Goal: Task Accomplishment & Management: Manage account settings

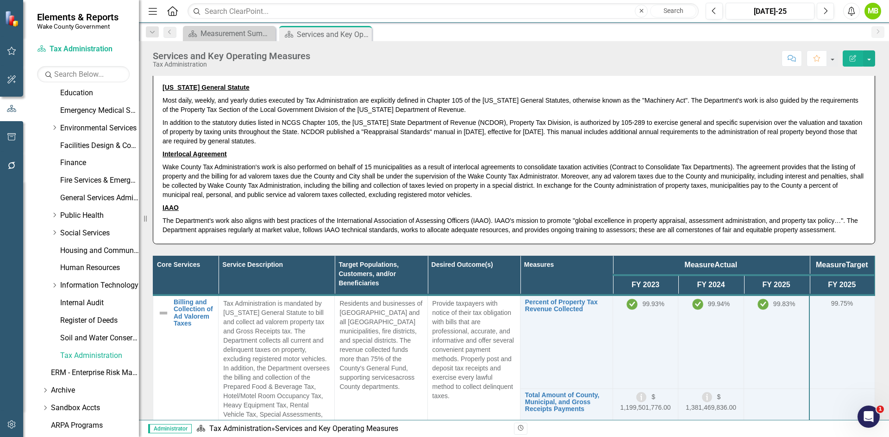
scroll to position [46, 0]
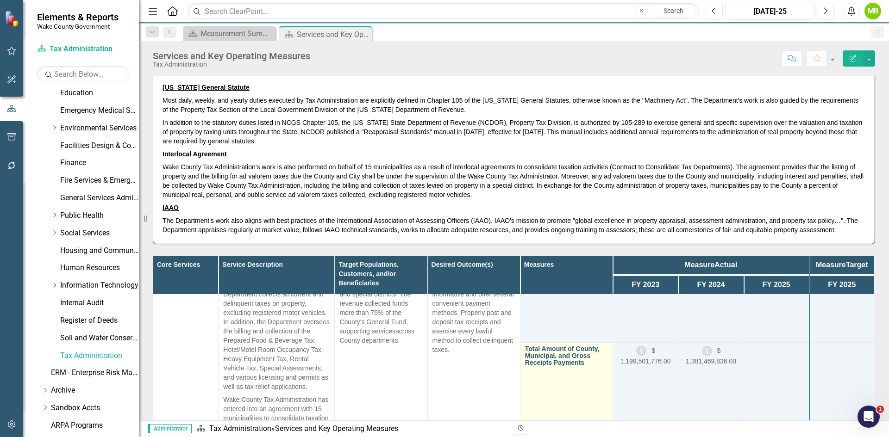
click at [545, 361] on link "Total Amount of County, Municipal, and Gross Receipts Payments" at bounding box center [566, 356] width 83 height 21
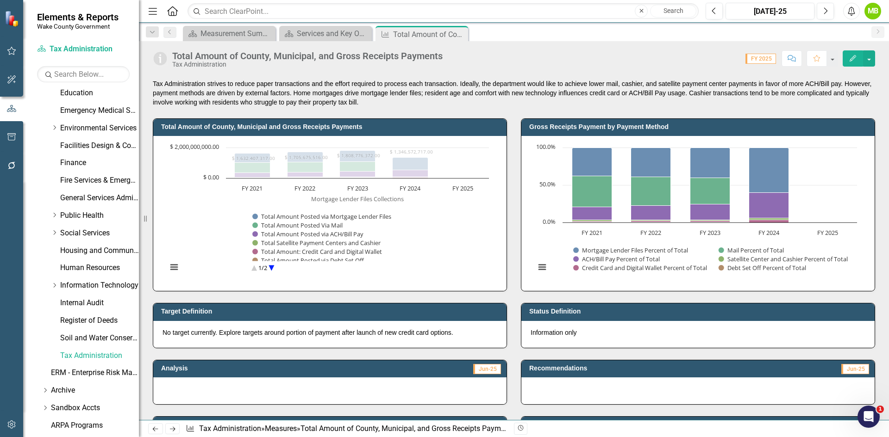
scroll to position [139, 0]
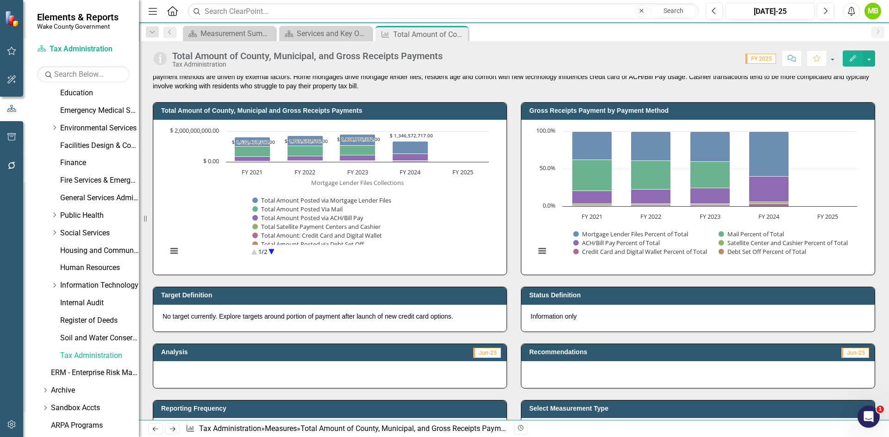
click at [271, 250] on circle "Interactive chart" at bounding box center [271, 252] width 14 height 14
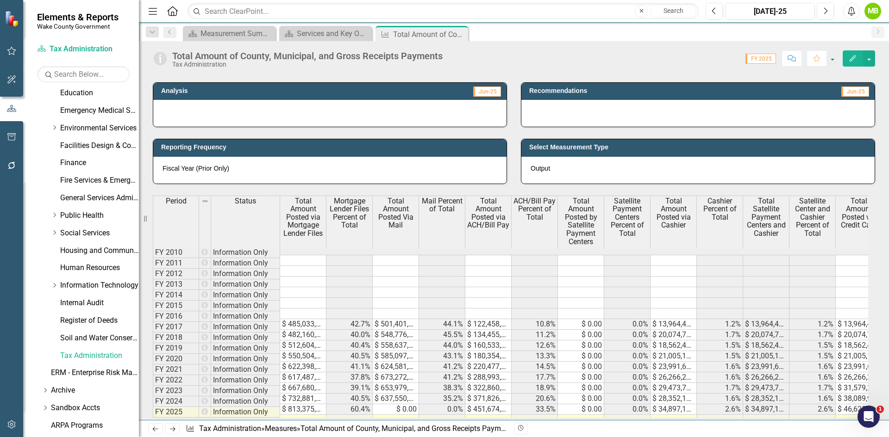
scroll to position [417, 0]
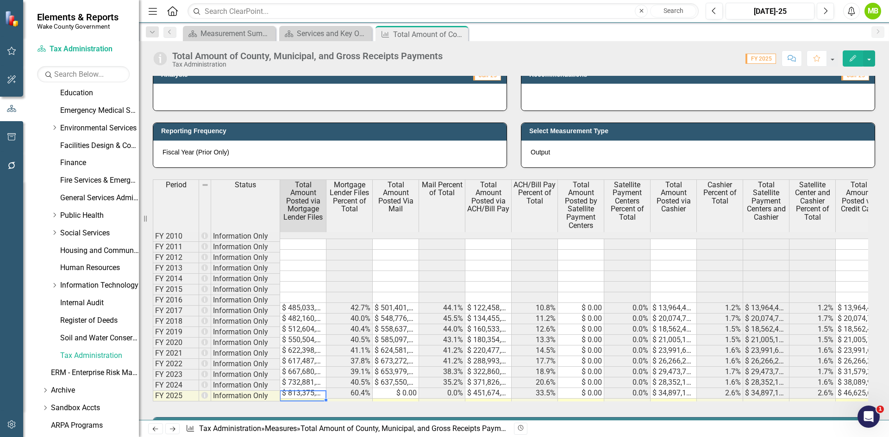
click at [298, 399] on td at bounding box center [303, 404] width 46 height 11
click at [300, 399] on td at bounding box center [303, 404] width 46 height 11
click at [301, 378] on td "$ 667,680,807.00" at bounding box center [303, 372] width 46 height 11
click at [300, 378] on td "$ 667,680,807.00" at bounding box center [303, 372] width 46 height 11
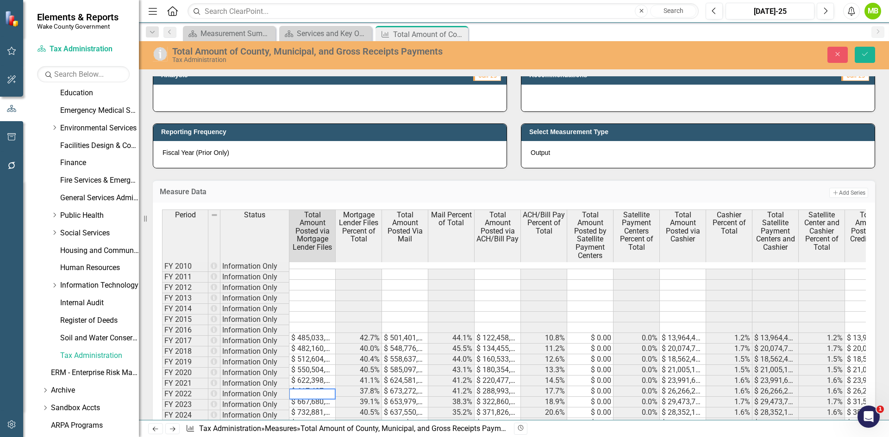
type textarea "667680807"
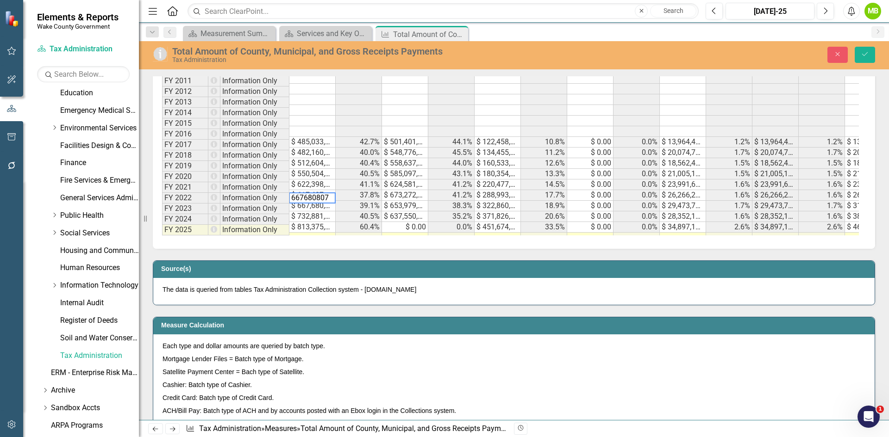
scroll to position [648, 0]
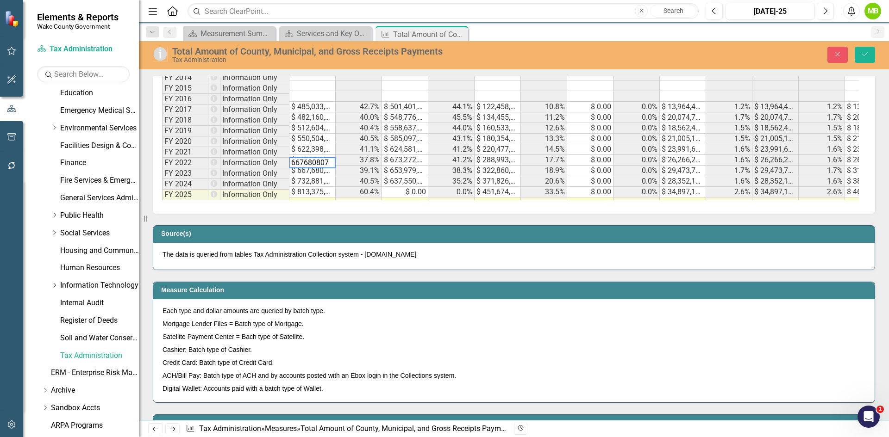
click at [307, 198] on td at bounding box center [312, 203] width 46 height 11
click at [308, 198] on td at bounding box center [312, 203] width 46 height 11
paste textarea "$1,007,027,327"
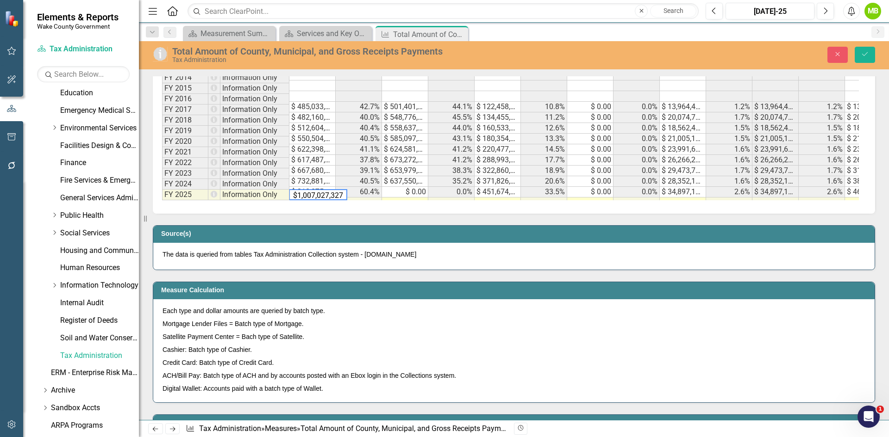
scroll to position [57, 0]
click at [319, 195] on textarea "$1,007,027,327 $1,007,027,327" at bounding box center [318, 194] width 58 height 11
paste textarea "1007027327.29"
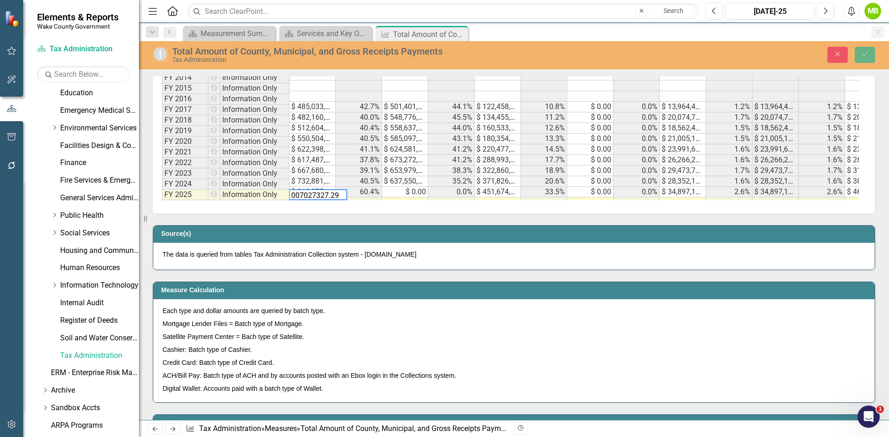
scroll to position [28, 0]
click at [318, 195] on textarea "$1,007,027,327 $1,007,027,327 1007027327.21007027327.29" at bounding box center [339, 194] width 100 height 11
type textarea "$"
click at [294, 192] on textarea at bounding box center [312, 194] width 47 height 11
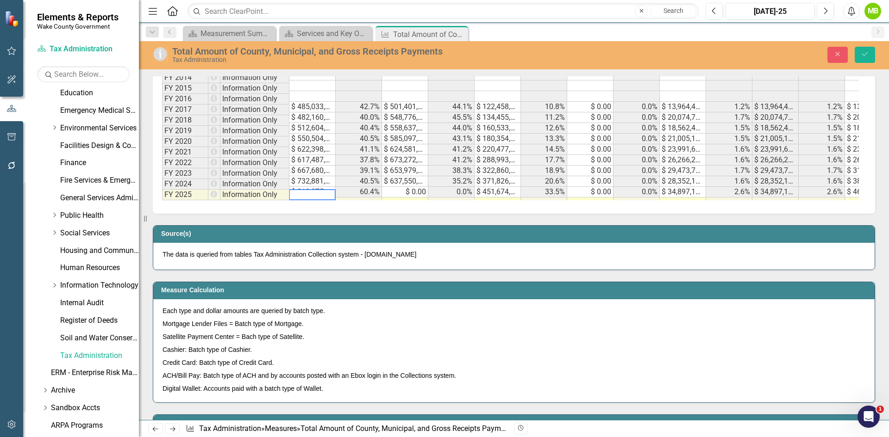
paste textarea "1007027327.29"
type textarea "1007027327.29"
click at [862, 52] on icon "Save" at bounding box center [865, 54] width 8 height 6
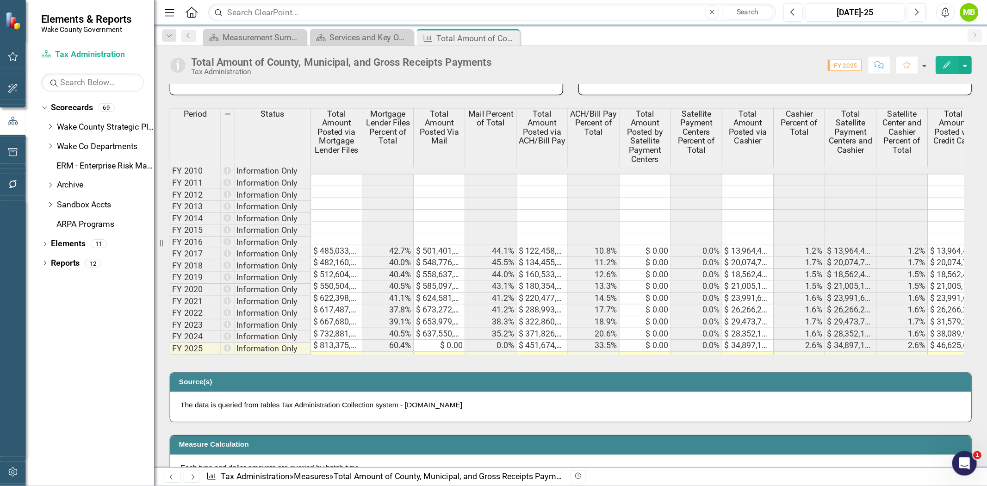
scroll to position [509, 0]
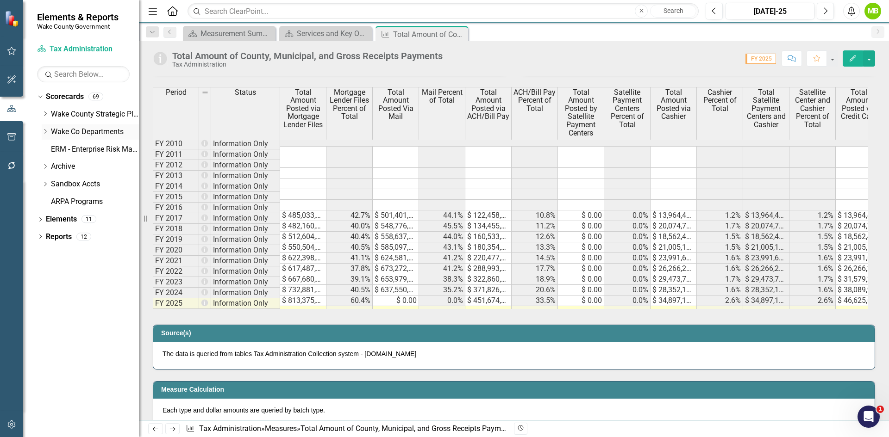
drag, startPoint x: 139, startPoint y: 120, endPoint x: 83, endPoint y: 125, distance: 56.2
click at [83, 125] on div "Elements & Reports Wake County Government Scorecard Tax Administration Search D…" at bounding box center [69, 218] width 139 height 437
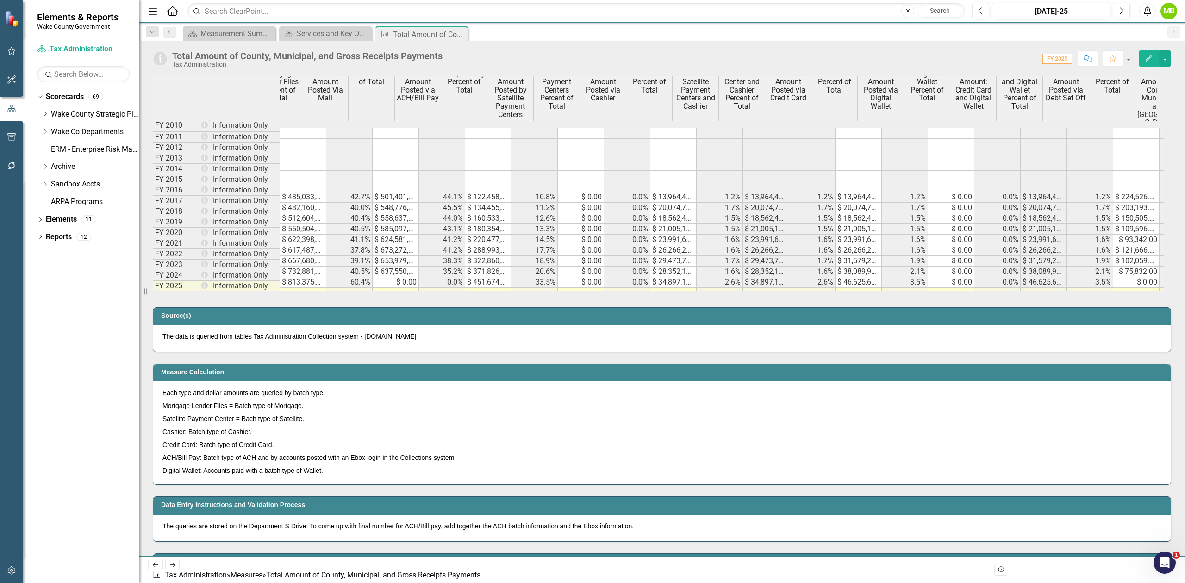
scroll to position [0, 0]
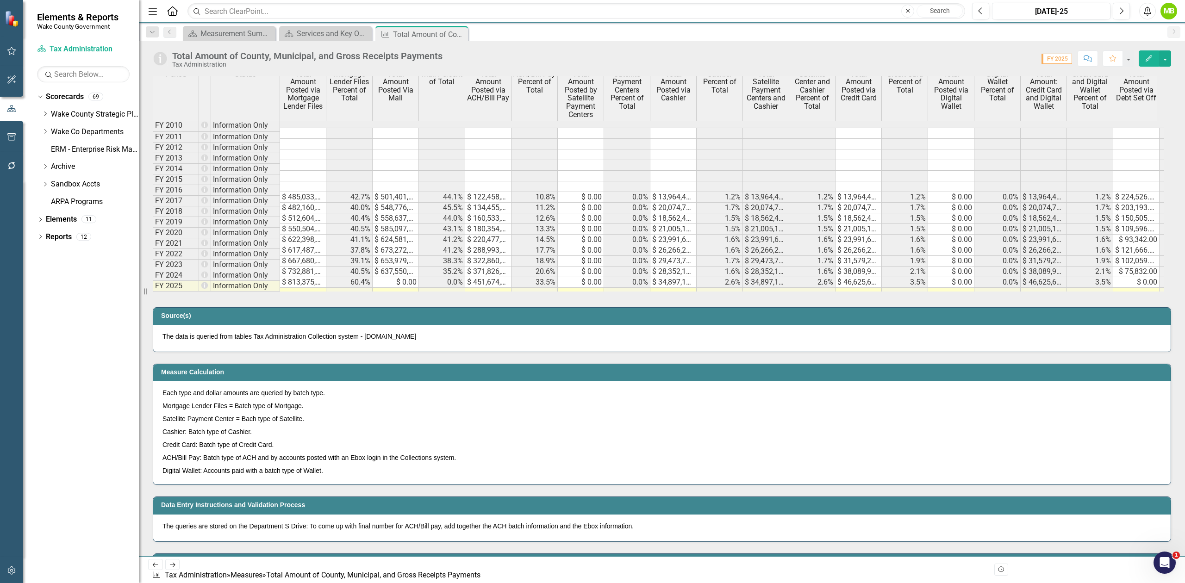
click at [153, 282] on div "Period Status Total Amount Posted via Mortgage Lender Files Mortgage Lender Fil…" at bounding box center [153, 184] width 0 height 230
click at [299, 288] on td at bounding box center [303, 293] width 46 height 11
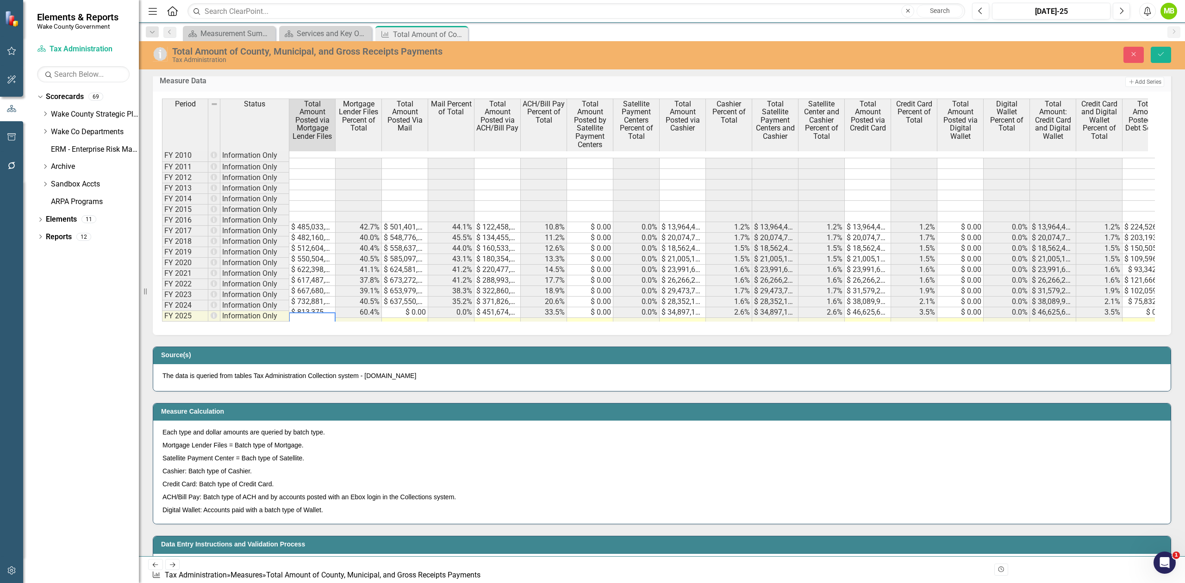
paste textarea "1007027327.29"
type textarea "1007027327.29"
click at [888, 56] on icon "Save" at bounding box center [1161, 54] width 8 height 6
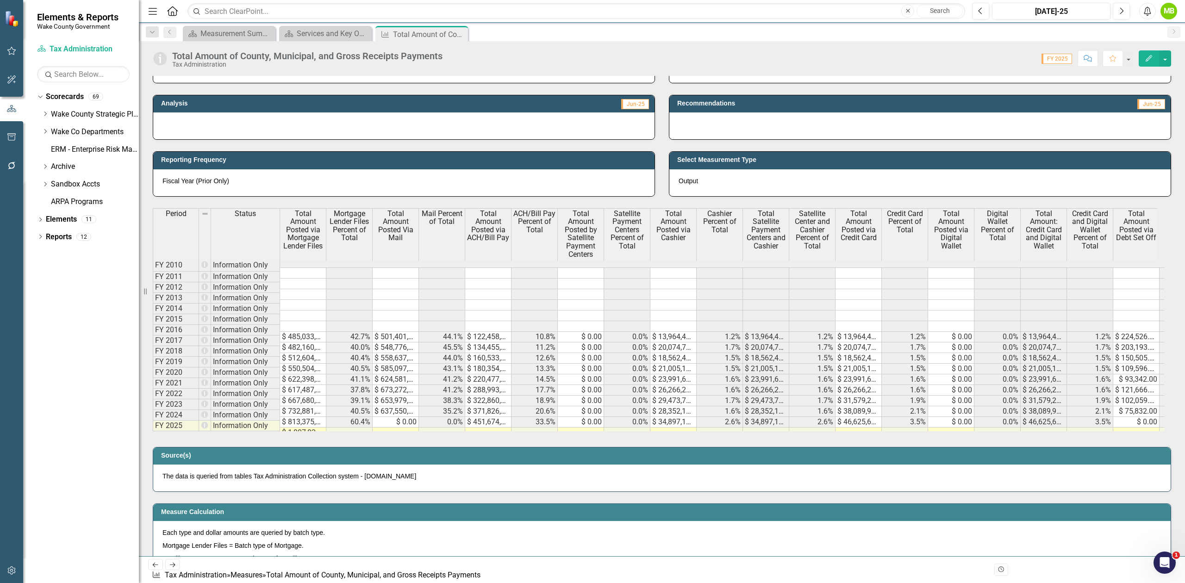
scroll to position [370, 0]
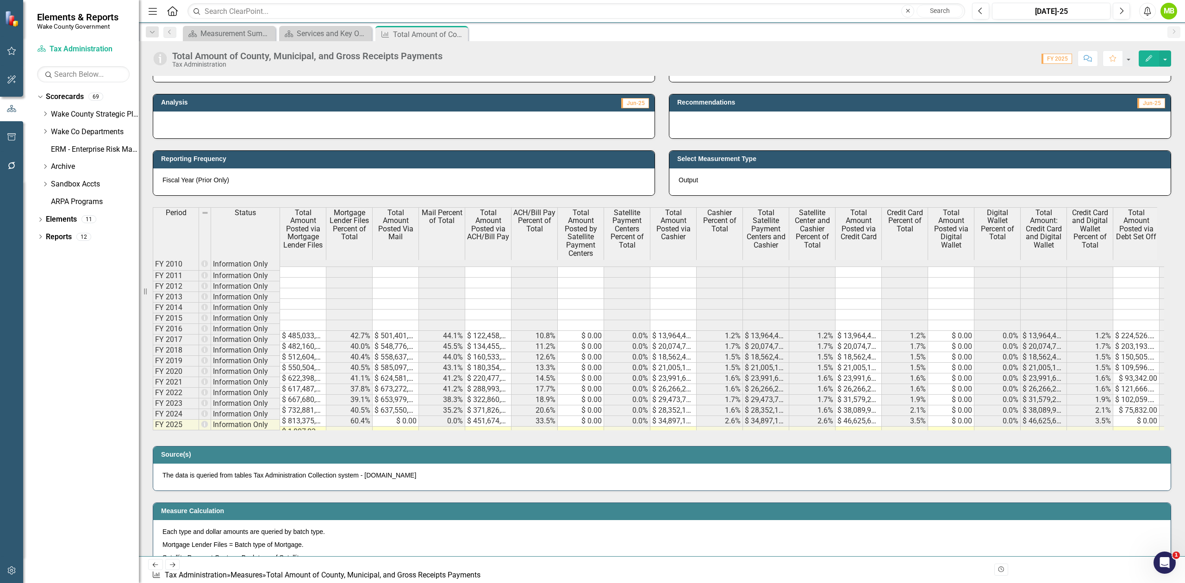
click at [409, 427] on td at bounding box center [396, 432] width 46 height 11
click at [386, 419] on td "$ 0.00" at bounding box center [396, 421] width 46 height 11
click at [386, 417] on td "$ 0.00" at bounding box center [396, 421] width 46 height 11
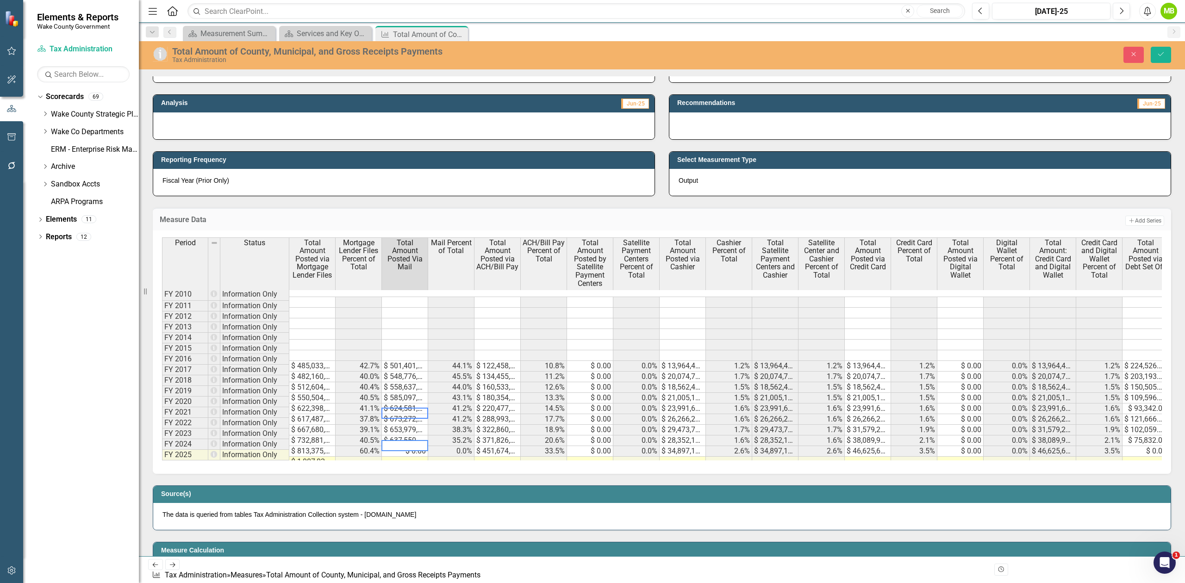
click at [386, 417] on td "$ 673,272,253.00" at bounding box center [405, 419] width 46 height 11
click at [399, 437] on td "$ 0.00" at bounding box center [405, 451] width 46 height 11
drag, startPoint x: 399, startPoint y: 447, endPoint x: 373, endPoint y: 447, distance: 26.4
click at [373, 437] on div "Period Status Total Amount Posted via Mortgage Lender Files Mortgage Lender Fil…" at bounding box center [658, 348] width 993 height 223
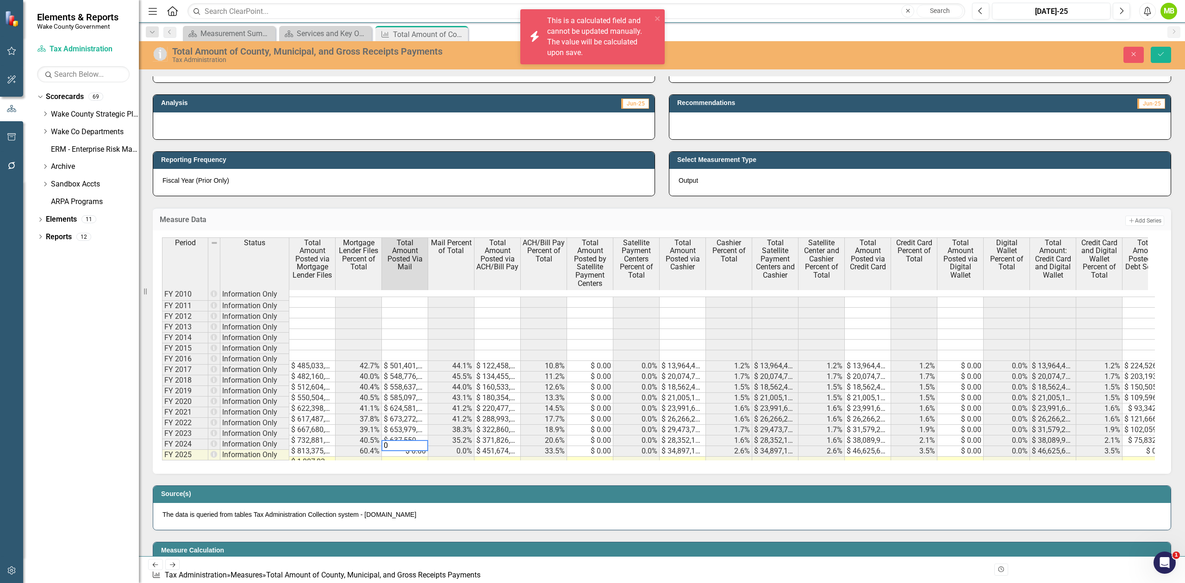
paste textarea "$649,497,660.67"
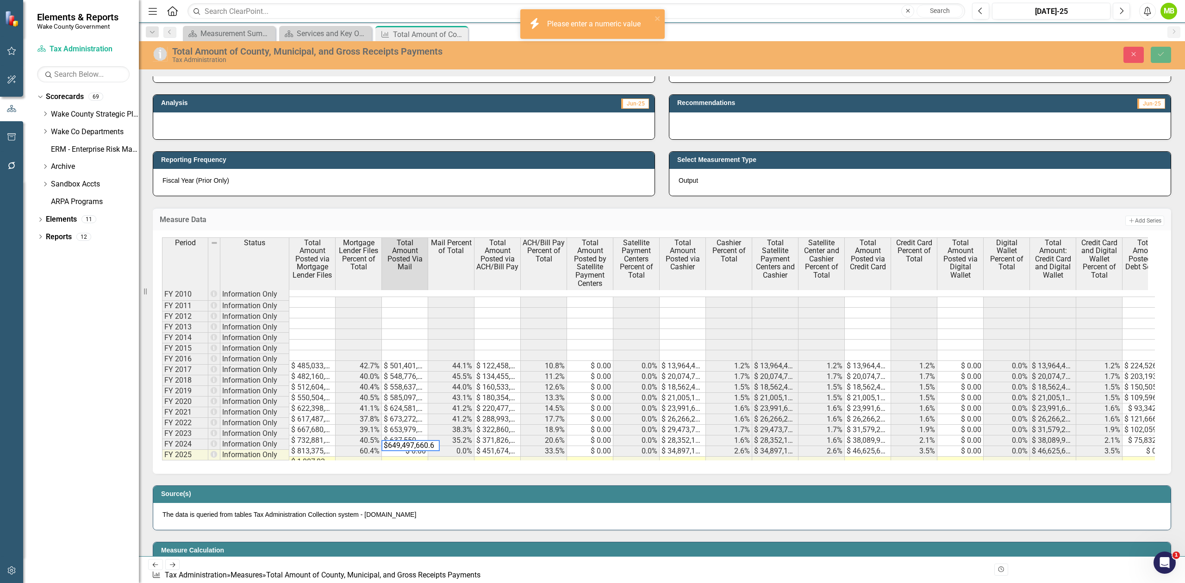
click at [403, 437] on td at bounding box center [405, 462] width 46 height 11
drag, startPoint x: 386, startPoint y: 443, endPoint x: 434, endPoint y: 449, distance: 48.5
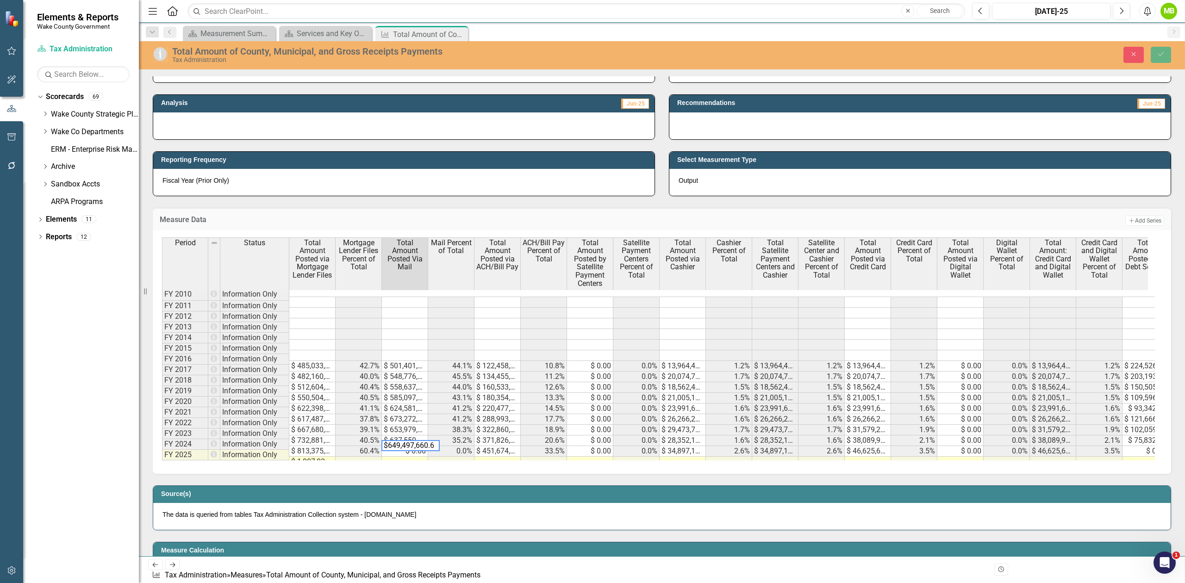
click at [387, 437] on textarea "$649,497,660.67" at bounding box center [410, 445] width 58 height 11
type textarea "649,497,660.67"
click at [408, 437] on td at bounding box center [405, 462] width 46 height 11
drag, startPoint x: 432, startPoint y: 446, endPoint x: 364, endPoint y: 441, distance: 68.7
click at [364, 437] on div "Period Status Total Amount Posted via Mortgage Lender Files Mortgage Lender Fil…" at bounding box center [658, 348] width 993 height 223
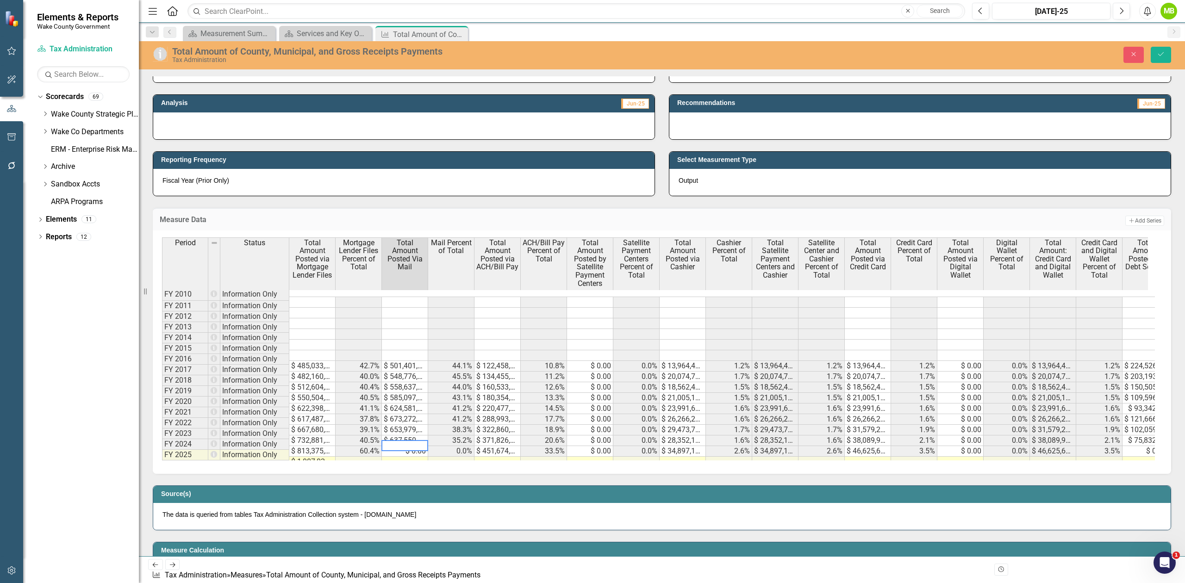
click at [402, 437] on textarea at bounding box center [404, 445] width 47 height 11
paste textarea "649497660.67"
type textarea "649497660.67"
click at [400, 437] on td at bounding box center [405, 462] width 46 height 11
click at [398, 437] on td at bounding box center [405, 462] width 46 height 11
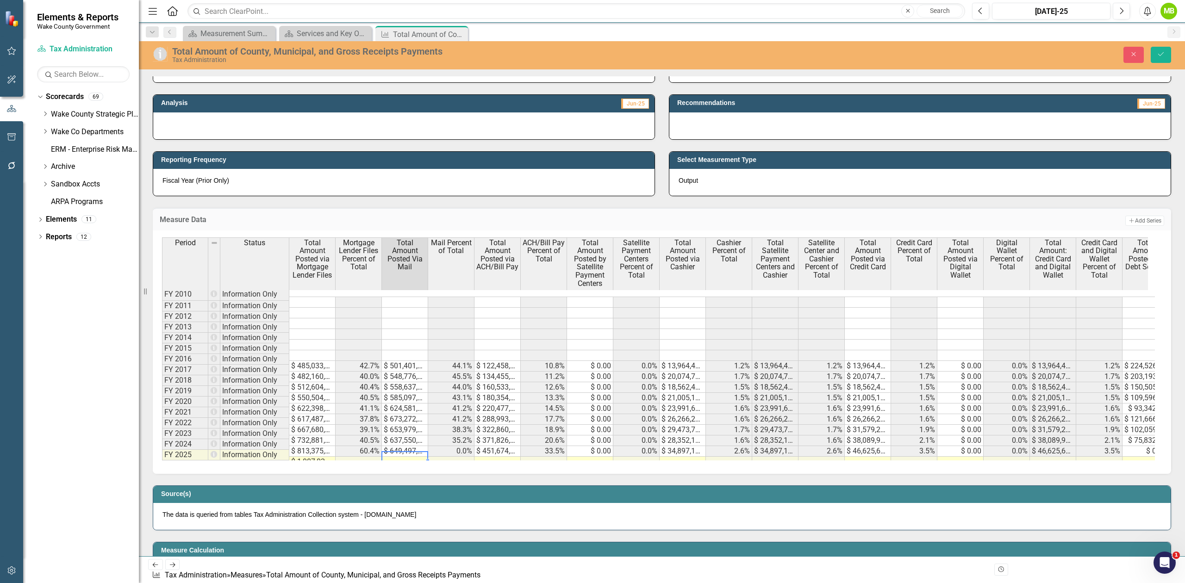
click at [398, 437] on td at bounding box center [405, 462] width 46 height 11
paste textarea "723274766.42"
type textarea "723274766.42"
drag, startPoint x: 1165, startPoint y: 58, endPoint x: 776, endPoint y: 350, distance: 486.4
click at [888, 58] on button "Save" at bounding box center [1161, 55] width 20 height 16
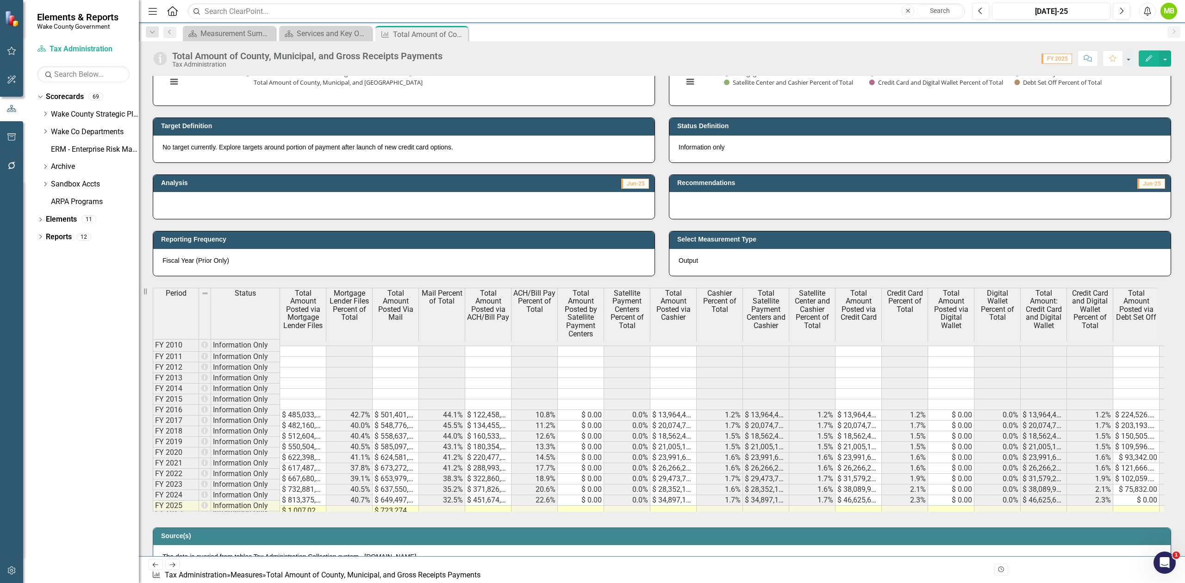
scroll to position [308, 0]
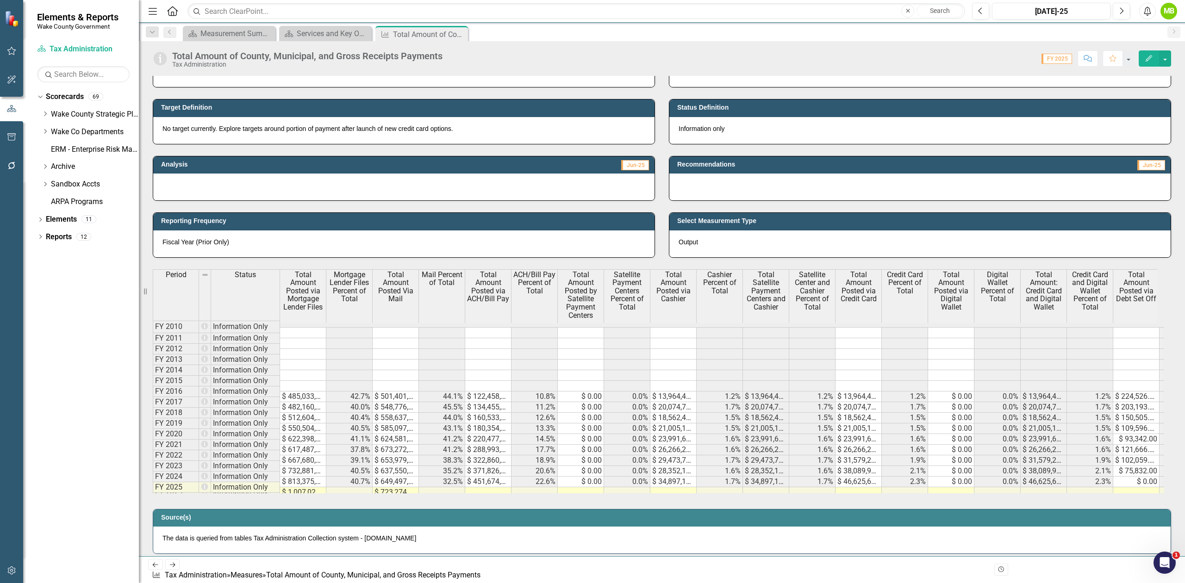
drag, startPoint x: 482, startPoint y: 493, endPoint x: 480, endPoint y: 487, distance: 6.2
click at [153, 437] on div "Period Status Total Amount Posted via Mortgage Lender Files Mortgage Lender Fil…" at bounding box center [153, 383] width 0 height 231
click at [484, 437] on td at bounding box center [488, 492] width 46 height 11
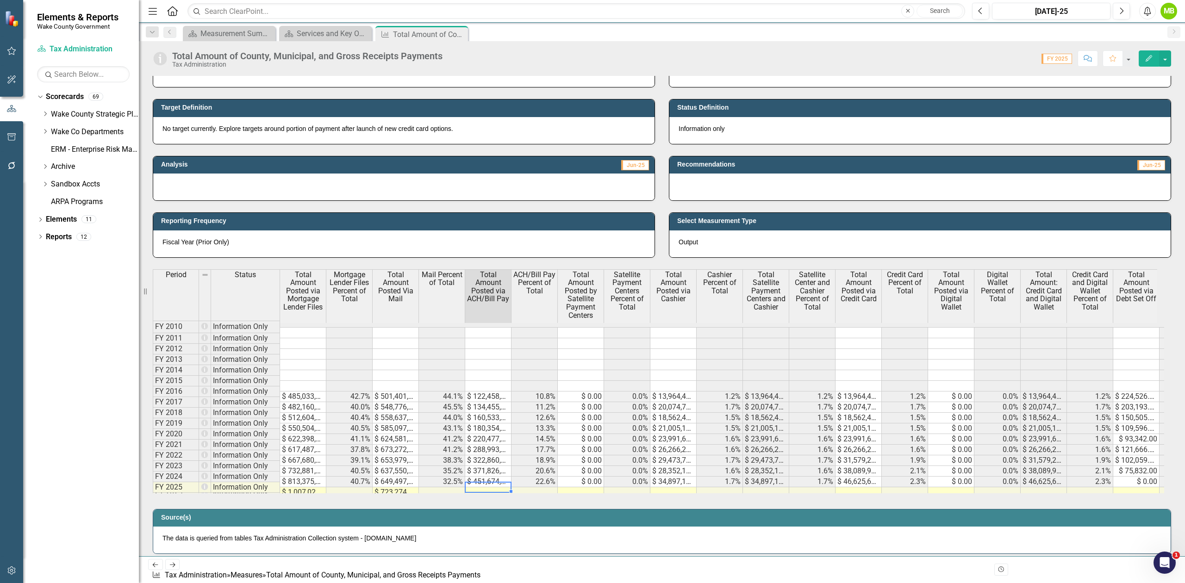
click at [153, 437] on div "Period Status Total Amount Posted via Mortgage Lender Files Mortgage Lender Fil…" at bounding box center [153, 383] width 0 height 231
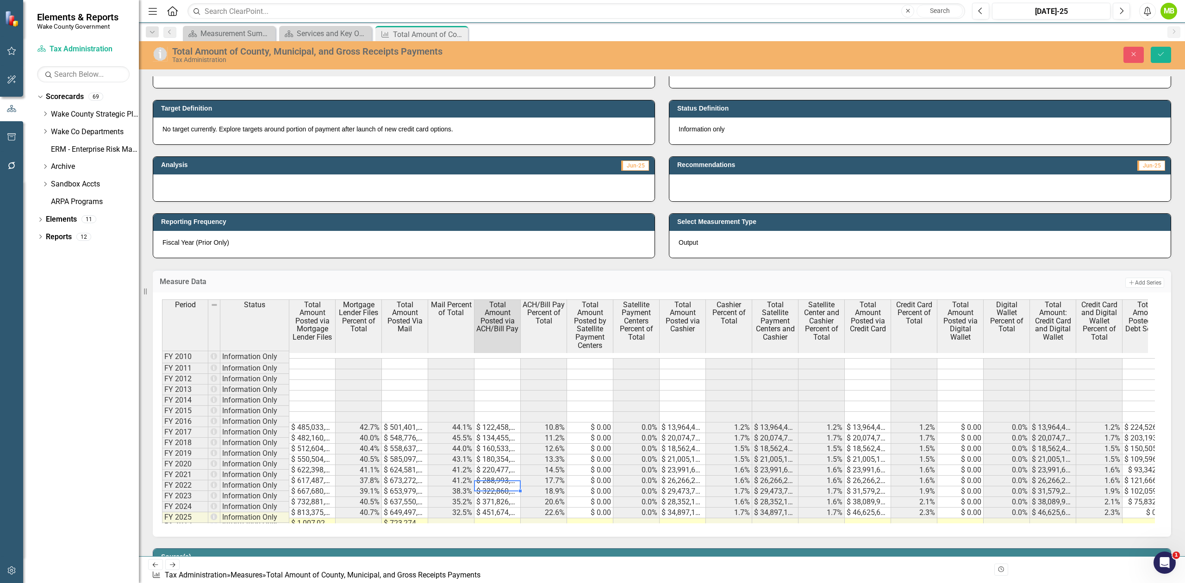
click at [495, 437] on td at bounding box center [498, 524] width 46 height 11
click at [888, 52] on icon "Save" at bounding box center [1161, 54] width 8 height 6
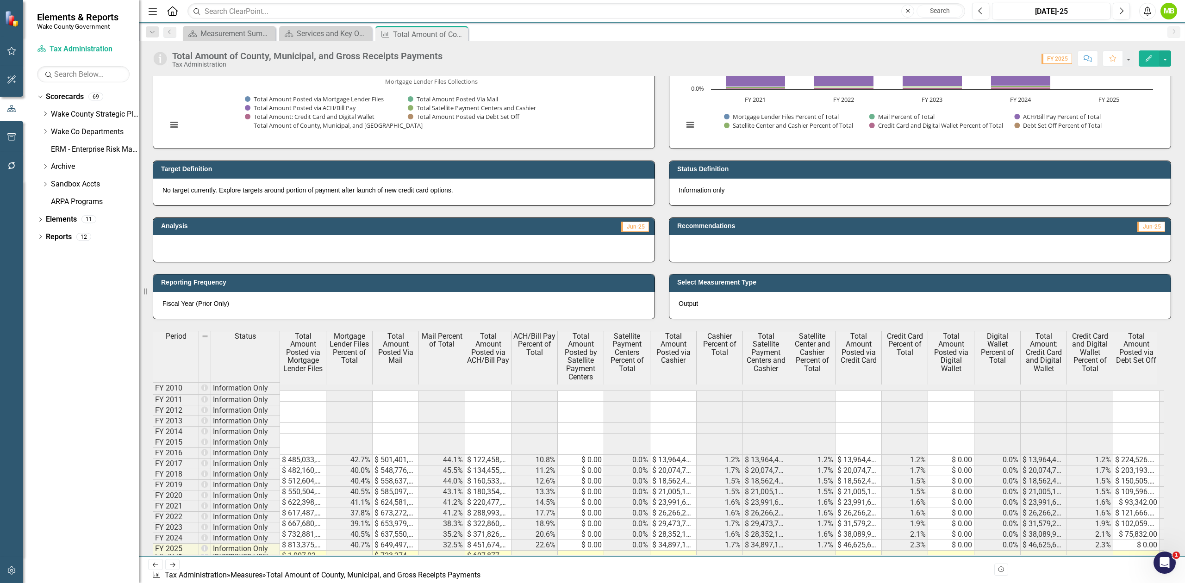
scroll to position [1, 0]
click at [590, 437] on td "$ 0.00" at bounding box center [581, 459] width 46 height 11
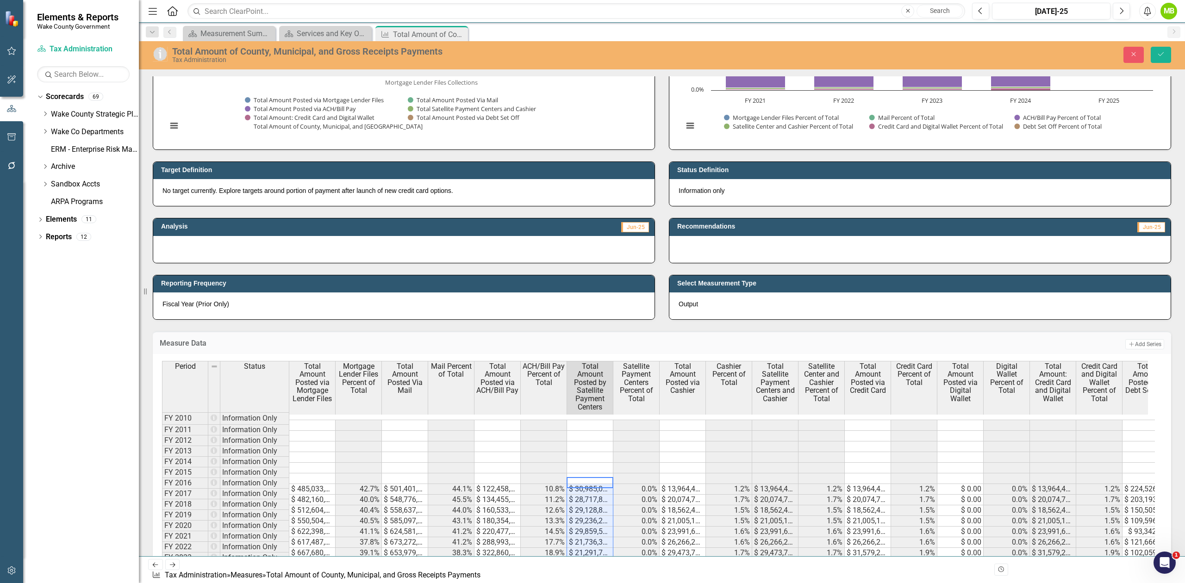
scroll to position [2, 0]
click at [888, 58] on button "Save" at bounding box center [1161, 55] width 20 height 16
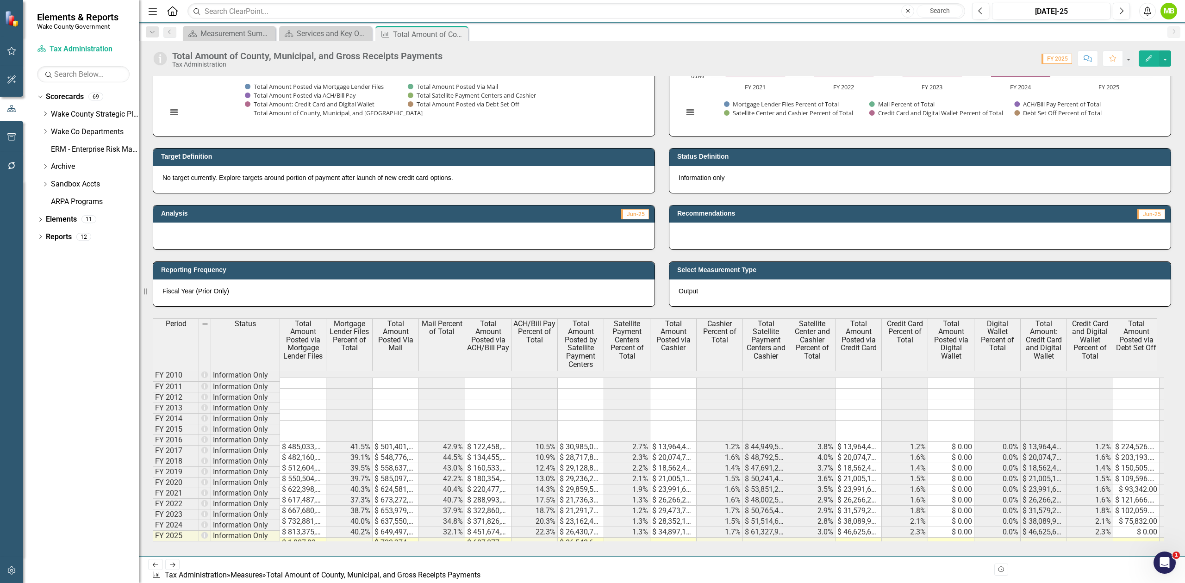
scroll to position [370, 0]
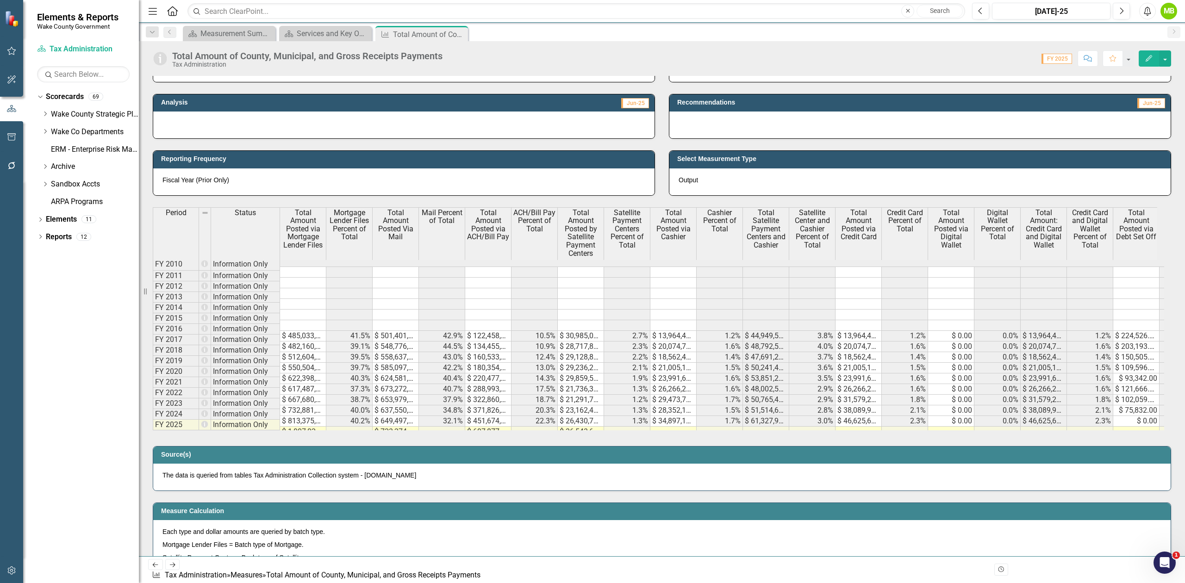
click at [679, 431] on td at bounding box center [673, 432] width 46 height 11
click at [677, 429] on td at bounding box center [673, 432] width 46 height 11
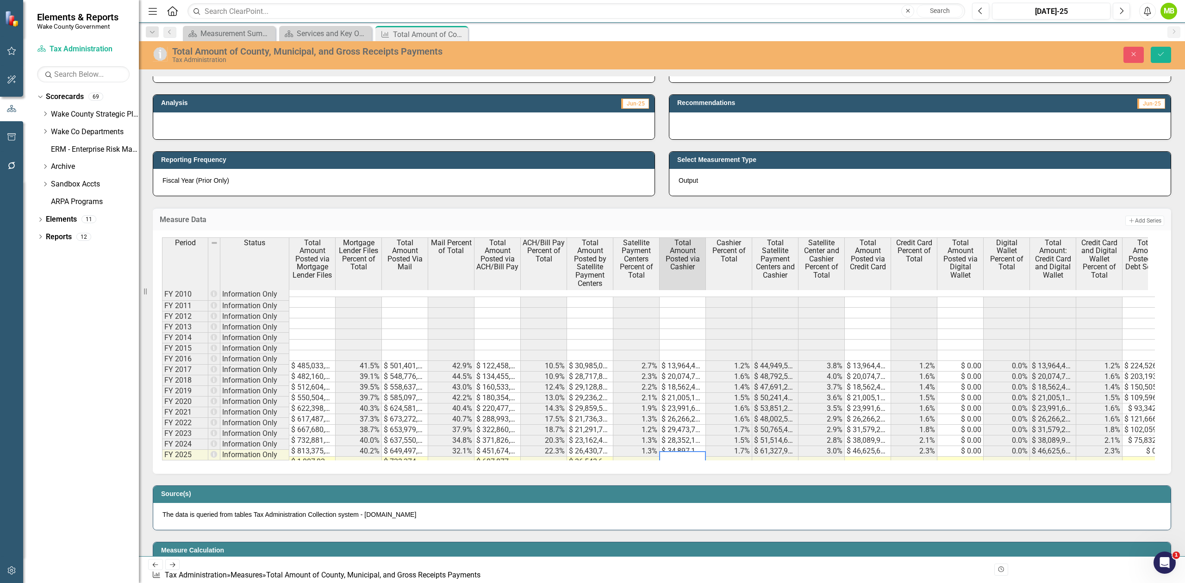
paste textarea "$35,957,737.17"
type textarea "$35,957,737.17"
click at [684, 437] on textarea at bounding box center [682, 456] width 47 height 11
paste textarea "35957737.17"
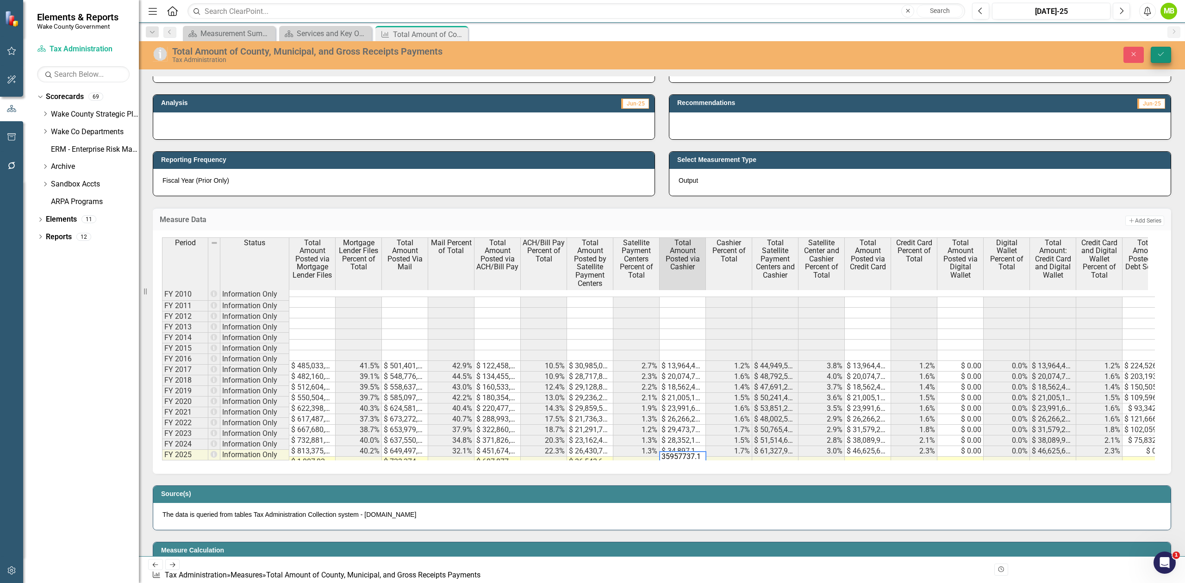
type textarea "35957737.17"
click at [888, 56] on button "Save" at bounding box center [1161, 55] width 20 height 16
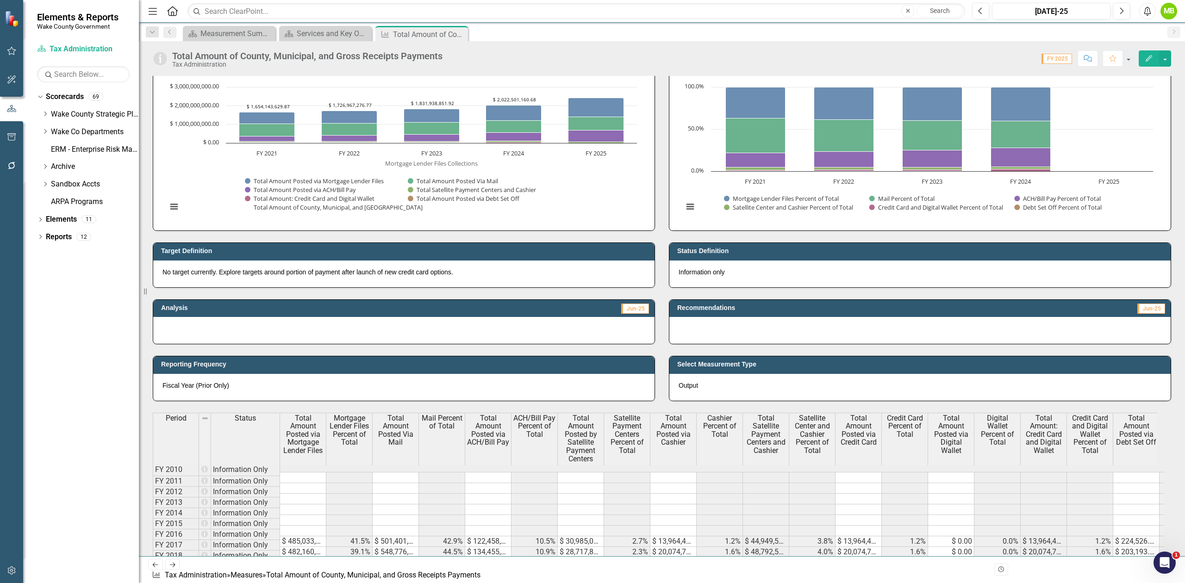
scroll to position [247, 0]
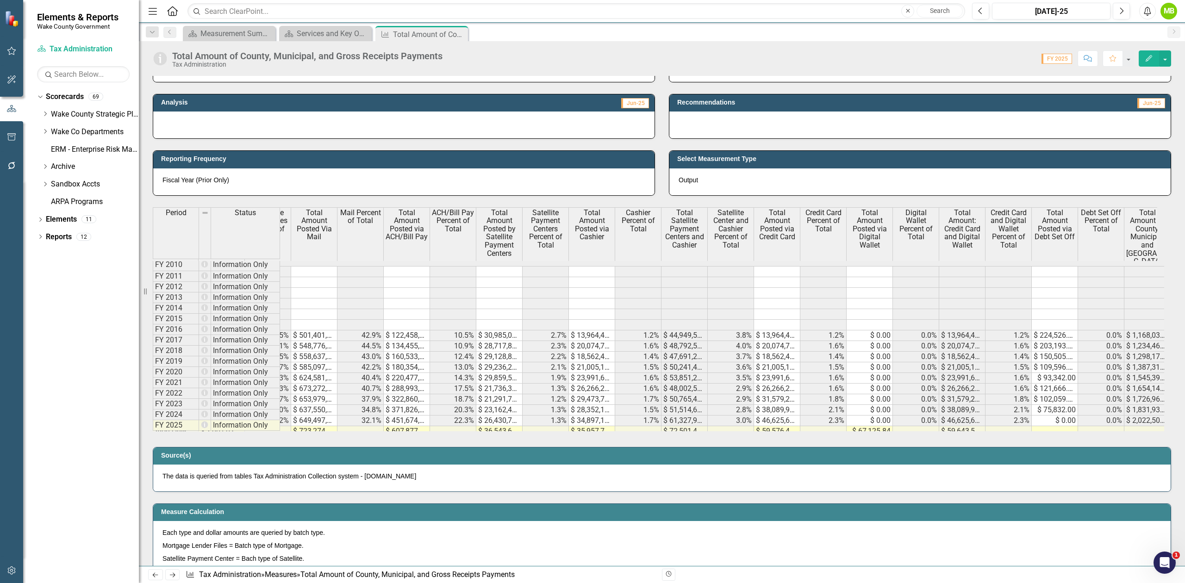
scroll to position [0, 94]
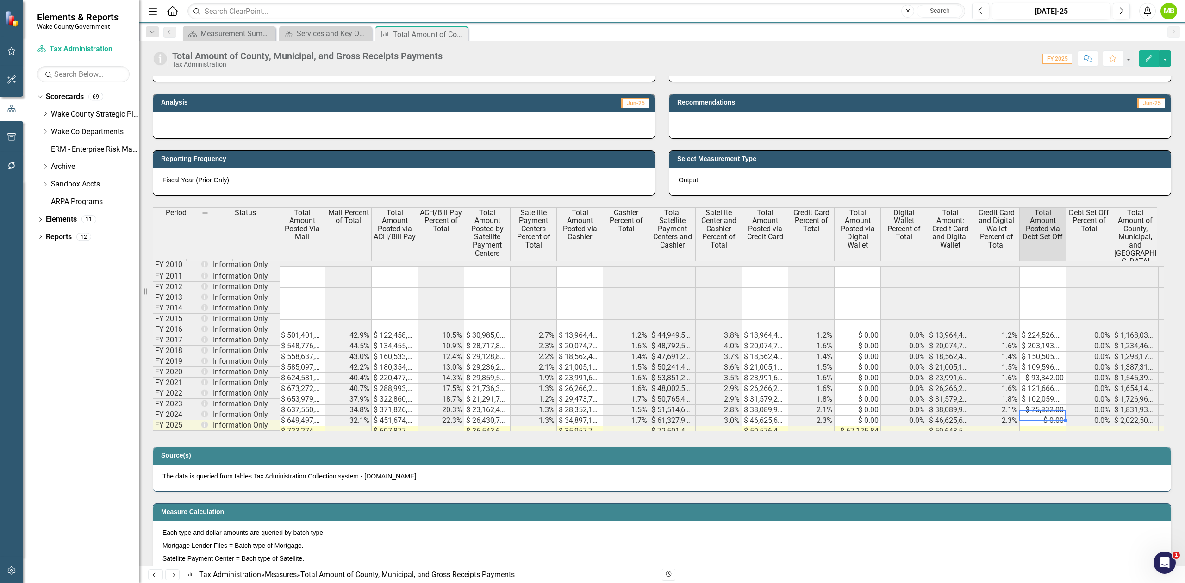
click at [1054, 416] on td "$ 0.00" at bounding box center [1043, 421] width 46 height 11
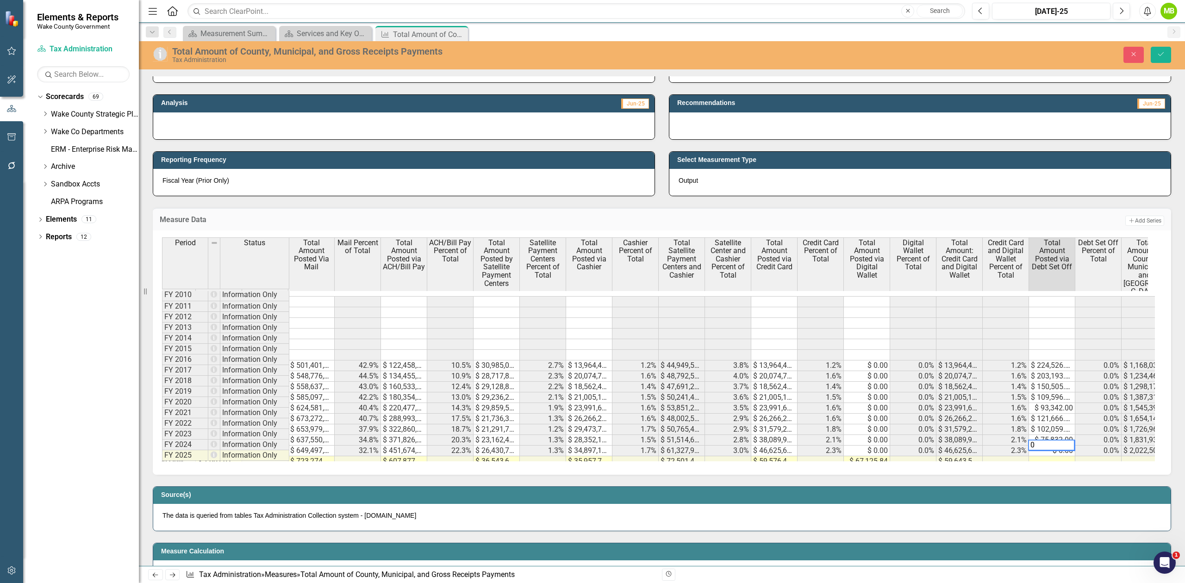
drag, startPoint x: 1039, startPoint y: 445, endPoint x: 1006, endPoint y: 442, distance: 33.5
click at [1006, 442] on div "Period Status Total Amount Posted via Mortgage Lender Files Mortgage Lender Fil…" at bounding box center [658, 349] width 993 height 224
paste textarea "77907.79"
type textarea "77907.79"
click at [1167, 56] on button "Save" at bounding box center [1161, 55] width 20 height 16
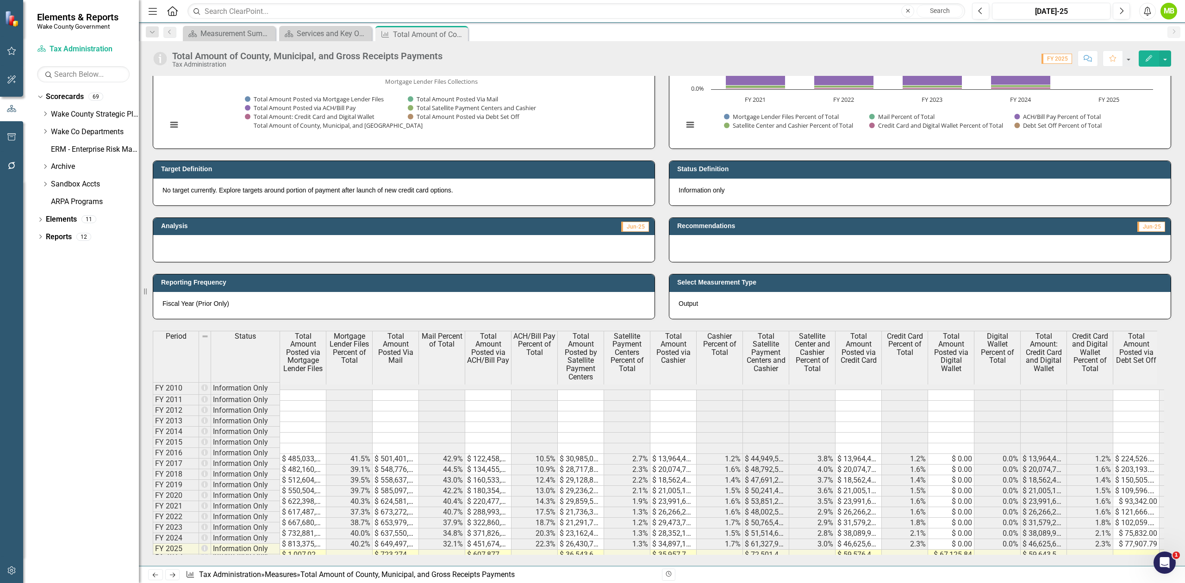
scroll to position [308, 0]
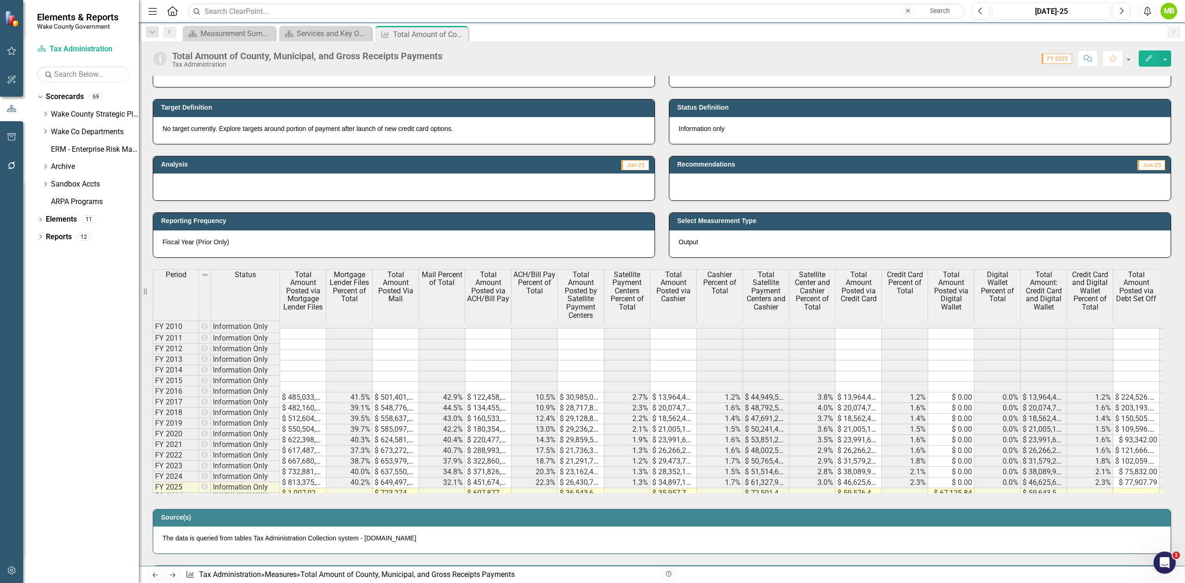
click at [153, 483] on div "Period Status Total Amount Posted via Mortgage Lender Files Mortgage Lender Fil…" at bounding box center [153, 384] width 0 height 231
type textarea "59032.4"
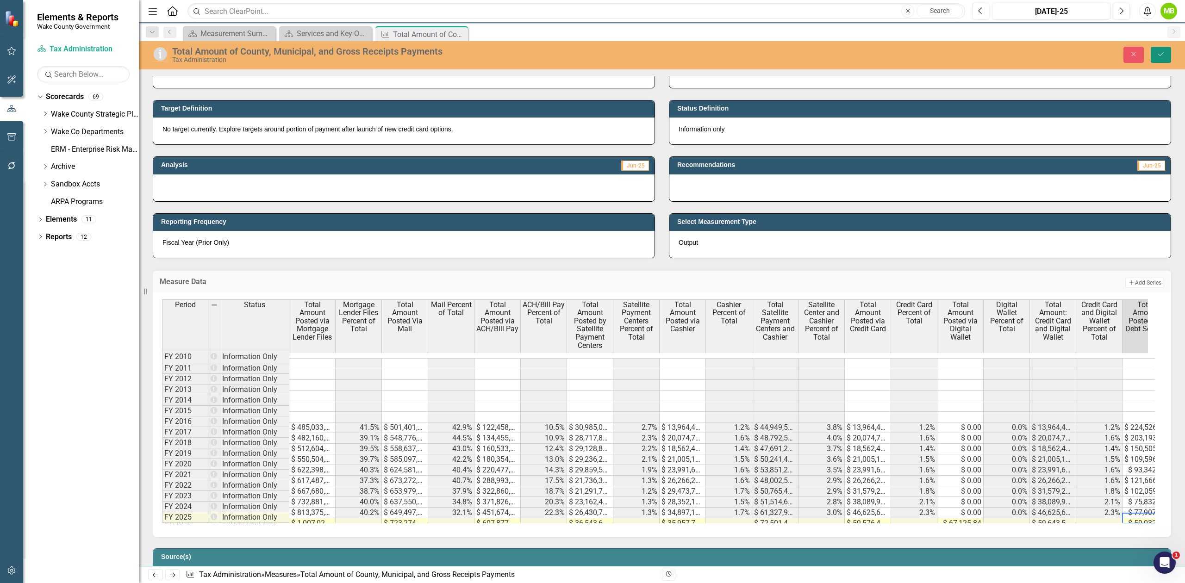
drag, startPoint x: 1160, startPoint y: 55, endPoint x: 1184, endPoint y: 80, distance: 35.0
click at [1160, 56] on icon "Save" at bounding box center [1161, 54] width 8 height 6
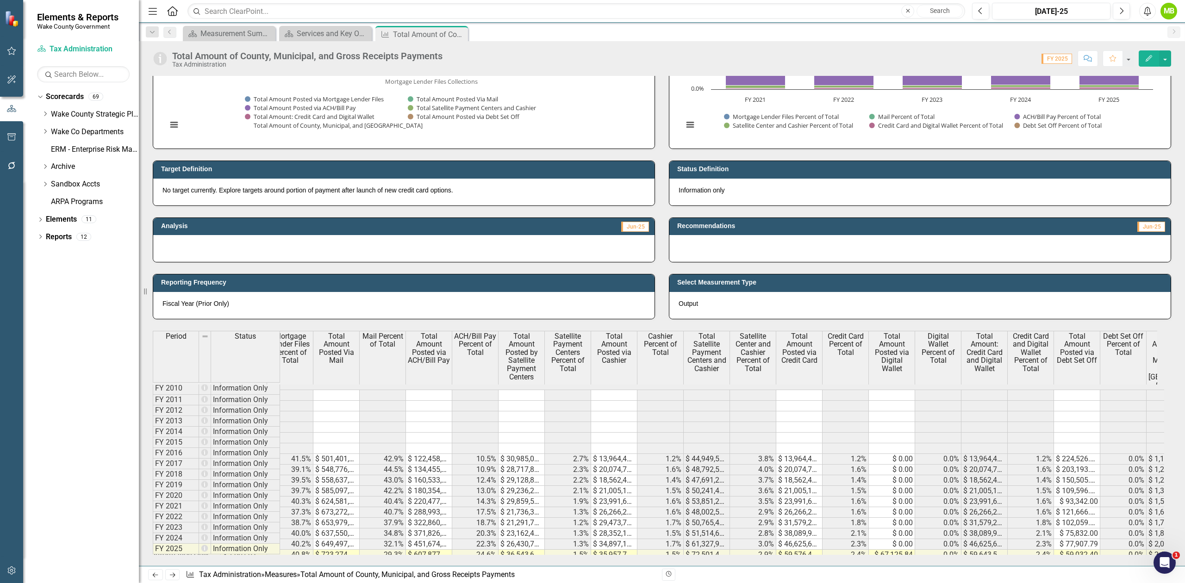
scroll to position [0, 0]
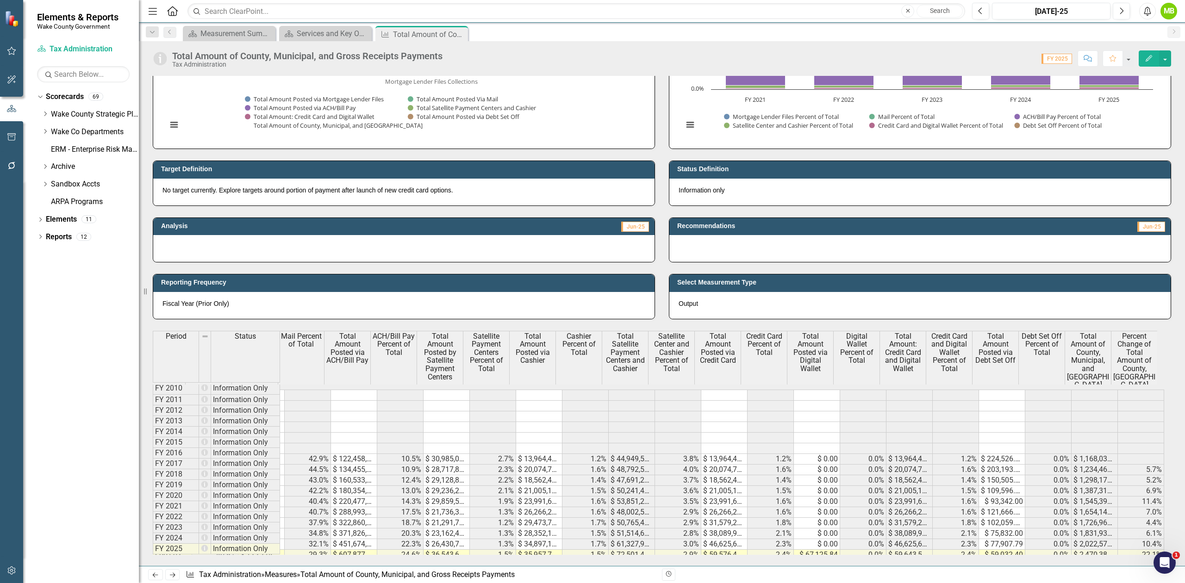
drag, startPoint x: 995, startPoint y: 561, endPoint x: 4, endPoint y: 13, distance: 1132.0
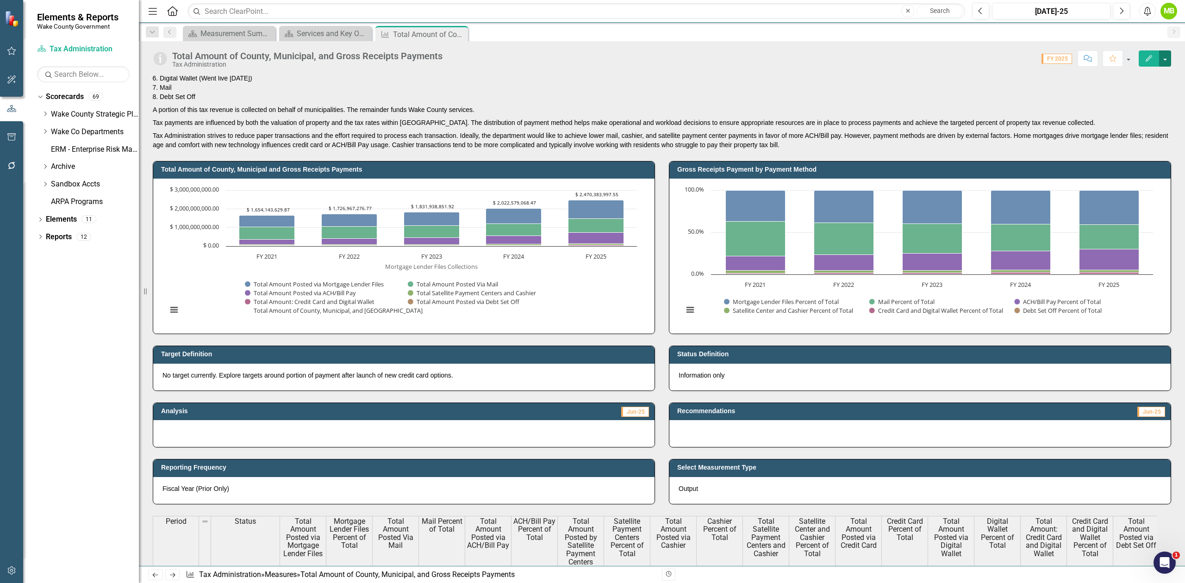
click at [1167, 58] on button "button" at bounding box center [1165, 58] width 12 height 16
click at [1118, 80] on link "Edit Edit Measure" at bounding box center [1126, 76] width 90 height 17
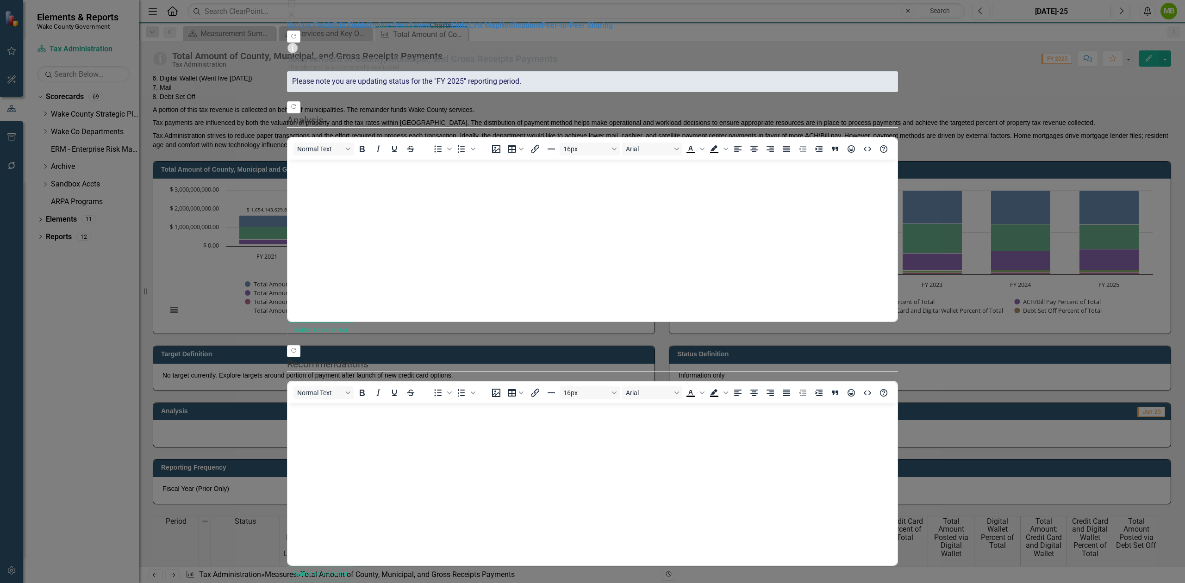
click at [430, 30] on link "Charts" at bounding box center [441, 25] width 22 height 9
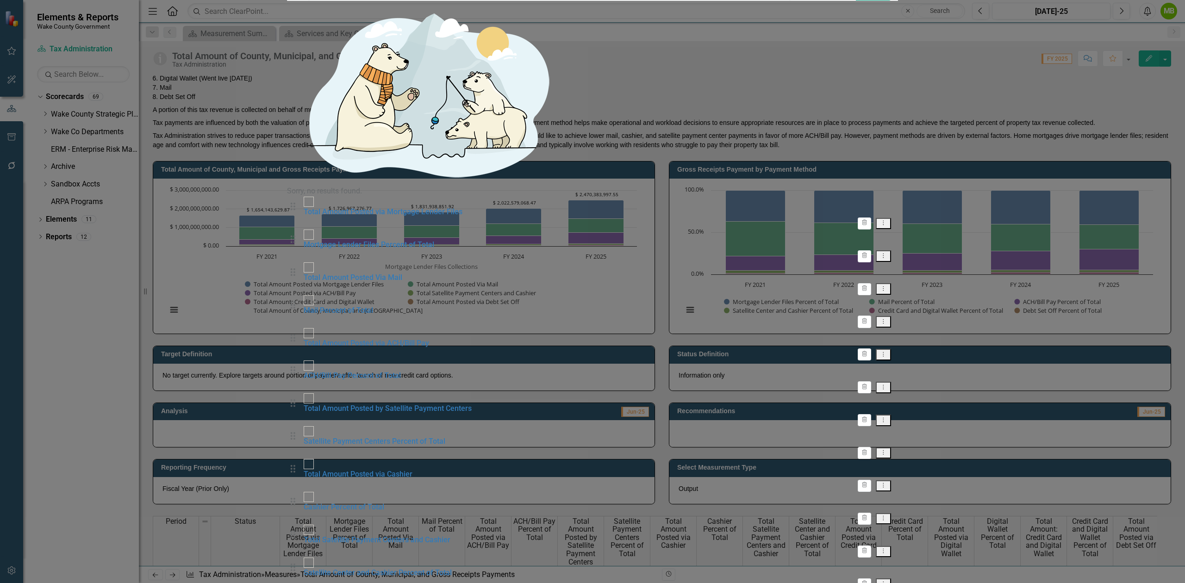
checkbox input "false"
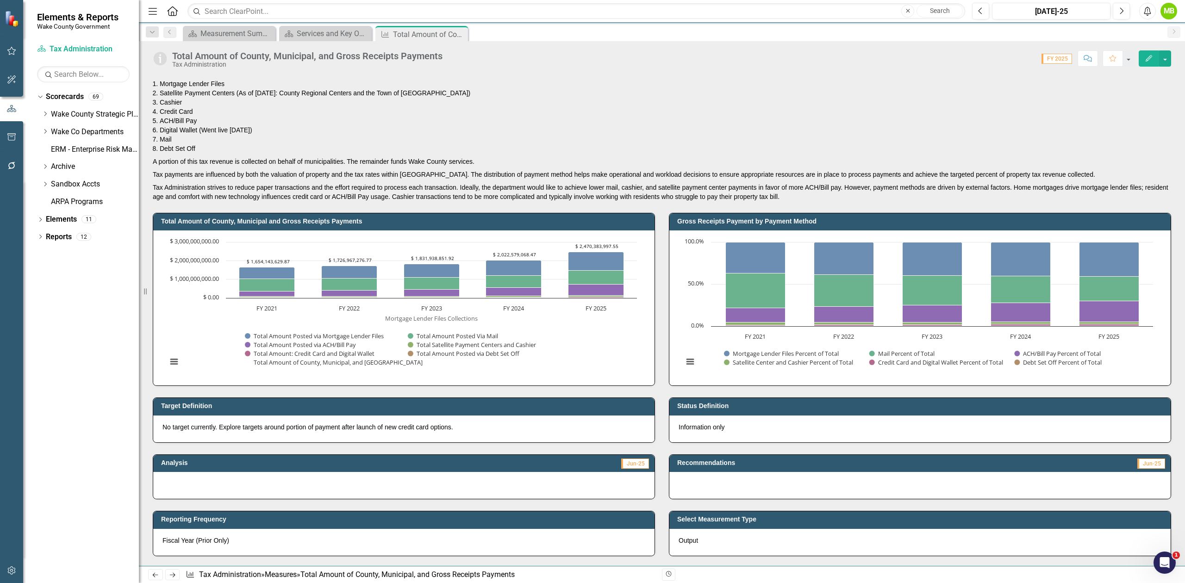
scroll to position [0, 0]
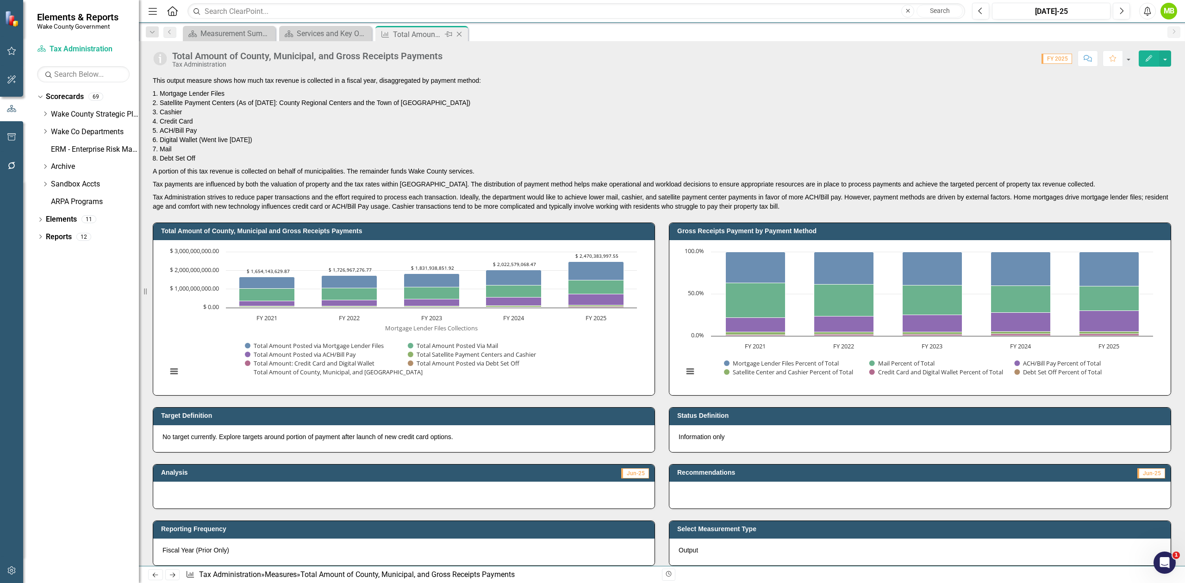
click at [457, 34] on icon "Close" at bounding box center [459, 34] width 9 height 7
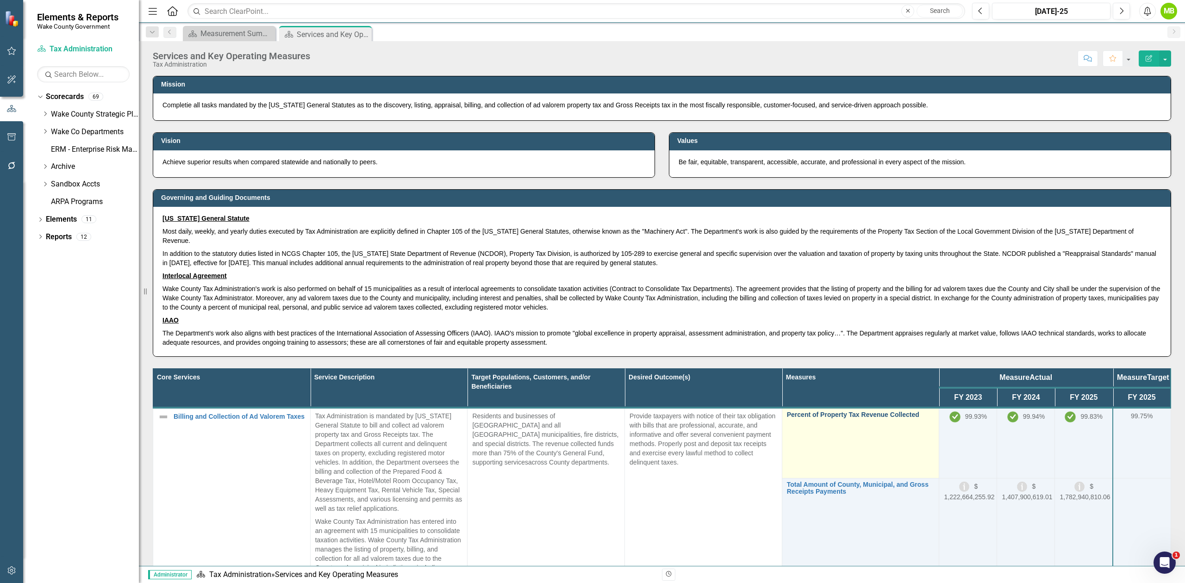
click at [819, 412] on link "Percent of Property Tax Revenue Collected" at bounding box center [861, 415] width 148 height 7
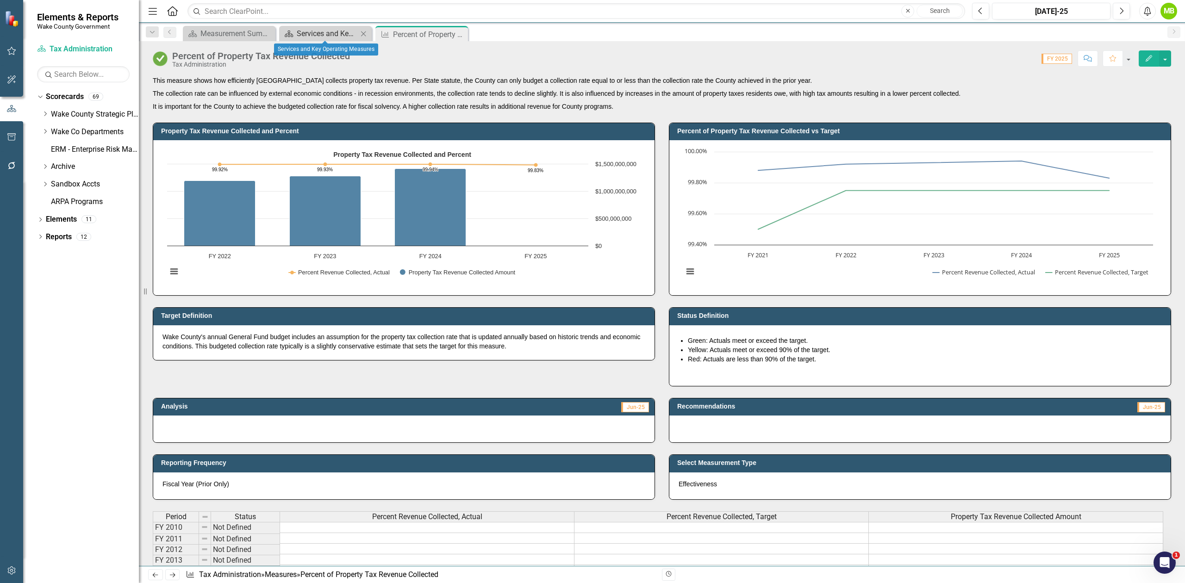
click at [304, 32] on div "Services and Key Operating Measures" at bounding box center [327, 34] width 61 height 12
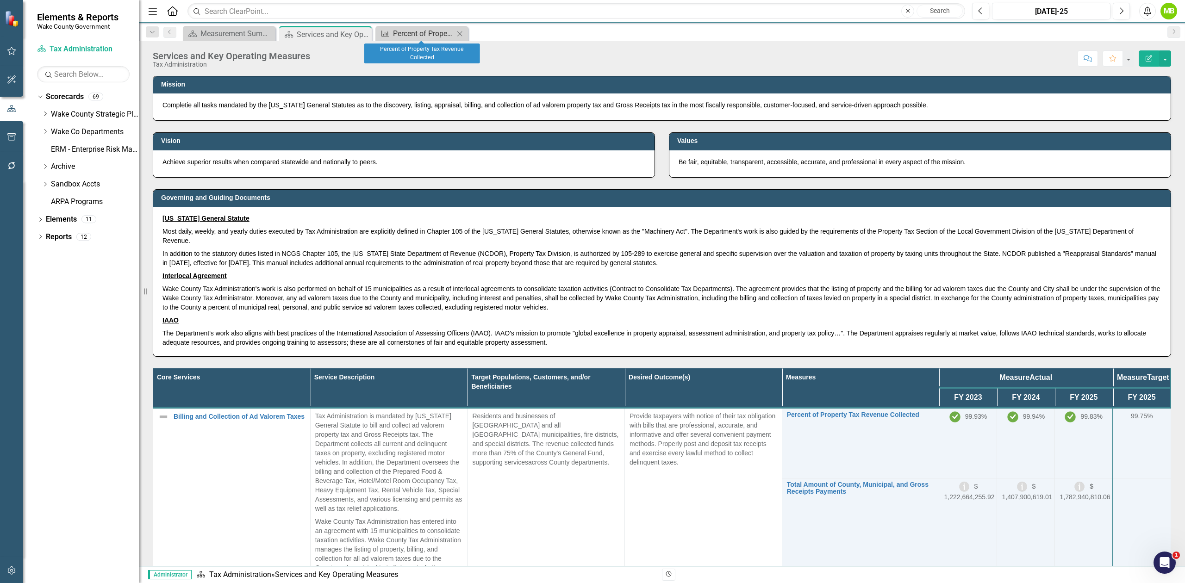
click at [410, 36] on div "Percent of Property Tax Revenue Collected" at bounding box center [423, 34] width 61 height 12
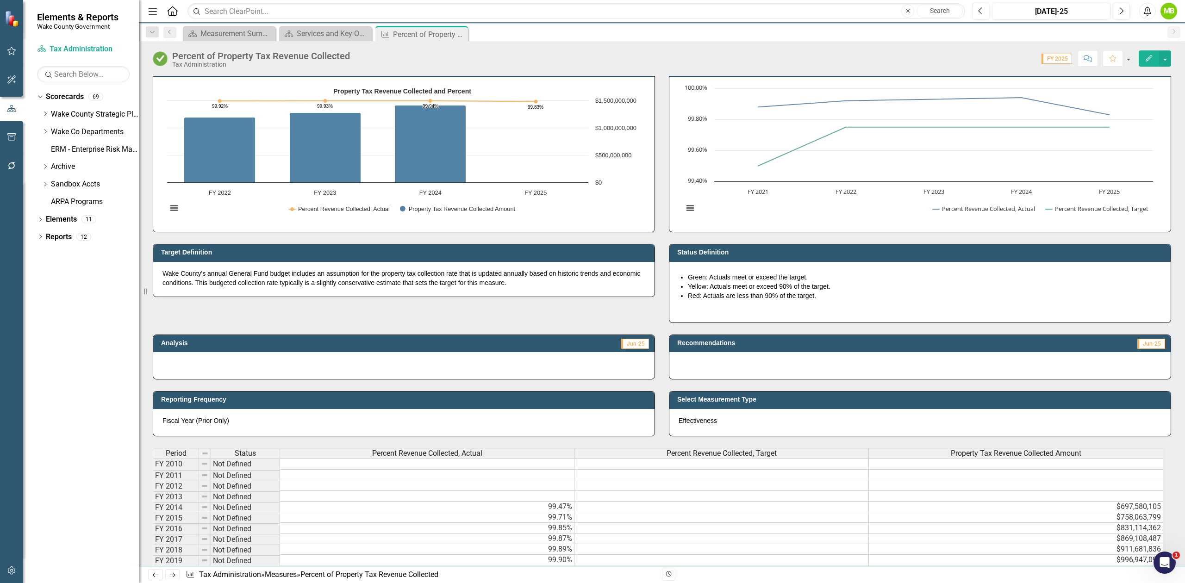
scroll to position [62, 0]
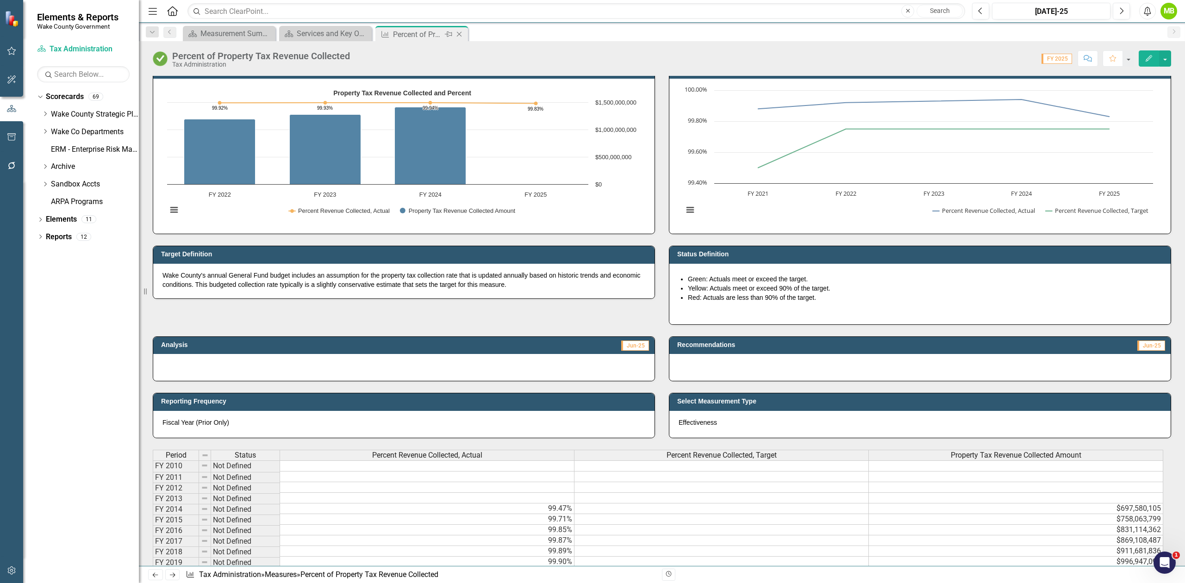
click at [460, 34] on icon at bounding box center [459, 34] width 5 height 5
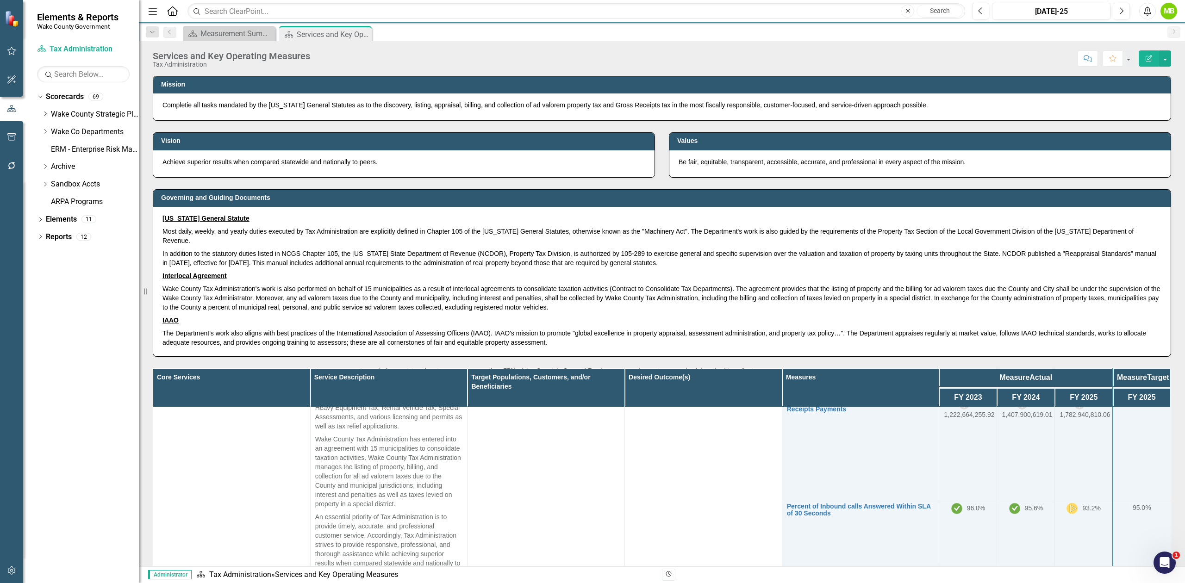
scroll to position [62, 0]
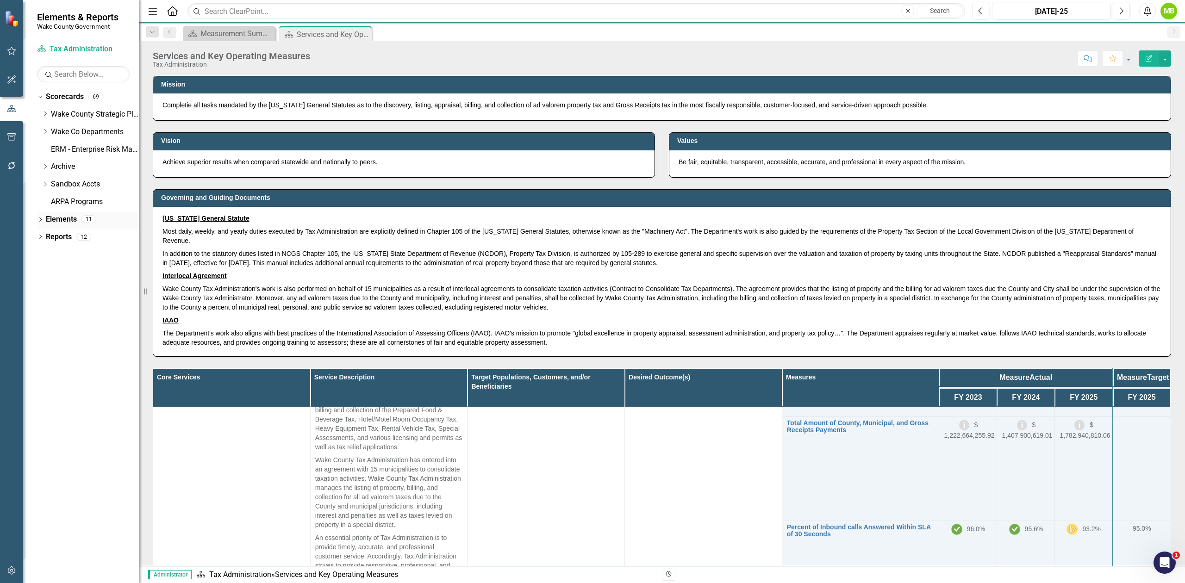
click at [39, 220] on icon "Dropdown" at bounding box center [40, 220] width 6 height 5
click at [80, 271] on link "Measure Measures" at bounding box center [73, 272] width 46 height 11
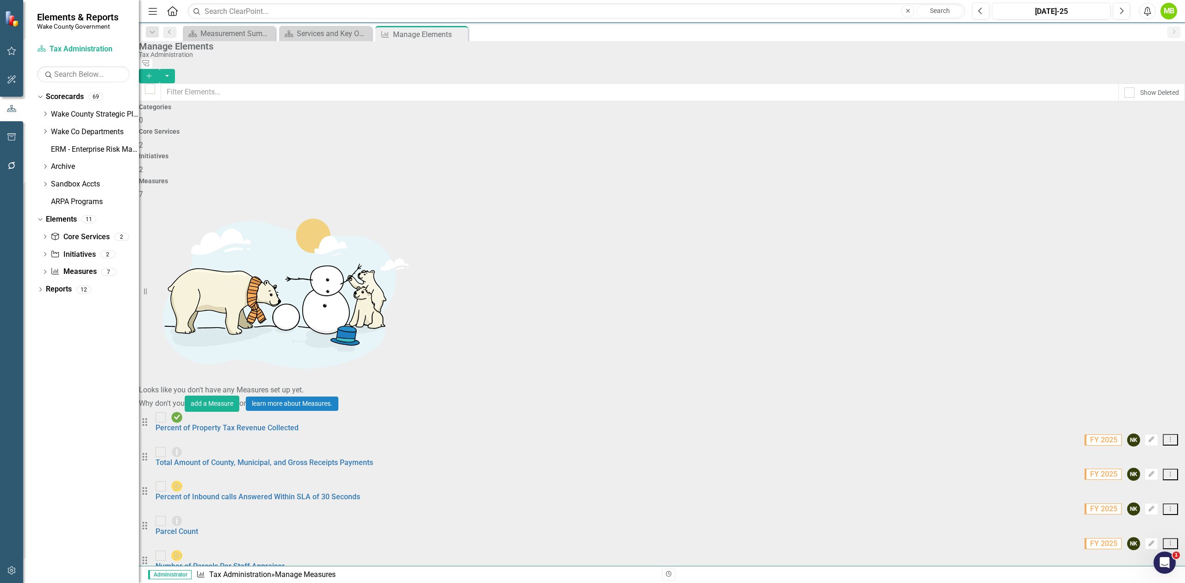
click at [1163, 434] on button "Dropdown Menu" at bounding box center [1170, 440] width 15 height 12
click at [1140, 231] on link "Copy Duplicate Measure" at bounding box center [1122, 228] width 83 height 17
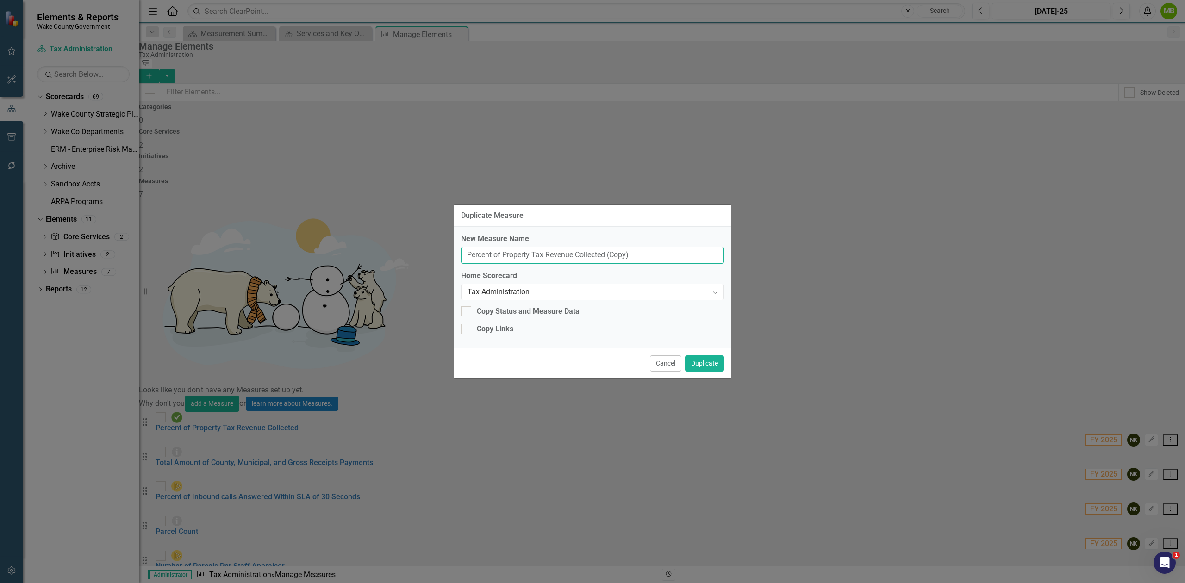
drag, startPoint x: 696, startPoint y: 262, endPoint x: 406, endPoint y: 241, distance: 291.5
click at [406, 241] on div "Duplicate Measure New Measure Name Percent of Property Tax Revenue Collected (C…" at bounding box center [592, 291] width 1185 height 583
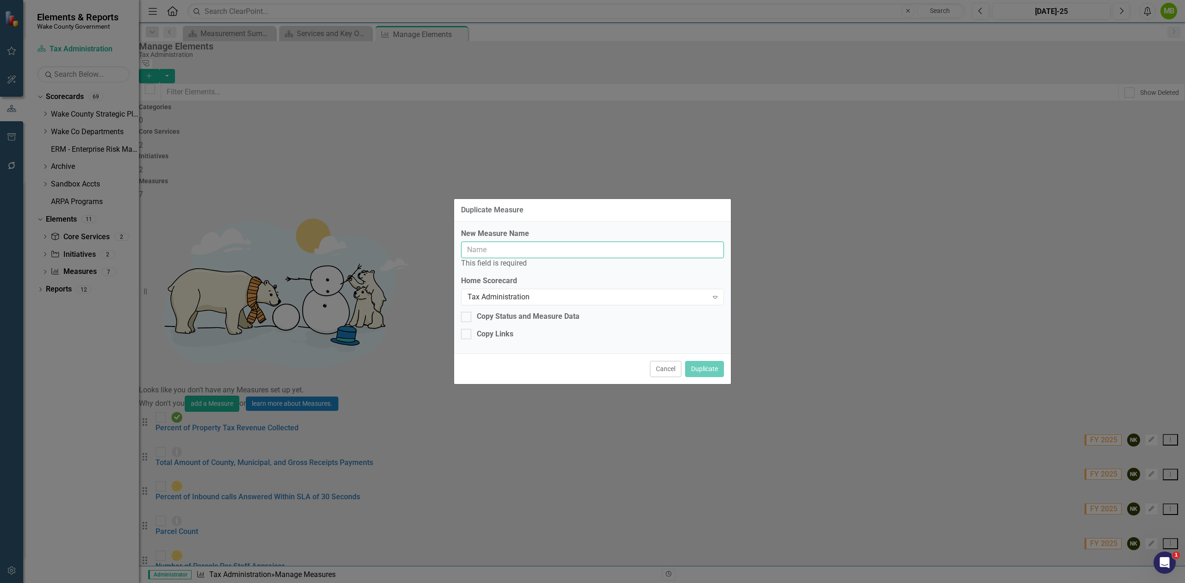
click at [482, 246] on input "New Measure Name" at bounding box center [592, 250] width 263 height 17
paste input "Number of Households Receiving Elderly/Disabled, Circuit Breaker, and Disabled …"
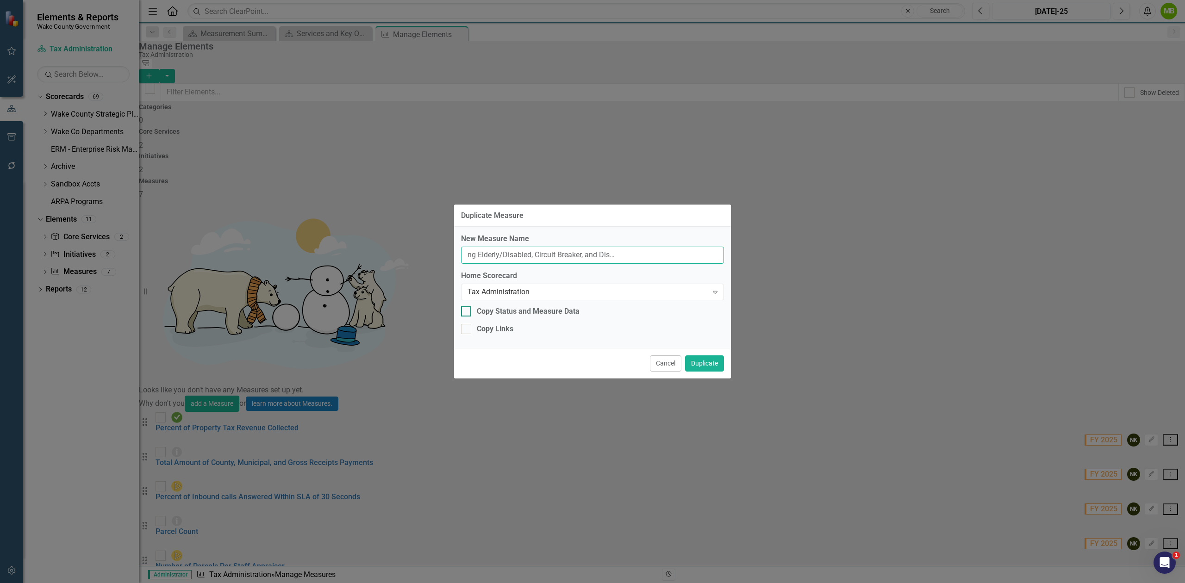
type input "Number of Households Receiving Elderly/Disabled, Circuit Breaker, and Disabled …"
click at [469, 313] on div at bounding box center [466, 311] width 10 height 10
click at [467, 312] on input "Copy Status and Measure Data" at bounding box center [464, 309] width 6 height 6
checkbox input "true"
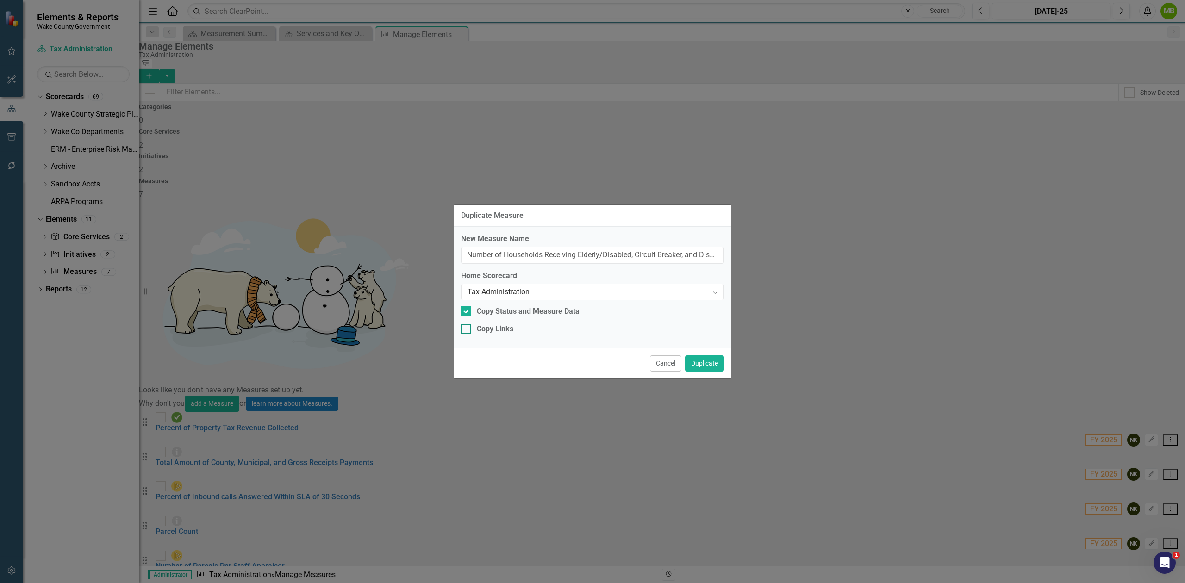
click at [469, 328] on div at bounding box center [466, 329] width 10 height 10
click at [467, 328] on input "Copy Links" at bounding box center [464, 327] width 6 height 6
checkbox input "true"
click at [708, 365] on button "Duplicate" at bounding box center [704, 364] width 39 height 16
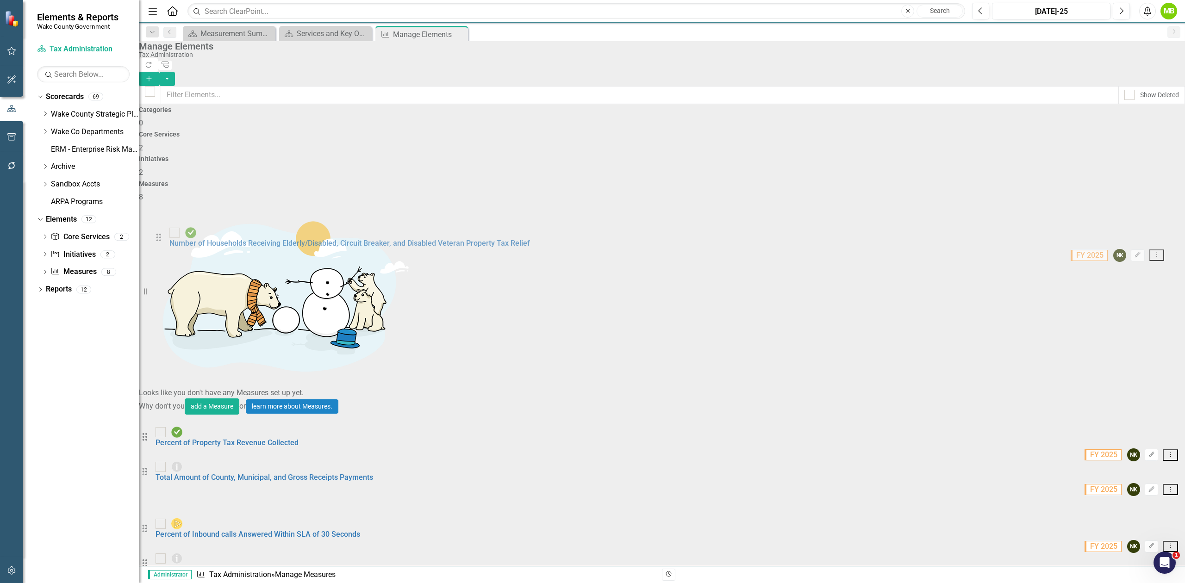
drag, startPoint x: 160, startPoint y: 176, endPoint x: 160, endPoint y: 236, distance: 59.7
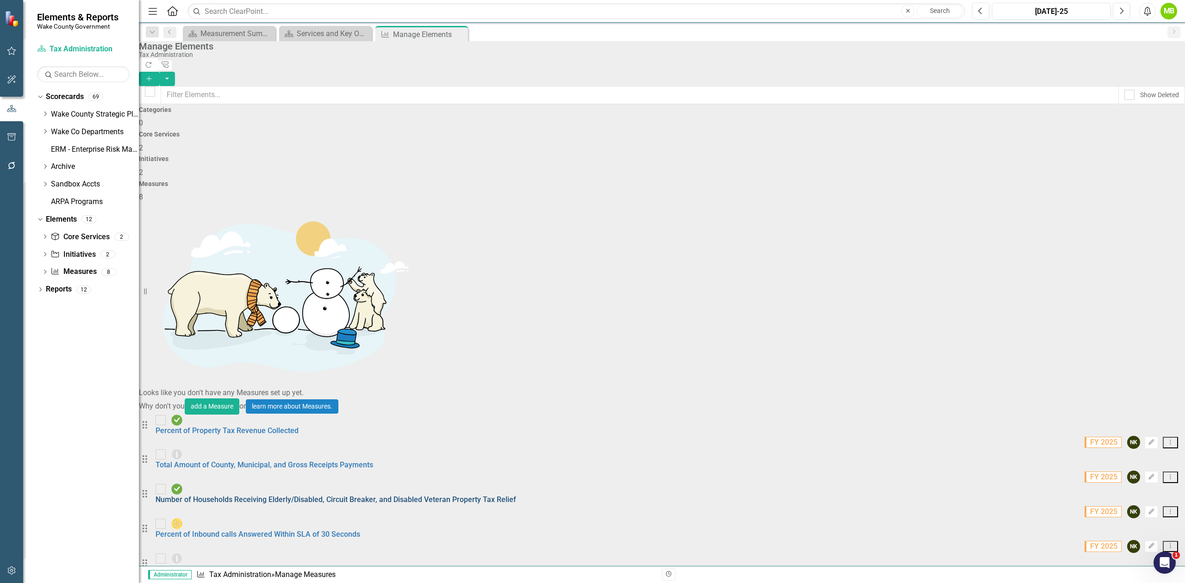
click at [373, 495] on link "Number of Households Receiving Elderly/Disabled, Circuit Breaker, and Disabled …" at bounding box center [336, 499] width 361 height 9
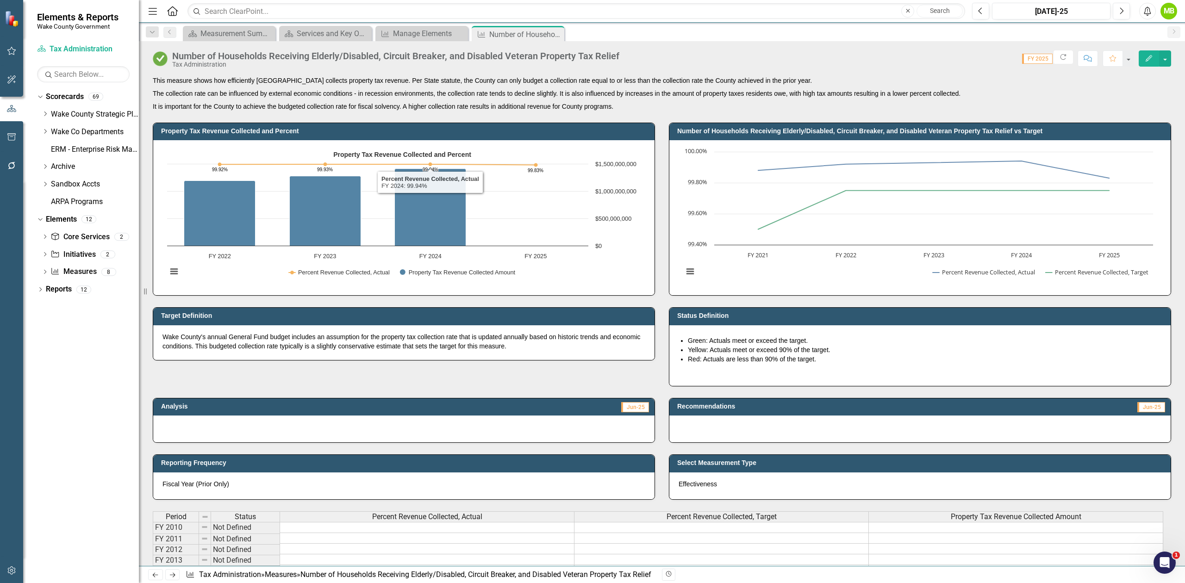
click at [332, 81] on p "This measure shows how efficiently Wake County collects property tax revenue. P…" at bounding box center [662, 81] width 1018 height 11
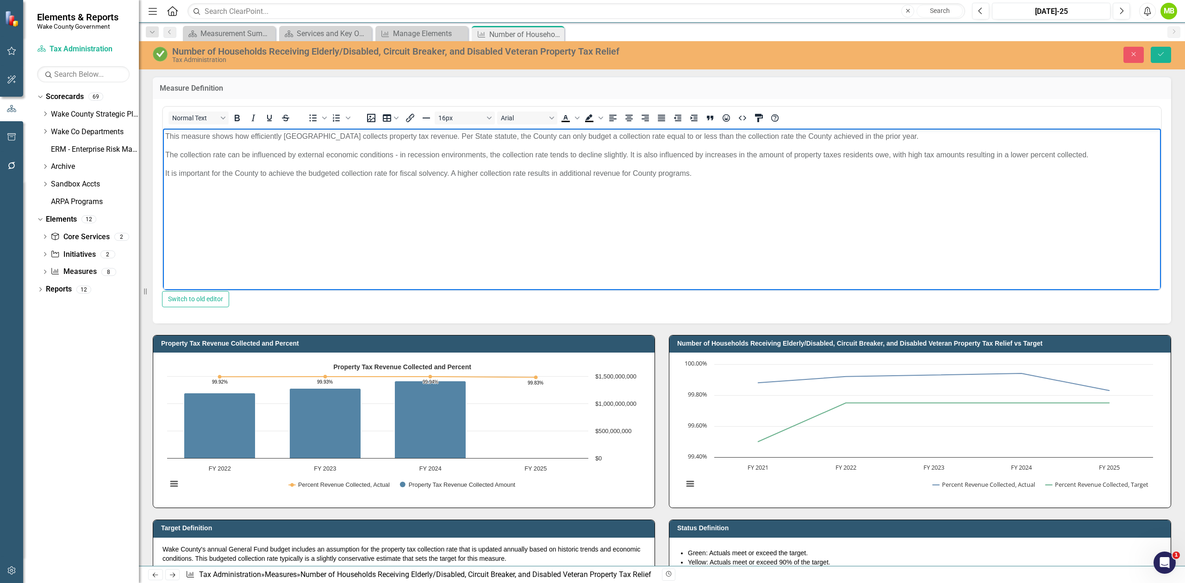
drag, startPoint x: 475, startPoint y: 155, endPoint x: 119, endPoint y: 118, distance: 357.5
click at [163, 128] on html "This measure shows how efficiently Wake County collects property tax revenue. P…" at bounding box center [662, 197] width 998 height 139
paste body "Rich Text Area. Press ALT-0 for help."
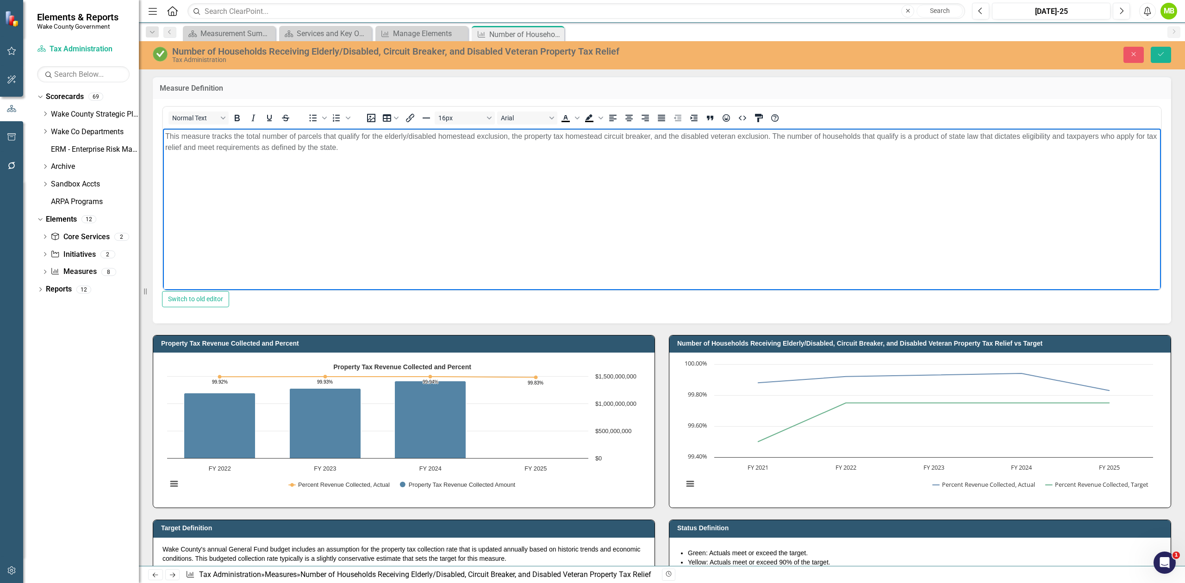
click at [890, 210] on body "This measure tracks the total number of parcels that qualify for the elderly/di…" at bounding box center [662, 197] width 998 height 139
click at [1162, 52] on icon "Save" at bounding box center [1161, 54] width 8 height 6
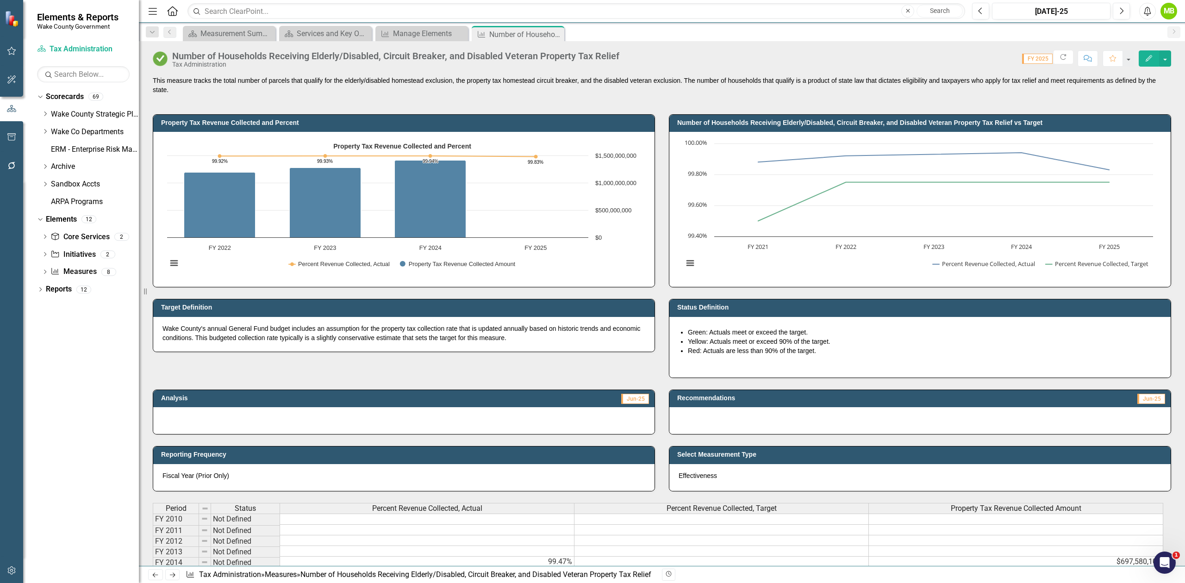
click at [476, 334] on p "Wake County's annual General Fund budget includes an assumption for the propert…" at bounding box center [403, 333] width 483 height 19
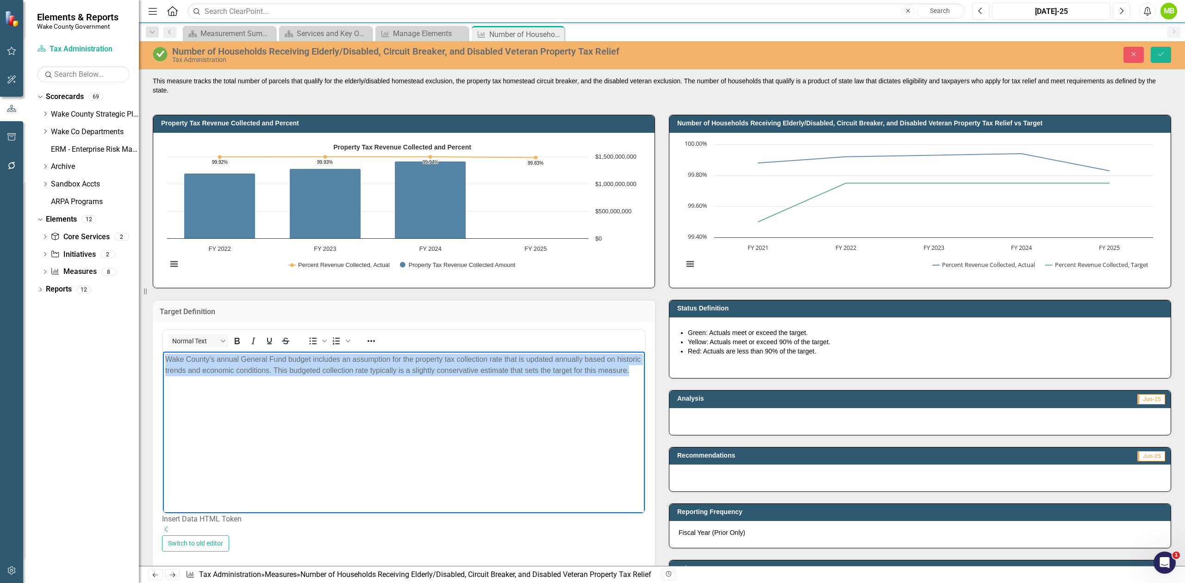
drag, startPoint x: 201, startPoint y: 388, endPoint x: 122, endPoint y: 332, distance: 96.7
click at [163, 352] on html "Wake County's annual General Fund budget includes an assumption for the propert…" at bounding box center [404, 421] width 482 height 139
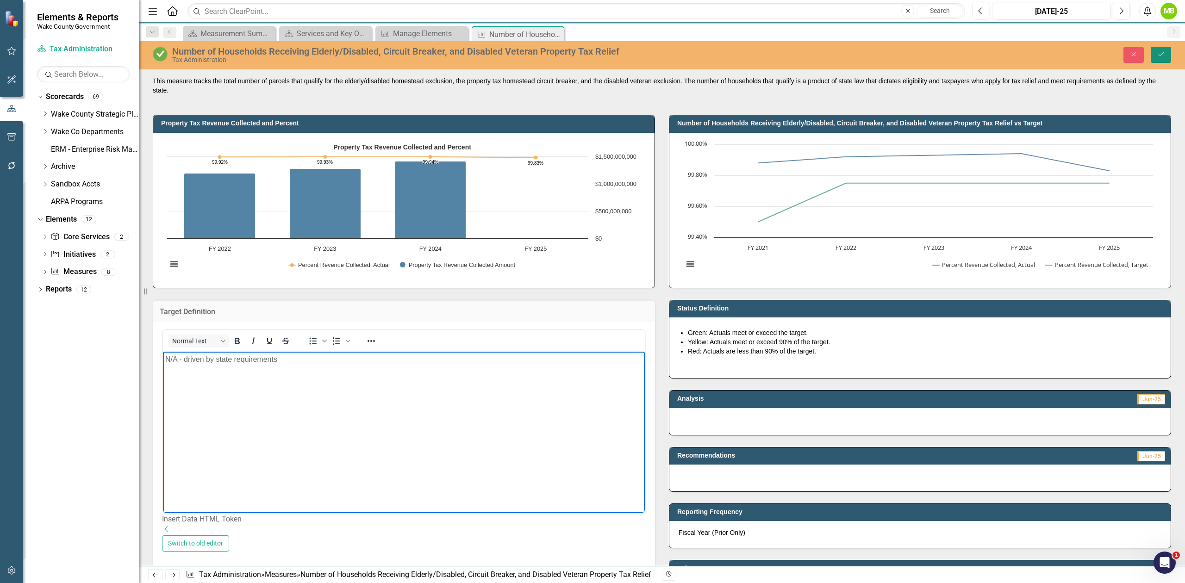
click at [1164, 49] on button "Save" at bounding box center [1161, 55] width 20 height 16
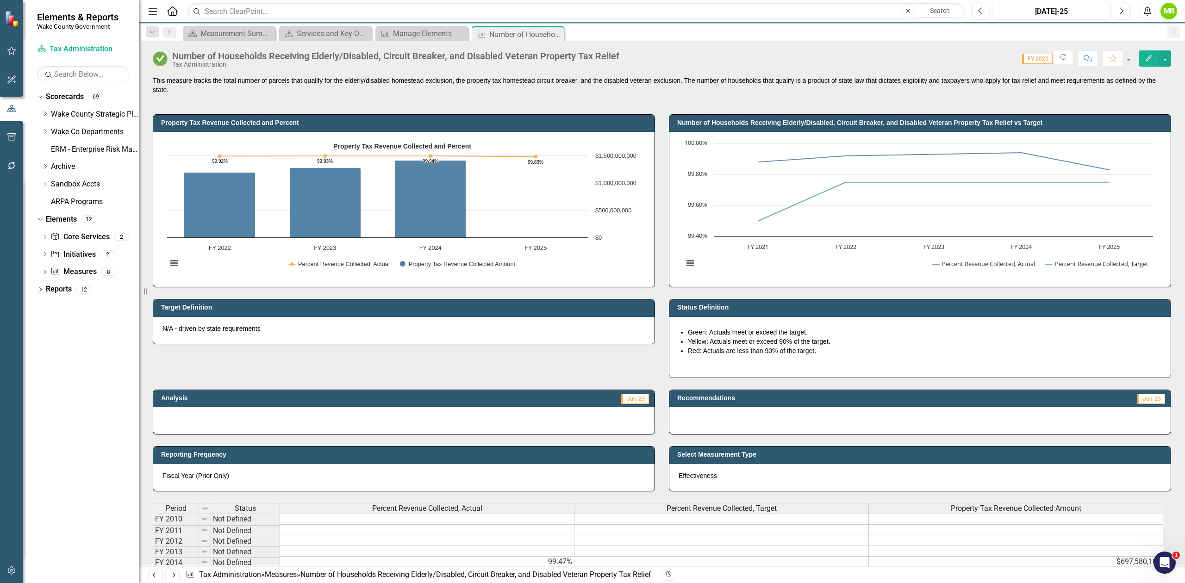
click at [761, 354] on li "Red: Actuals are less than 90% of the target." at bounding box center [925, 350] width 474 height 9
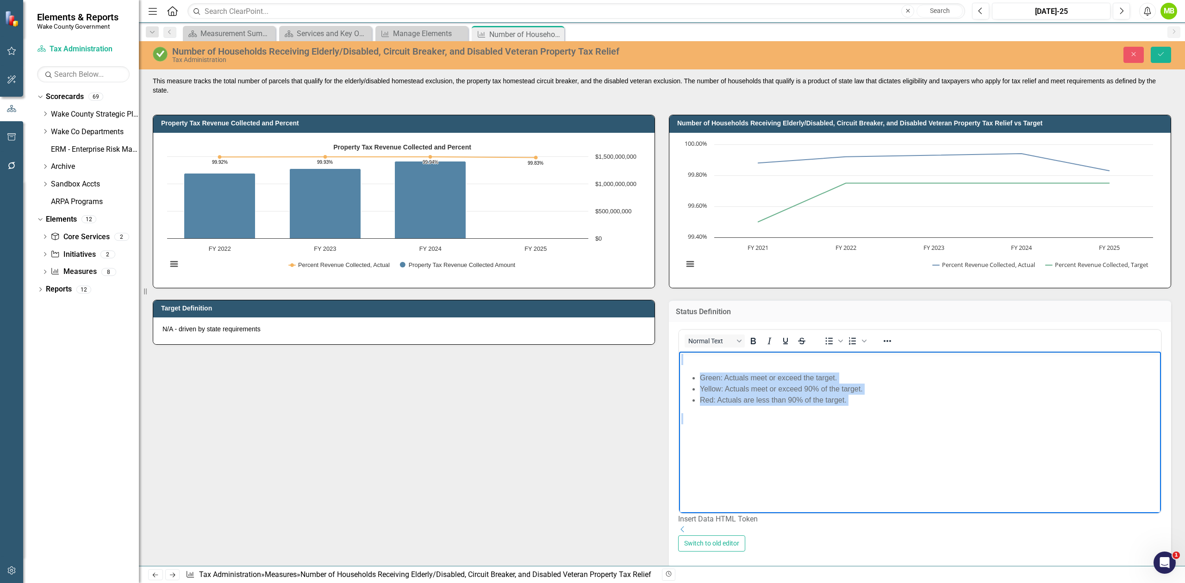
drag, startPoint x: 897, startPoint y: 414, endPoint x: 1313, endPoint y: 708, distance: 510.2
click at [679, 354] on html "Green: Actuals meet or exceed the target. Yellow: Actuals meet or exceed 90% of…" at bounding box center [920, 421] width 482 height 139
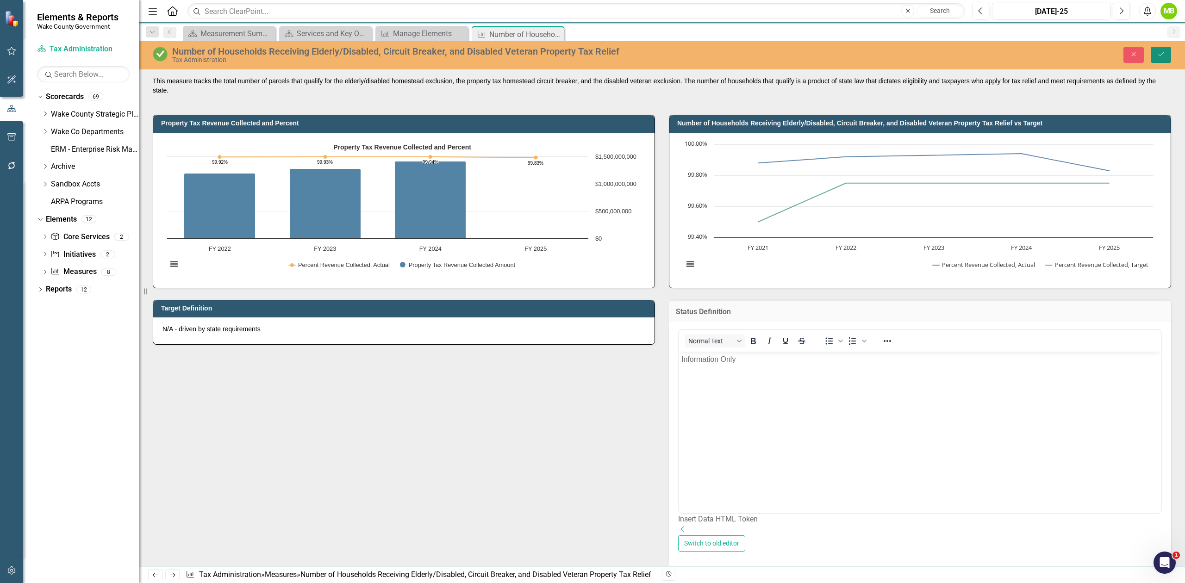
click at [1156, 56] on button "Save" at bounding box center [1161, 55] width 20 height 16
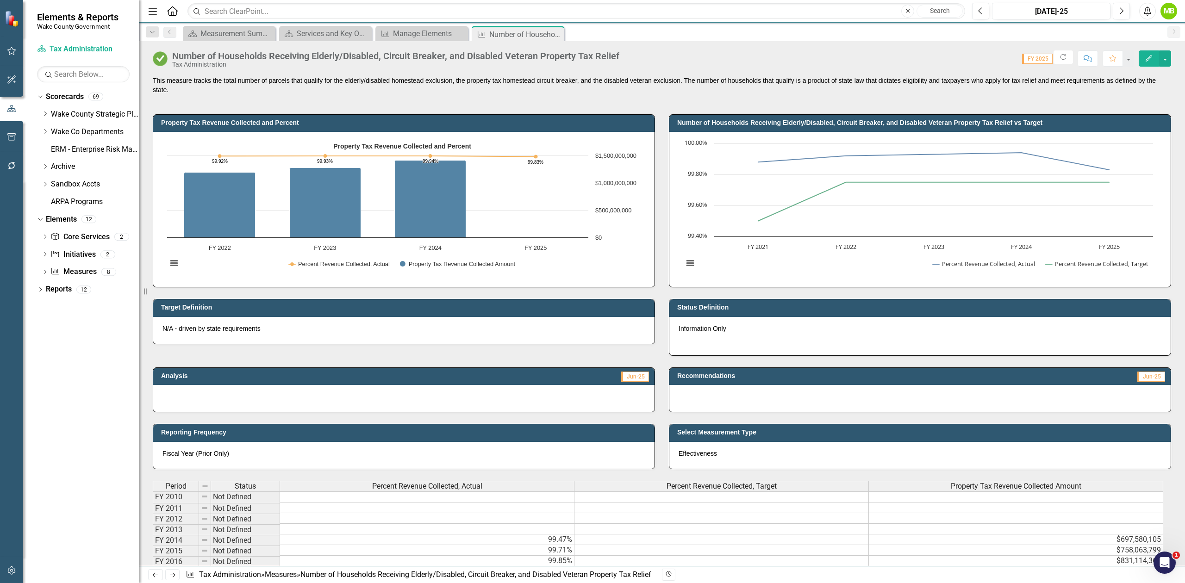
click at [850, 452] on div "Effectiveness" at bounding box center [919, 455] width 501 height 27
click at [848, 452] on div "Effectiveness" at bounding box center [919, 455] width 501 height 27
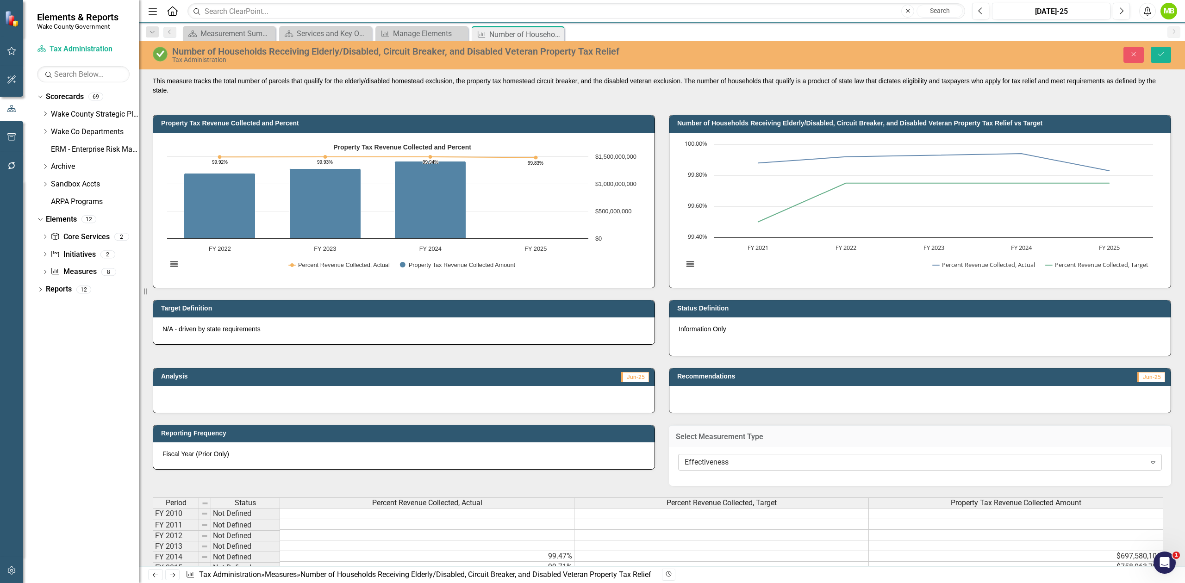
click at [815, 468] on div "Effectiveness" at bounding box center [915, 462] width 461 height 11
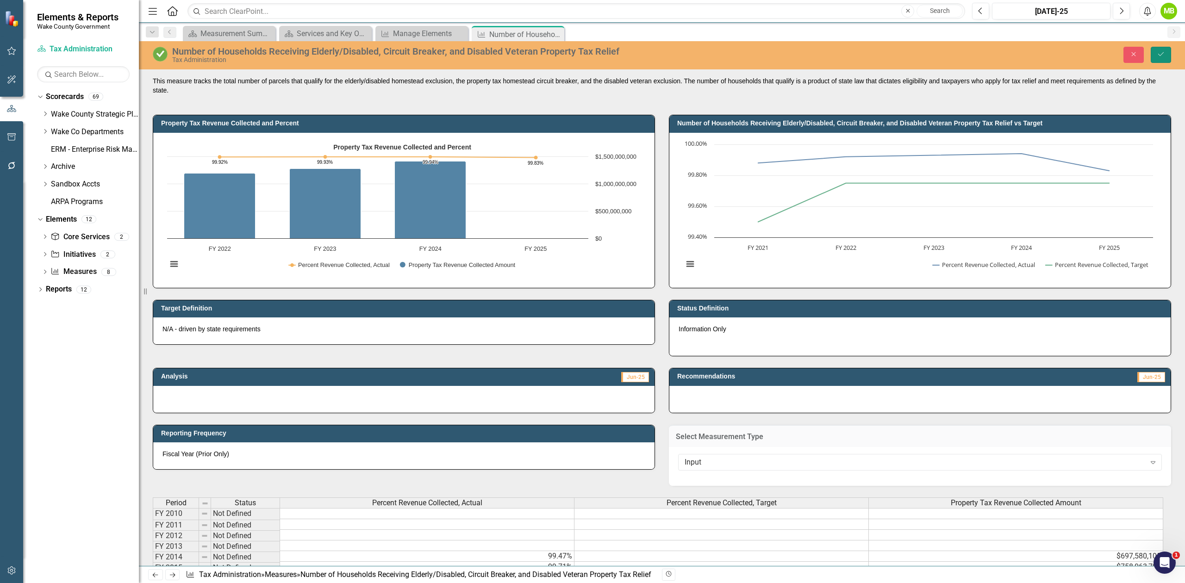
click at [1160, 58] on button "Save" at bounding box center [1161, 55] width 20 height 16
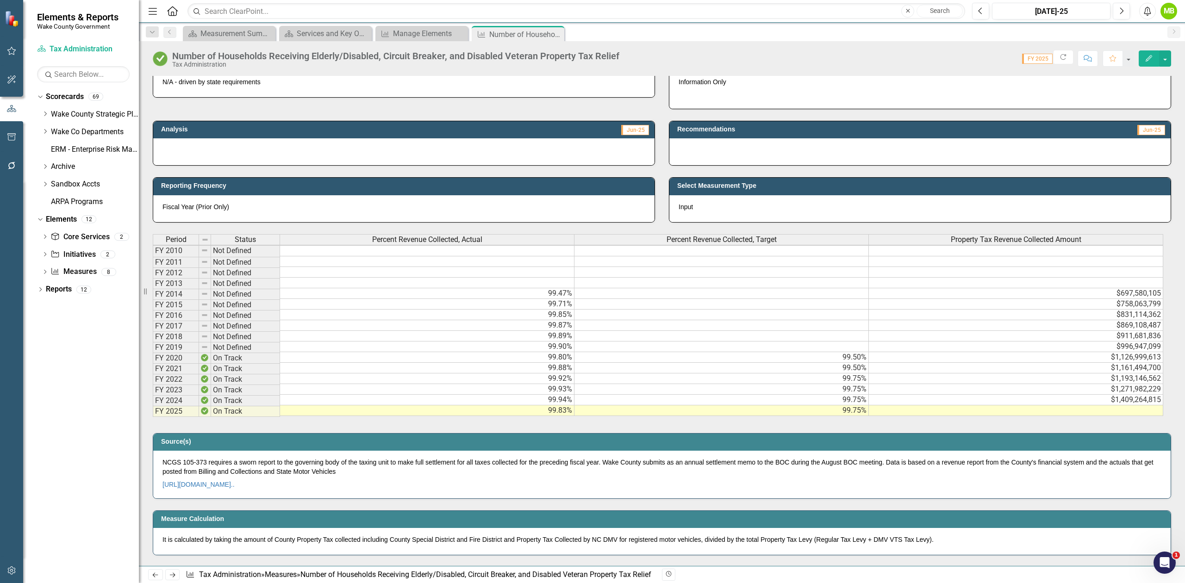
scroll to position [2, 0]
click at [310, 478] on p "NCGS 105-373 requires a sworn report to the governing body of the taxing unit t…" at bounding box center [661, 468] width 999 height 20
click at [309, 478] on p "NCGS 105-373 requires a sworn report to the governing body of the taxing unit t…" at bounding box center [661, 468] width 999 height 20
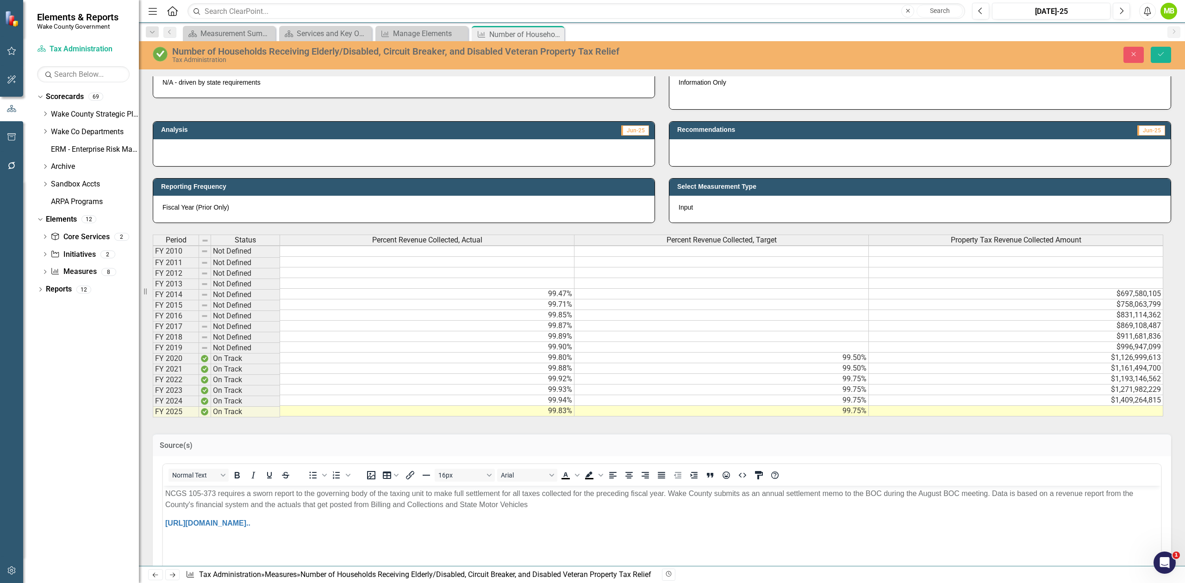
scroll to position [0, 0]
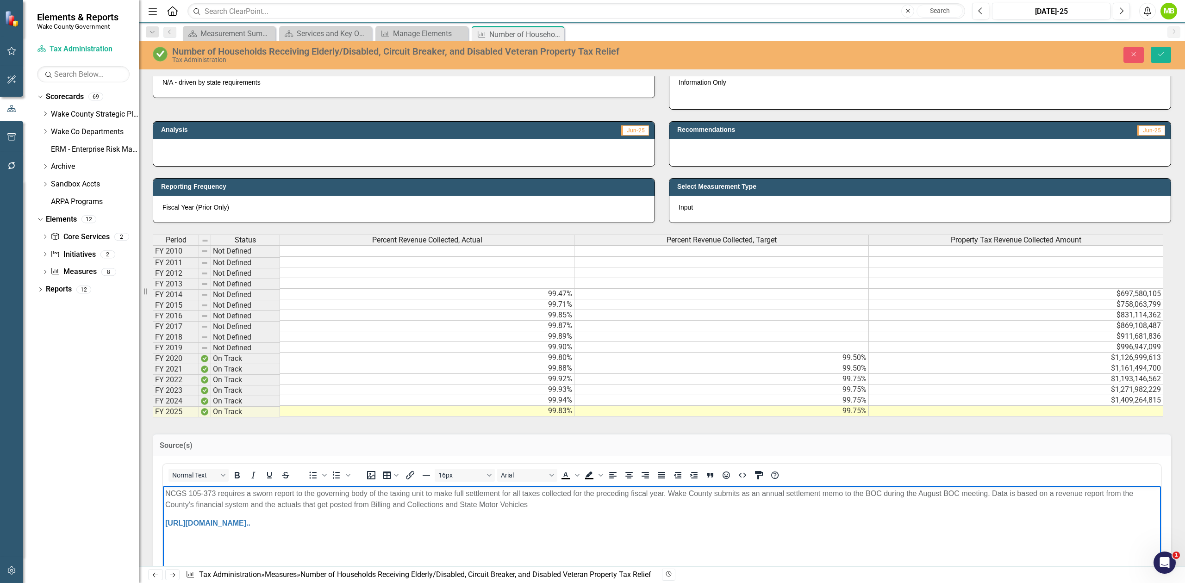
drag, startPoint x: 287, startPoint y: 518, endPoint x: 112, endPoint y: 482, distance: 177.7
click at [163, 486] on html "NCGS 105-373 requires a sworn report to the governing body of the taxing unit t…" at bounding box center [662, 555] width 998 height 139
paste body "Rich Text Area. Press ALT-0 for help."
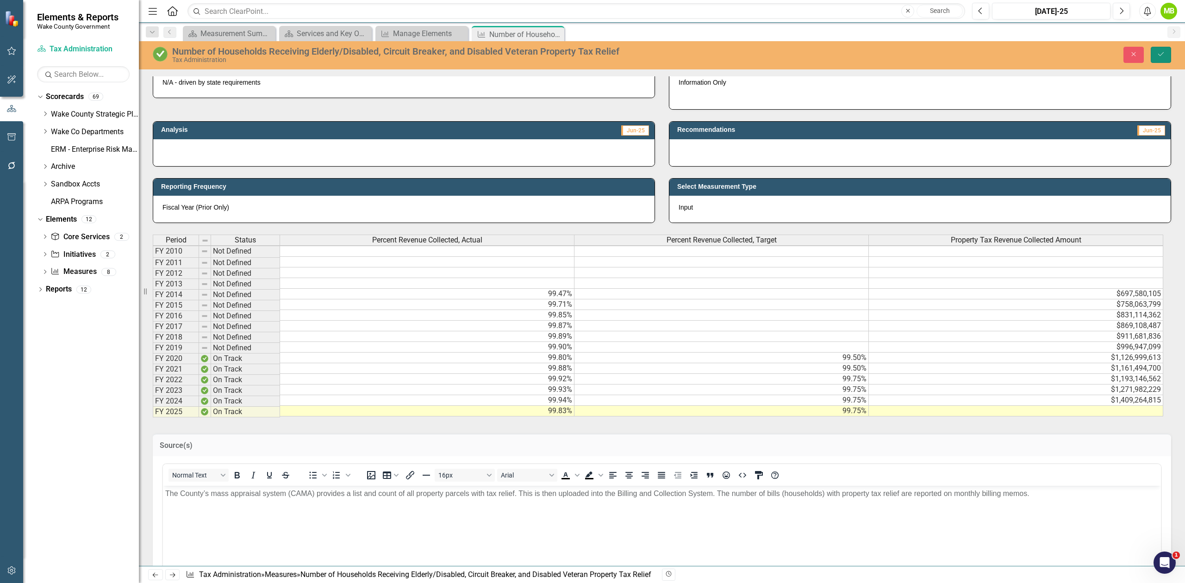
click at [1162, 57] on icon "Save" at bounding box center [1161, 54] width 8 height 6
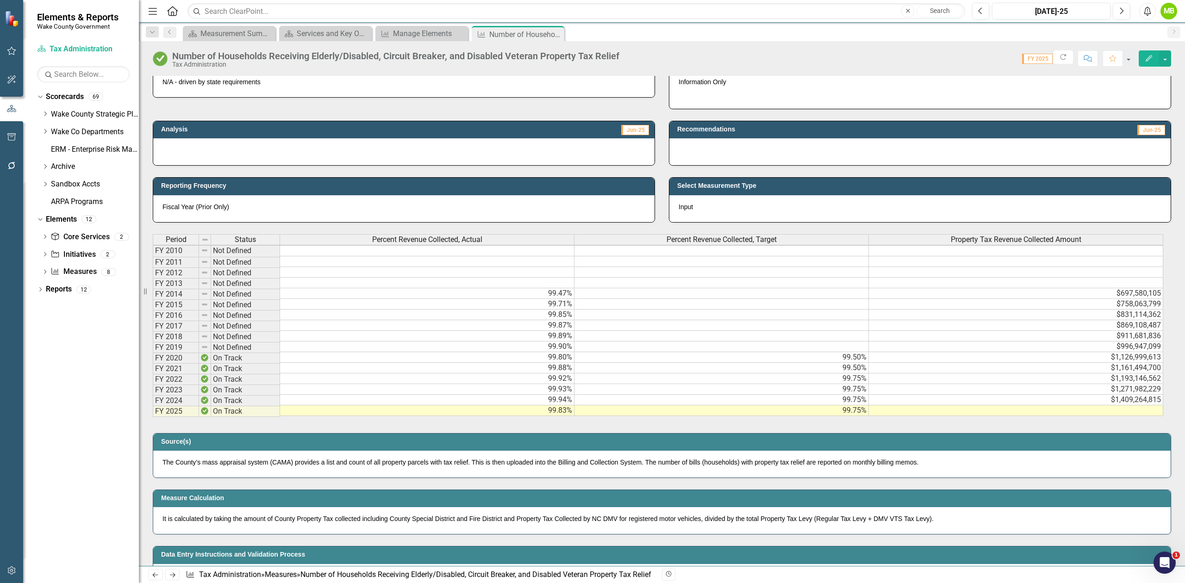
scroll to position [2, 0]
click at [671, 524] on p "It is calculated by taking the amount of County Property Tax collected includin…" at bounding box center [661, 518] width 999 height 9
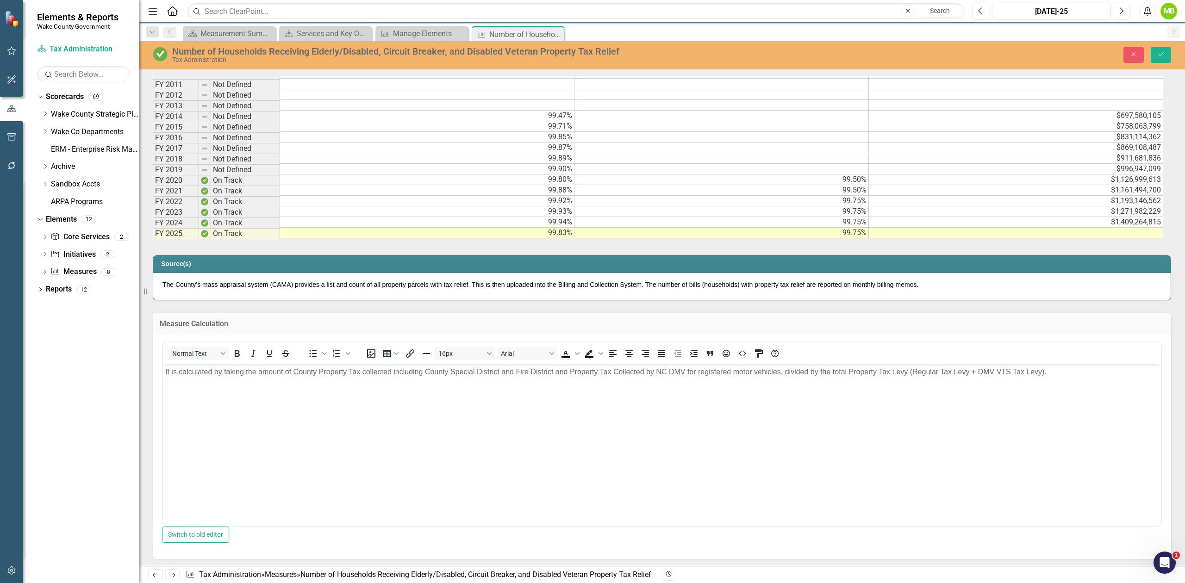
scroll to position [432, 0]
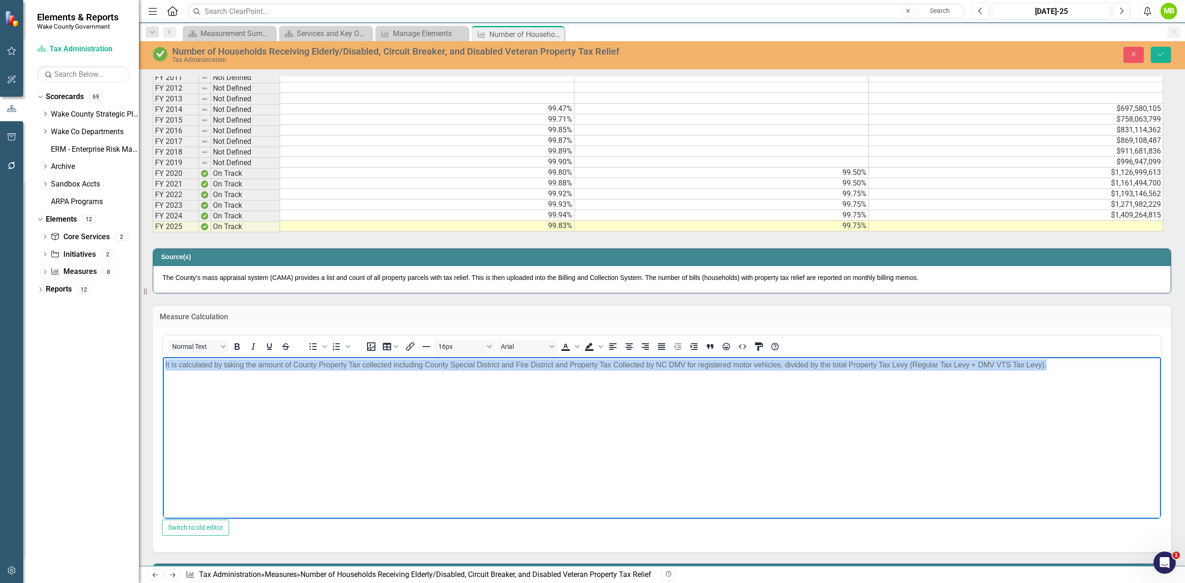
drag, startPoint x: 1079, startPoint y: 364, endPoint x: 352, endPoint y: 710, distance: 805.3
click at [163, 357] on html "It is calculated by taking the amount of County Property Tax collected includin…" at bounding box center [662, 426] width 998 height 139
paste body "Rich Text Area. Press ALT-0 for help."
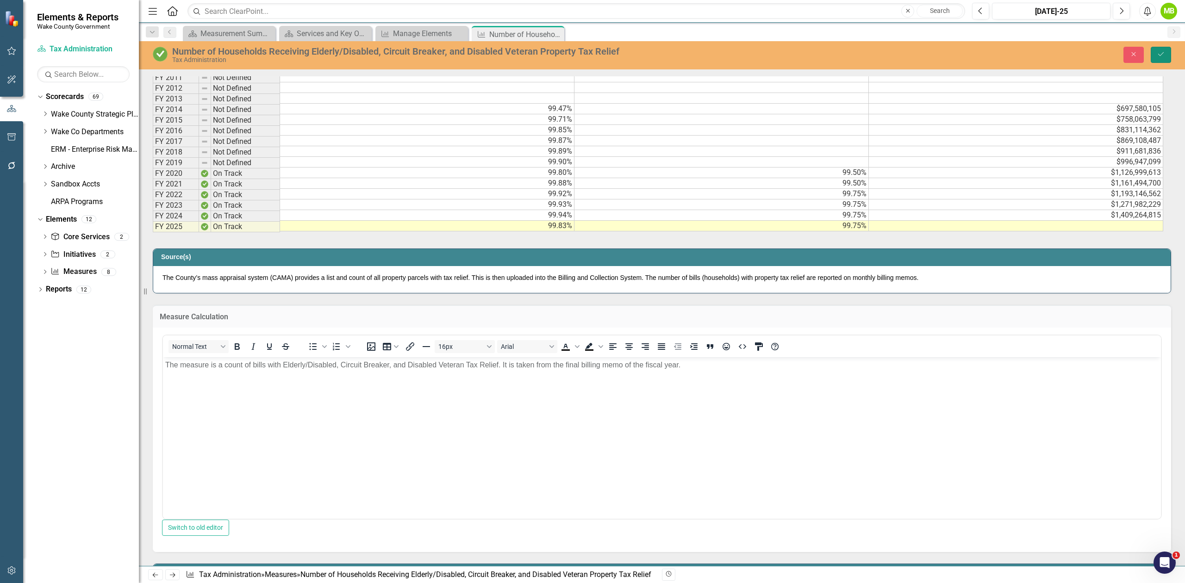
click at [1163, 50] on button "Save" at bounding box center [1161, 55] width 20 height 16
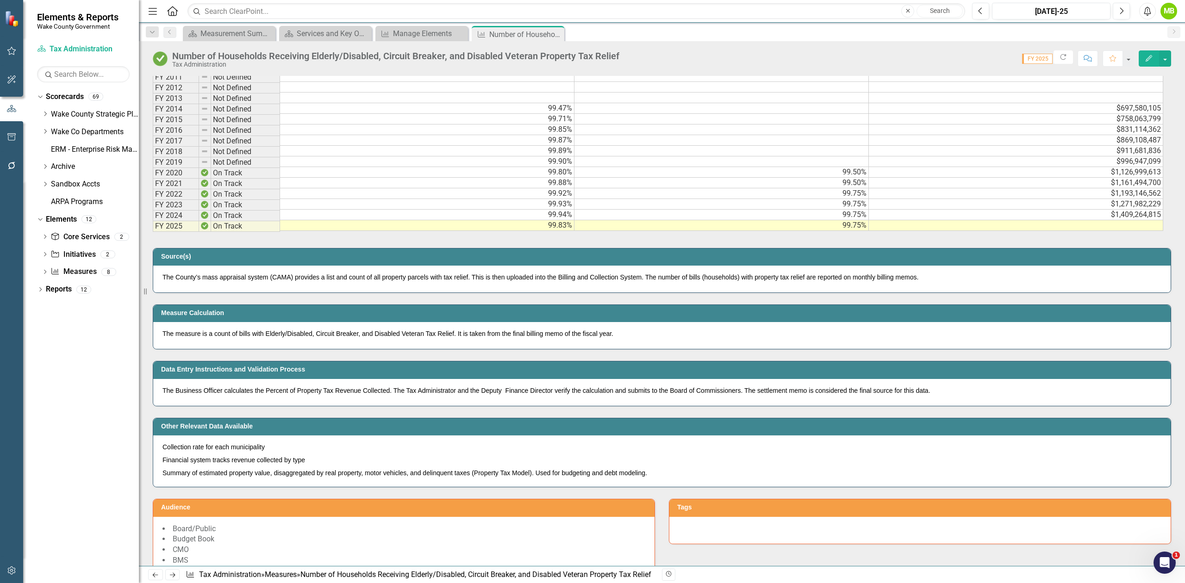
click at [576, 395] on p "The Business Officer calculates the Percent of Property Tax Revenue Collected. …" at bounding box center [661, 390] width 999 height 9
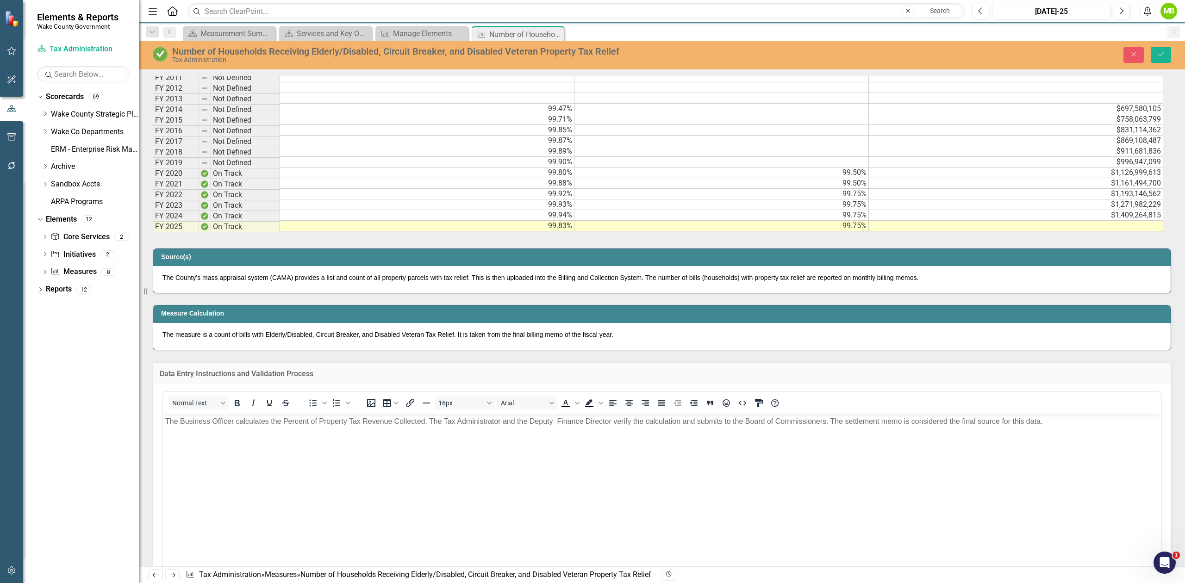
scroll to position [0, 0]
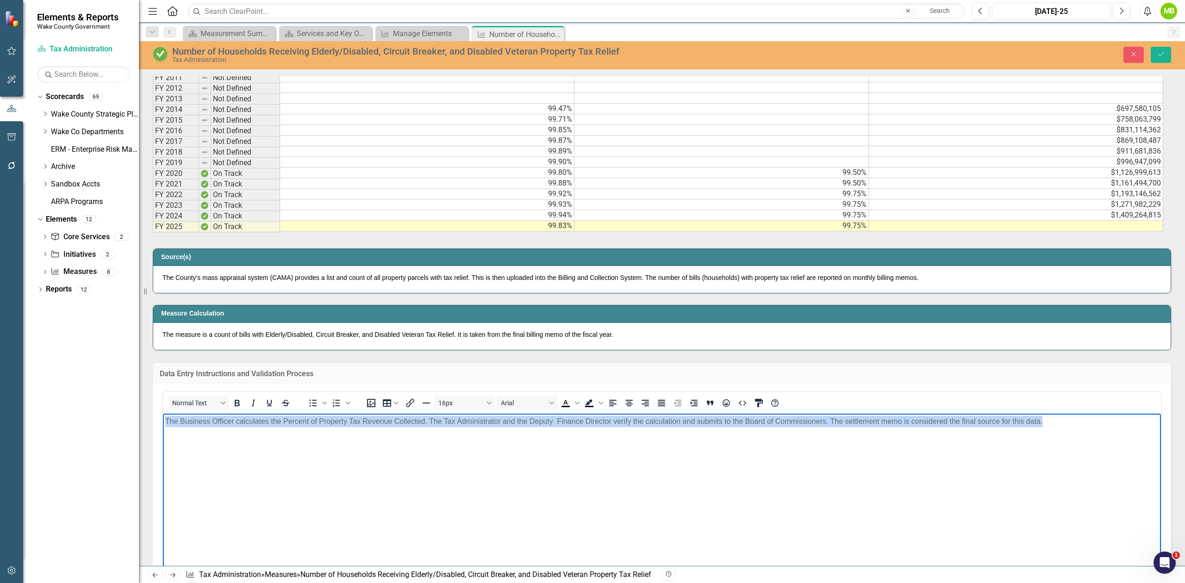
drag, startPoint x: 1071, startPoint y: 419, endPoint x: 166, endPoint y: 434, distance: 905.2
click at [166, 434] on body "The Business Officer calculates the Percent of Property Tax Revenue Collected. …" at bounding box center [662, 483] width 998 height 139
paste body "Rich Text Area. Press ALT-0 for help."
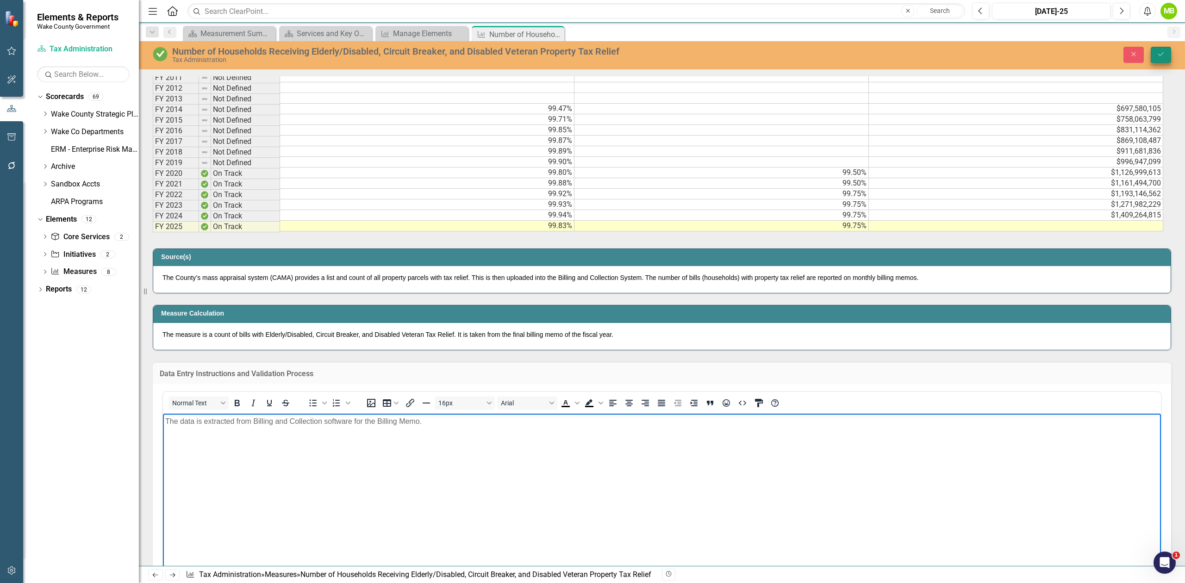
click at [1157, 54] on icon "Save" at bounding box center [1161, 54] width 8 height 6
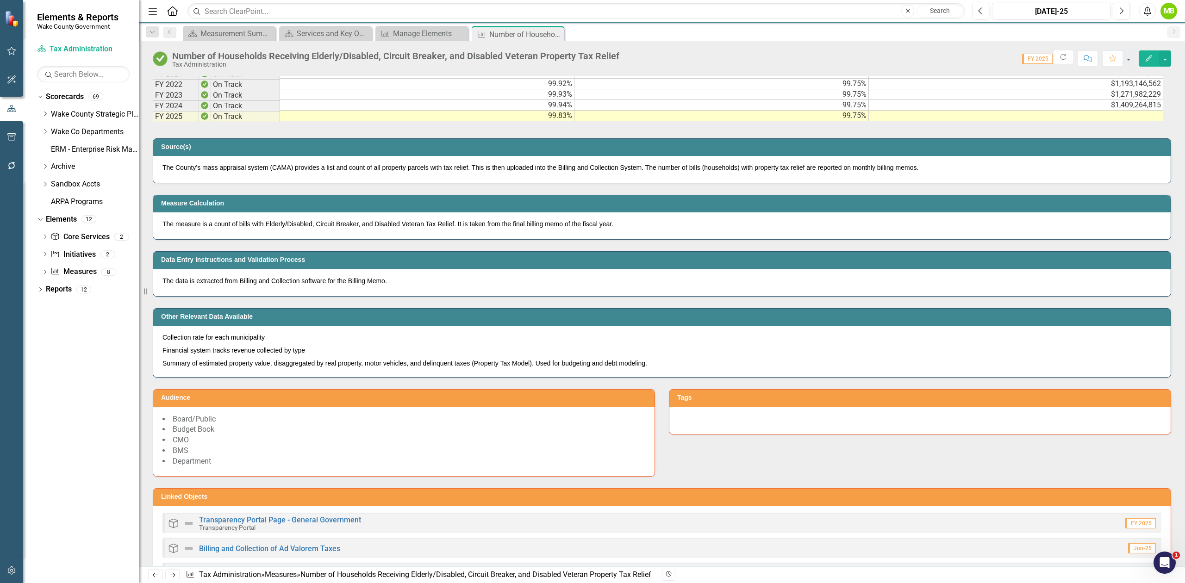
scroll to position [679, 0]
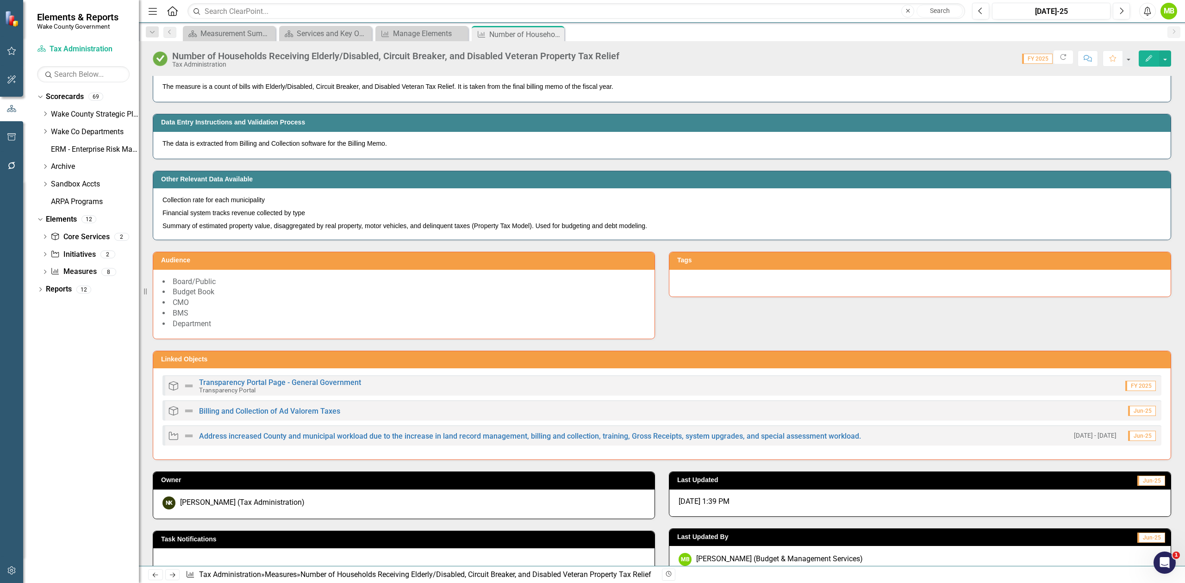
click at [269, 219] on p "Financial system tracks revenue collected by type" at bounding box center [661, 212] width 999 height 13
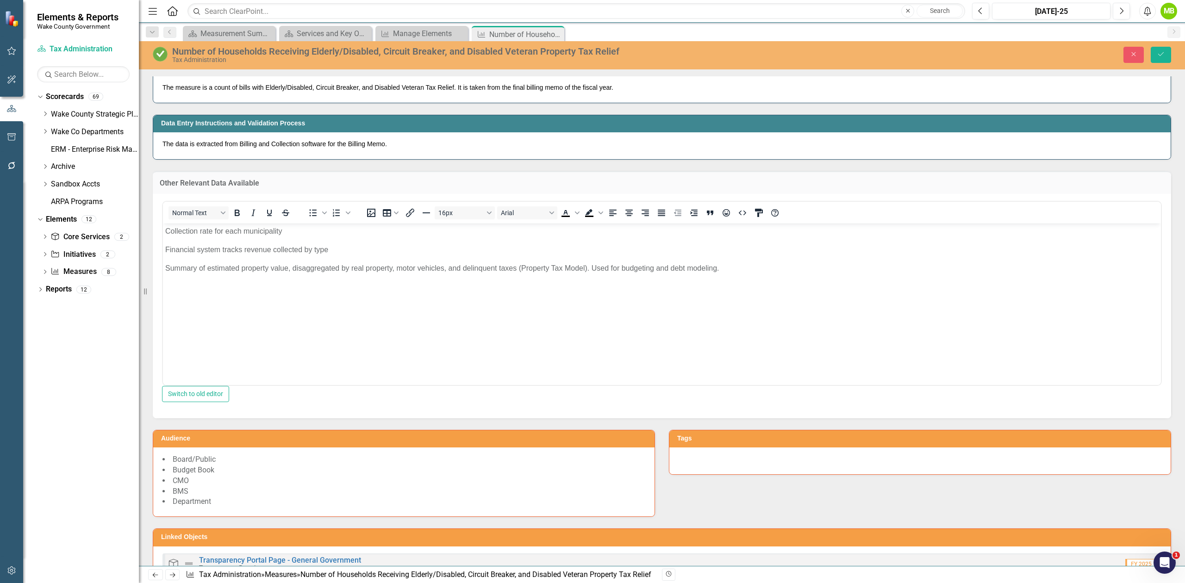
scroll to position [0, 0]
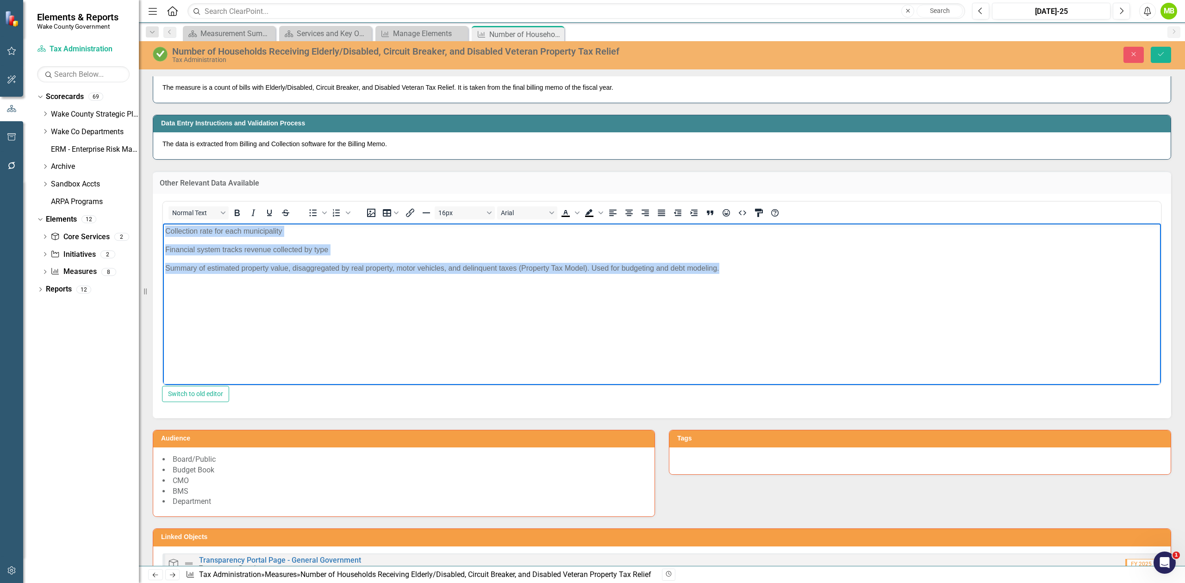
drag, startPoint x: 668, startPoint y: 270, endPoint x: 110, endPoint y: 212, distance: 560.9
click at [163, 223] on html "Collection rate for each municipality Financial system tracks revenue collected…" at bounding box center [662, 292] width 998 height 139
paste body "Rich Text Area. Press ALT-0 for help."
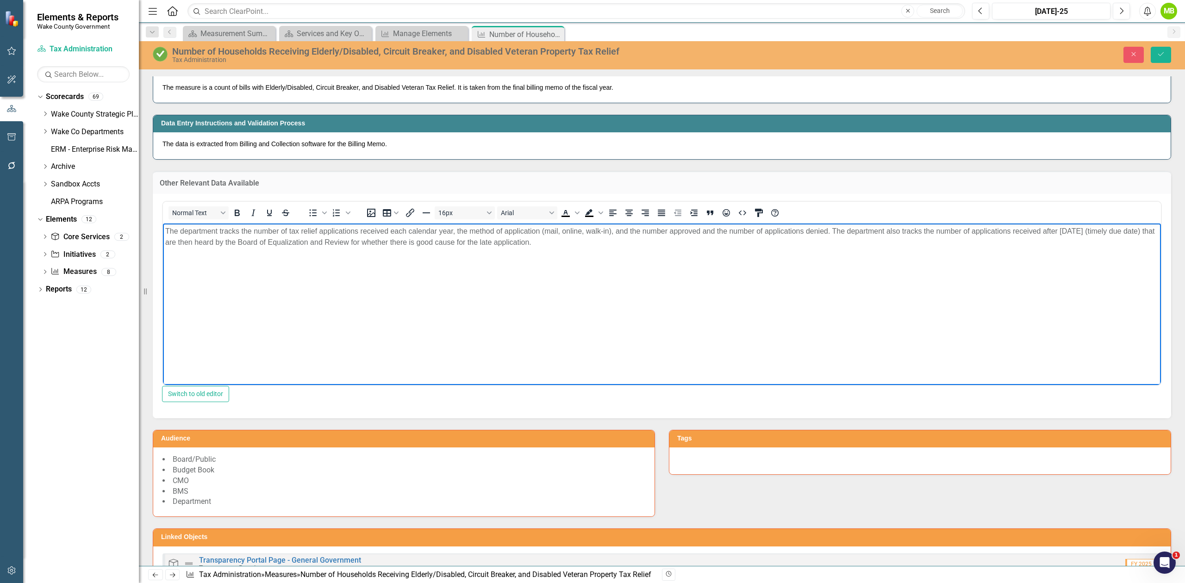
click at [512, 326] on body "The department tracks the number of tax relief applications received each calen…" at bounding box center [662, 292] width 998 height 139
click at [1158, 57] on icon "Save" at bounding box center [1161, 54] width 8 height 6
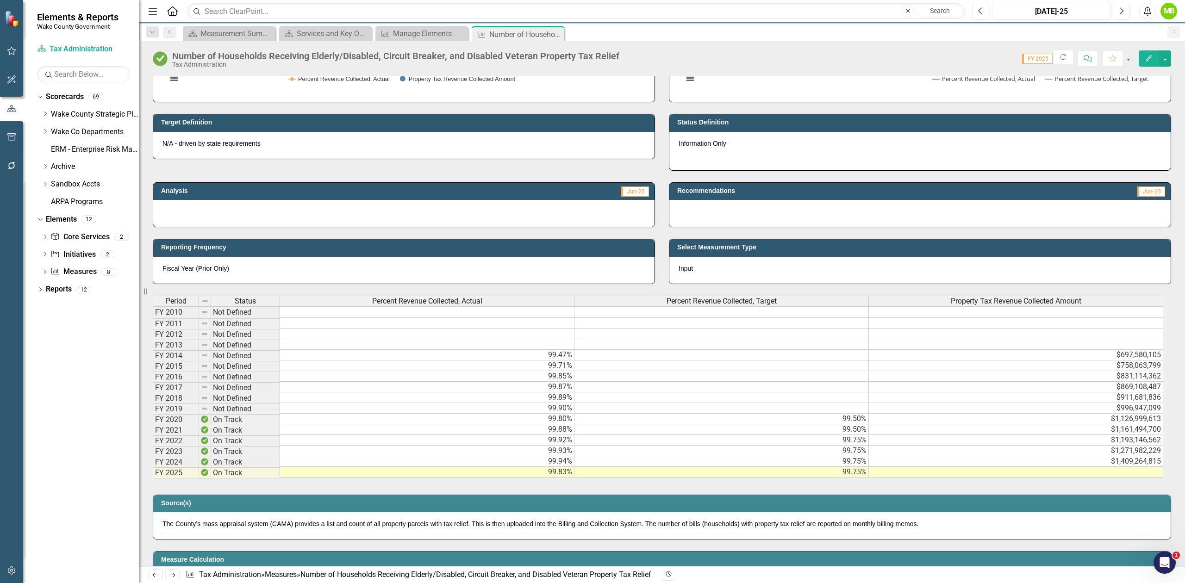
scroll to position [2, 0]
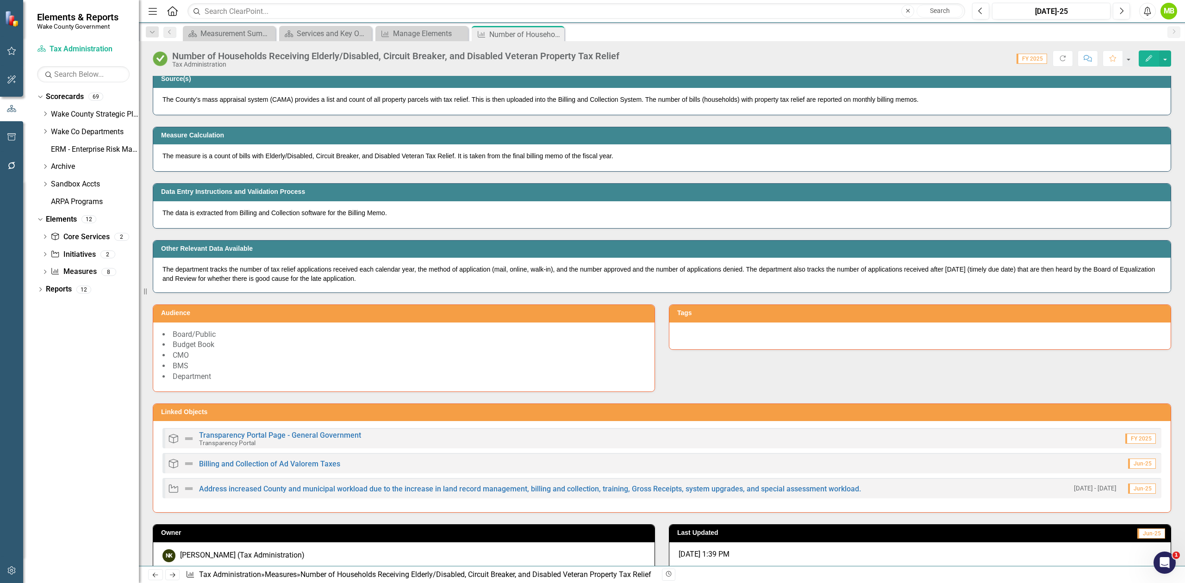
scroll to position [617, 0]
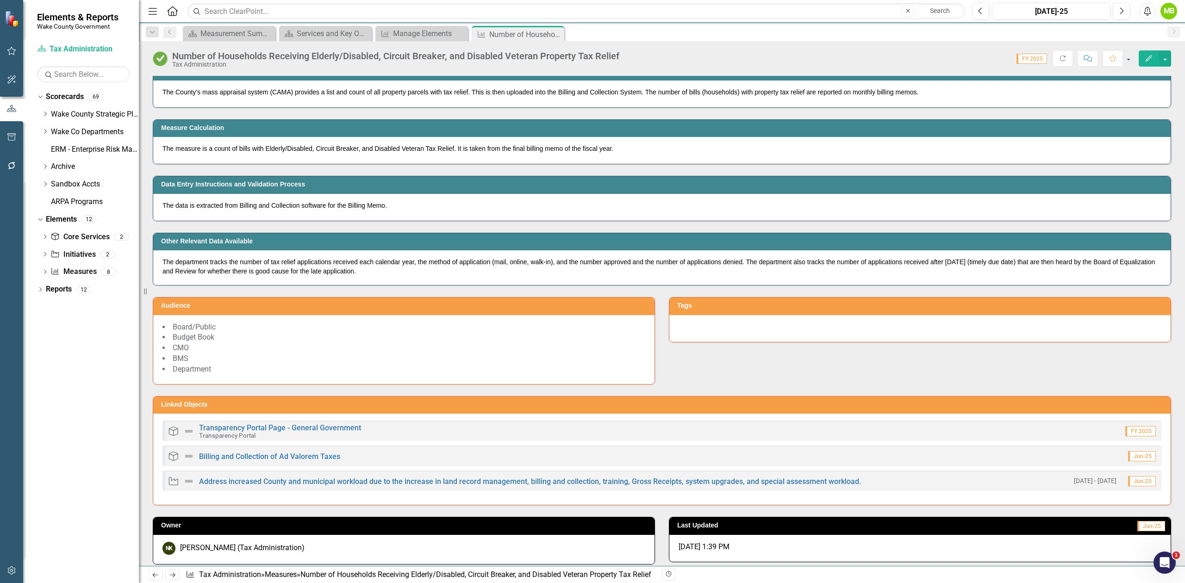
click at [269, 354] on li "CMO" at bounding box center [403, 348] width 483 height 11
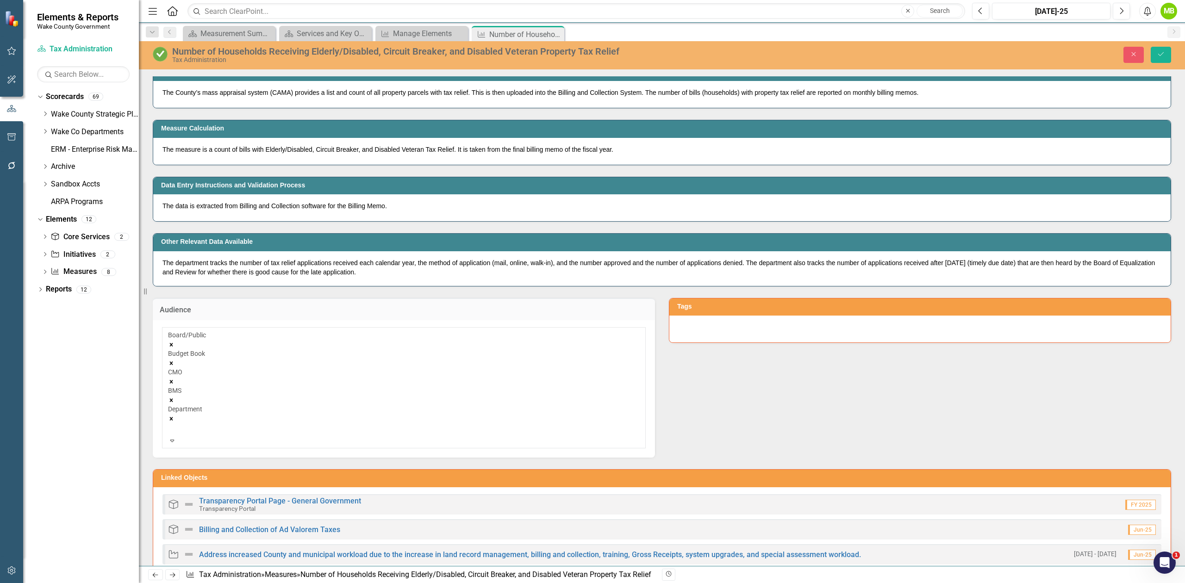
click at [175, 360] on icon "Remove Budget Book" at bounding box center [171, 363] width 6 height 6
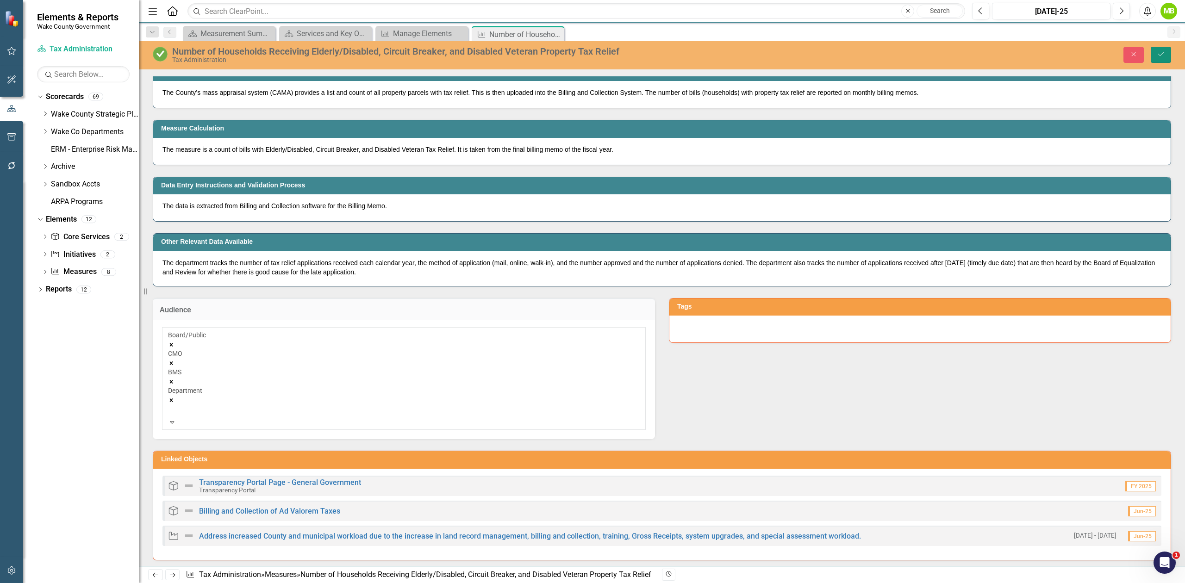
click at [1169, 56] on button "Save" at bounding box center [1161, 55] width 20 height 16
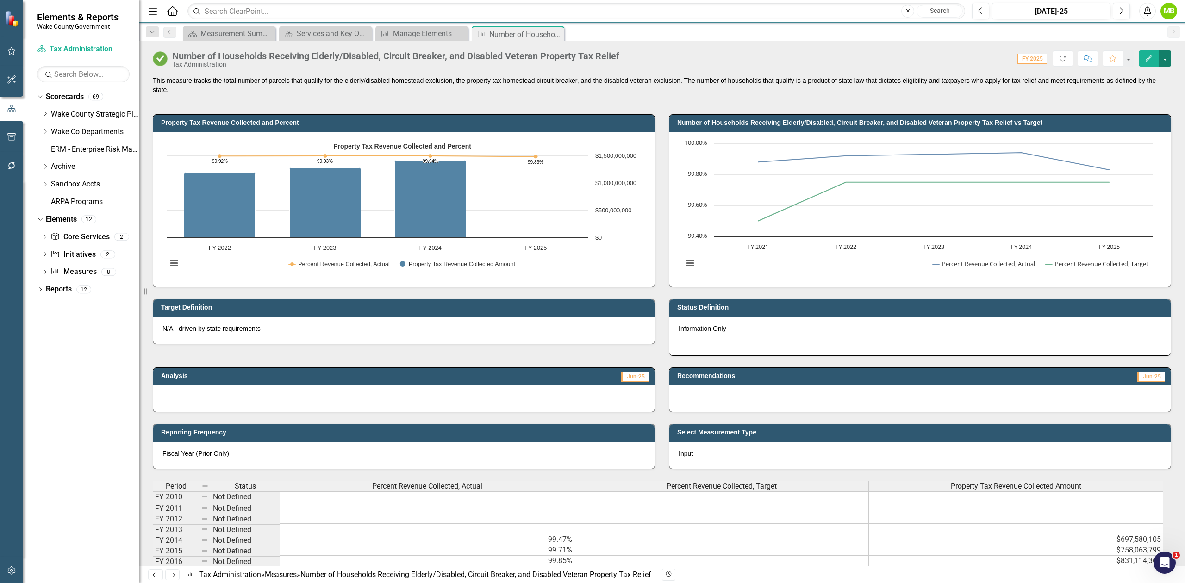
click at [1162, 60] on button "button" at bounding box center [1165, 58] width 12 height 16
click at [1138, 69] on link "Edit Edit Measure" at bounding box center [1126, 76] width 90 height 17
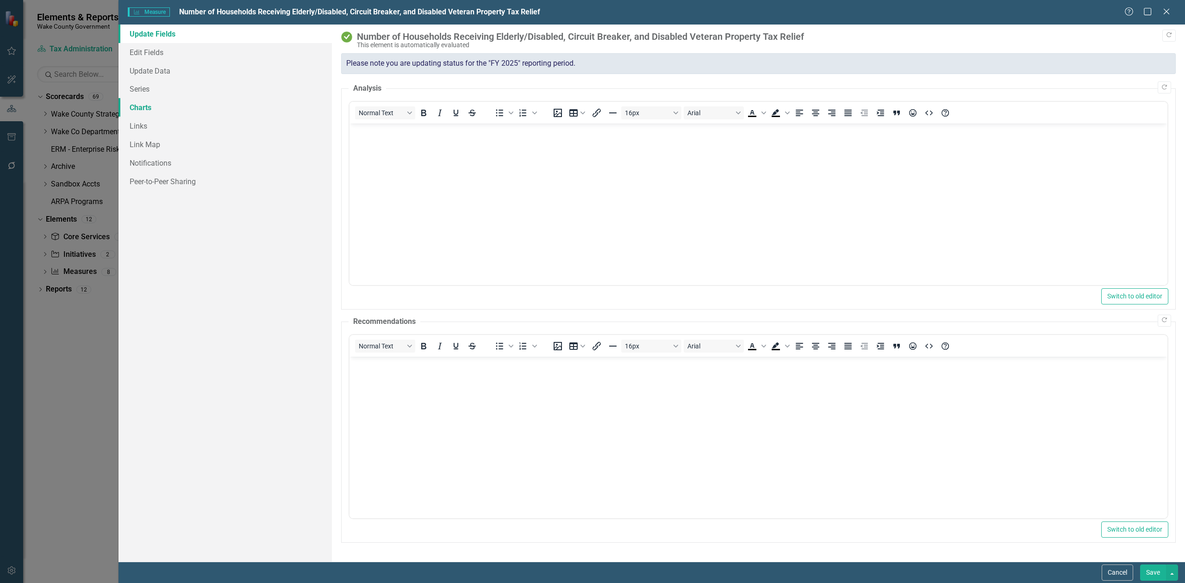
scroll to position [0, 0]
click at [169, 125] on link "Links" at bounding box center [225, 126] width 213 height 19
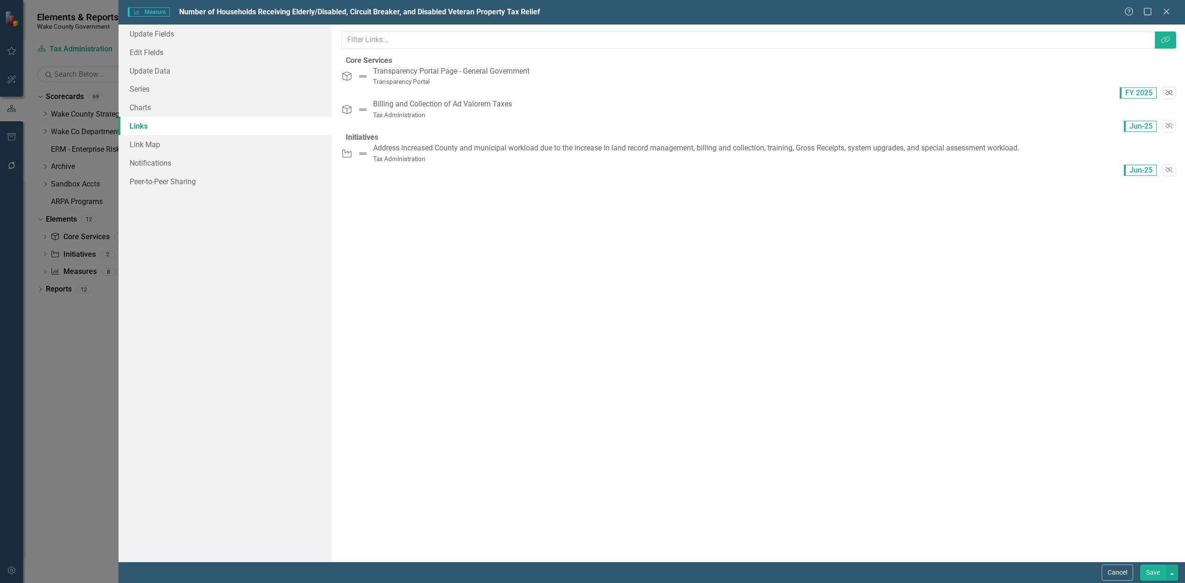
click at [1166, 90] on icon "button" at bounding box center [1169, 93] width 7 height 6
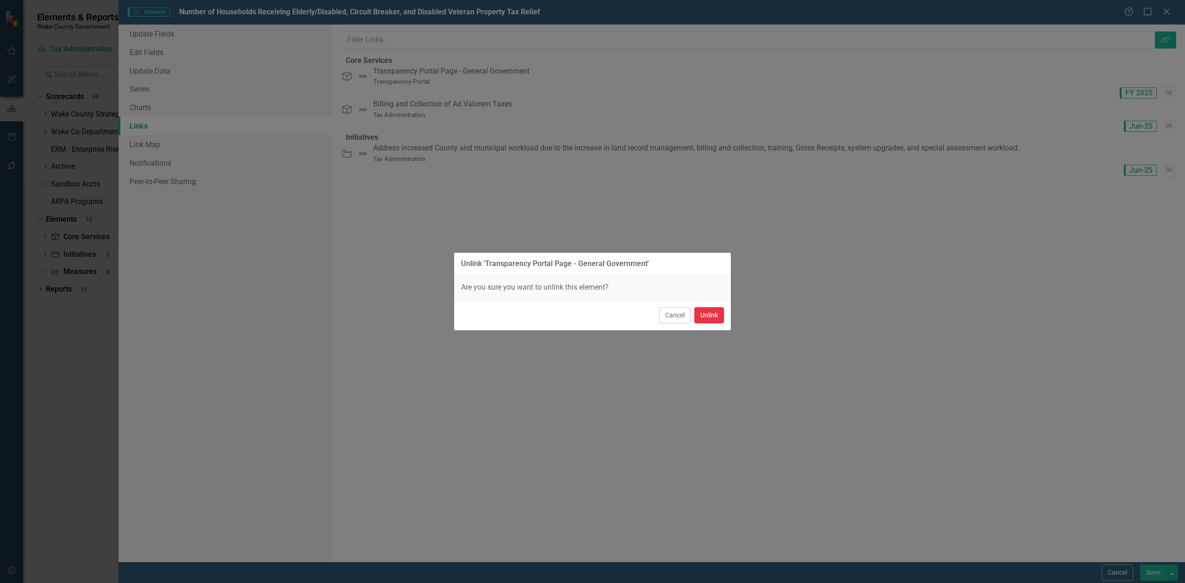
click at [708, 311] on button "Unlink" at bounding box center [709, 315] width 30 height 16
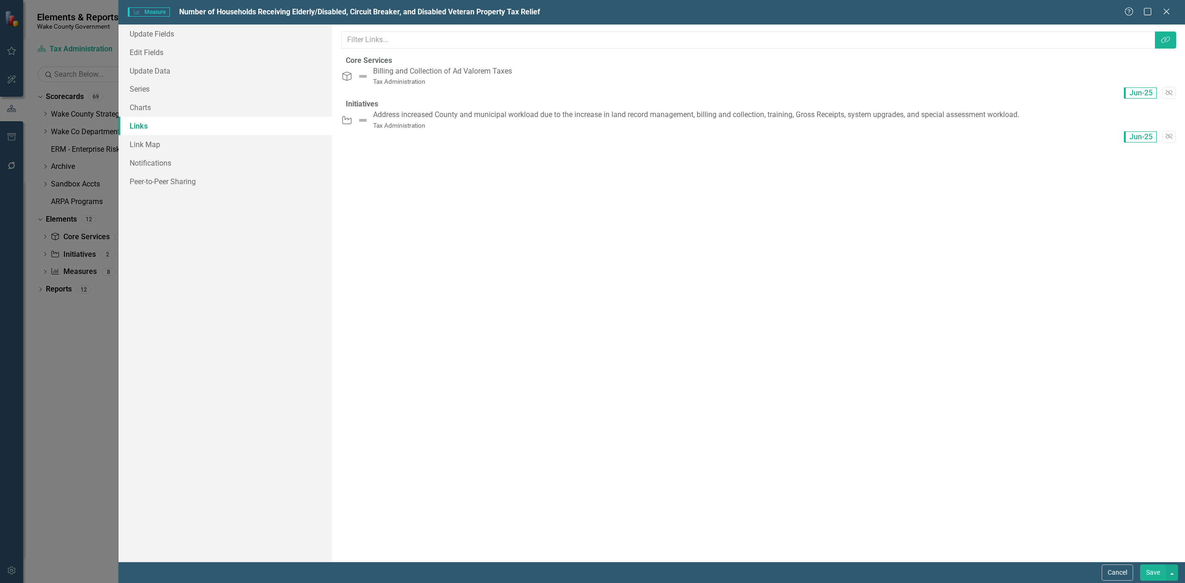
click at [1143, 566] on button "Save" at bounding box center [1153, 573] width 26 height 16
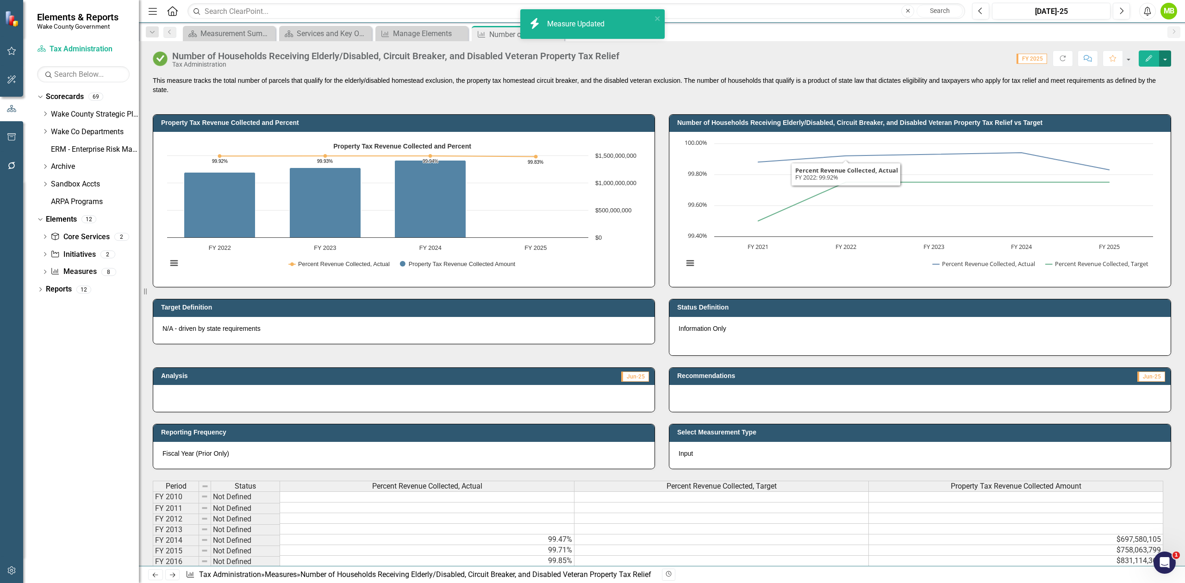
click at [1163, 64] on button "button" at bounding box center [1165, 58] width 12 height 16
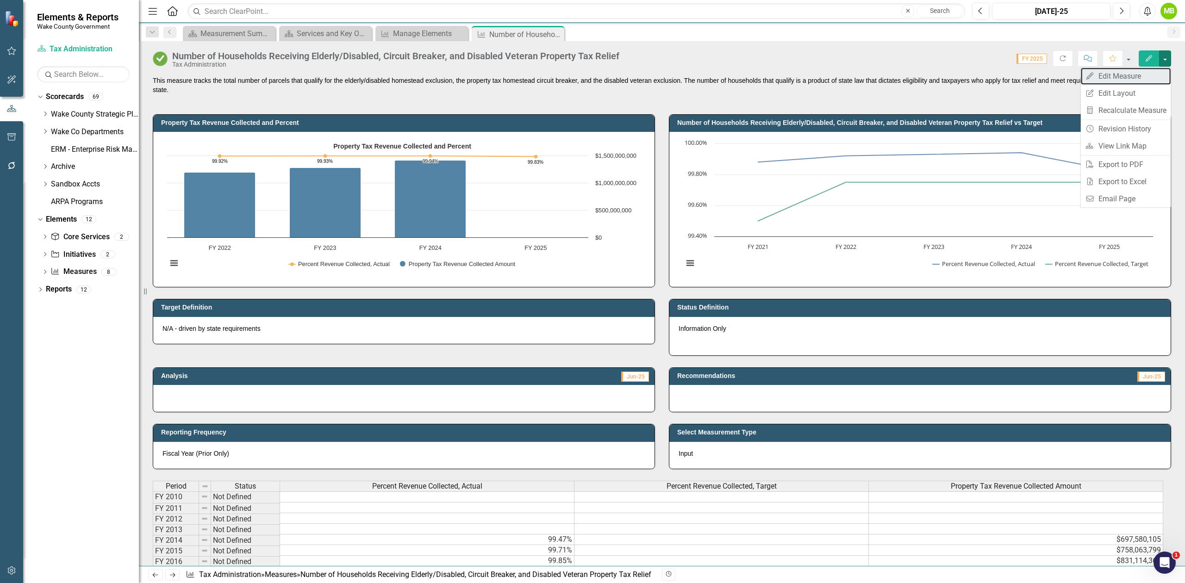
click at [1141, 75] on link "Edit Edit Measure" at bounding box center [1126, 76] width 90 height 17
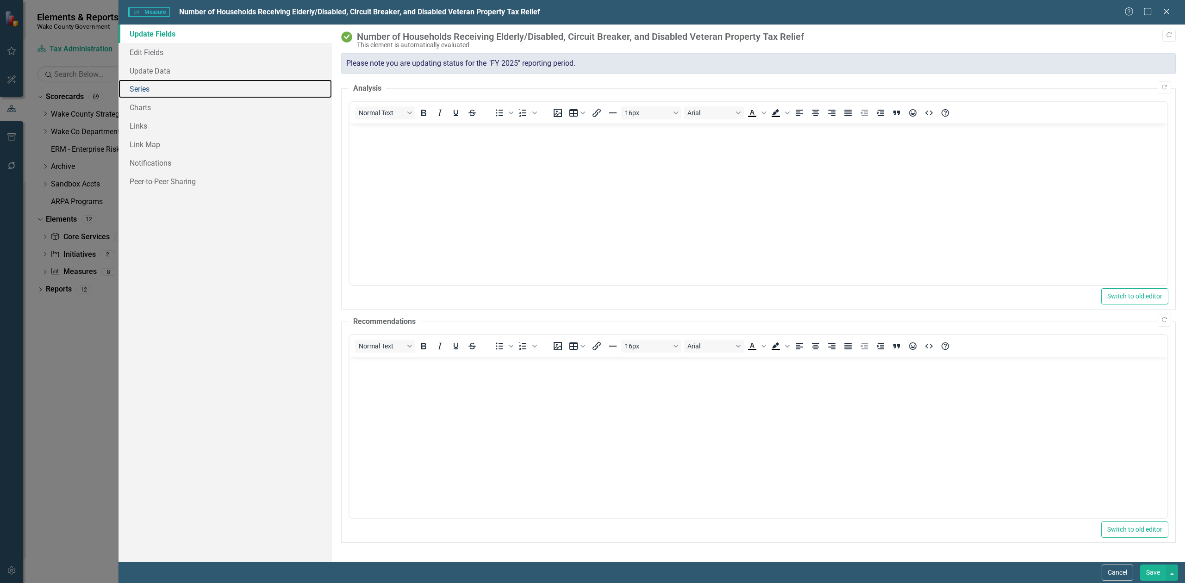
drag, startPoint x: 152, startPoint y: 86, endPoint x: 87, endPoint y: 123, distance: 74.6
click at [152, 87] on link "Series" at bounding box center [225, 89] width 213 height 19
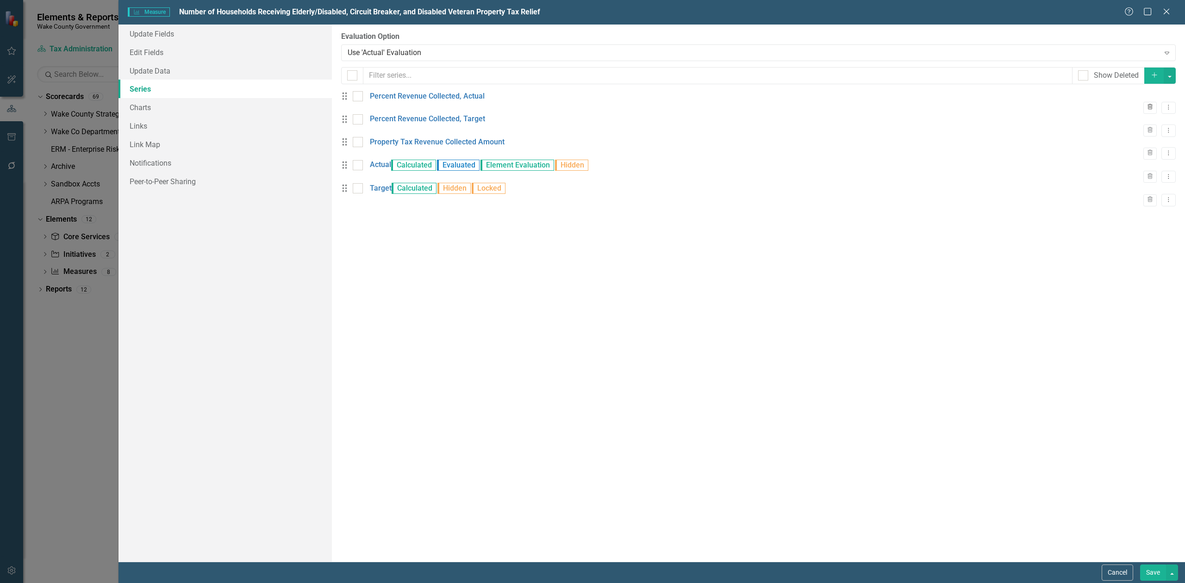
click at [1147, 105] on icon "Trash" at bounding box center [1150, 108] width 7 height 6
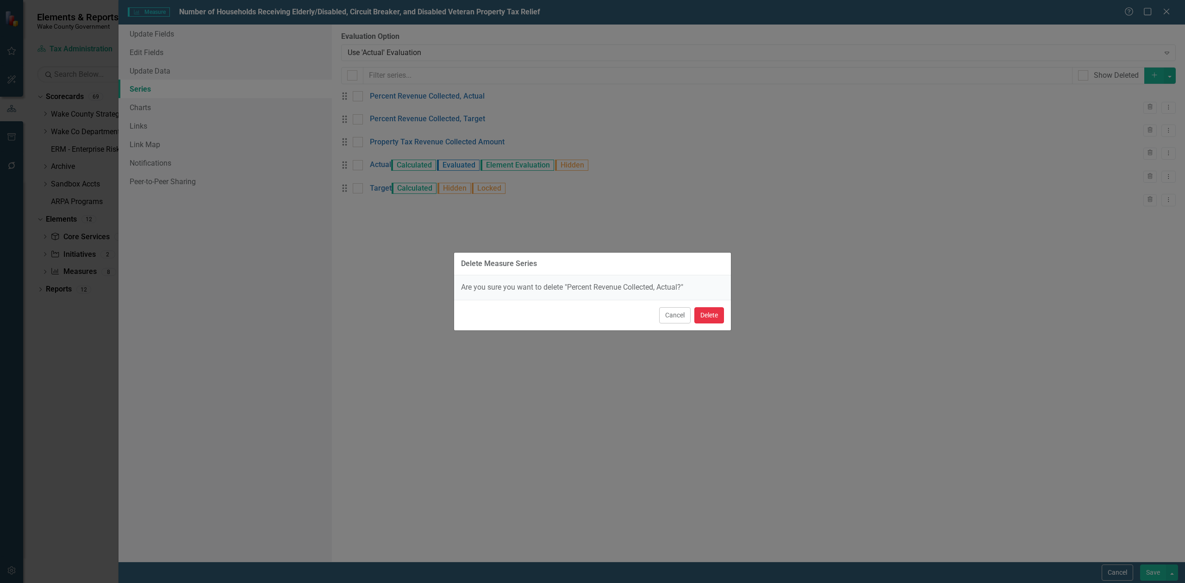
click at [717, 317] on button "Delete" at bounding box center [709, 315] width 30 height 16
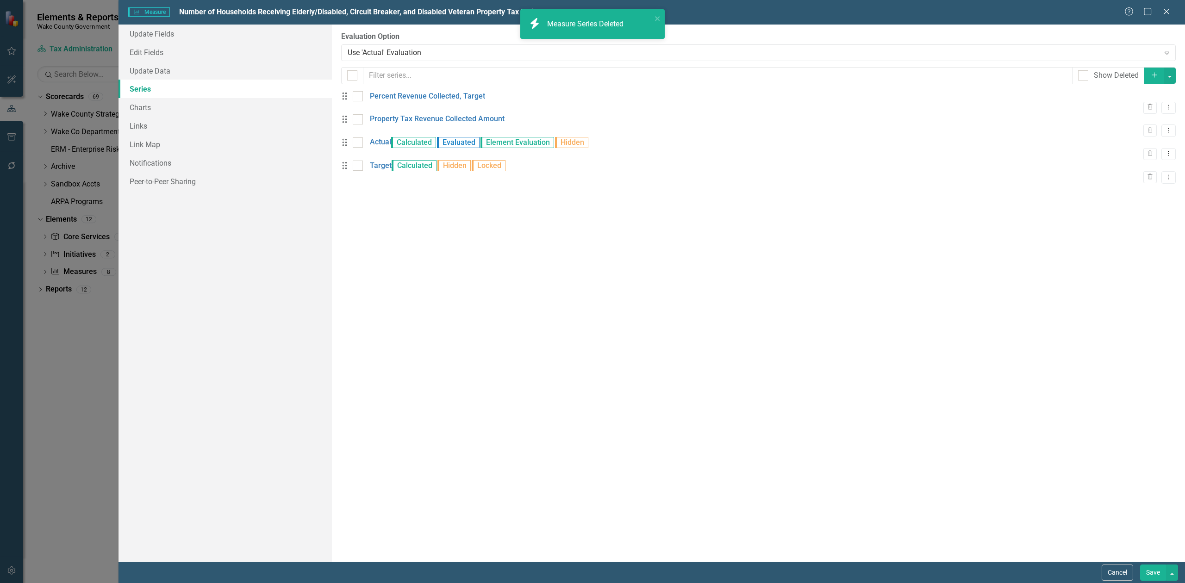
click at [1147, 105] on icon "Trash" at bounding box center [1150, 108] width 7 height 6
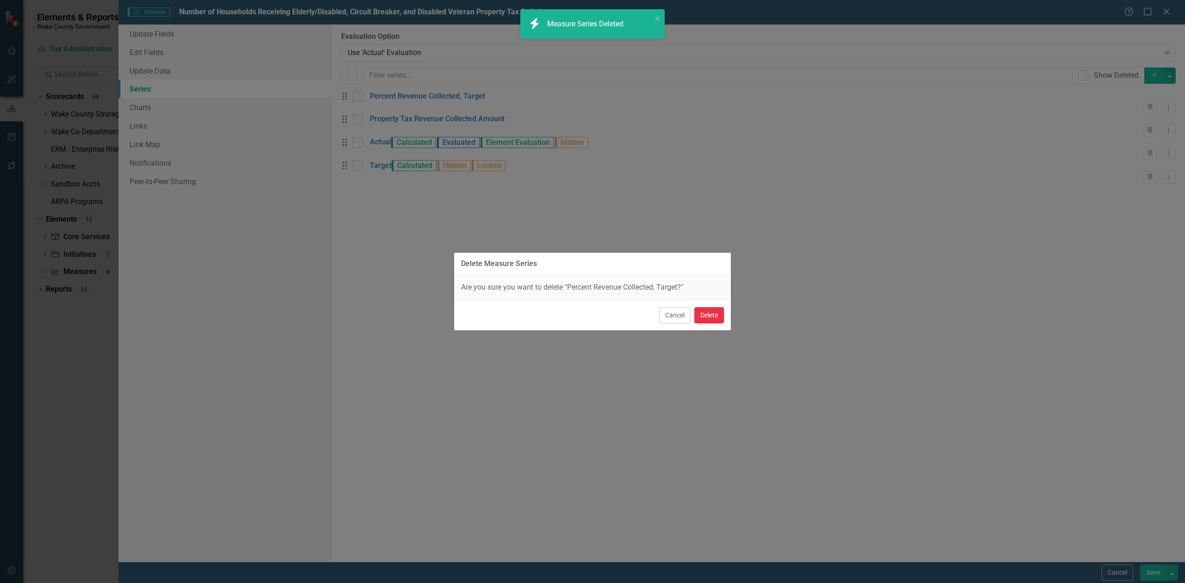
click at [719, 319] on button "Delete" at bounding box center [709, 315] width 30 height 16
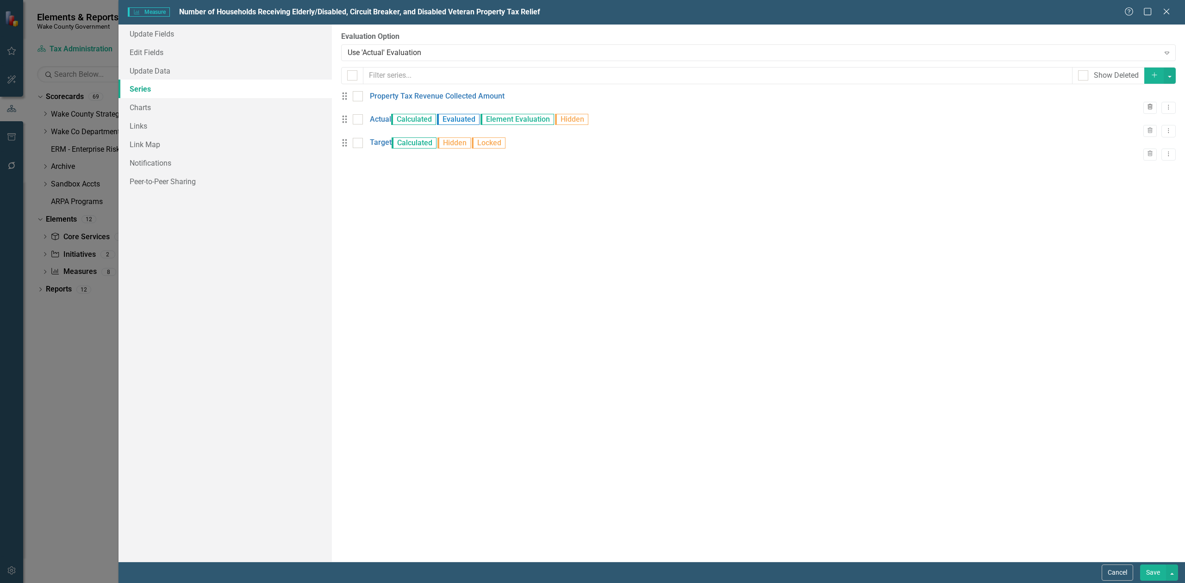
click at [1147, 105] on icon "Trash" at bounding box center [1150, 108] width 7 height 6
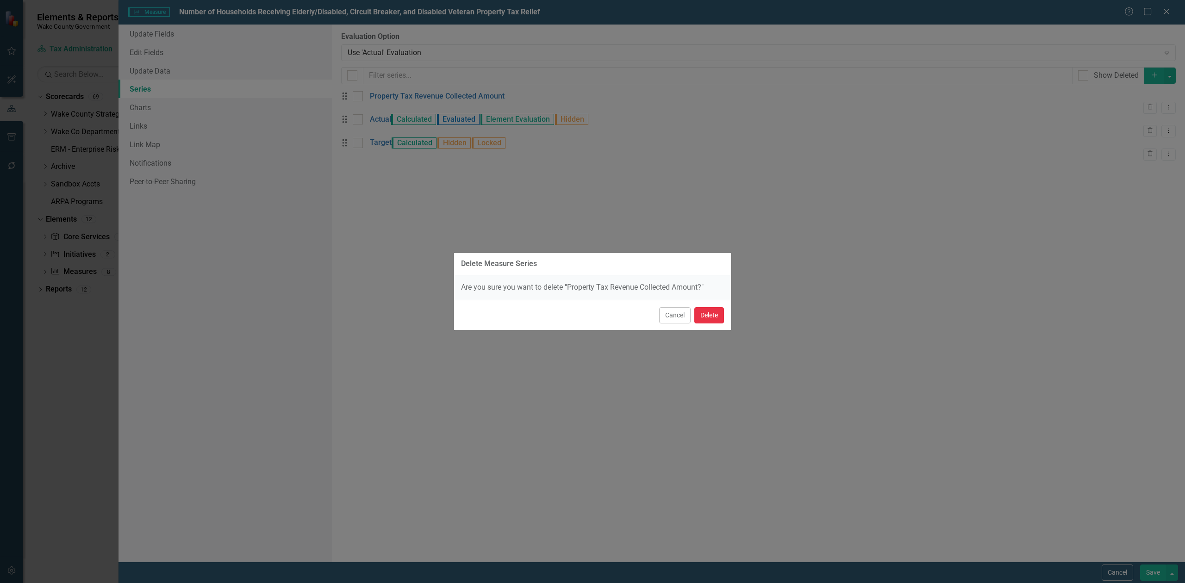
click at [712, 318] on button "Delete" at bounding box center [709, 315] width 30 height 16
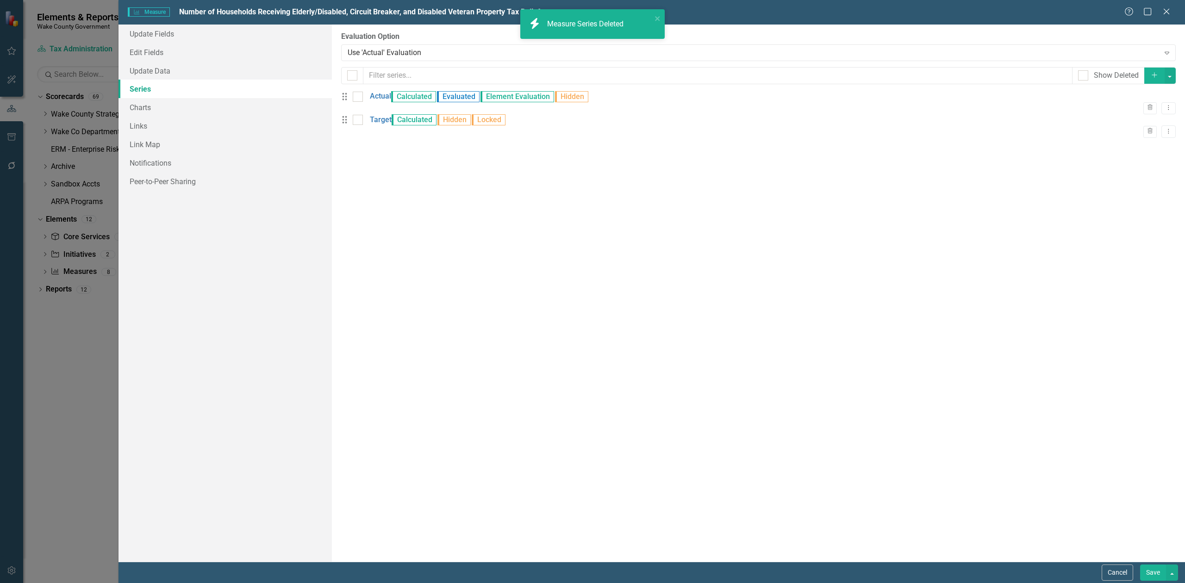
click at [1150, 76] on icon "Add" at bounding box center [1154, 75] width 8 height 6
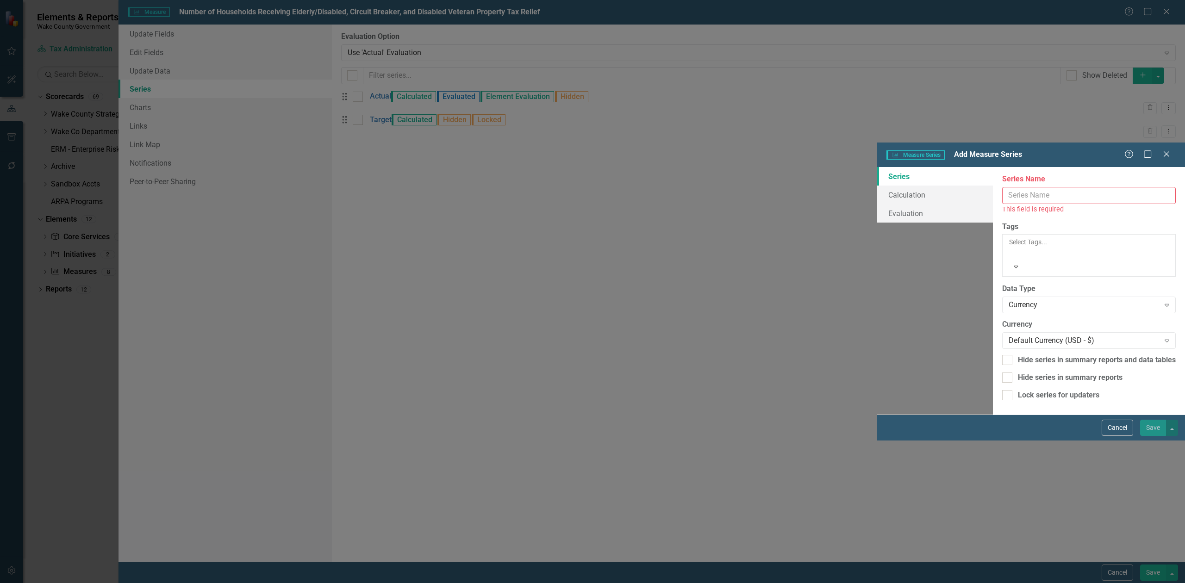
click at [1002, 187] on input "Series Name" at bounding box center [1089, 195] width 174 height 17
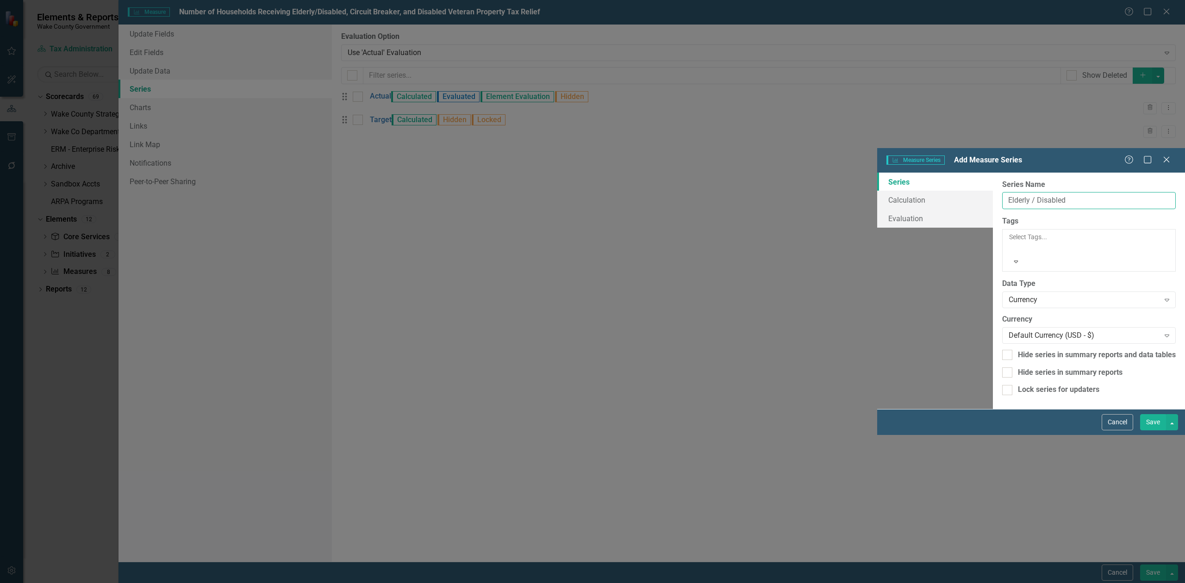
click at [1002, 192] on input "Elderly / Disabled" at bounding box center [1089, 200] width 174 height 17
click at [1002, 292] on div "Currency Expand" at bounding box center [1089, 300] width 174 height 17
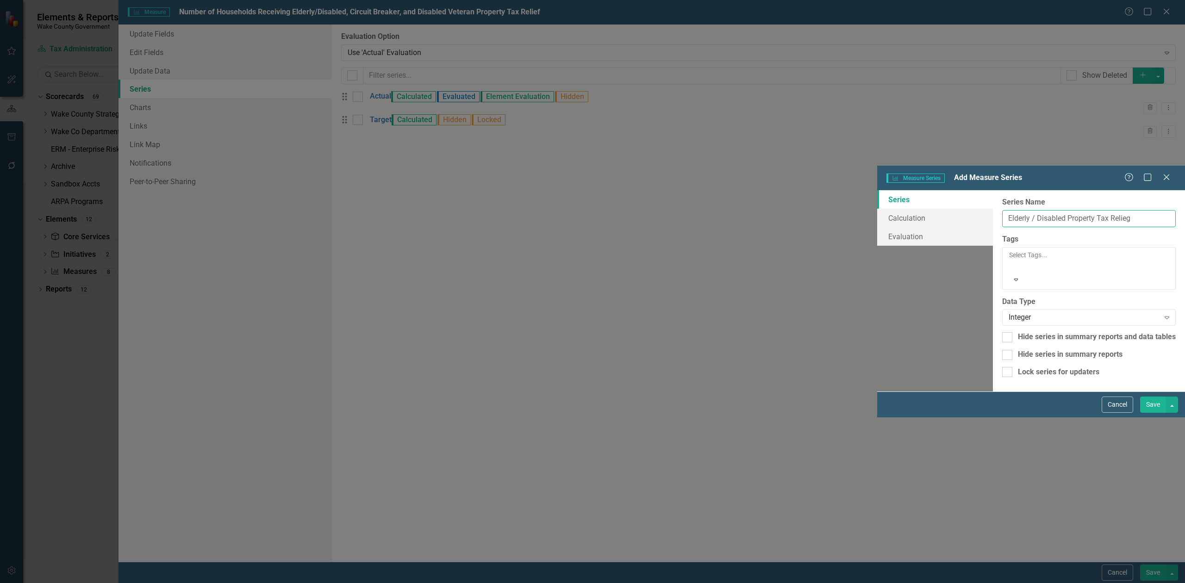
click at [1002, 210] on input "Elderly / Disabled Property Tax Relieg" at bounding box center [1089, 218] width 174 height 17
type input "Elderly / Disabled Property Tax Relief"
click at [1157, 413] on button "Save" at bounding box center [1153, 405] width 26 height 16
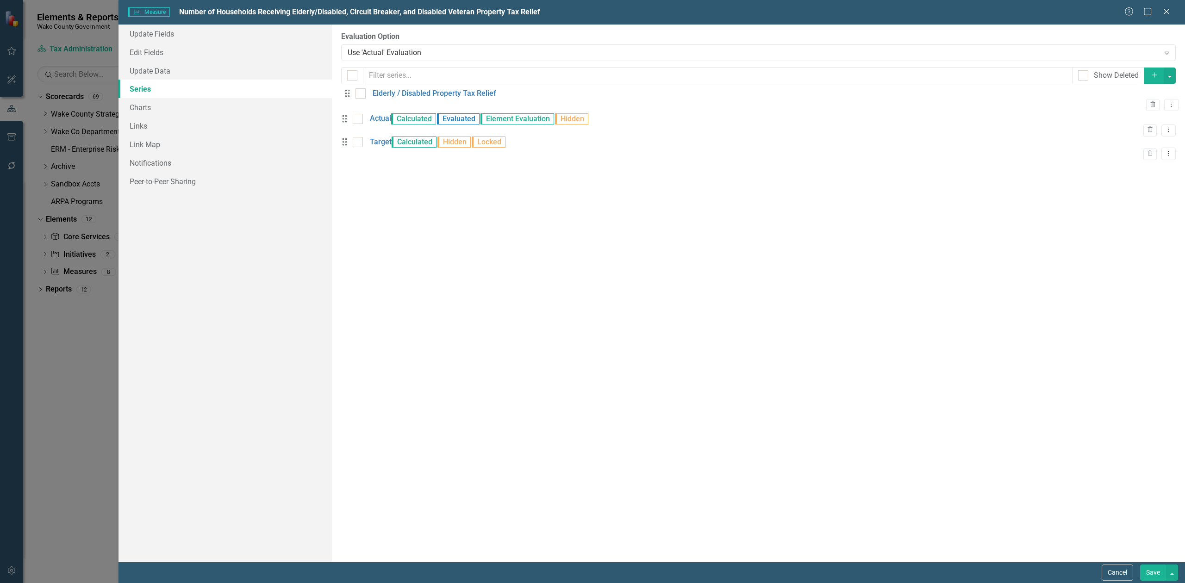
drag, startPoint x: 349, startPoint y: 163, endPoint x: 348, endPoint y: 104, distance: 59.7
click at [348, 104] on div "Drag Actual Calculated Evaluated Element Evaluation Hidden Trash Dropdown Menu …" at bounding box center [758, 126] width 835 height 70
click at [1165, 104] on icon "Dropdown Menu" at bounding box center [1169, 107] width 8 height 6
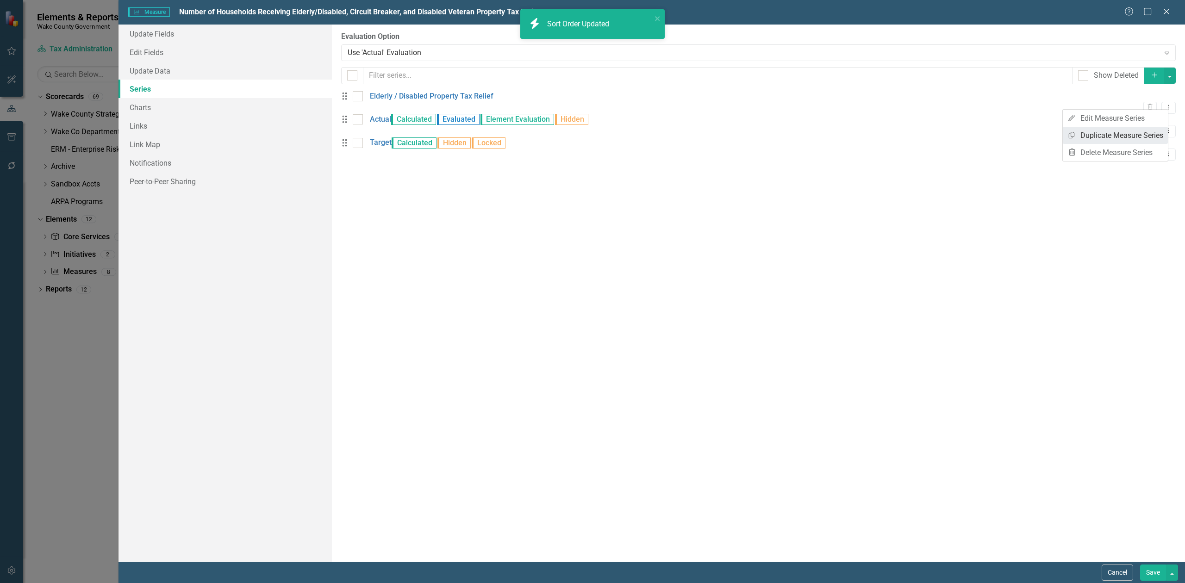
click at [1126, 131] on link "Copy Duplicate Measure Series" at bounding box center [1115, 135] width 105 height 17
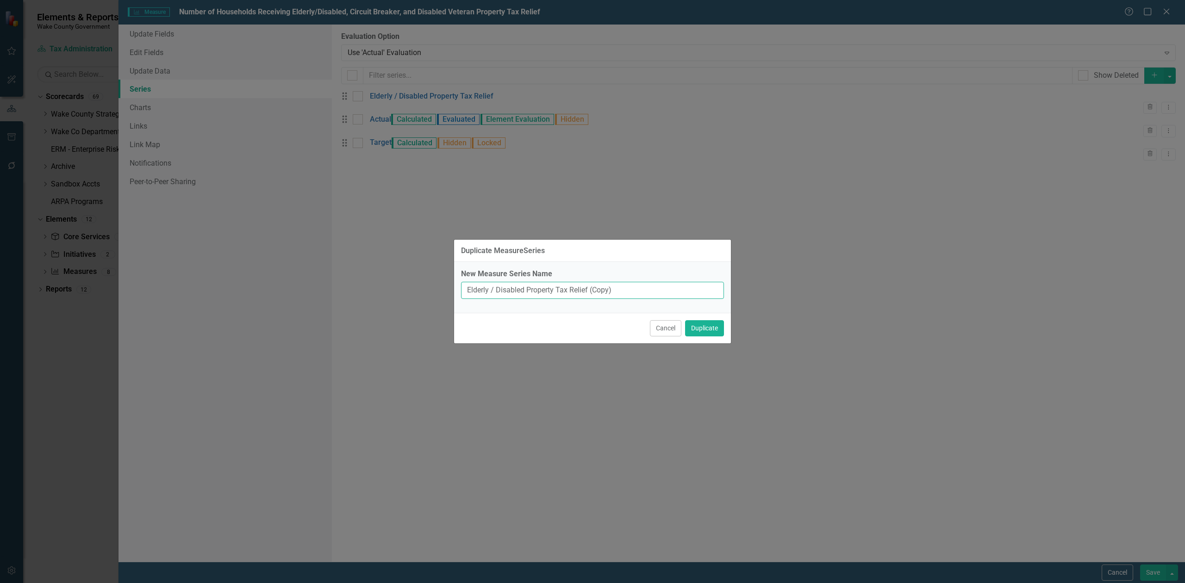
drag, startPoint x: 526, startPoint y: 290, endPoint x: 398, endPoint y: 278, distance: 128.8
click at [398, 278] on div "Duplicate MeasureSeries New Measure Series Name Elderly / Disabled Property Tax…" at bounding box center [592, 291] width 1185 height 583
type input "Circuit Breaker Property Tax Relief"
click at [712, 330] on button "Duplicate" at bounding box center [704, 328] width 39 height 16
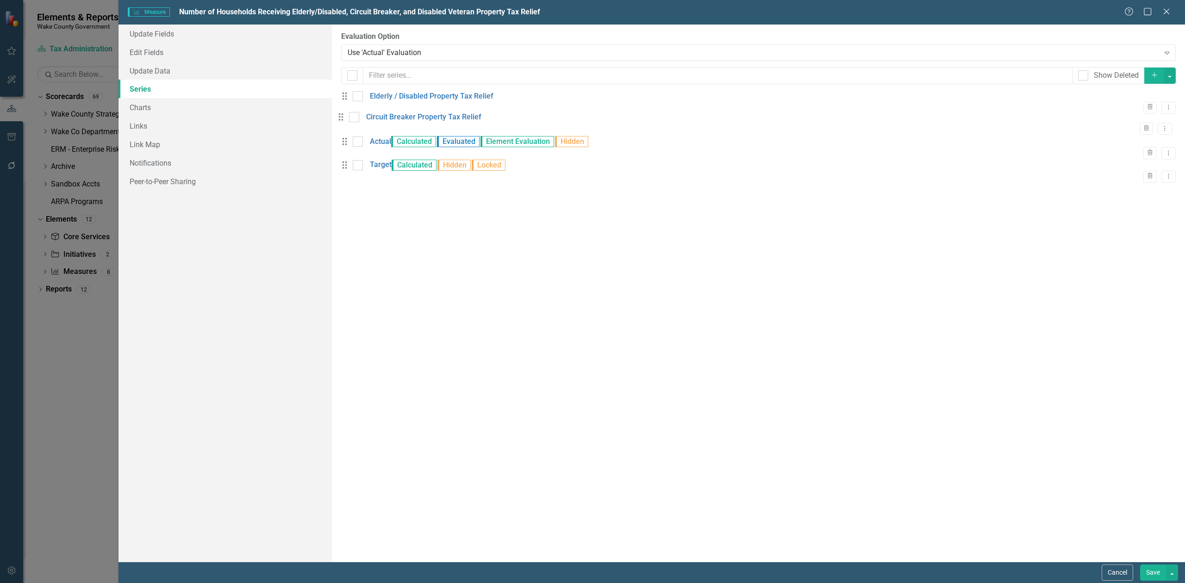
drag, startPoint x: 348, startPoint y: 189, endPoint x: 344, endPoint y: 122, distance: 67.2
click at [344, 122] on div "Drag Elderly / Disabled Property Tax Relief Trash Dropdown Menu Drag Actual Cal…" at bounding box center [758, 137] width 835 height 93
click at [1145, 76] on button "Add" at bounding box center [1154, 76] width 20 height 16
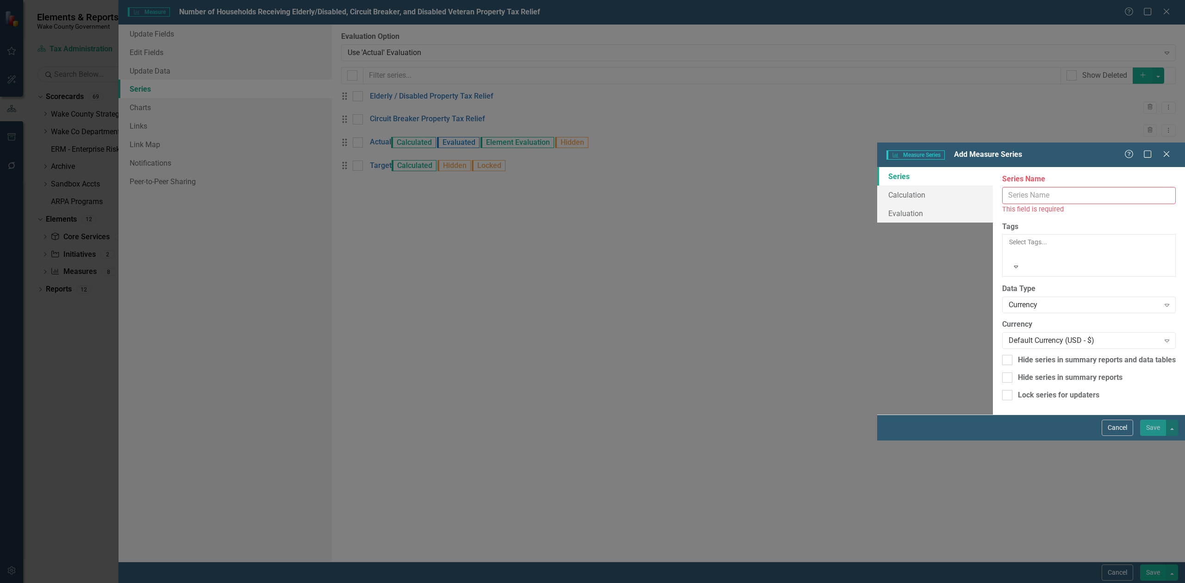
click at [1002, 187] on input "Series Name" at bounding box center [1089, 195] width 174 height 17
click at [1112, 436] on button "Cancel" at bounding box center [1117, 428] width 31 height 16
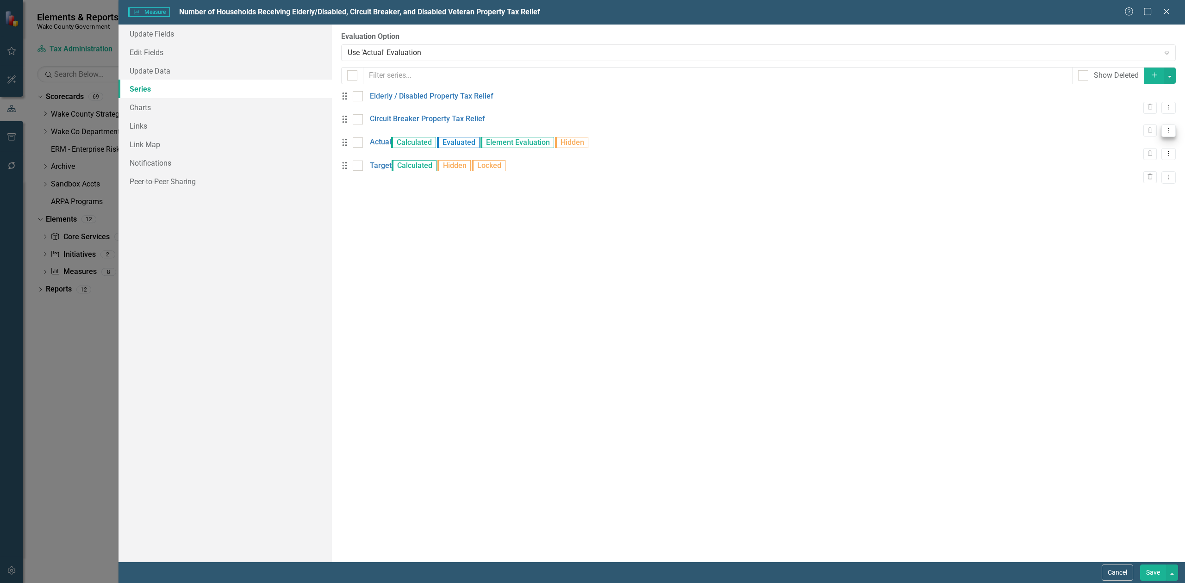
click at [1165, 132] on icon "Dropdown Menu" at bounding box center [1169, 130] width 8 height 6
click at [1139, 160] on link "Copy Duplicate Measure Series" at bounding box center [1115, 164] width 105 height 17
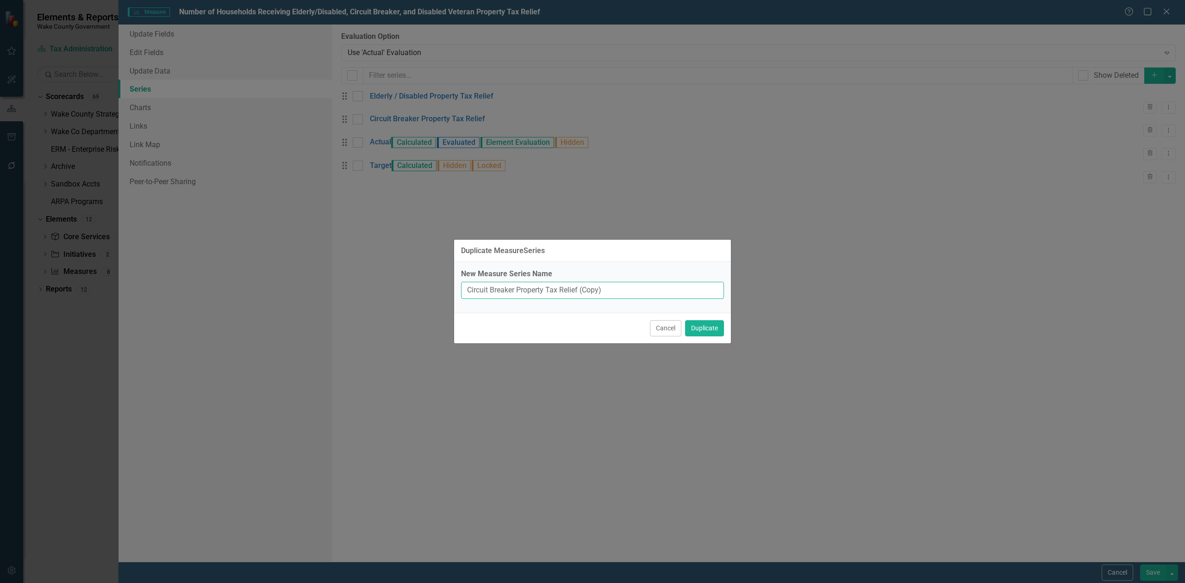
drag, startPoint x: 516, startPoint y: 291, endPoint x: 434, endPoint y: 284, distance: 82.2
click at [434, 284] on div "Duplicate MeasureSeries New Measure Series Name Circuit Breaker Property Tax Re…" at bounding box center [592, 291] width 1185 height 583
click at [657, 290] on input "Disabled Veterans Property Tax Relief (Copy)" at bounding box center [592, 290] width 263 height 17
type input "Disabled Veterans Property Tax Relief"
click at [715, 331] on button "Duplicate" at bounding box center [704, 328] width 39 height 16
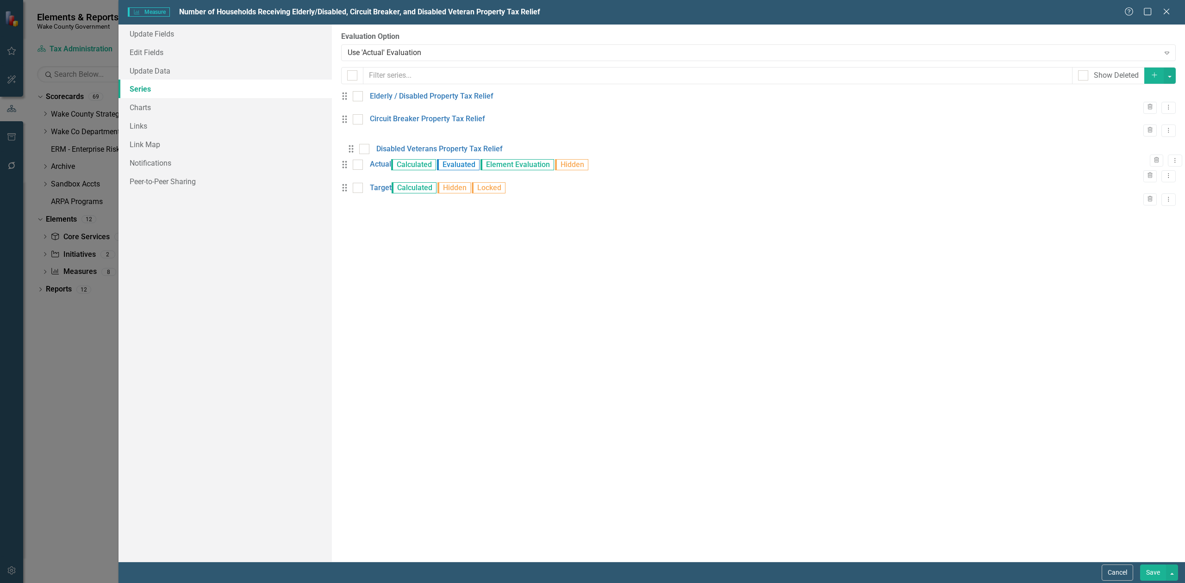
drag, startPoint x: 349, startPoint y: 220, endPoint x: 354, endPoint y: 156, distance: 64.6
click at [354, 156] on div "Drag Elderly / Disabled Property Tax Relief Trash Dropdown Menu Drag Circuit Br…" at bounding box center [758, 148] width 835 height 115
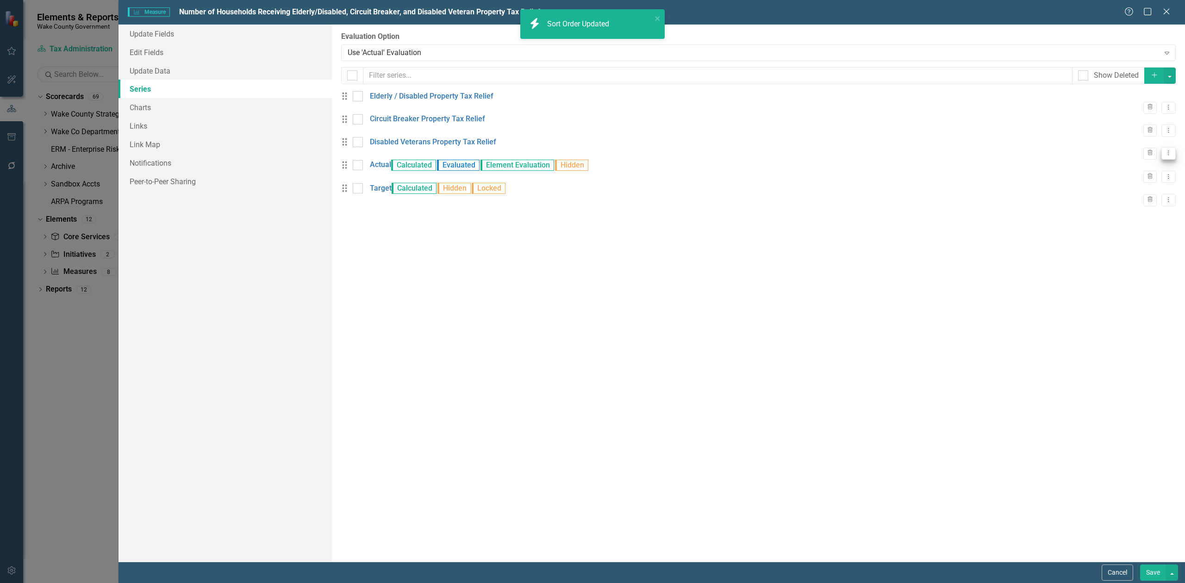
click at [1165, 156] on icon "Dropdown Menu" at bounding box center [1169, 153] width 8 height 6
click at [1125, 169] on link "Edit Edit Measure Series" at bounding box center [1115, 176] width 105 height 17
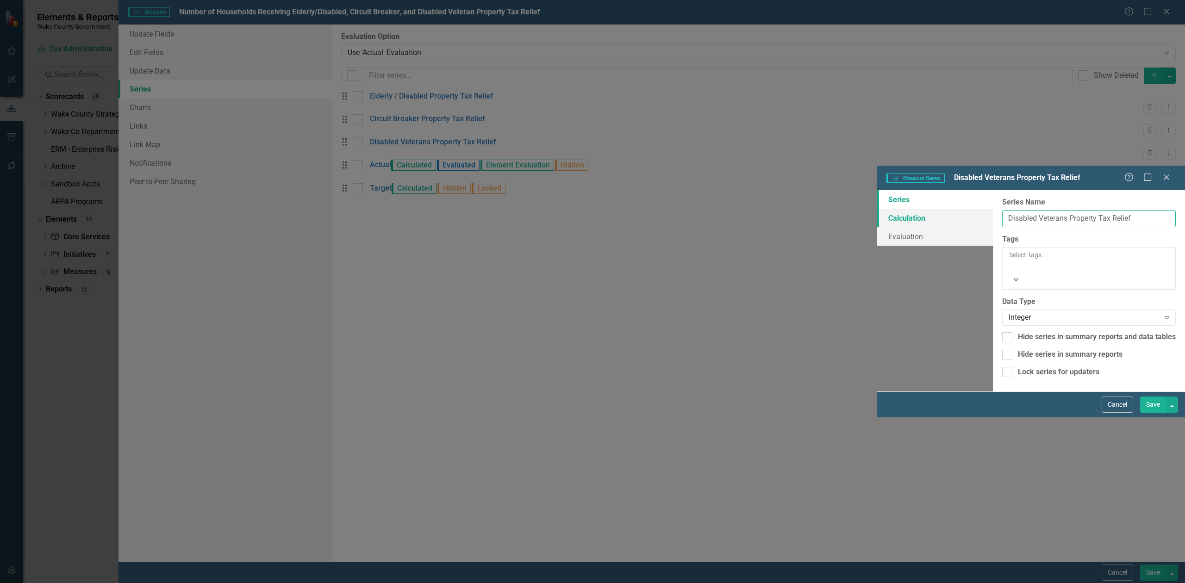
drag, startPoint x: 500, startPoint y: 52, endPoint x: 423, endPoint y: 43, distance: 78.3
click at [877, 190] on div "Series Calculation Evaluation From this page, you can edit the name, type, and …" at bounding box center [1031, 290] width 308 height 201
type input "Total Property Tax Relief"
click at [877, 209] on link "Calculation" at bounding box center [935, 218] width 116 height 19
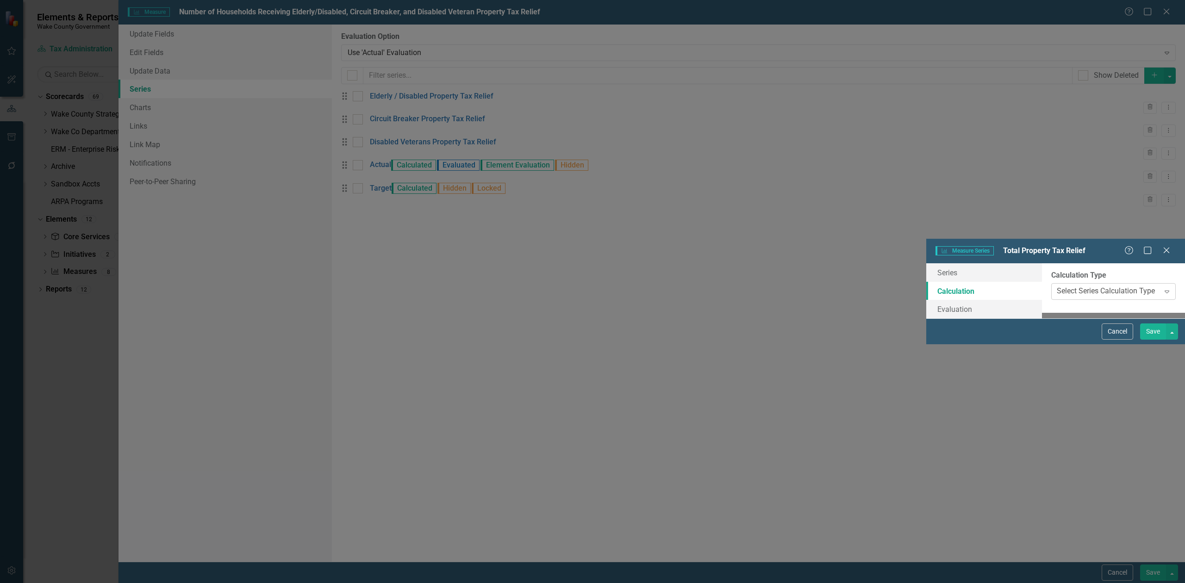
click at [1057, 286] on div "Select Series Calculation Type" at bounding box center [1106, 291] width 98 height 11
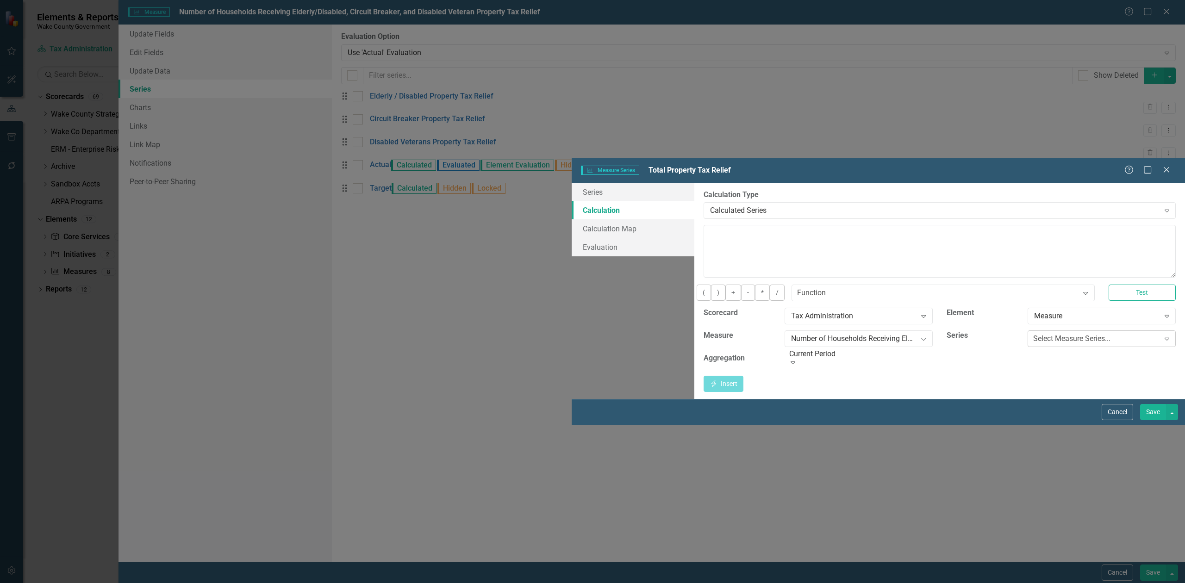
click at [1033, 334] on div "Select Measure Series..." at bounding box center [1071, 339] width 77 height 11
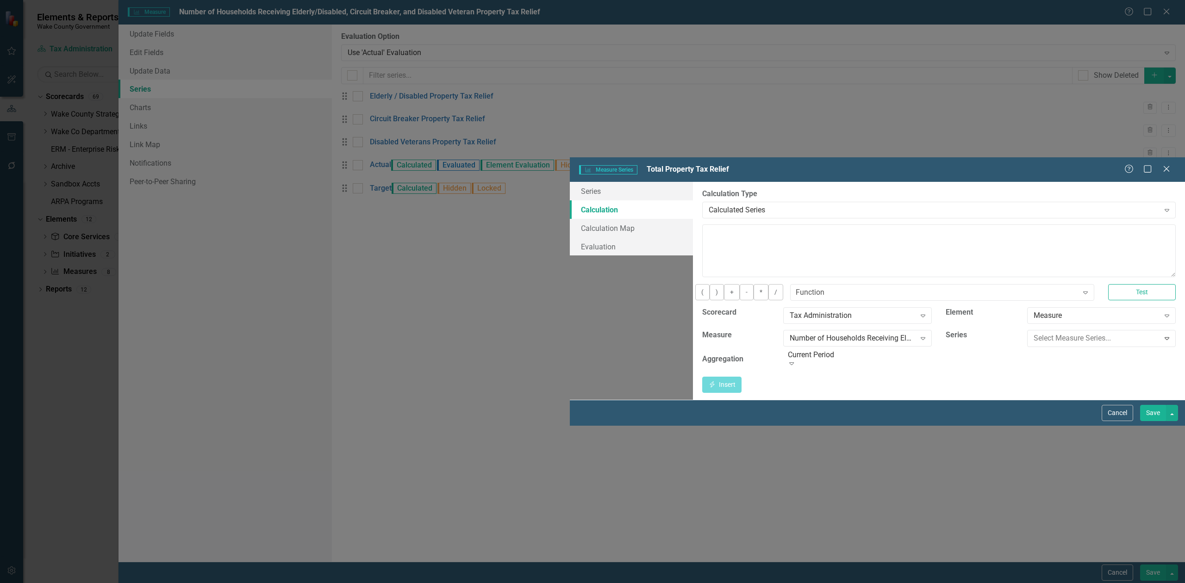
click at [1028, 583] on div "Elderly / Disabled Property Tax Relief" at bounding box center [594, 591] width 1170 height 11
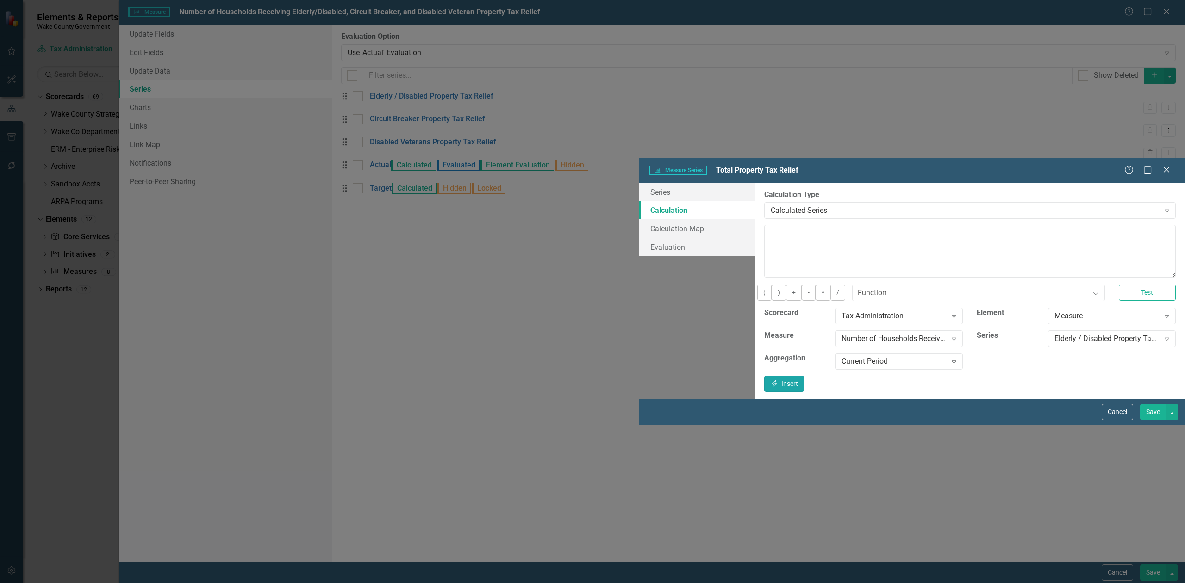
click at [804, 376] on button "Insert Insert" at bounding box center [784, 384] width 40 height 16
click at [786, 285] on button "+" at bounding box center [794, 293] width 16 height 16
click at [1055, 334] on div "Elderly / Disabled Property Tax Relief" at bounding box center [1107, 339] width 105 height 11
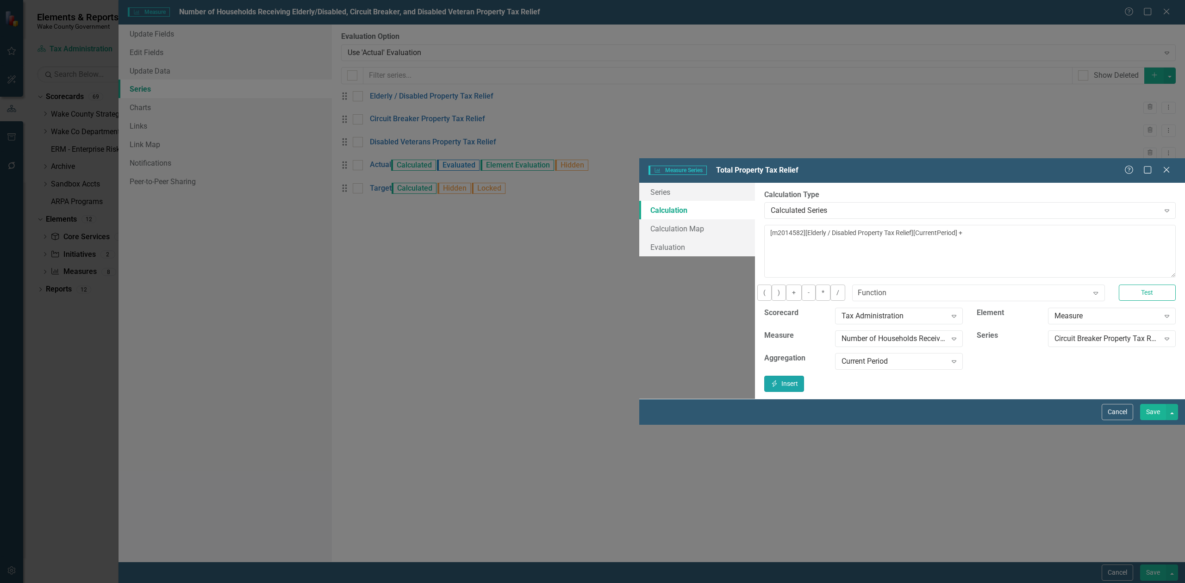
click at [804, 376] on button "Insert Insert" at bounding box center [784, 384] width 40 height 16
click at [786, 285] on button "+" at bounding box center [794, 293] width 16 height 16
click at [1055, 334] on div "Circuit Breaker Property Tax Relief" at bounding box center [1107, 339] width 105 height 11
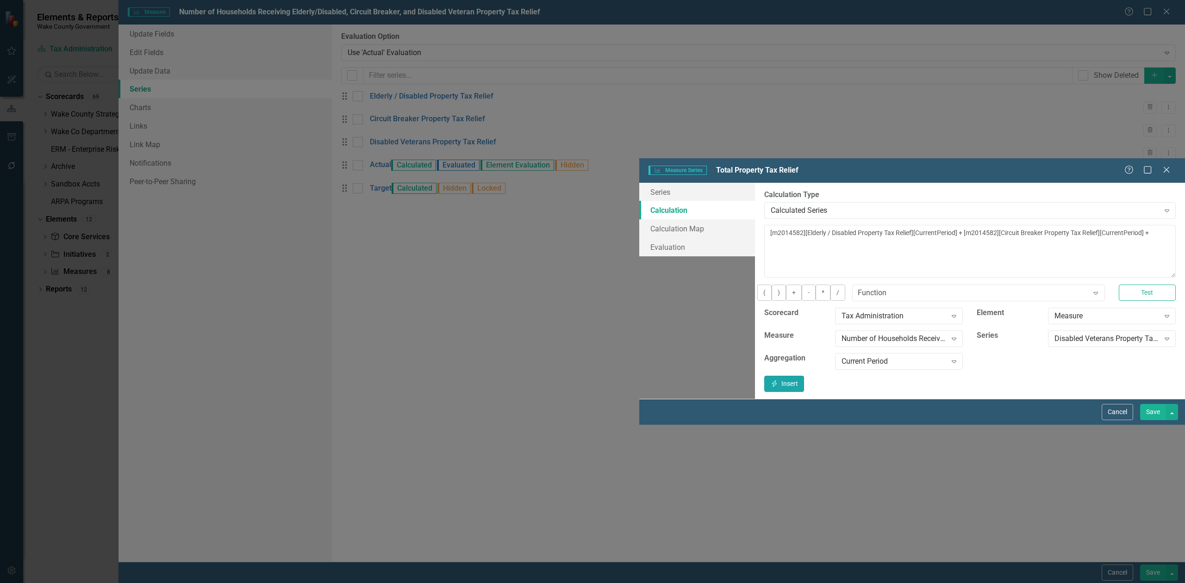
click at [804, 376] on button "Insert Insert" at bounding box center [784, 384] width 40 height 16
type textarea "[m2014582][Elderly / Disabled Property Tax Relief][CurrentPeriod] + [m2014582][…"
click at [1158, 420] on button "Save" at bounding box center [1153, 412] width 26 height 16
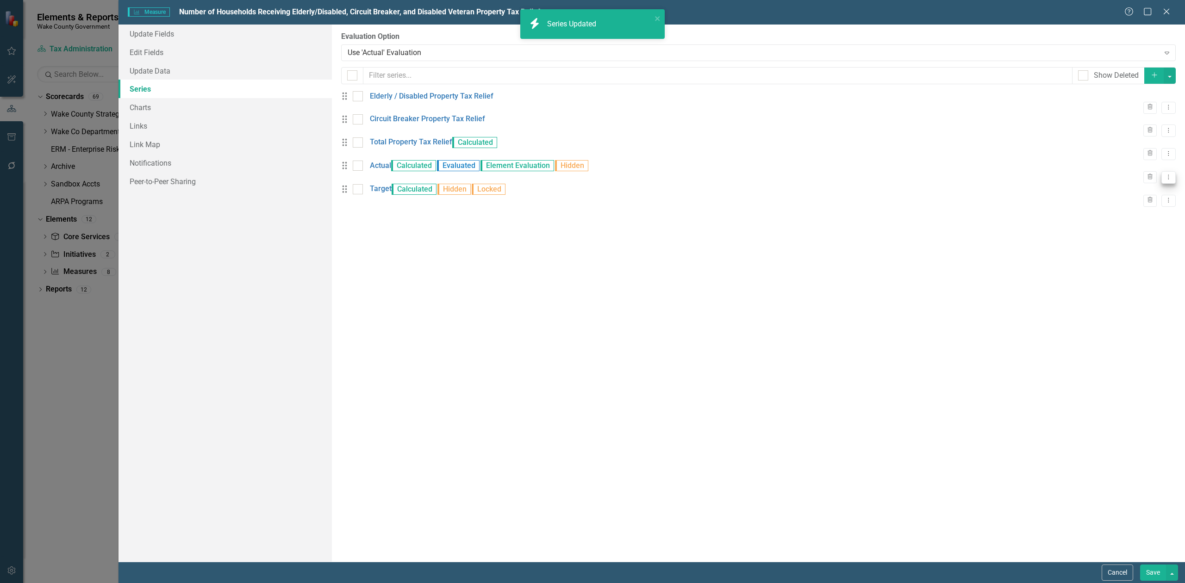
click at [1168, 179] on icon at bounding box center [1168, 177] width 1 height 5
click at [1141, 206] on link "Edit Edit Measure Series" at bounding box center [1115, 205] width 105 height 17
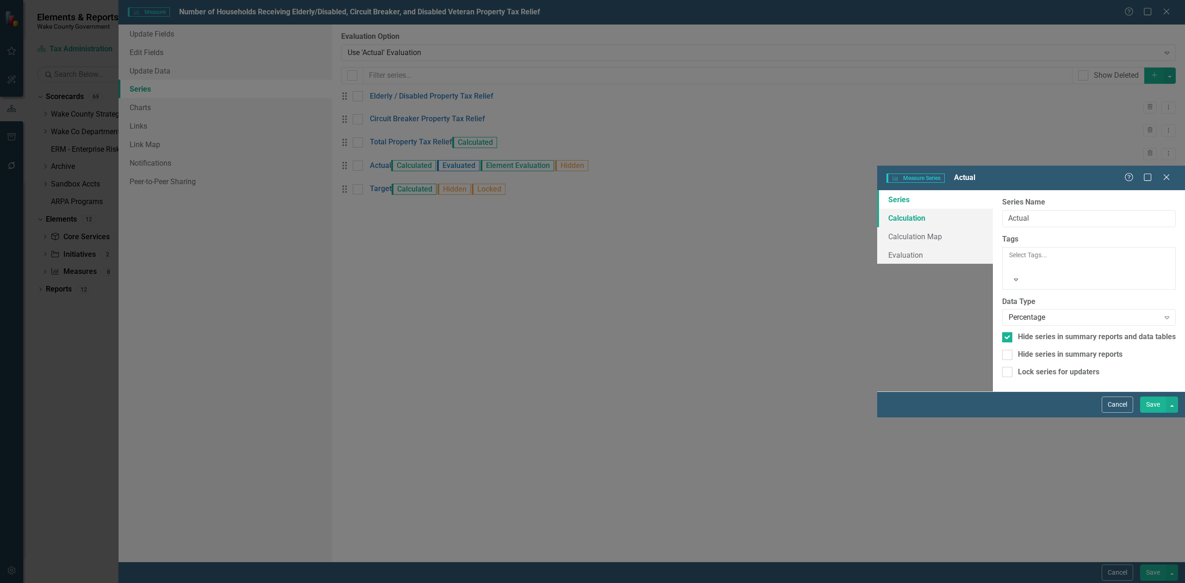
click at [877, 209] on link "Calculation" at bounding box center [935, 218] width 116 height 19
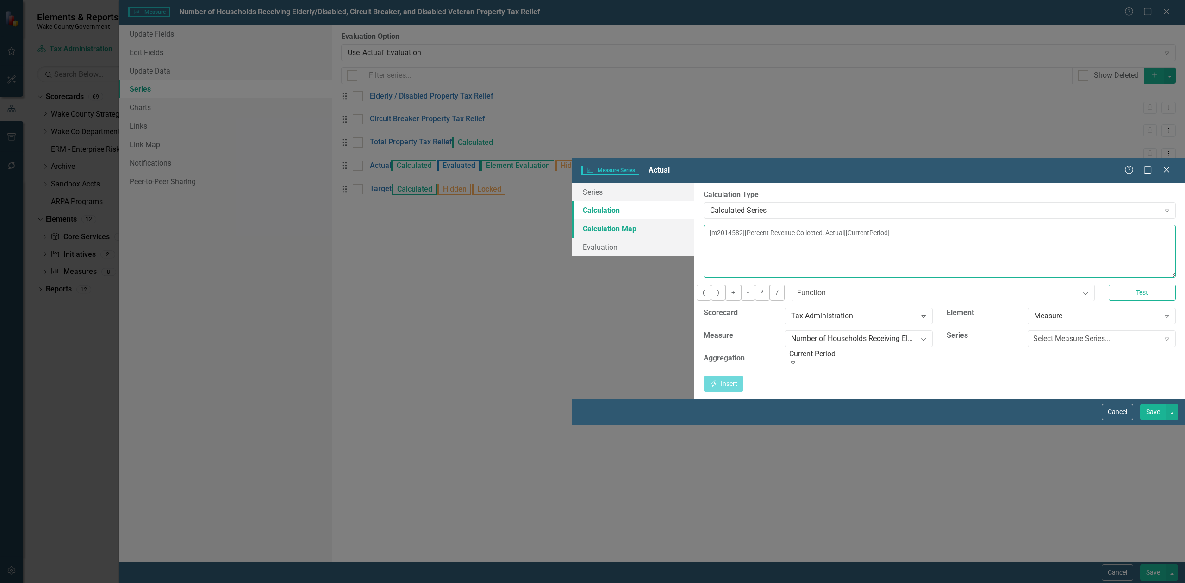
drag, startPoint x: 719, startPoint y: 76, endPoint x: 389, endPoint y: 70, distance: 330.1
click at [572, 183] on div "Series Calculation Calculation Map Evaluation From this page, you can edit the …" at bounding box center [878, 291] width 613 height 217
click at [1033, 334] on div "Select Measure Series..." at bounding box center [1071, 339] width 77 height 11
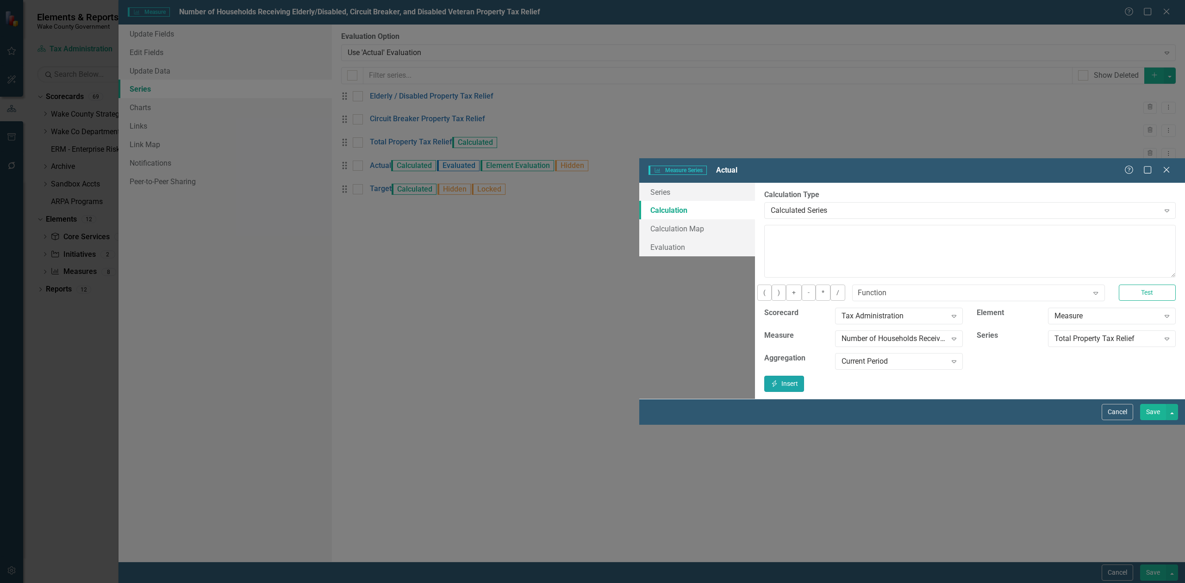
click at [804, 376] on button "Insert Insert" at bounding box center [784, 384] width 40 height 16
type textarea "[m2014582][Total Property Tax Relief][CurrentPeriod]"
click at [1156, 425] on div "Cancel Save" at bounding box center [912, 412] width 546 height 26
click at [1155, 420] on button "Save" at bounding box center [1153, 412] width 26 height 16
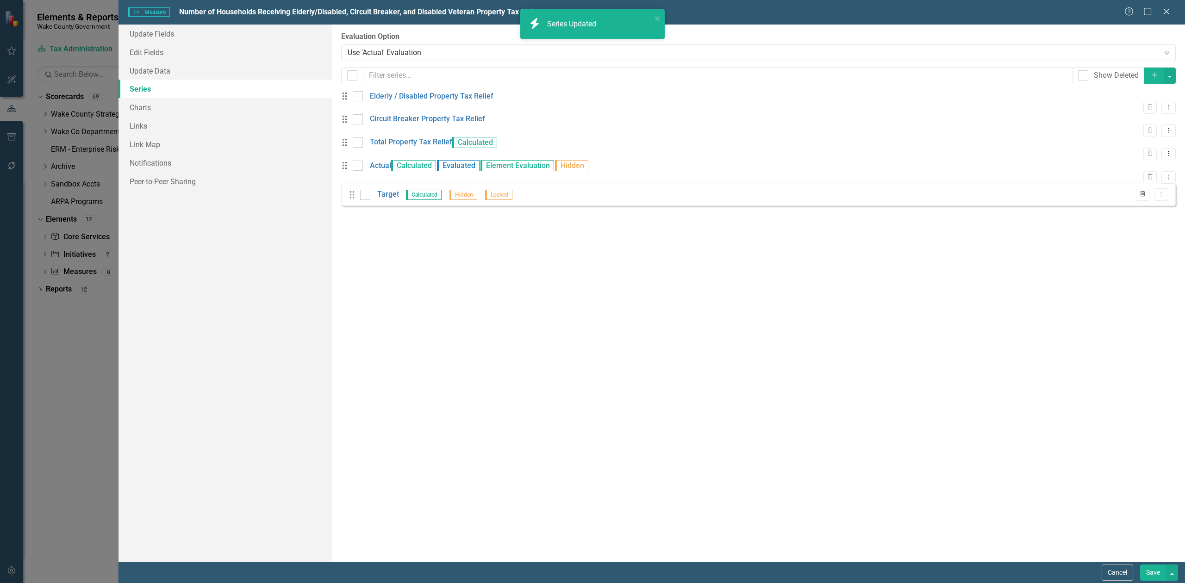
click at [1143, 197] on icon "Trash" at bounding box center [1142, 195] width 7 height 6
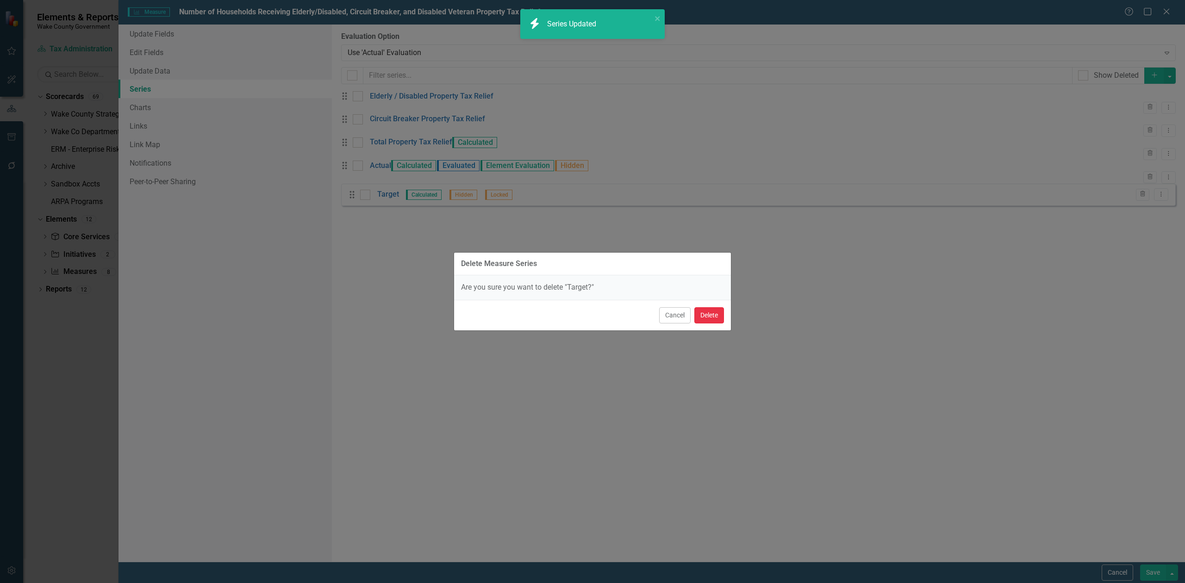
click at [712, 315] on button "Delete" at bounding box center [709, 315] width 30 height 16
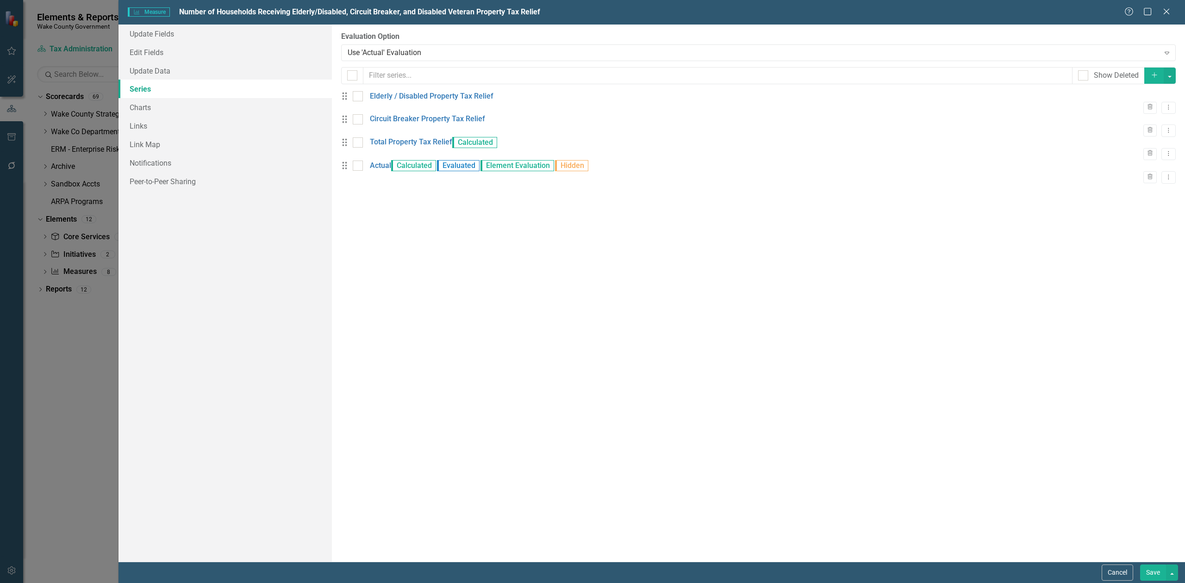
click at [1155, 573] on button "Save" at bounding box center [1153, 573] width 26 height 16
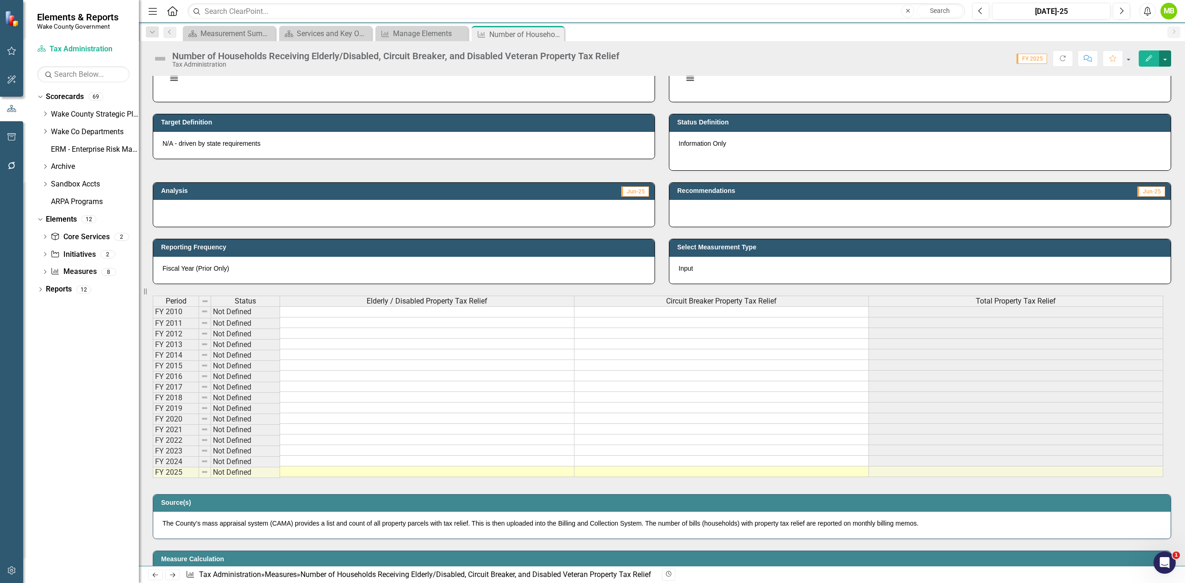
click at [1167, 58] on button "button" at bounding box center [1165, 58] width 12 height 16
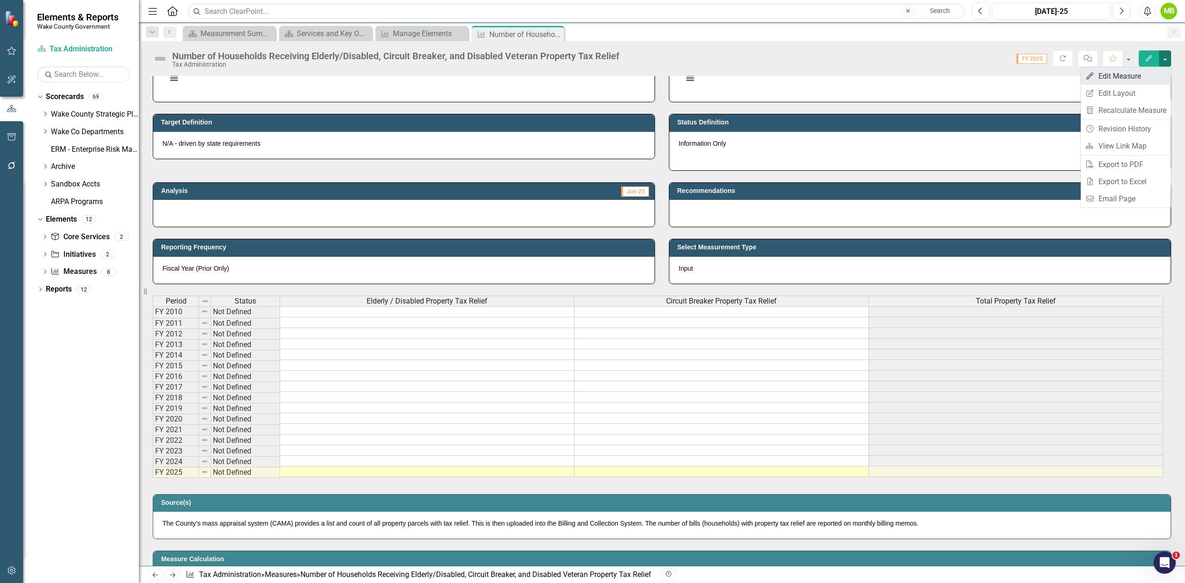
click at [1154, 70] on link "Edit Edit Measure" at bounding box center [1126, 76] width 90 height 17
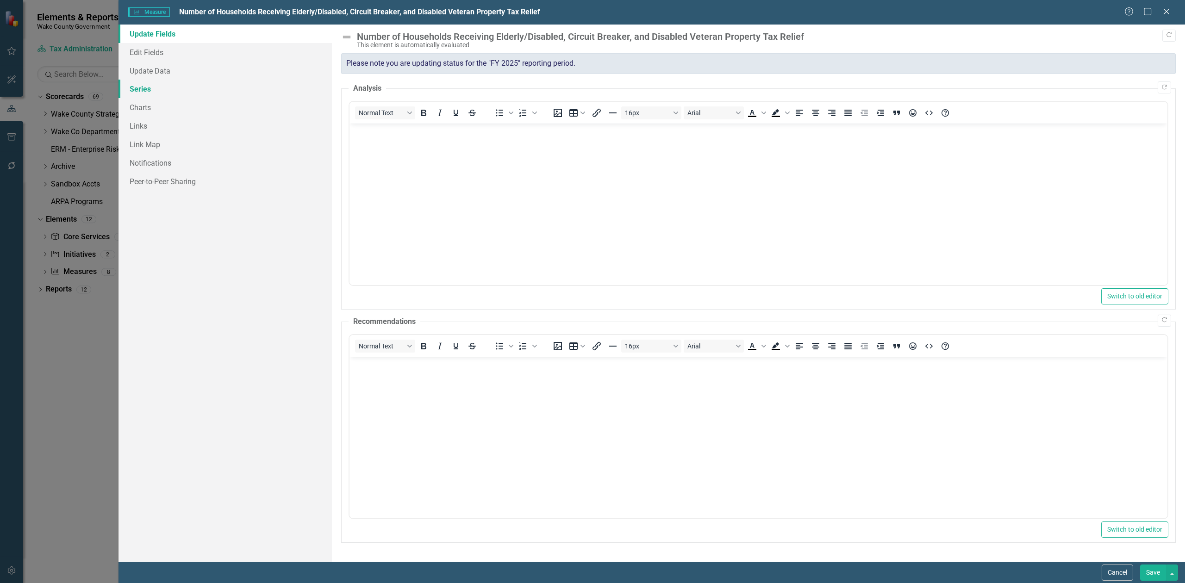
click at [152, 84] on link "Series" at bounding box center [225, 89] width 213 height 19
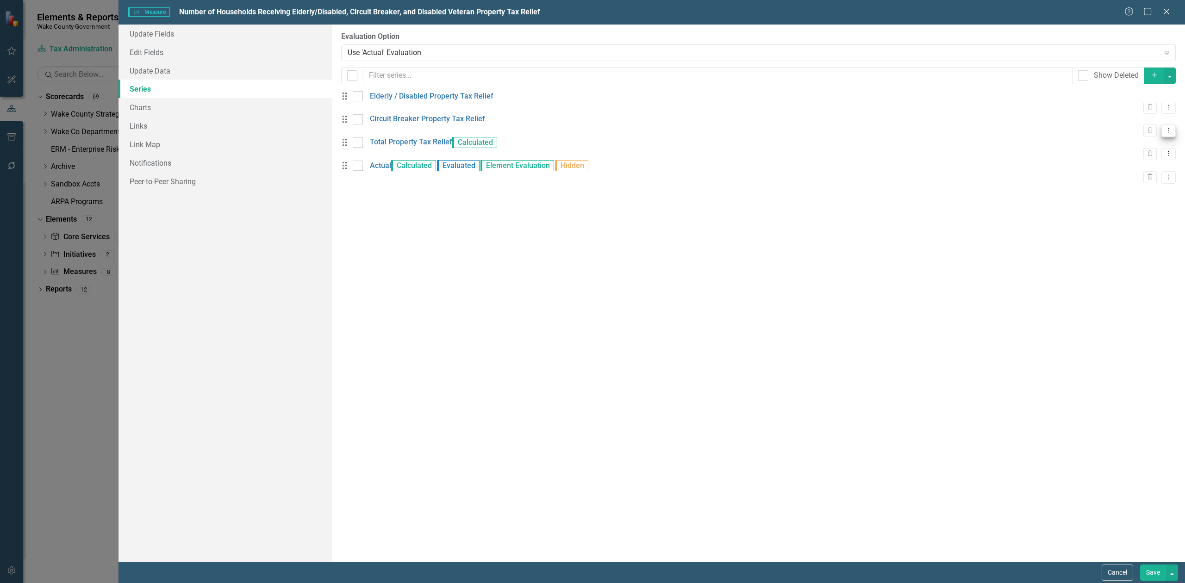
click at [1167, 132] on button "Dropdown Menu" at bounding box center [1169, 131] width 14 height 12
click at [1137, 161] on link "Copy Duplicate Measure Series" at bounding box center [1115, 164] width 105 height 17
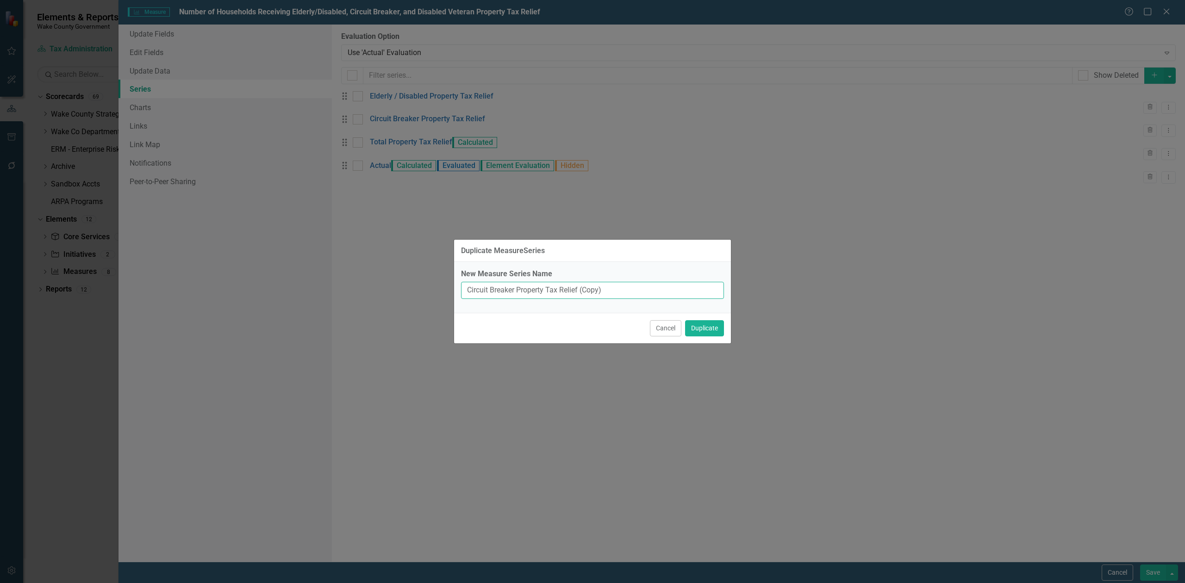
drag, startPoint x: 515, startPoint y: 289, endPoint x: 419, endPoint y: 294, distance: 96.4
click at [419, 294] on div "Duplicate MeasureSeries New Measure Series Name Circuit Breaker Property Tax Re…" at bounding box center [592, 291] width 1185 height 583
type input "Disabled Veterans Property Tax Relief"
click at [715, 330] on button "Duplicate" at bounding box center [704, 328] width 39 height 16
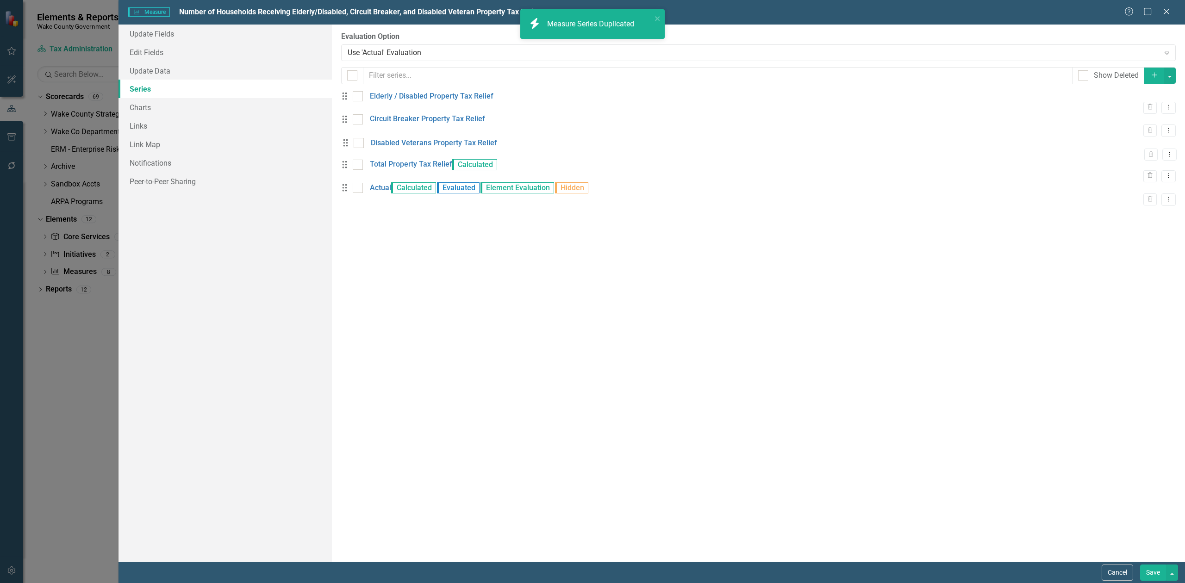
drag, startPoint x: 349, startPoint y: 219, endPoint x: 350, endPoint y: 149, distance: 70.4
click at [350, 149] on div "Drag Elderly / Disabled Property Tax Relief Trash Dropdown Menu Drag Circuit Br…" at bounding box center [758, 148] width 835 height 115
click at [393, 170] on link "Total Property Tax Relief" at bounding box center [411, 165] width 82 height 11
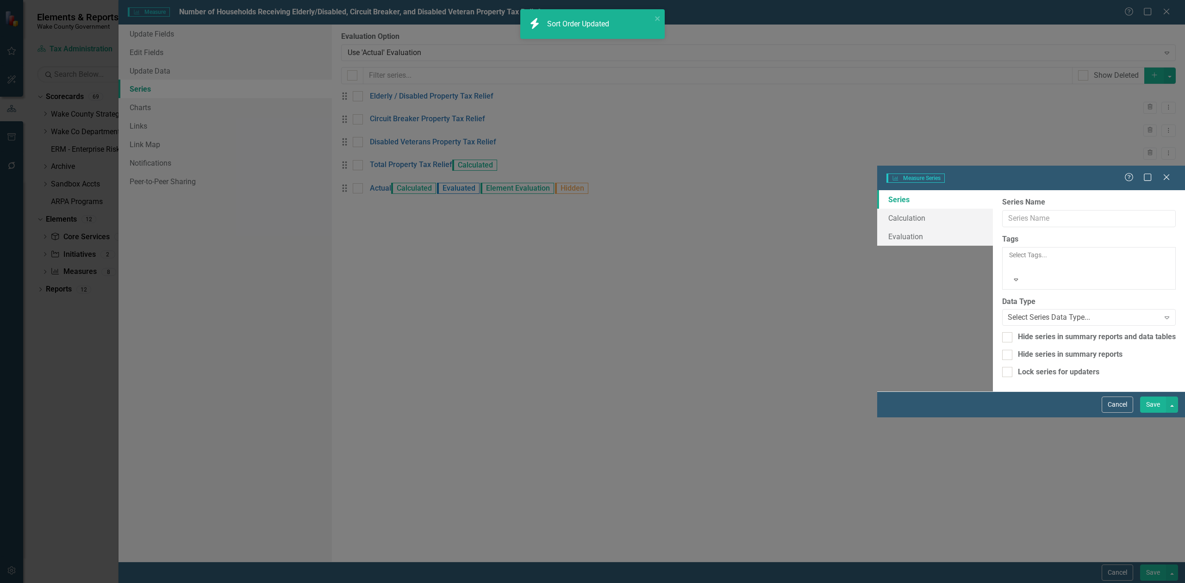
type input "Total Property Tax Relief"
click at [877, 209] on link "Calculation" at bounding box center [935, 218] width 116 height 19
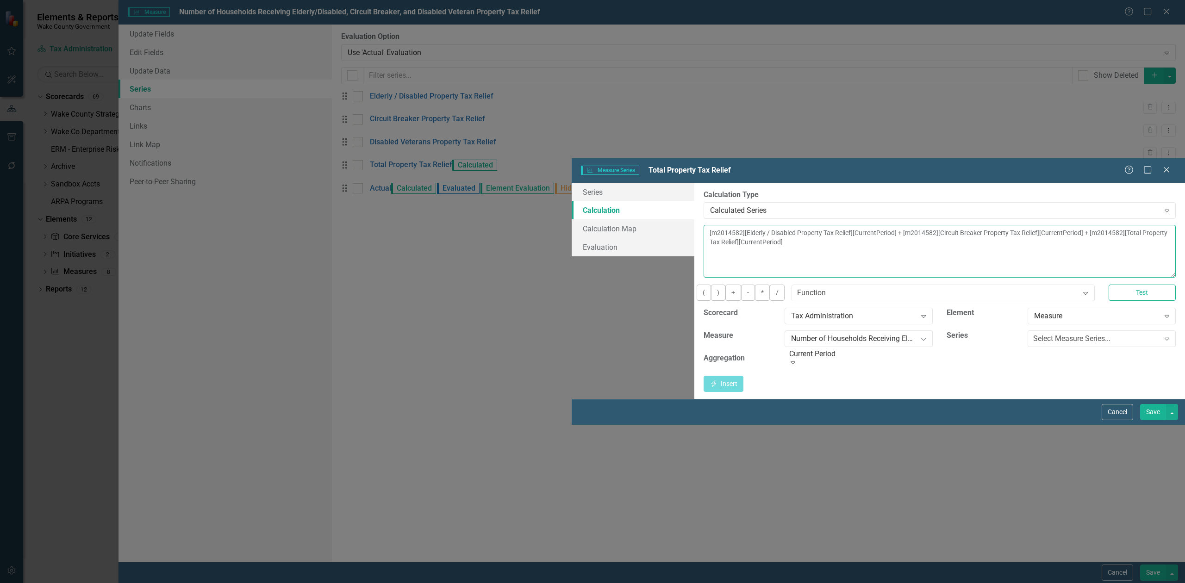
drag, startPoint x: 983, startPoint y: 73, endPoint x: 986, endPoint y: 88, distance: 15.0
click at [986, 225] on textarea "[m2014582][Elderly / Disabled Property Tax Relief][CurrentPeriod] + [m2014582][…" at bounding box center [940, 251] width 472 height 53
click at [1033, 334] on div "Select Measure Series..." at bounding box center [1071, 339] width 77 height 11
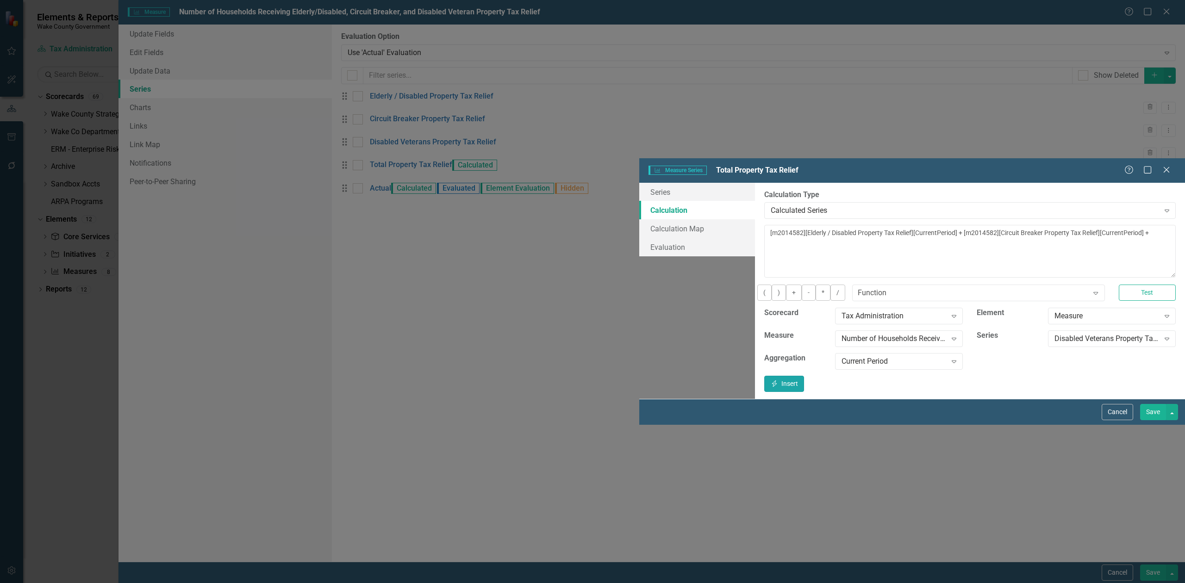
click at [804, 376] on button "Insert Insert" at bounding box center [784, 384] width 40 height 16
type textarea "[m2014582][Elderly / Disabled Property Tax Relief][CurrentPeriod] + [m2014582][…"
click at [1150, 420] on button "Save" at bounding box center [1153, 412] width 26 height 16
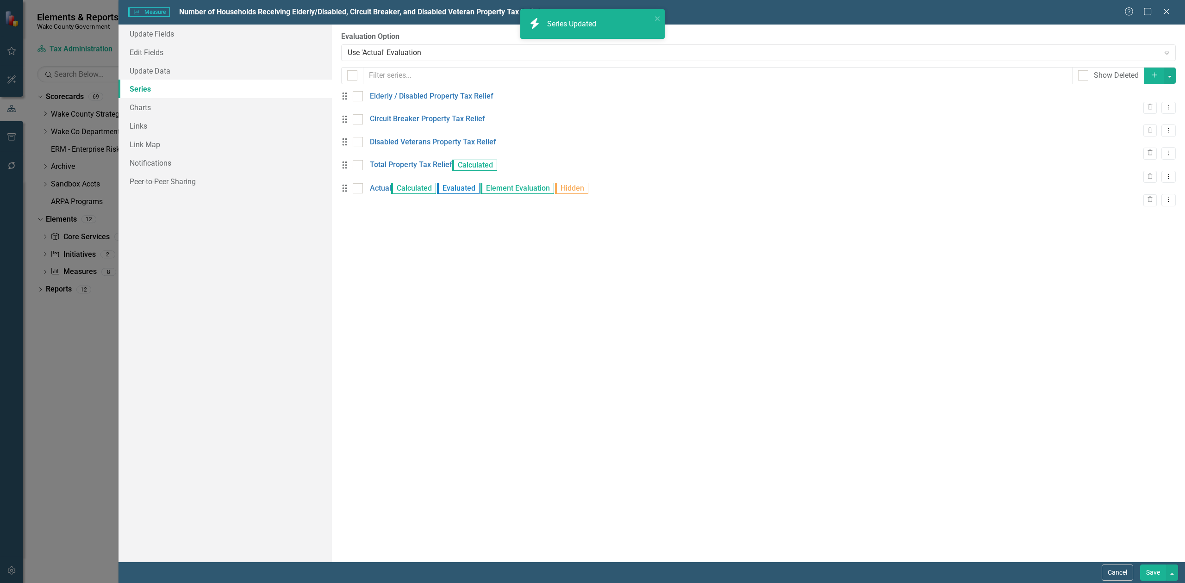
click at [1147, 570] on button "Save" at bounding box center [1153, 573] width 26 height 16
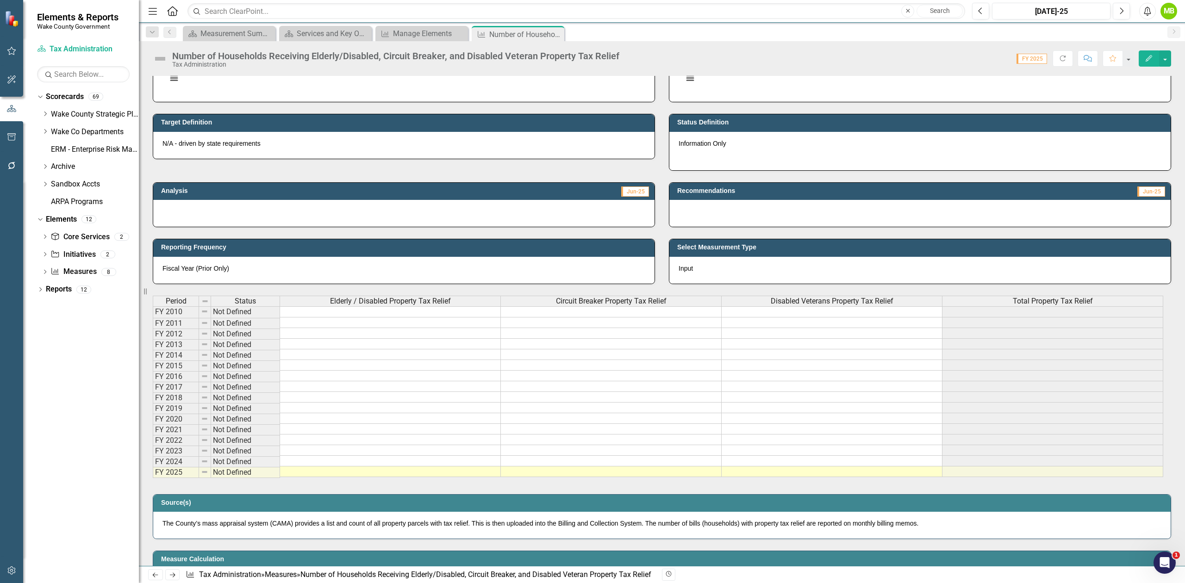
click at [308, 397] on td at bounding box center [390, 397] width 221 height 11
click at [308, 389] on td at bounding box center [390, 386] width 221 height 11
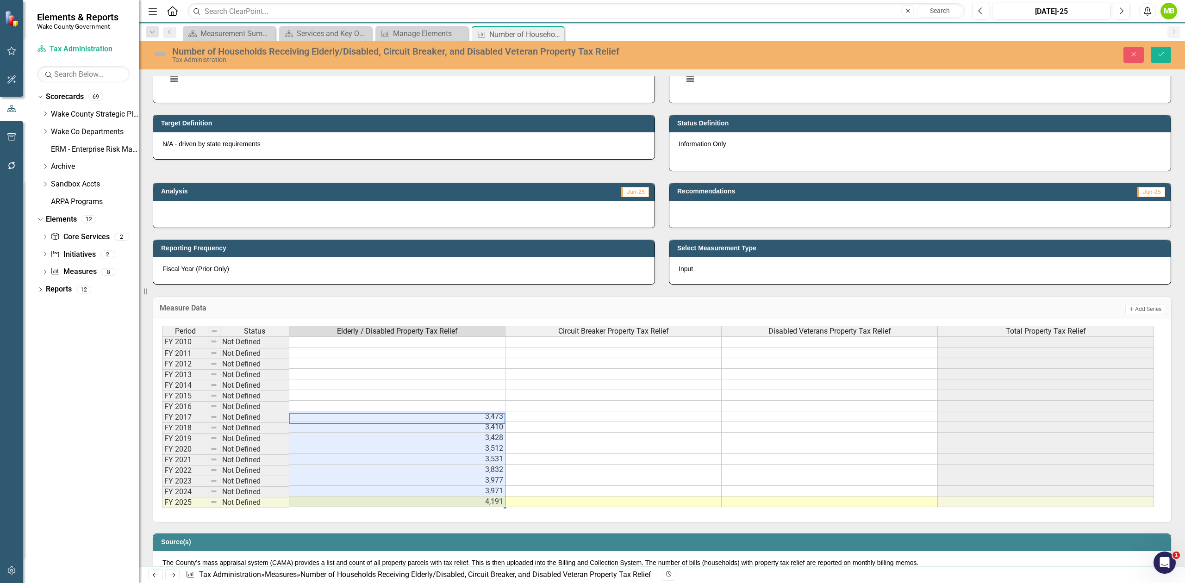
drag, startPoint x: 563, startPoint y: 426, endPoint x: 559, endPoint y: 415, distance: 11.7
click at [562, 426] on td at bounding box center [614, 427] width 216 height 11
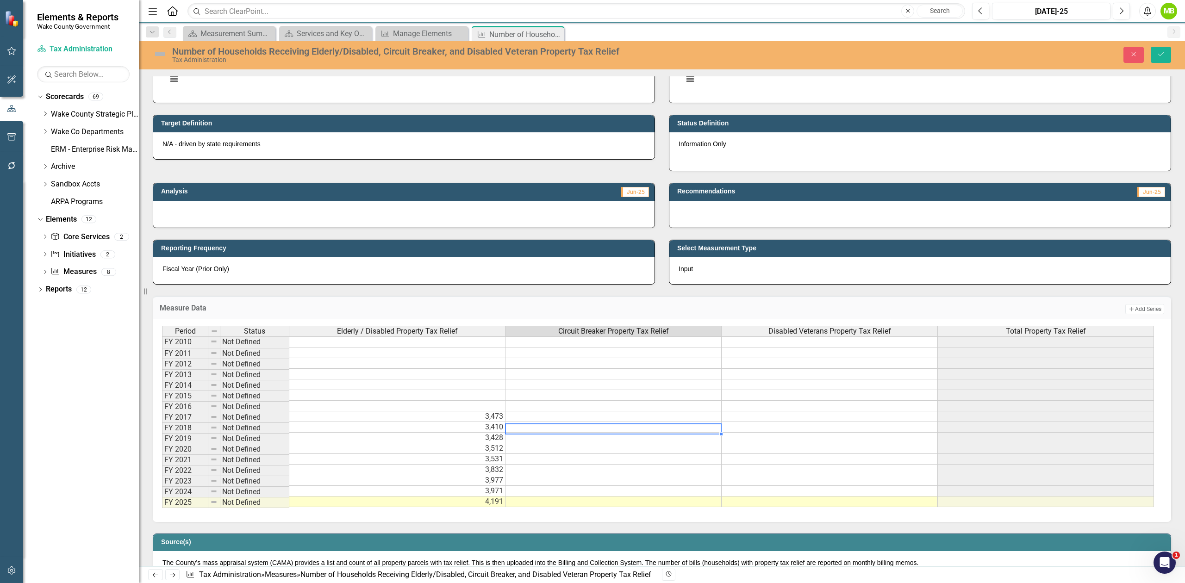
click at [559, 415] on td at bounding box center [614, 417] width 216 height 11
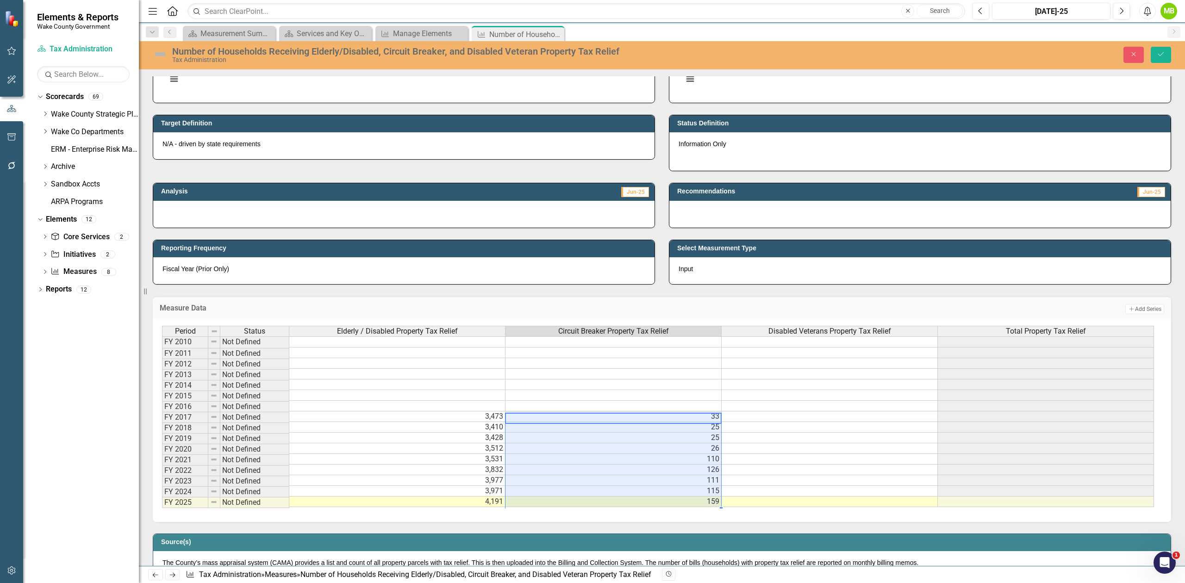
click at [754, 415] on td at bounding box center [830, 417] width 216 height 11
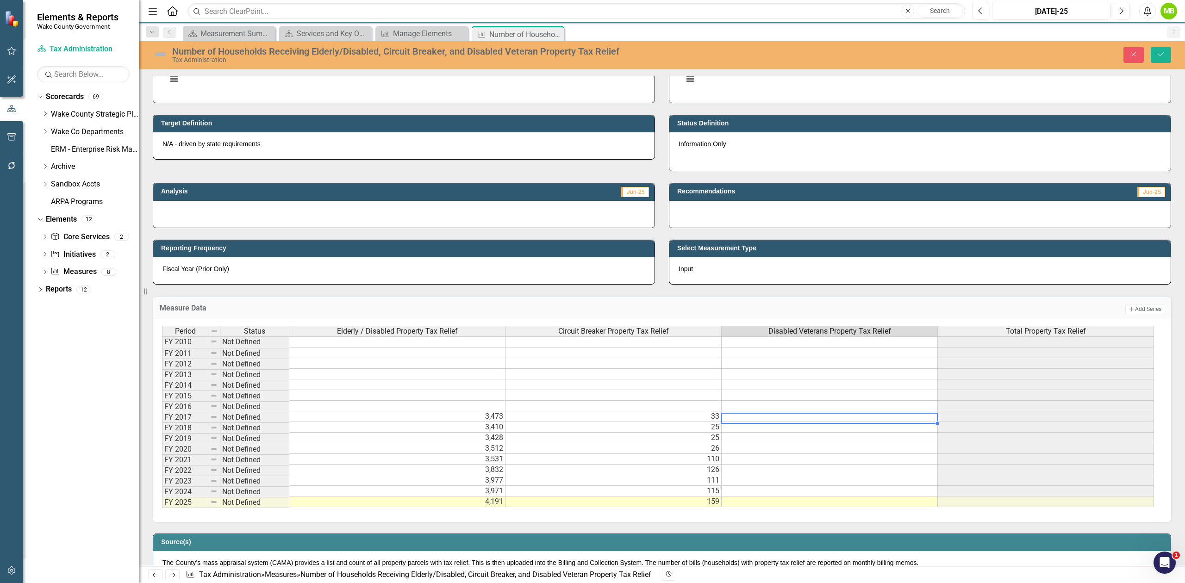
type textarea "850"
click at [1155, 56] on button "Save" at bounding box center [1161, 55] width 20 height 16
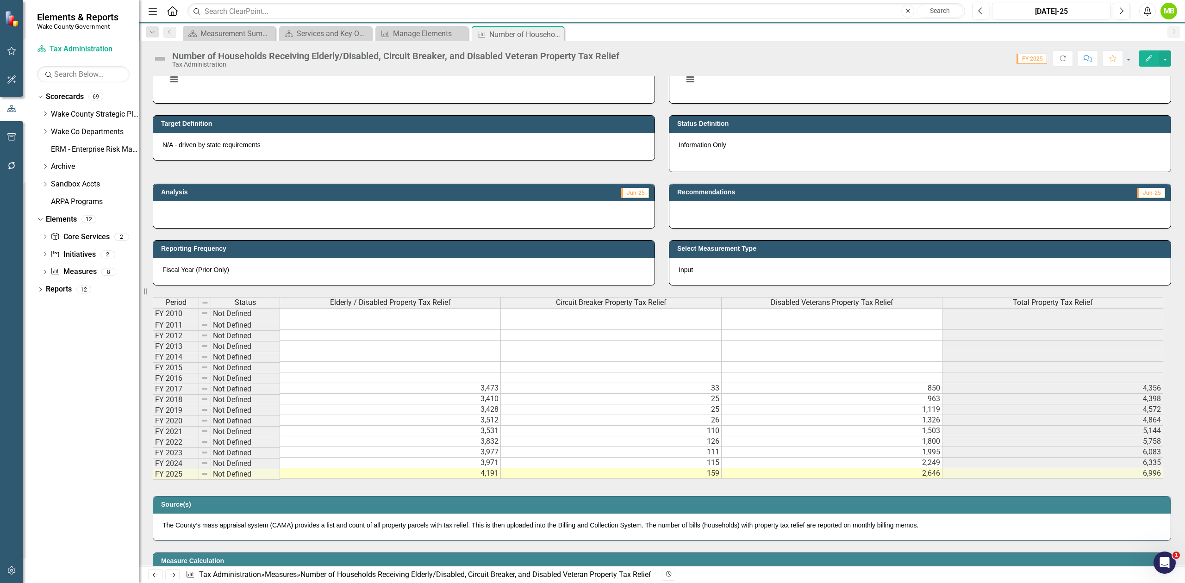
scroll to position [185, 0]
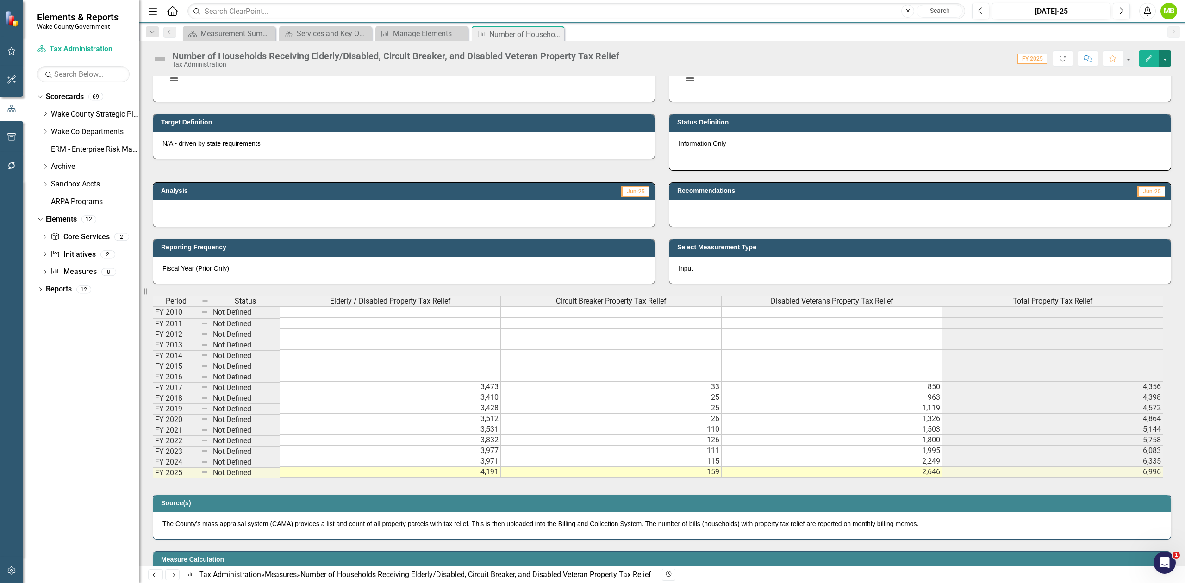
click at [1162, 57] on button "button" at bounding box center [1165, 58] width 12 height 16
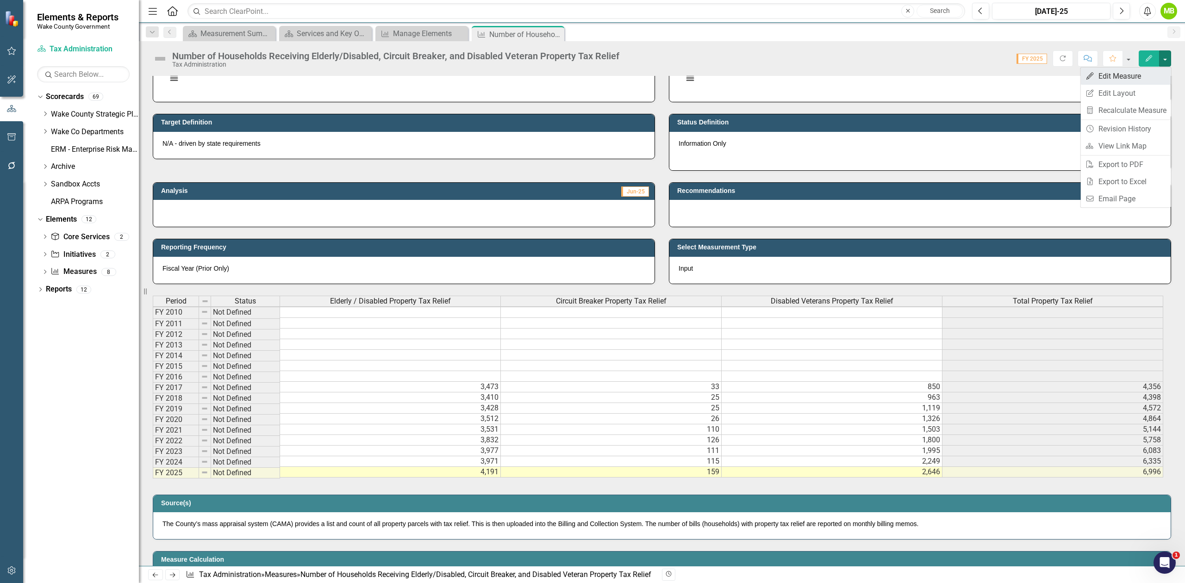
click at [1134, 77] on link "Edit Edit Measure" at bounding box center [1126, 76] width 90 height 17
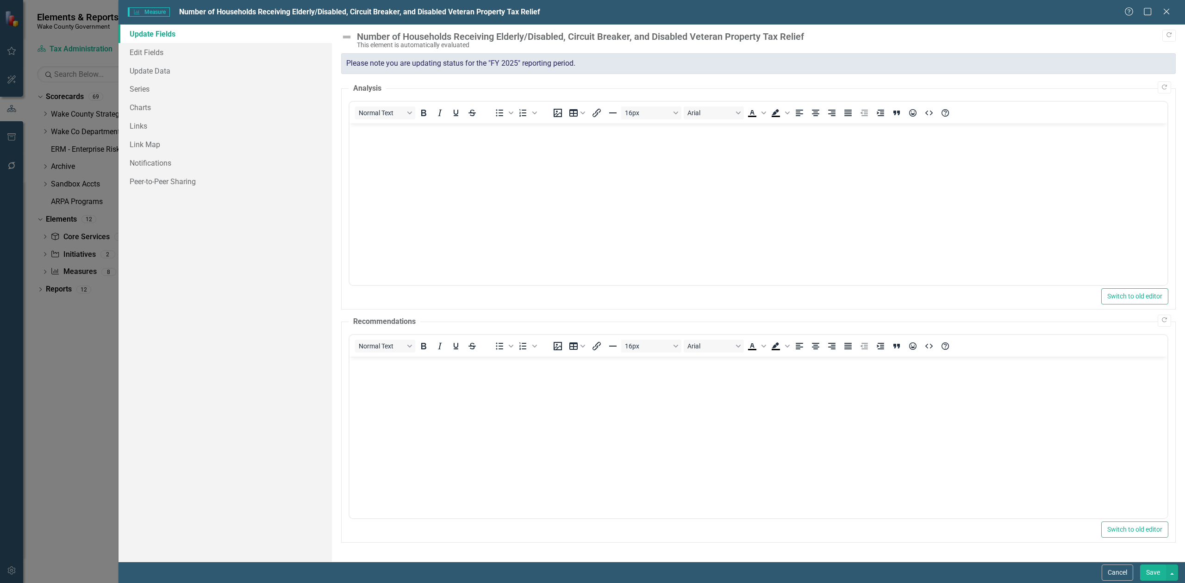
scroll to position [0, 0]
click at [156, 92] on link "Series" at bounding box center [225, 89] width 213 height 19
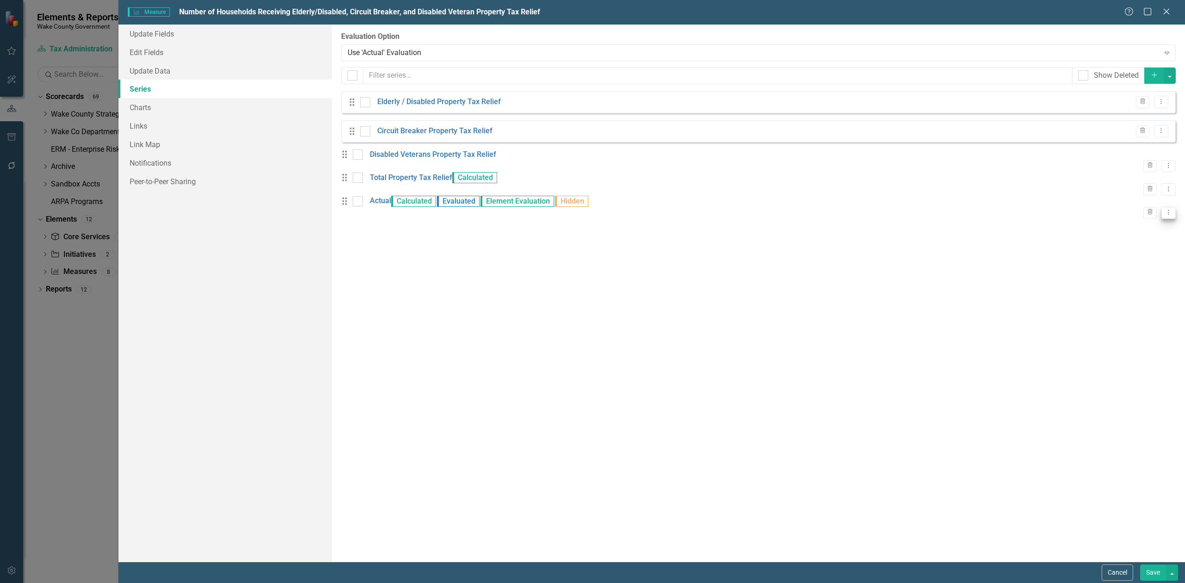
click at [1162, 219] on button "Dropdown Menu" at bounding box center [1169, 213] width 14 height 12
click at [1147, 233] on link "Edit Edit Measure Series" at bounding box center [1115, 234] width 105 height 17
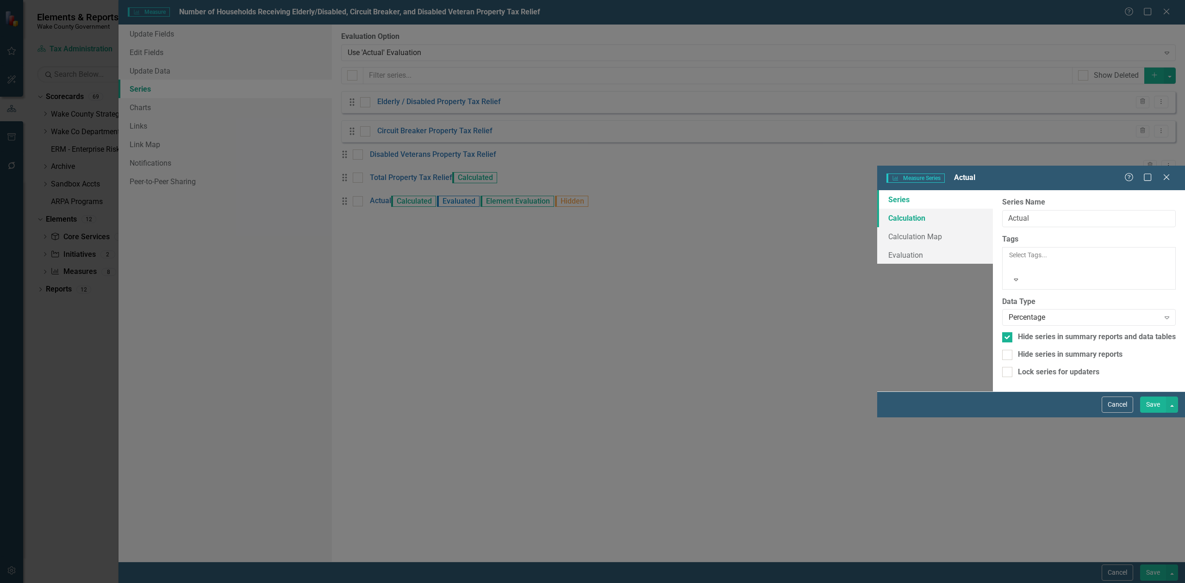
click at [877, 209] on link "Calculation" at bounding box center [935, 218] width 116 height 19
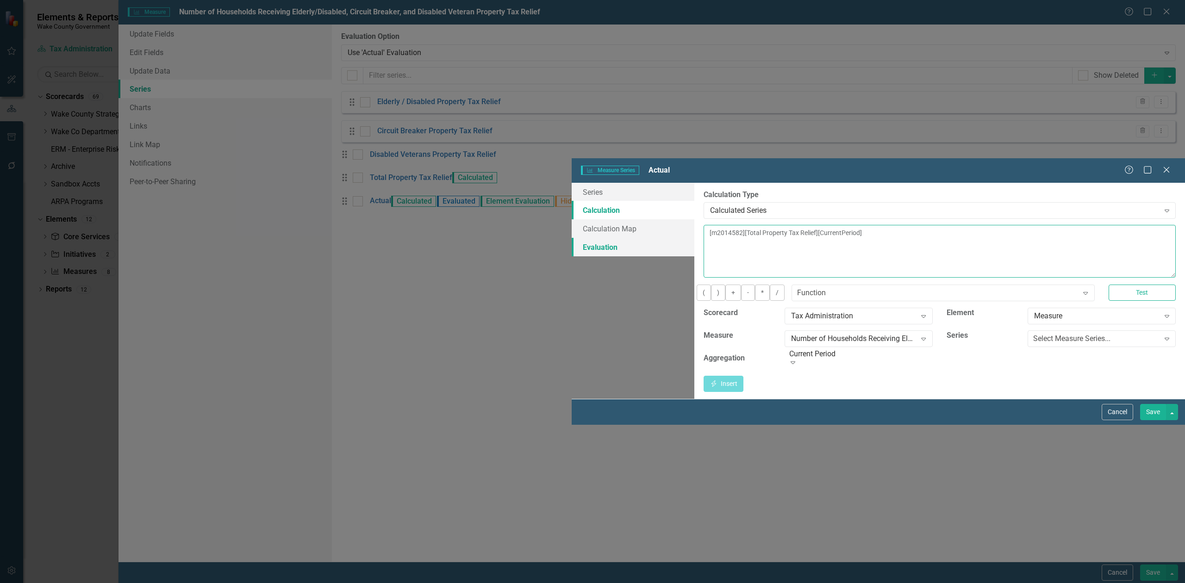
drag, startPoint x: 747, startPoint y: 98, endPoint x: 421, endPoint y: 87, distance: 325.6
click at [572, 183] on div "Series Calculation Calculation Map Evaluation From this page, you can edit the …" at bounding box center [878, 291] width 613 height 217
click at [572, 238] on link "Evaluation" at bounding box center [633, 247] width 123 height 19
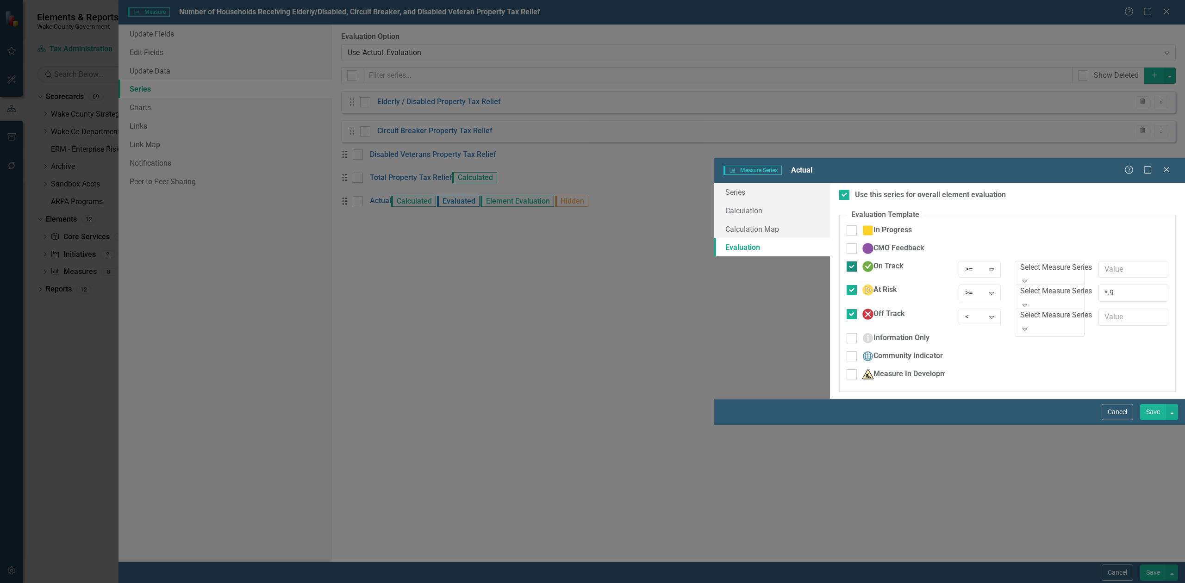
click at [847, 261] on div "On Track" at bounding box center [896, 266] width 98 height 11
click at [847, 262] on input "On Track" at bounding box center [850, 265] width 6 height 6
checkbox input "false"
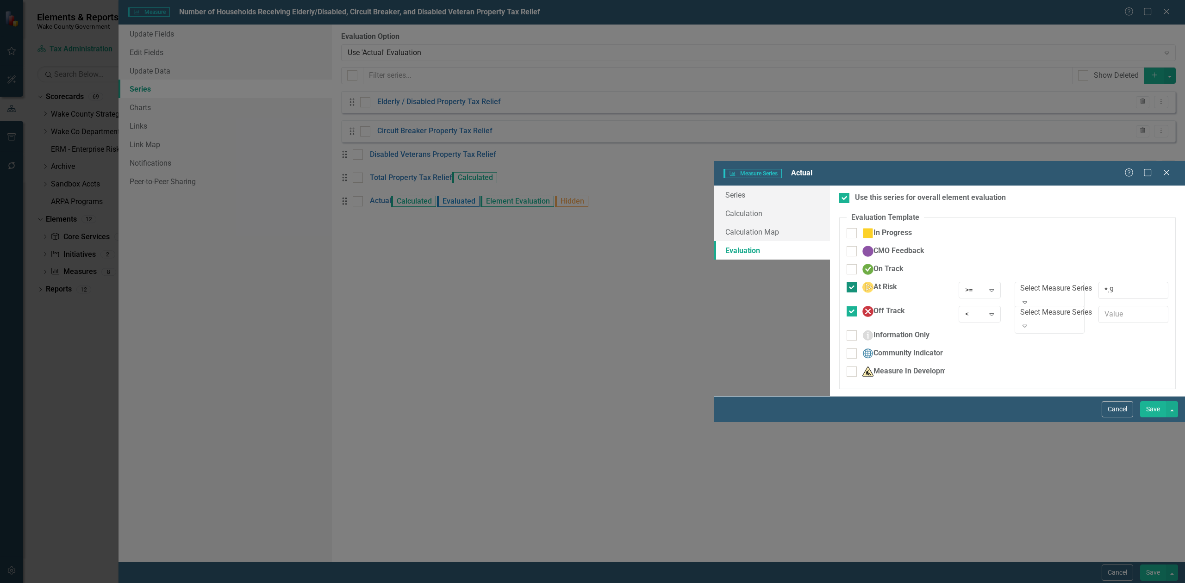
click at [847, 282] on div at bounding box center [852, 287] width 10 height 10
click at [847, 282] on input "At Risk" at bounding box center [850, 285] width 6 height 6
checkbox input "false"
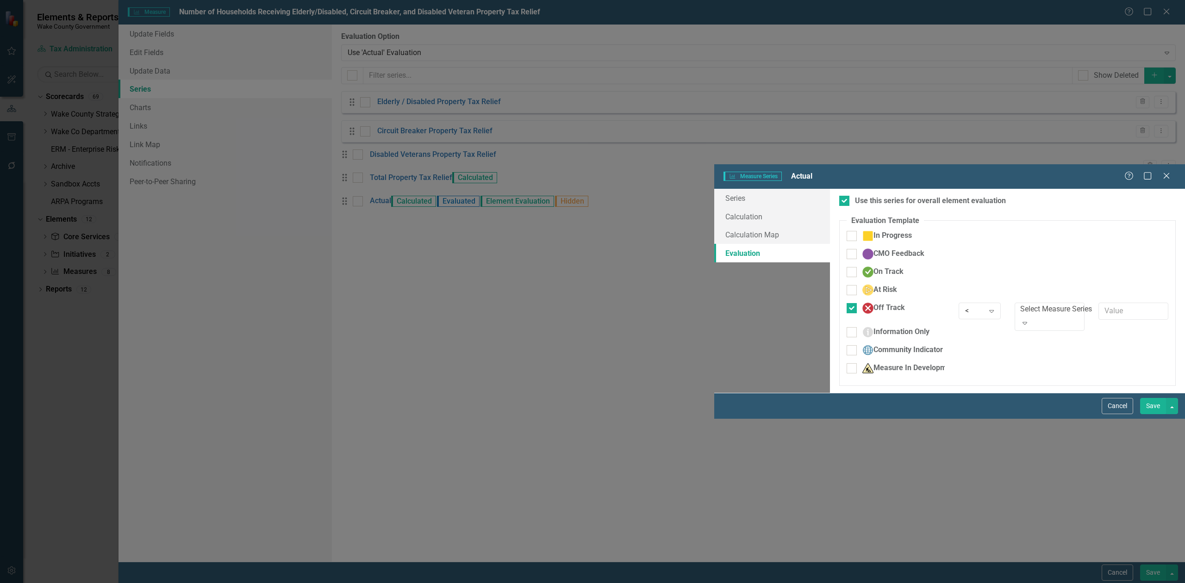
click at [840, 285] on div "At Risk" at bounding box center [896, 294] width 112 height 18
click at [847, 303] on div at bounding box center [852, 308] width 10 height 10
click at [847, 303] on input "Off Track" at bounding box center [850, 306] width 6 height 6
checkbox input "false"
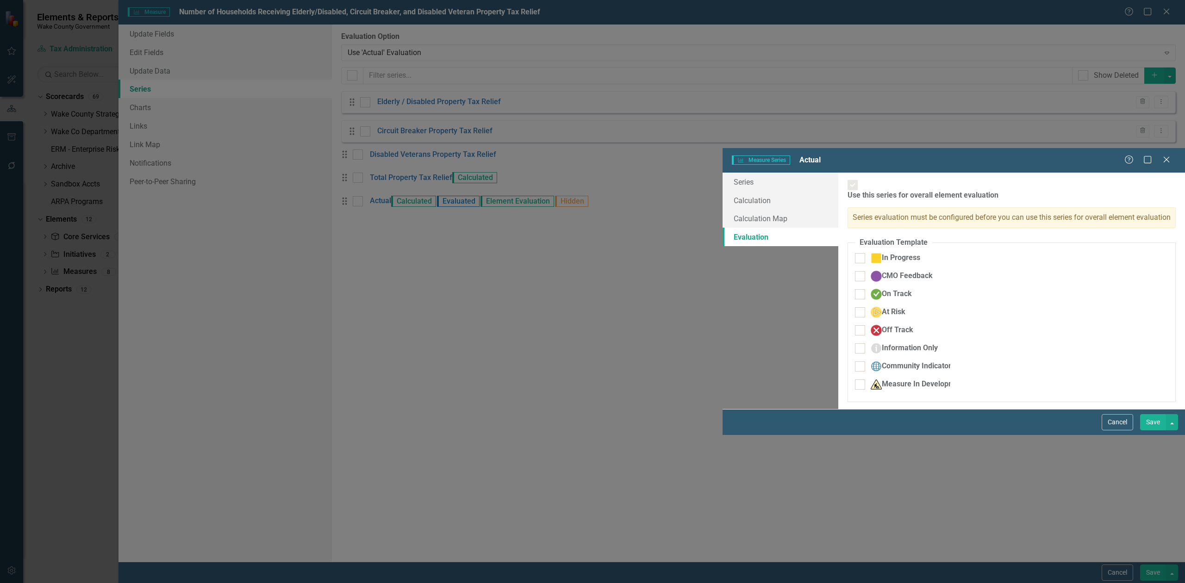
click at [848, 307] on div "At Risk" at bounding box center [902, 316] width 109 height 18
click at [855, 344] on input "Information Only" at bounding box center [858, 347] width 6 height 6
checkbox input "true"
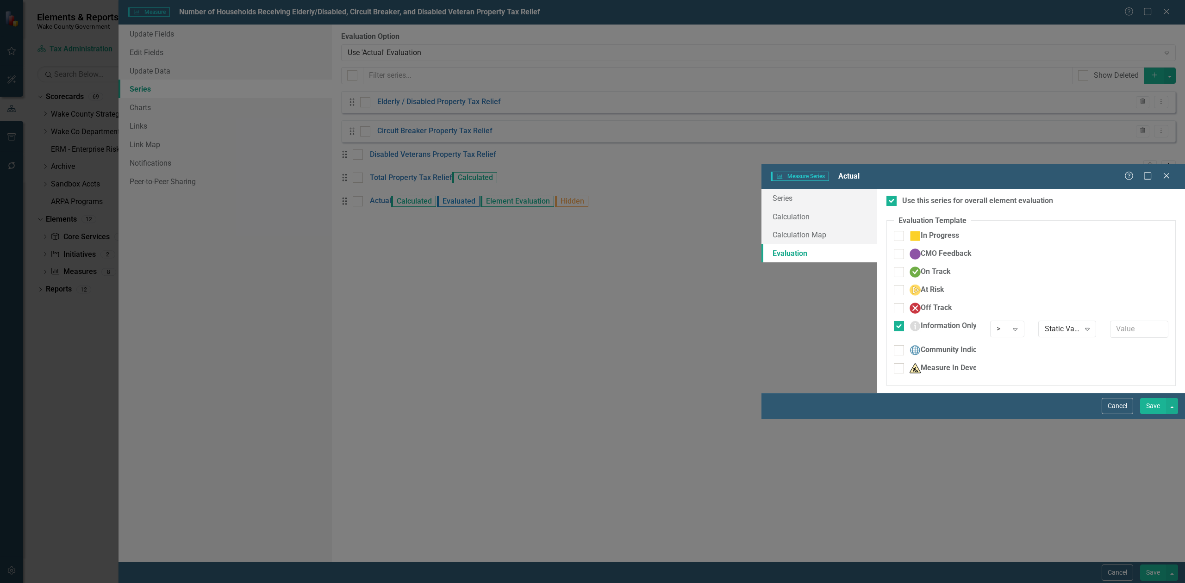
click at [1163, 414] on button "Save" at bounding box center [1153, 406] width 26 height 16
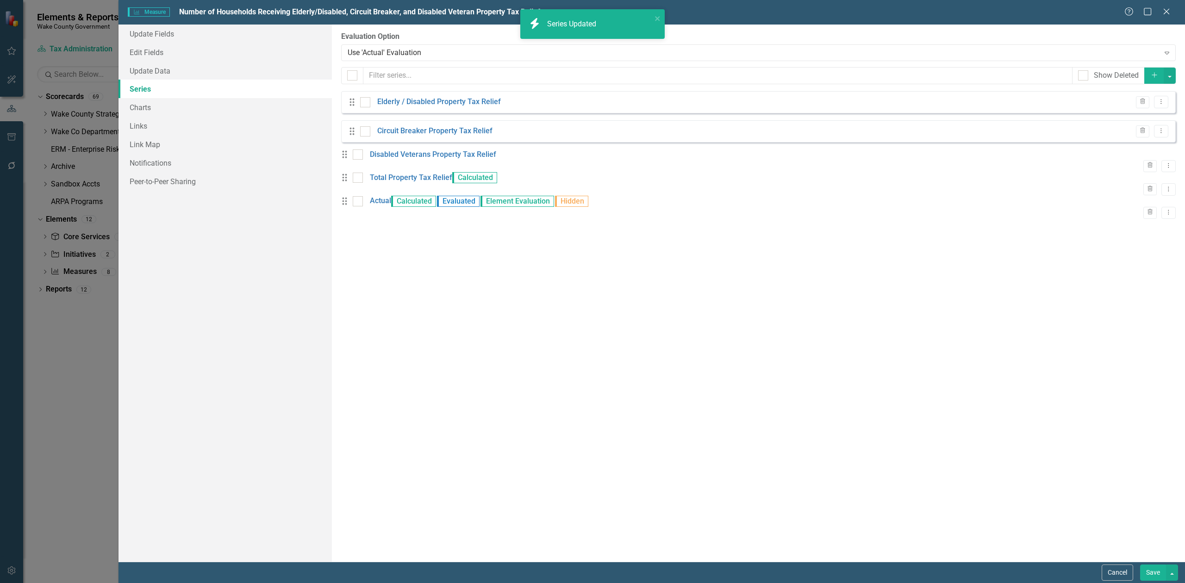
click at [1150, 574] on button "Save" at bounding box center [1153, 573] width 26 height 16
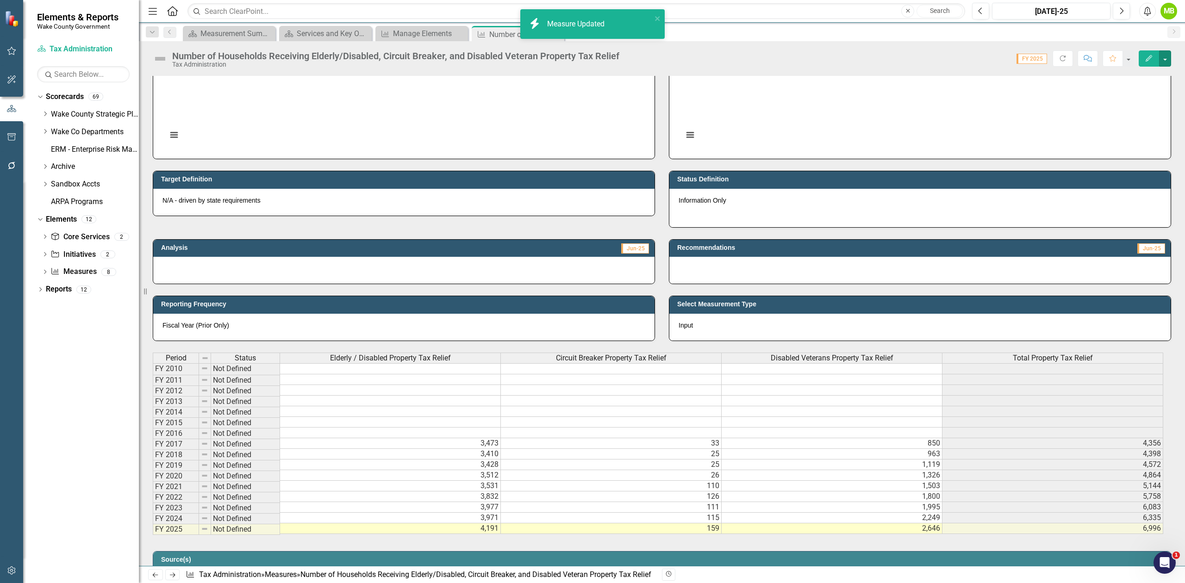
scroll to position [123, 0]
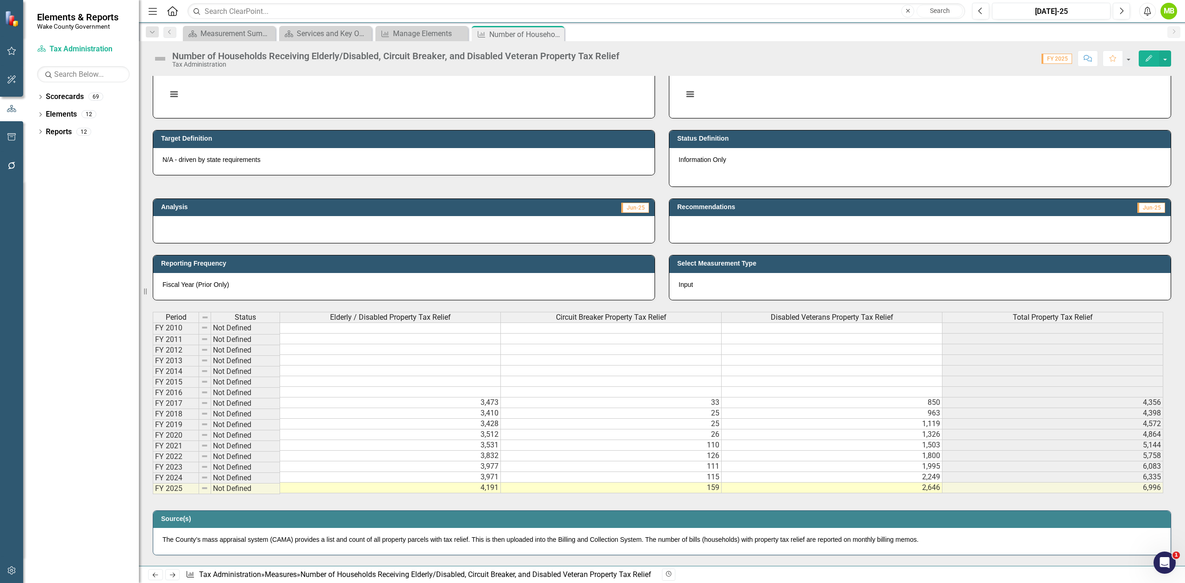
scroll to position [185, 0]
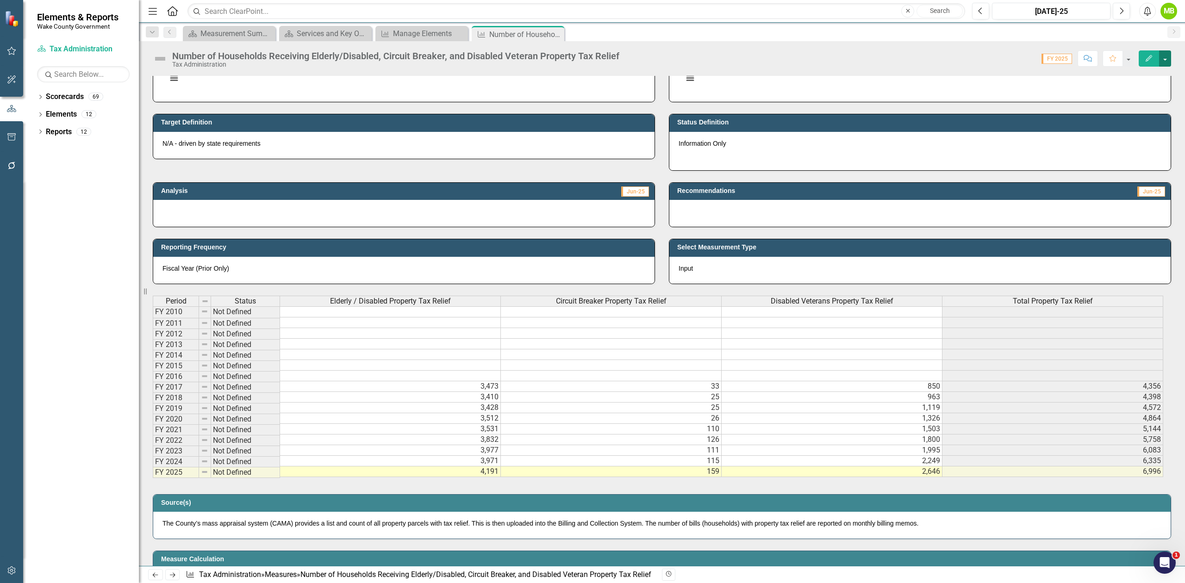
click at [1165, 56] on button "button" at bounding box center [1165, 58] width 12 height 16
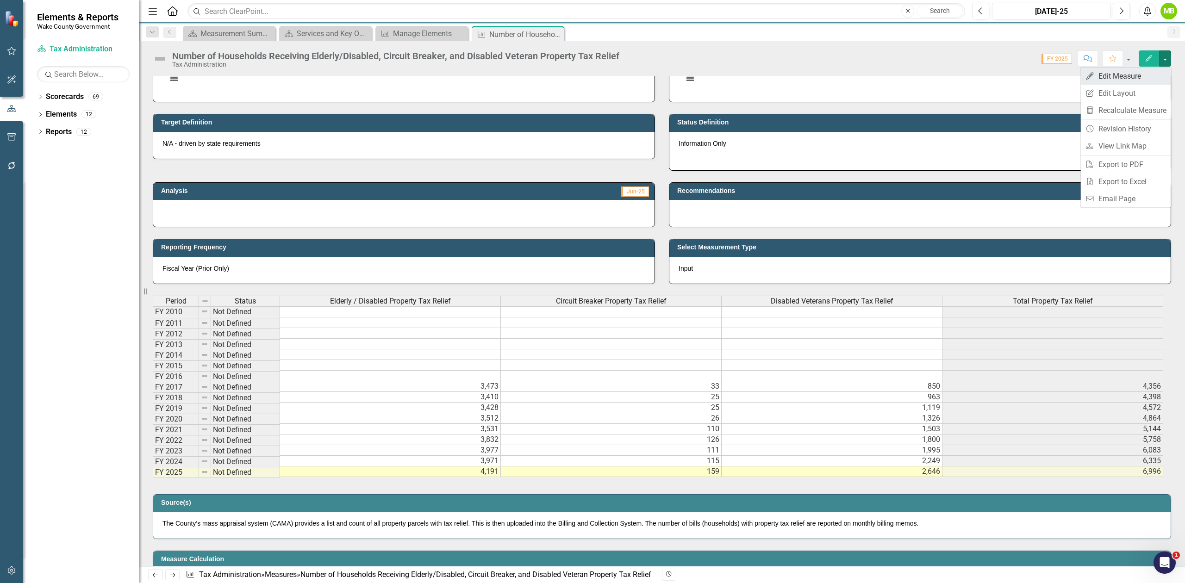
click at [1141, 75] on link "Edit Edit Measure" at bounding box center [1126, 76] width 90 height 17
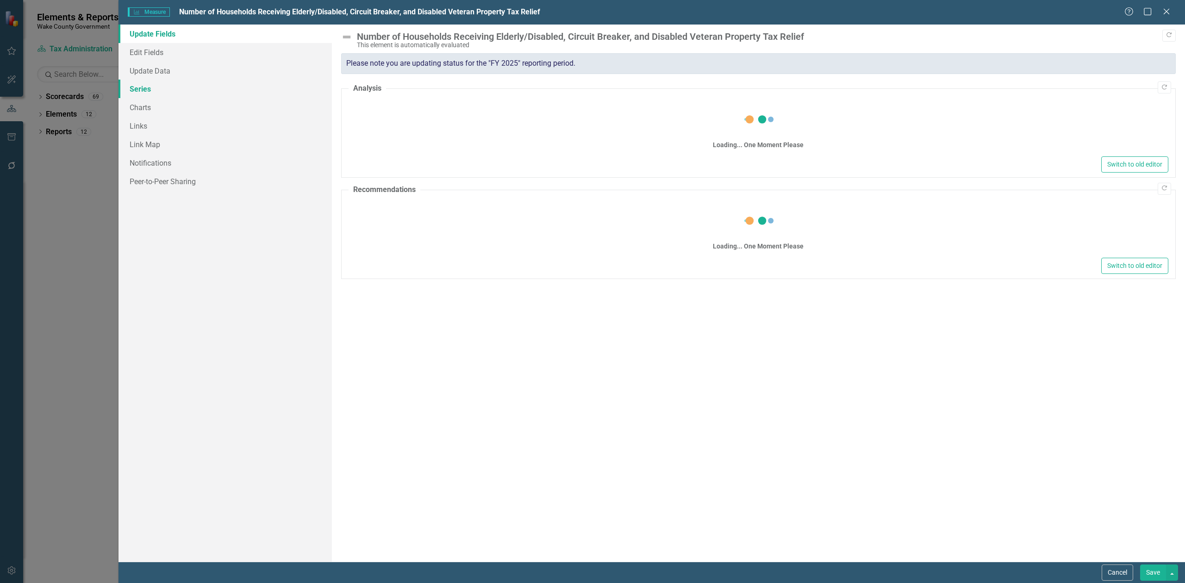
click at [210, 94] on link "Series" at bounding box center [225, 89] width 213 height 19
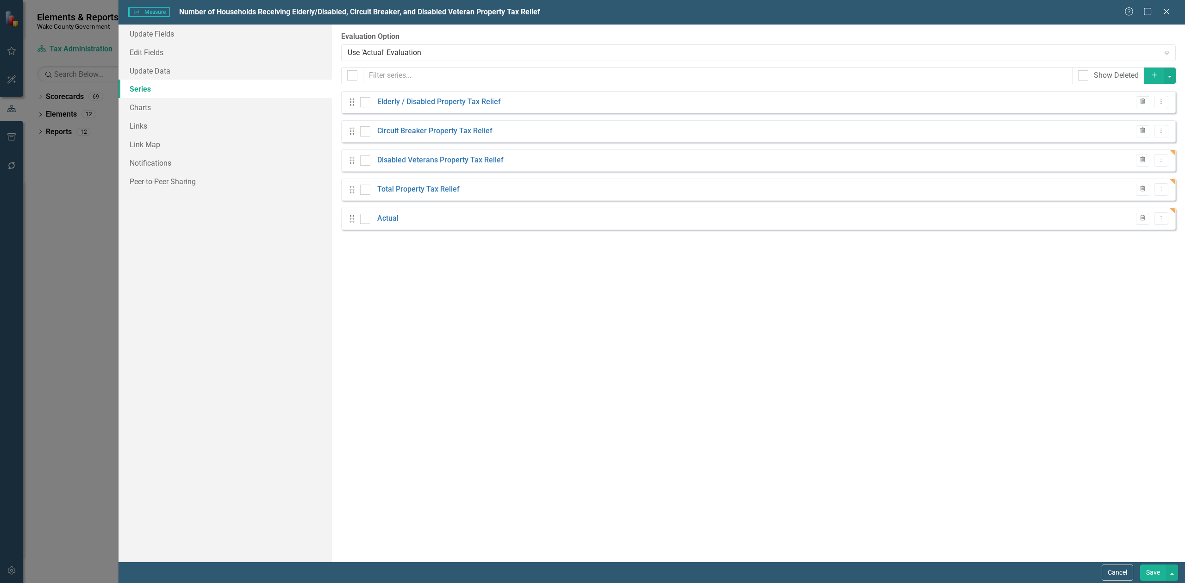
checkbox input "false"
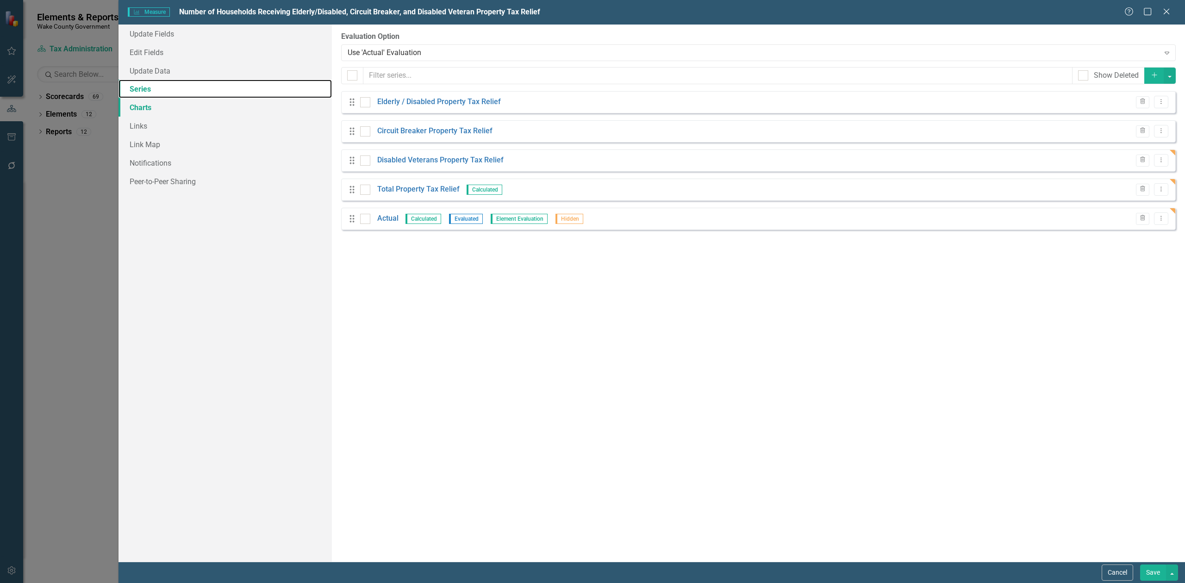
scroll to position [0, 0]
click at [1123, 572] on button "Cancel" at bounding box center [1117, 573] width 31 height 16
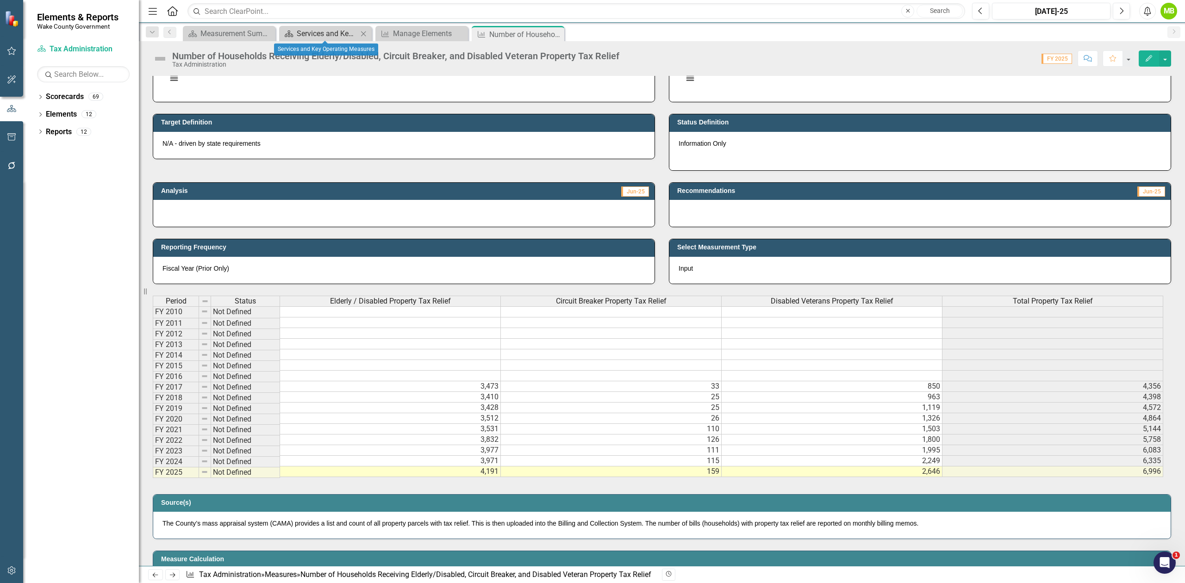
click at [325, 37] on div "Services and Key Operating Measures" at bounding box center [327, 34] width 61 height 12
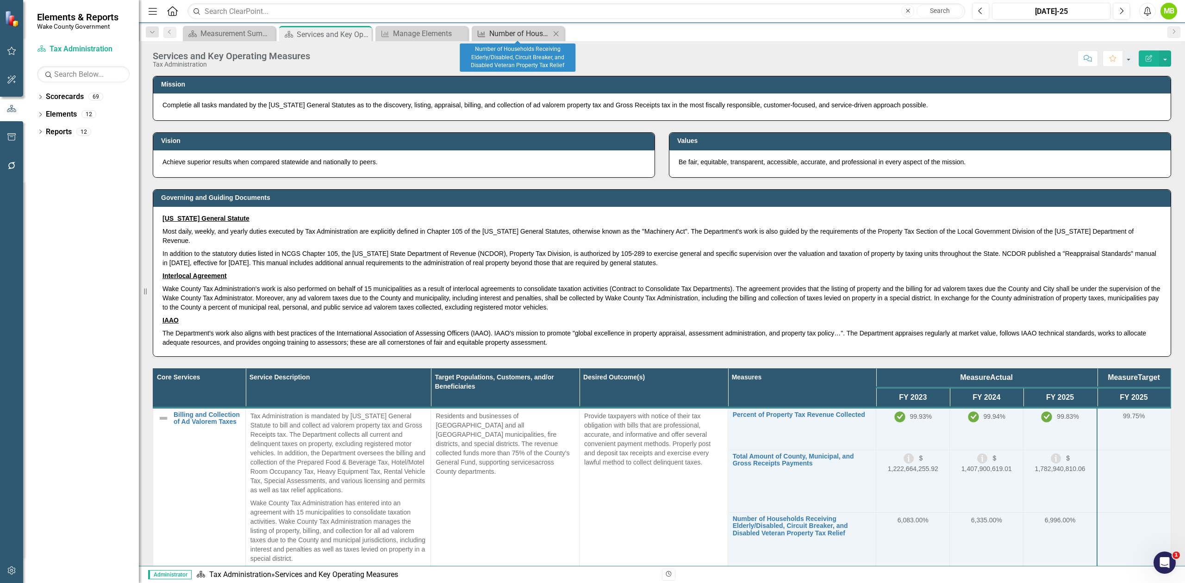
click at [504, 37] on div "Number of Households Receiving Elderly/Disabled, Circuit Breaker, and Disabled …" at bounding box center [519, 34] width 61 height 12
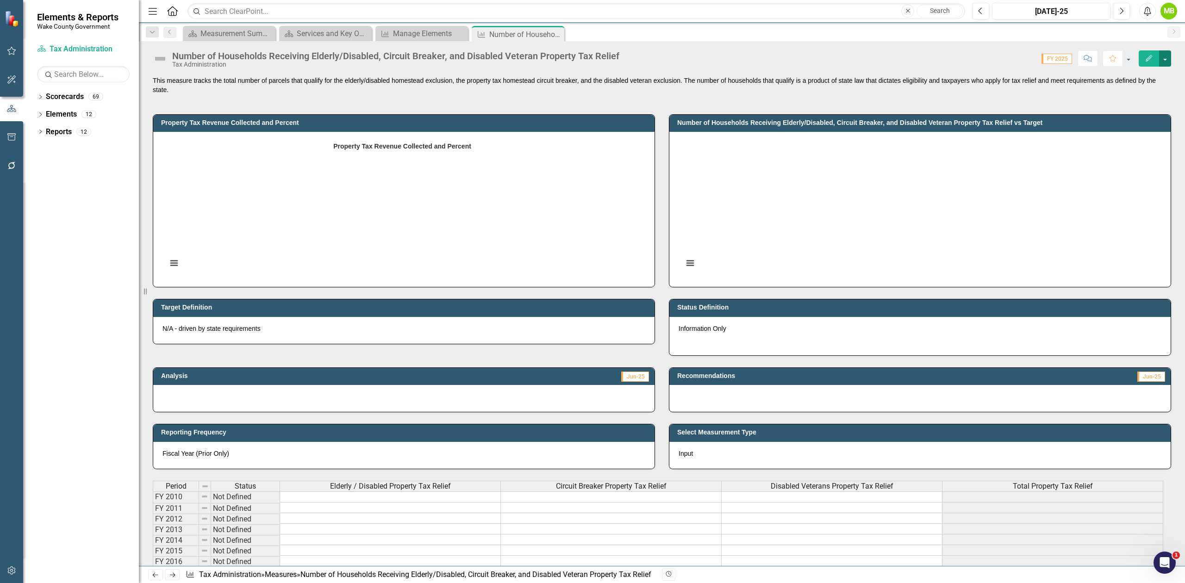
click at [1168, 61] on button "button" at bounding box center [1165, 58] width 12 height 16
click at [1148, 76] on link "Edit Edit Measure" at bounding box center [1126, 76] width 90 height 17
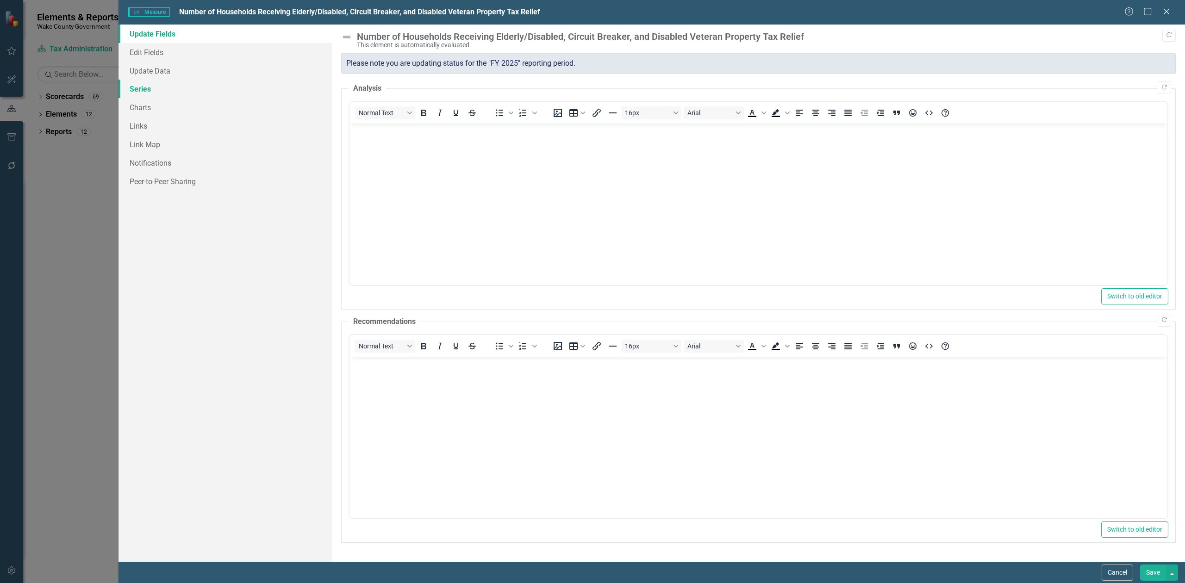
click at [158, 92] on link "Series" at bounding box center [225, 89] width 213 height 19
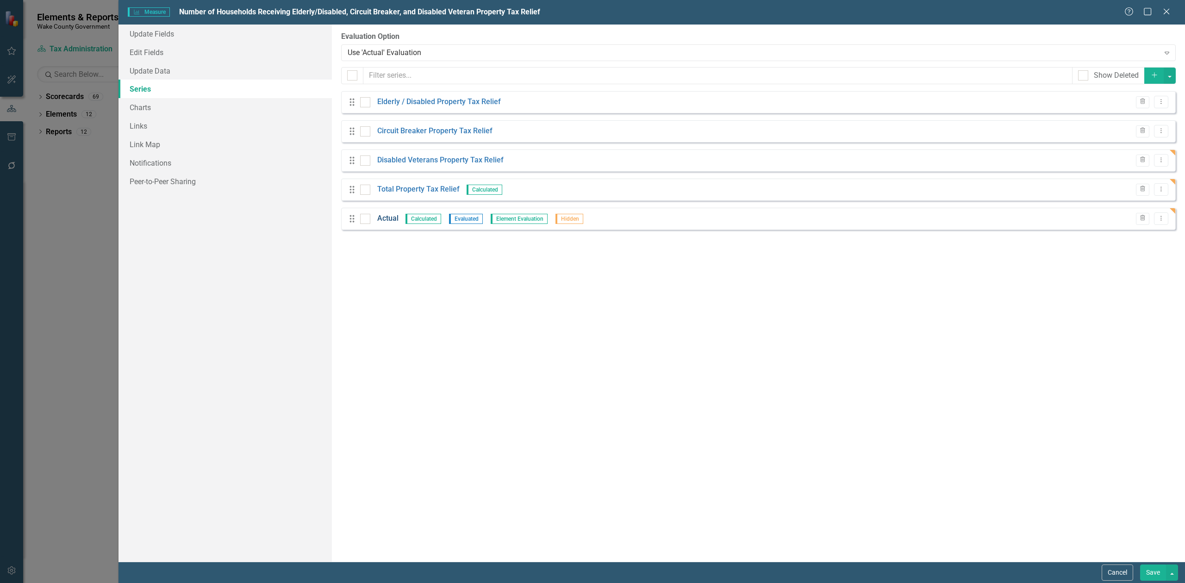
click at [396, 219] on link "Actual" at bounding box center [387, 218] width 21 height 11
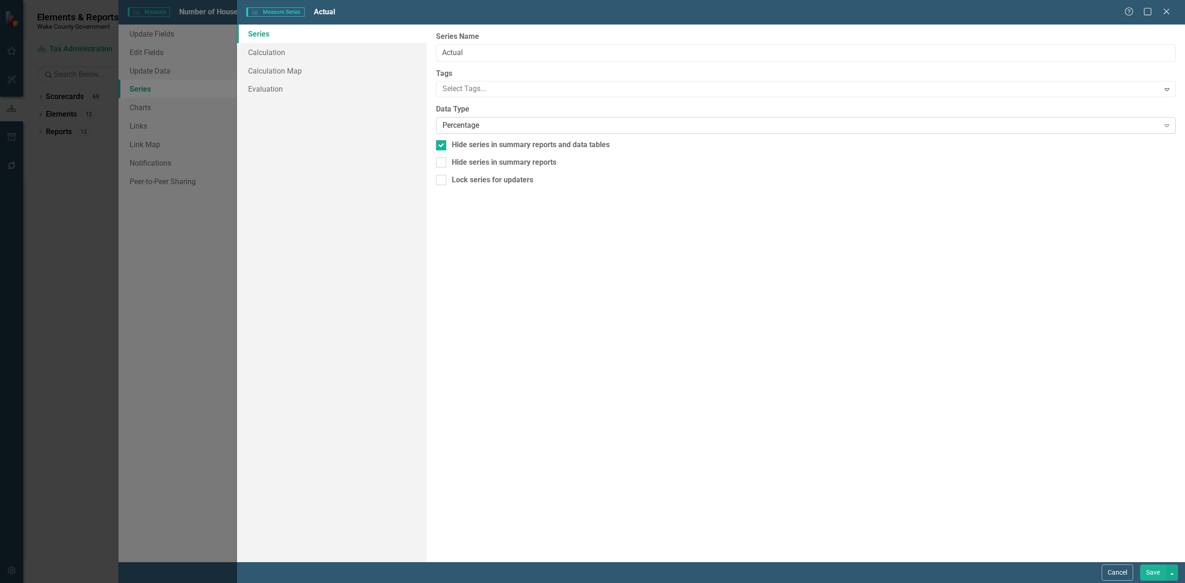
click at [464, 126] on div "Percentage" at bounding box center [801, 125] width 717 height 11
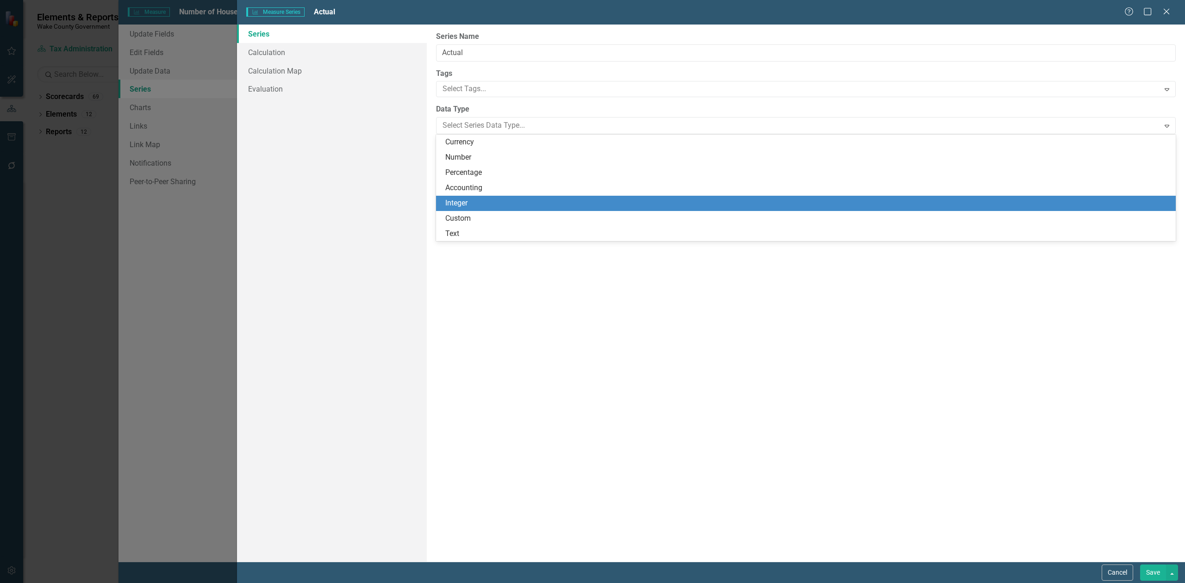
click at [461, 204] on div "Integer" at bounding box center [807, 203] width 725 height 11
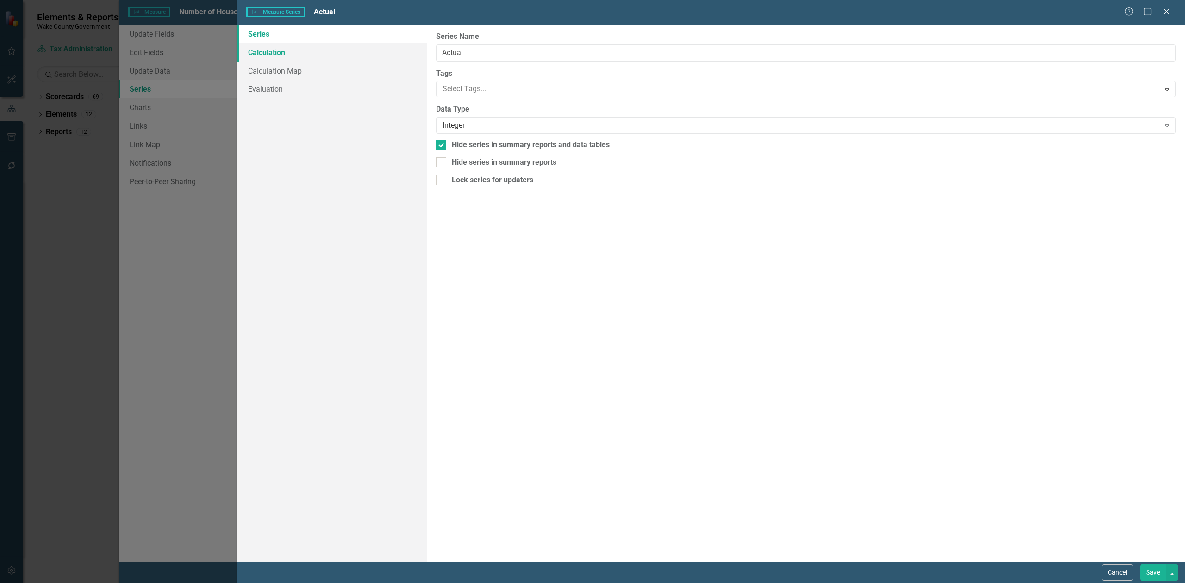
click at [304, 58] on link "Calculation" at bounding box center [332, 52] width 190 height 19
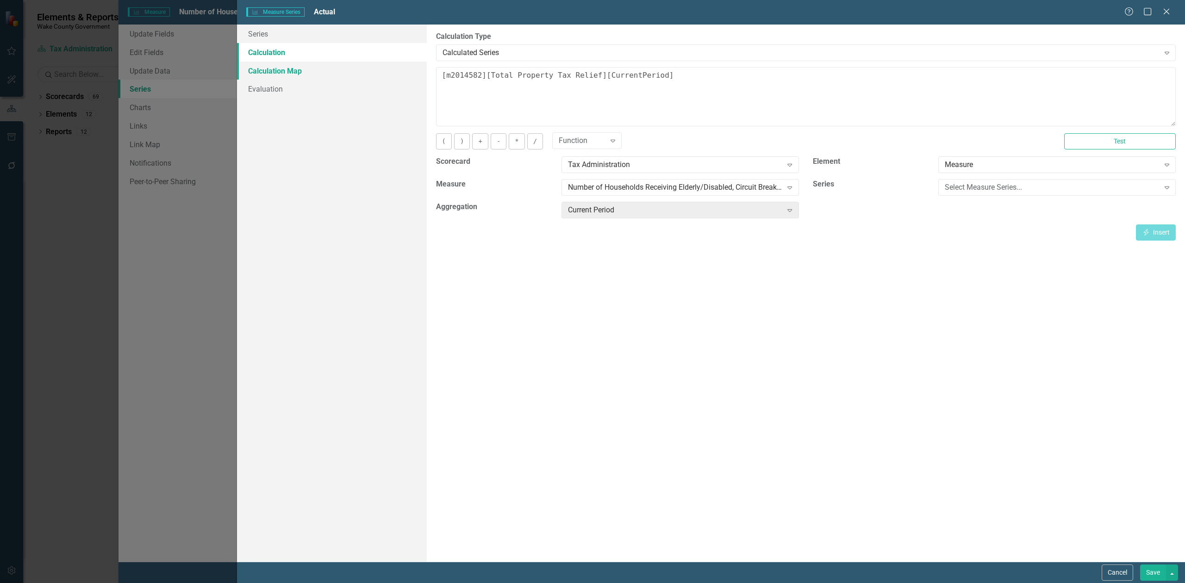
click at [317, 72] on link "Calculation Map" at bounding box center [332, 71] width 190 height 19
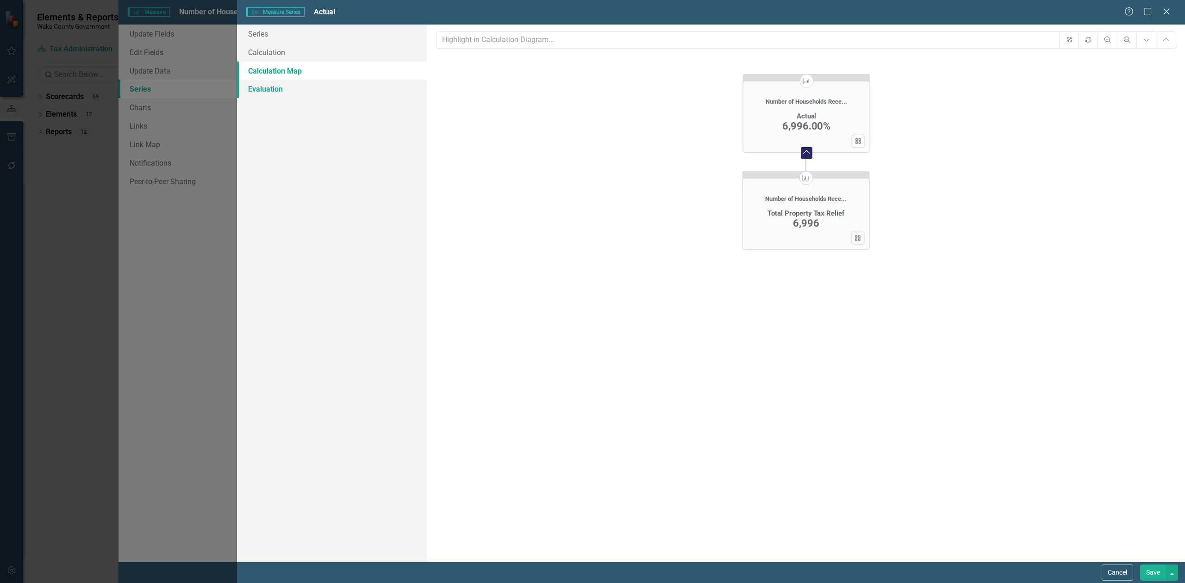
click at [293, 90] on link "Evaluation" at bounding box center [332, 89] width 190 height 19
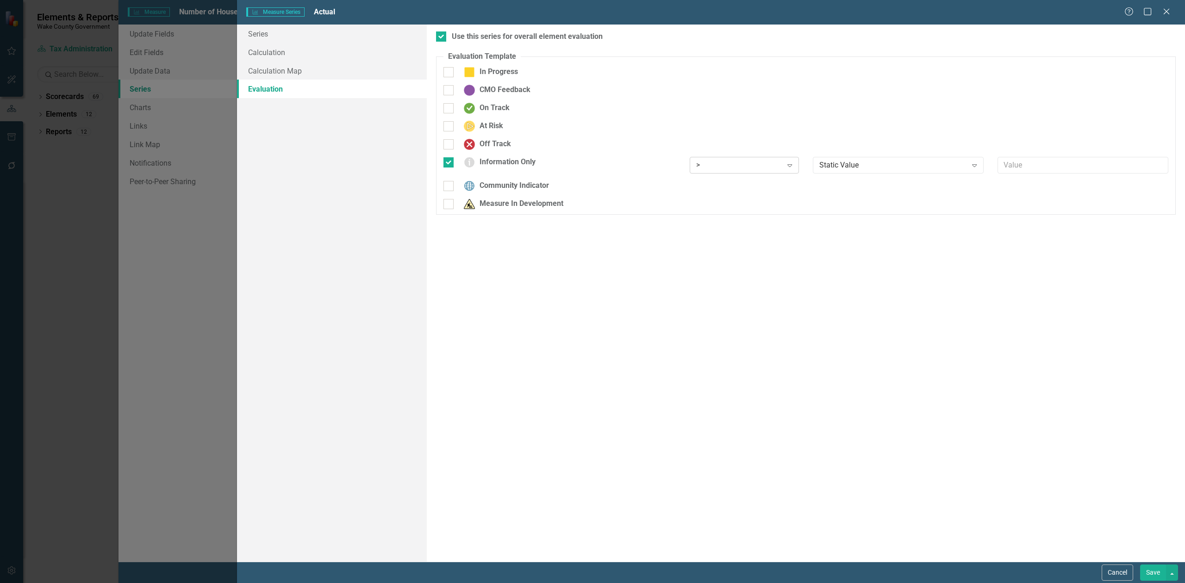
click at [780, 165] on div ">" at bounding box center [739, 165] width 87 height 11
click at [728, 284] on div "Any" at bounding box center [746, 288] width 94 height 11
click at [1156, 571] on button "Save" at bounding box center [1153, 573] width 26 height 16
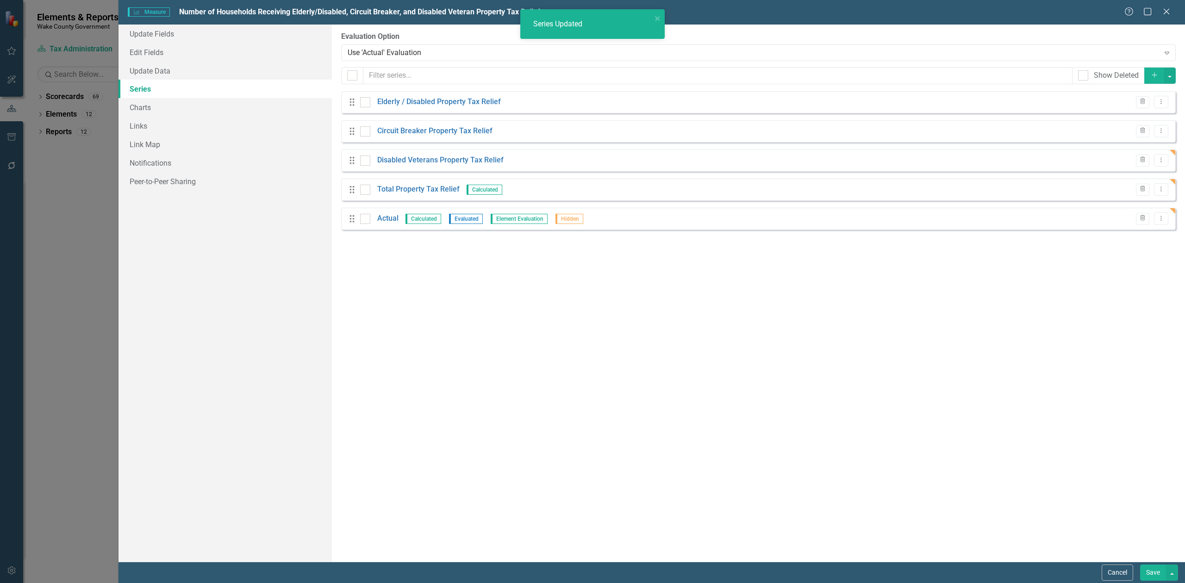
click at [1152, 573] on button "Save" at bounding box center [1153, 573] width 26 height 16
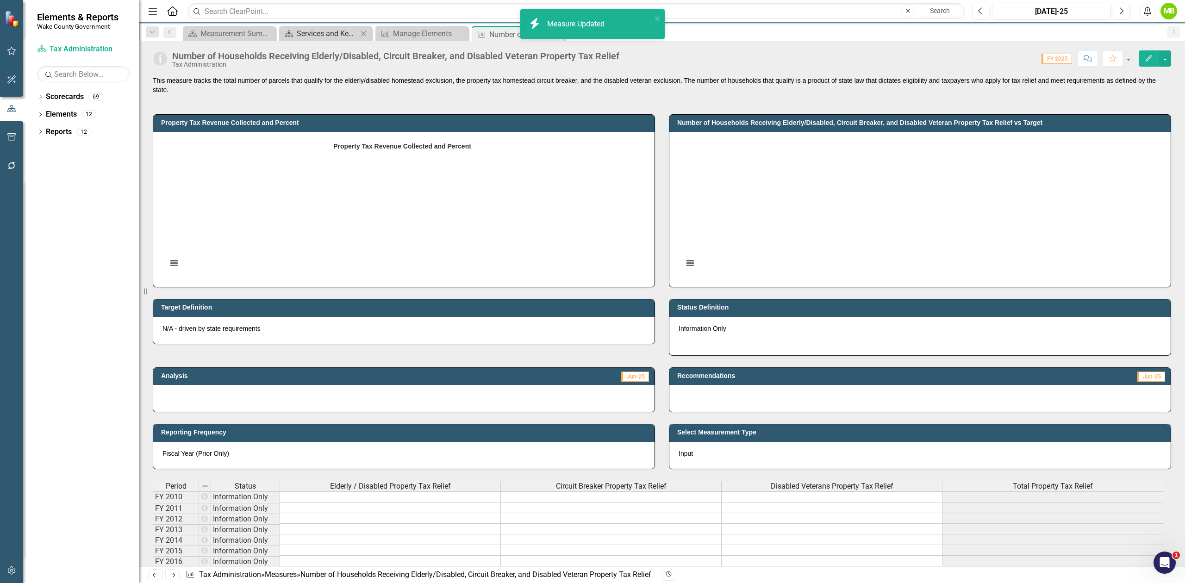
click at [325, 31] on div "Services and Key Operating Measures" at bounding box center [327, 34] width 61 height 12
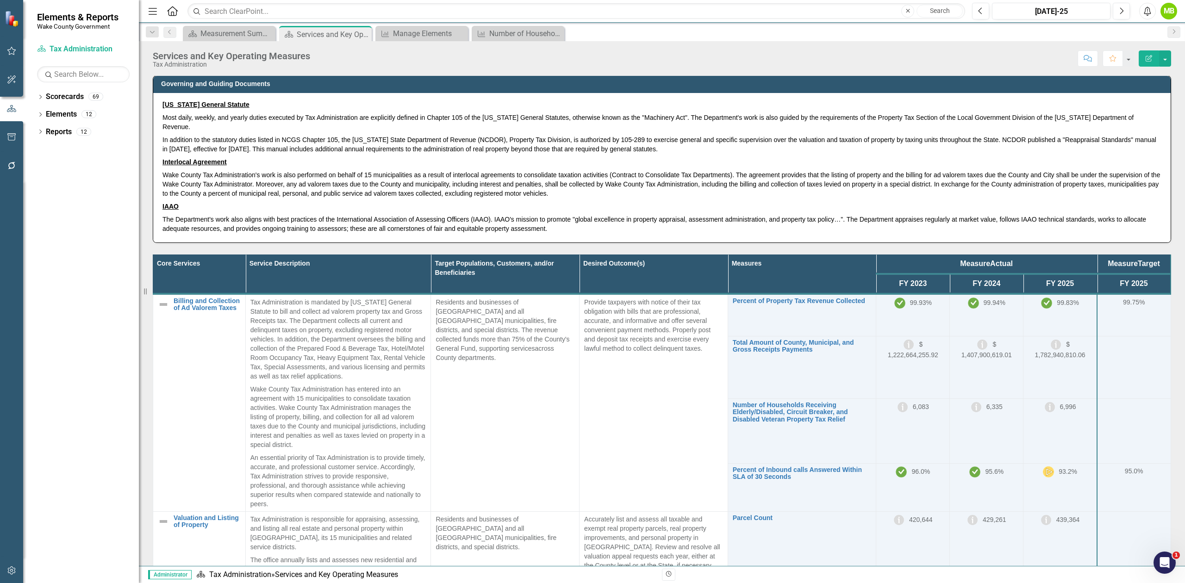
scroll to position [123, 0]
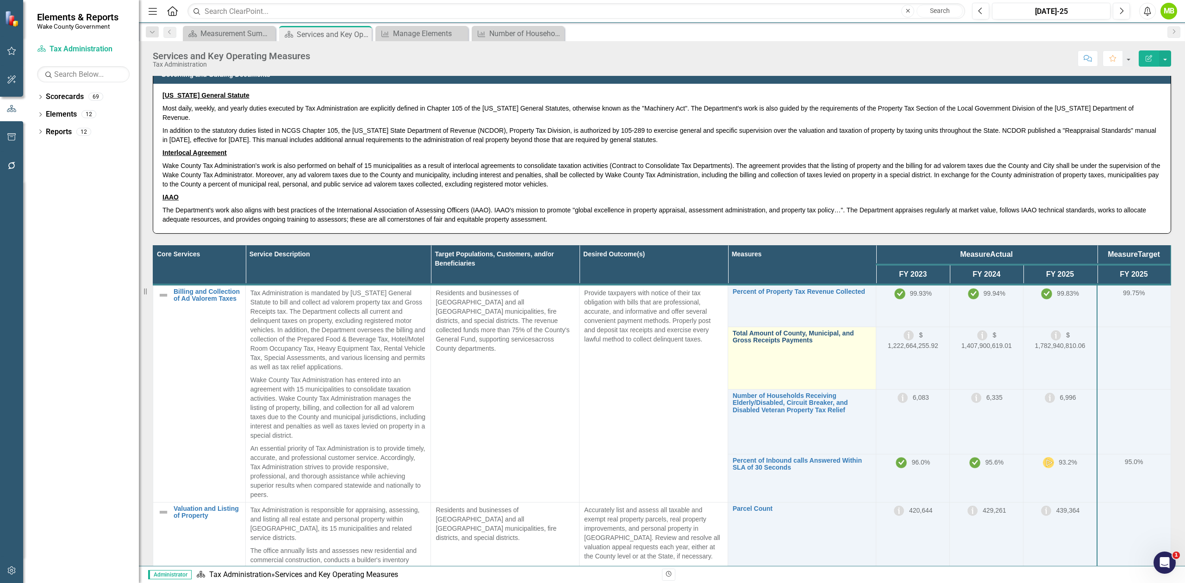
click at [760, 341] on link "Total Amount of County, Municipal, and Gross Receipts Payments" at bounding box center [802, 337] width 139 height 14
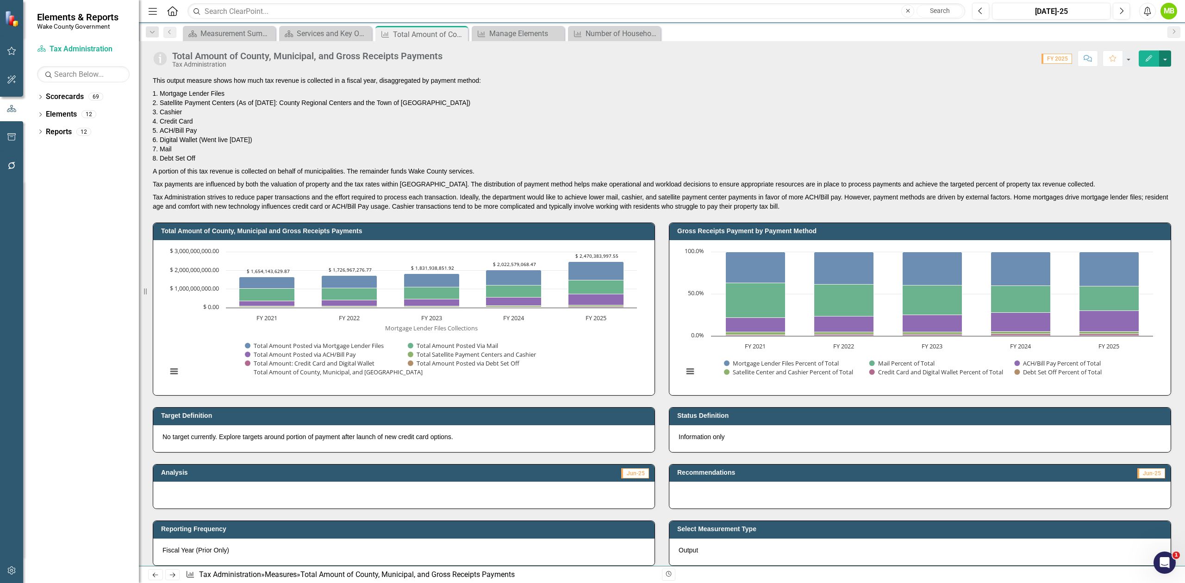
click at [1164, 54] on button "button" at bounding box center [1165, 58] width 12 height 16
click at [1136, 79] on link "Edit Edit Measure" at bounding box center [1126, 76] width 90 height 17
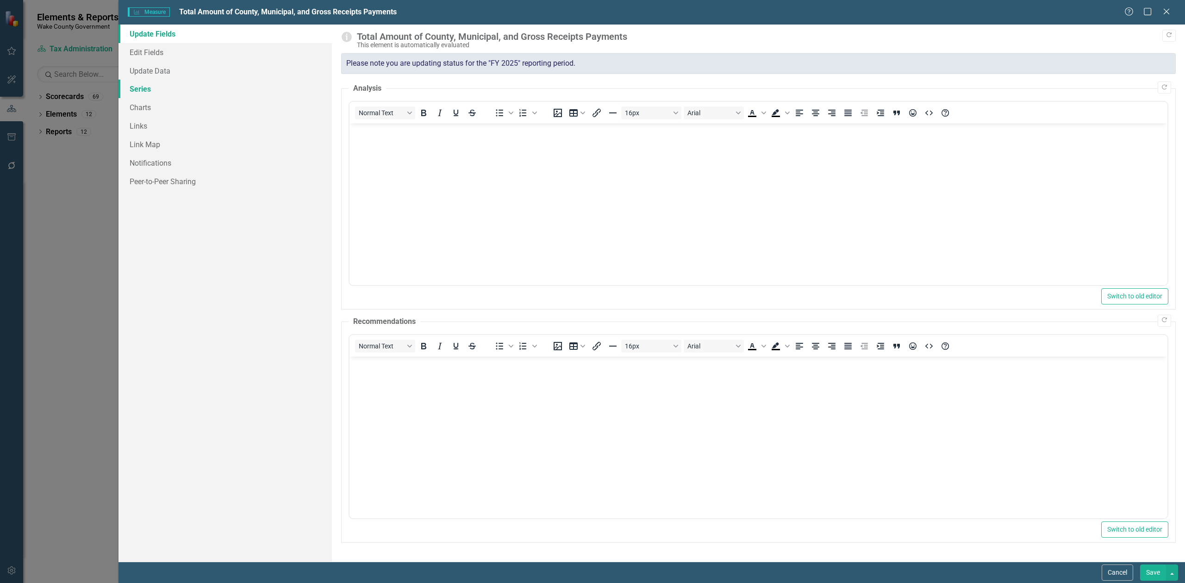
click at [148, 86] on link "Series" at bounding box center [225, 89] width 213 height 19
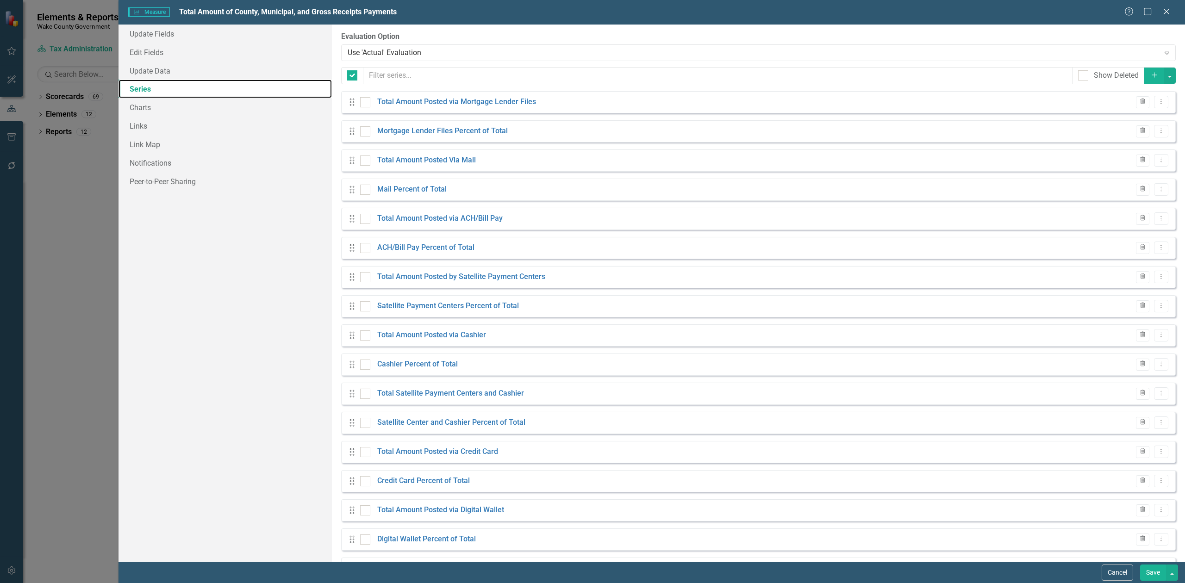
checkbox input "false"
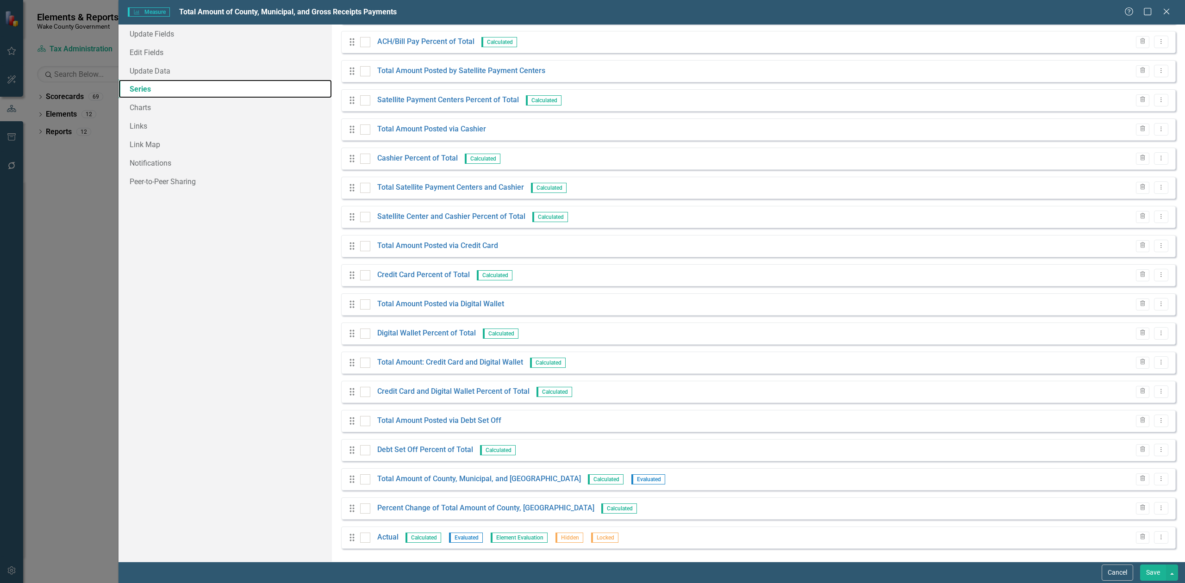
scroll to position [207, 0]
click at [390, 535] on link "Actual" at bounding box center [387, 536] width 21 height 11
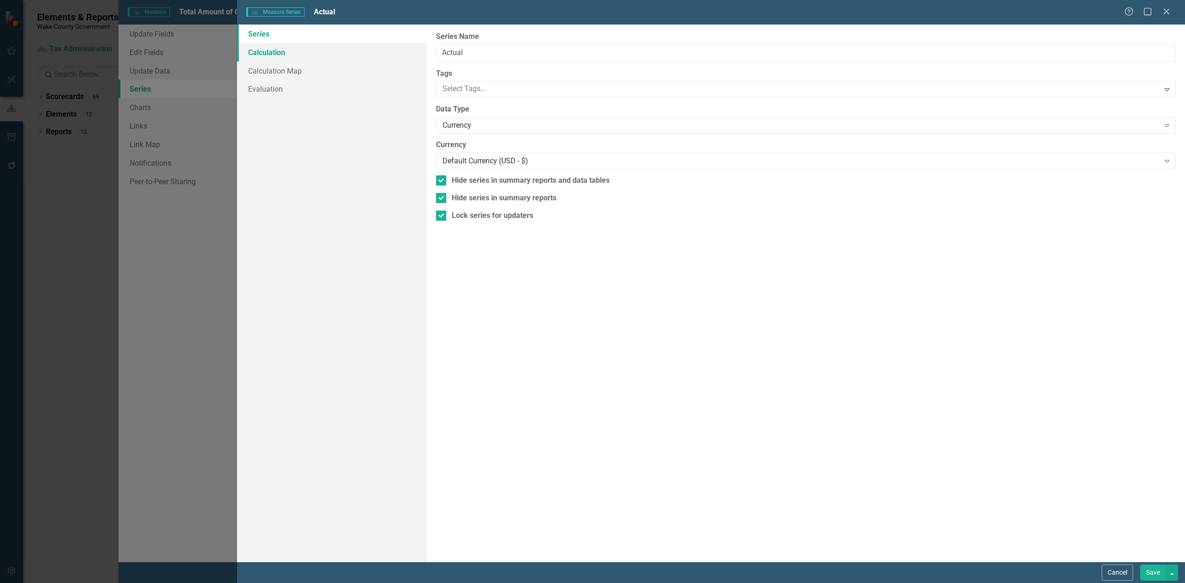
click at [269, 54] on link "Calculation" at bounding box center [332, 52] width 190 height 19
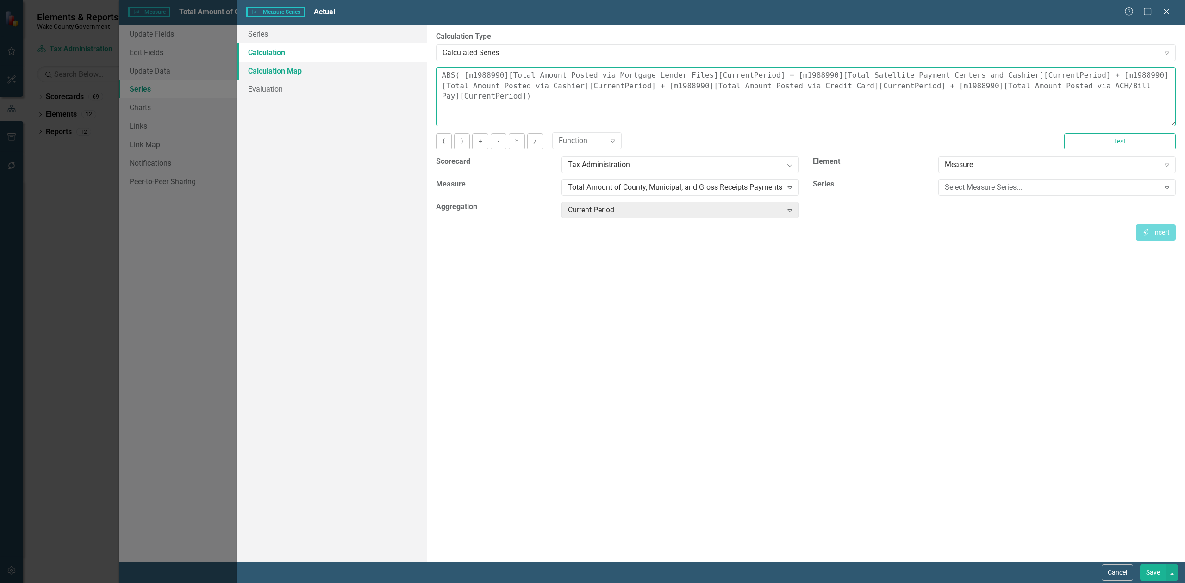
drag, startPoint x: 1118, startPoint y: 91, endPoint x: 387, endPoint y: 74, distance: 730.7
click at [387, 74] on div "Series Calculation Calculation Map Evaluation From this page, you can edit the …" at bounding box center [711, 293] width 948 height 537
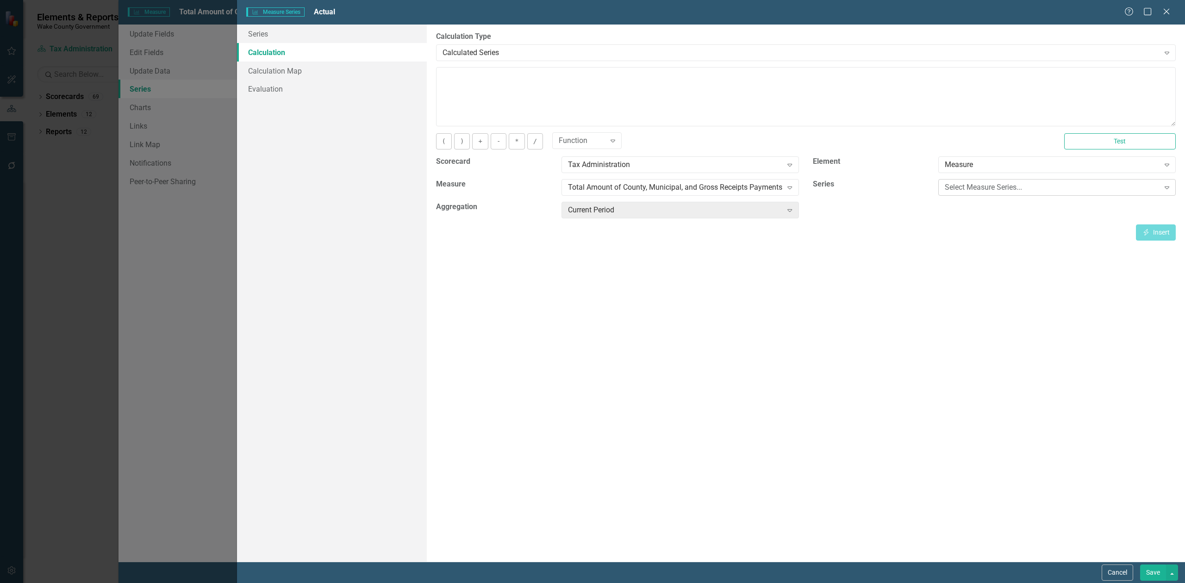
click at [956, 182] on div "Select Measure Series... Expand" at bounding box center [1056, 187] width 237 height 17
click at [1168, 235] on button "Insert Insert" at bounding box center [1156, 233] width 40 height 16
click at [1154, 571] on button "Save" at bounding box center [1153, 573] width 26 height 16
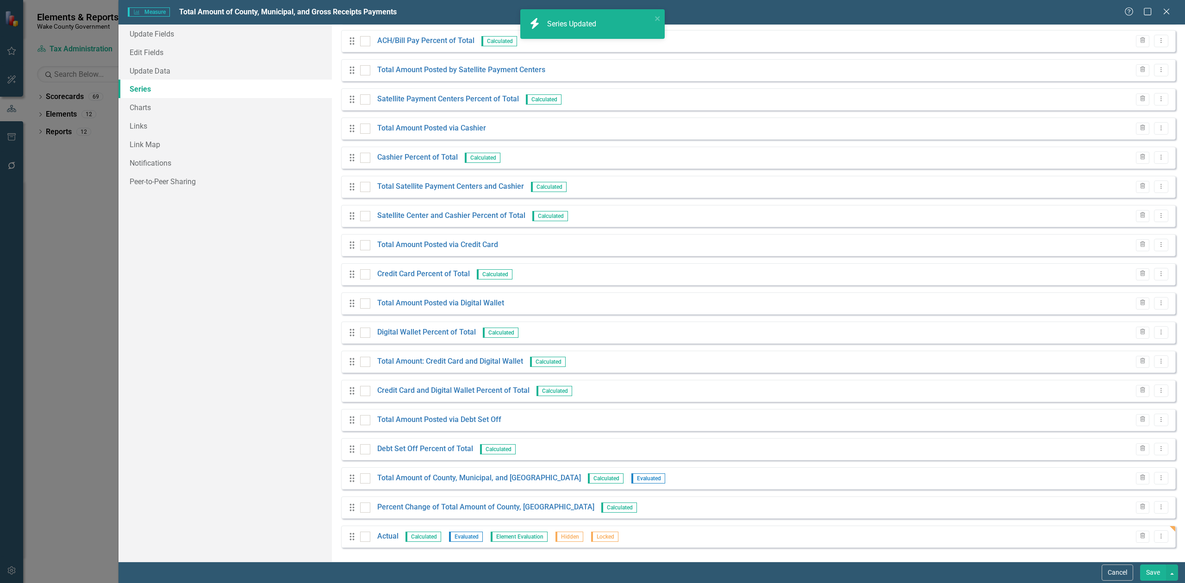
drag, startPoint x: 1158, startPoint y: 575, endPoint x: 1087, endPoint y: 546, distance: 76.4
click at [1156, 575] on button "Save" at bounding box center [1153, 573] width 26 height 16
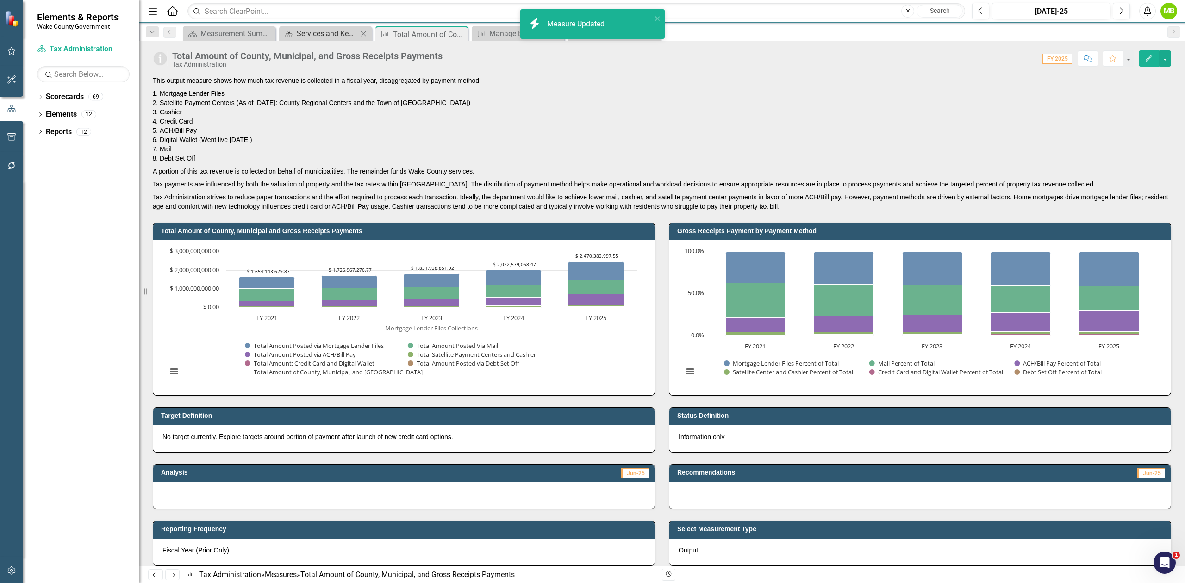
click at [312, 34] on div "Services and Key Operating Measures" at bounding box center [327, 34] width 61 height 12
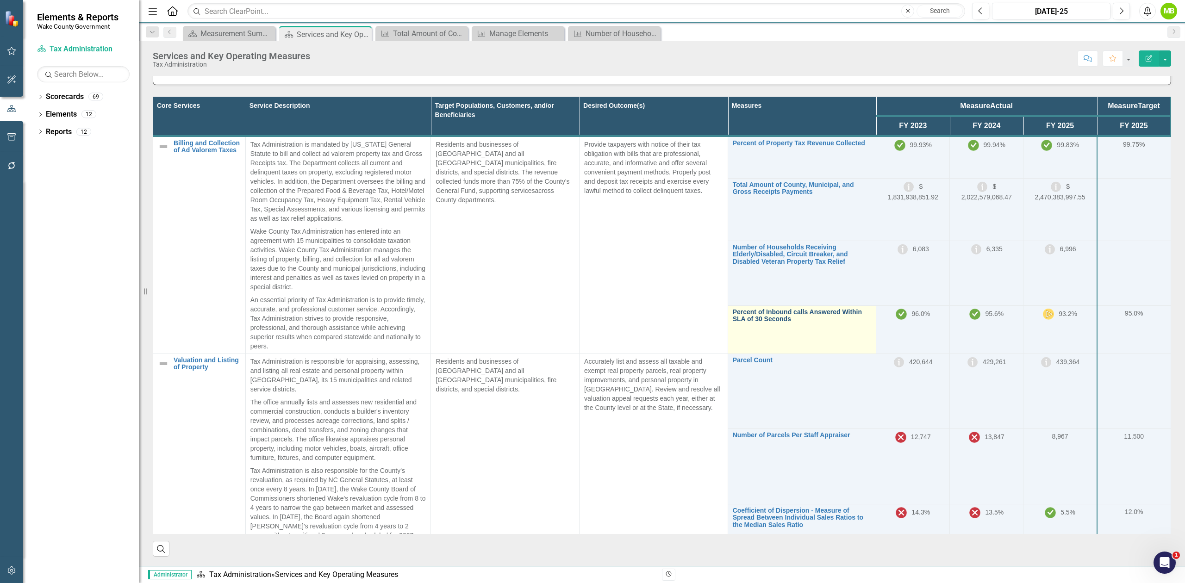
click at [745, 320] on link "Percent of Inbound calls Answered Within SLA of 30 Seconds" at bounding box center [802, 316] width 139 height 14
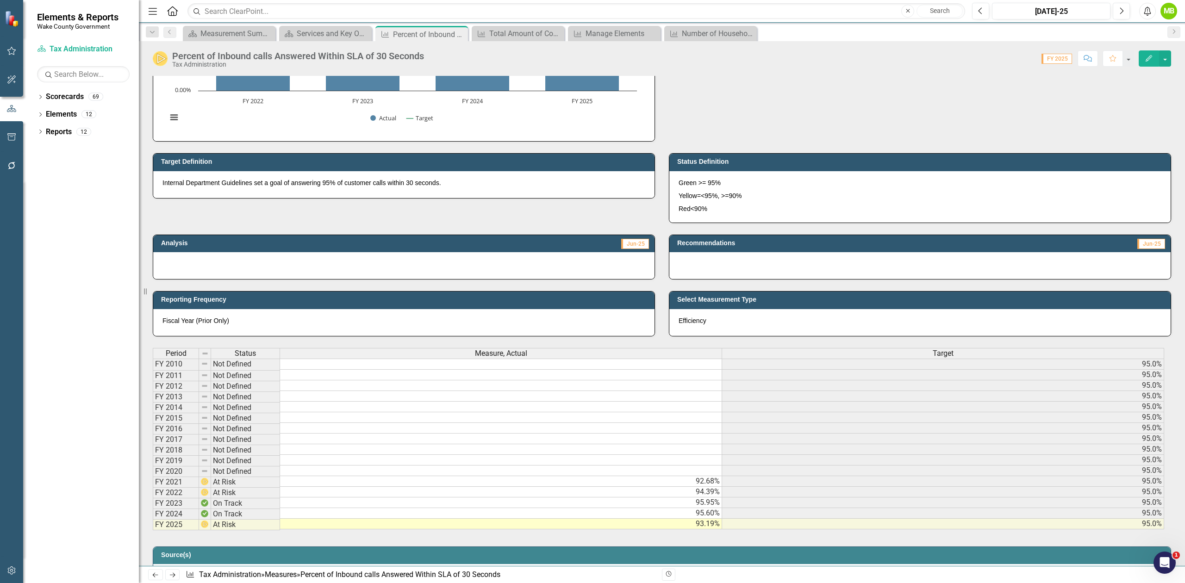
scroll to position [185, 0]
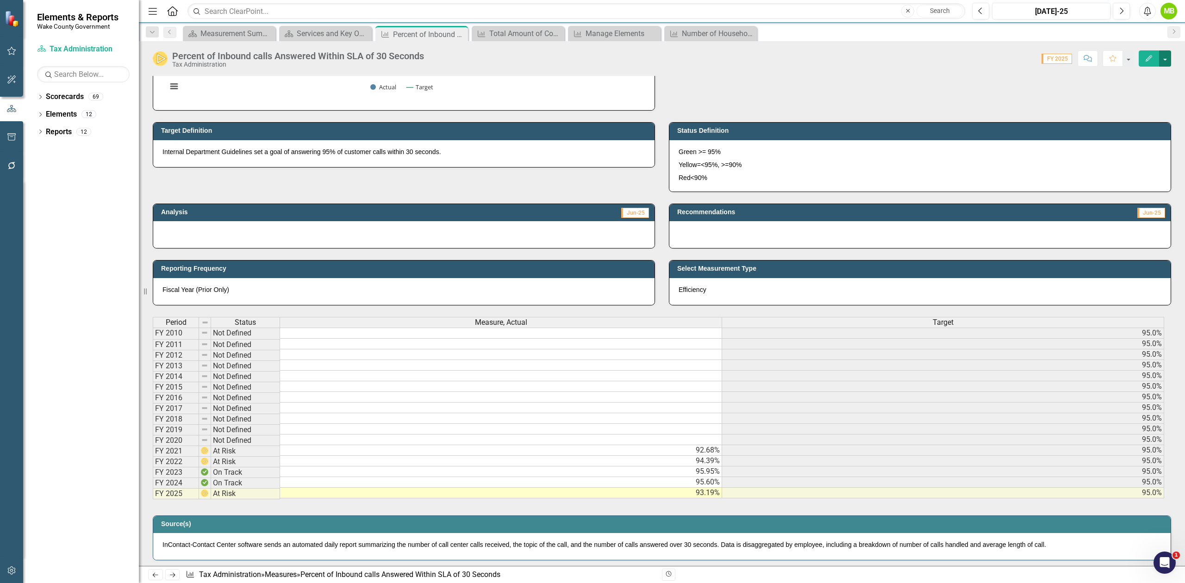
click at [1171, 56] on button "button" at bounding box center [1165, 58] width 12 height 16
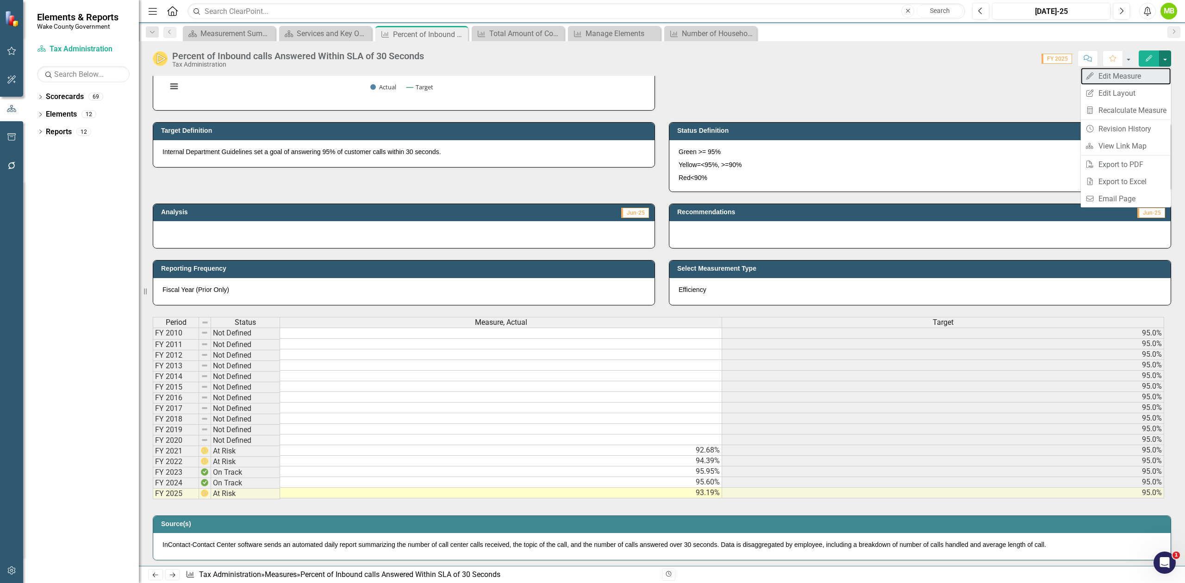
click at [1158, 75] on link "Edit Edit Measure" at bounding box center [1126, 76] width 90 height 17
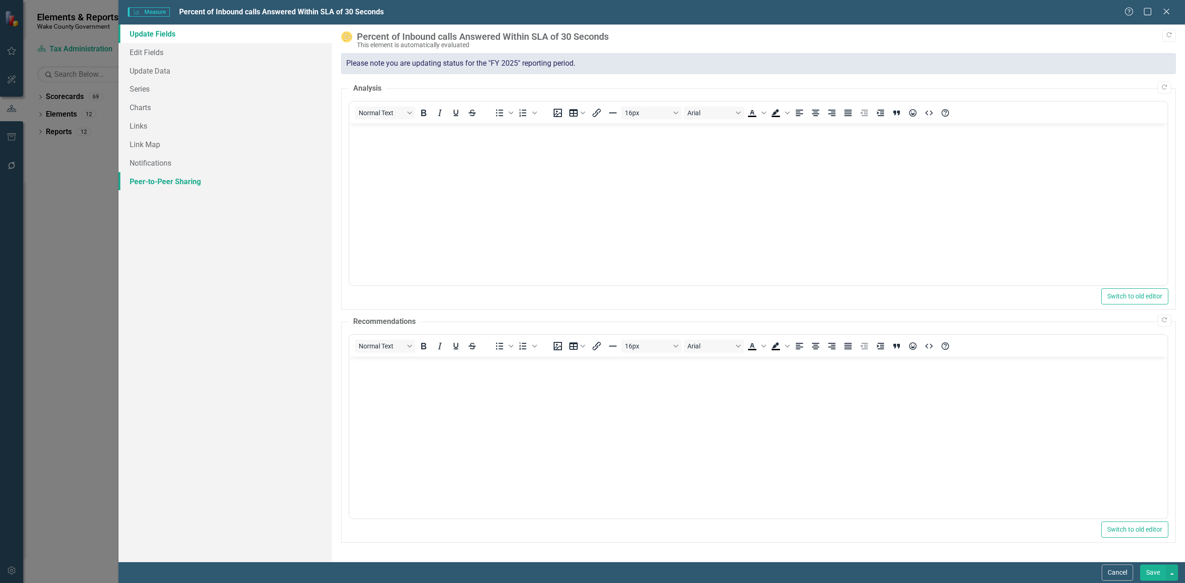
scroll to position [0, 0]
click at [161, 91] on link "Series" at bounding box center [225, 89] width 213 height 19
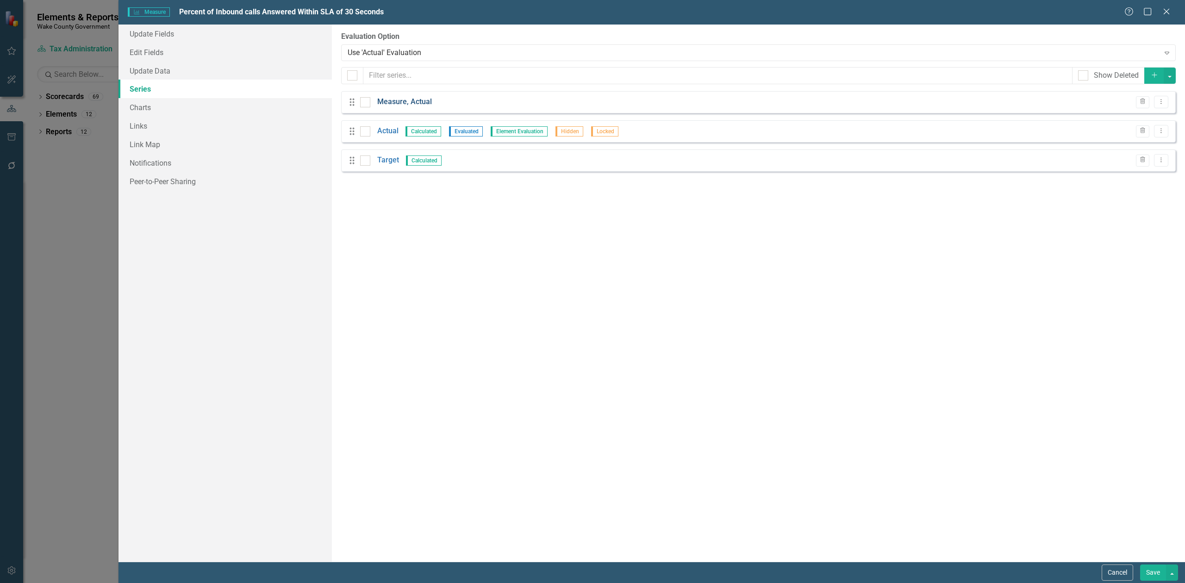
click at [405, 103] on link "Measure, Actual" at bounding box center [404, 102] width 55 height 11
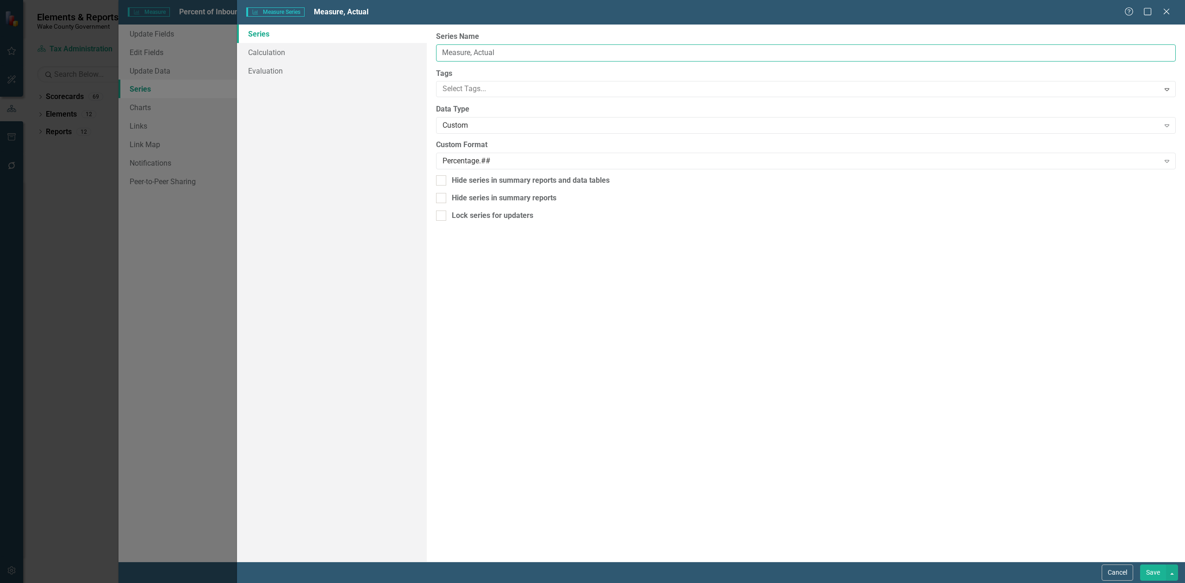
drag, startPoint x: 506, startPoint y: 49, endPoint x: 439, endPoint y: 63, distance: 67.7
click at [440, 62] on div "From this page, you can edit the name, type, and visibility options of your ser…" at bounding box center [806, 293] width 758 height 537
type input "Percent of Inbound Calls Answered within 30 Seconds"
click at [1148, 575] on button "Save" at bounding box center [1153, 573] width 26 height 16
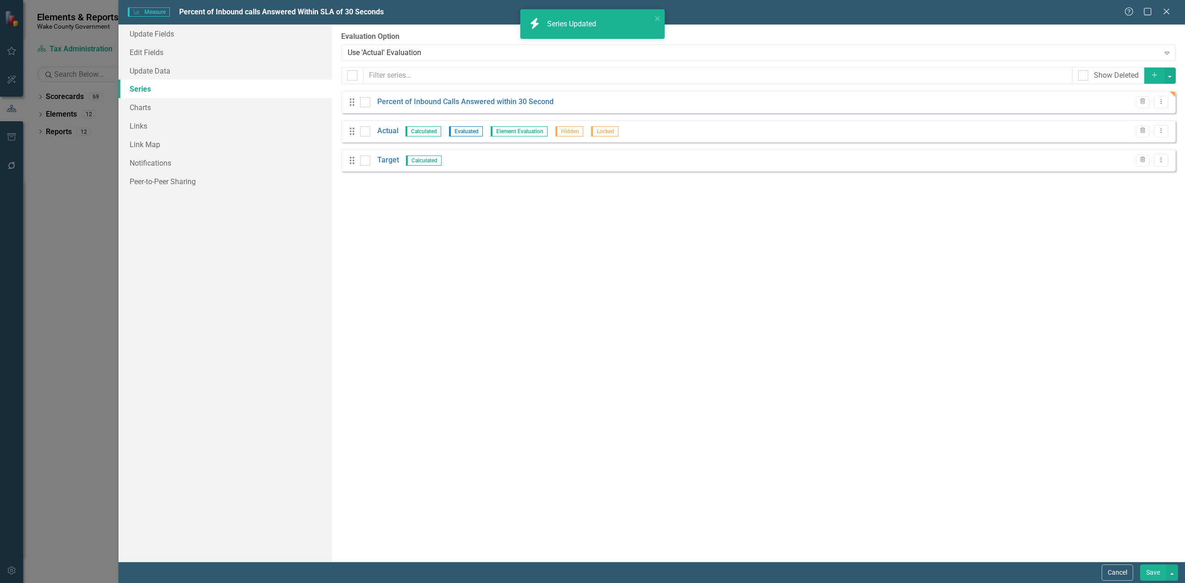
click at [1147, 73] on button "Add" at bounding box center [1154, 76] width 20 height 16
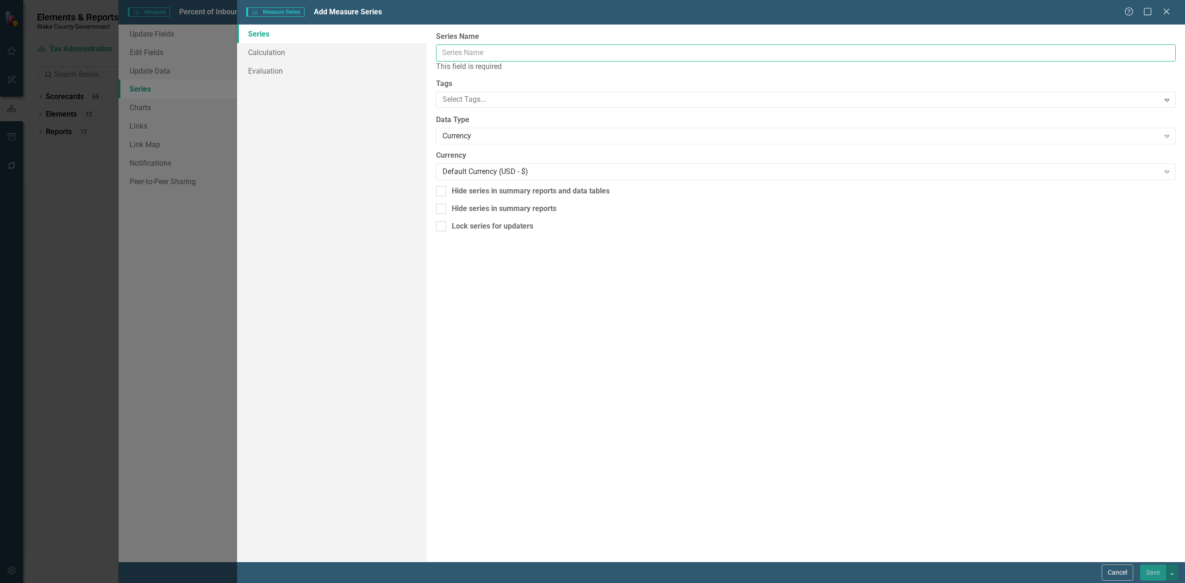
click at [494, 52] on input "Series Name" at bounding box center [806, 52] width 740 height 17
type input "Number of Calls In"
click at [471, 128] on div "Currency" at bounding box center [801, 125] width 717 height 11
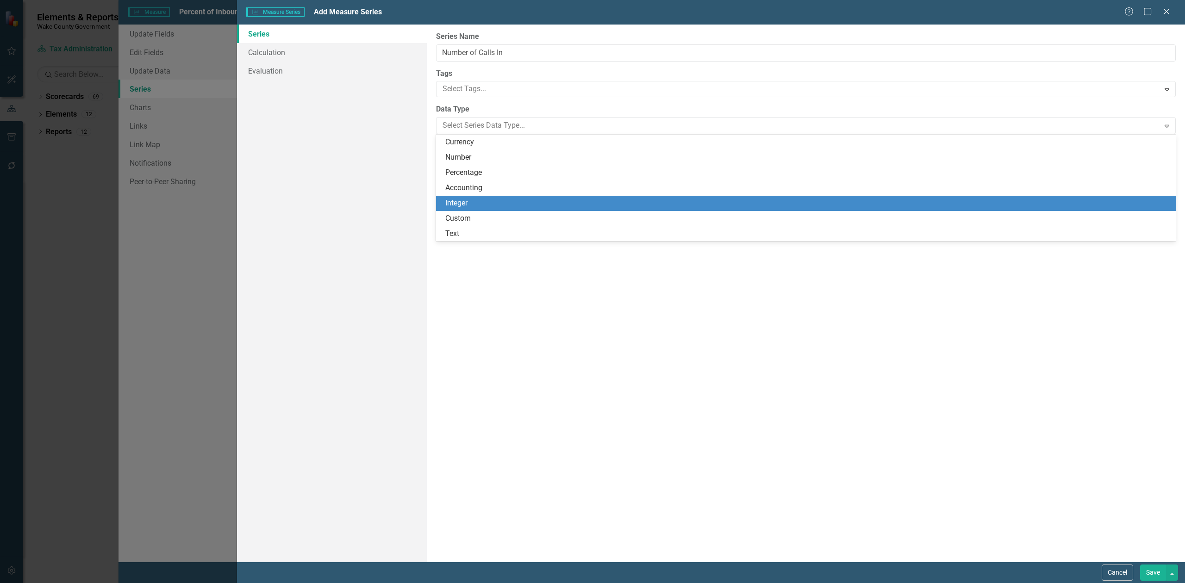
click at [456, 199] on div "Integer" at bounding box center [807, 203] width 725 height 11
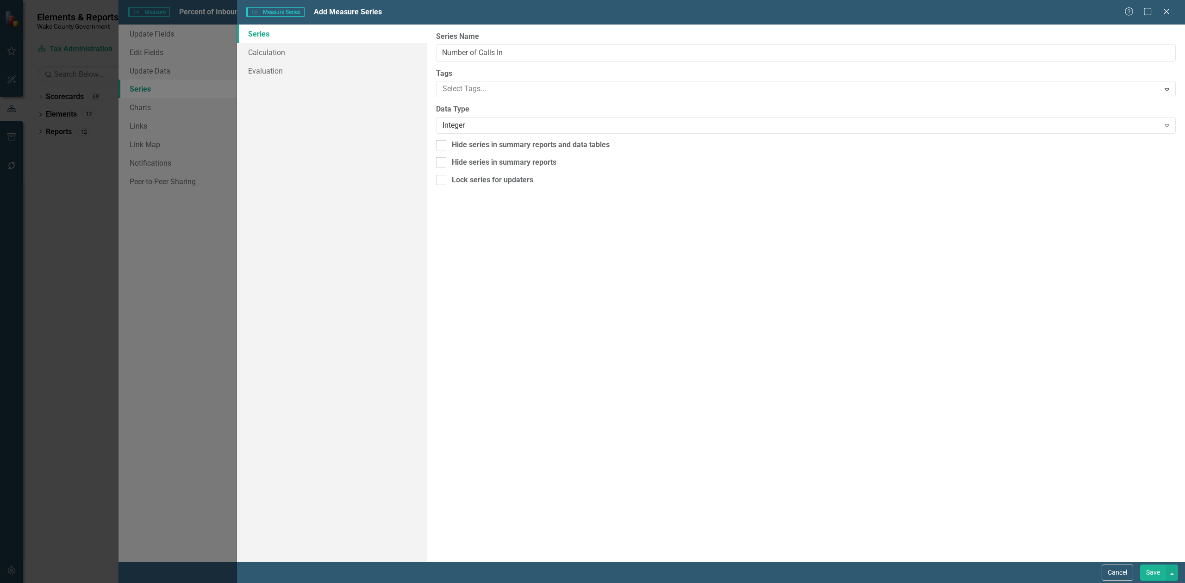
click at [1163, 571] on button "Save" at bounding box center [1153, 573] width 26 height 16
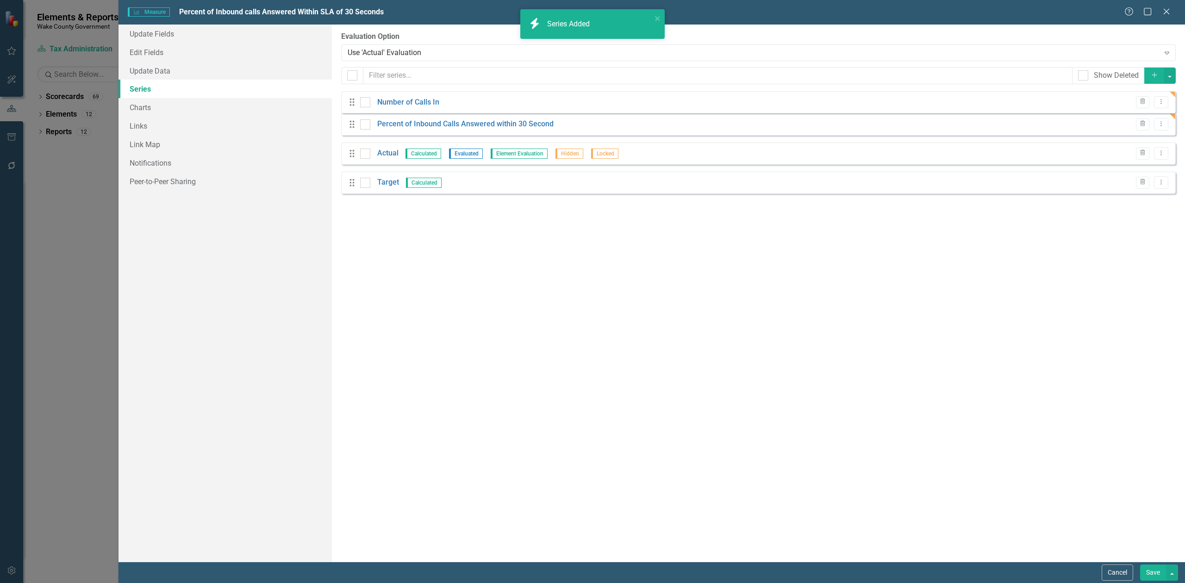
drag, startPoint x: 349, startPoint y: 178, endPoint x: 348, endPoint y: 106, distance: 72.2
click at [348, 106] on div "Drag Percent of Inbound Calls Answered within 30 Second Trash Dropdown Menu Dra…" at bounding box center [758, 146] width 835 height 110
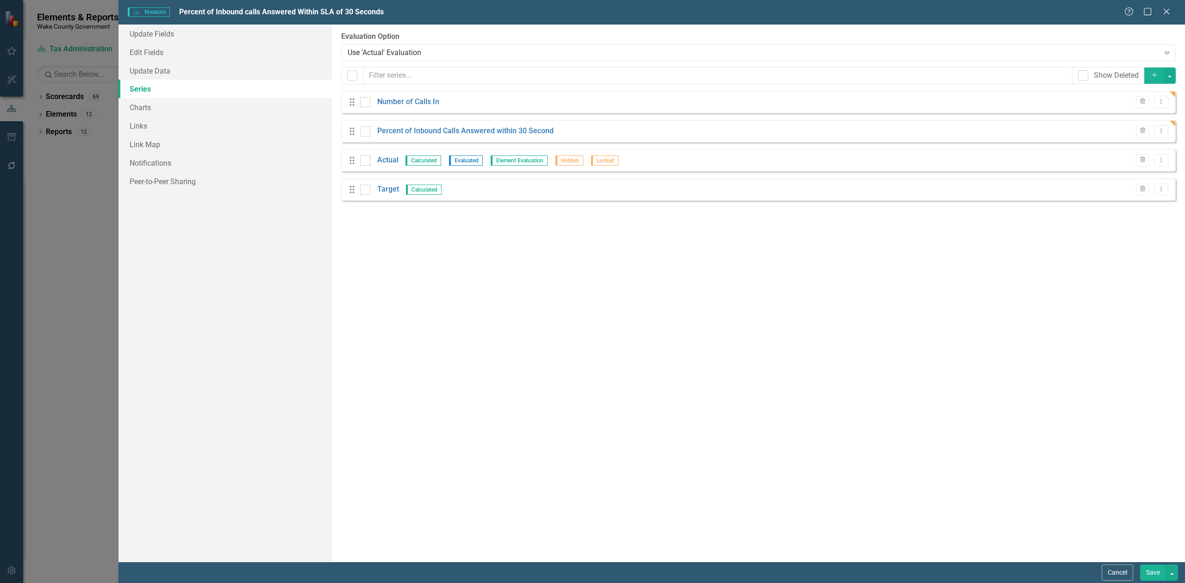
click at [1156, 573] on button "Save" at bounding box center [1153, 573] width 26 height 16
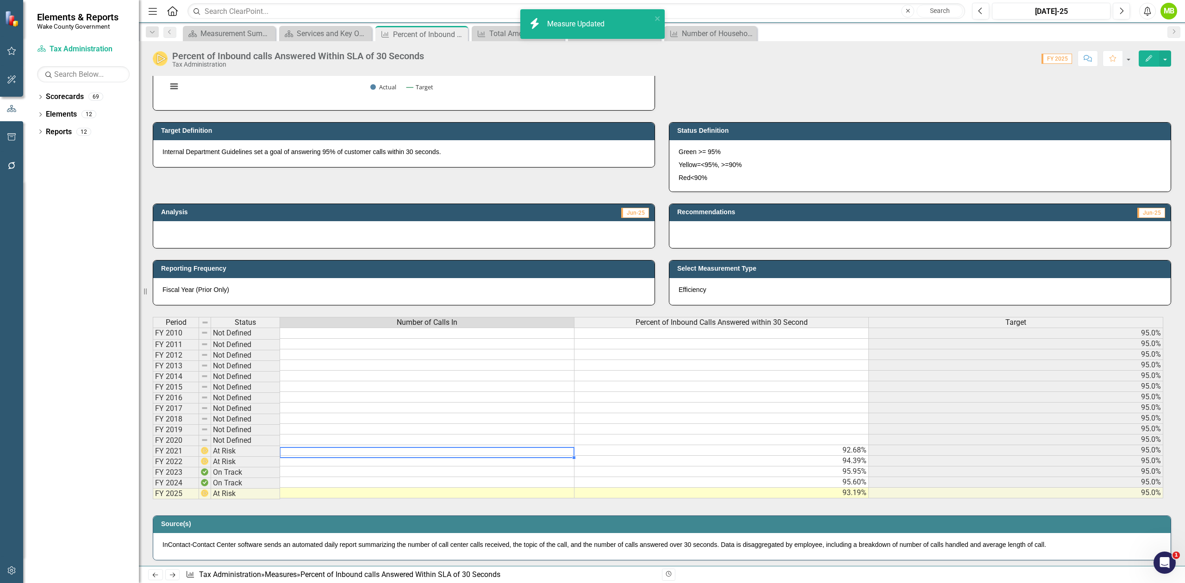
click at [368, 450] on td at bounding box center [427, 450] width 294 height 11
click at [365, 430] on td at bounding box center [427, 429] width 294 height 11
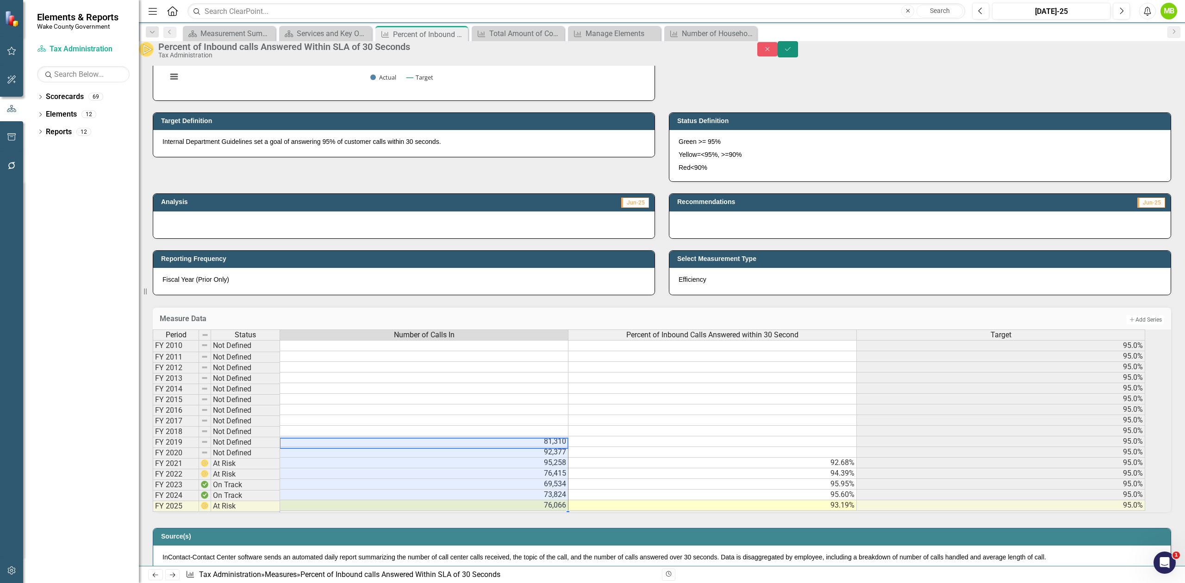
click at [798, 57] on button "Save" at bounding box center [788, 49] width 20 height 16
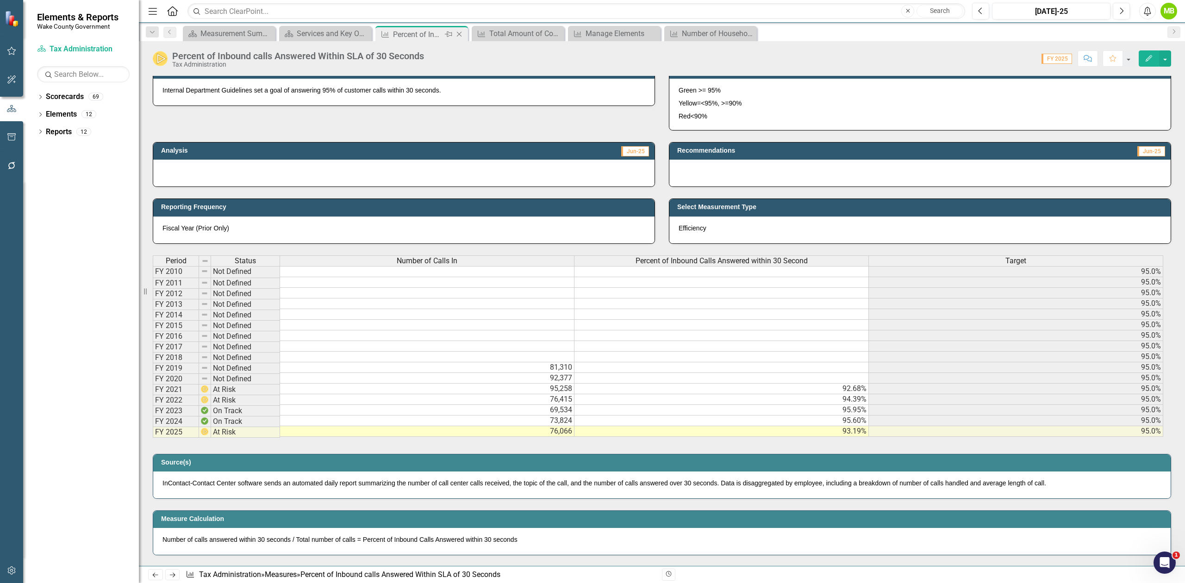
click at [461, 36] on icon "Close" at bounding box center [459, 34] width 9 height 7
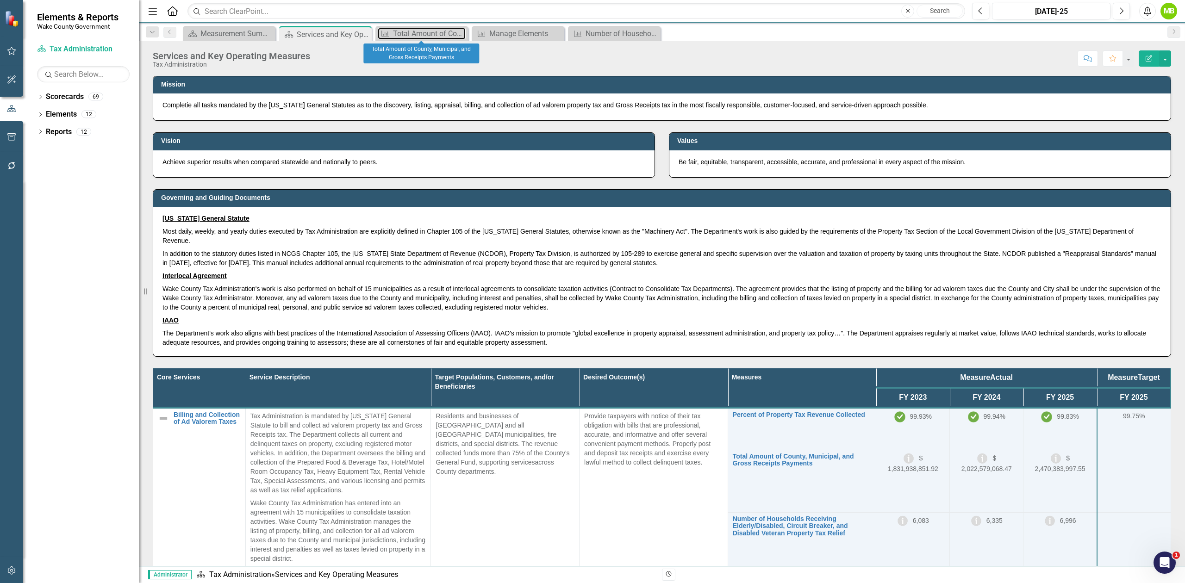
click at [425, 31] on div "Total Amount of County, Municipal, and Gross Receipts Payments" at bounding box center [429, 34] width 73 height 12
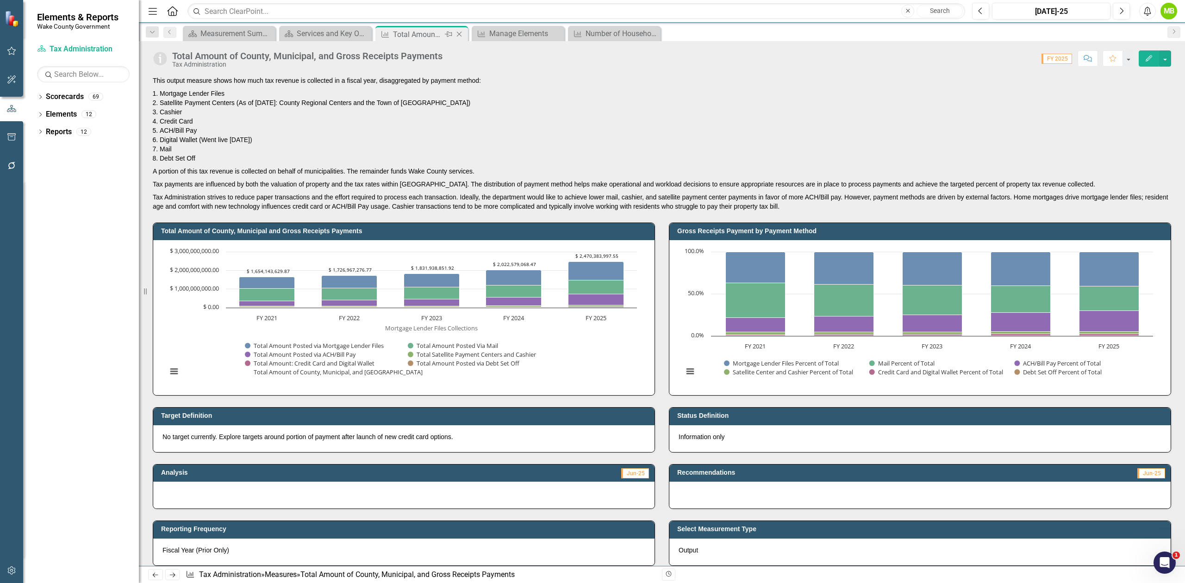
click at [461, 35] on icon "Close" at bounding box center [459, 34] width 9 height 7
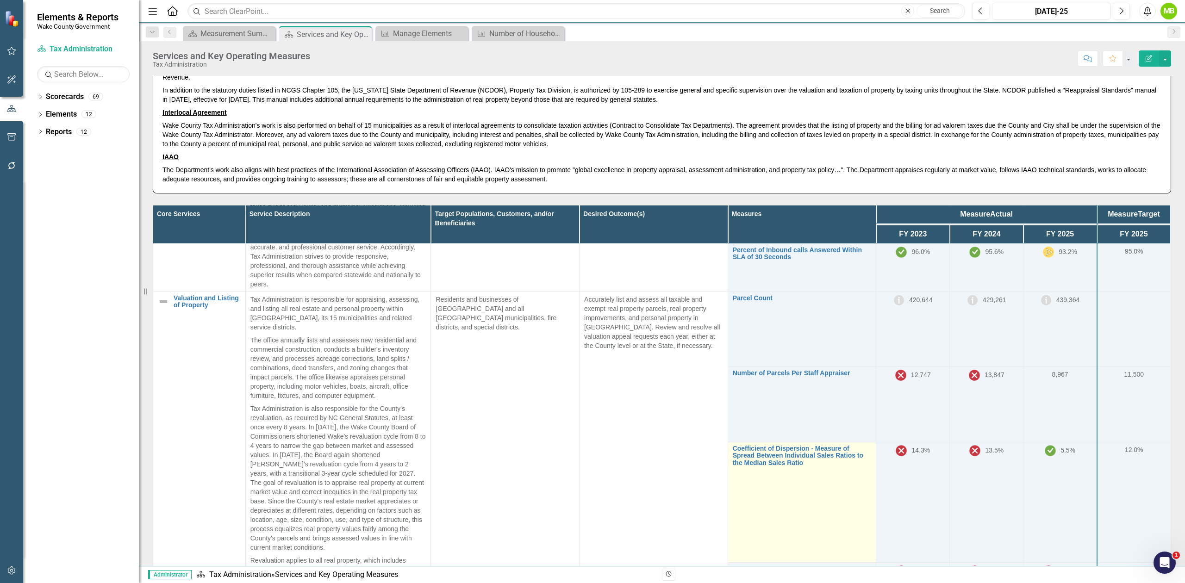
scroll to position [185, 0]
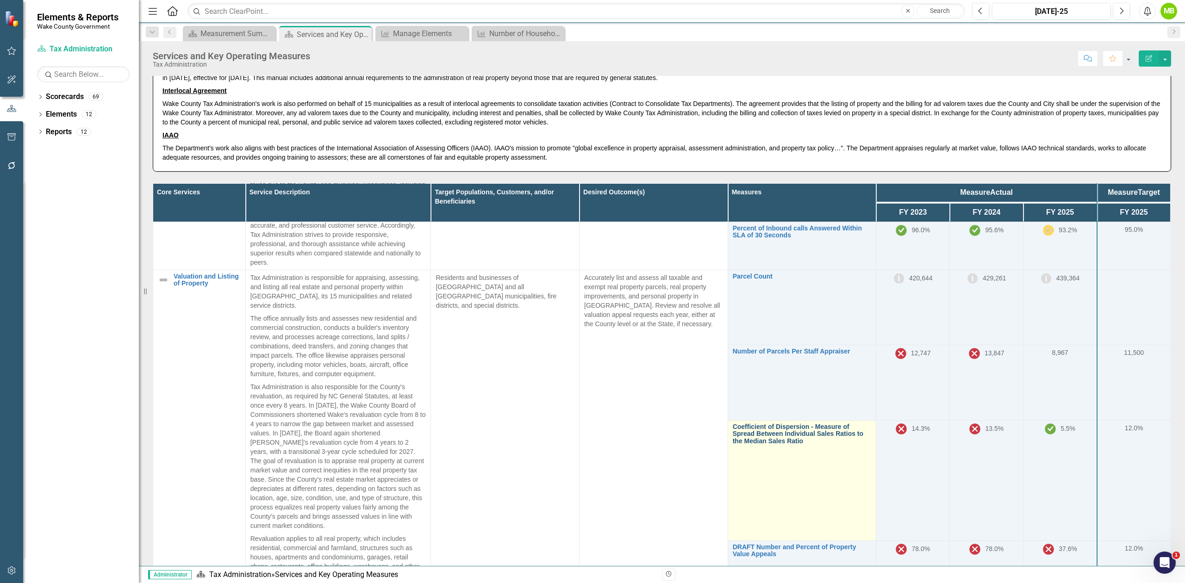
click at [793, 431] on link "Coefficient of Dispersion - Measure of Spread Between Individual Sales Ratios t…" at bounding box center [802, 434] width 139 height 21
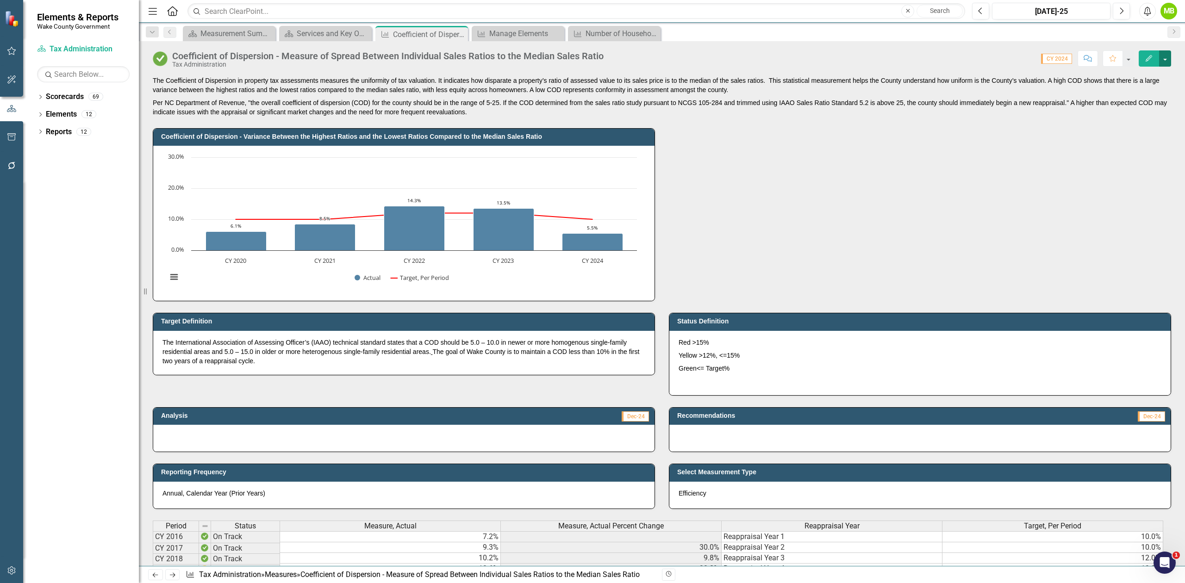
click at [1163, 62] on button "button" at bounding box center [1165, 58] width 12 height 16
click at [722, 343] on p "Red >15%" at bounding box center [920, 343] width 483 height 11
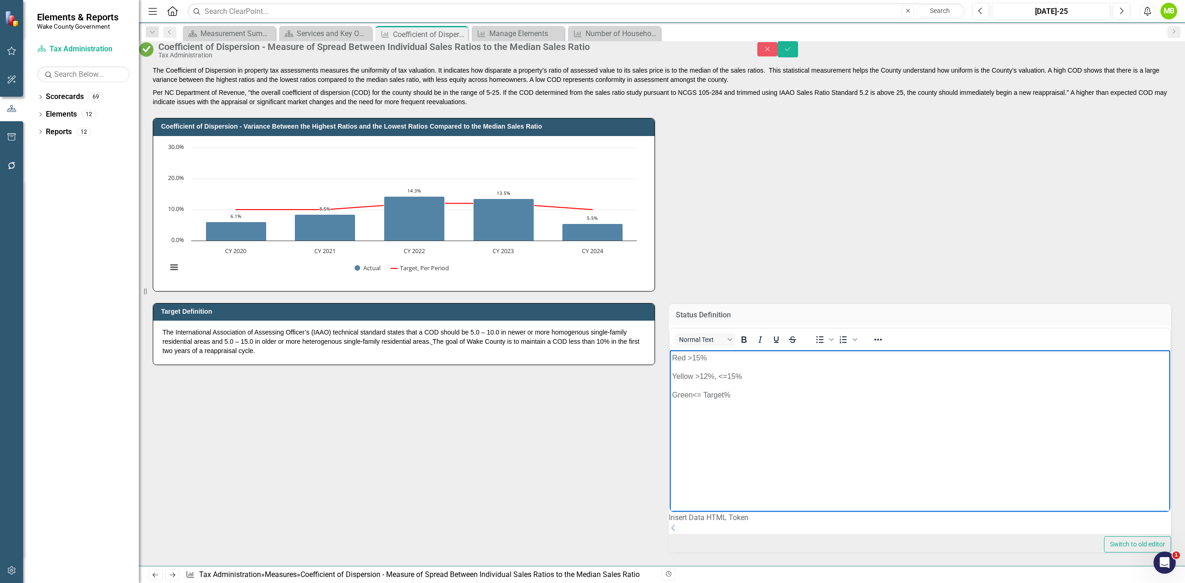
click at [702, 356] on p "Red >15%" at bounding box center [920, 358] width 496 height 11
click at [708, 376] on p "Yellow >12%, <=15%" at bounding box center [920, 376] width 496 height 11
click at [735, 378] on p "Yellow >10%, <=15%" at bounding box center [920, 376] width 496 height 11
drag, startPoint x: 723, startPoint y: 394, endPoint x: 704, endPoint y: 394, distance: 19.0
click at [704, 394] on p "Green<= Target%" at bounding box center [920, 395] width 496 height 11
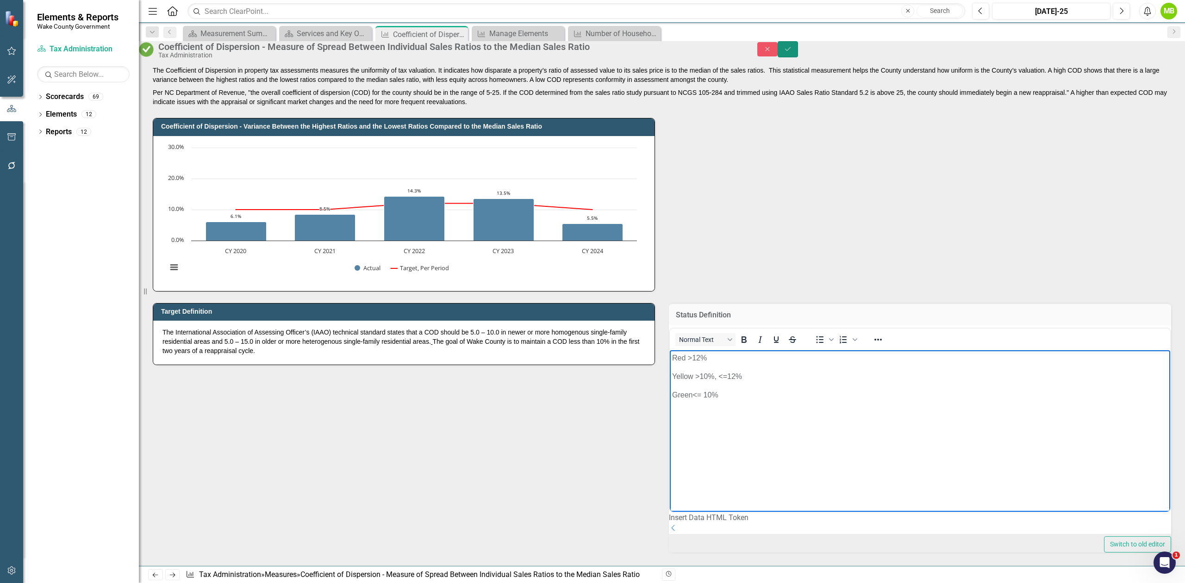
click at [792, 52] on icon "Save" at bounding box center [788, 49] width 8 height 6
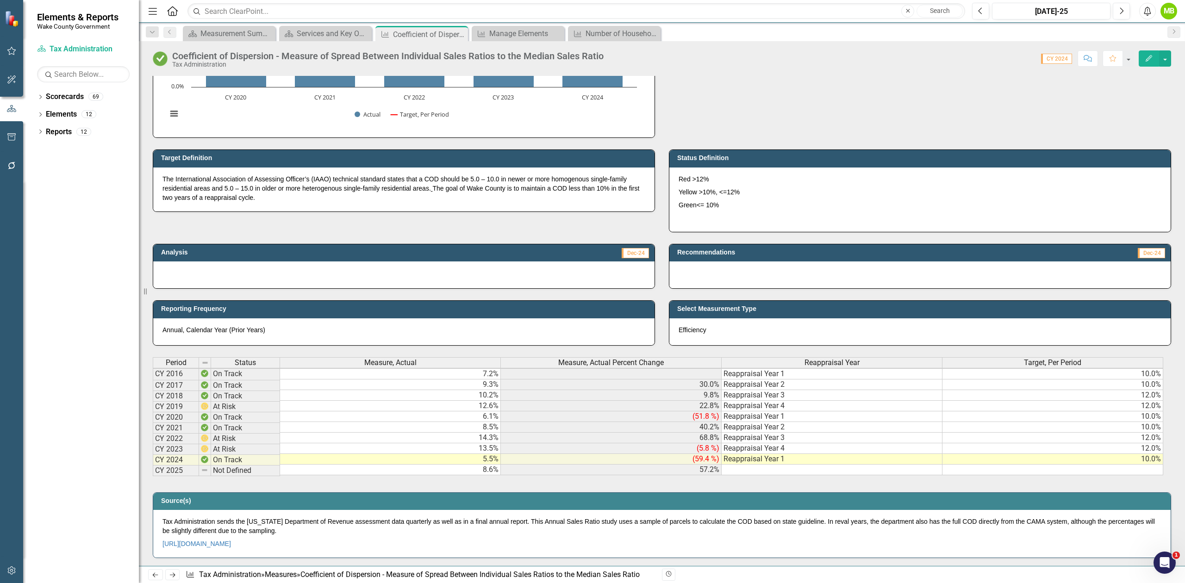
scroll to position [185, 0]
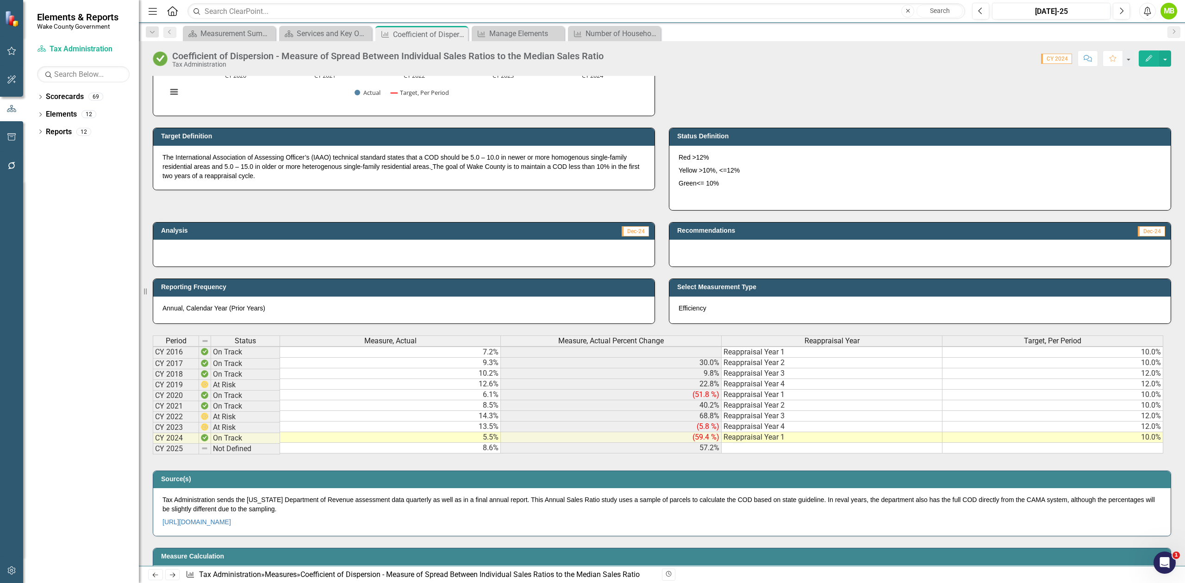
click at [1071, 450] on td at bounding box center [1053, 448] width 221 height 11
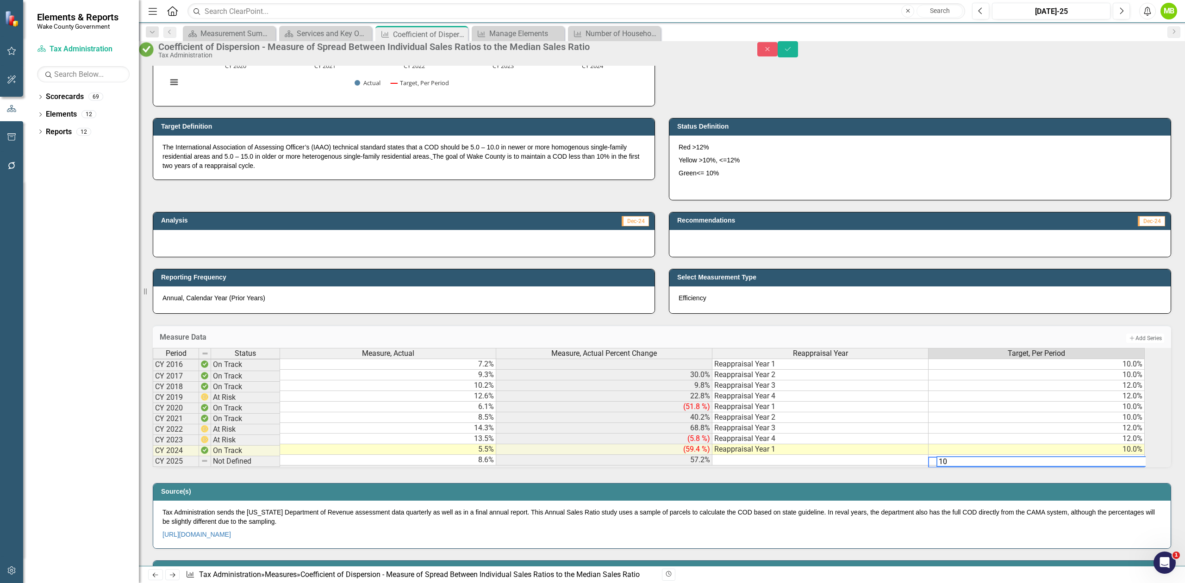
scroll to position [0, 6]
type textarea "10"
click at [1052, 468] on div "Period Status Measure, Actual Measure, Actual Percent Change Reappraisal Year T…" at bounding box center [662, 407] width 1018 height 119
click at [792, 50] on icon "Save" at bounding box center [788, 49] width 8 height 6
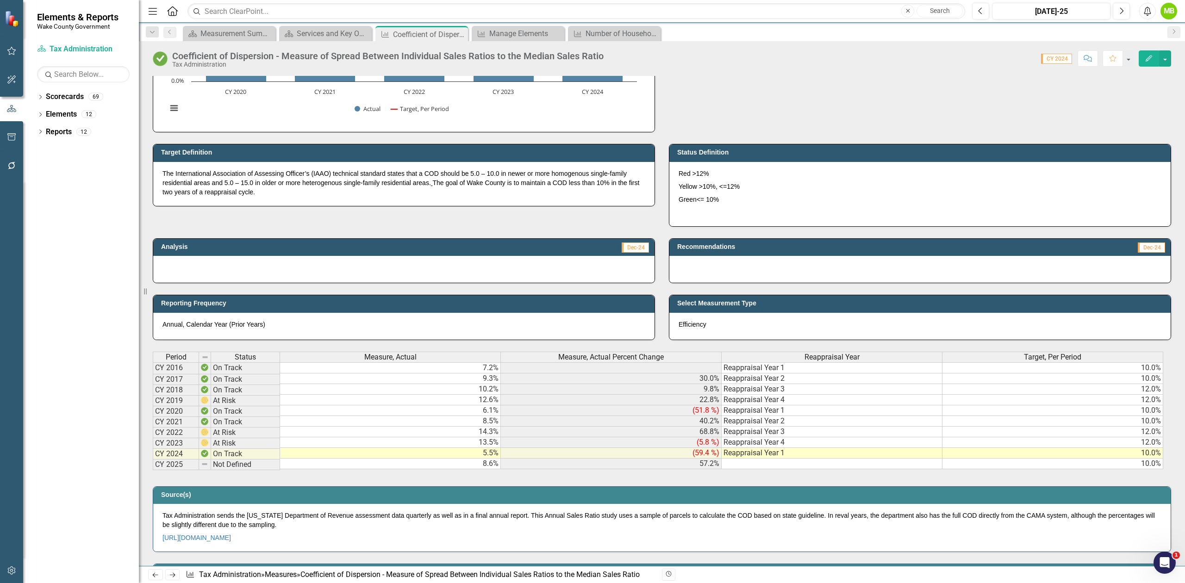
scroll to position [185, 0]
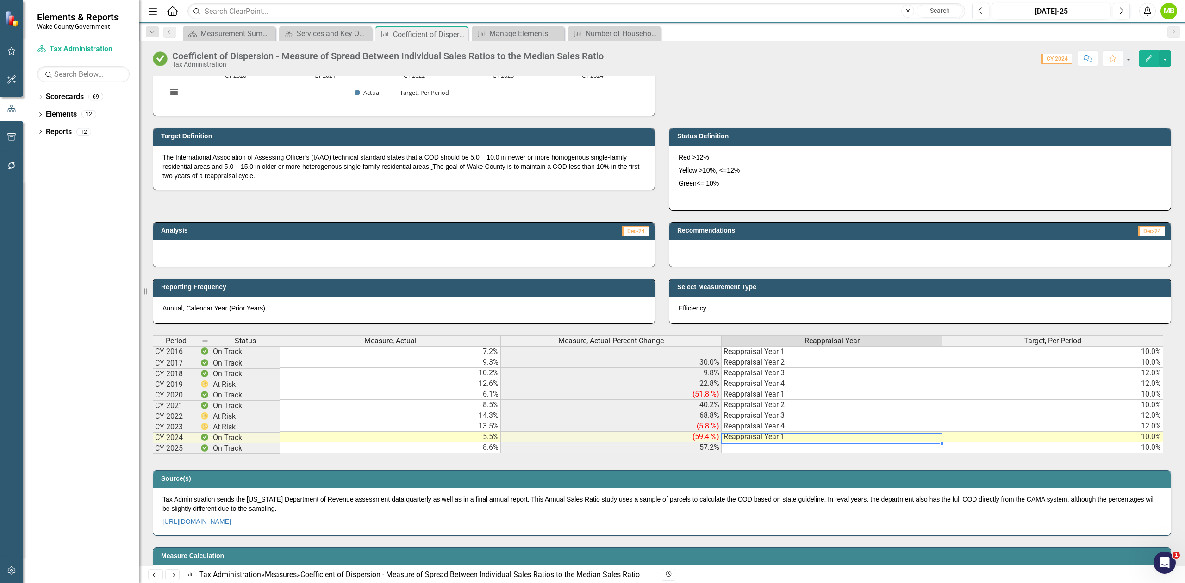
click at [153, 445] on div "Period Status Measure, Actual Measure, Actual Percent Change Reappraisal Year T…" at bounding box center [153, 395] width 0 height 118
click at [823, 451] on td at bounding box center [832, 448] width 221 height 11
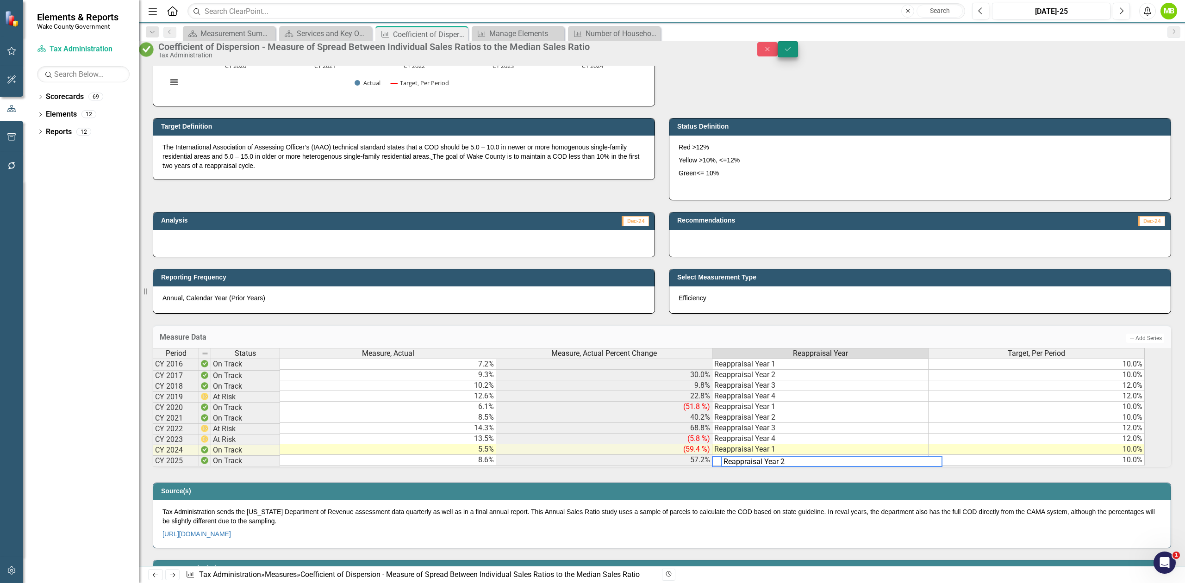
type textarea "Reappraisal Year 2"
click at [798, 53] on button "Save" at bounding box center [788, 49] width 20 height 16
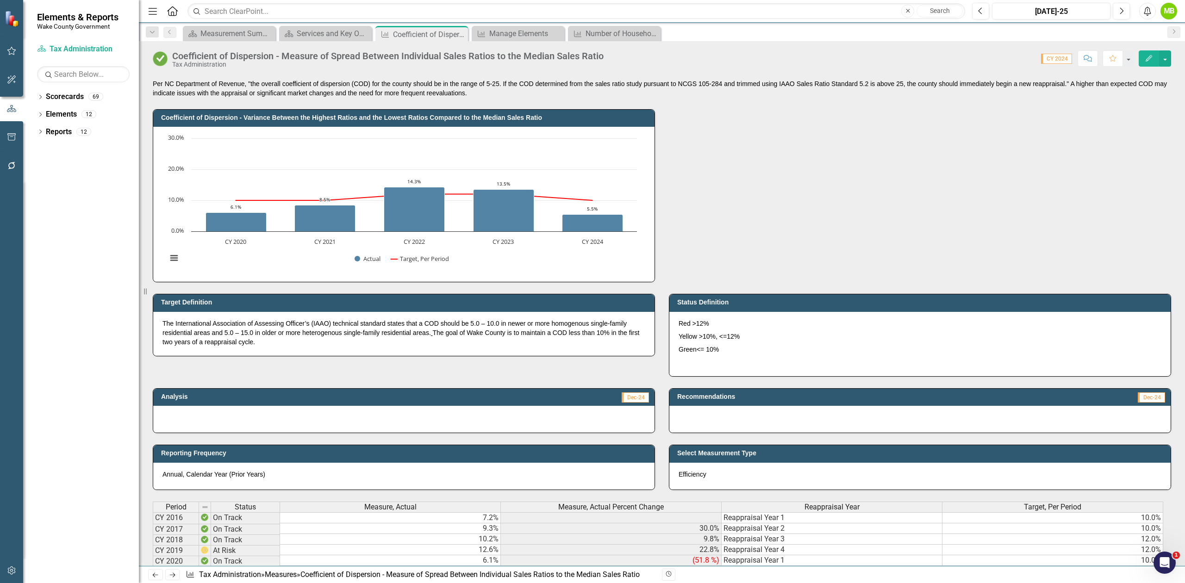
scroll to position [0, 0]
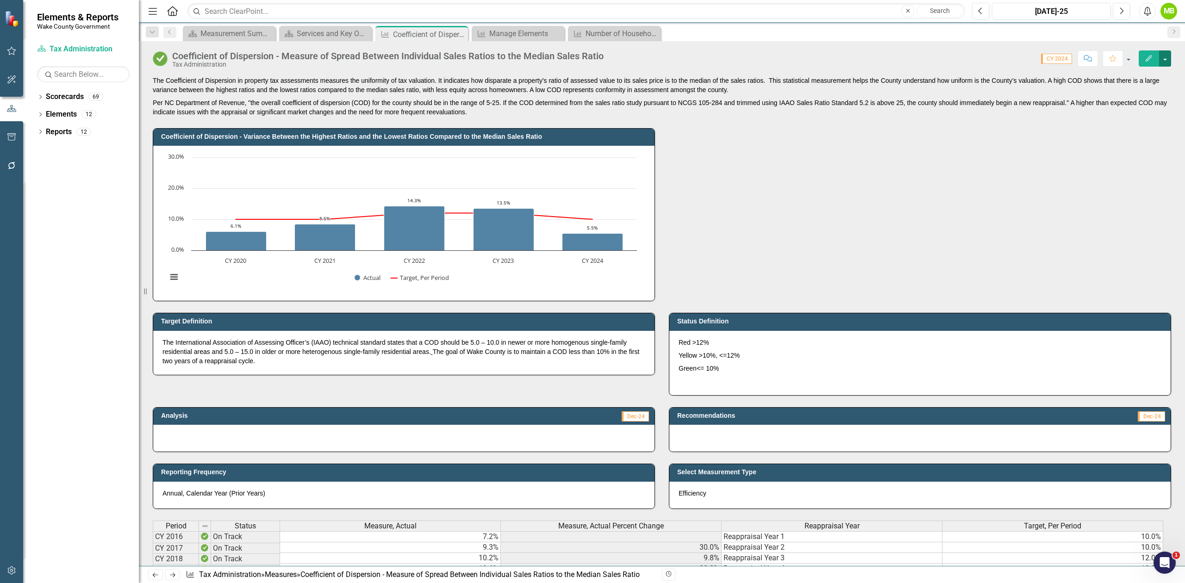
click at [1171, 63] on button "button" at bounding box center [1165, 58] width 12 height 16
click at [1154, 76] on link "Edit Edit Measure" at bounding box center [1126, 76] width 90 height 17
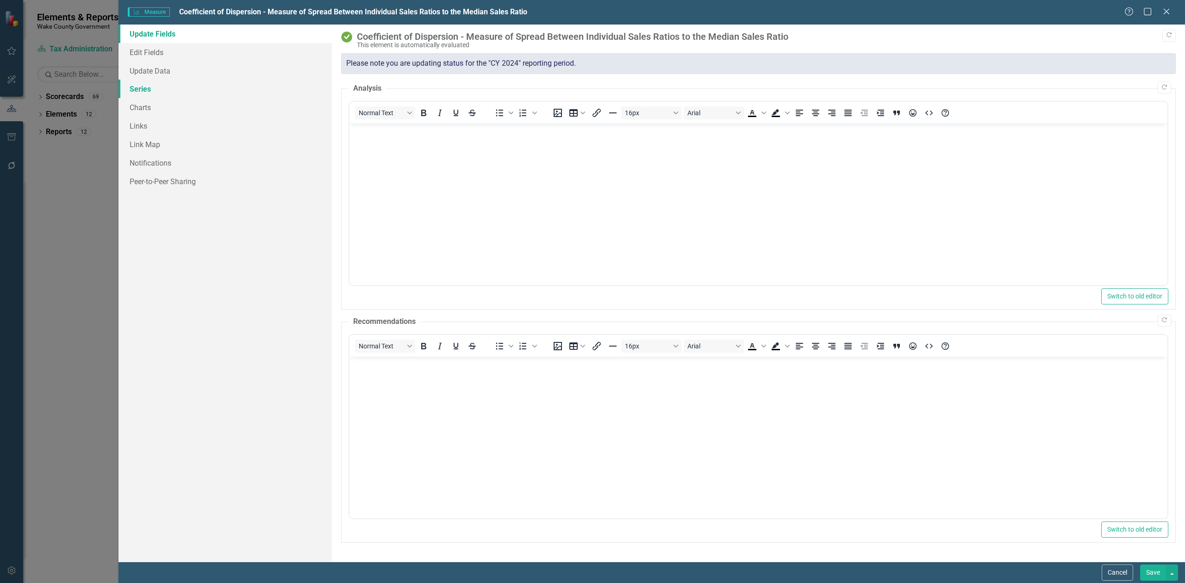
click at [195, 91] on link "Series" at bounding box center [225, 89] width 213 height 19
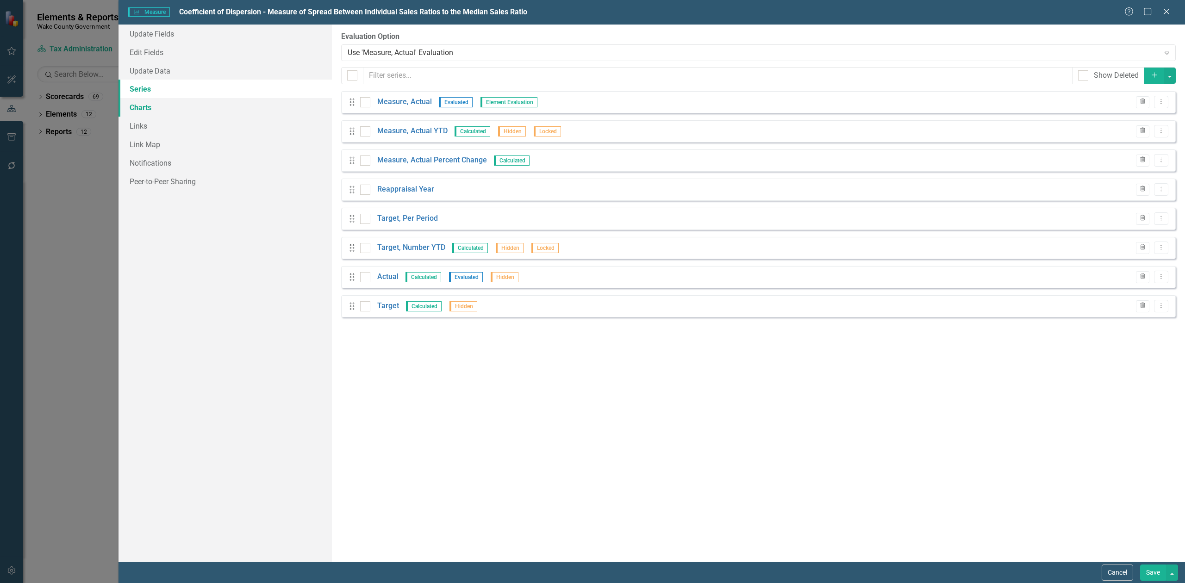
click at [168, 106] on link "Charts" at bounding box center [225, 107] width 213 height 19
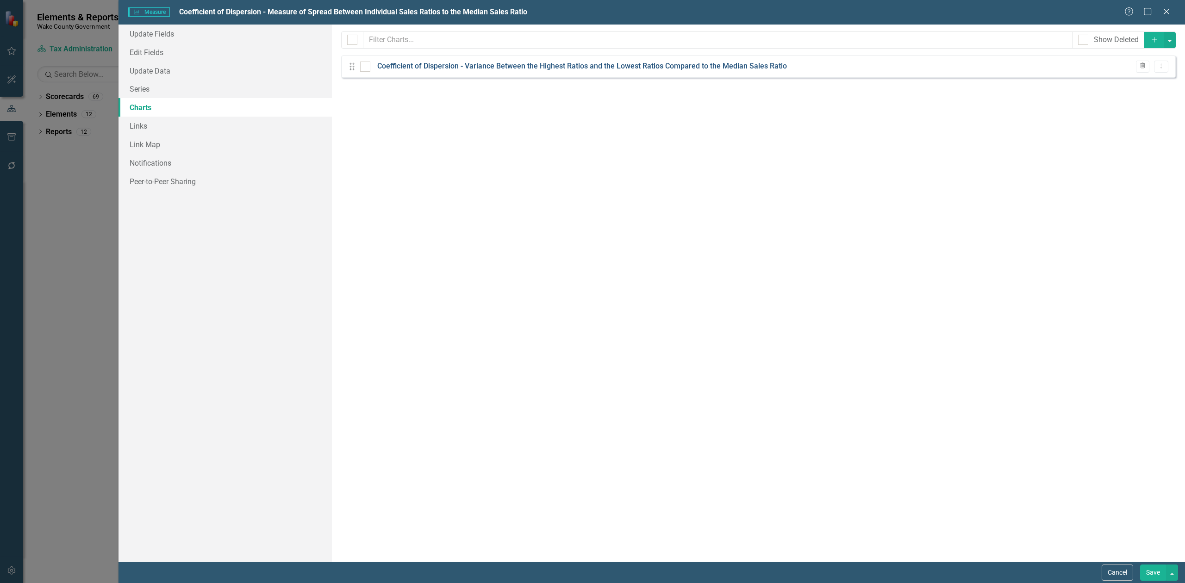
click at [615, 69] on link "Coefficient of Dispersion - Variance Between the Highest Ratios and the Lowest …" at bounding box center [582, 66] width 410 height 11
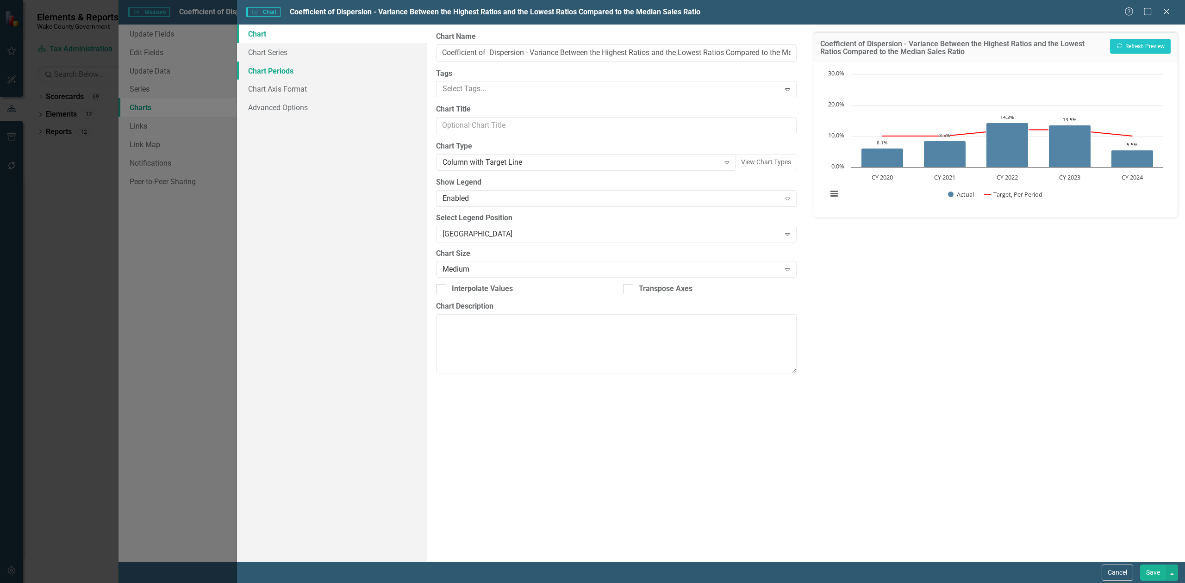
click at [281, 70] on link "Chart Periods" at bounding box center [332, 71] width 190 height 19
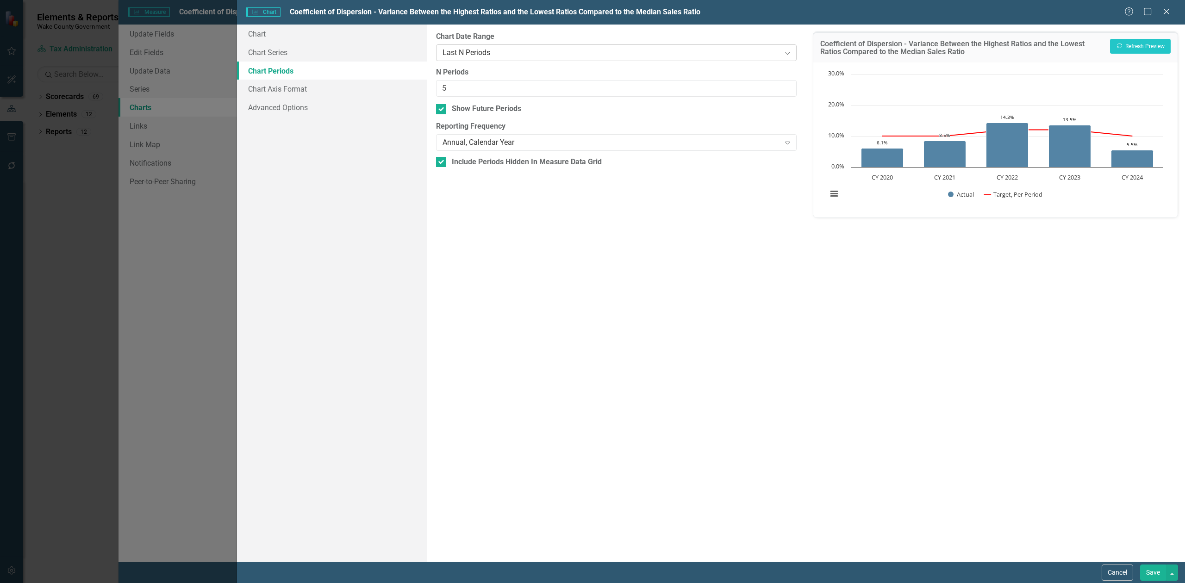
click at [492, 50] on div "Last N Periods" at bounding box center [612, 52] width 338 height 11
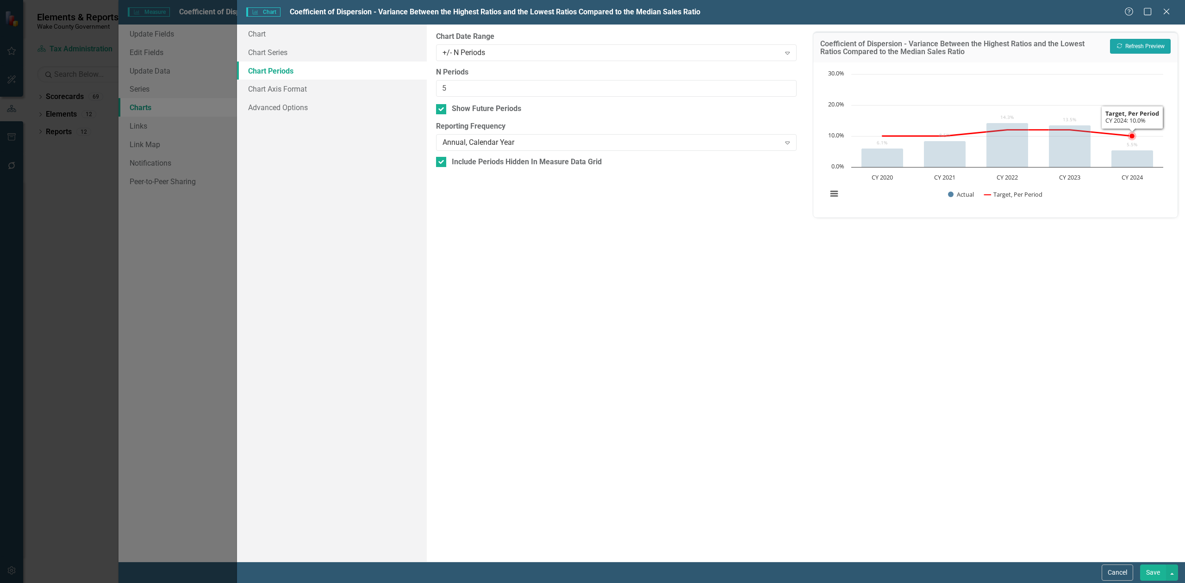
click at [1127, 45] on button "Recalculate Refresh Preview" at bounding box center [1140, 46] width 61 height 15
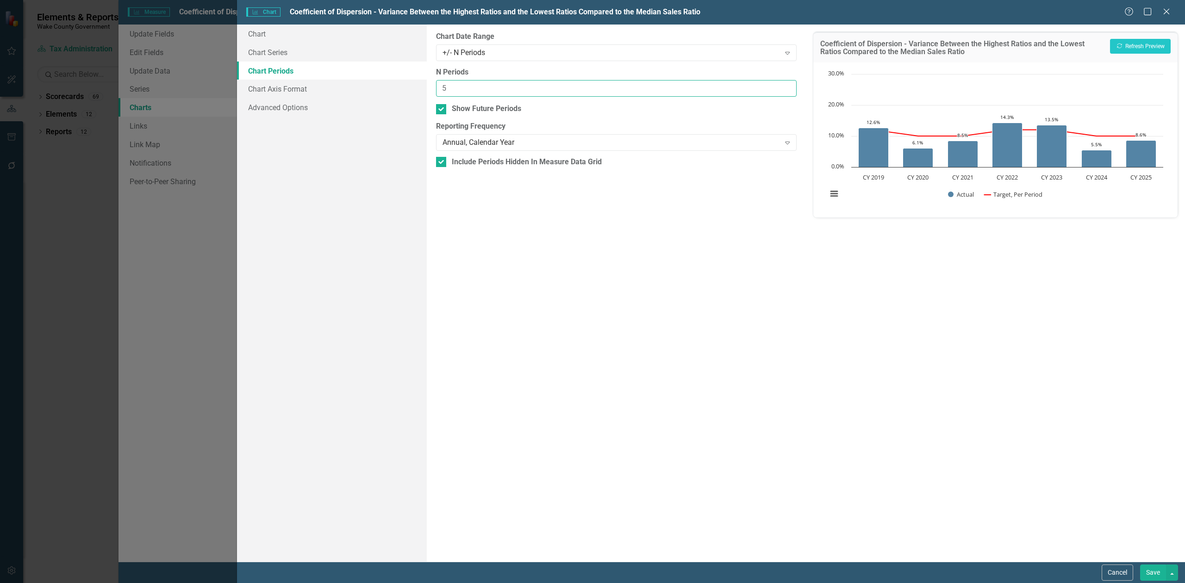
drag, startPoint x: 489, startPoint y: 87, endPoint x: 342, endPoint y: 76, distance: 147.6
click at [342, 76] on div "Chart Chart Series Chart Periods Chart Axis Format Advanced Options From this p…" at bounding box center [711, 293] width 948 height 537
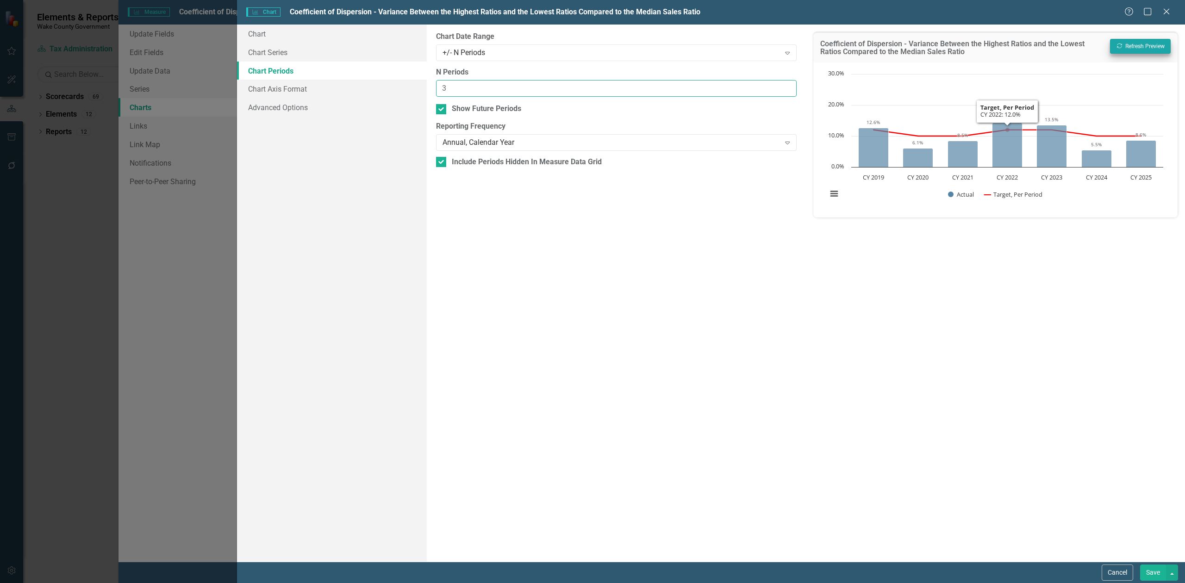
type input "3"
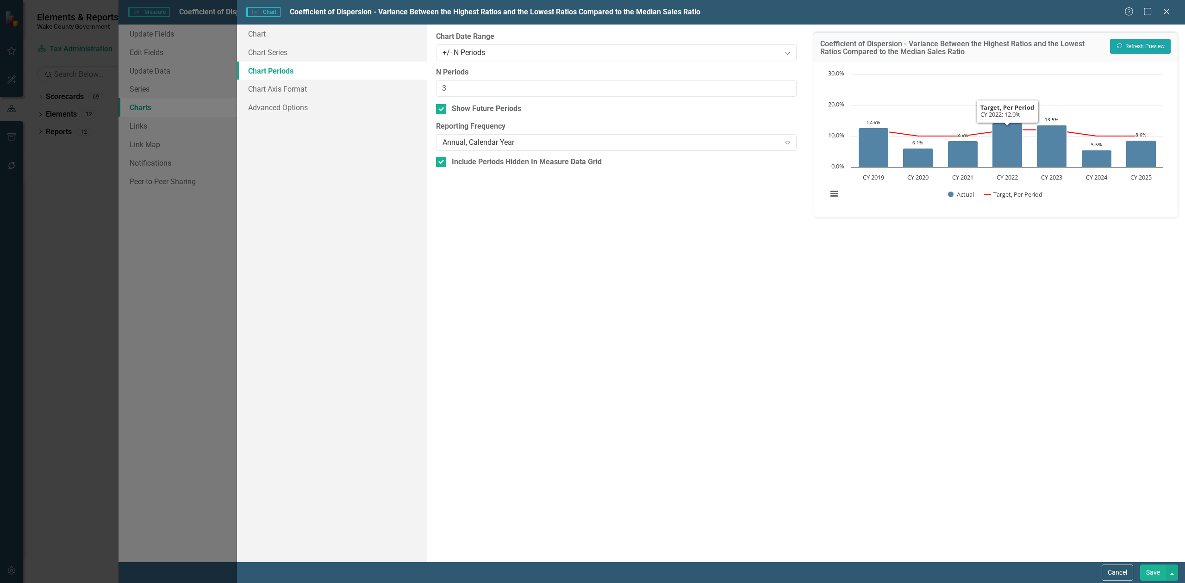
click at [1142, 44] on button "Recalculate Refresh Preview" at bounding box center [1140, 46] width 61 height 15
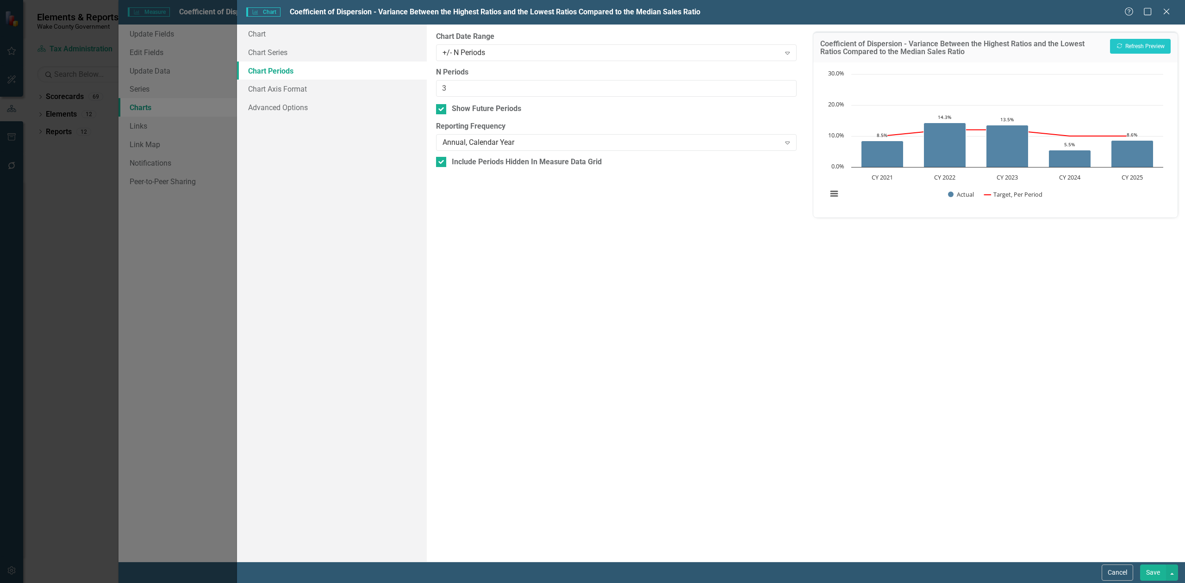
click at [1161, 574] on button "Save" at bounding box center [1153, 573] width 26 height 16
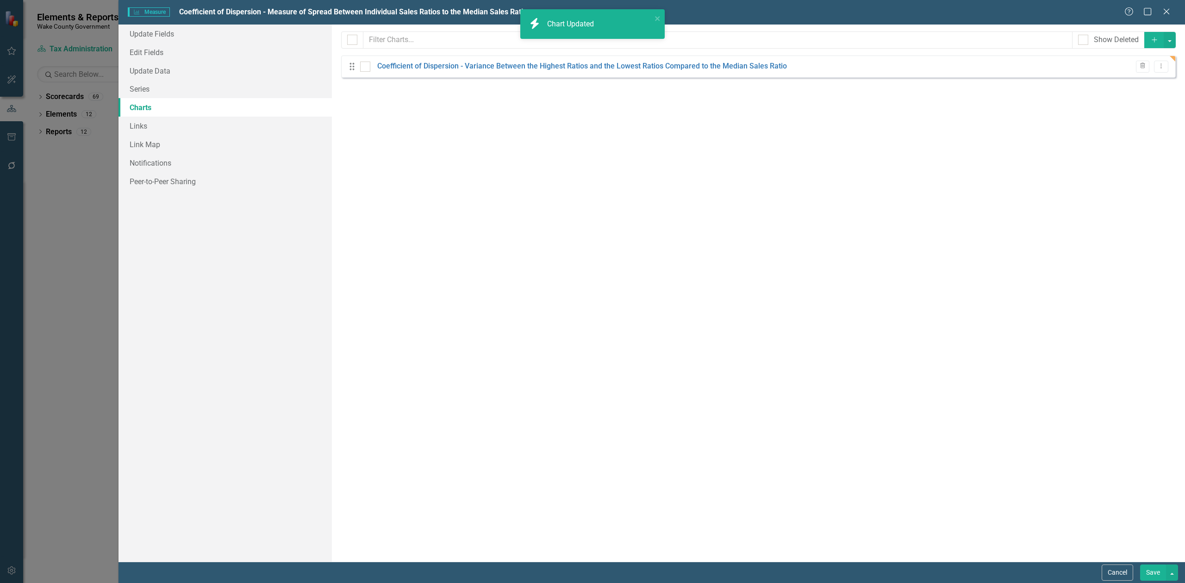
click at [1154, 575] on button "Save" at bounding box center [1153, 573] width 26 height 16
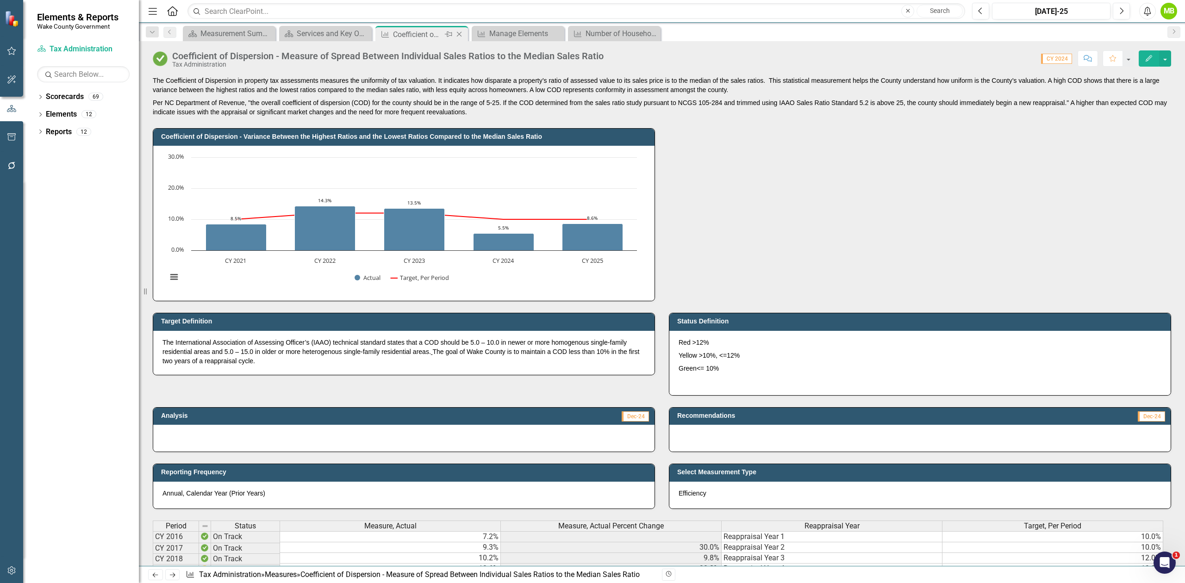
click at [456, 34] on icon "Close" at bounding box center [459, 34] width 9 height 7
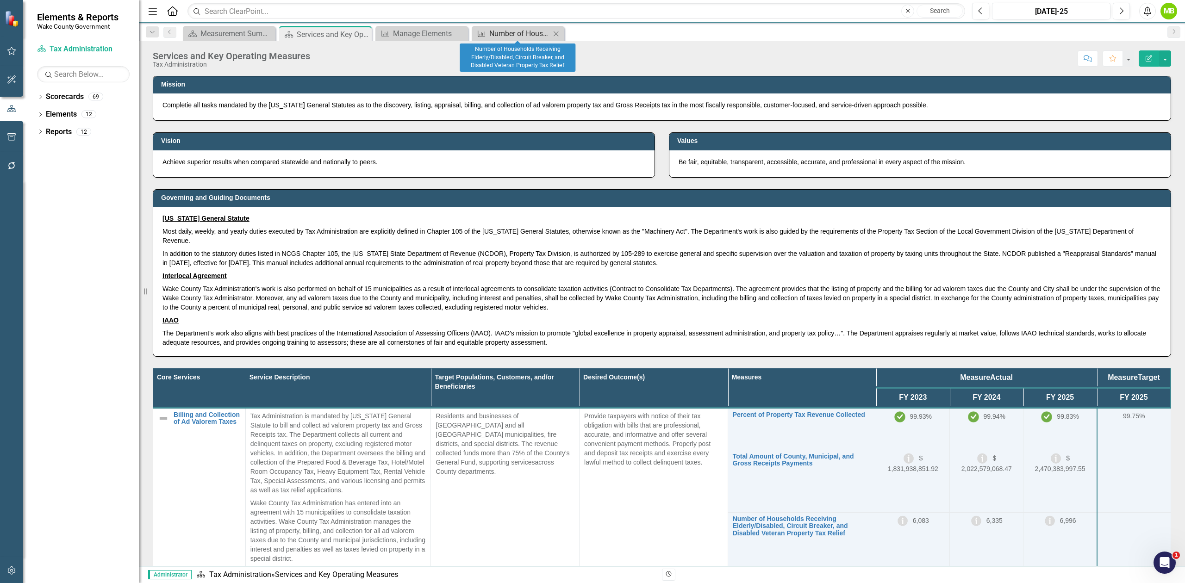
click at [533, 30] on div "Number of Households Receiving Elderly/Disabled, Circuit Breaker, and Disabled …" at bounding box center [519, 34] width 61 height 12
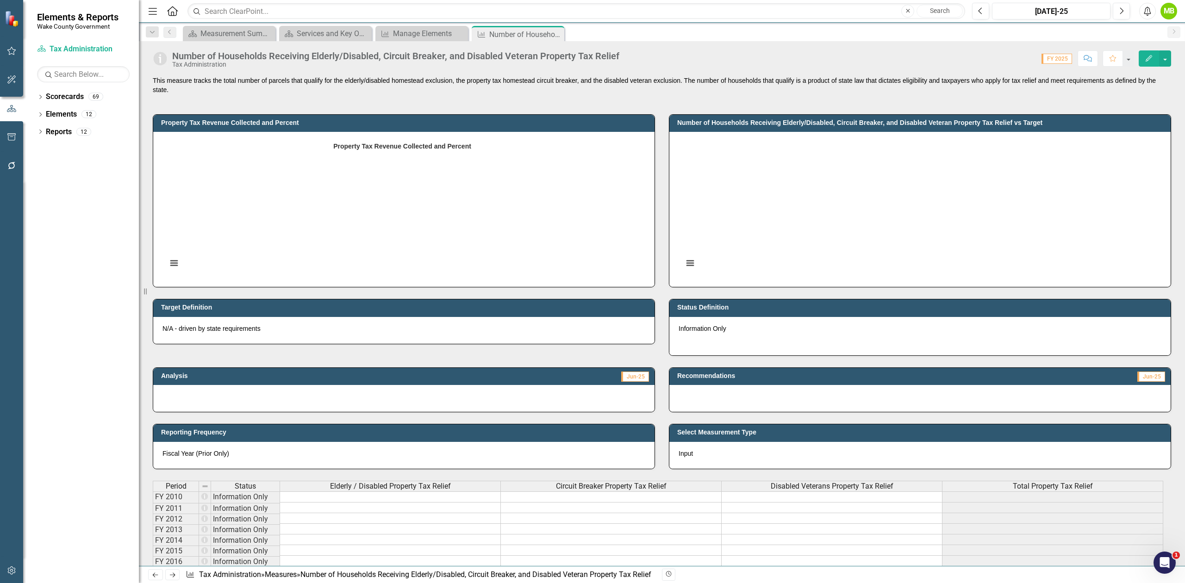
click at [1171, 57] on div "Number of Households Receiving Elderly/Disabled, Circuit Breaker, and Disabled …" at bounding box center [662, 55] width 1046 height 28
click at [1165, 62] on button "button" at bounding box center [1165, 58] width 12 height 16
click at [1136, 82] on link "Edit Edit Measure" at bounding box center [1126, 76] width 90 height 17
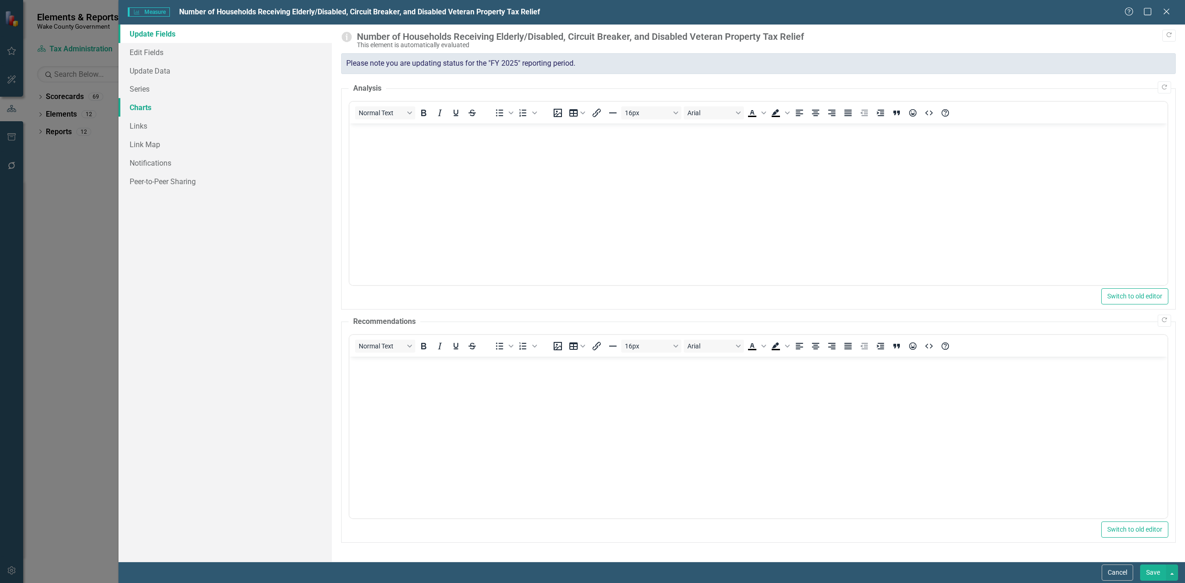
click at [167, 105] on link "Charts" at bounding box center [225, 107] width 213 height 19
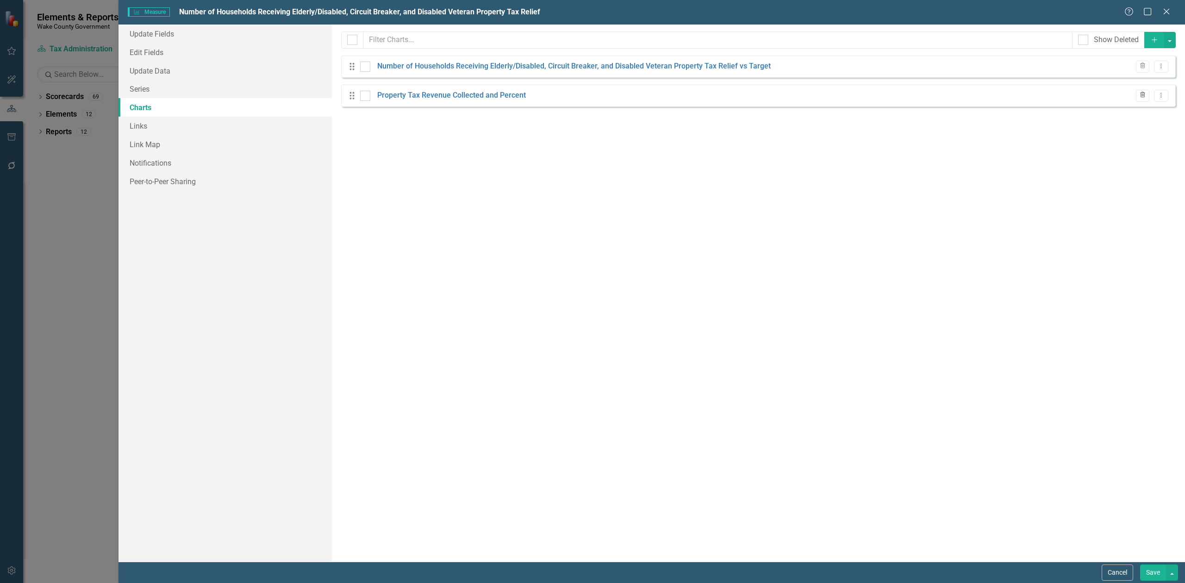
click at [1141, 96] on icon "Trash" at bounding box center [1142, 96] width 7 height 6
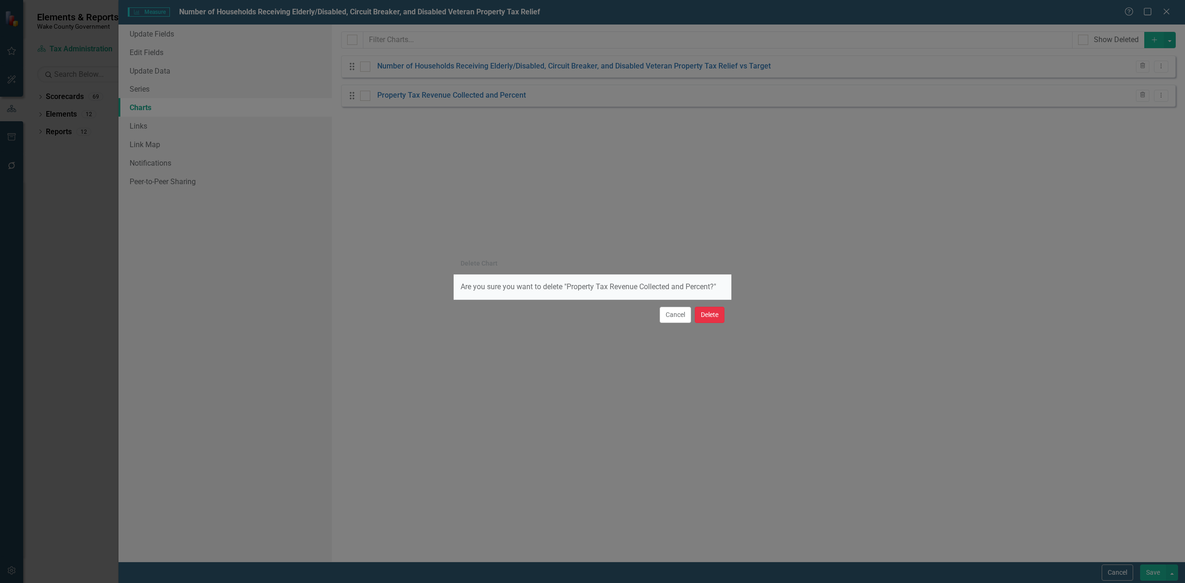
click at [708, 315] on button "Delete" at bounding box center [710, 315] width 30 height 16
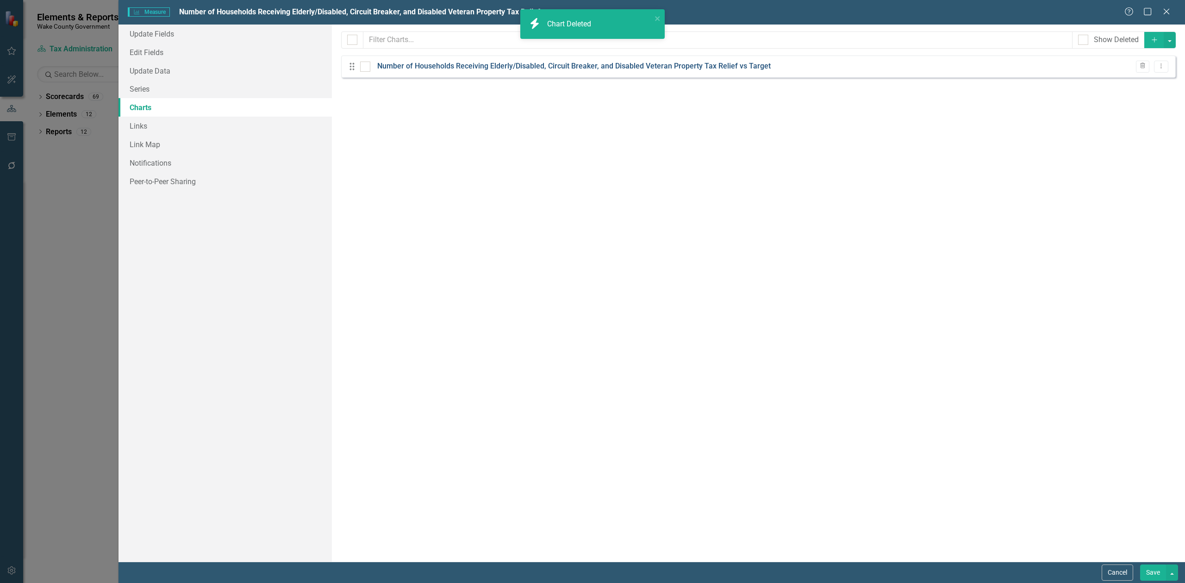
click at [558, 65] on link "Number of Households Receiving Elderly/Disabled, Circuit Breaker, and Disabled …" at bounding box center [574, 66] width 394 height 11
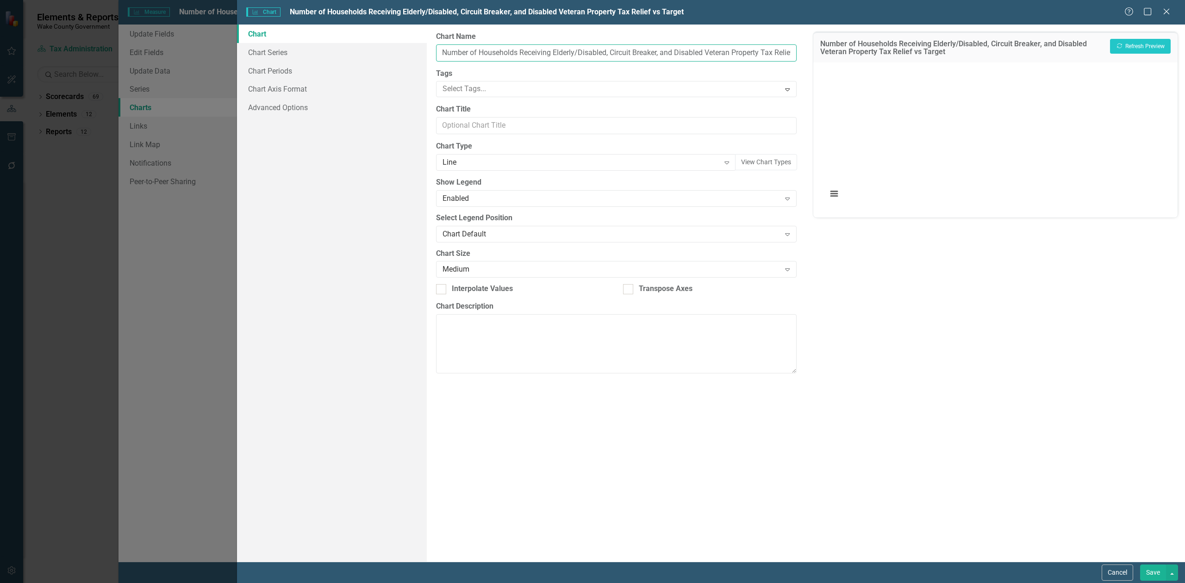
click at [767, 51] on input "Number of Households Receiving Elderly/Disabled, Circuit Breaker, and Disabled …" at bounding box center [616, 52] width 361 height 17
type input "Number of Households Receiving Elderly/Disabled, Circuit Breaker, and Disabled …"
click at [278, 51] on link "Chart Series" at bounding box center [332, 52] width 190 height 19
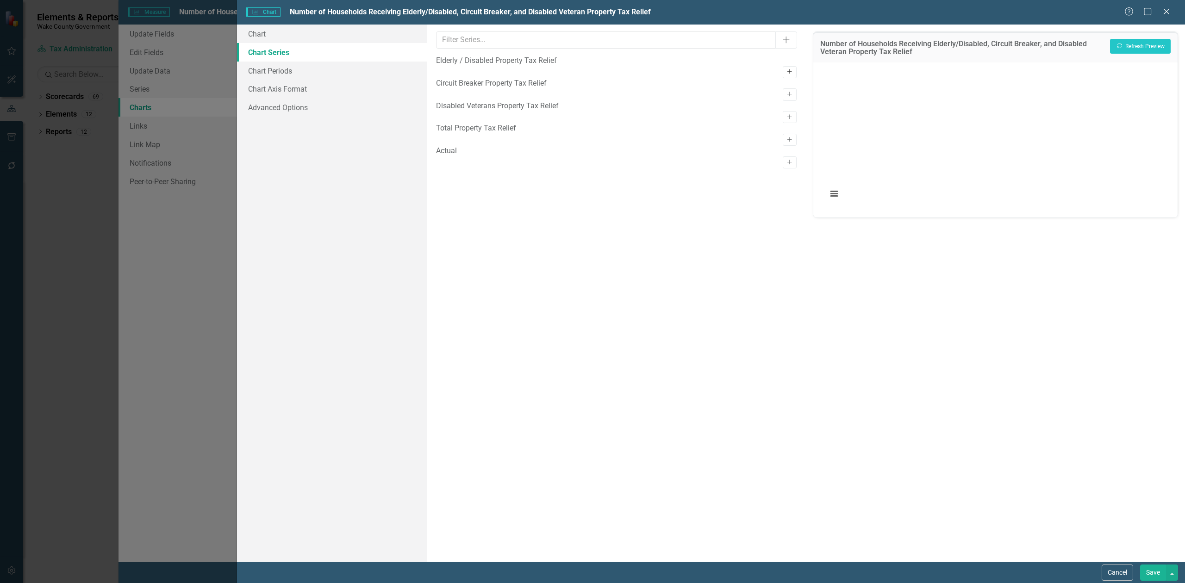
click at [786, 69] on icon "Activate" at bounding box center [789, 72] width 7 height 6
click at [786, 102] on icon "Activate" at bounding box center [789, 105] width 7 height 6
click at [786, 132] on button "Activate" at bounding box center [789, 138] width 13 height 12
click at [786, 169] on icon "Activate" at bounding box center [789, 172] width 7 height 6
click at [789, 199] on button "Activate" at bounding box center [789, 205] width 13 height 12
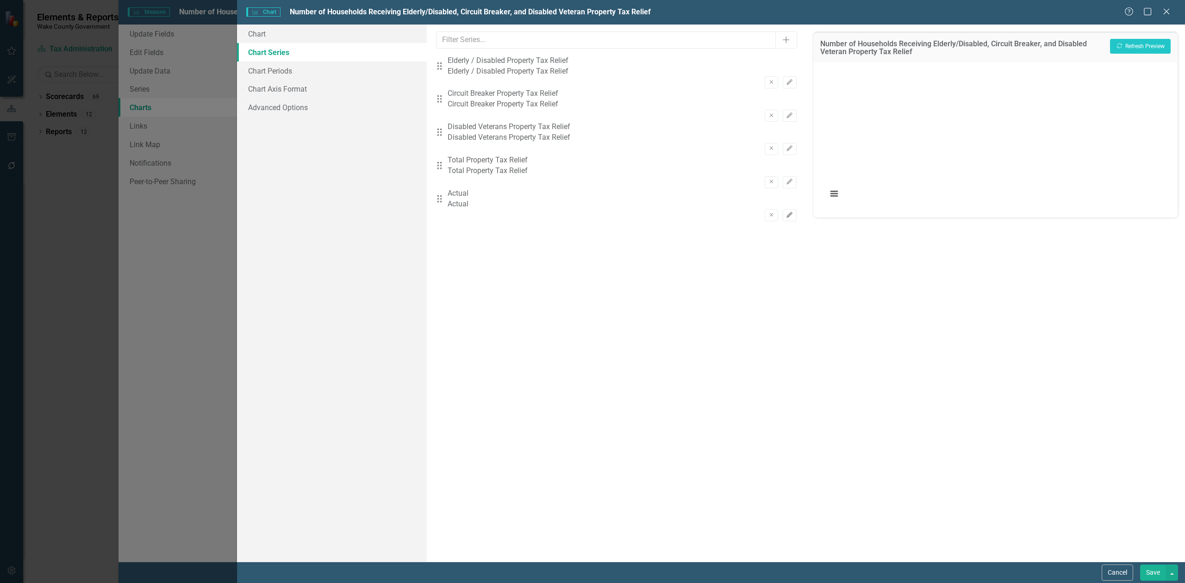
click at [786, 212] on icon "Edit" at bounding box center [789, 215] width 7 height 6
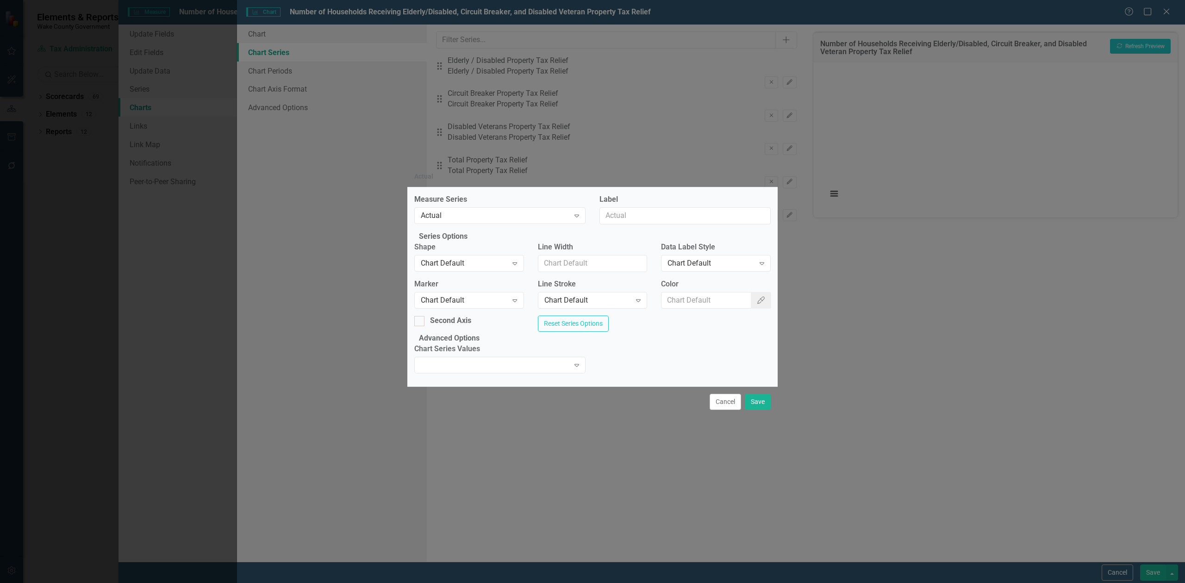
click at [729, 410] on button "Cancel" at bounding box center [725, 402] width 31 height 16
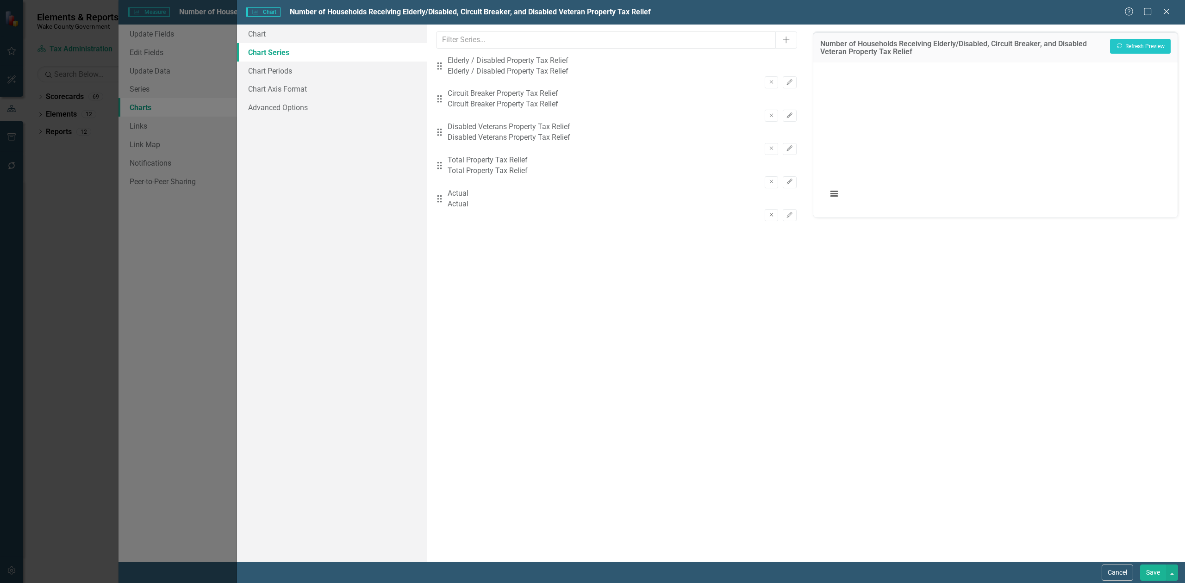
click at [765, 209] on button "Remove" at bounding box center [771, 215] width 13 height 12
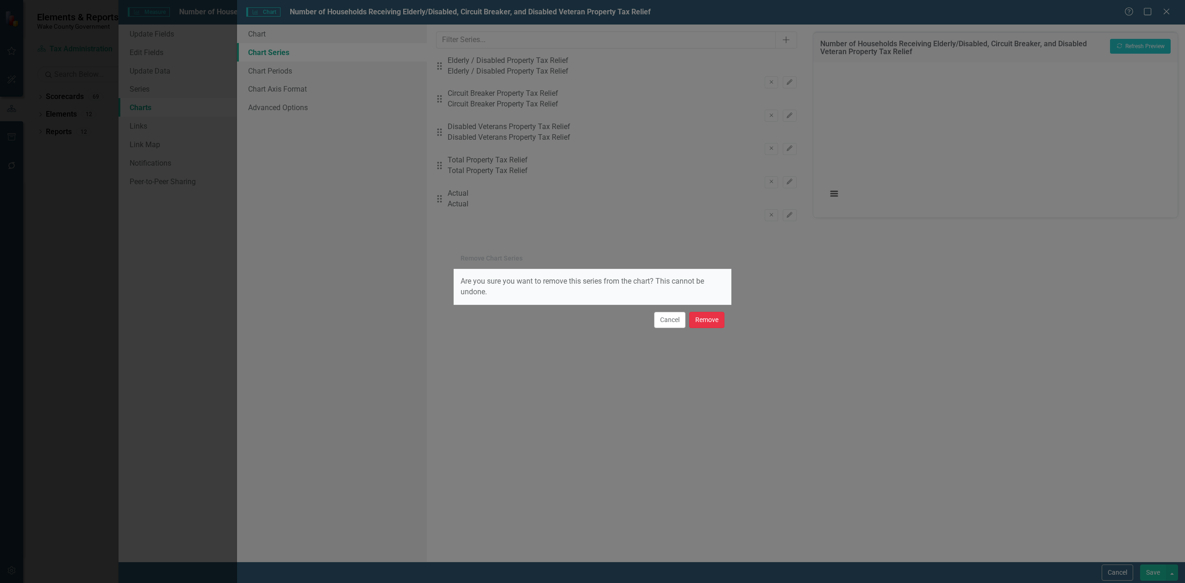
click at [703, 317] on button "Remove" at bounding box center [706, 320] width 35 height 16
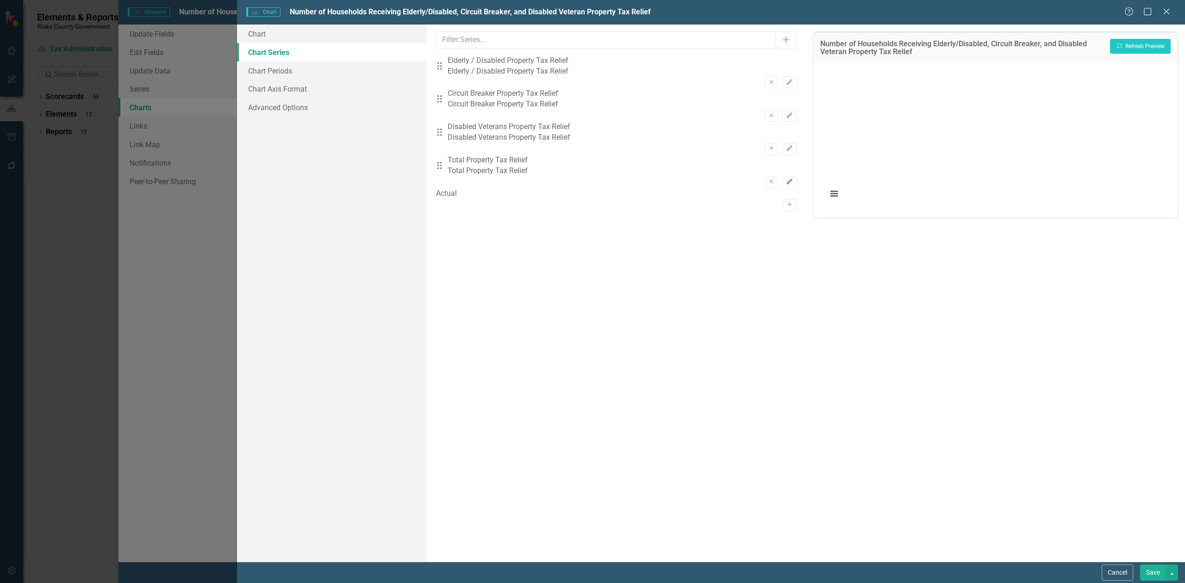
click at [786, 176] on button "Edit" at bounding box center [789, 182] width 13 height 12
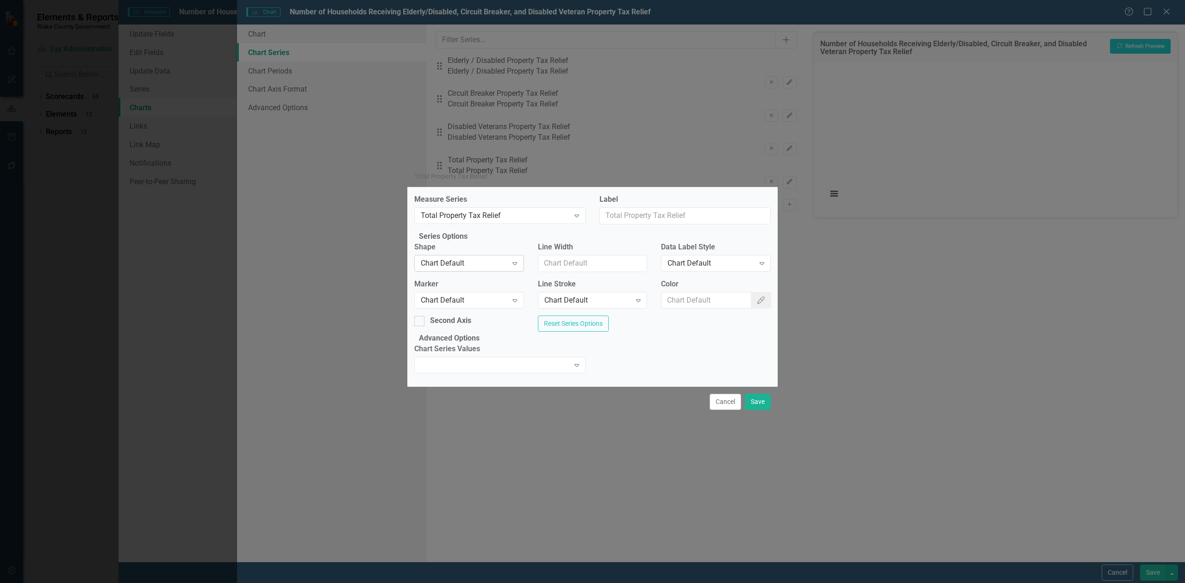
click at [475, 262] on div "Chart Default" at bounding box center [464, 263] width 87 height 11
click at [484, 295] on div "Chart Default" at bounding box center [464, 300] width 87 height 11
click at [711, 260] on div "Chart Default" at bounding box center [711, 263] width 87 height 11
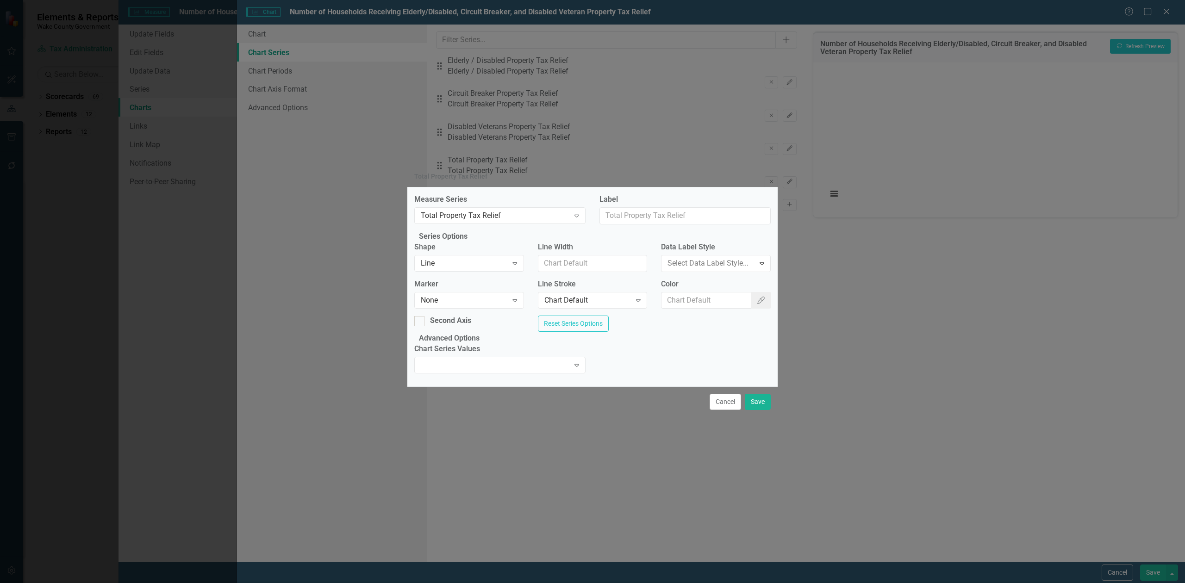
click at [757, 297] on icon "button" at bounding box center [760, 300] width 7 height 7
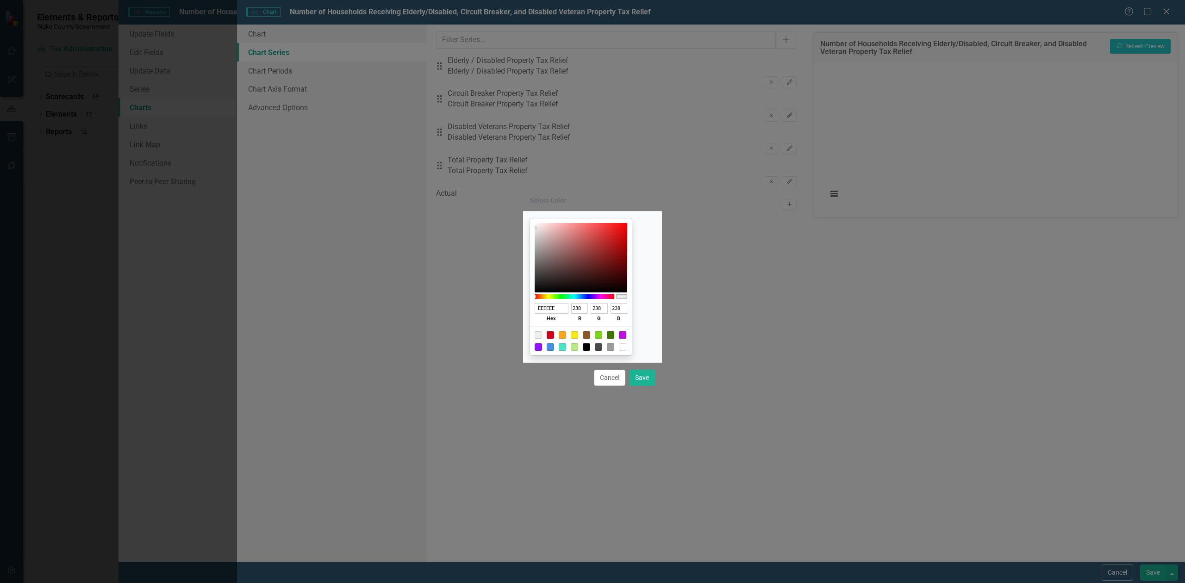
click at [626, 347] on div at bounding box center [622, 347] width 7 height 7
type input "FFFFFF"
type input "255"
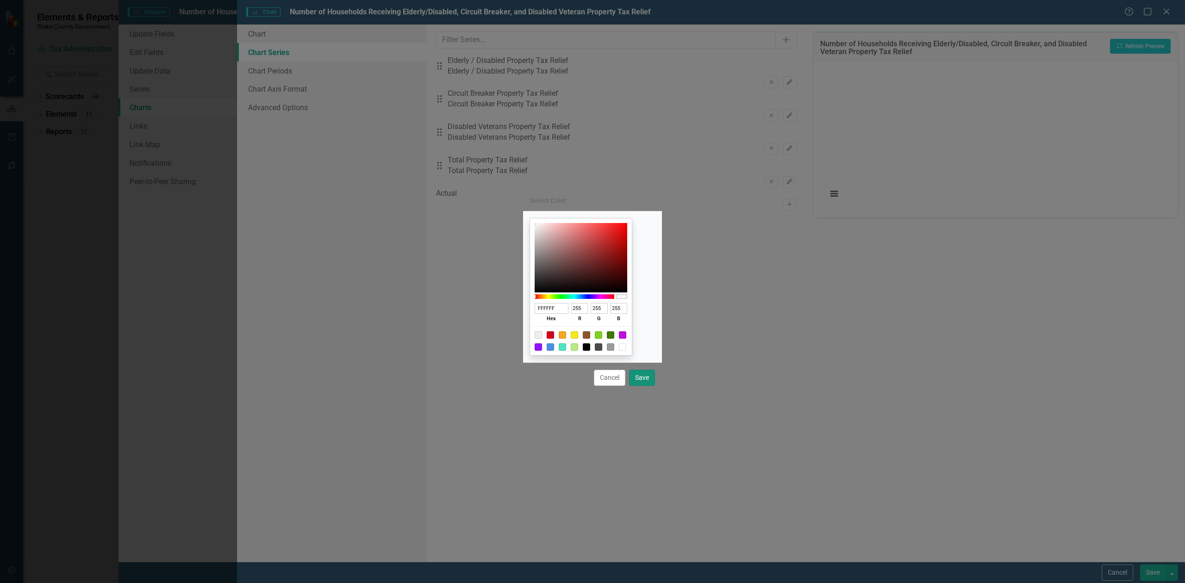
click at [647, 386] on button "Save" at bounding box center [642, 378] width 26 height 16
type input "#ffffff"
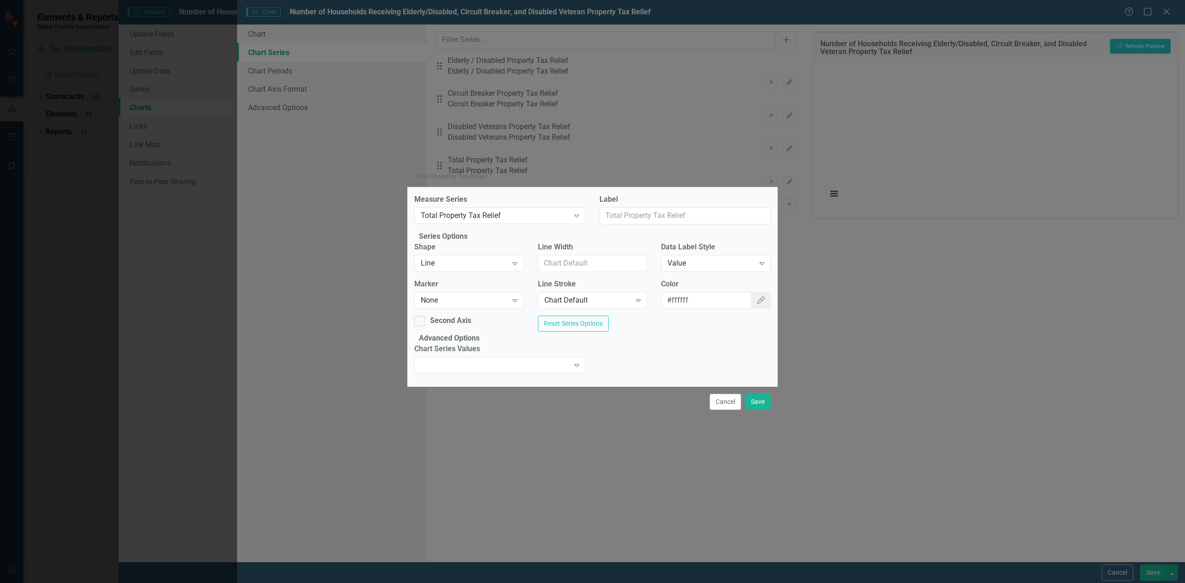
click at [758, 412] on div "Cancel Save" at bounding box center [592, 402] width 370 height 31
click at [756, 410] on button "Save" at bounding box center [758, 402] width 26 height 16
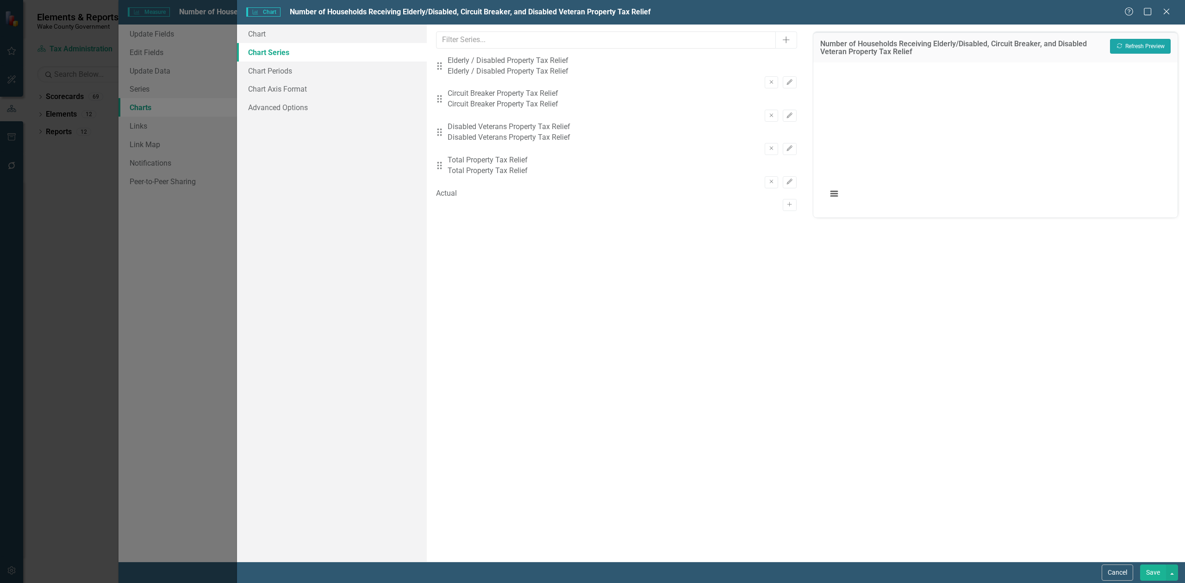
click at [1142, 45] on button "Recalculate Refresh Preview" at bounding box center [1140, 46] width 61 height 15
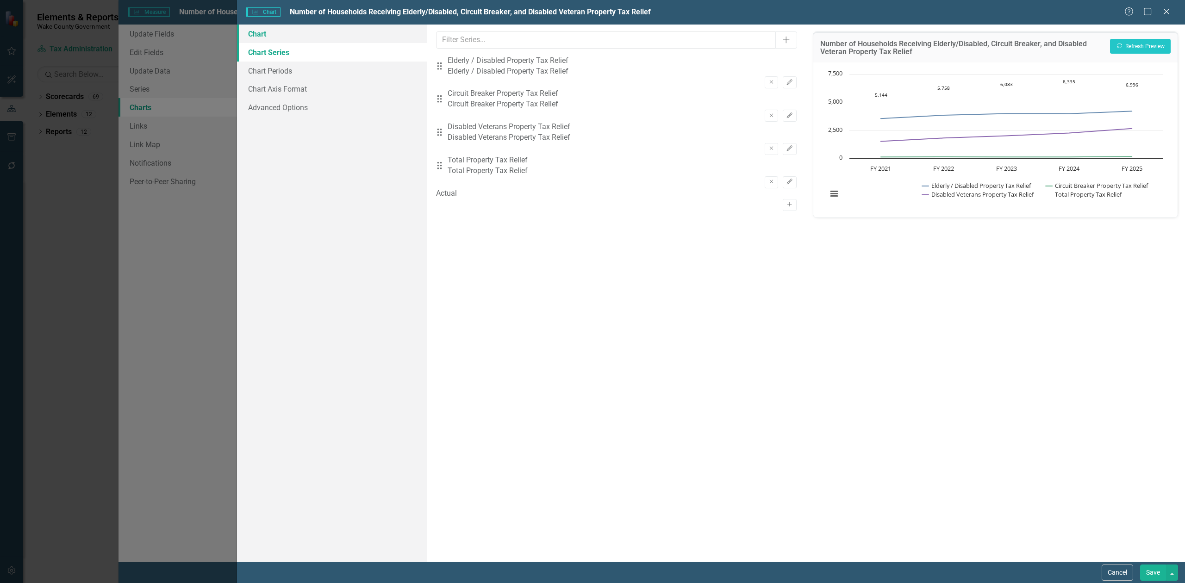
click at [264, 39] on link "Chart" at bounding box center [332, 34] width 190 height 19
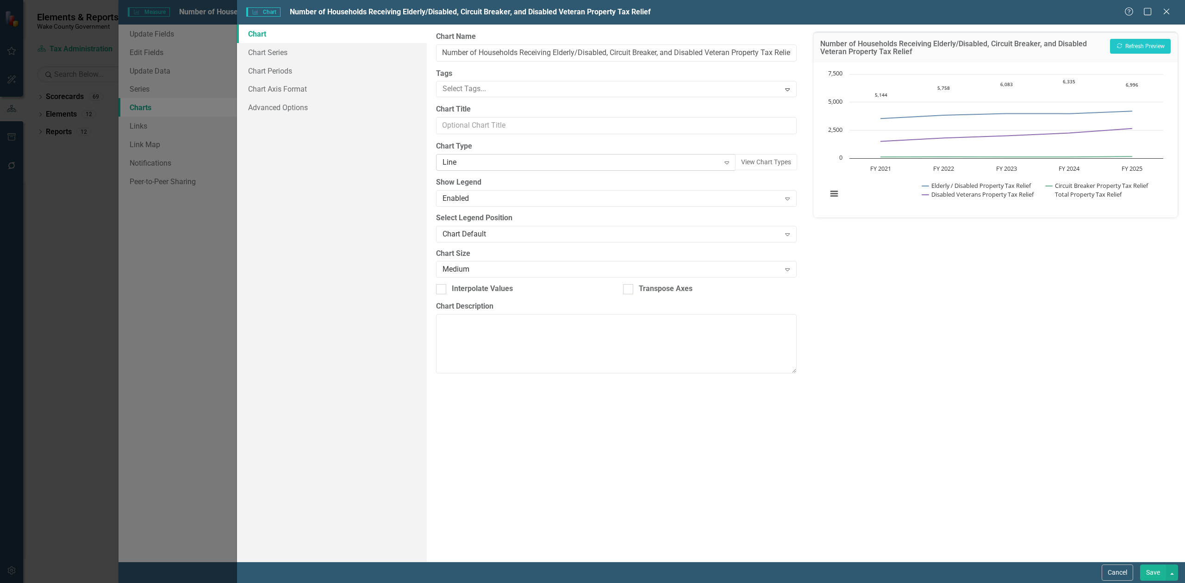
click at [491, 163] on div "Line" at bounding box center [581, 162] width 277 height 11
click at [1142, 39] on button "Recalculate Refresh Preview" at bounding box center [1140, 46] width 61 height 15
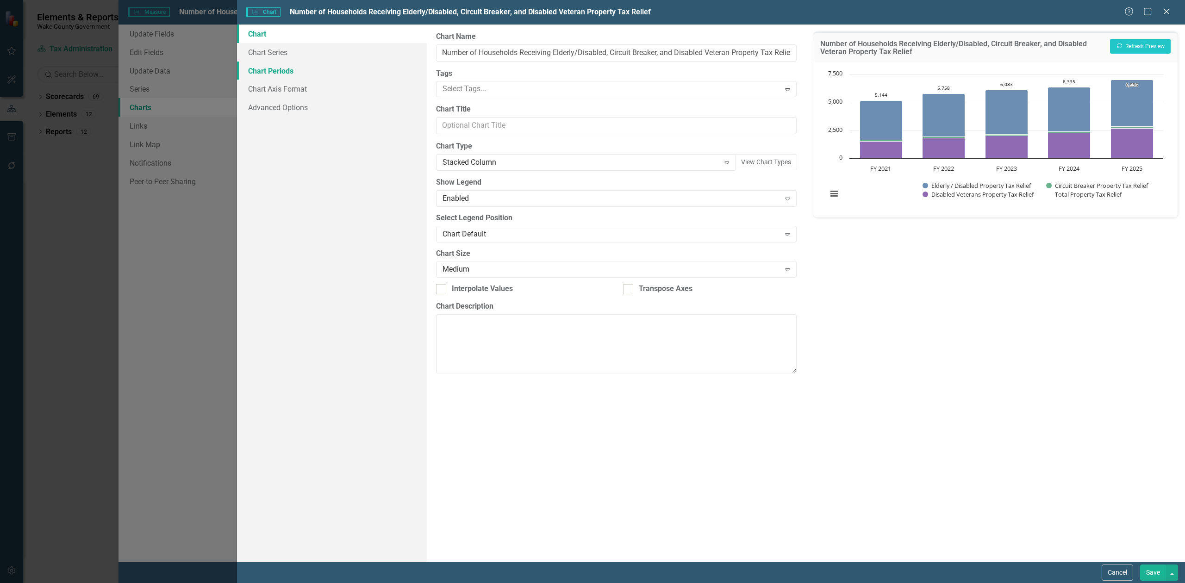
click at [341, 76] on link "Chart Periods" at bounding box center [332, 71] width 190 height 19
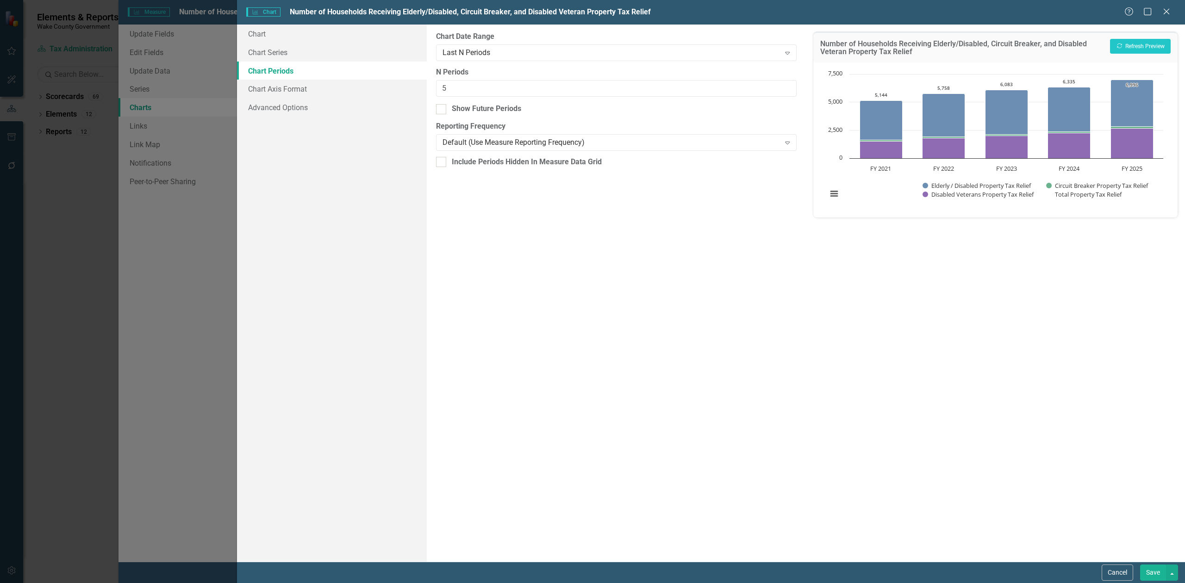
click at [1155, 575] on button "Save" at bounding box center [1153, 573] width 26 height 16
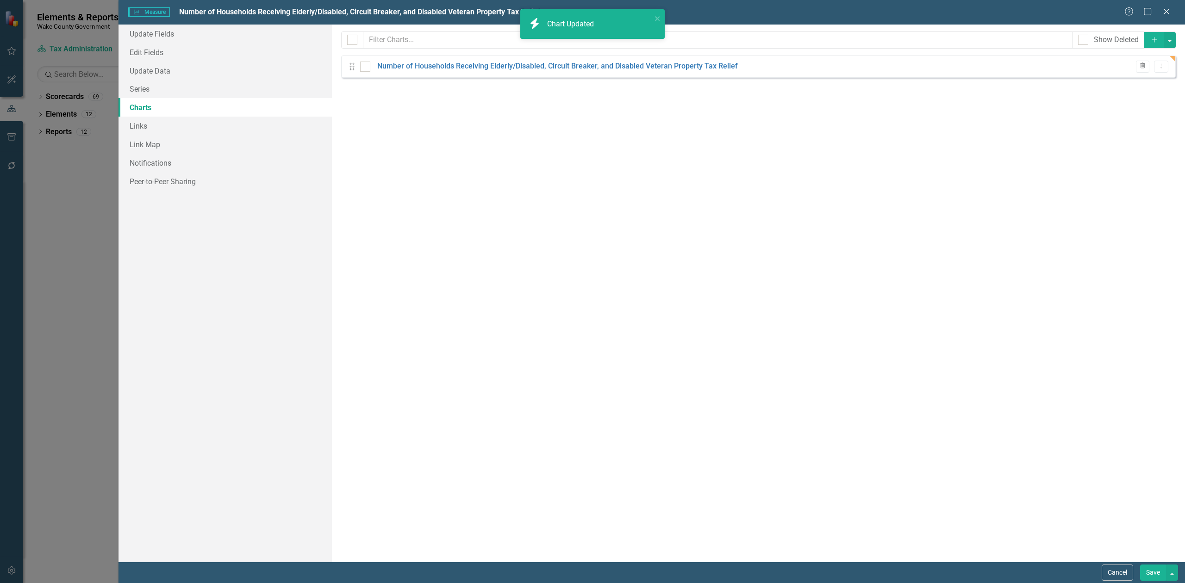
drag, startPoint x: 1160, startPoint y: 575, endPoint x: 1156, endPoint y: 571, distance: 5.6
click at [1159, 575] on button "Save" at bounding box center [1153, 573] width 26 height 16
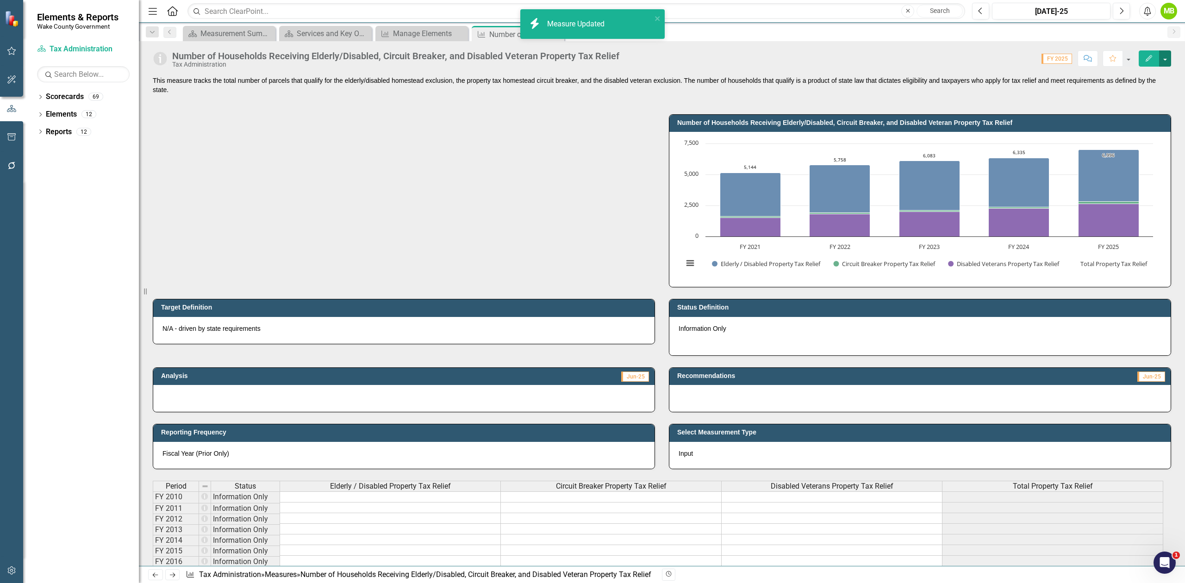
click at [1166, 65] on button "button" at bounding box center [1165, 58] width 12 height 16
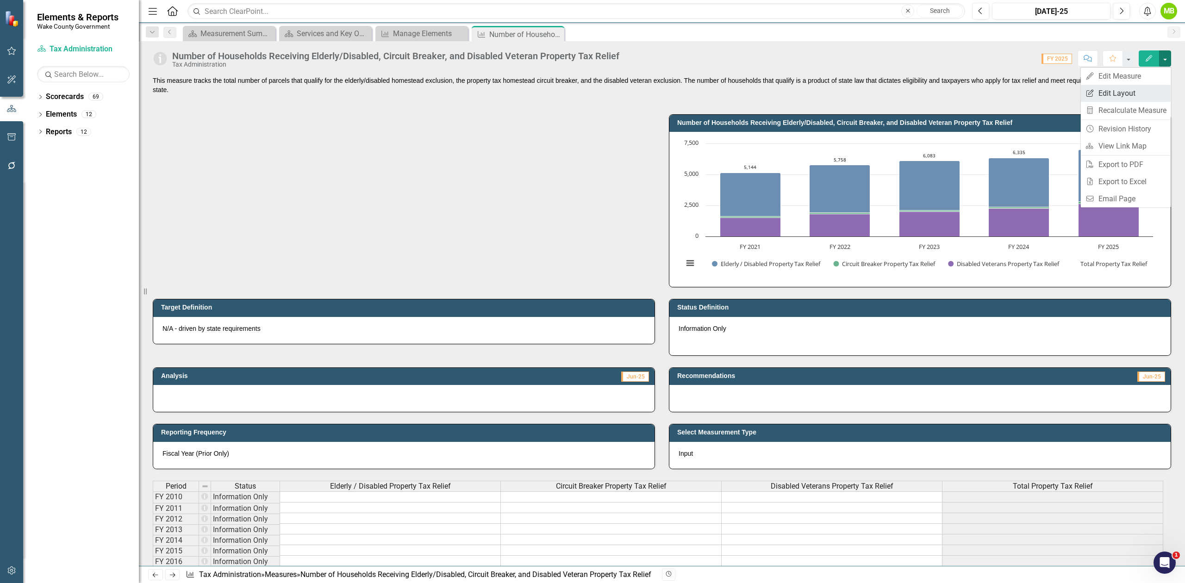
click at [1153, 87] on link "Edit Report Edit Layout" at bounding box center [1126, 93] width 90 height 17
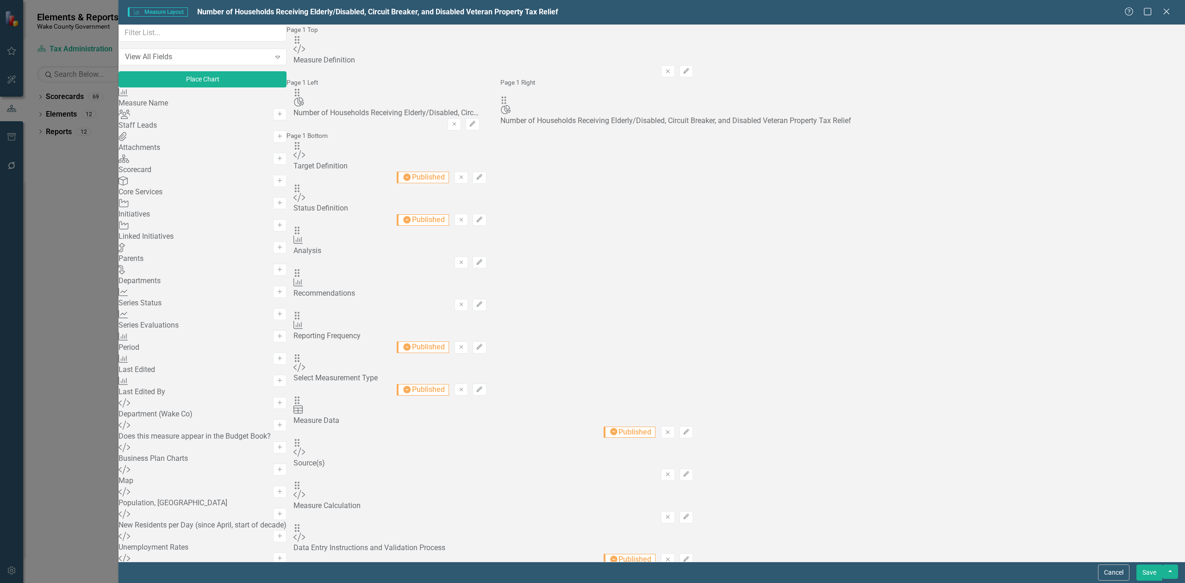
drag, startPoint x: 809, startPoint y: 120, endPoint x: 521, endPoint y: 110, distance: 288.6
click at [1156, 570] on button "Save" at bounding box center [1150, 573] width 26 height 16
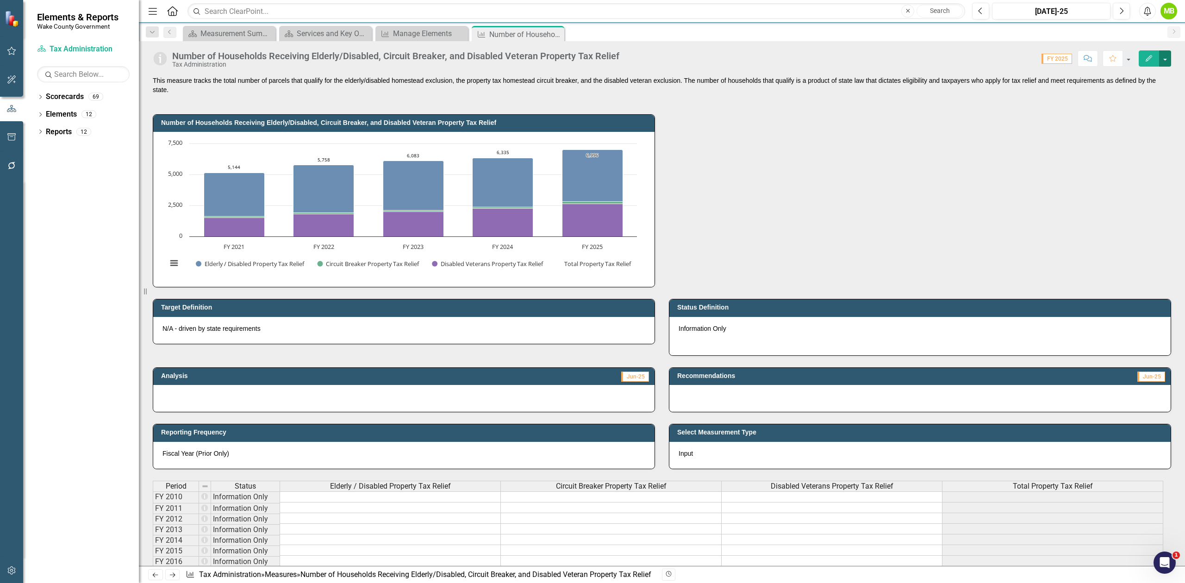
click at [1169, 58] on button "button" at bounding box center [1165, 58] width 12 height 16
click at [1156, 76] on link "Edit Edit Measure" at bounding box center [1126, 76] width 90 height 17
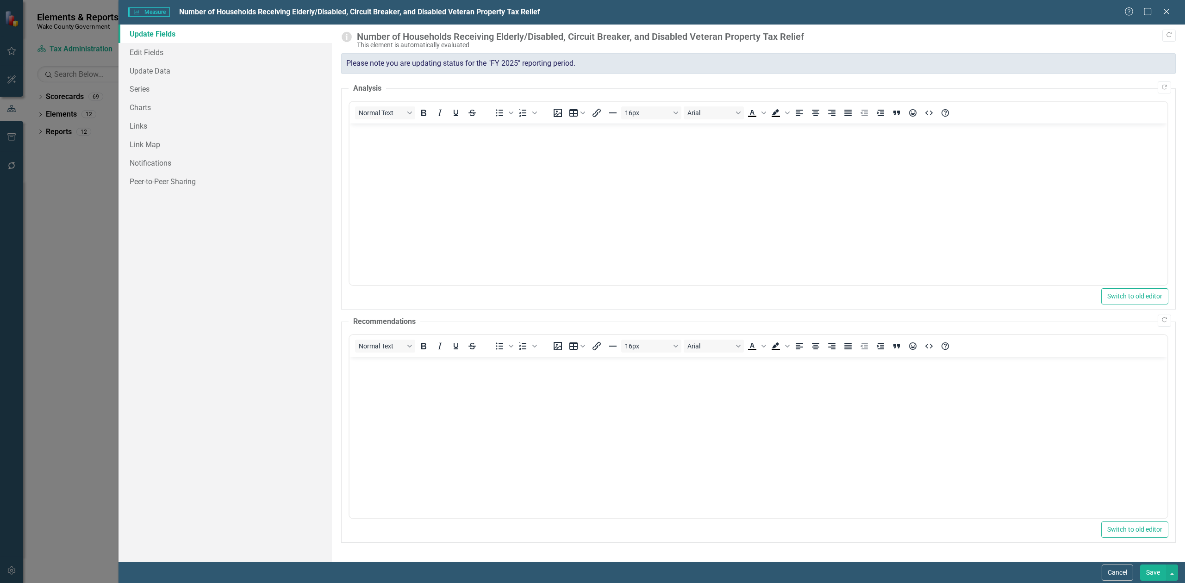
scroll to position [0, 0]
click at [166, 112] on link "Charts" at bounding box center [225, 107] width 213 height 19
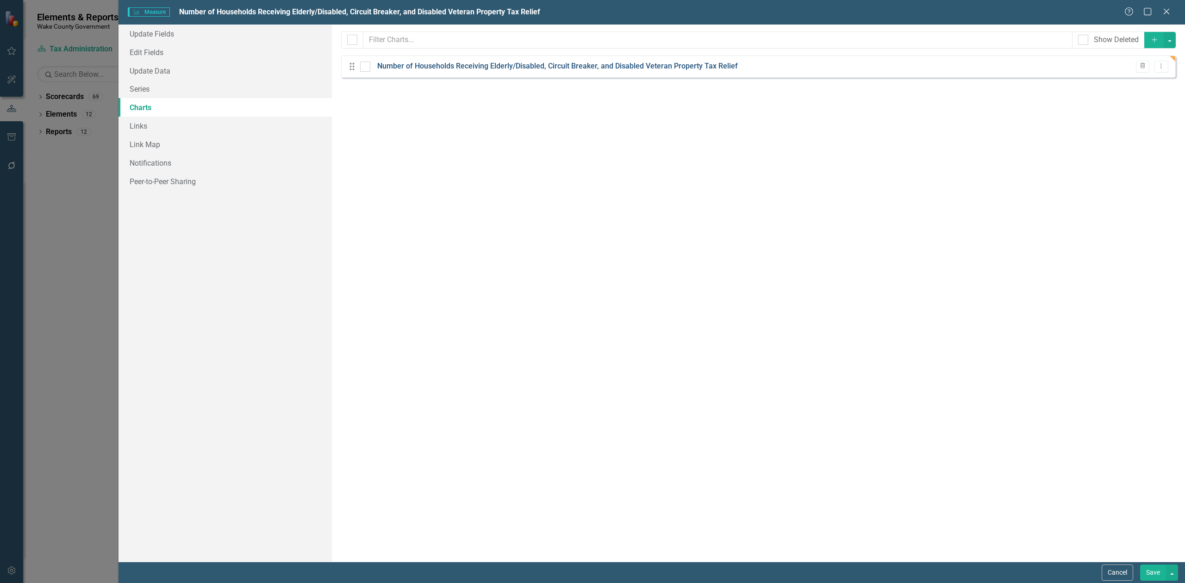
click at [464, 66] on link "Number of Households Receiving Elderly/Disabled, Circuit Breaker, and Disabled …" at bounding box center [557, 66] width 361 height 11
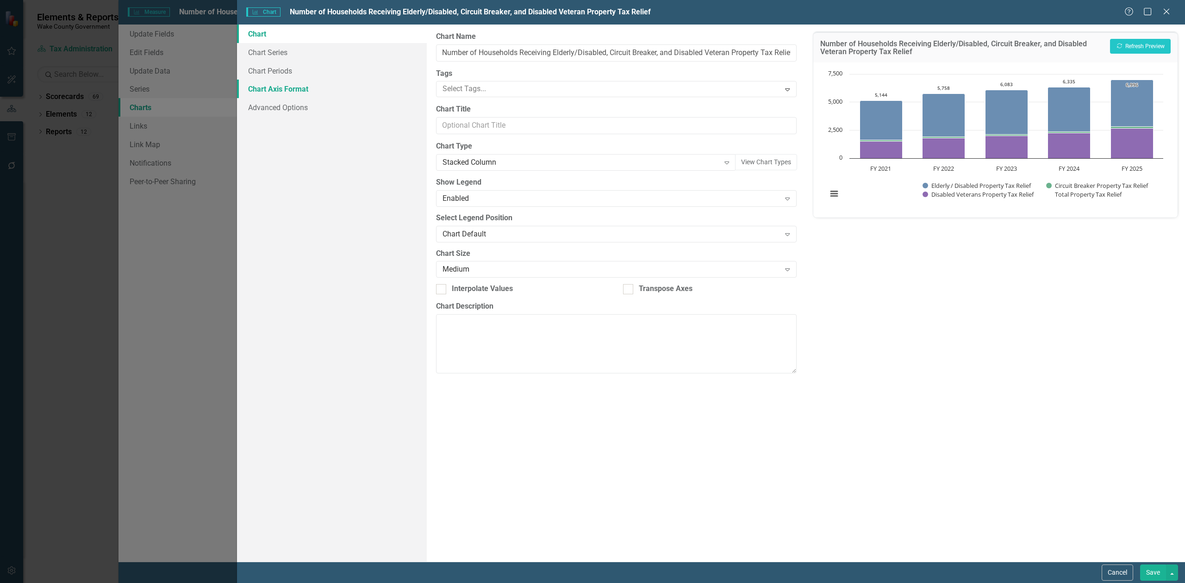
click at [281, 87] on link "Chart Axis Format" at bounding box center [332, 89] width 190 height 19
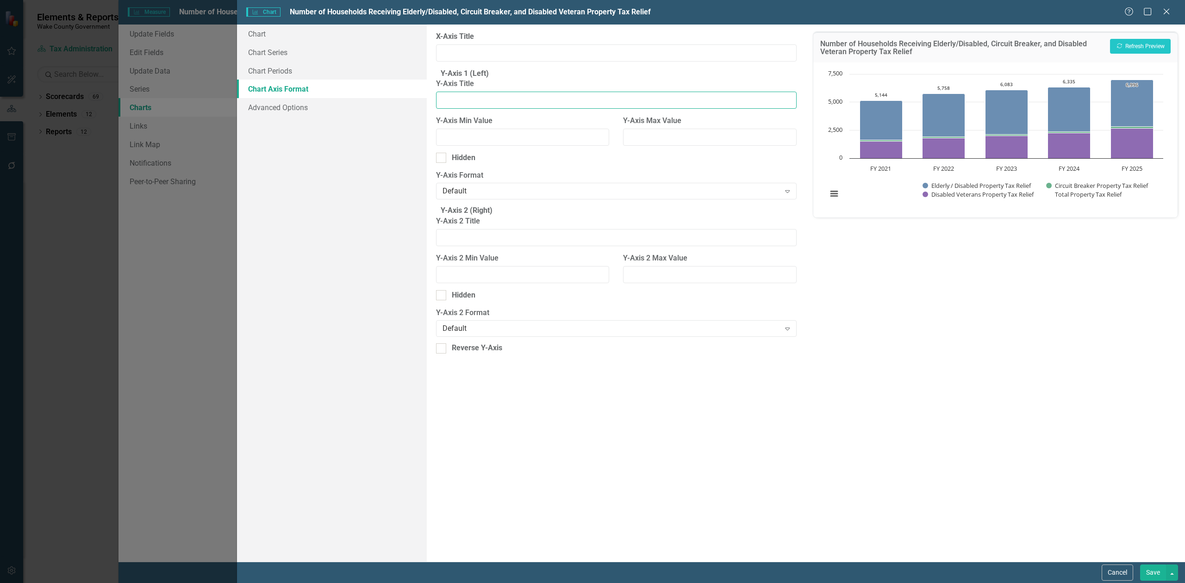
click at [539, 109] on input "Y-Axis Title" at bounding box center [616, 100] width 361 height 17
type input "Households"
click at [1136, 43] on button "Recalculate Refresh Preview" at bounding box center [1140, 46] width 61 height 15
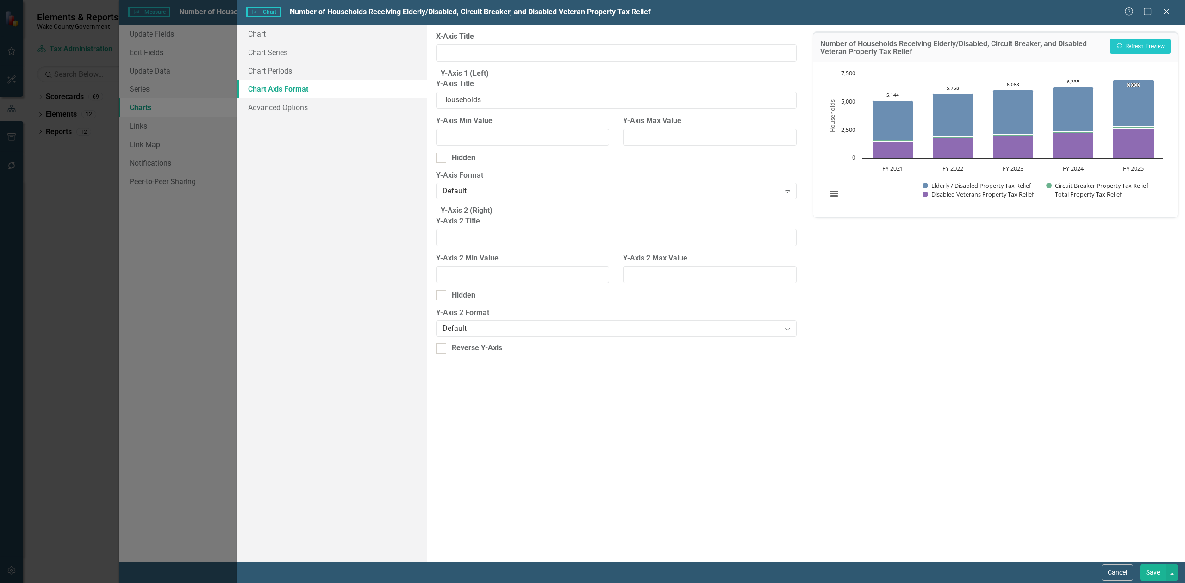
click at [1149, 569] on button "Save" at bounding box center [1153, 573] width 26 height 16
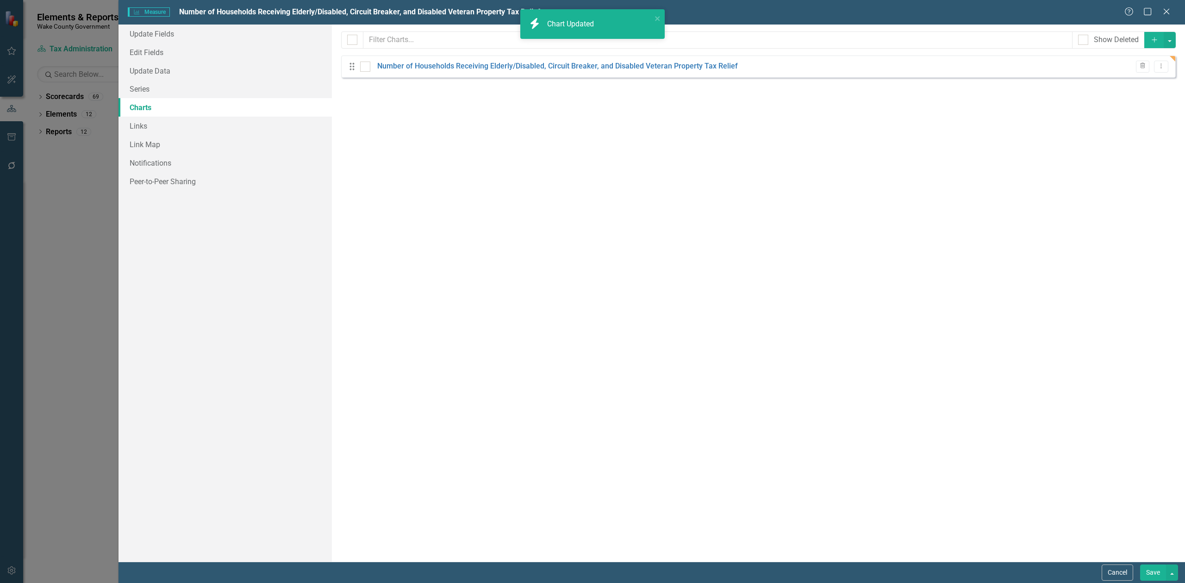
click at [1149, 576] on button "Save" at bounding box center [1153, 573] width 26 height 16
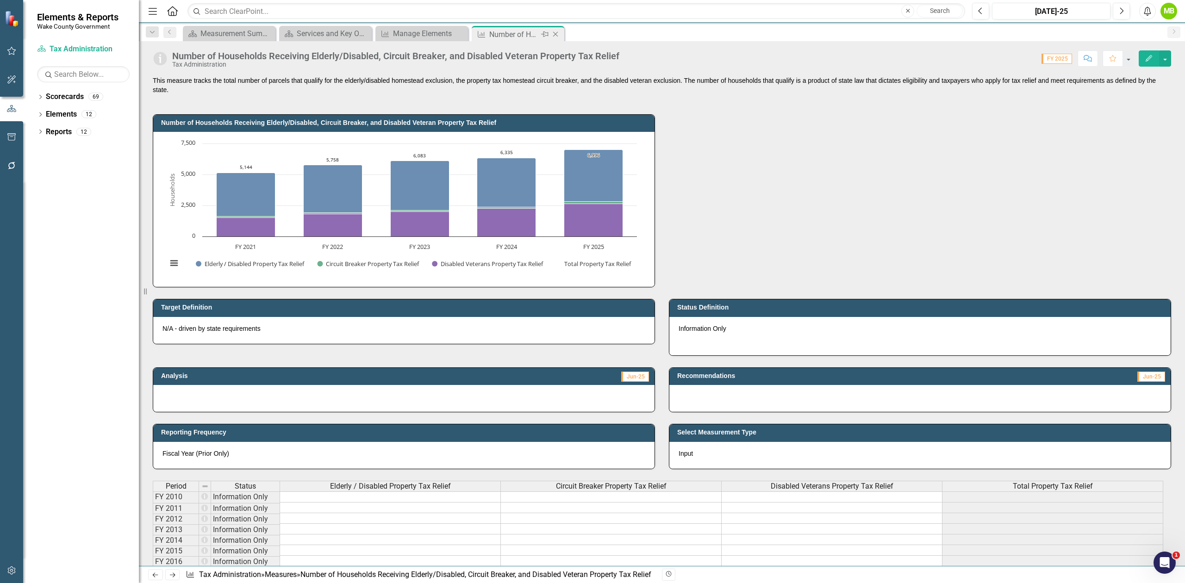
click at [556, 36] on icon "Close" at bounding box center [555, 34] width 9 height 7
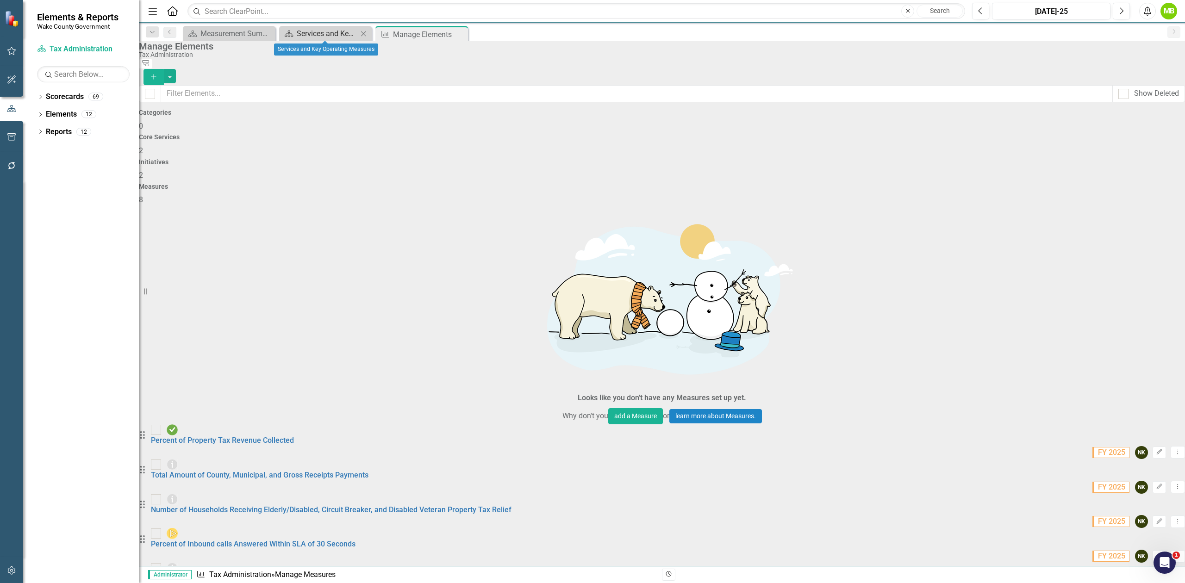
click at [331, 32] on div "Services and Key Operating Measures" at bounding box center [327, 34] width 61 height 12
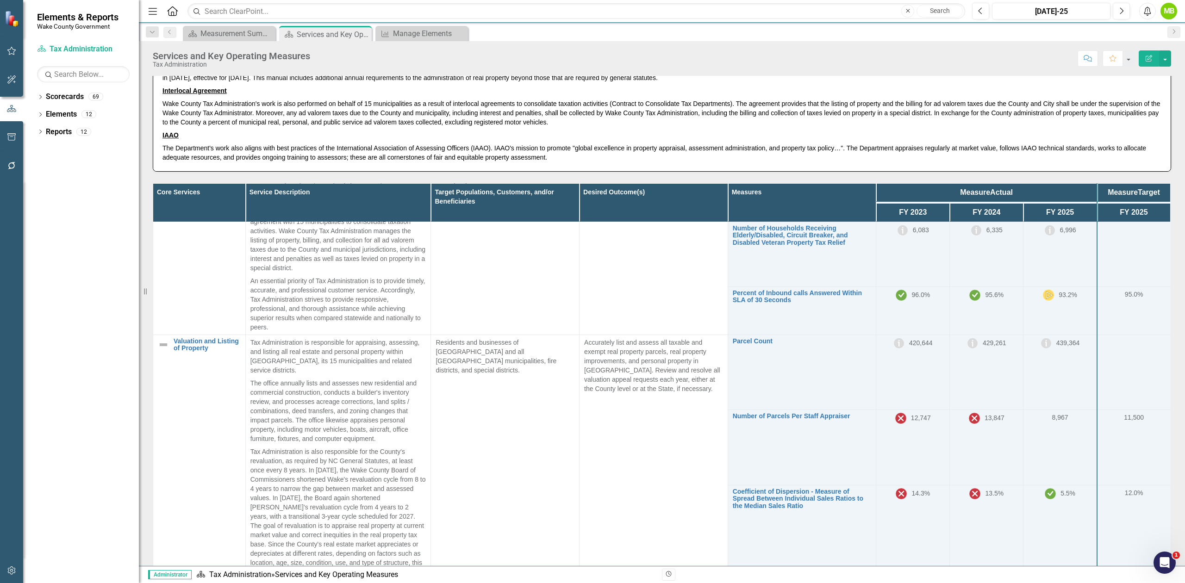
scroll to position [123, 0]
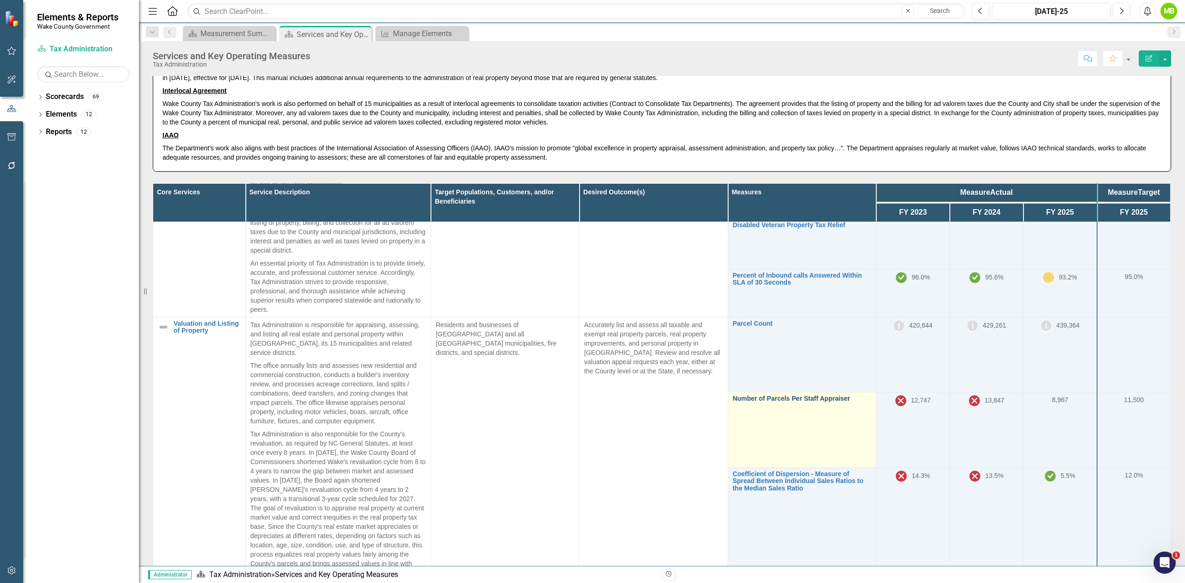
click at [786, 395] on link "Number of Parcels Per Staff Appraiser" at bounding box center [802, 398] width 139 height 7
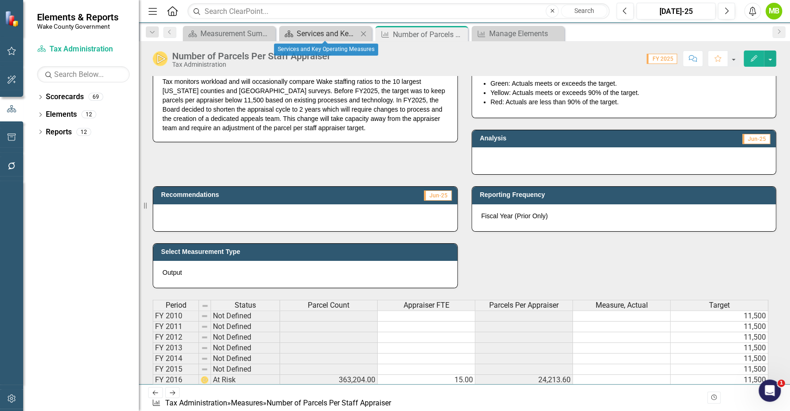
click at [314, 29] on div "Services and Key Operating Measures" at bounding box center [327, 34] width 61 height 12
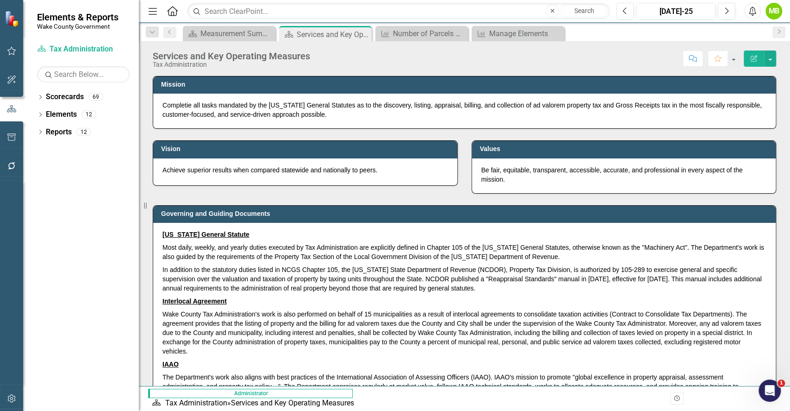
click at [464, 361] on p "IAAO" at bounding box center [464, 363] width 604 height 13
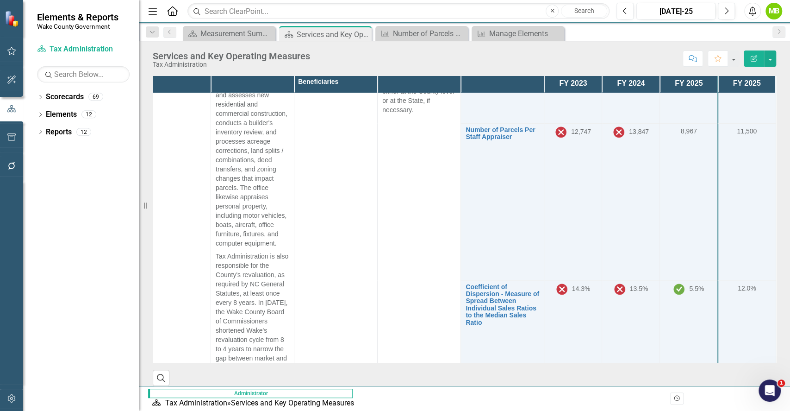
scroll to position [631, 0]
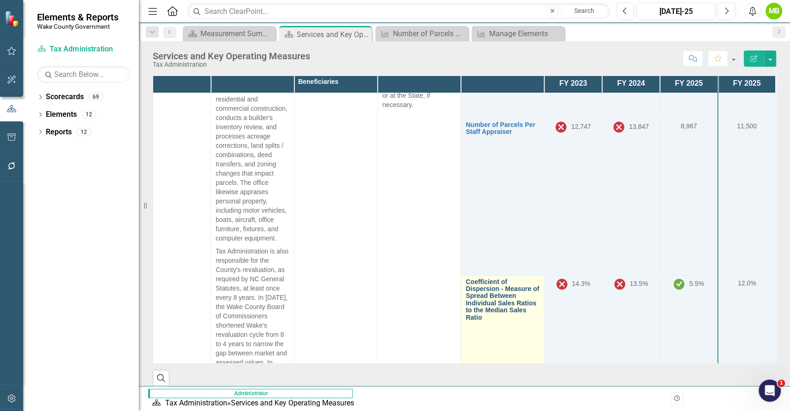
click at [485, 278] on link "Coefficient of Dispersion - Measure of Spread Between Individual Sales Ratios t…" at bounding box center [503, 299] width 74 height 43
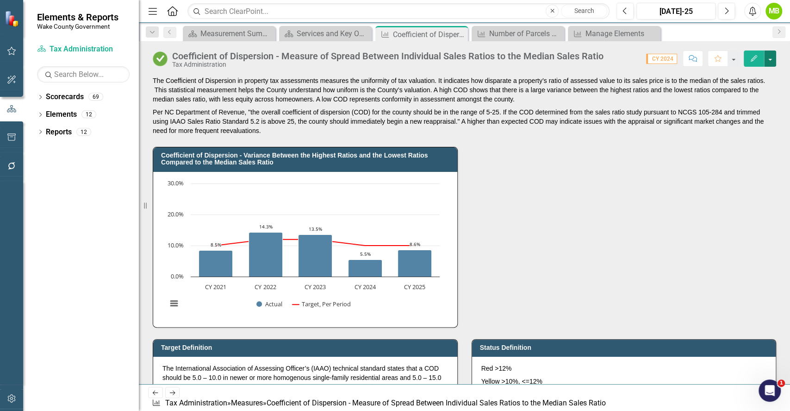
click at [773, 65] on button "button" at bounding box center [770, 58] width 12 height 16
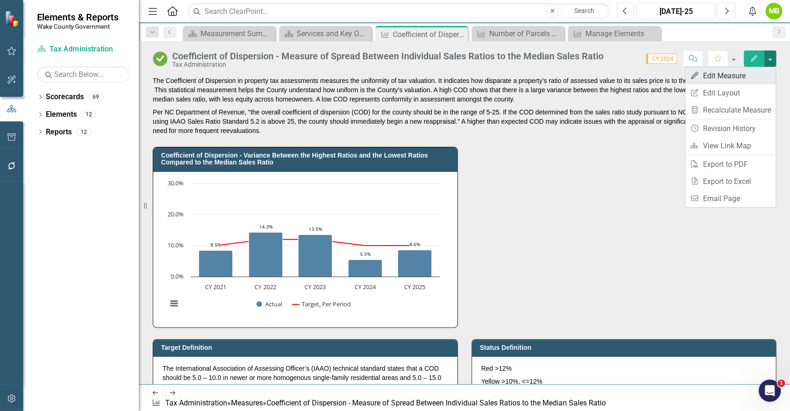
click at [744, 75] on link "Edit Edit Measure" at bounding box center [731, 75] width 90 height 17
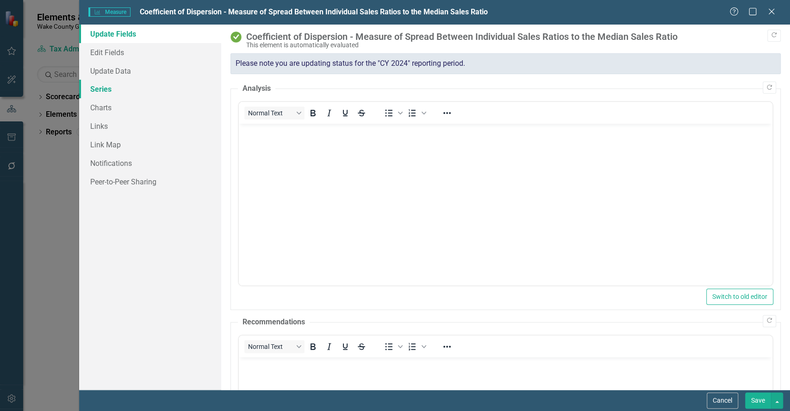
click at [121, 86] on link "Series" at bounding box center [150, 89] width 142 height 19
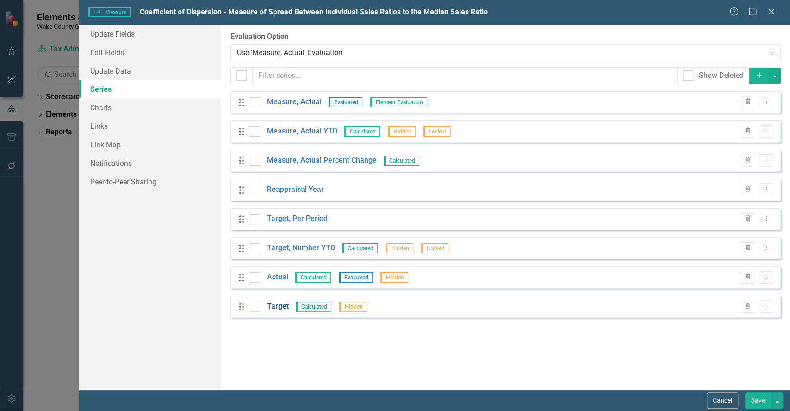
click at [276, 302] on link "Target" at bounding box center [278, 306] width 22 height 11
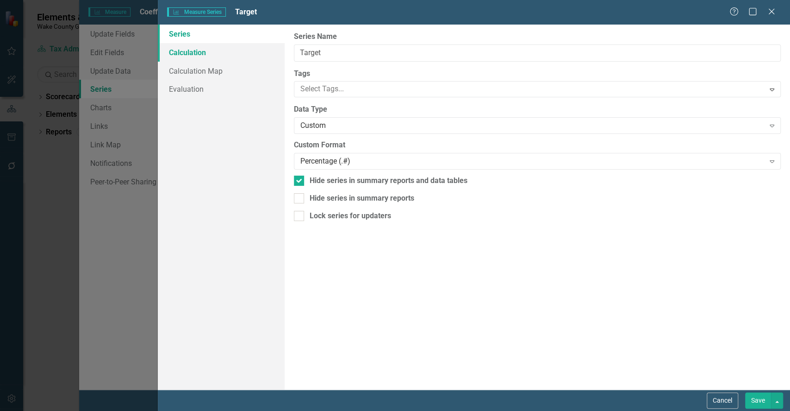
click at [188, 55] on link "Calculation" at bounding box center [221, 52] width 126 height 19
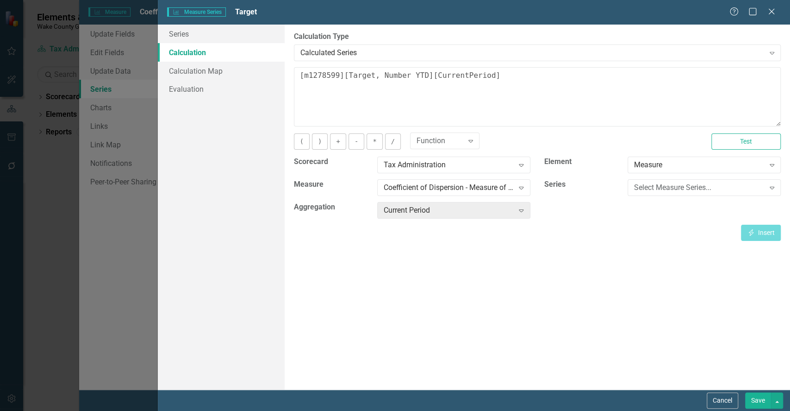
click at [767, 403] on button "Save" at bounding box center [758, 400] width 26 height 16
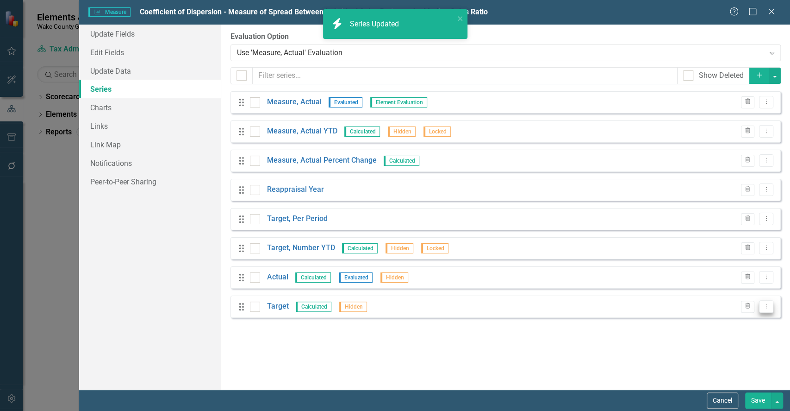
click at [768, 305] on icon "Dropdown Menu" at bounding box center [766, 306] width 8 height 6
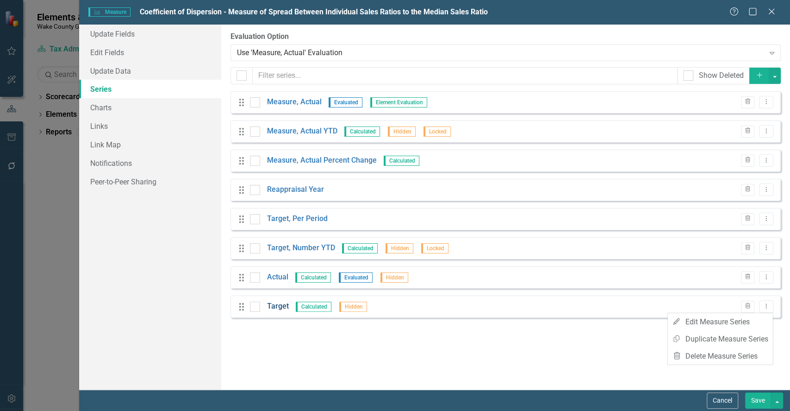
click at [274, 306] on link "Target" at bounding box center [278, 306] width 22 height 11
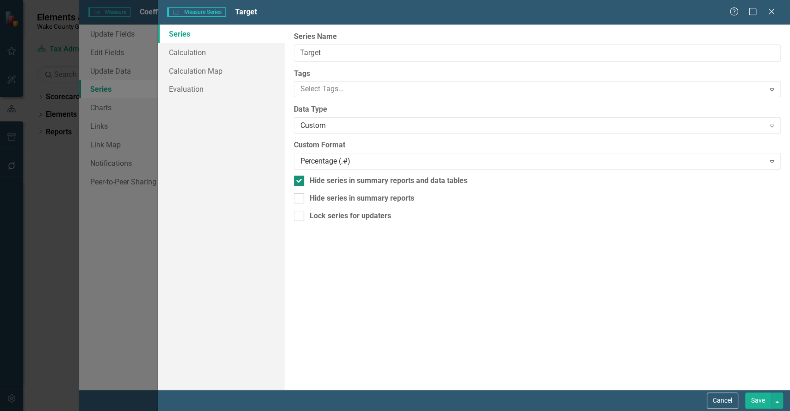
click at [300, 176] on div at bounding box center [299, 180] width 10 height 10
click at [300, 176] on input "Hide series in summary reports and data tables" at bounding box center [297, 178] width 6 height 6
checkbox input "false"
click at [764, 395] on button "Save" at bounding box center [758, 400] width 26 height 16
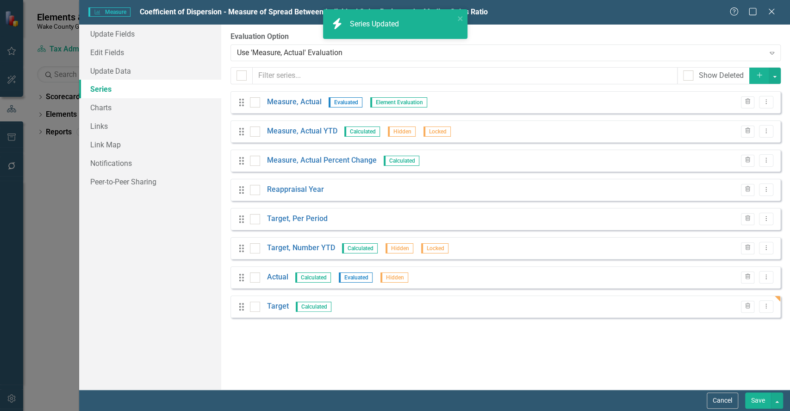
click at [757, 396] on button "Save" at bounding box center [758, 400] width 26 height 16
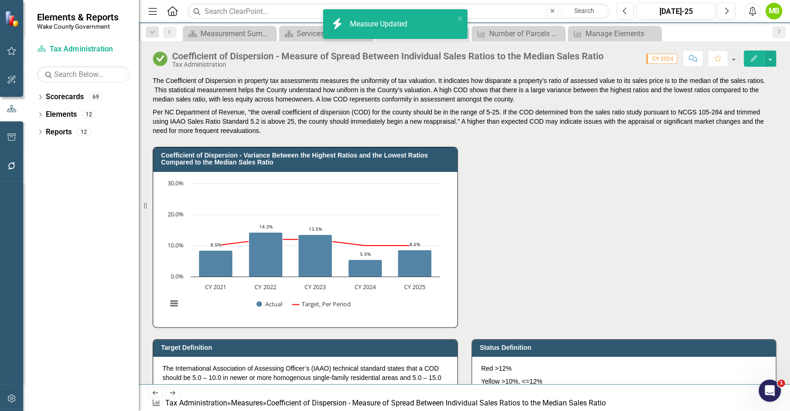
click at [686, 289] on div "Coefficient of Dispersion - Variance Between the Highest Ratios and the Lowest …" at bounding box center [464, 231] width 637 height 192
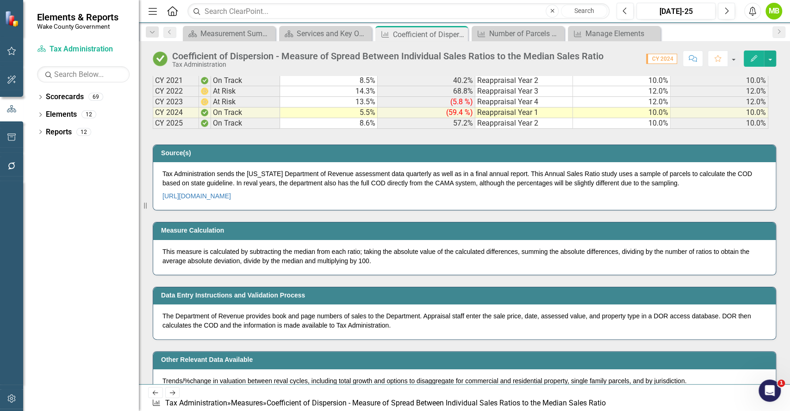
scroll to position [519, 0]
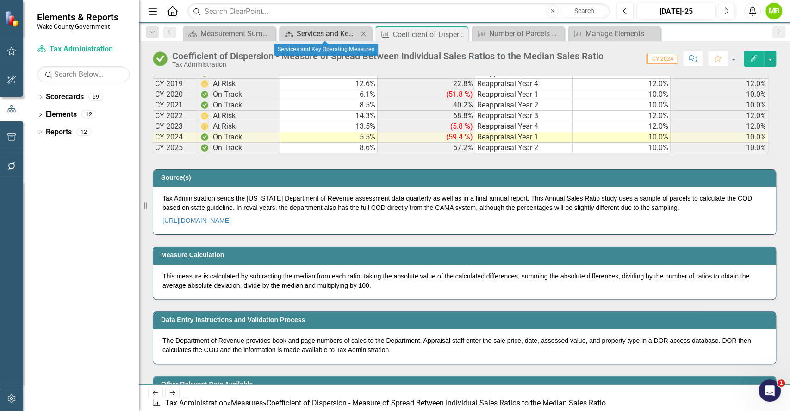
click at [305, 30] on div "Services and Key Operating Measures" at bounding box center [327, 34] width 61 height 12
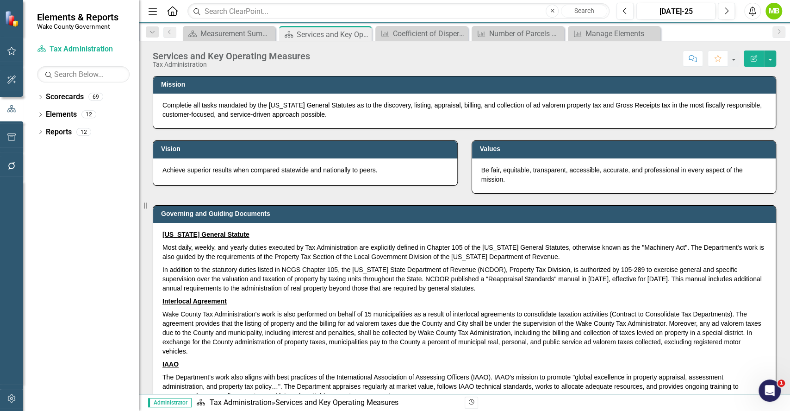
click at [617, 288] on p "In addition to the statutory duties listed in NCGS Chapter 105, the [US_STATE] …" at bounding box center [464, 278] width 604 height 31
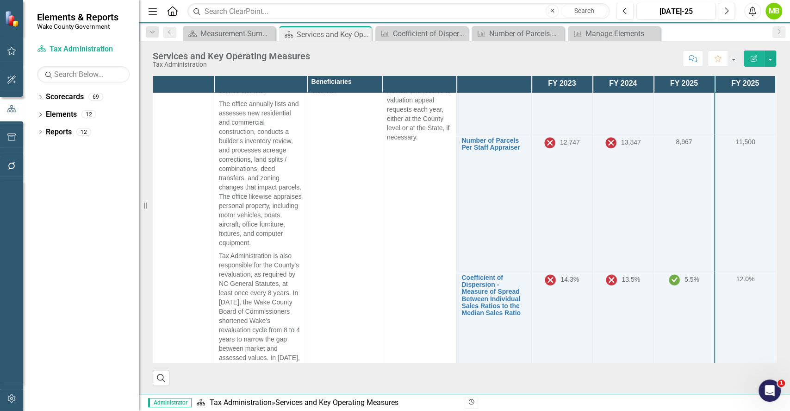
scroll to position [550, 0]
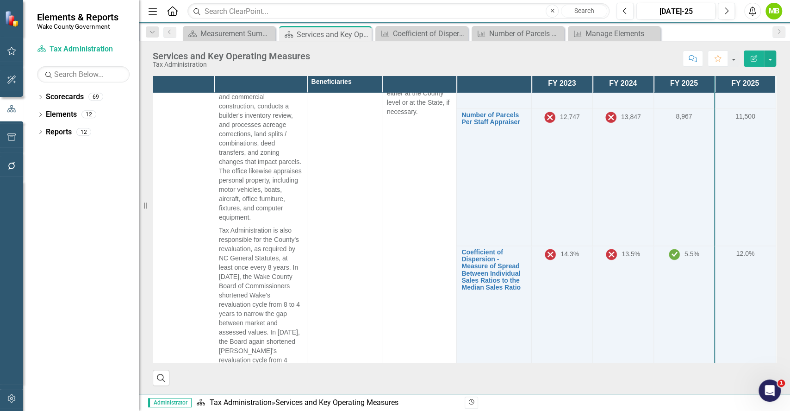
click at [736, 257] on span "12.0%" at bounding box center [745, 253] width 19 height 7
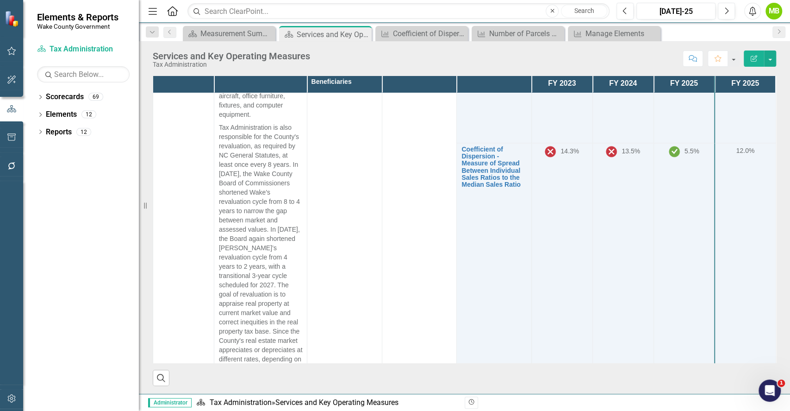
scroll to position [608, 0]
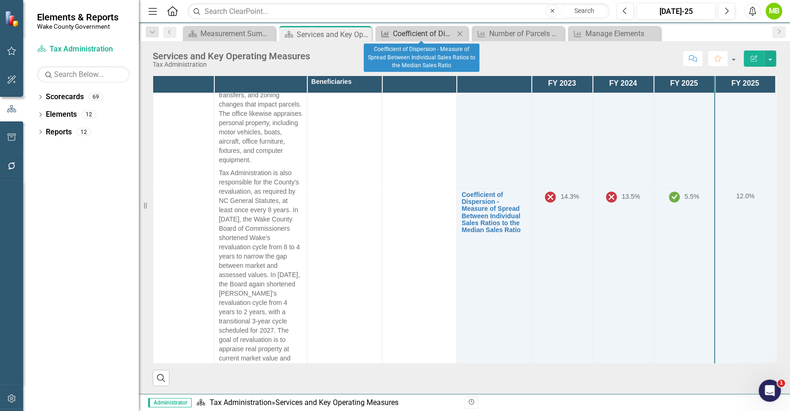
click at [422, 33] on div "Coefficient of Dispersion - Measure of Spread Between Individual Sales Ratios t…" at bounding box center [423, 34] width 61 height 12
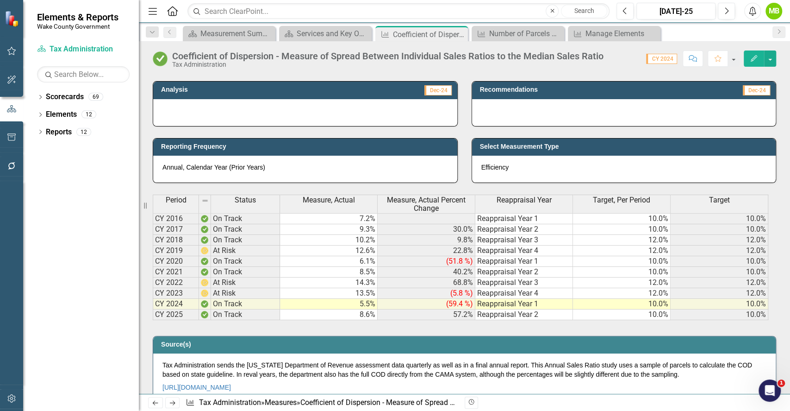
scroll to position [362, 0]
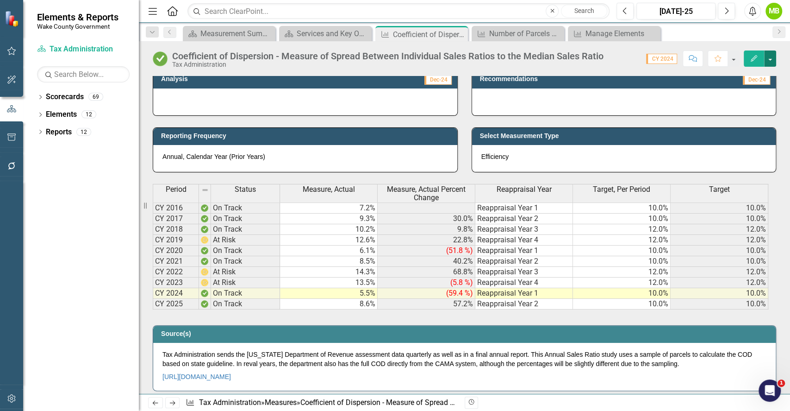
click at [769, 63] on button "button" at bounding box center [770, 58] width 12 height 16
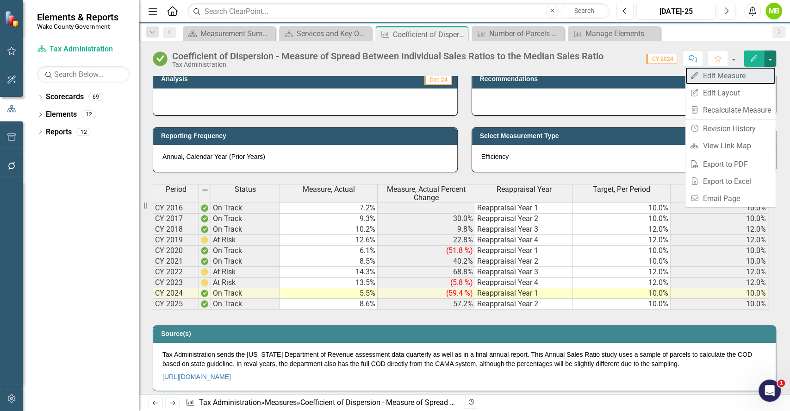
click at [750, 74] on link "Edit Edit Measure" at bounding box center [731, 75] width 90 height 17
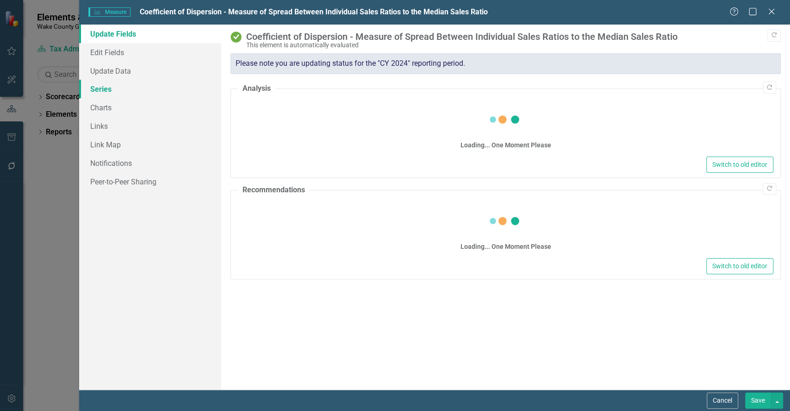
click at [118, 92] on link "Series" at bounding box center [150, 89] width 142 height 19
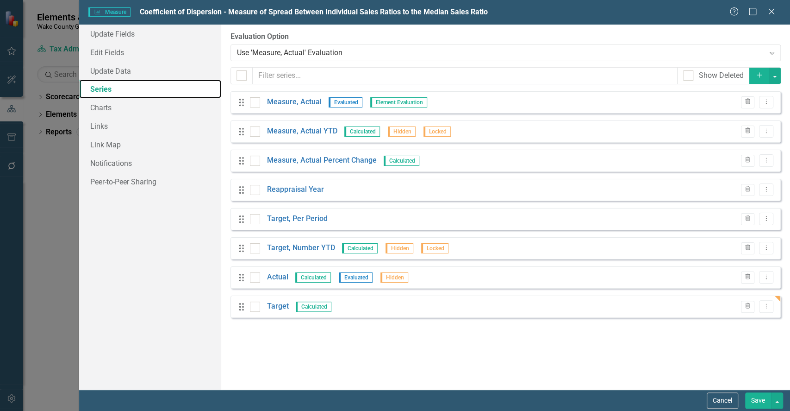
scroll to position [0, 0]
click at [275, 305] on link "Target" at bounding box center [278, 306] width 22 height 11
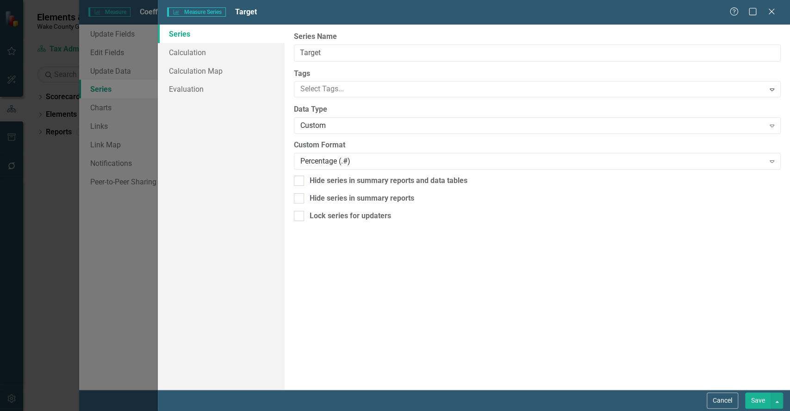
click at [304, 144] on label "Custom Format" at bounding box center [537, 145] width 487 height 11
click at [300, 184] on div at bounding box center [299, 180] width 10 height 10
click at [300, 181] on input "Hide series in summary reports and data tables" at bounding box center [297, 178] width 6 height 6
checkbox input "true"
click at [757, 395] on button "Save" at bounding box center [758, 400] width 26 height 16
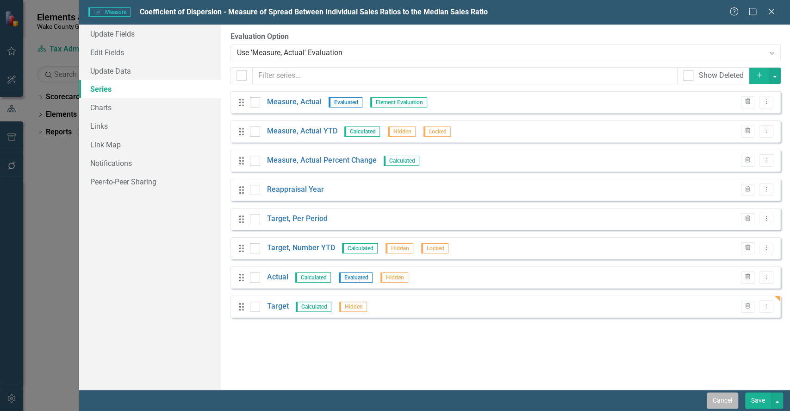
click at [722, 395] on button "Cancel" at bounding box center [722, 400] width 31 height 16
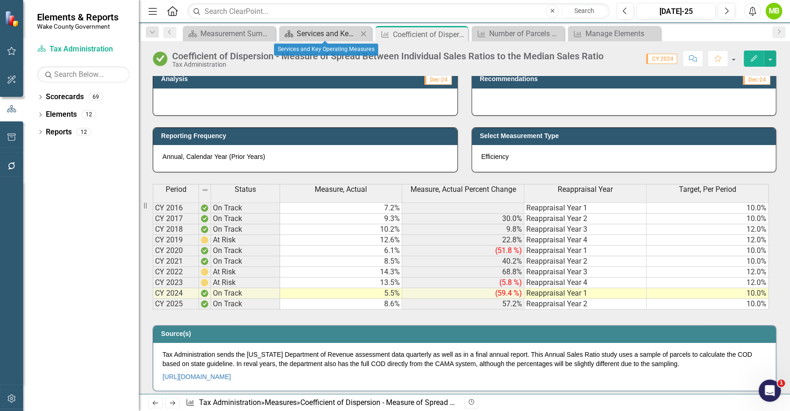
click at [322, 31] on div "Services and Key Operating Measures" at bounding box center [327, 34] width 61 height 12
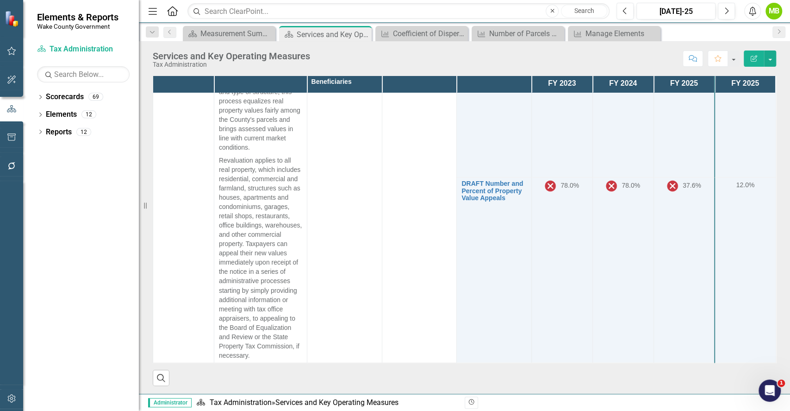
scroll to position [957, 0]
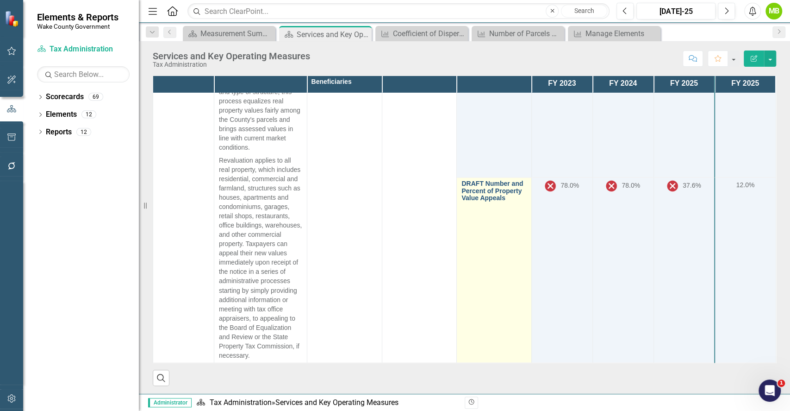
click at [490, 194] on link "DRAFT Number and Percent of Property Value Appeals" at bounding box center [494, 190] width 65 height 21
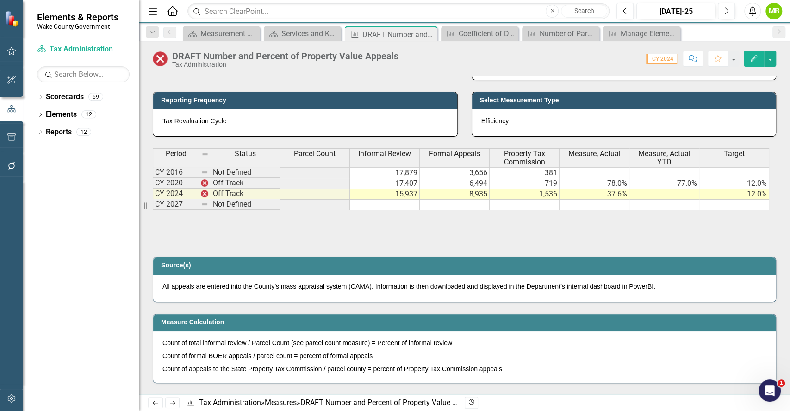
scroll to position [447, 0]
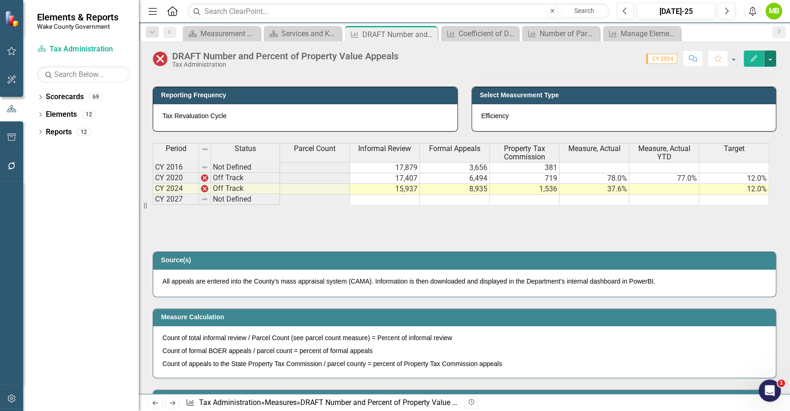
click at [775, 59] on button "button" at bounding box center [770, 58] width 12 height 16
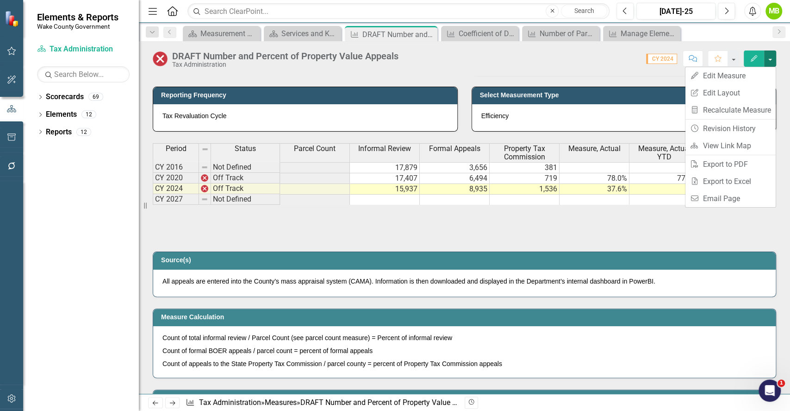
click at [489, 225] on div "Period Status Parcel Count Informal Review Formal Appeals Property Tax Commissi…" at bounding box center [465, 189] width 624 height 93
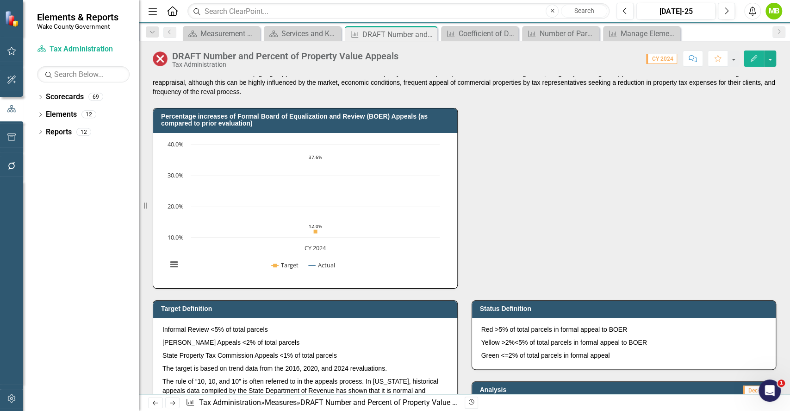
scroll to position [0, 0]
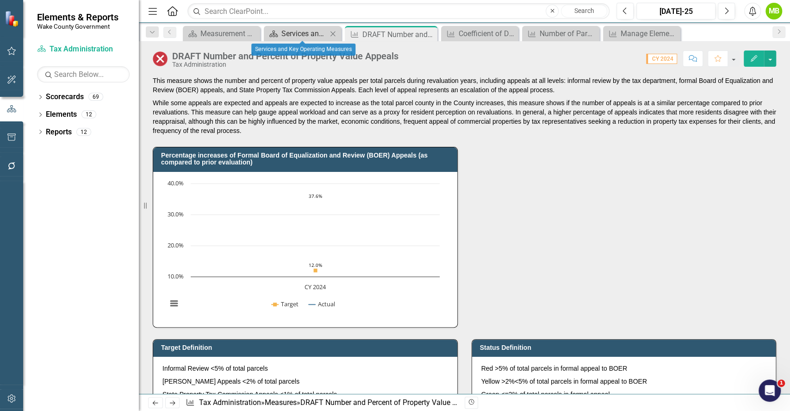
click at [290, 34] on div "Services and Key Operating Measures" at bounding box center [304, 34] width 46 height 12
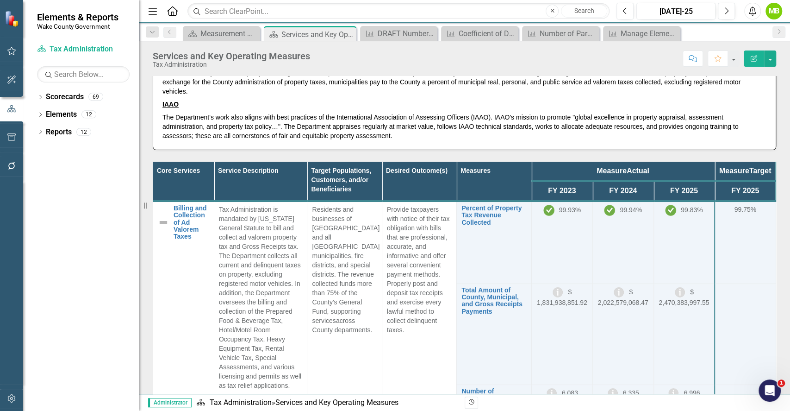
scroll to position [267, 0]
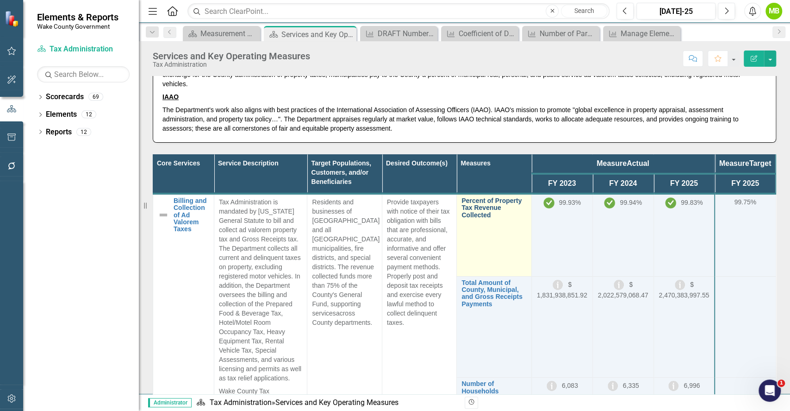
click at [472, 217] on link "Percent of Property Tax Revenue Collected" at bounding box center [494, 207] width 65 height 21
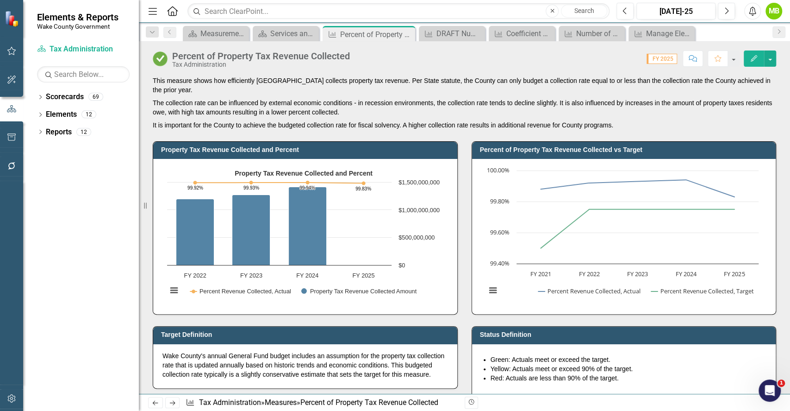
click at [452, 277] on div "Property Tax Revenue Collected and Percent Combination chart with 2 data series…" at bounding box center [305, 236] width 304 height 155
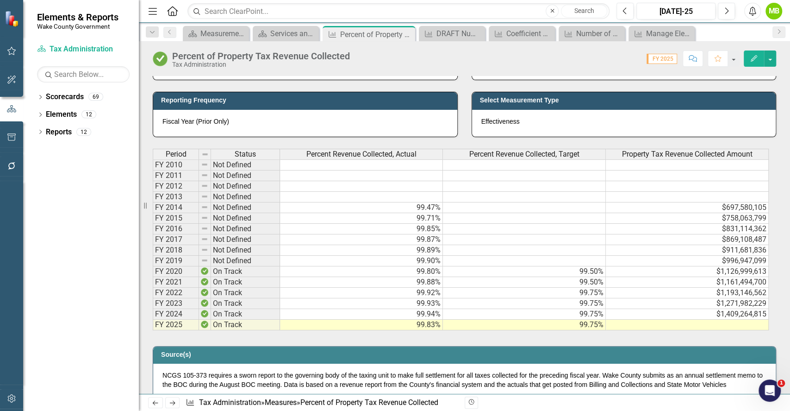
scroll to position [401, 0]
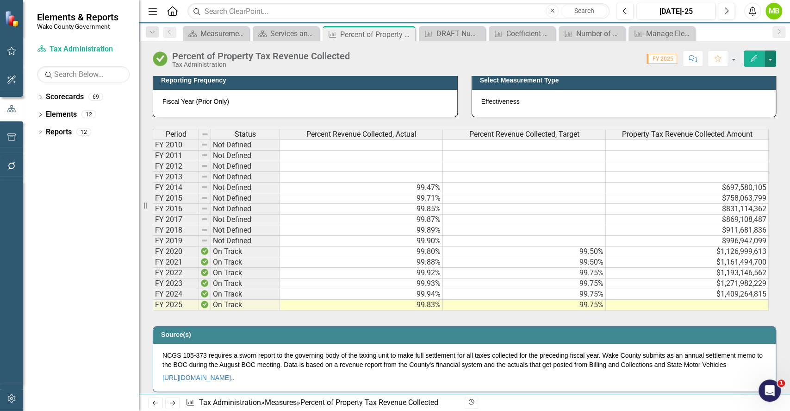
click at [770, 57] on button "button" at bounding box center [770, 58] width 12 height 16
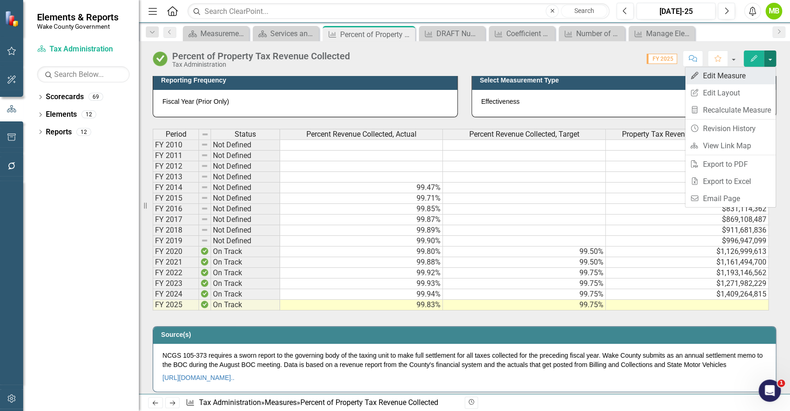
click at [745, 73] on link "Edit Edit Measure" at bounding box center [731, 75] width 90 height 17
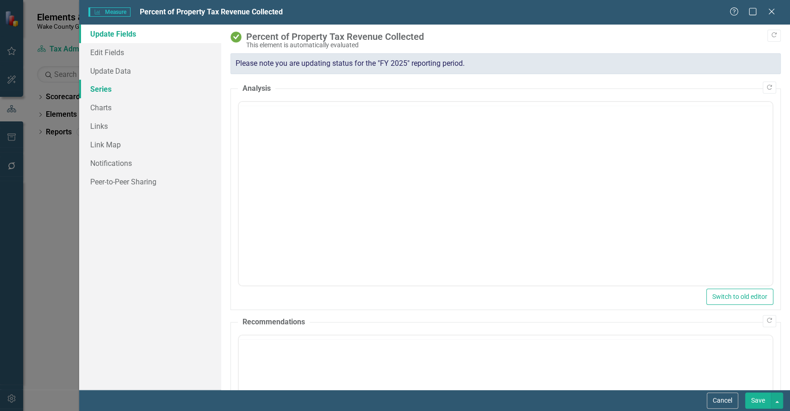
click at [95, 91] on link "Series" at bounding box center [150, 89] width 142 height 19
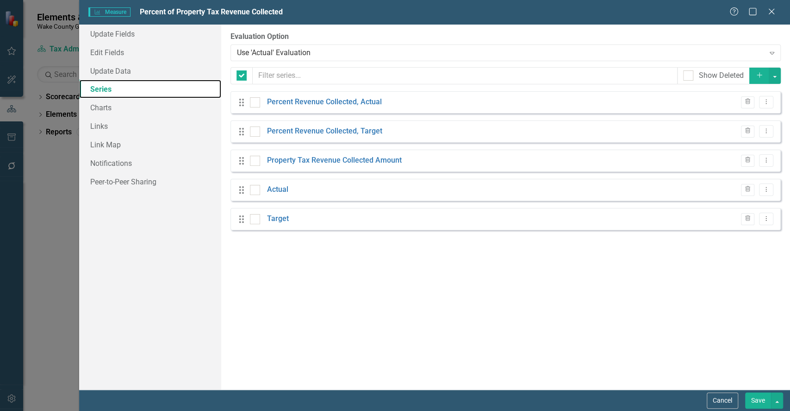
checkbox input "false"
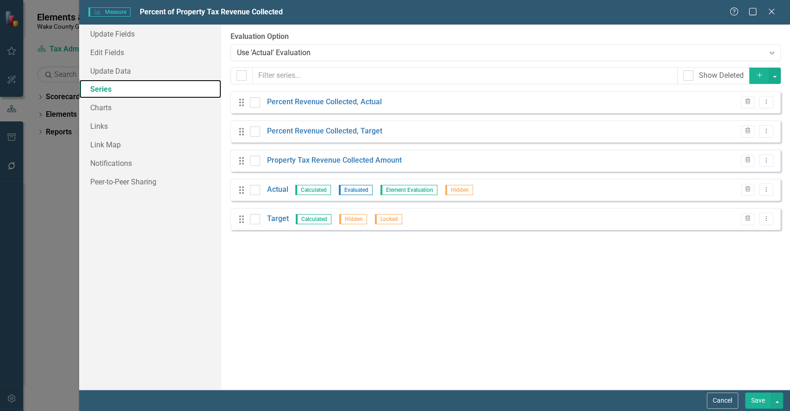
scroll to position [0, 0]
click at [750, 161] on icon "button" at bounding box center [747, 160] width 5 height 6
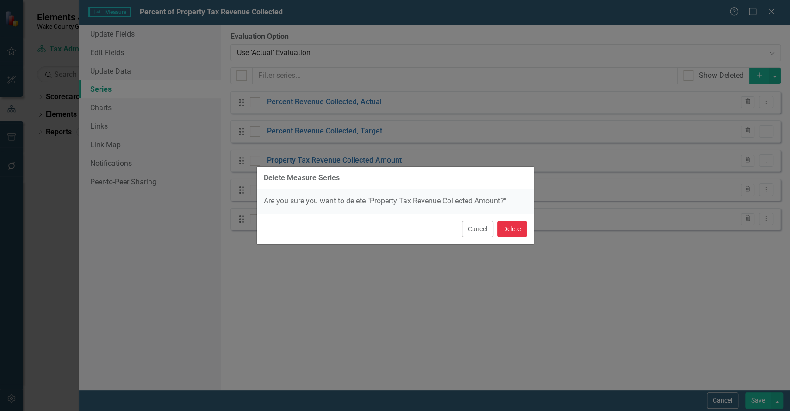
click at [507, 228] on button "Delete" at bounding box center [512, 229] width 30 height 16
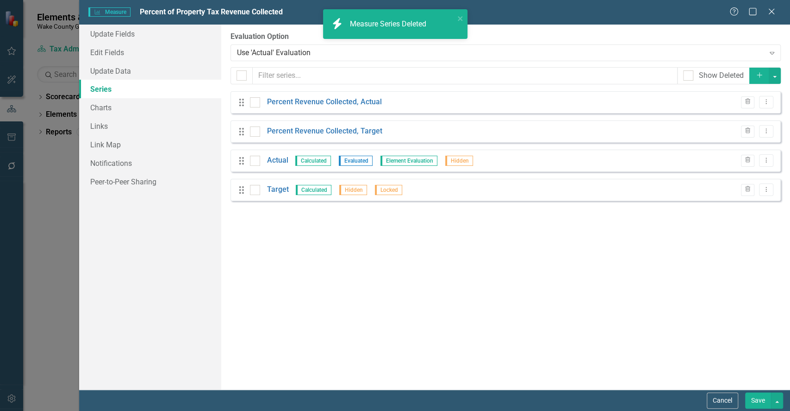
click at [755, 402] on button "Save" at bounding box center [758, 400] width 26 height 16
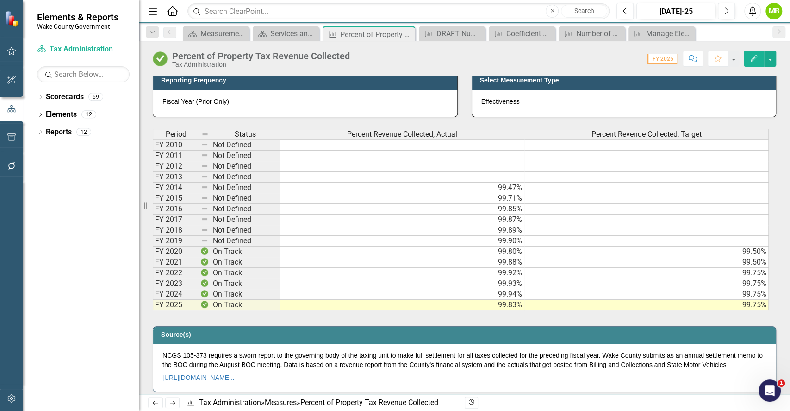
drag, startPoint x: 789, startPoint y: 230, endPoint x: 789, endPoint y: 167, distance: 63.4
click at [789, 167] on div "This measure shows how efficiently Wake County collects property tax revenue. P…" at bounding box center [464, 235] width 651 height 318
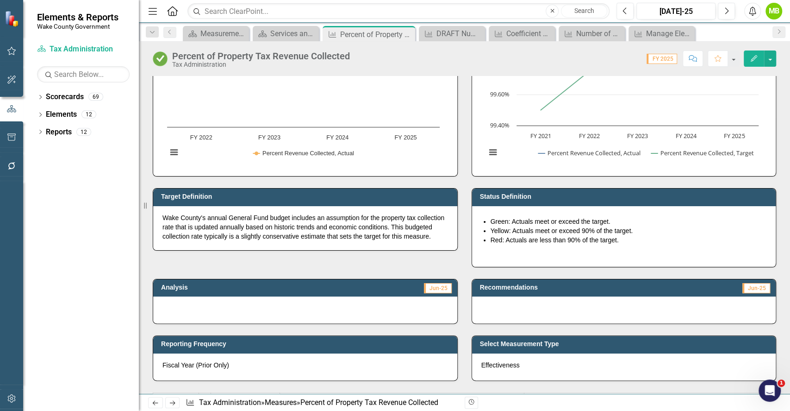
scroll to position [57, 0]
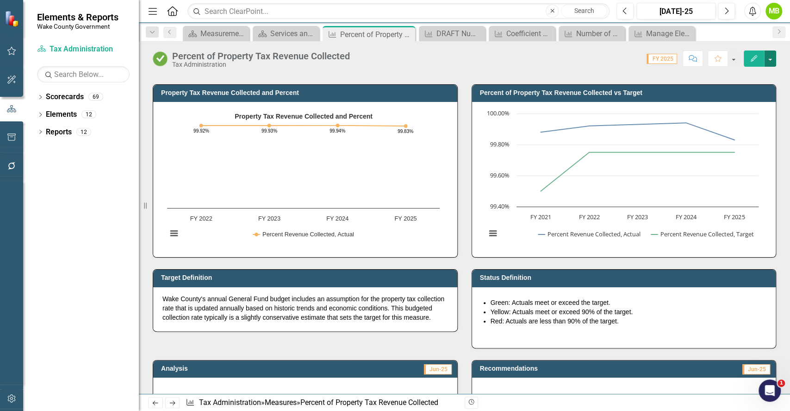
click at [767, 61] on button "button" at bounding box center [770, 58] width 12 height 16
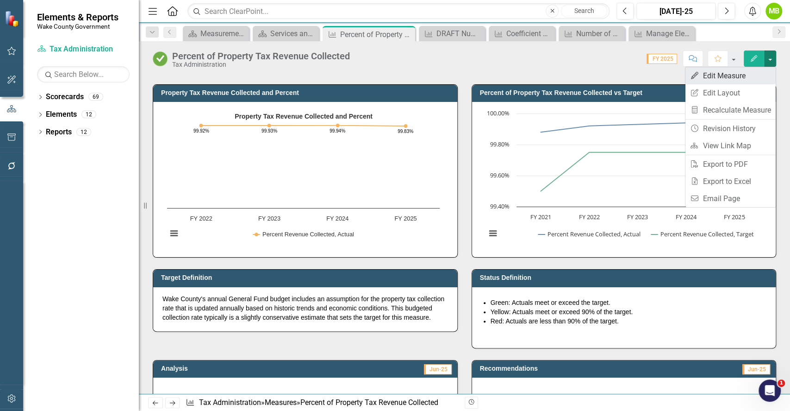
click at [720, 73] on link "Edit Edit Measure" at bounding box center [731, 75] width 90 height 17
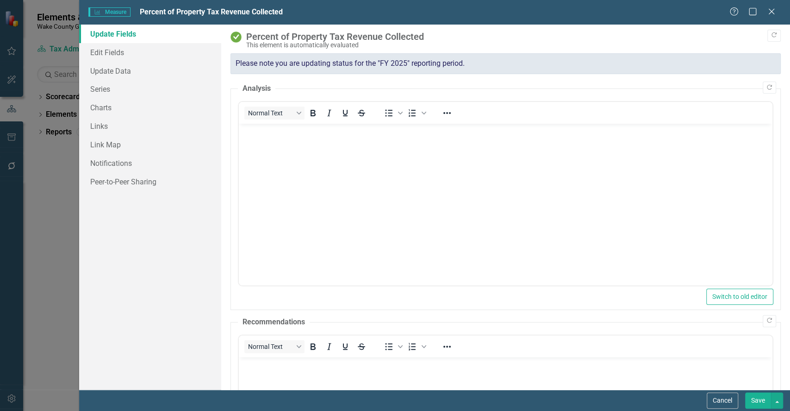
scroll to position [0, 0]
click at [122, 115] on link "Charts" at bounding box center [150, 107] width 142 height 19
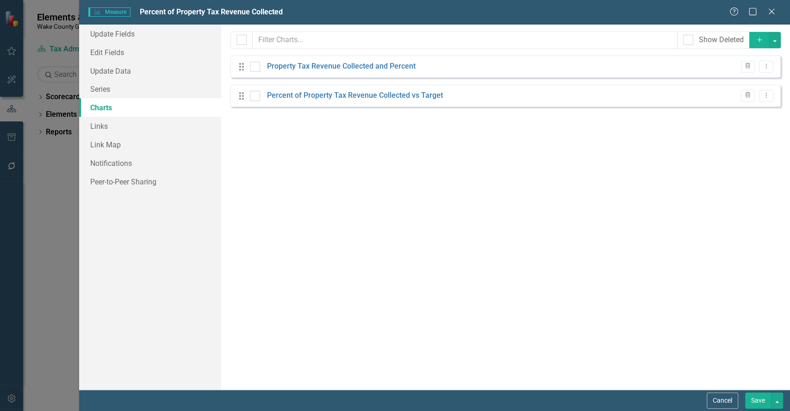
click at [750, 72] on button "Trash" at bounding box center [747, 67] width 13 height 12
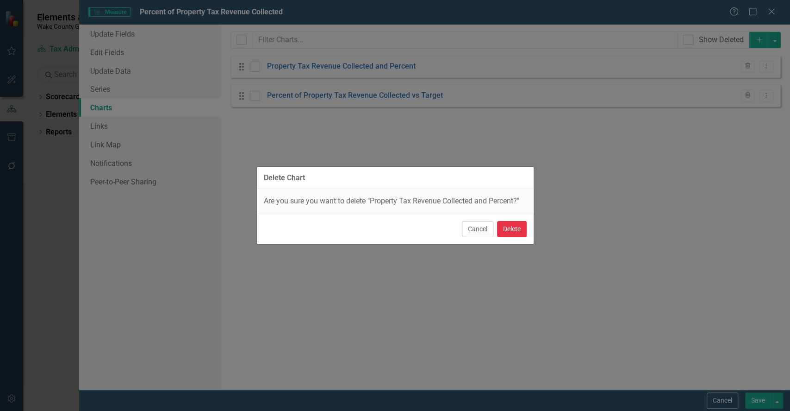
click at [515, 225] on button "Delete" at bounding box center [512, 229] width 30 height 16
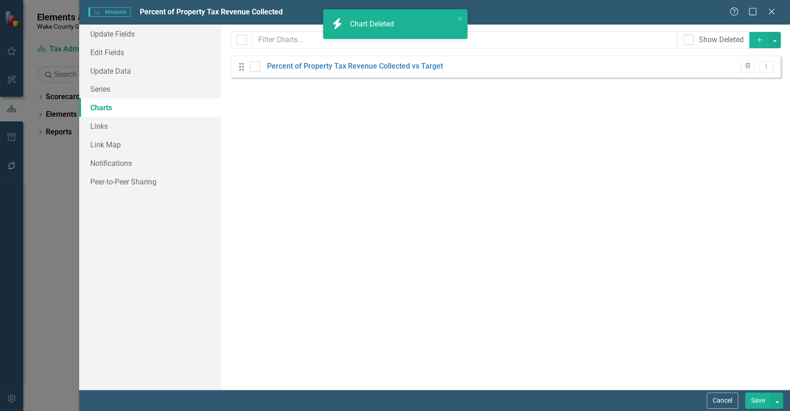
click at [758, 403] on button "Save" at bounding box center [758, 400] width 26 height 16
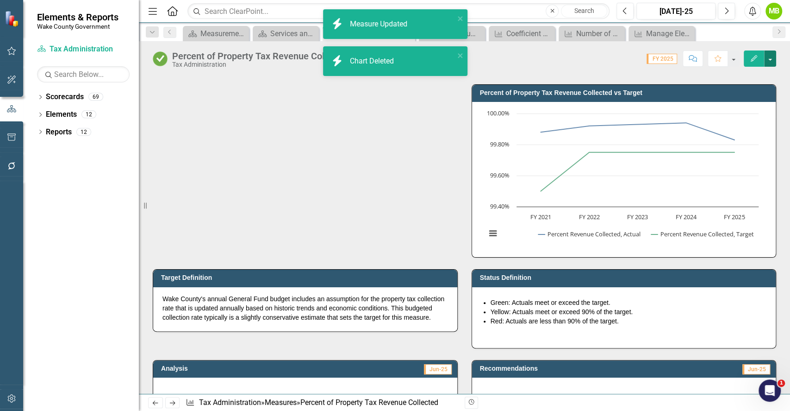
click at [775, 62] on button "button" at bounding box center [770, 58] width 12 height 16
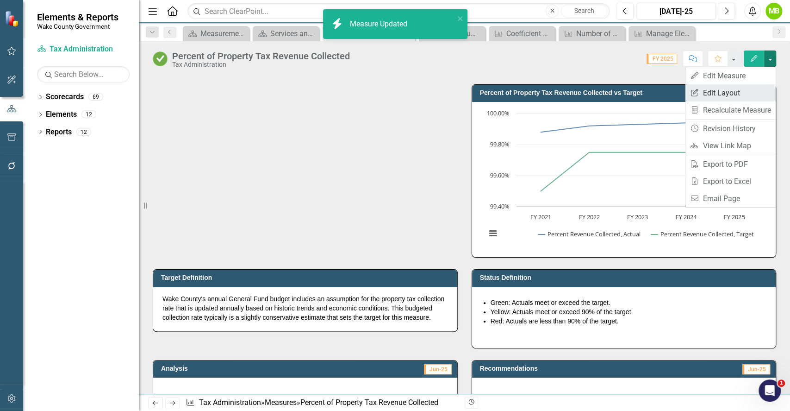
click at [746, 91] on link "Edit Report Edit Layout" at bounding box center [731, 92] width 90 height 17
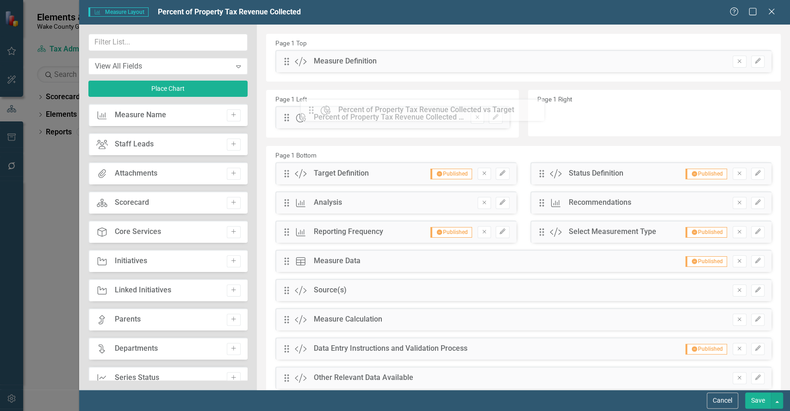
drag, startPoint x: 396, startPoint y: 97, endPoint x: 318, endPoint y: 109, distance: 79.5
drag, startPoint x: 317, startPoint y: 107, endPoint x: 674, endPoint y: 348, distance: 430.5
click at [754, 399] on button "Save" at bounding box center [758, 400] width 26 height 16
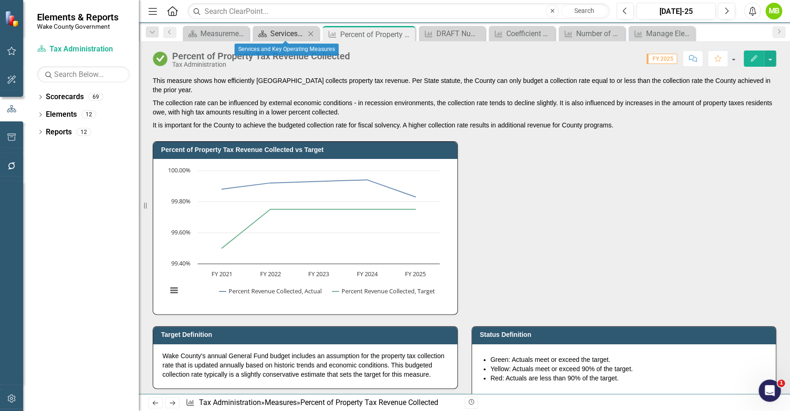
click at [284, 35] on div "Services and Key Operating Measures" at bounding box center [287, 34] width 35 height 12
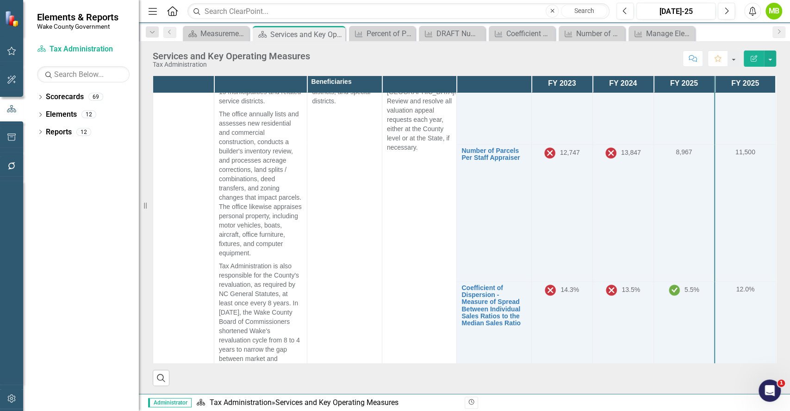
scroll to position [513, 0]
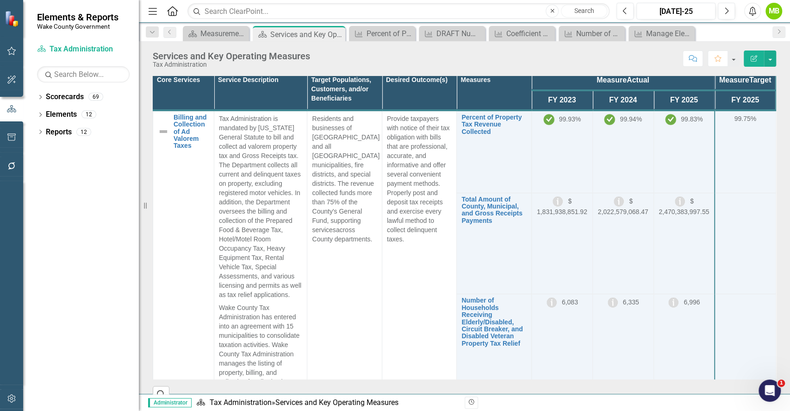
scroll to position [367, 0]
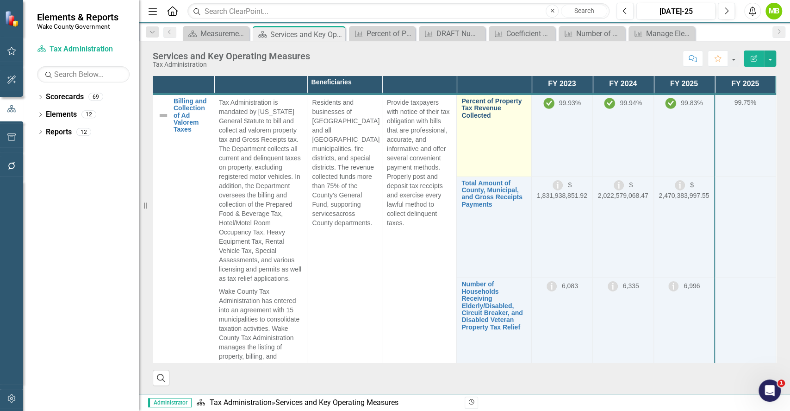
click at [469, 119] on link "Percent of Property Tax Revenue Collected" at bounding box center [494, 108] width 65 height 21
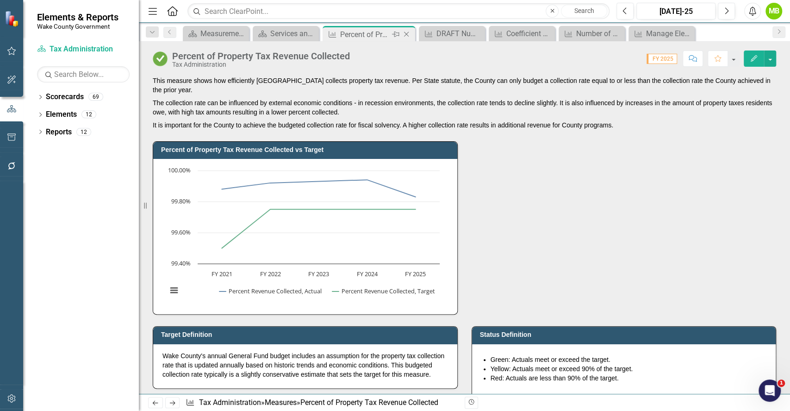
click at [406, 34] on icon at bounding box center [406, 34] width 5 height 5
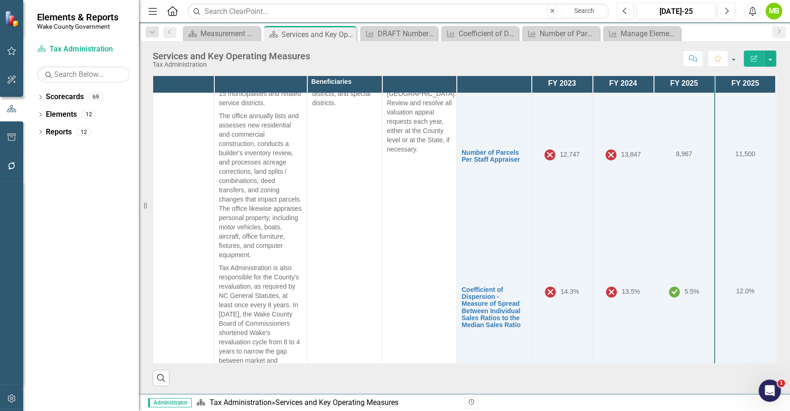
scroll to position [522, 0]
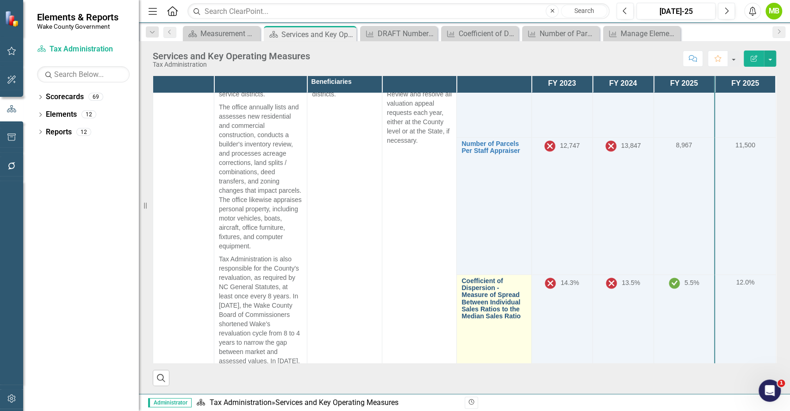
click at [489, 302] on link "Coefficient of Dispersion - Measure of Spread Between Individual Sales Ratios t…" at bounding box center [494, 298] width 65 height 43
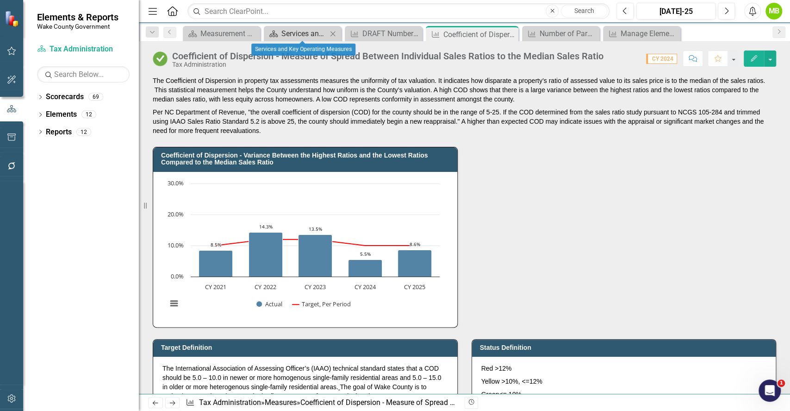
click at [297, 30] on div "Services and Key Operating Measures" at bounding box center [304, 34] width 46 height 12
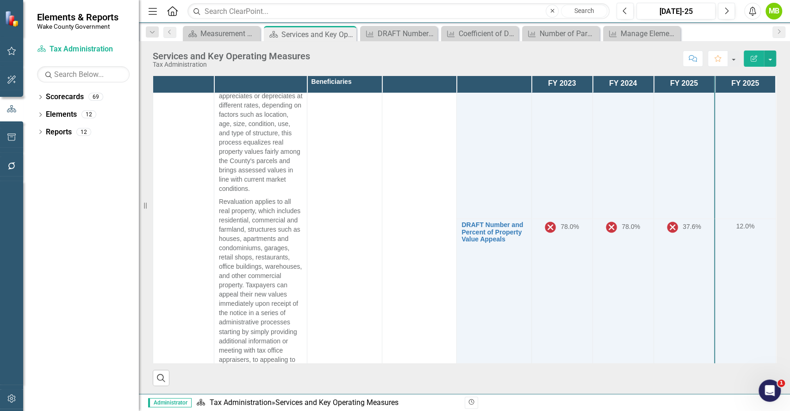
scroll to position [957, 0]
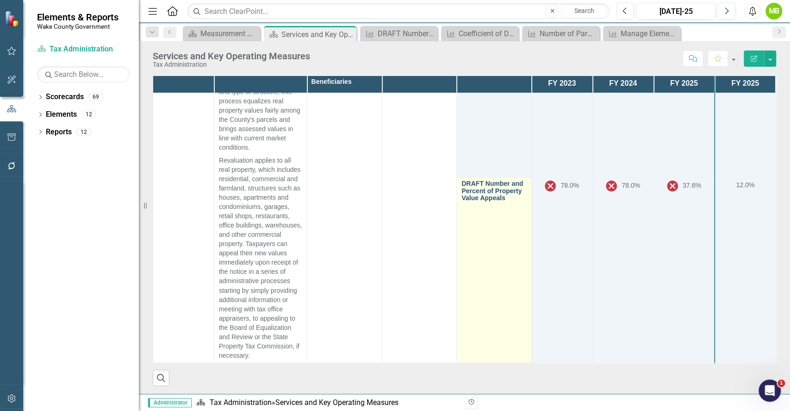
click at [485, 194] on link "DRAFT Number and Percent of Property Value Appeals" at bounding box center [494, 190] width 65 height 21
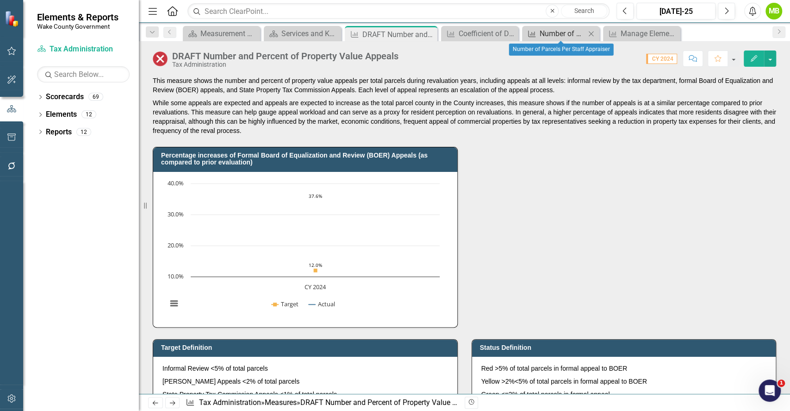
click at [564, 33] on div "Number of Parcels Per Staff Appraiser" at bounding box center [563, 34] width 46 height 12
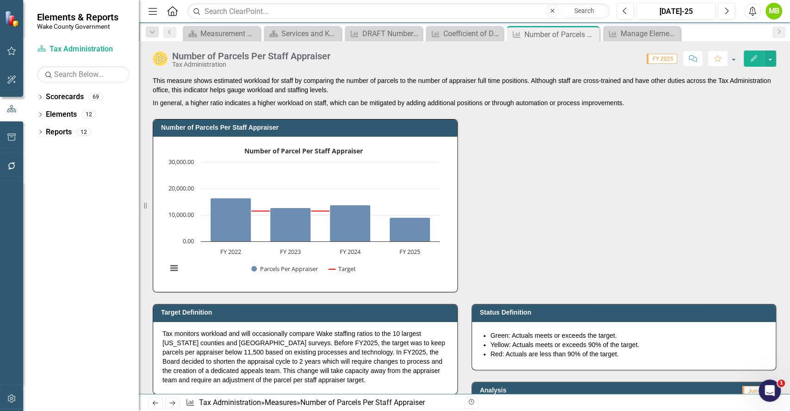
click at [467, 211] on div "Number of Parcels Per Staff Appraiser Number of Parcel Per Staff Appraiser Comb…" at bounding box center [464, 199] width 637 height 185
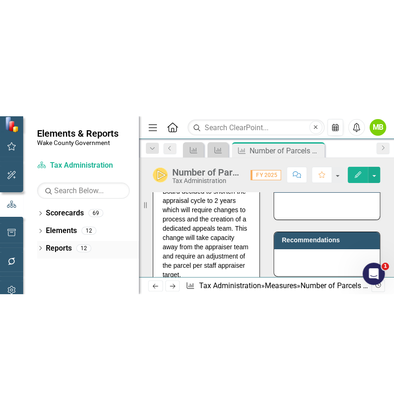
scroll to position [476, 0]
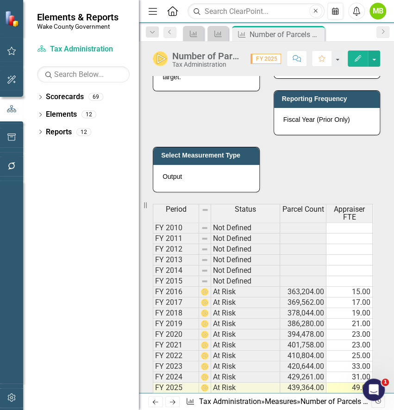
click at [348, 372] on td "33.00" at bounding box center [349, 366] width 46 height 11
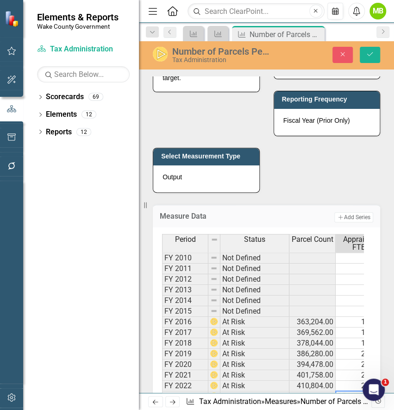
scroll to position [492, 0]
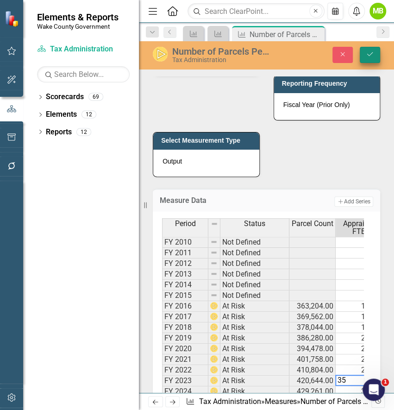
type textarea "35"
click at [372, 51] on icon "Save" at bounding box center [370, 54] width 8 height 6
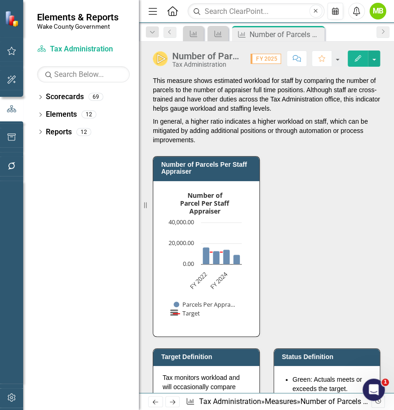
drag, startPoint x: 337, startPoint y: 253, endPoint x: 375, endPoint y: 348, distance: 102.6
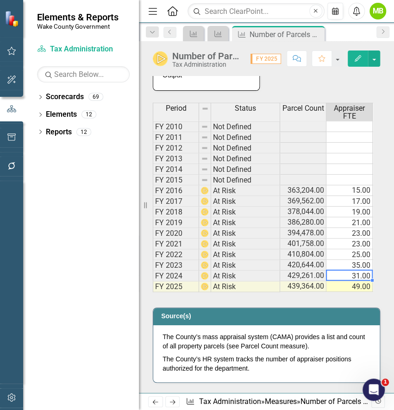
click at [359, 281] on td "31.00" at bounding box center [349, 275] width 46 height 11
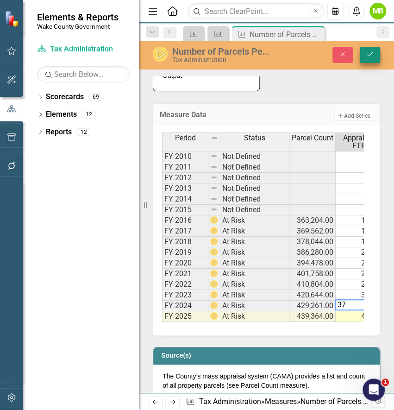
type textarea "37"
click at [371, 56] on icon "Save" at bounding box center [370, 54] width 8 height 6
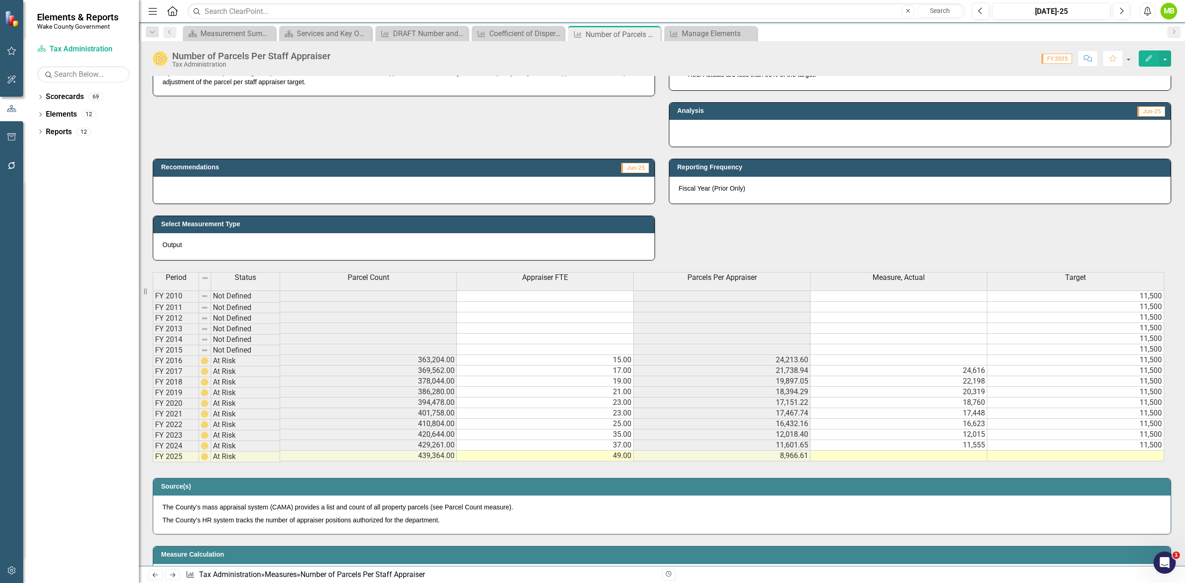
scroll to position [0, 6]
click at [790, 410] on td at bounding box center [1075, 456] width 177 height 11
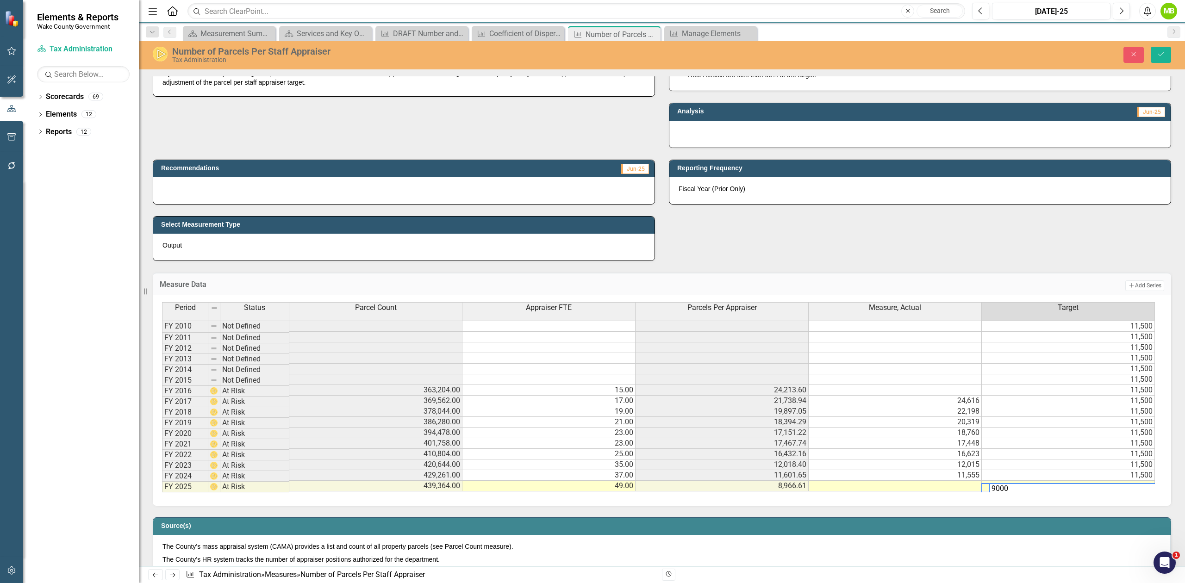
type textarea "9000"
click at [790, 410] on div "Period Status Parcel Count Appraiser FTE Parcels Per Appraiser Measure, Actual …" at bounding box center [662, 400] width 1018 height 211
drag, startPoint x: 1167, startPoint y: 48, endPoint x: 1137, endPoint y: 71, distance: 37.6
click at [790, 48] on button "Save" at bounding box center [1161, 55] width 20 height 16
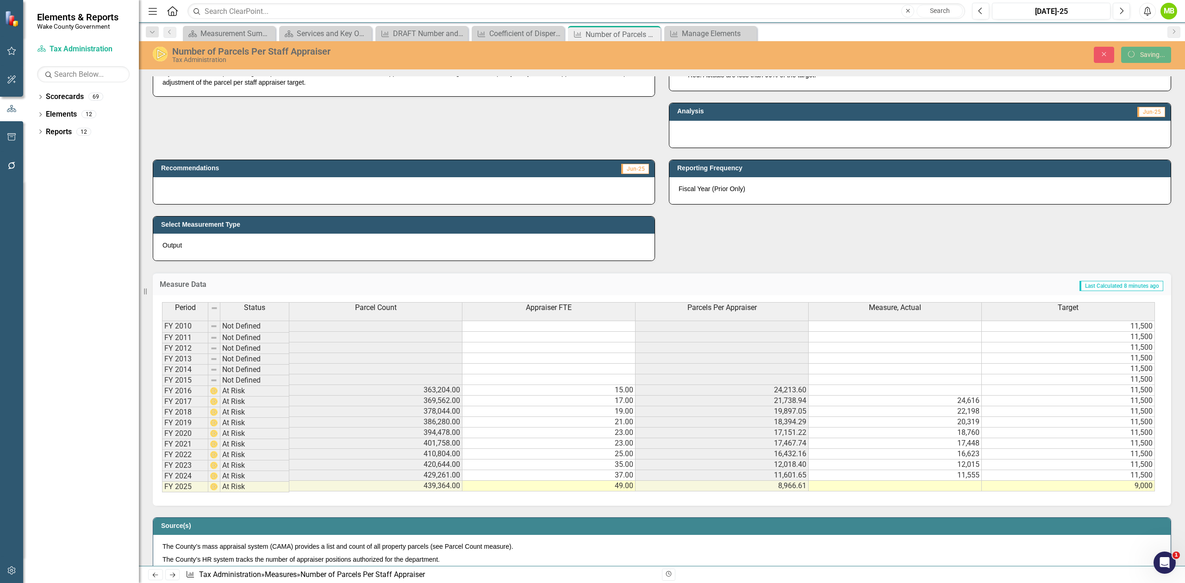
scroll to position [0, 0]
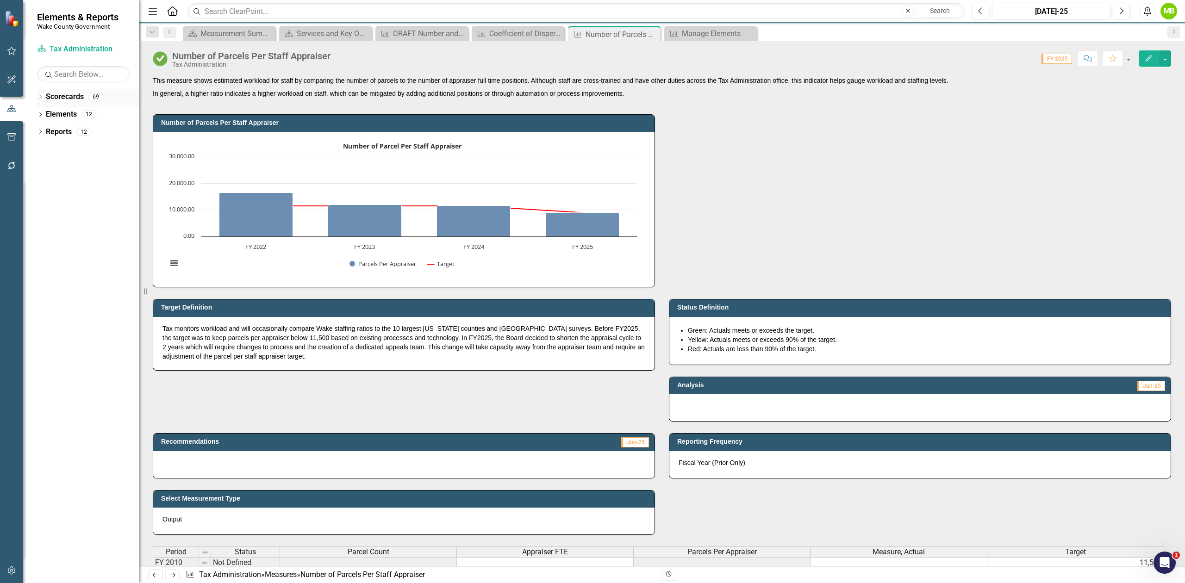
click at [39, 96] on icon "Dropdown" at bounding box center [40, 97] width 6 height 5
click at [47, 128] on div "Dropdown" at bounding box center [45, 132] width 7 height 8
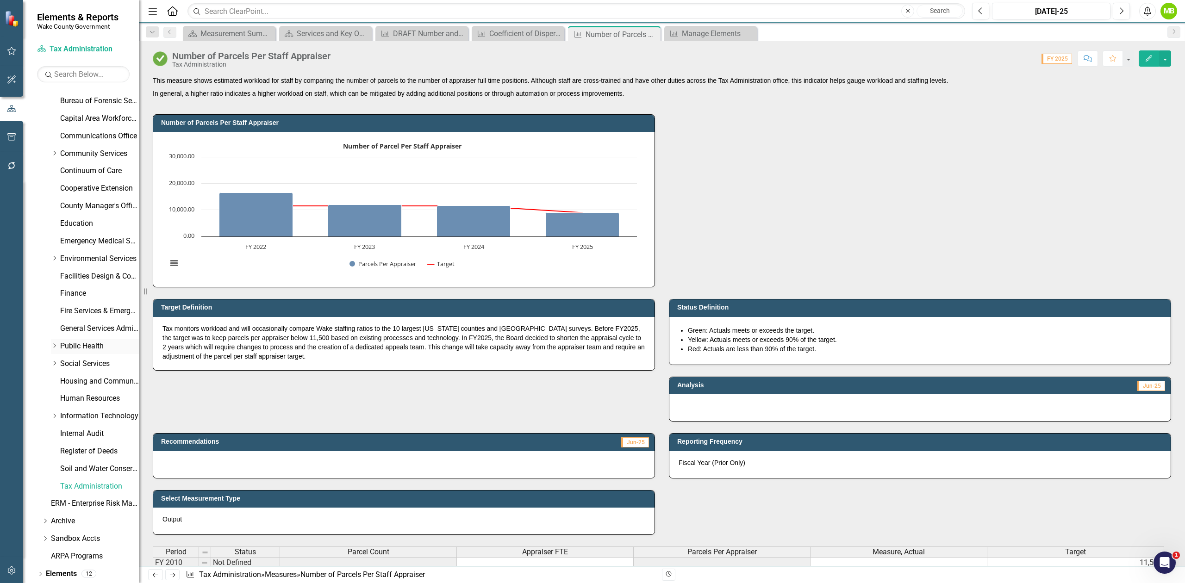
scroll to position [119, 0]
click at [41, 410] on icon "Dropdown" at bounding box center [40, 556] width 6 height 5
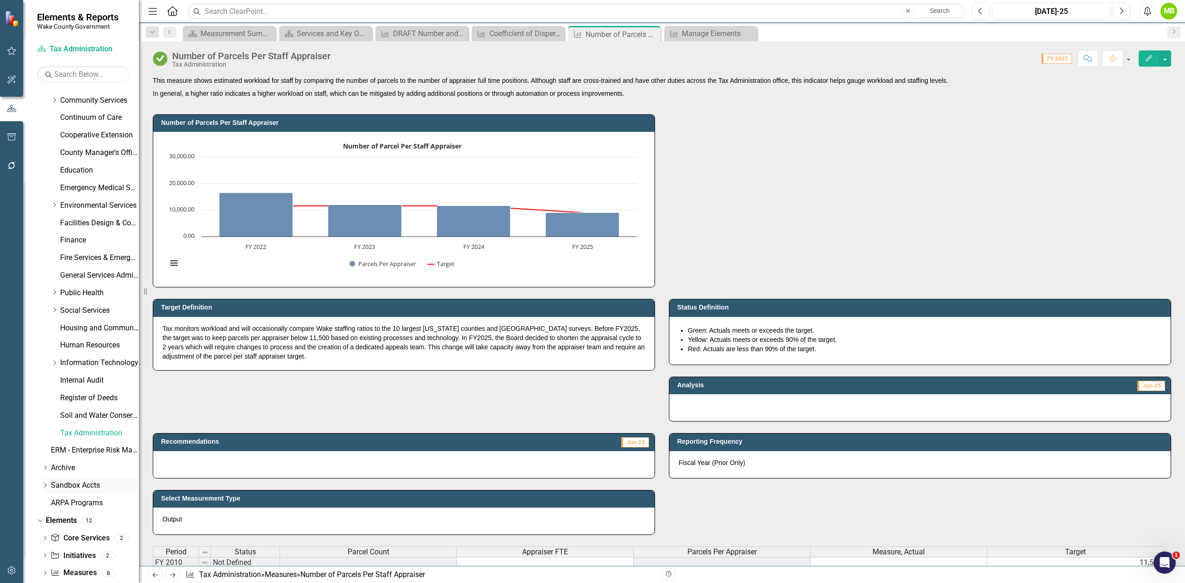
scroll to position [172, 0]
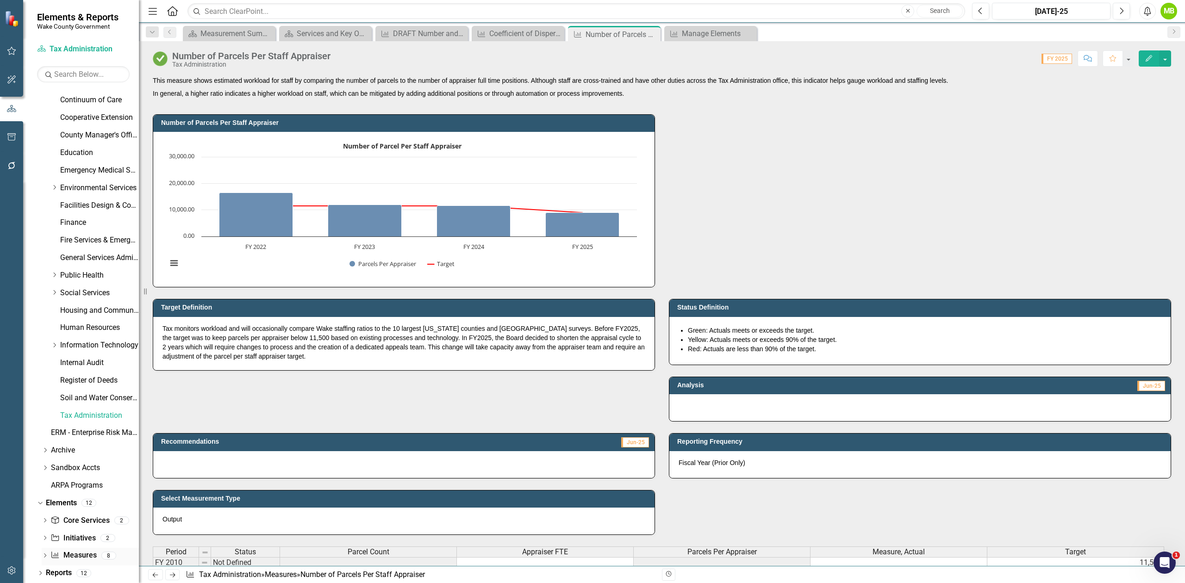
click at [81, 410] on link "Measure Measures" at bounding box center [73, 555] width 46 height 11
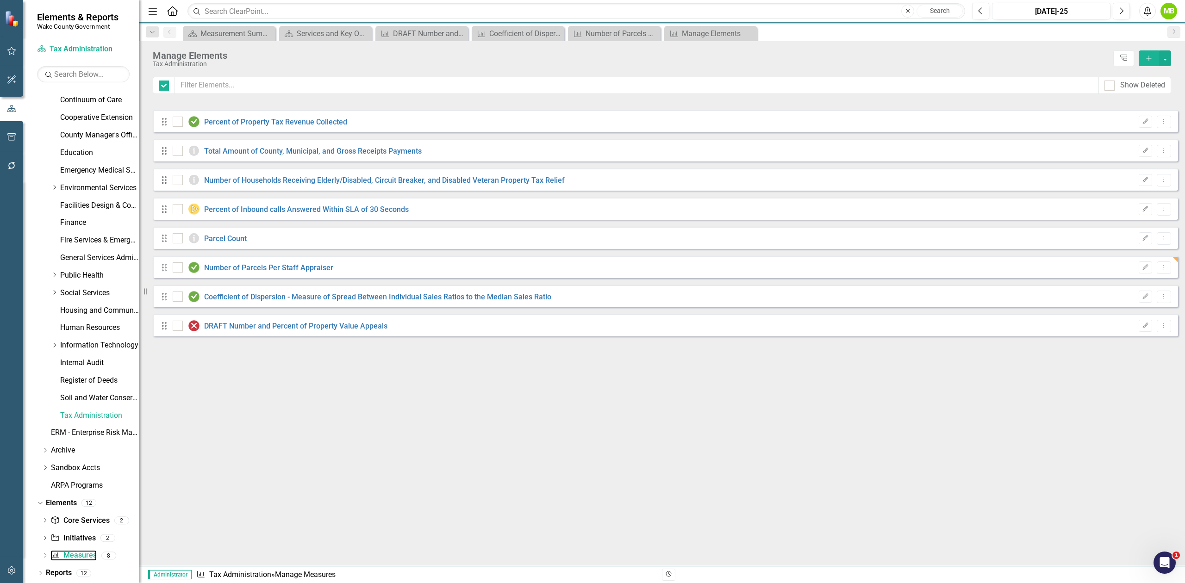
checkbox input "false"
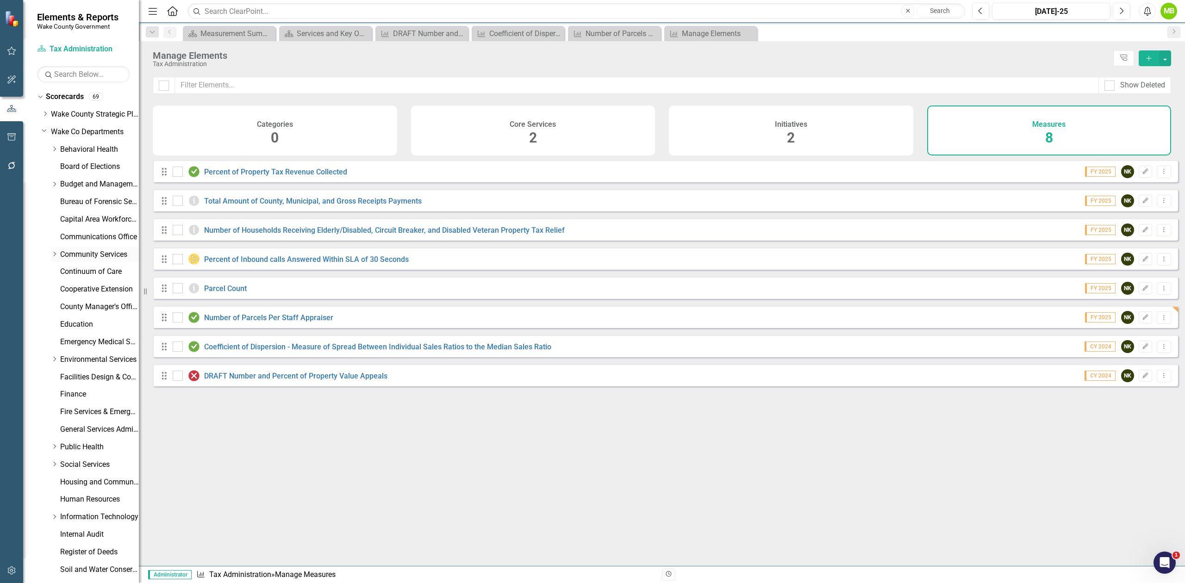
click at [69, 256] on link "Community Services" at bounding box center [99, 255] width 79 height 11
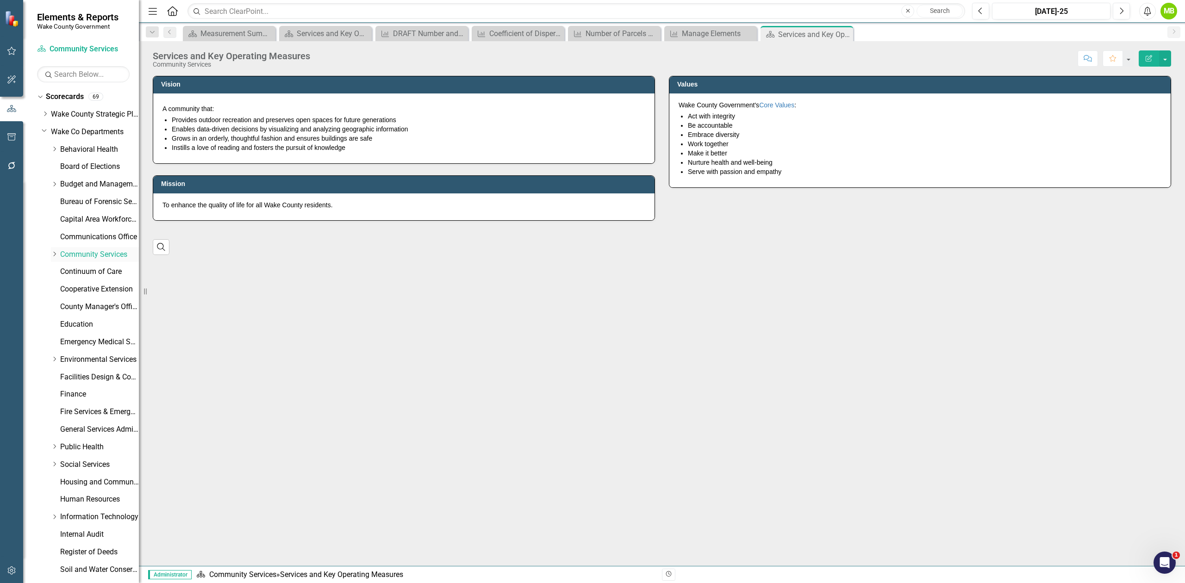
click at [56, 256] on icon "Dropdown" at bounding box center [54, 254] width 7 height 6
click at [91, 309] on link "Planning, Development and Inspections (PDI)" at bounding box center [103, 307] width 69 height 11
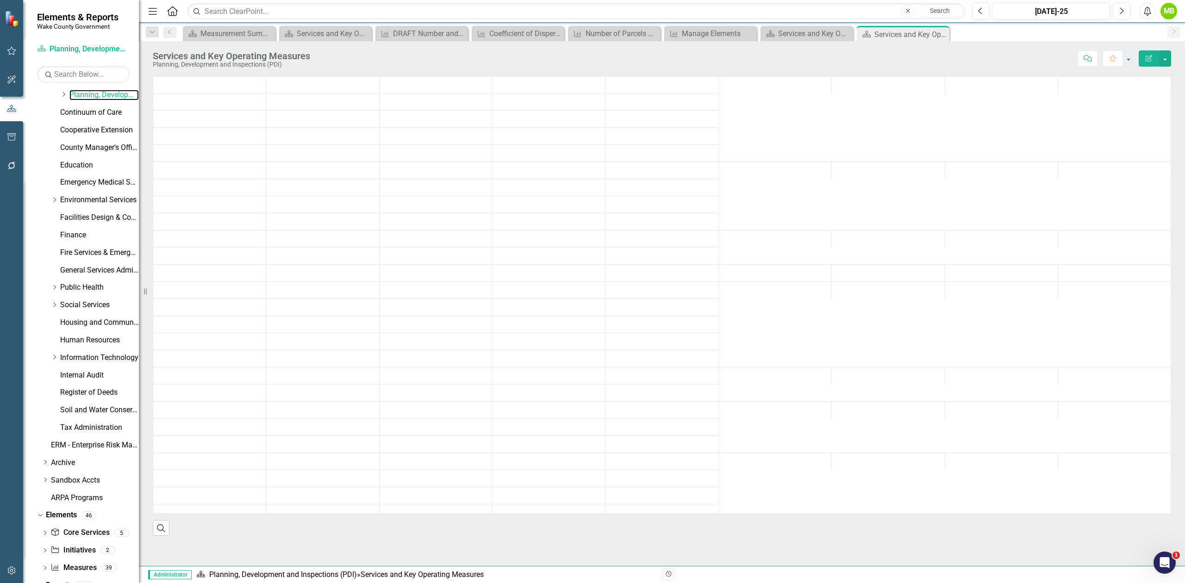
scroll to position [225, 0]
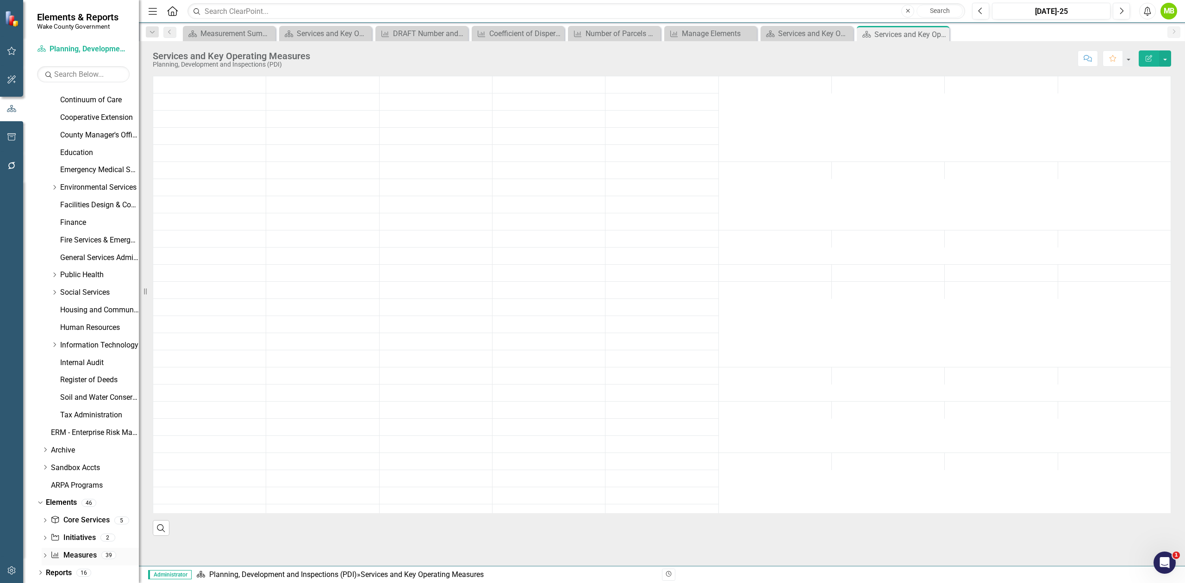
click at [80, 410] on link "Measure Measures" at bounding box center [73, 555] width 46 height 11
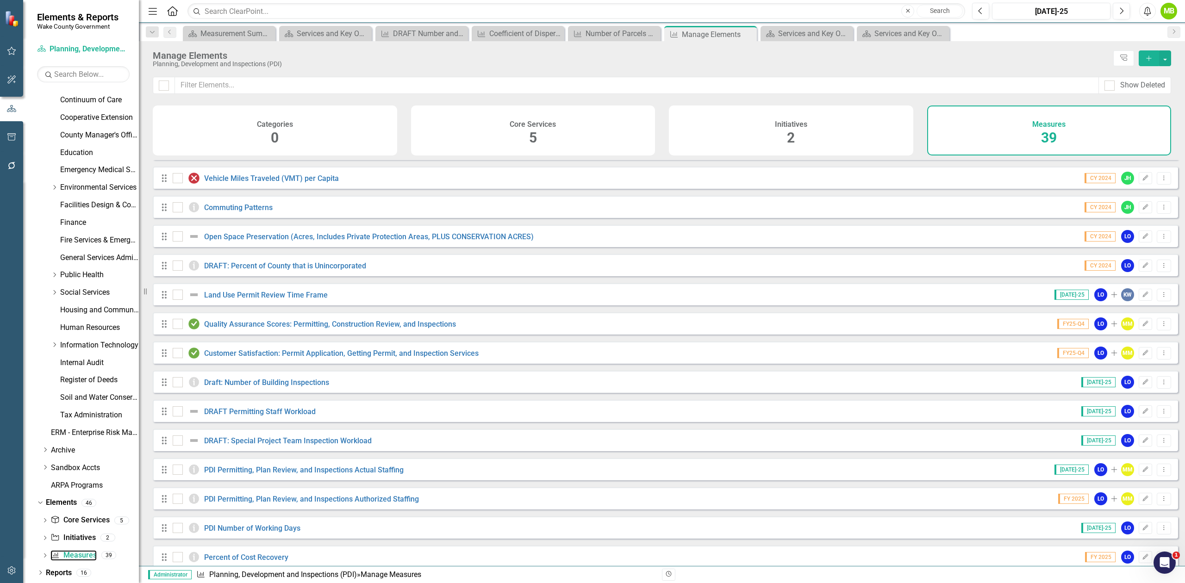
scroll to position [62, 0]
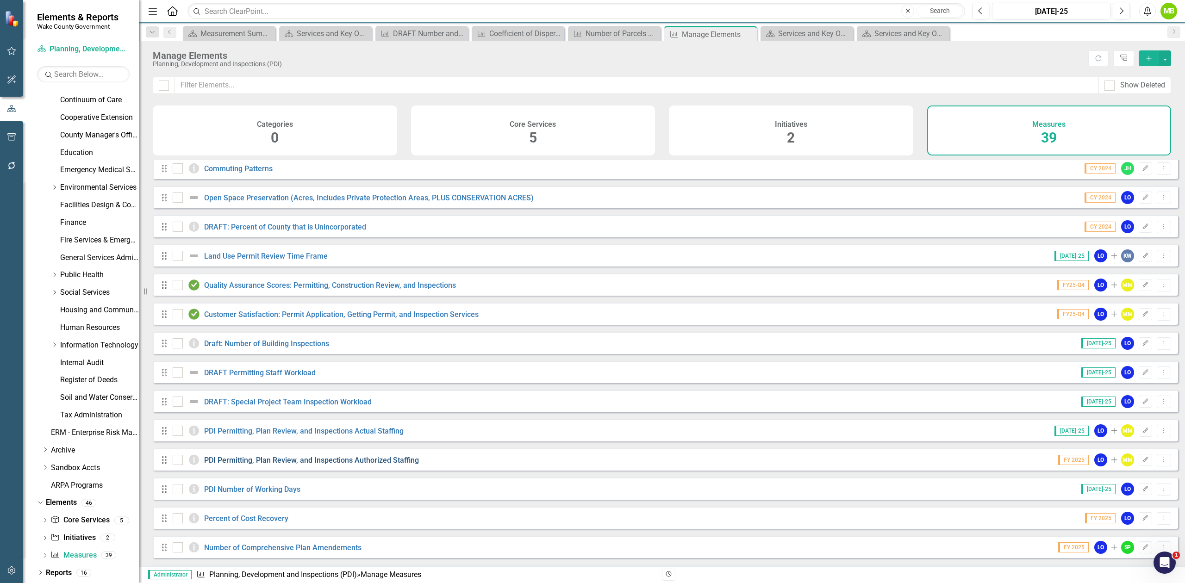
click at [344, 410] on link "PDI Permitting, Plan Review, and Inspections Authorized Staffing" at bounding box center [311, 460] width 215 height 9
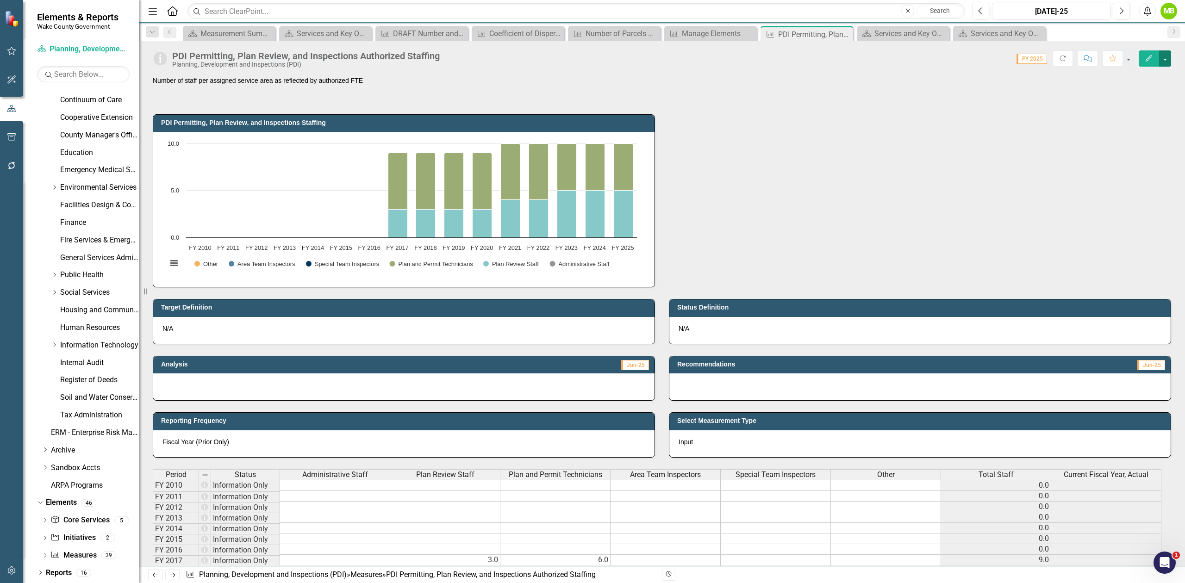
click at [790, 64] on button "button" at bounding box center [1165, 58] width 12 height 16
click at [790, 81] on link "Edit Edit Measure" at bounding box center [1126, 76] width 90 height 17
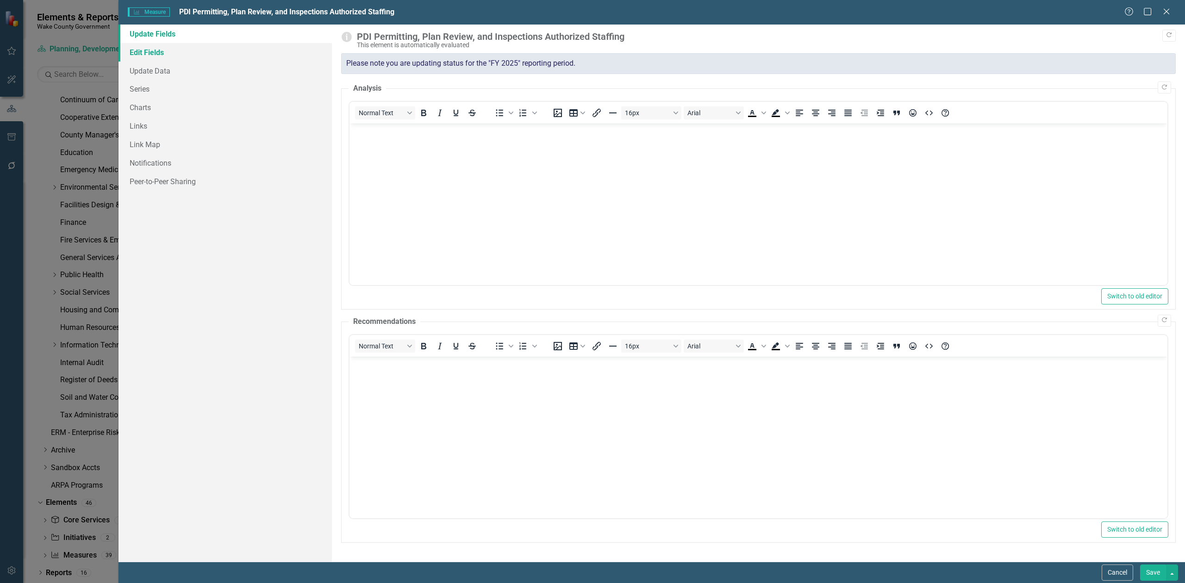
click at [179, 55] on link "Edit Fields" at bounding box center [225, 52] width 213 height 19
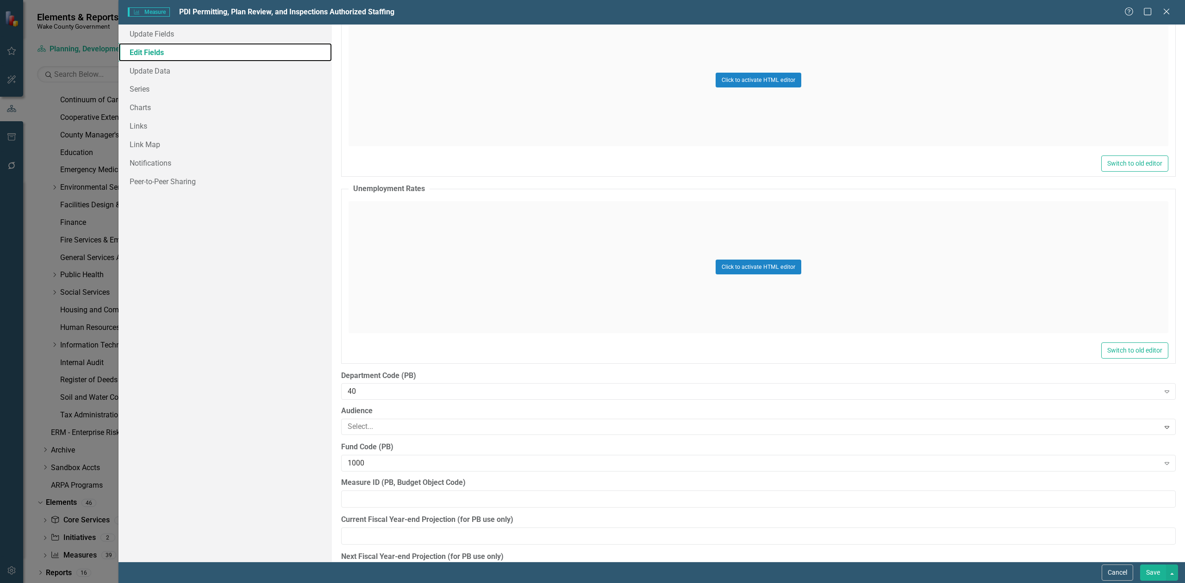
scroll to position [2178, 0]
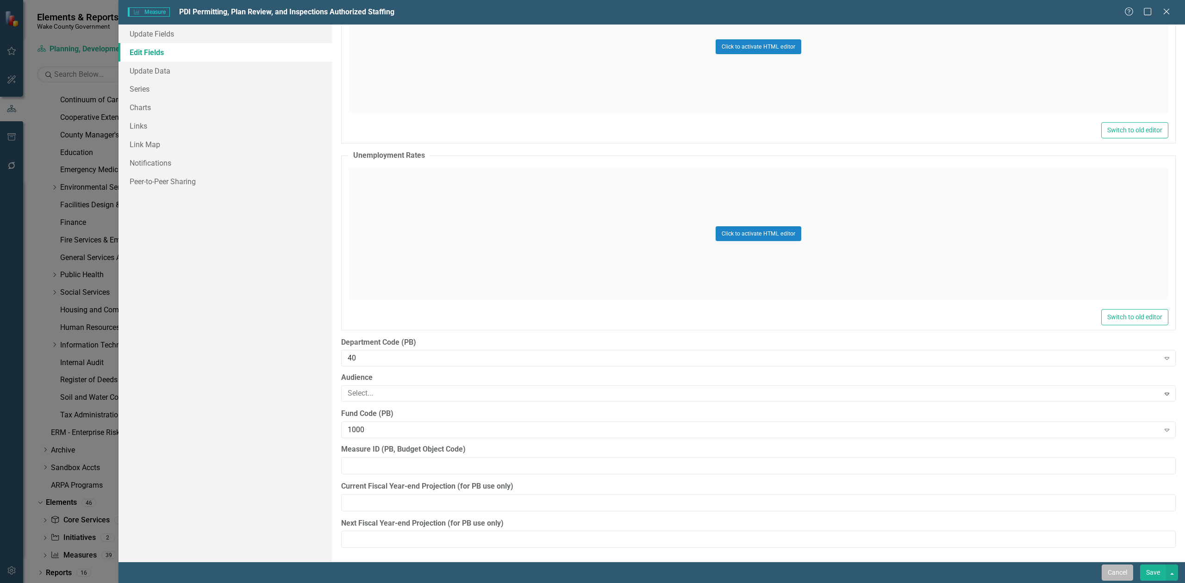
click at [790, 410] on button "Cancel" at bounding box center [1117, 573] width 31 height 16
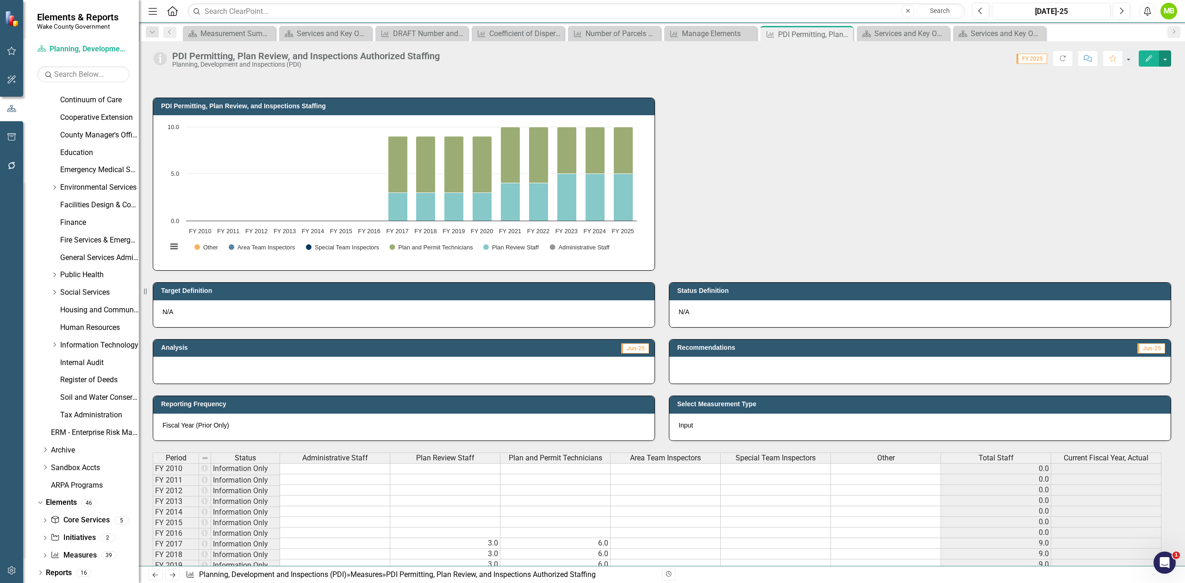
scroll to position [0, 0]
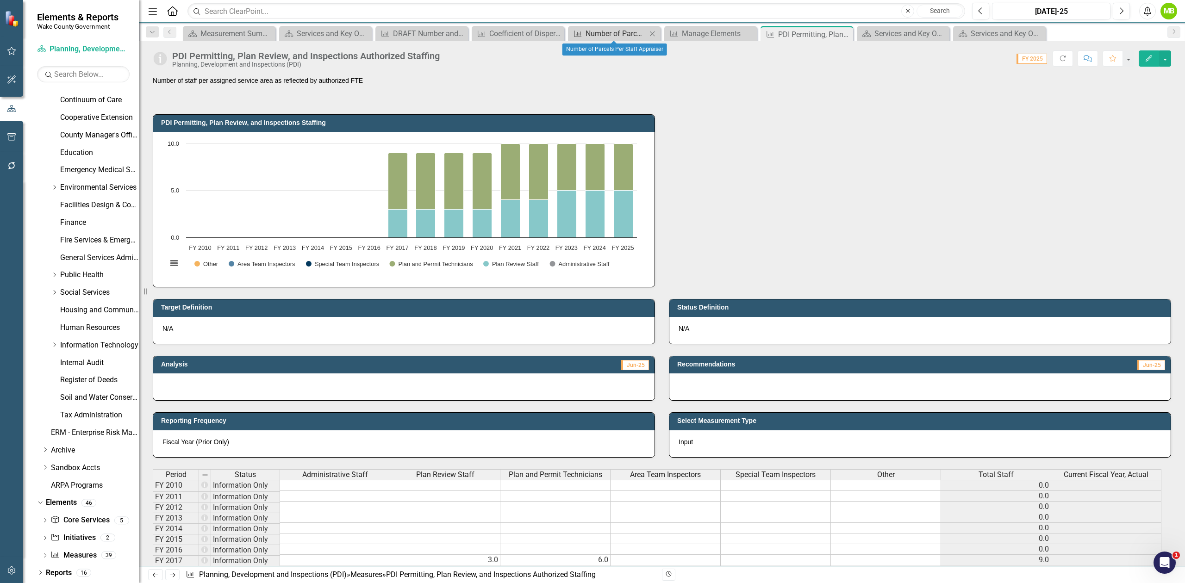
click at [606, 34] on div "Number of Parcels Per Staff Appraiser" at bounding box center [616, 34] width 61 height 12
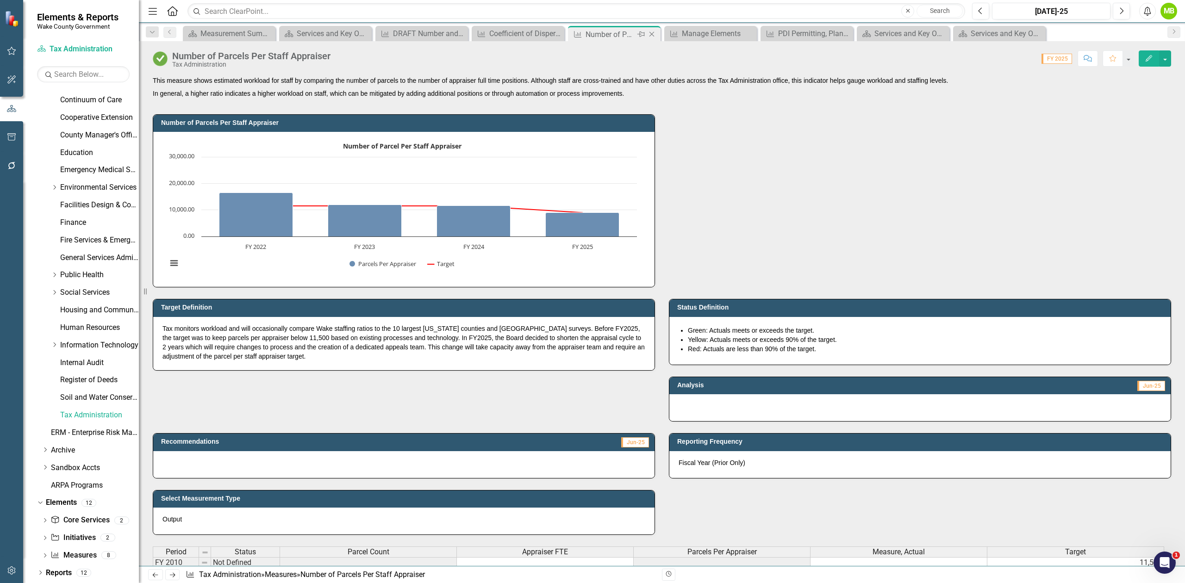
click at [652, 33] on icon at bounding box center [652, 34] width 5 height 5
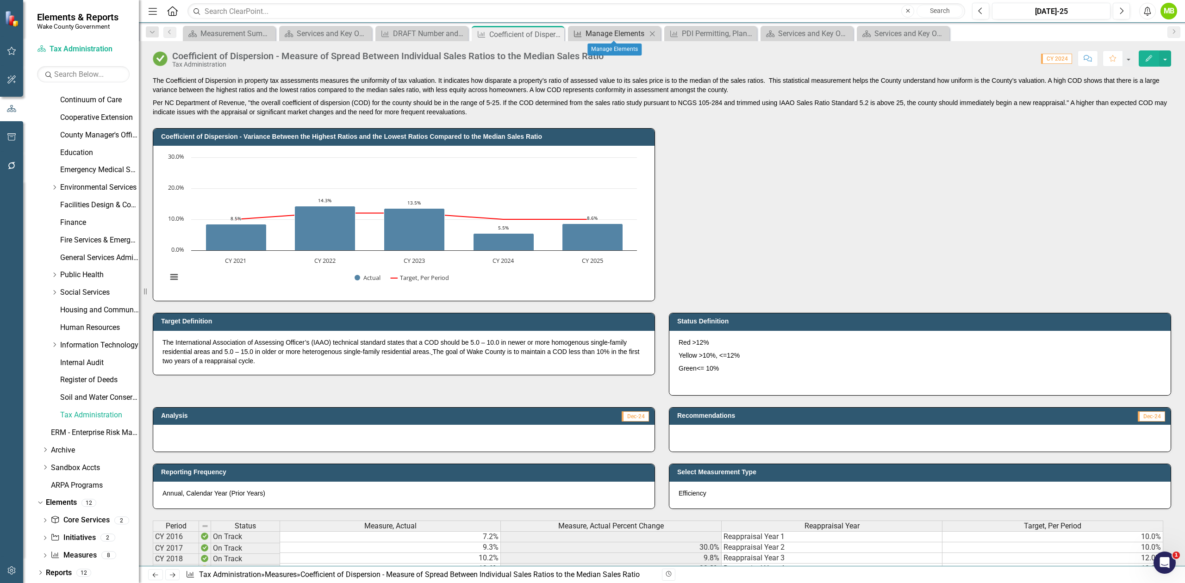
click at [593, 34] on div "Manage Elements" at bounding box center [616, 34] width 61 height 12
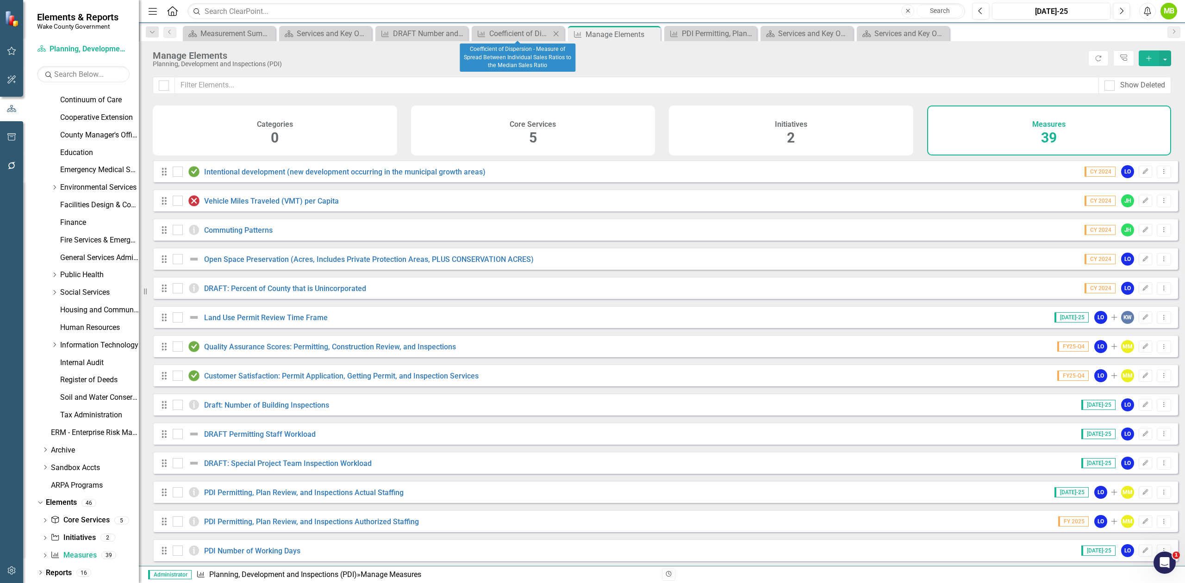
click at [556, 30] on icon "Close" at bounding box center [555, 33] width 9 height 7
click at [552, 35] on icon "Close" at bounding box center [555, 34] width 9 height 7
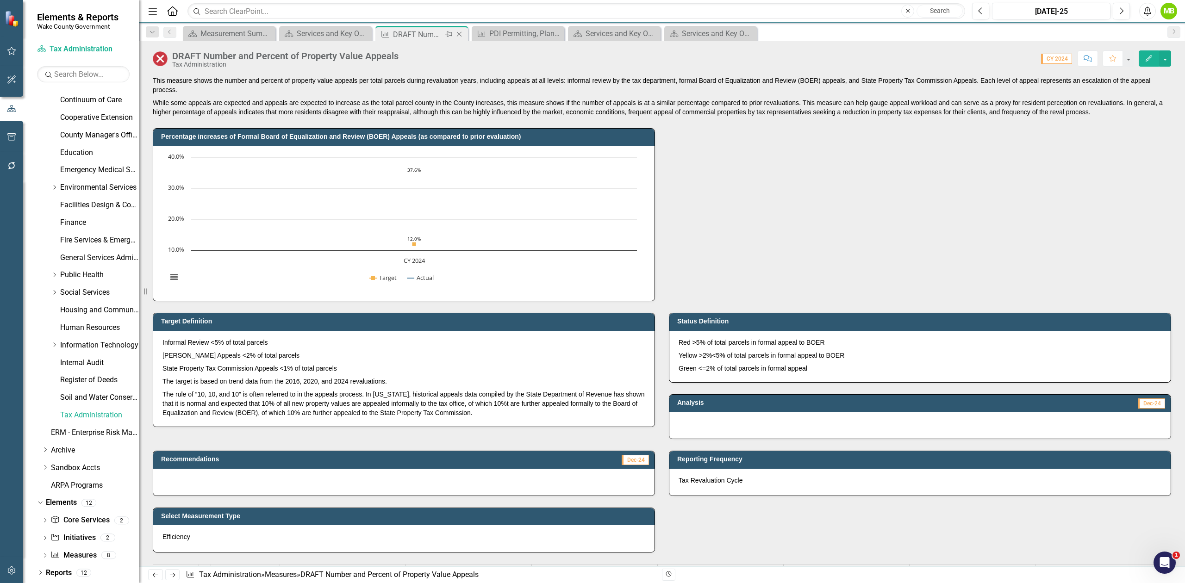
click at [459, 38] on div "Close" at bounding box center [460, 35] width 12 height 12
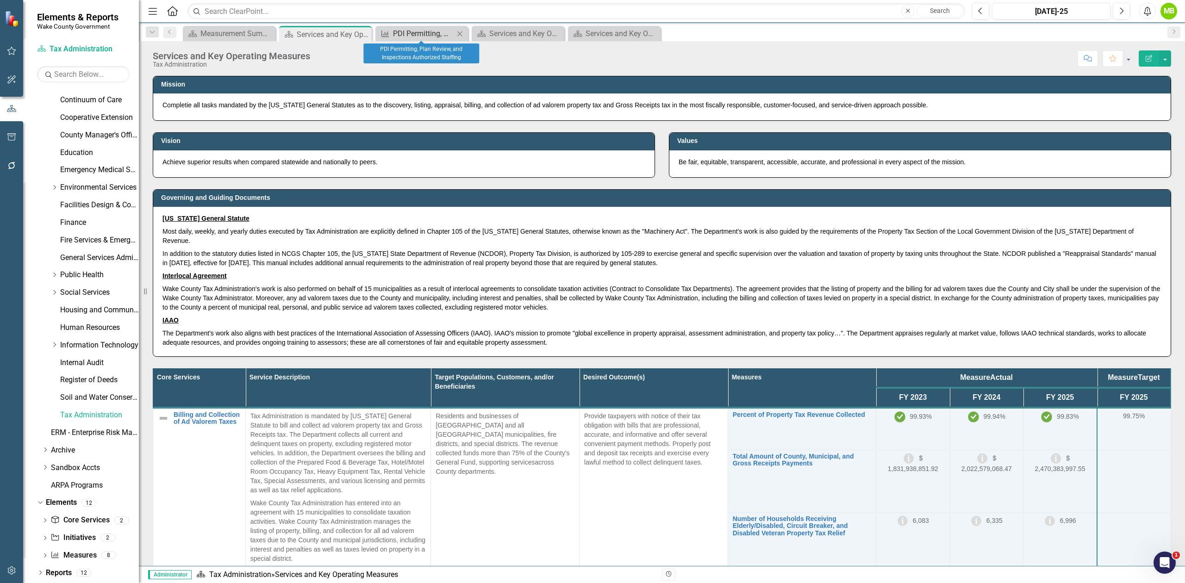
click at [421, 31] on div "PDI Permitting, Plan Review, and Inspections Authorized Staffing" at bounding box center [423, 34] width 61 height 12
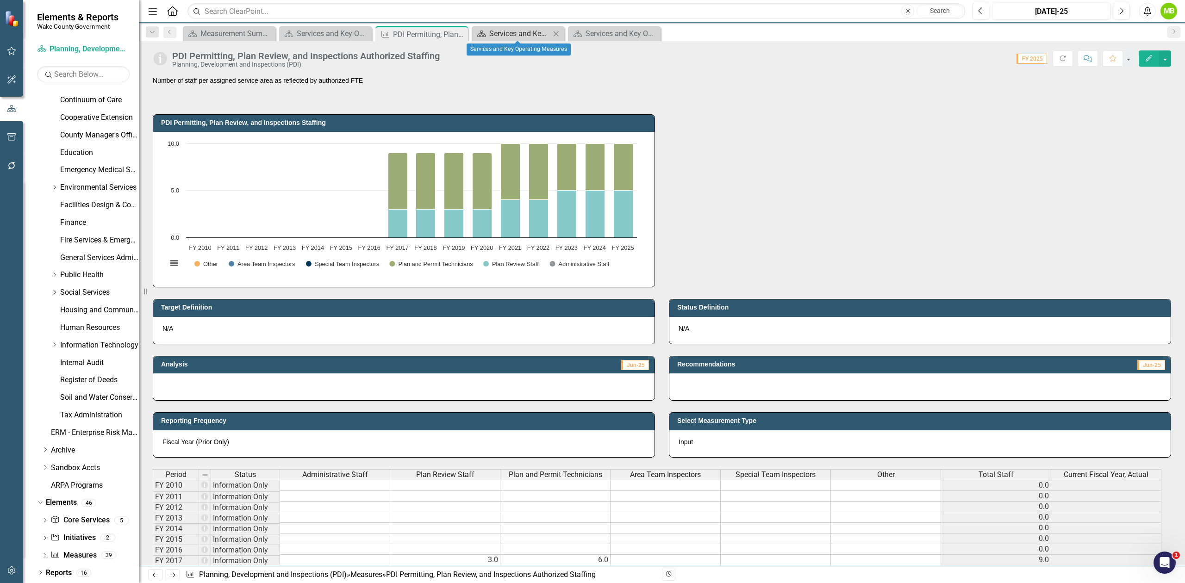
click at [523, 33] on div "Services and Key Operating Measures" at bounding box center [519, 34] width 61 height 12
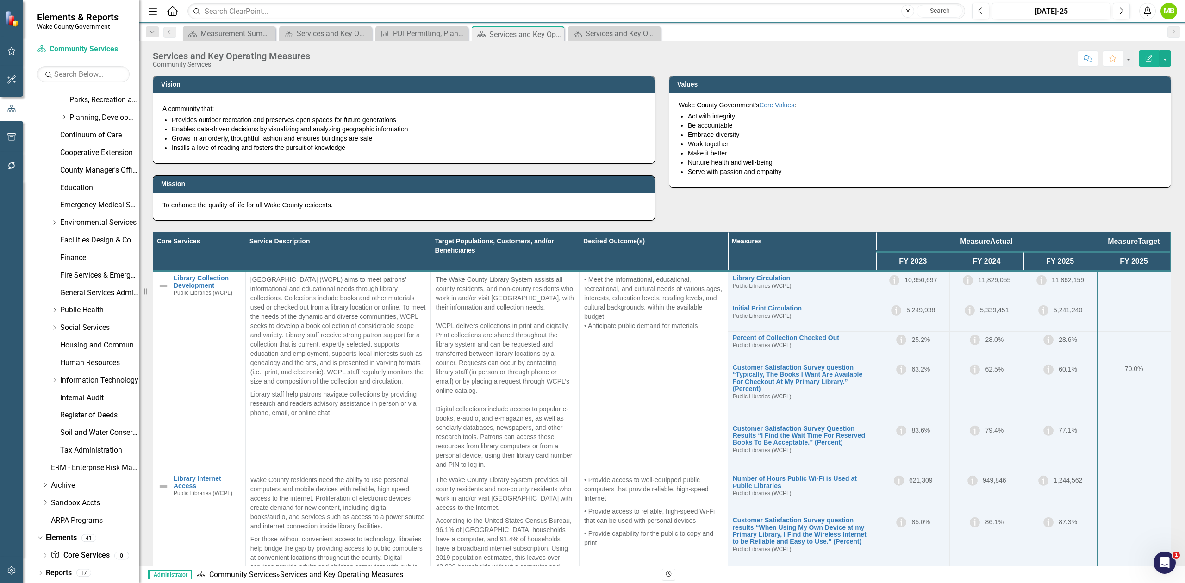
scroll to position [189, 0]
click at [556, 33] on icon at bounding box center [555, 34] width 5 height 5
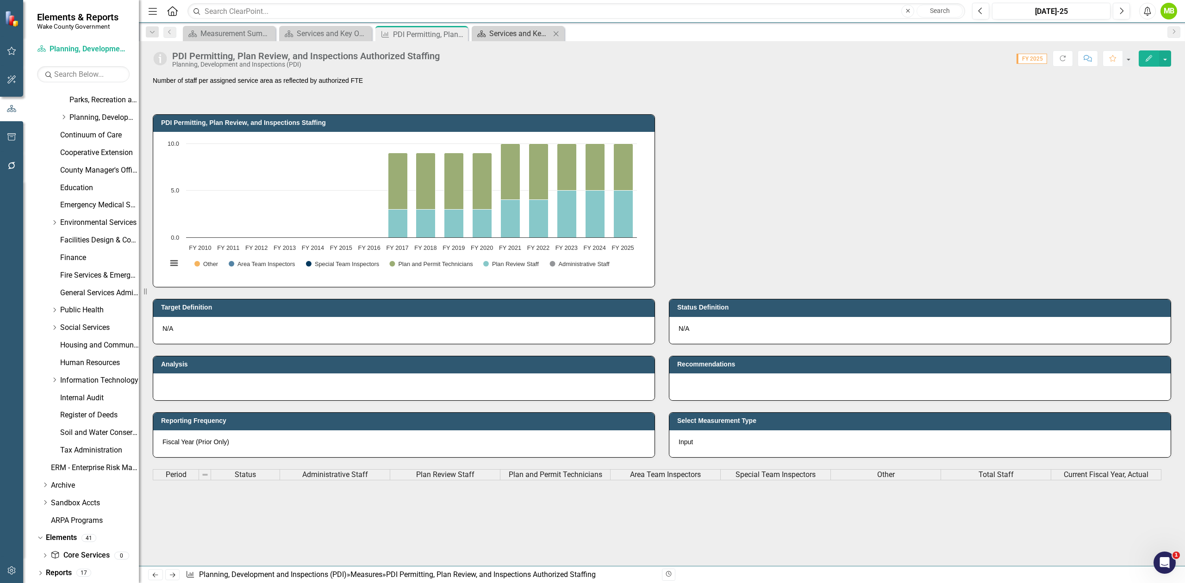
scroll to position [225, 0]
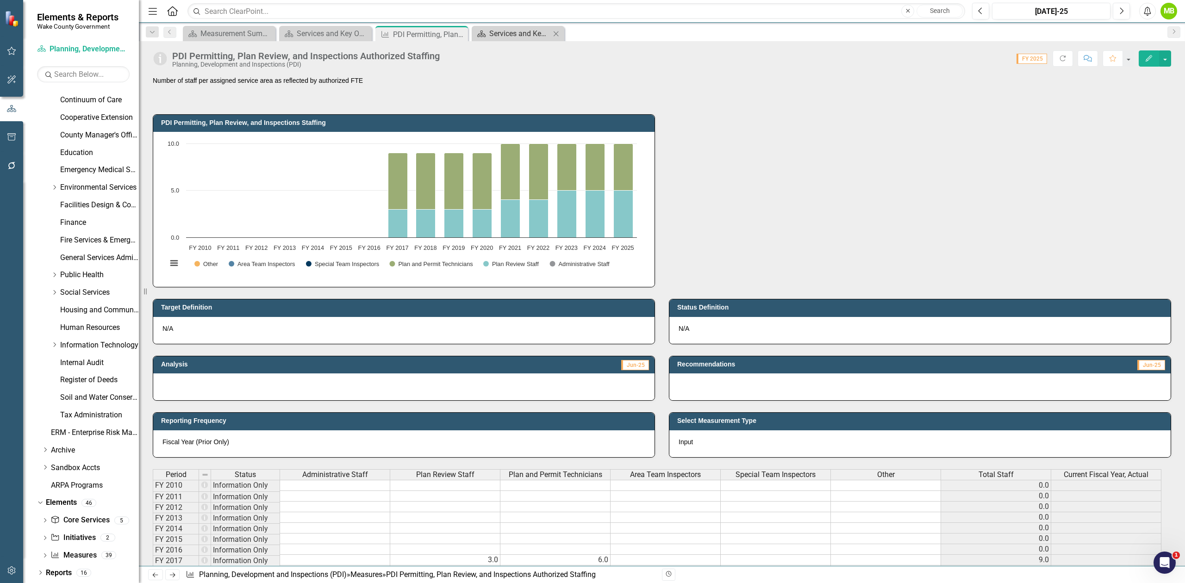
click at [517, 34] on div "Services and Key Operating Measures" at bounding box center [519, 34] width 61 height 12
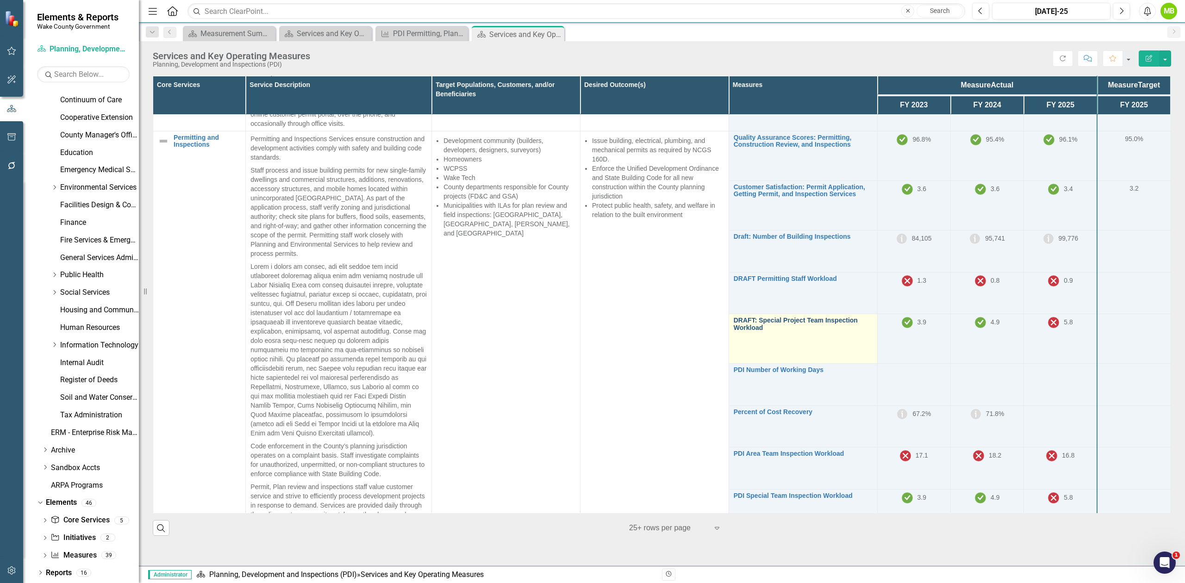
scroll to position [308, 0]
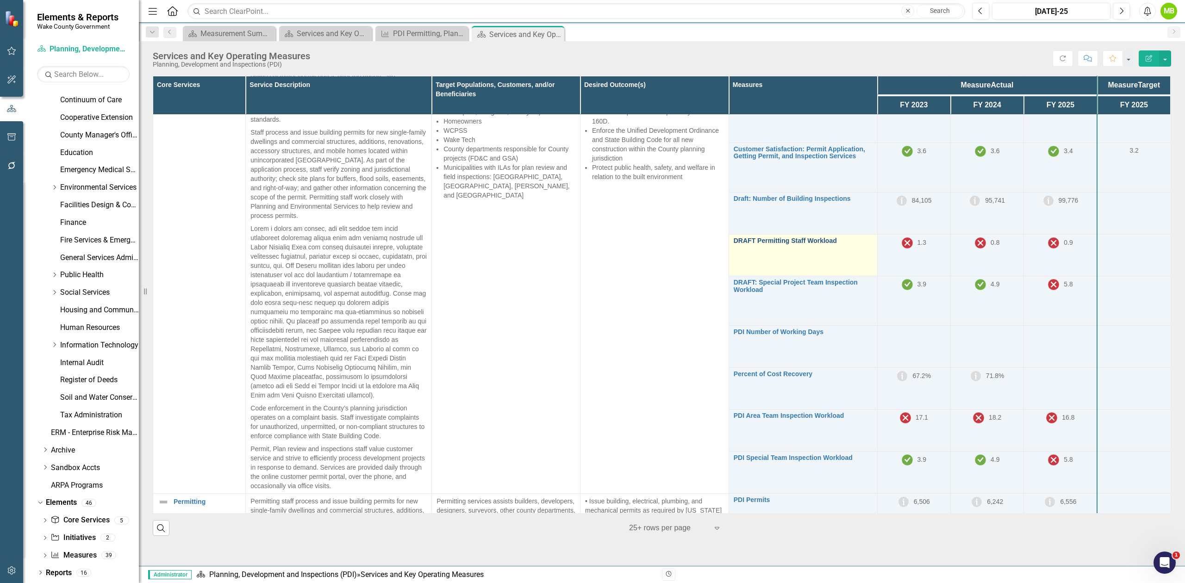
click at [750, 244] on link "DRAFT Permitting Staff Workload" at bounding box center [803, 240] width 139 height 7
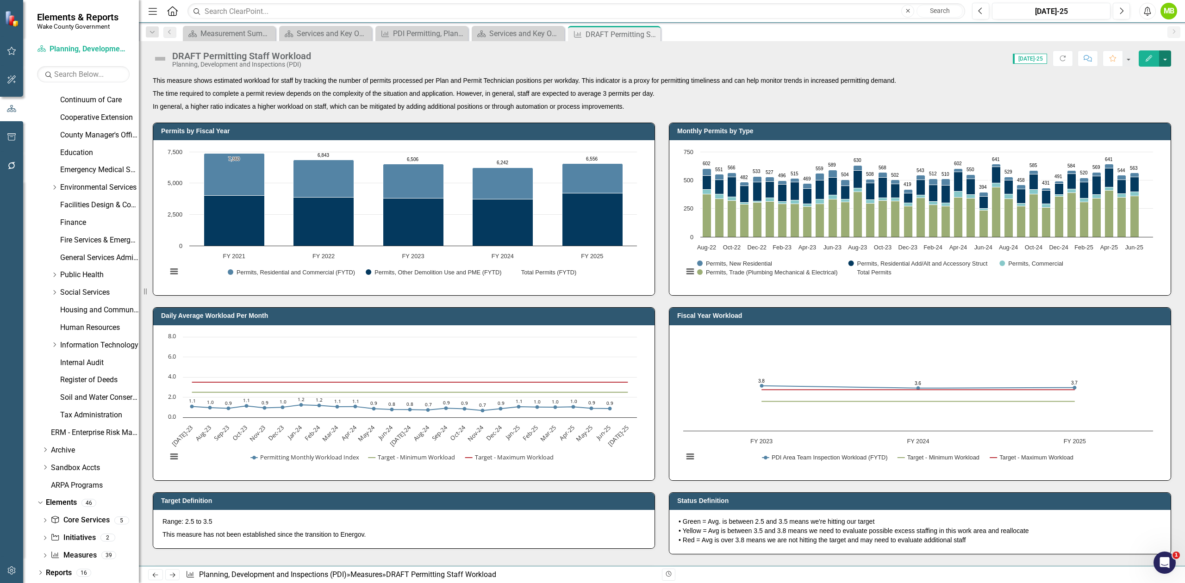
click at [790, 62] on button "button" at bounding box center [1165, 58] width 12 height 16
click at [790, 77] on link "Edit Edit Measure" at bounding box center [1126, 76] width 90 height 17
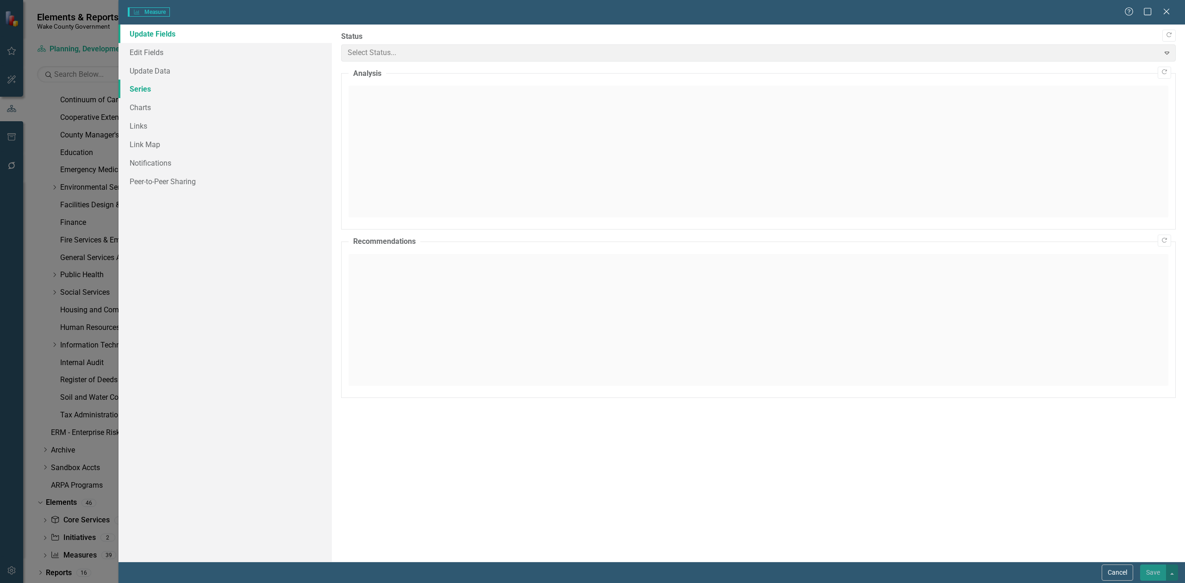
click at [136, 87] on link "Series" at bounding box center [225, 89] width 213 height 19
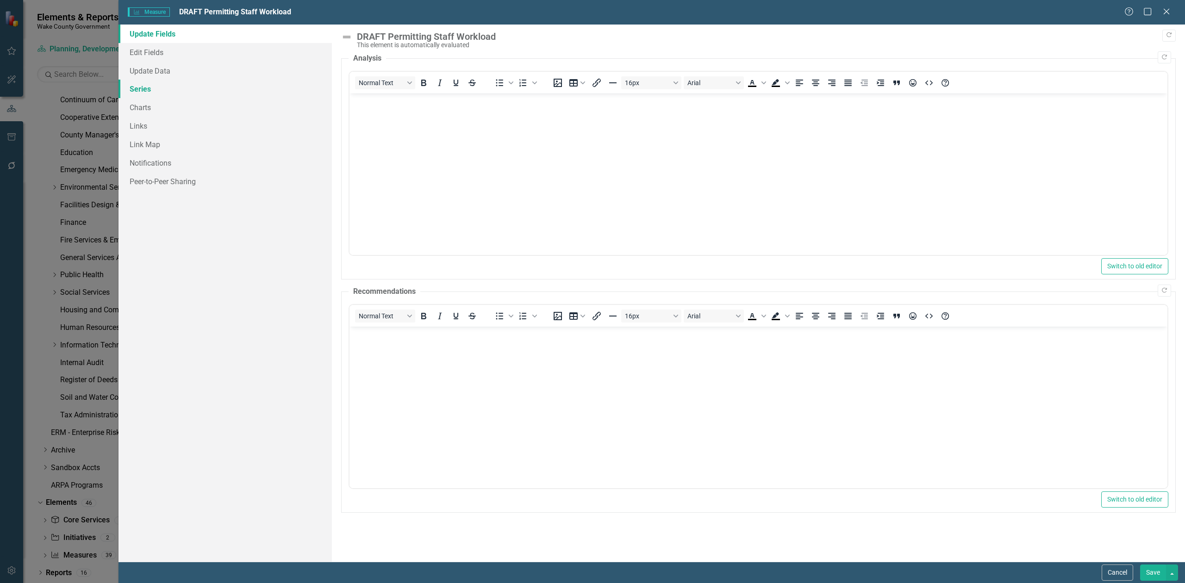
click at [143, 87] on link "Series" at bounding box center [225, 89] width 213 height 19
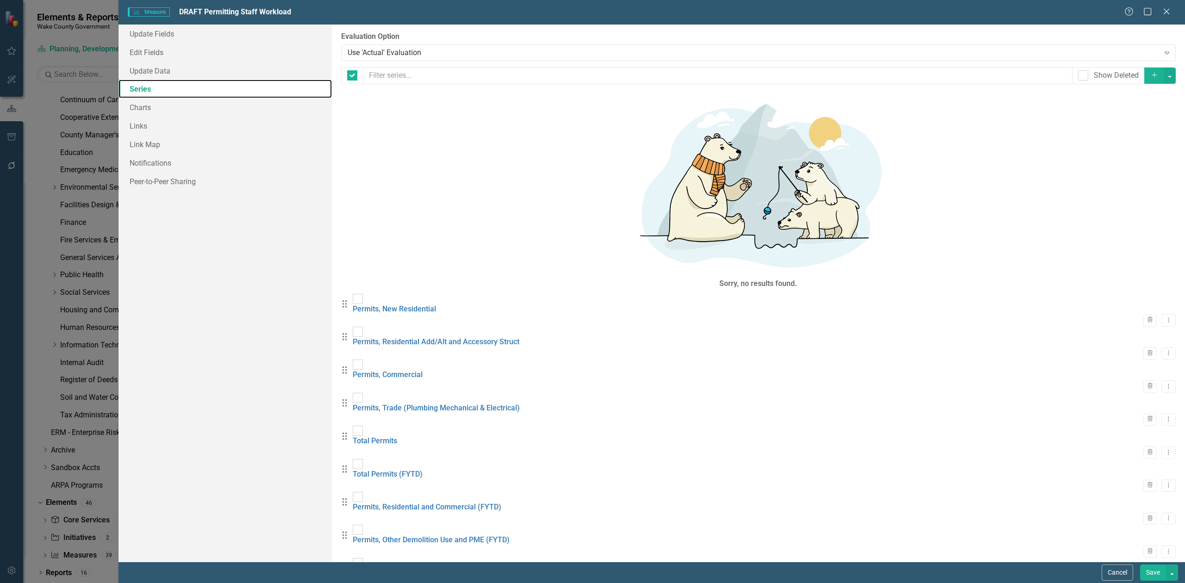
checkbox input "false"
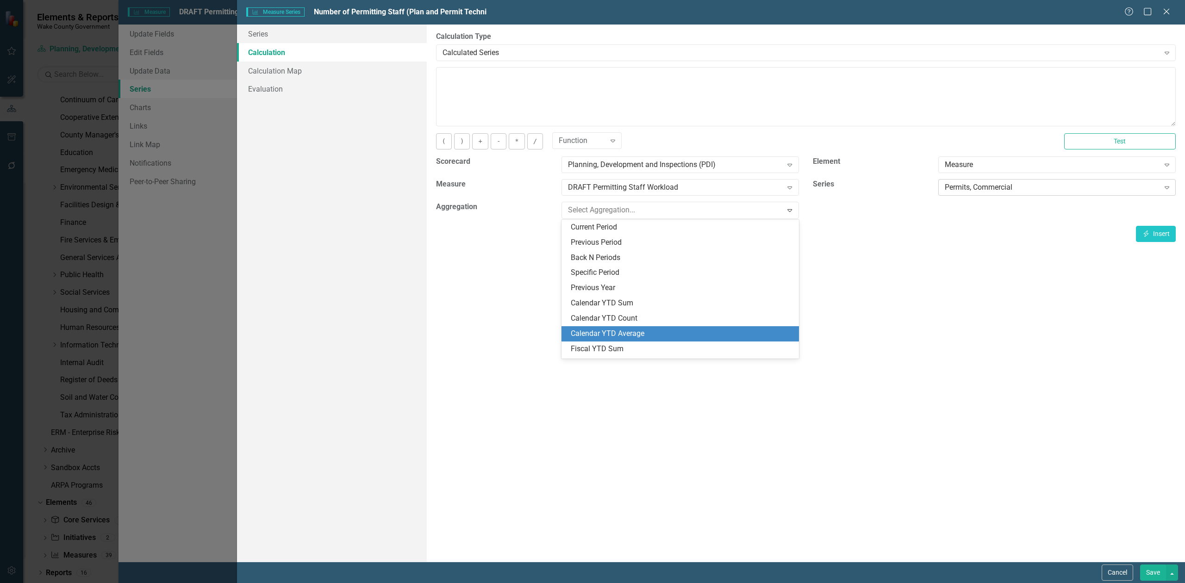
click at [990, 189] on div "Permits, Commercial" at bounding box center [1052, 187] width 214 height 11
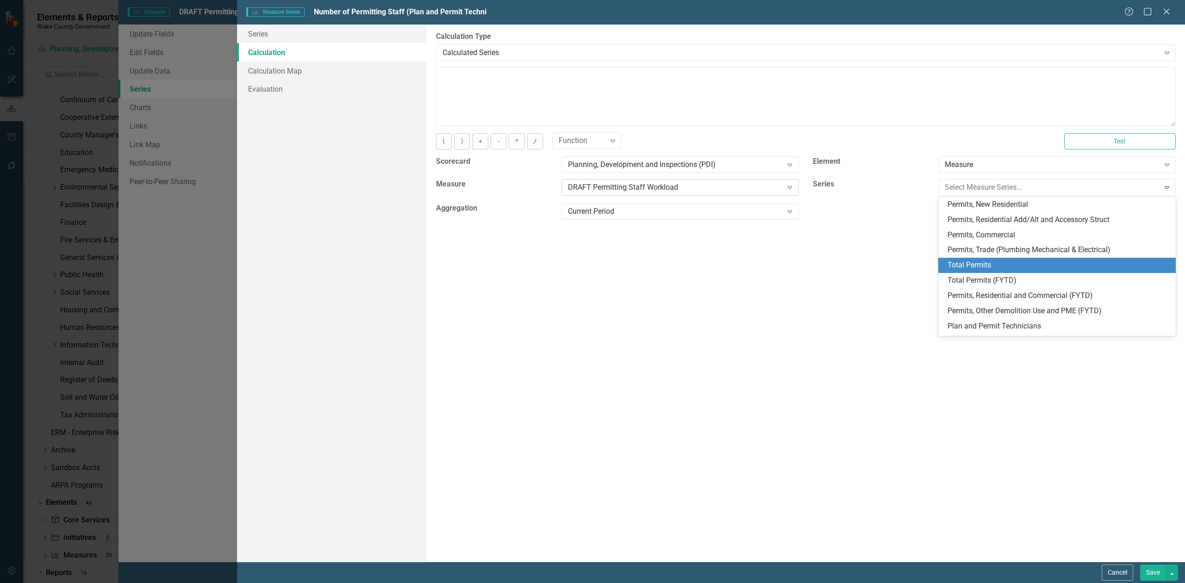
click at [690, 191] on div "DRAFT Permitting Staff Workload" at bounding box center [675, 187] width 214 height 11
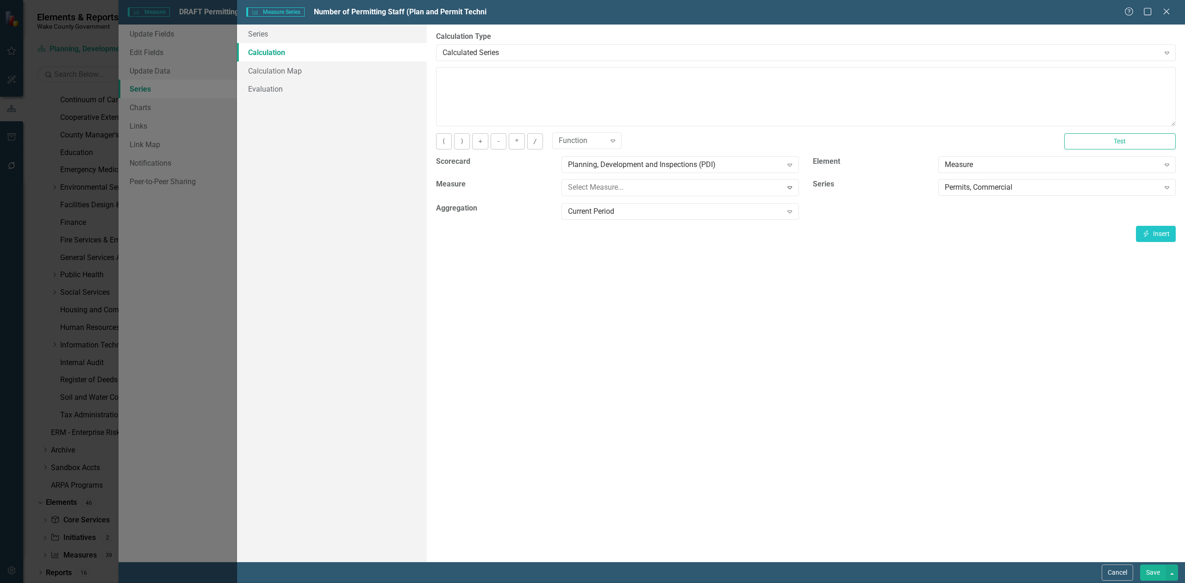
scroll to position [179, 0]
click at [719, 574] on div "PDI Permitting, Plan Review, and Inspections Authorized Staffing" at bounding box center [594, 579] width 1170 height 11
click at [1050, 188] on div "Select Measure Series..." at bounding box center [1052, 187] width 214 height 11
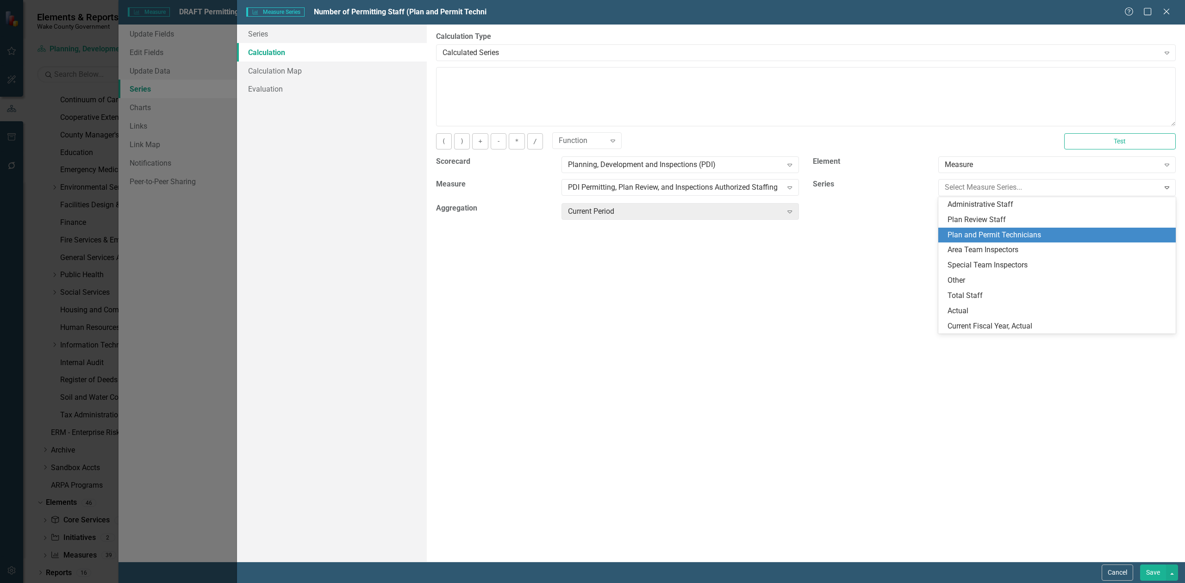
click at [1033, 239] on div "Plan and Permit Technicians" at bounding box center [1059, 235] width 223 height 11
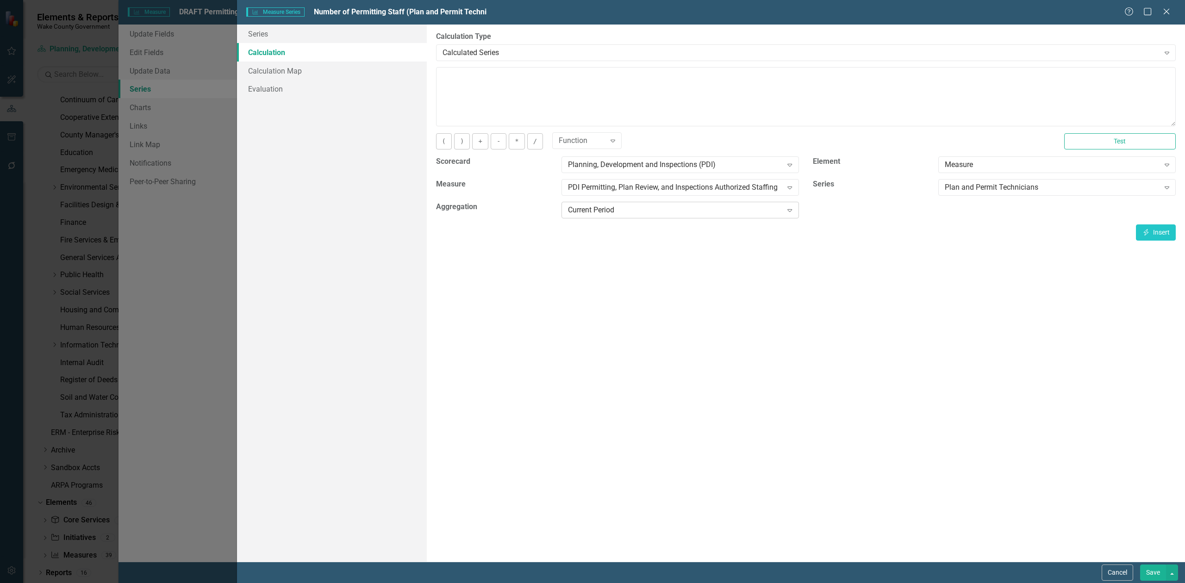
click at [649, 212] on div "Current Period" at bounding box center [675, 210] width 214 height 11
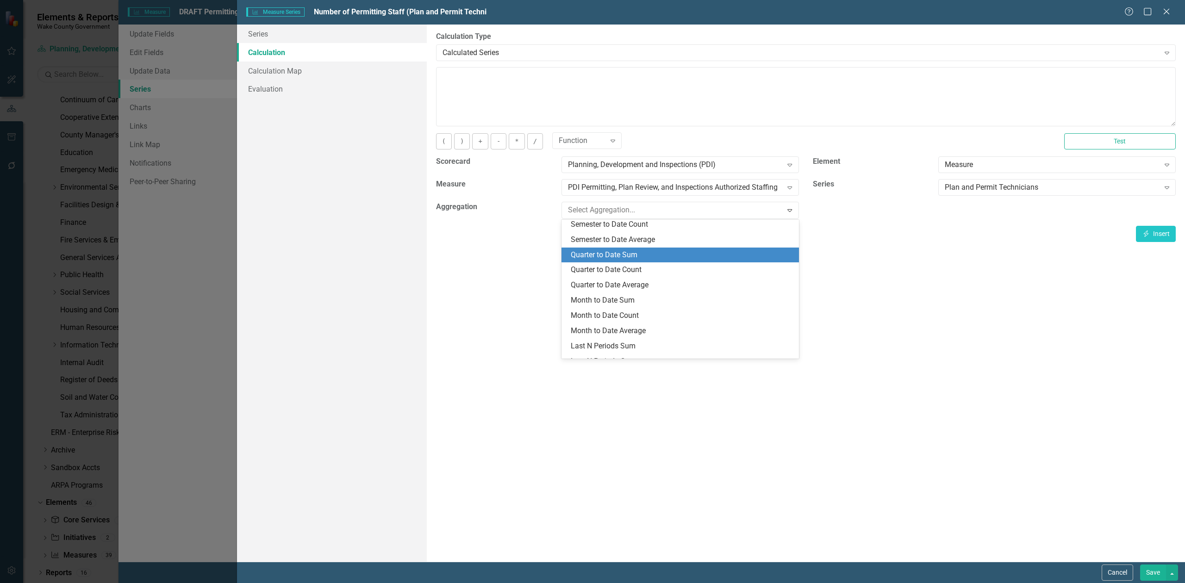
scroll to position [211, 0]
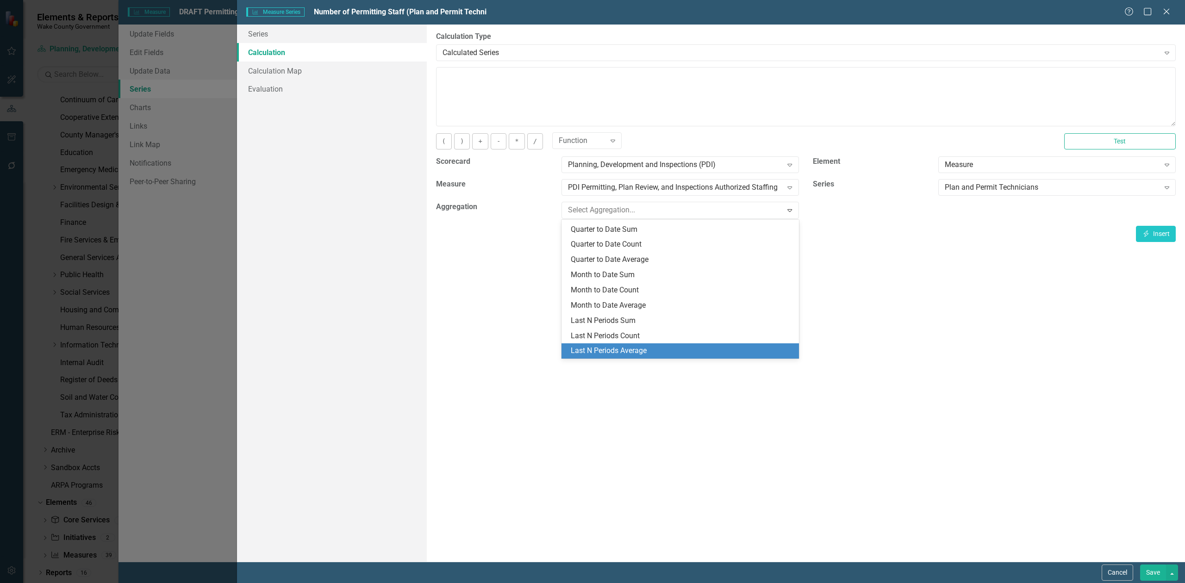
click at [725, 348] on div "Last N Periods Average" at bounding box center [682, 351] width 223 height 11
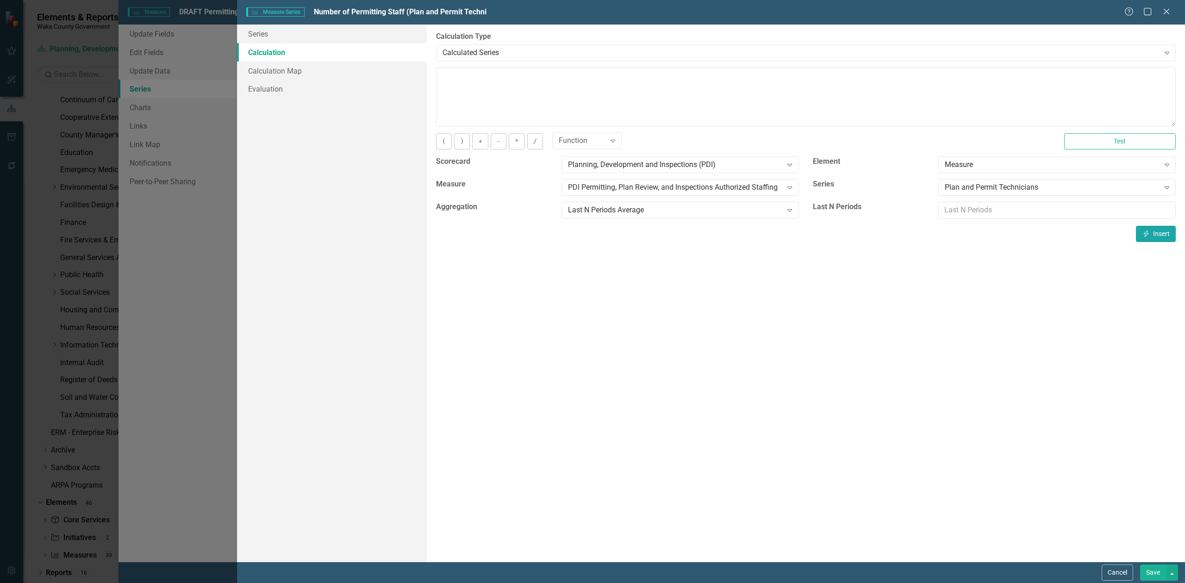
click at [1152, 234] on button "Insert Insert" at bounding box center [1156, 234] width 40 height 16
click at [1024, 216] on input "number" at bounding box center [1056, 210] width 237 height 17
click at [660, 211] on div "Last N Periods Average" at bounding box center [675, 210] width 214 height 11
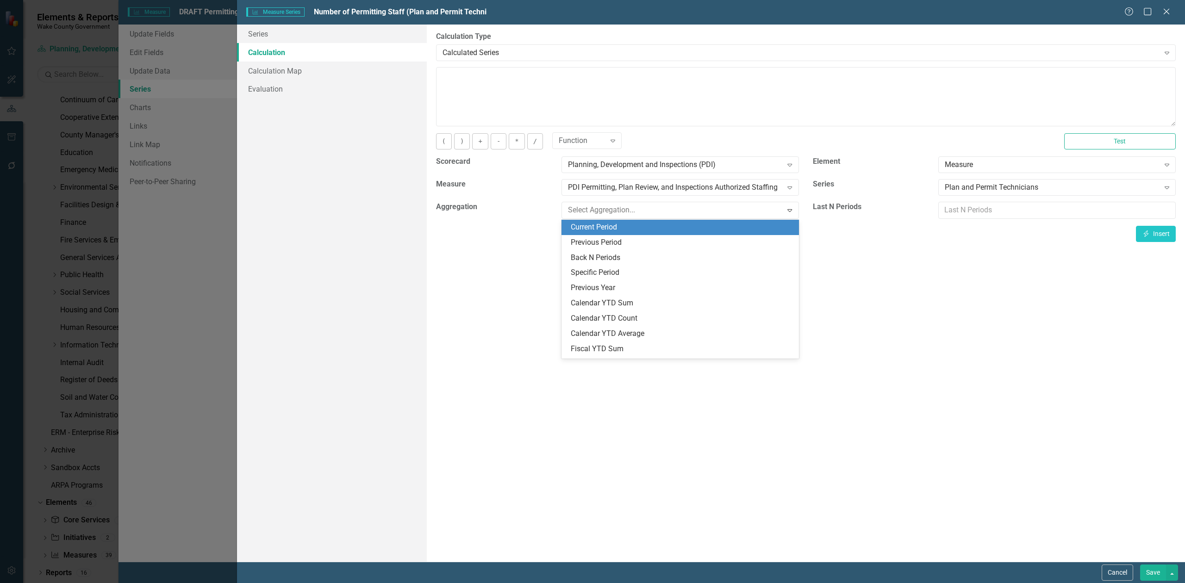
click at [669, 232] on div "Current Period" at bounding box center [682, 227] width 223 height 11
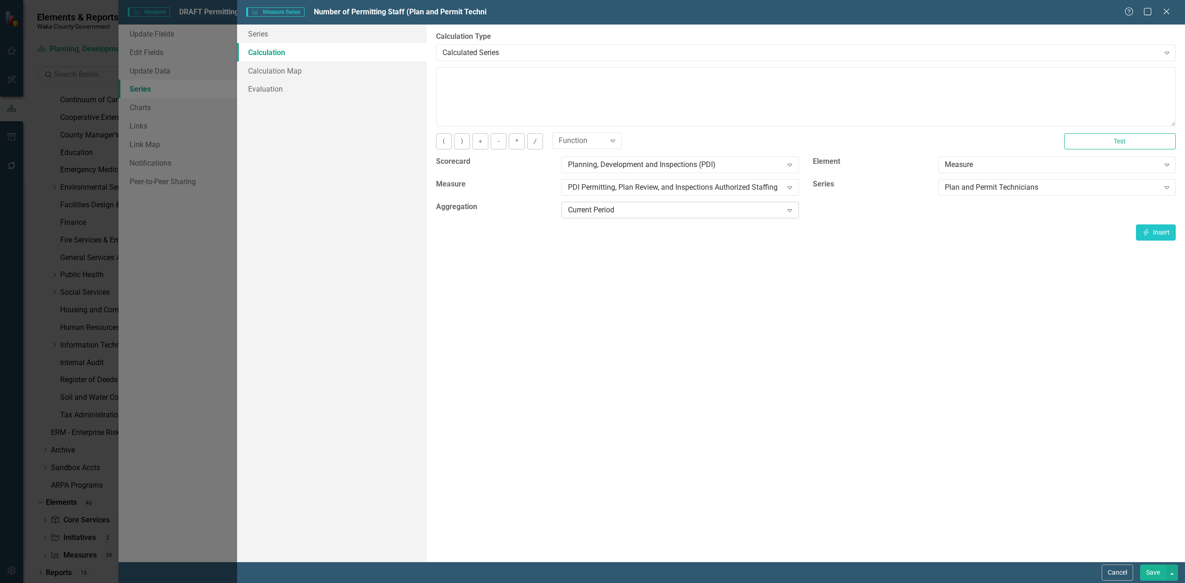
click at [640, 209] on div "Current Period" at bounding box center [675, 210] width 214 height 11
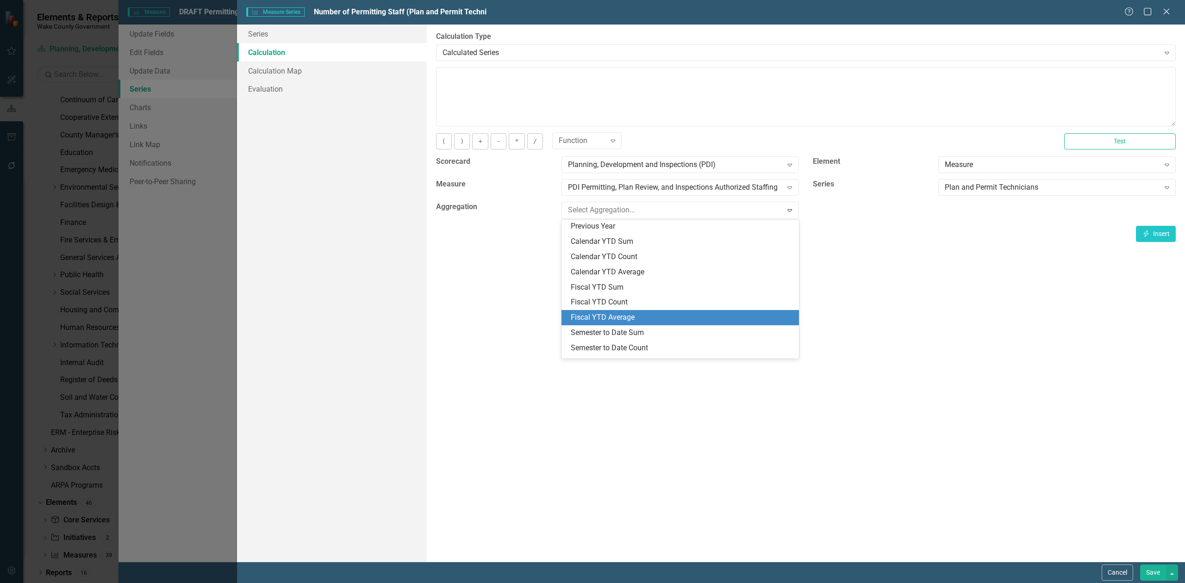
click at [636, 321] on div "Fiscal YTD Average" at bounding box center [682, 317] width 223 height 11
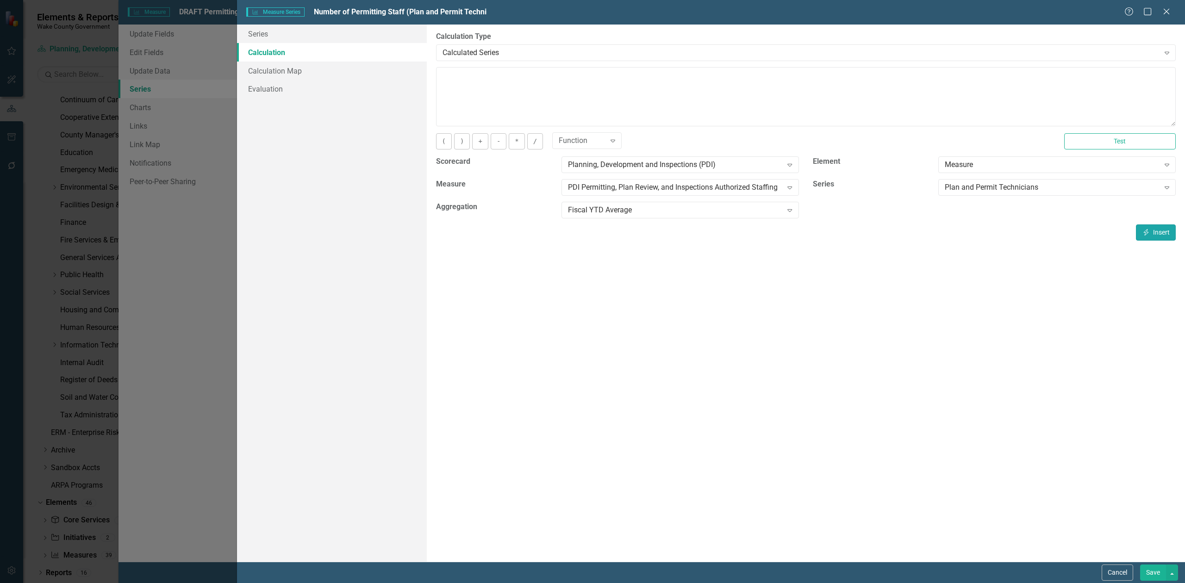
click at [1158, 232] on button "Insert Insert" at bounding box center [1156, 233] width 40 height 16
click at [1147, 568] on button "Save" at bounding box center [1153, 573] width 26 height 16
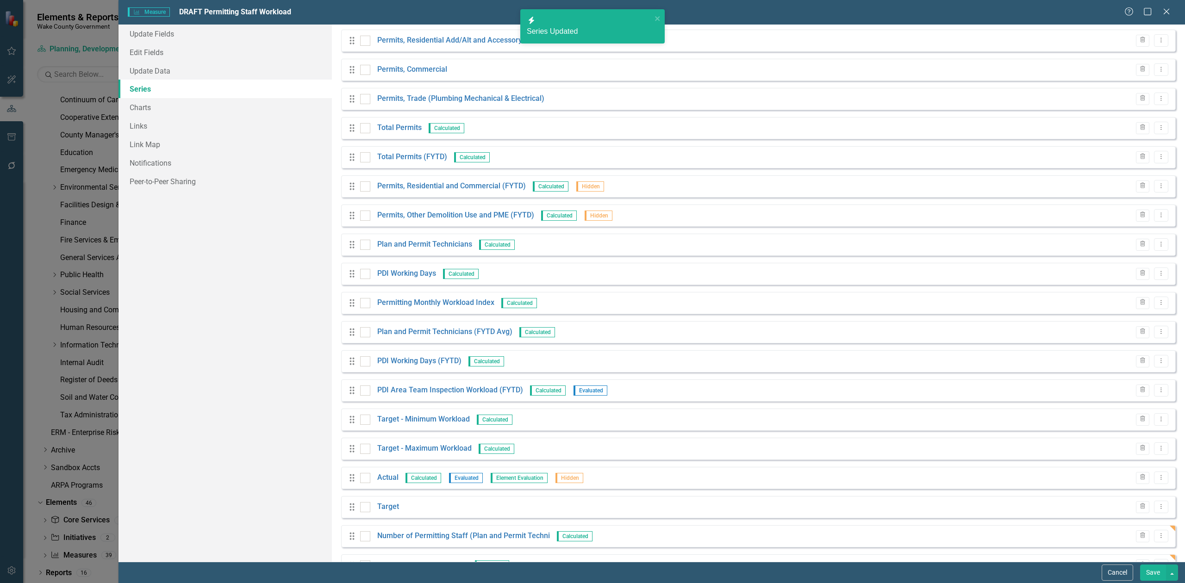
click at [1149, 574] on button "Save" at bounding box center [1153, 573] width 26 height 16
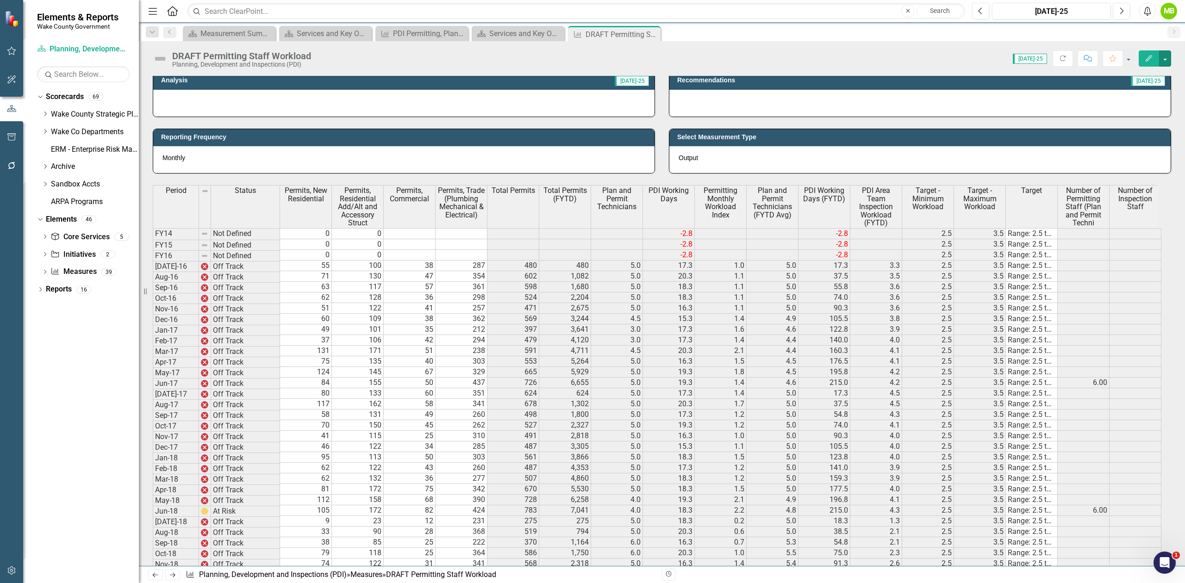
scroll to position [494, 0]
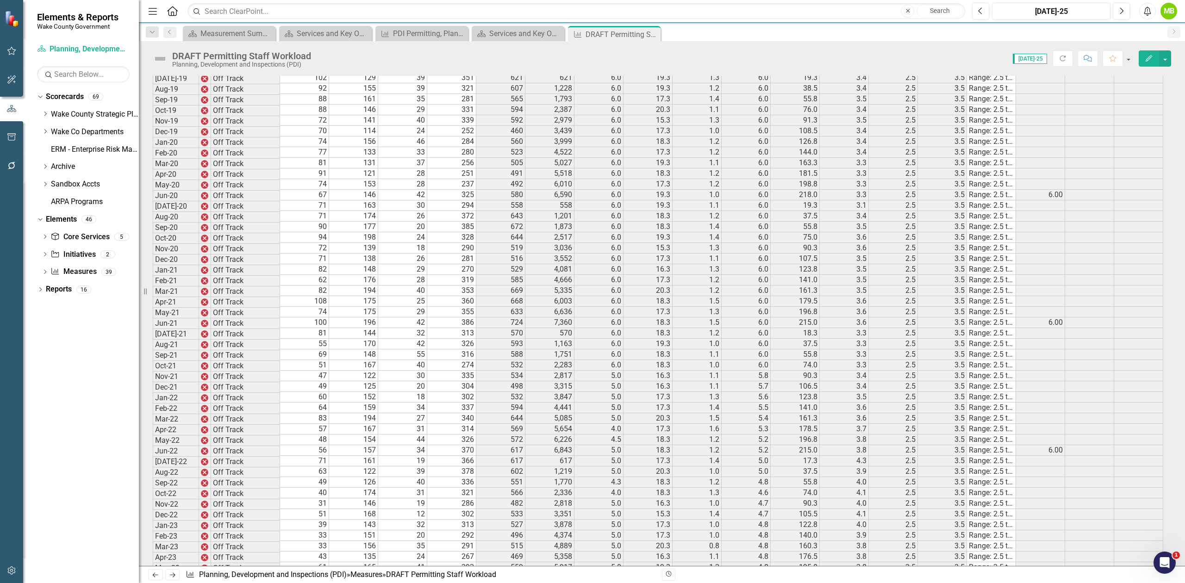
scroll to position [801, 0]
click at [1167, 56] on button "button" at bounding box center [1165, 58] width 12 height 16
click at [1137, 74] on link "Edit Edit Measure" at bounding box center [1126, 76] width 90 height 17
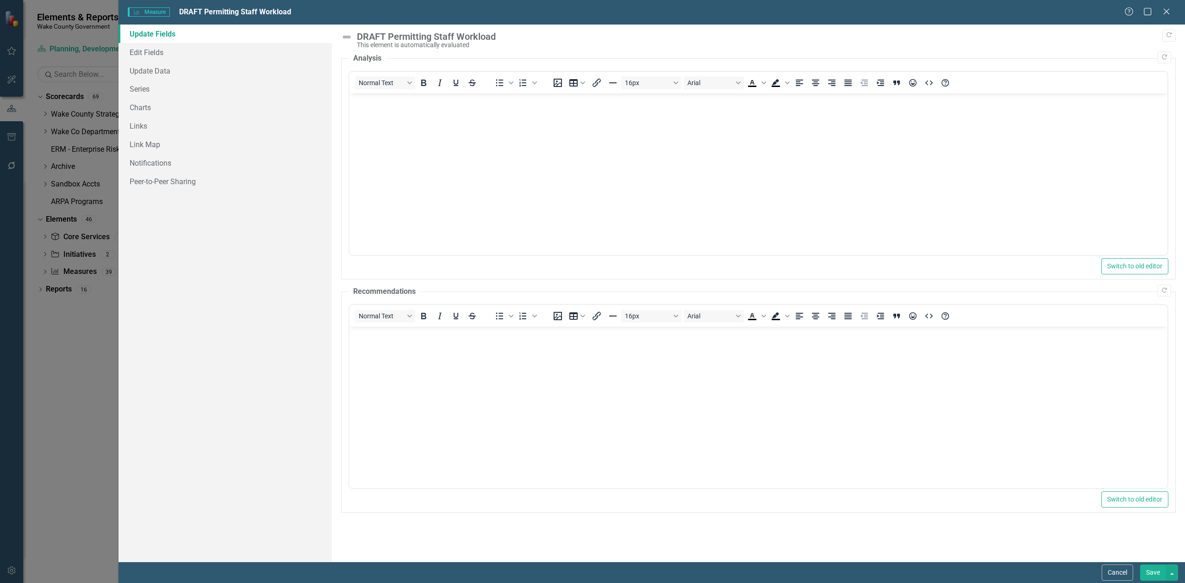
scroll to position [0, 0]
click at [223, 93] on link "Series" at bounding box center [225, 89] width 213 height 19
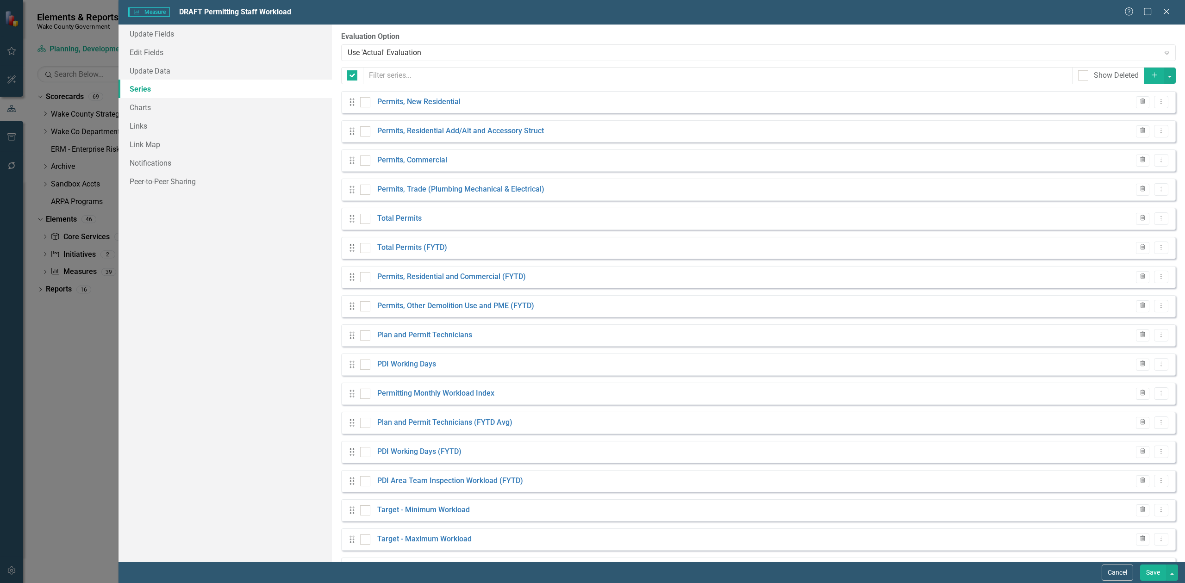
checkbox input "false"
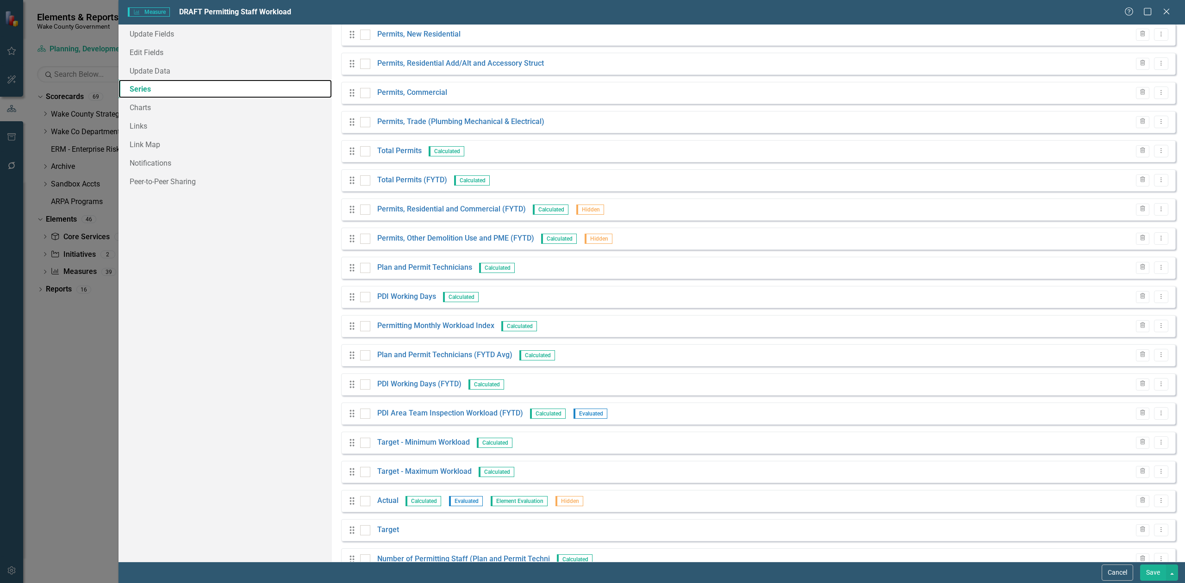
scroll to position [149, 0]
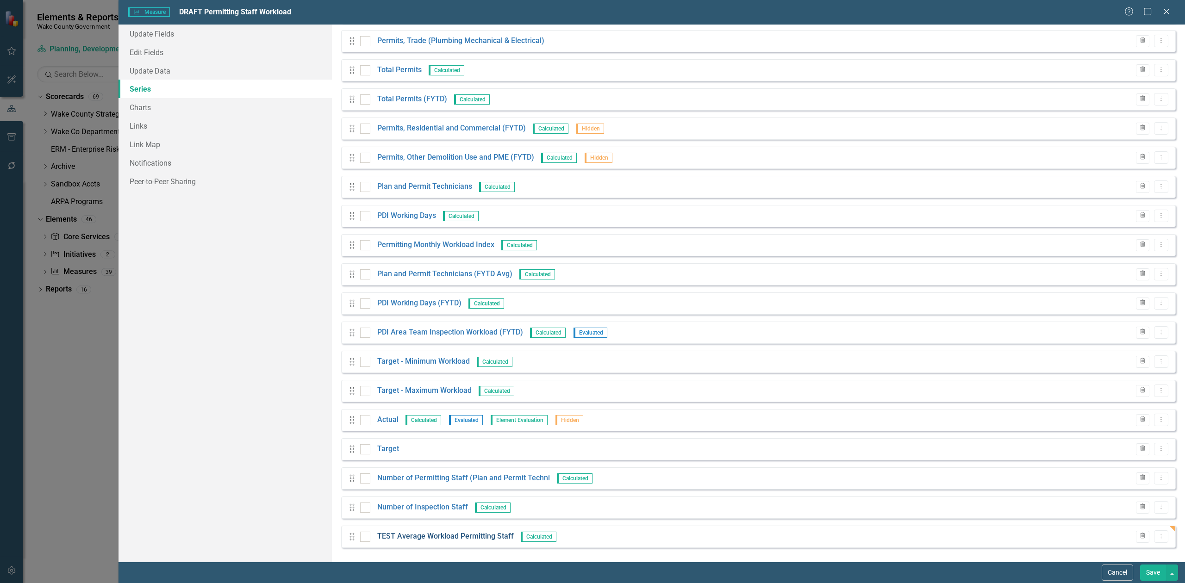
click at [433, 537] on link "TEST Average Workload Permitting Staff" at bounding box center [445, 536] width 137 height 11
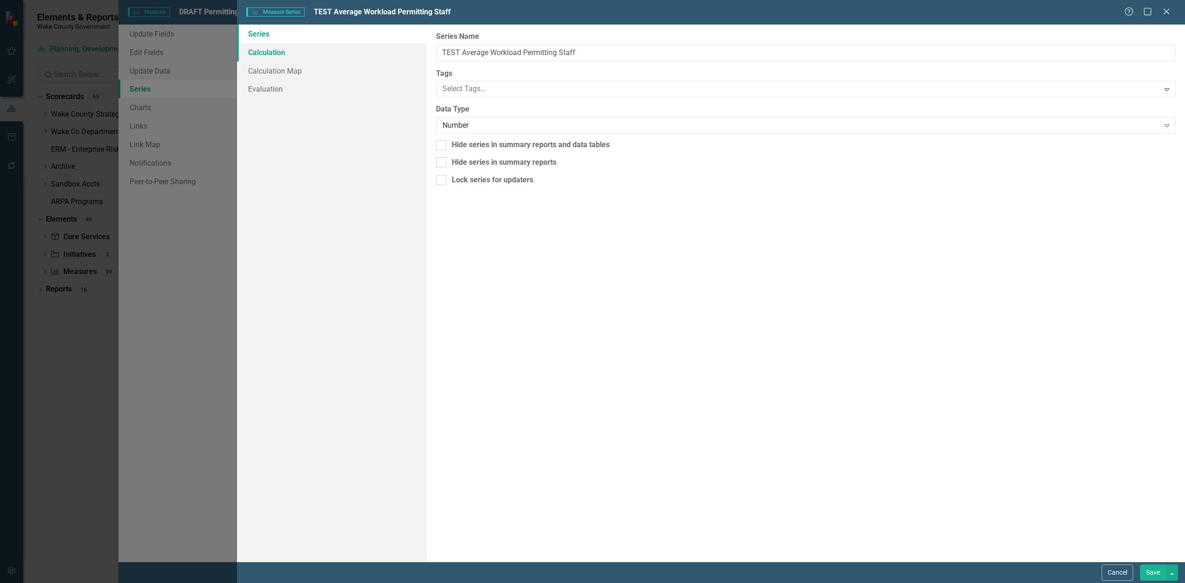
click at [297, 54] on link "Calculation" at bounding box center [332, 52] width 190 height 19
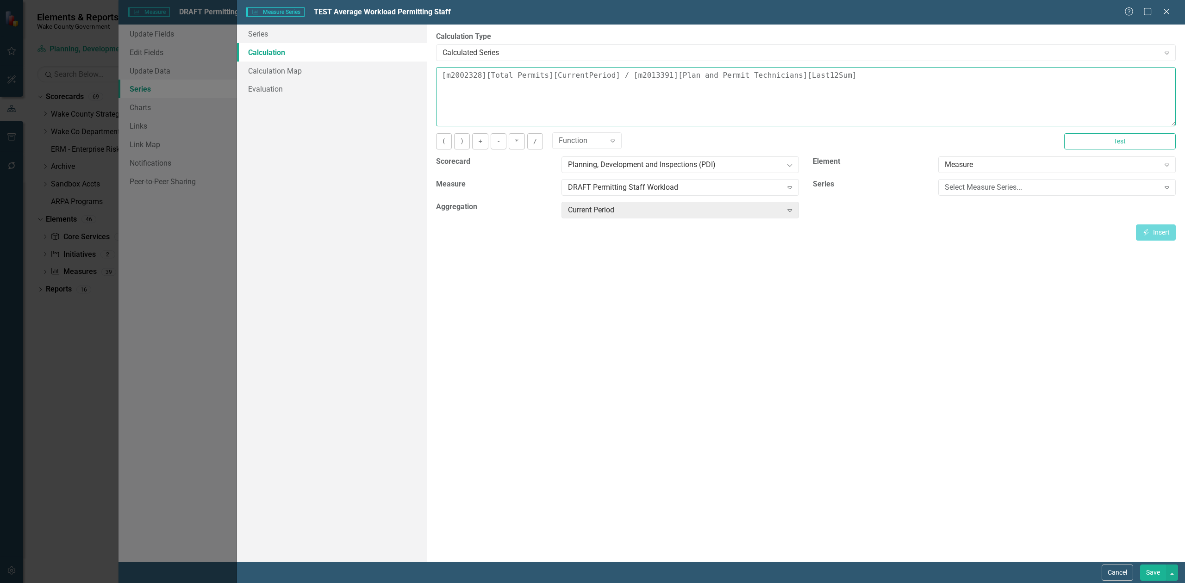
drag, startPoint x: 650, startPoint y: 81, endPoint x: 615, endPoint y: 69, distance: 37.2
click at [615, 69] on textarea "[m2002328][Total Permits][CurrentPeriod] / [m2013391][Plan and Permit Technicia…" at bounding box center [806, 96] width 740 height 59
type textarea "[m2002328][Total Permits][CurrentPeriod] /"
click at [976, 189] on div "Select Measure Series..." at bounding box center [1052, 187] width 214 height 11
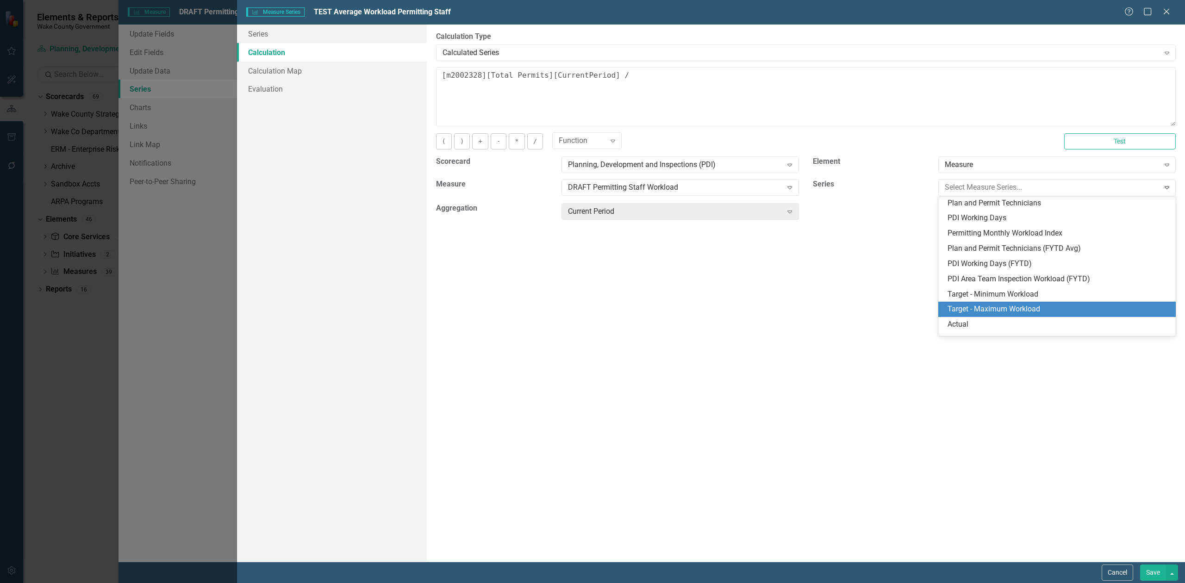
scroll to position [180, 0]
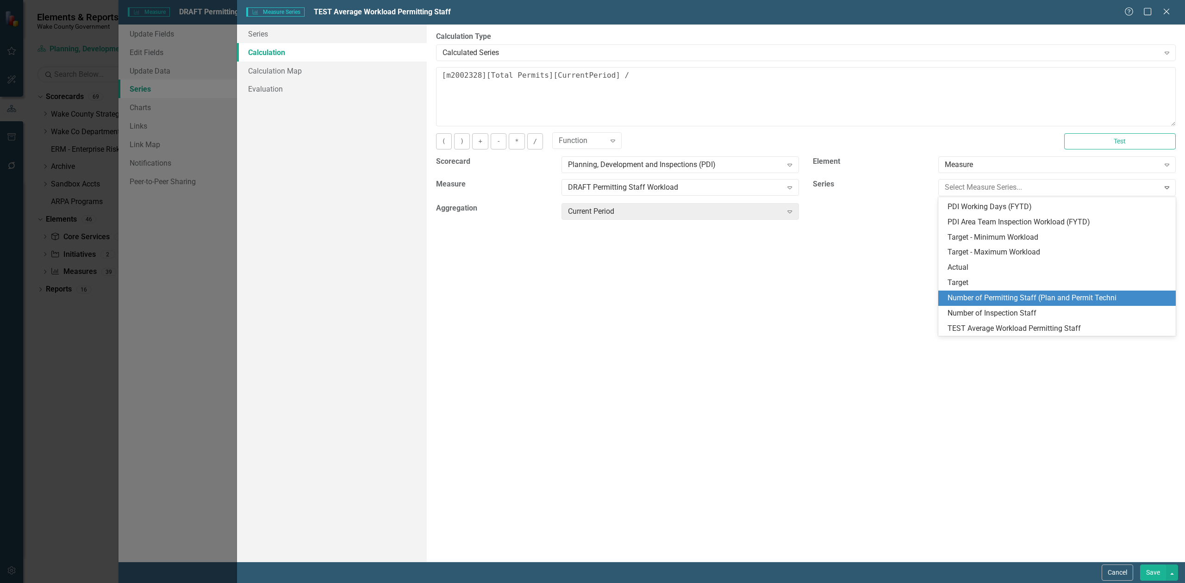
click at [1044, 297] on div "Number of Permitting Staff (Plan and Permit Techni" at bounding box center [1059, 298] width 223 height 11
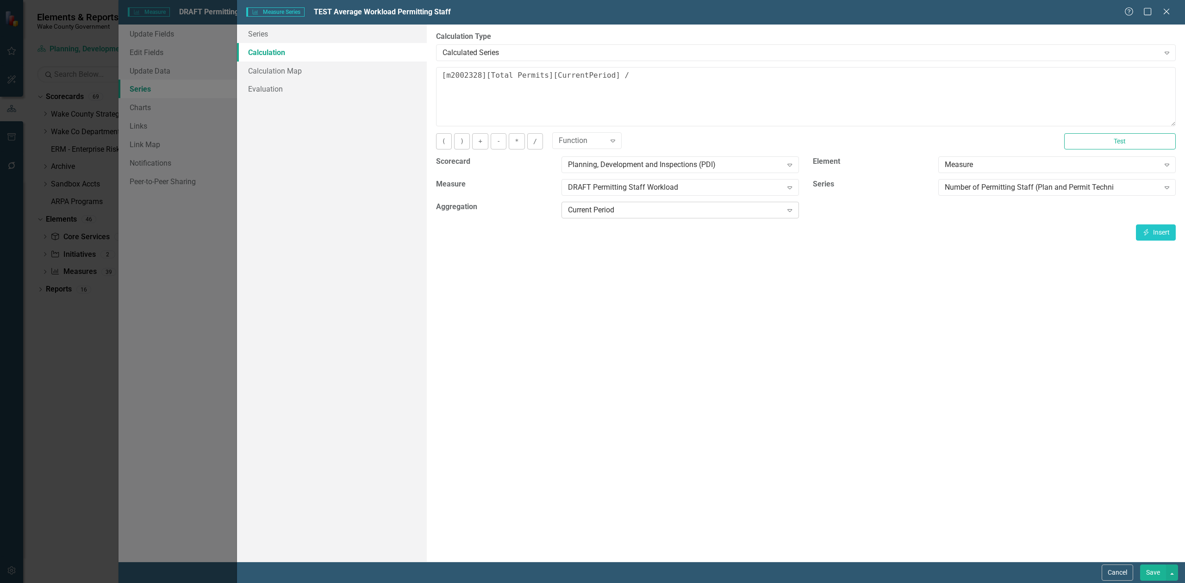
click at [654, 215] on div "Current Period" at bounding box center [675, 210] width 214 height 11
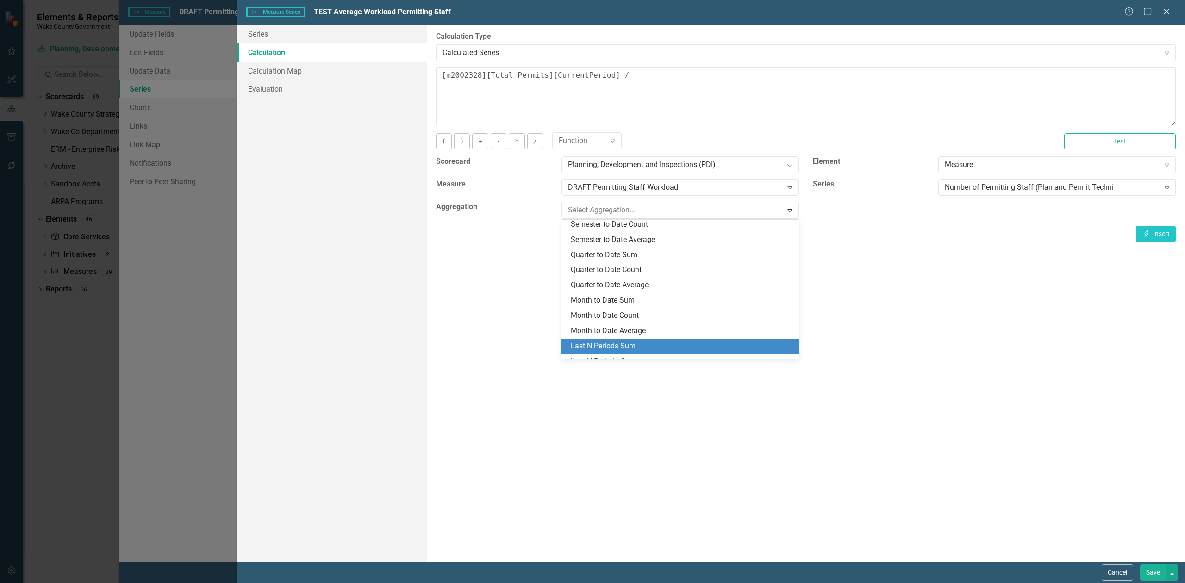
scroll to position [211, 0]
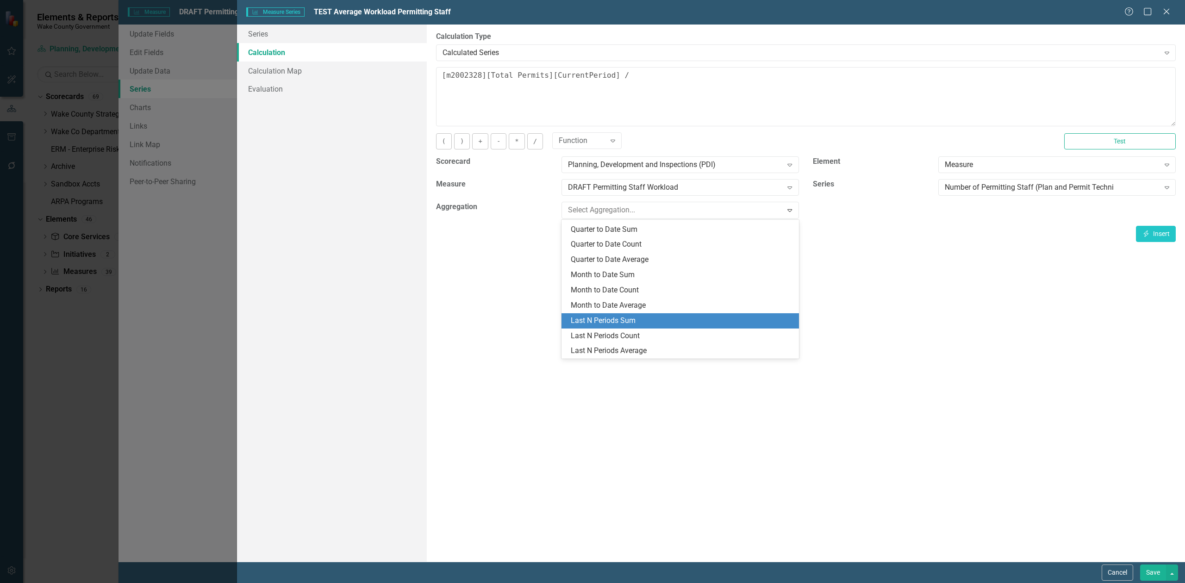
click at [668, 316] on div "Last N Periods Sum" at bounding box center [682, 321] width 223 height 11
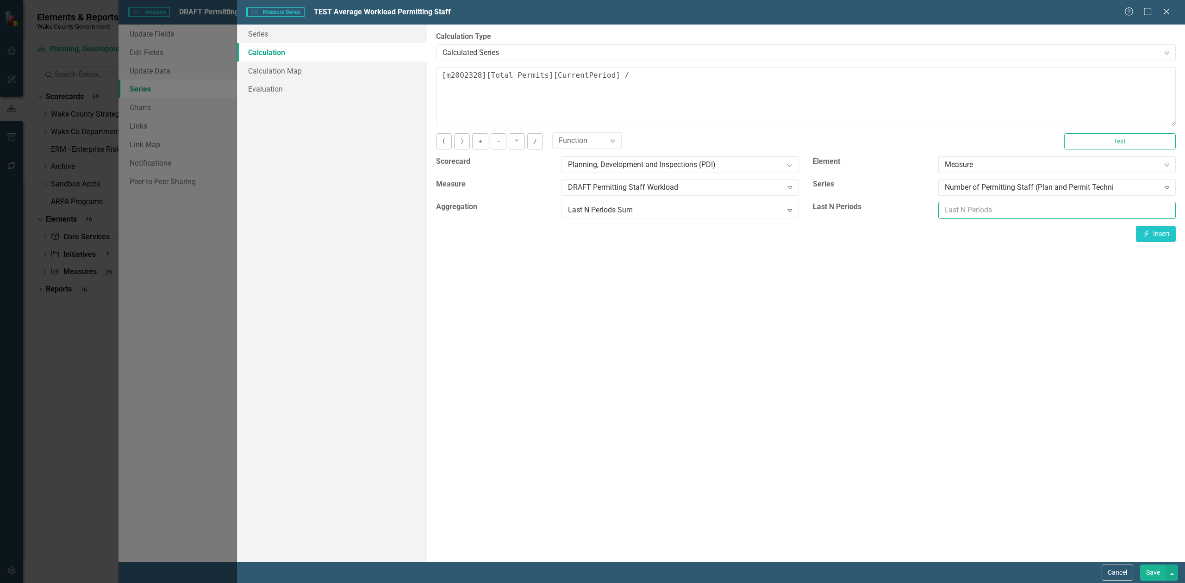
click at [973, 210] on input "number" at bounding box center [1056, 210] width 237 height 17
type input "12"
click at [1156, 239] on button "Insert Insert" at bounding box center [1156, 234] width 40 height 16
type textarea "[m2002328][Total Permits][CurrentPeriod] / [m2002328][Number of Permitting Staf…"
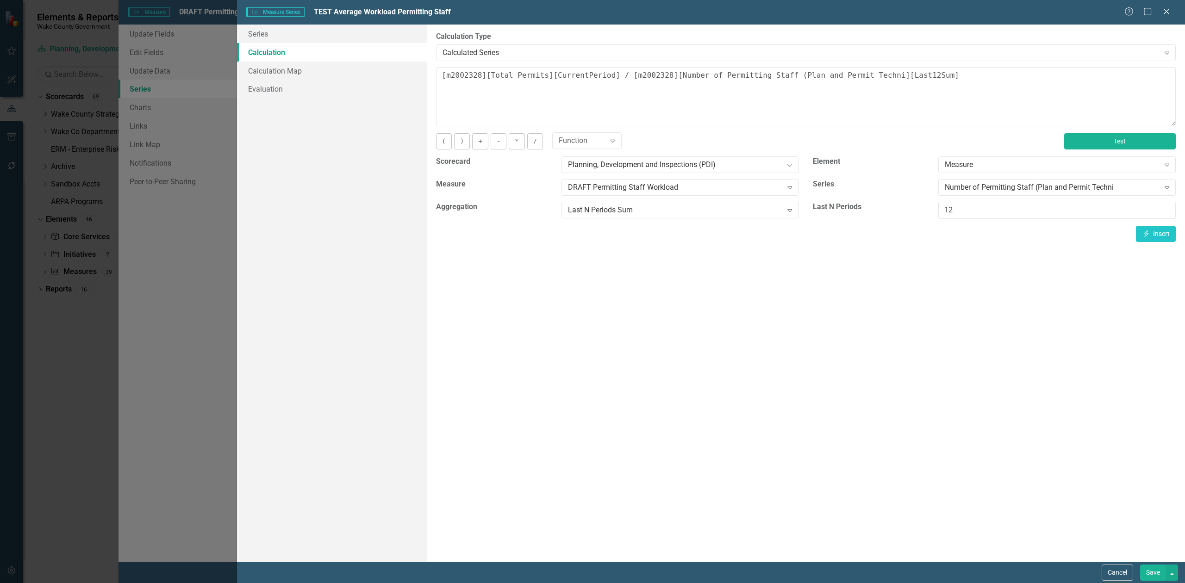
click at [1104, 141] on button "Test" at bounding box center [1120, 141] width 112 height 16
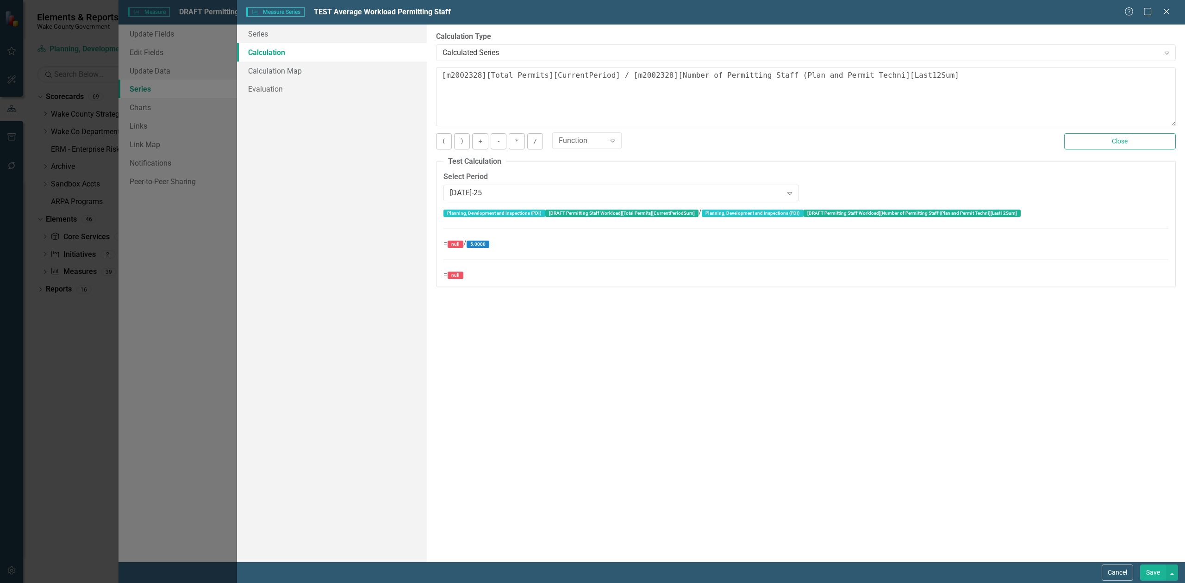
click at [568, 184] on div "Select Period Jul-25 Expand" at bounding box center [622, 186] width 356 height 29
click at [567, 194] on div "[DATE]-25" at bounding box center [616, 192] width 333 height 11
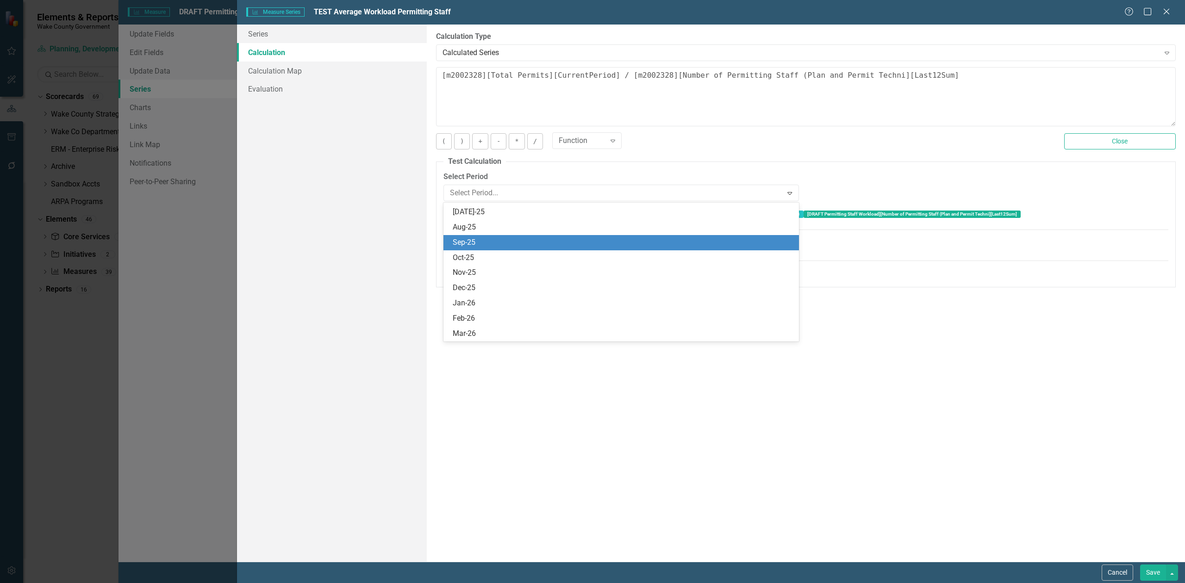
scroll to position [2190, 0]
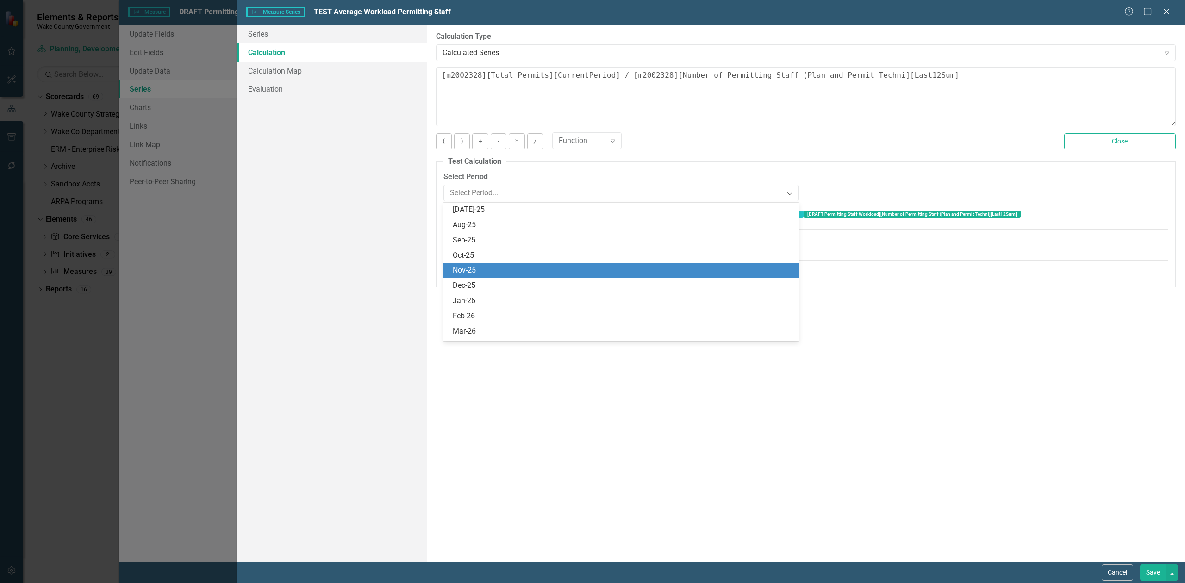
click at [486, 275] on div "Nov-25" at bounding box center [623, 270] width 341 height 11
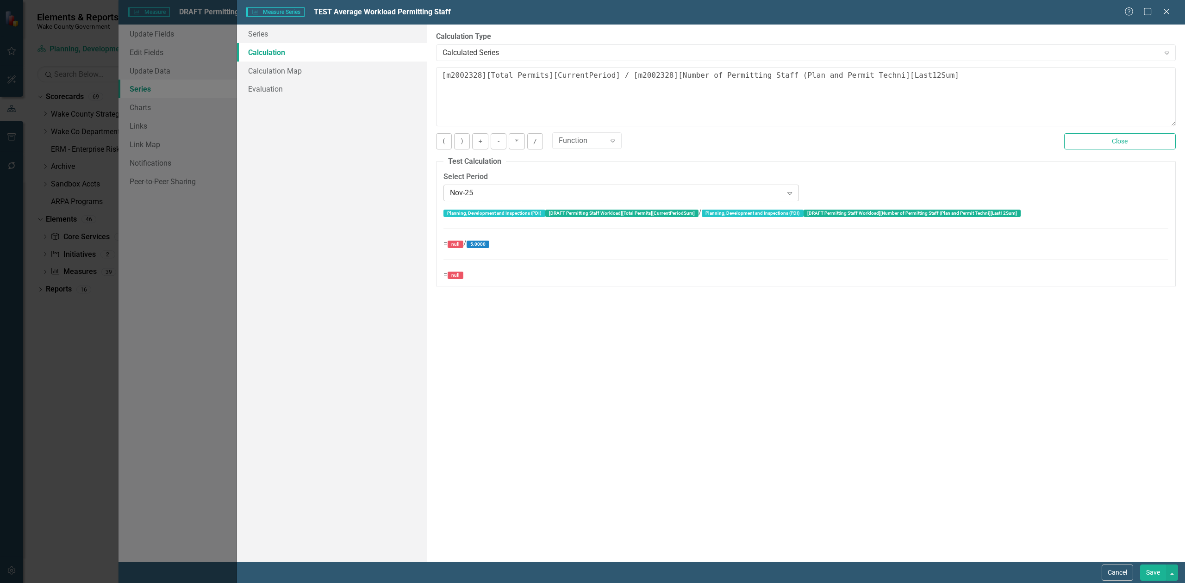
click at [700, 195] on div "Nov-25" at bounding box center [616, 192] width 333 height 11
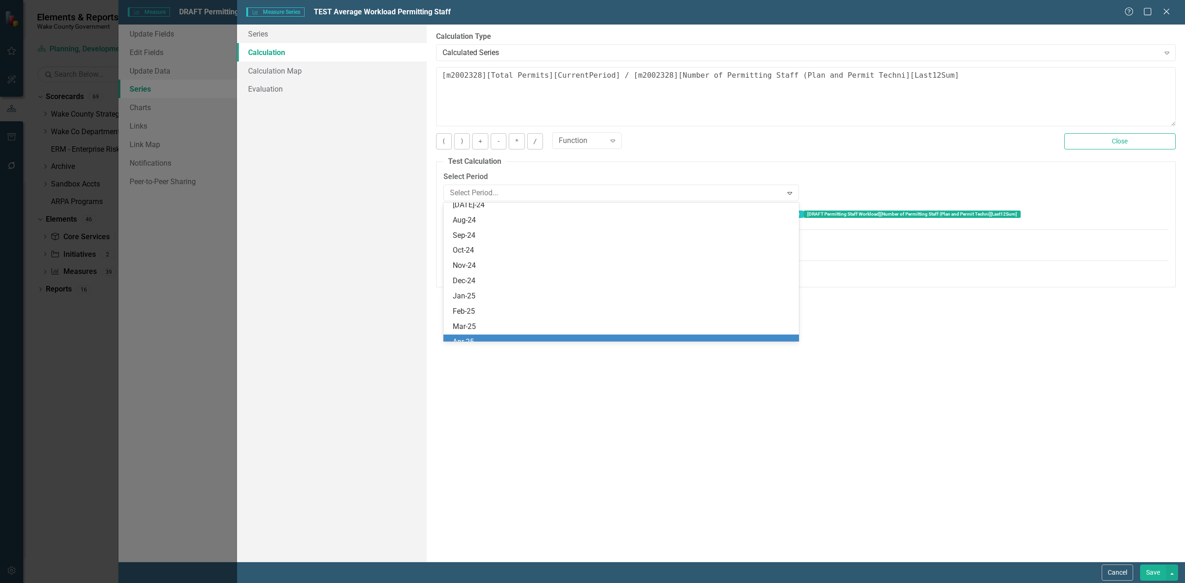
scroll to position [1943, 0]
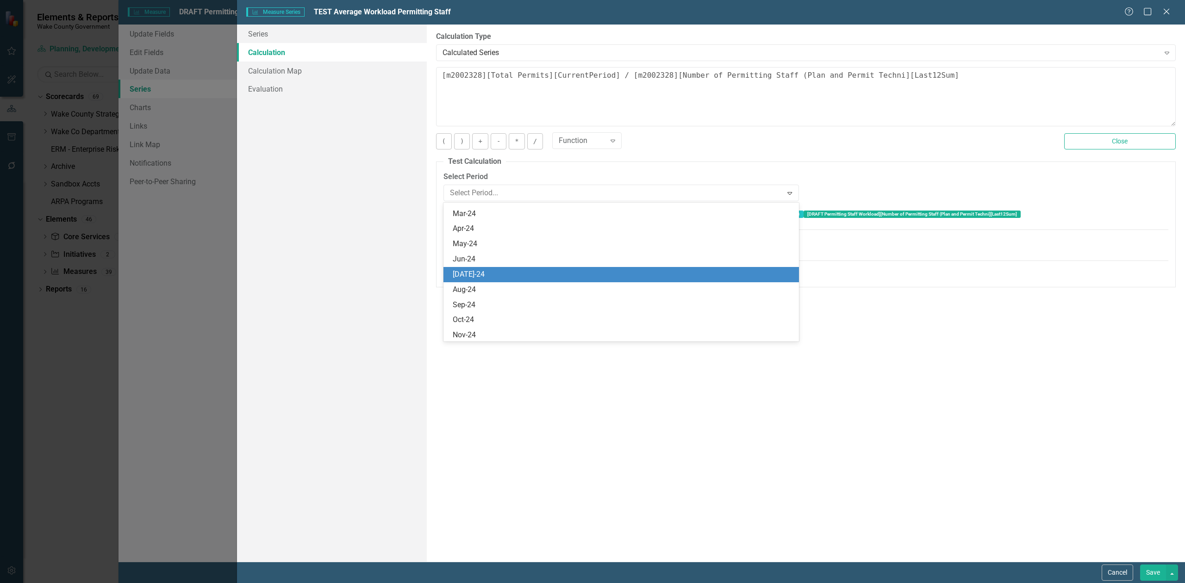
click at [487, 260] on div "Jun-24" at bounding box center [623, 259] width 341 height 11
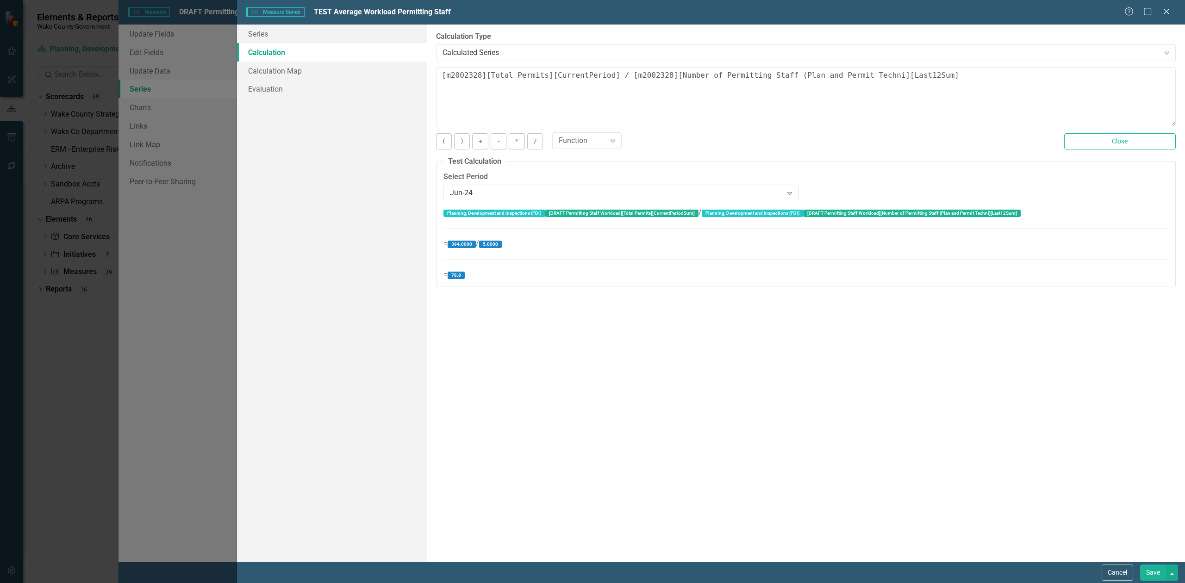
click at [1154, 575] on button "Save" at bounding box center [1153, 573] width 26 height 16
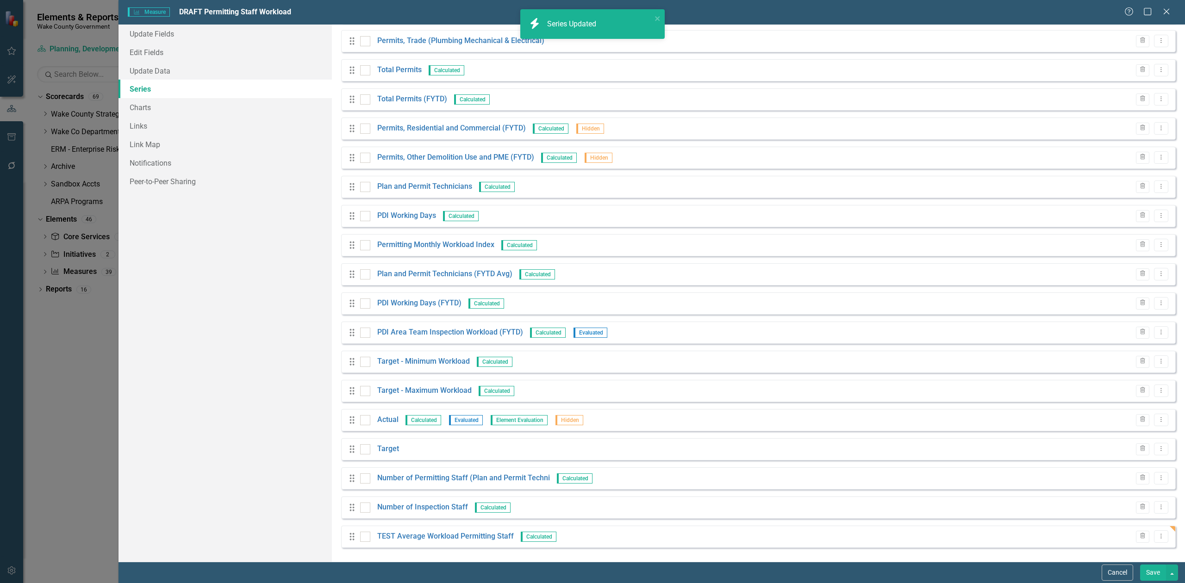
click at [1149, 570] on button "Save" at bounding box center [1153, 573] width 26 height 16
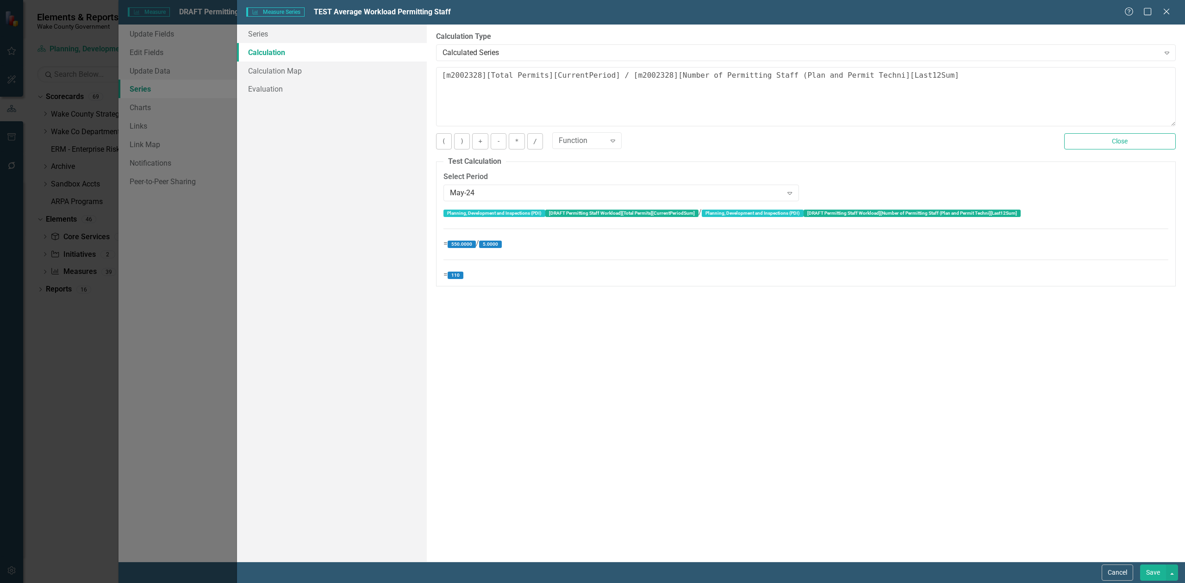
scroll to position [149, 0]
click at [1111, 573] on button "Cancel" at bounding box center [1117, 573] width 31 height 16
click at [1113, 573] on button "Cancel" at bounding box center [1117, 573] width 31 height 16
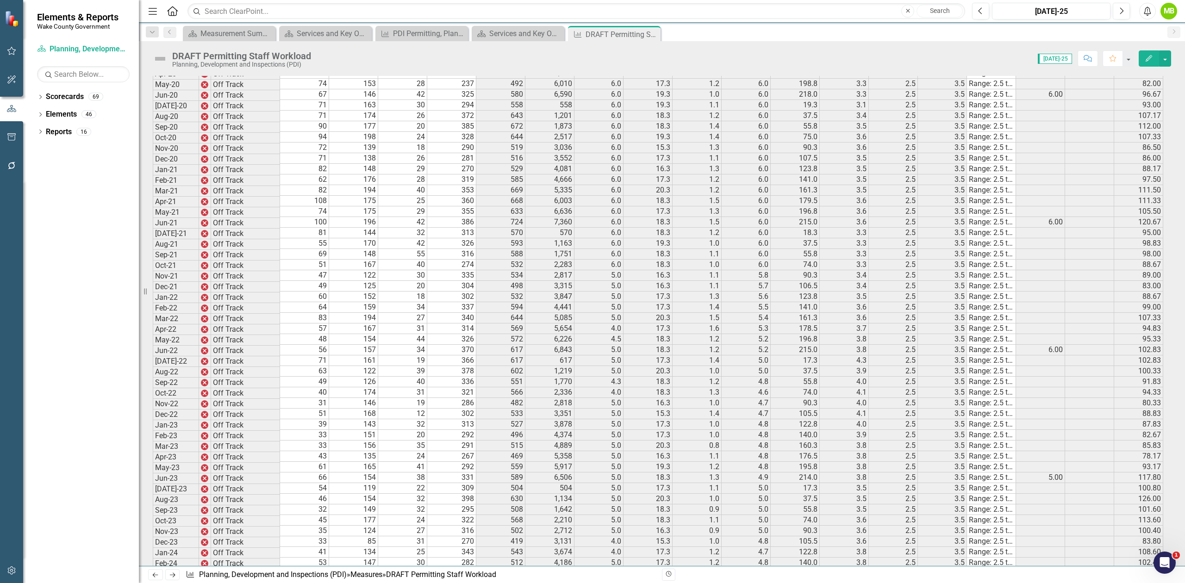
scroll to position [1290, 0]
click at [1166, 63] on button "button" at bounding box center [1165, 58] width 12 height 16
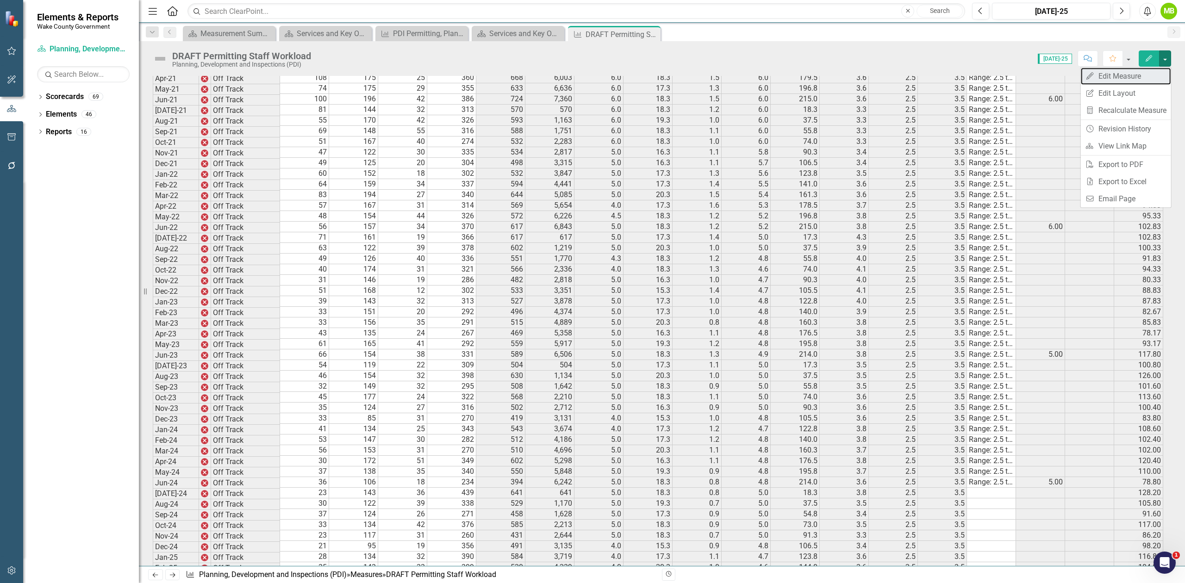
click at [1137, 71] on link "Edit Edit Measure" at bounding box center [1126, 76] width 90 height 17
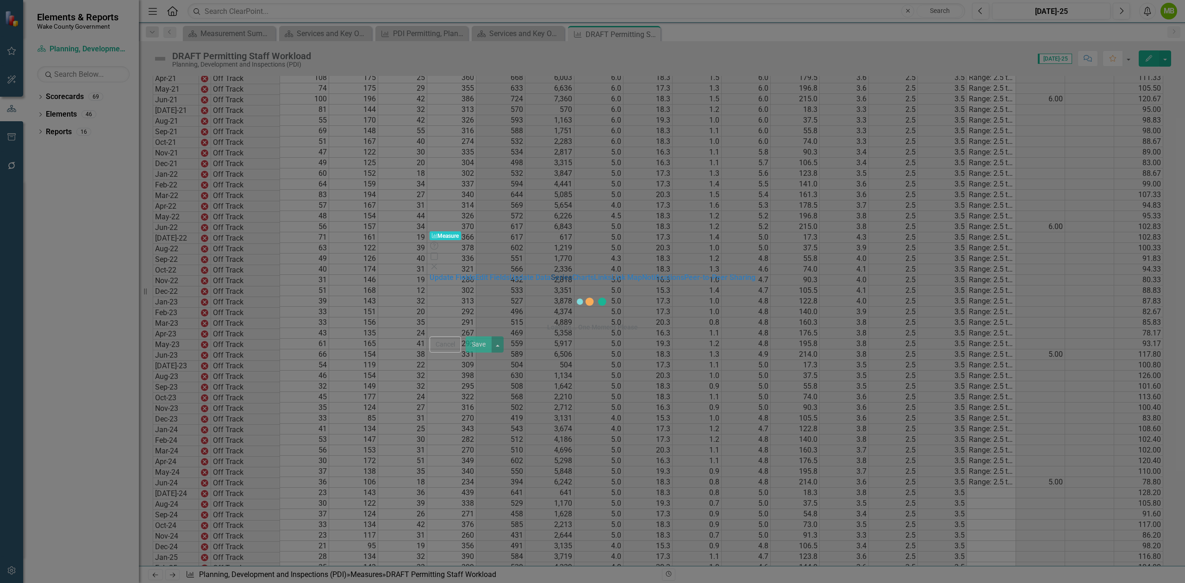
click at [141, 88] on div "Measure Measure Help Maximize Close Update Fields Edit Fields Update Data Serie…" at bounding box center [592, 291] width 1185 height 583
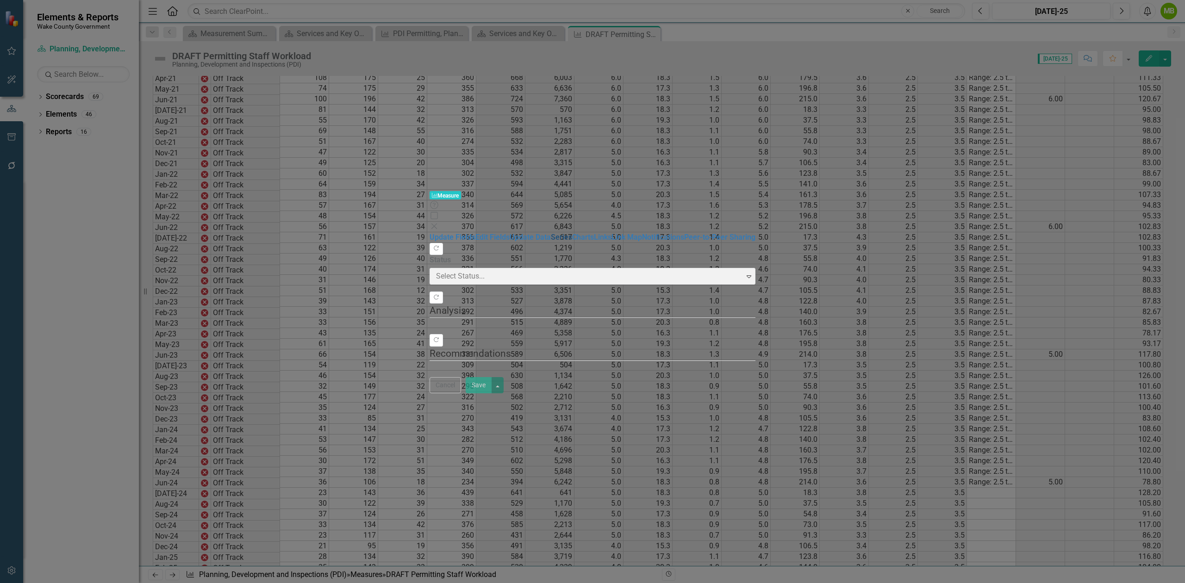
click at [551, 233] on link "Series" at bounding box center [561, 237] width 21 height 9
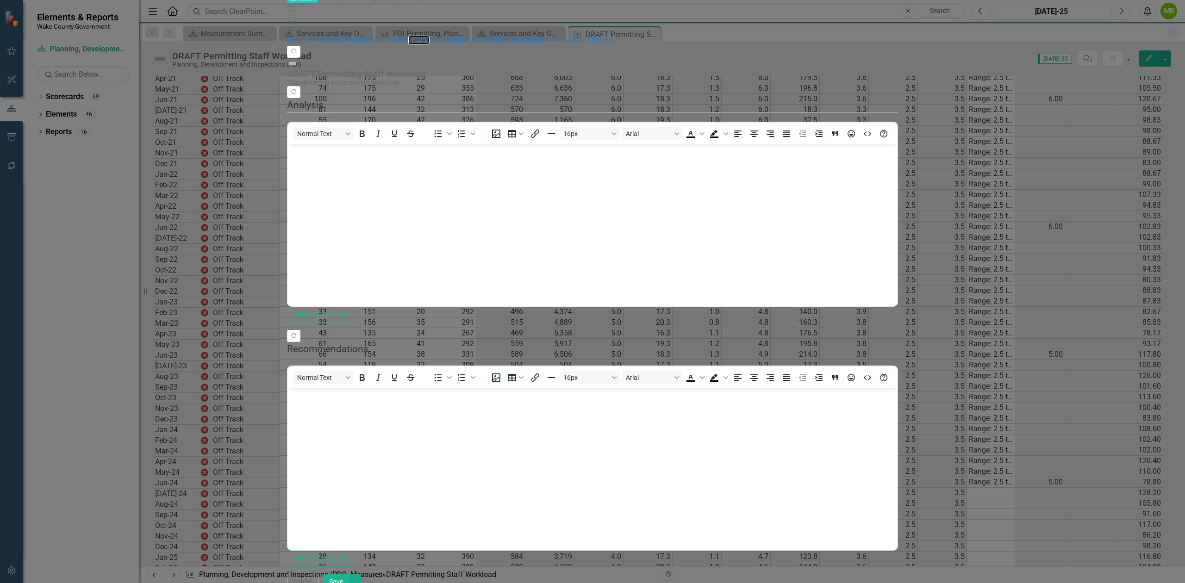
scroll to position [0, 0]
click at [408, 44] on link "Series" at bounding box center [418, 40] width 21 height 9
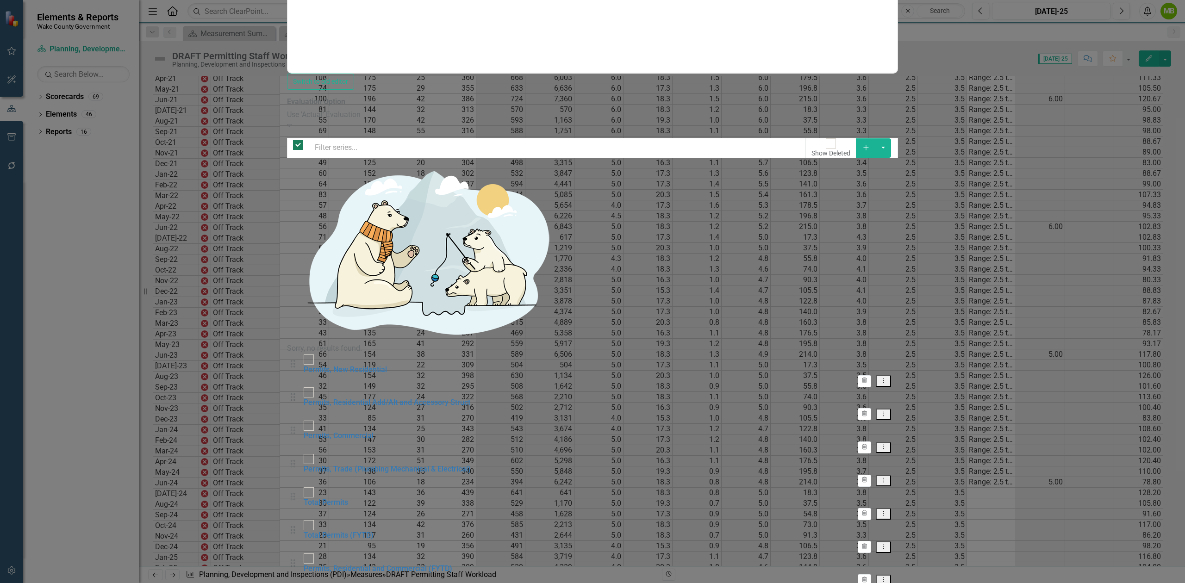
checkbox input "false"
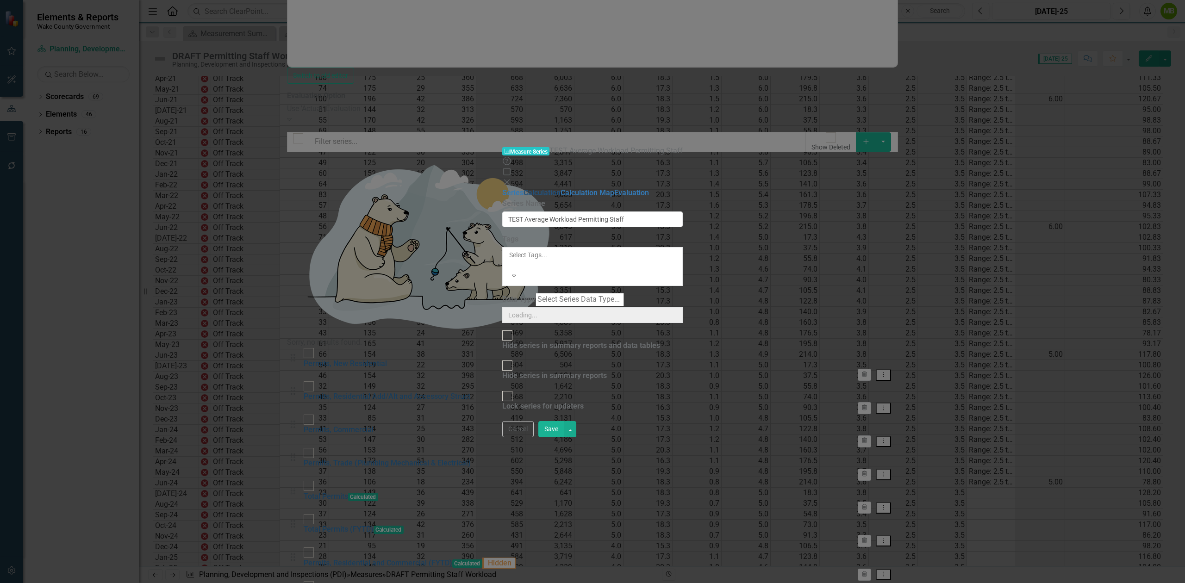
scroll to position [149, 0]
click at [524, 188] on link "Calculation" at bounding box center [542, 192] width 37 height 9
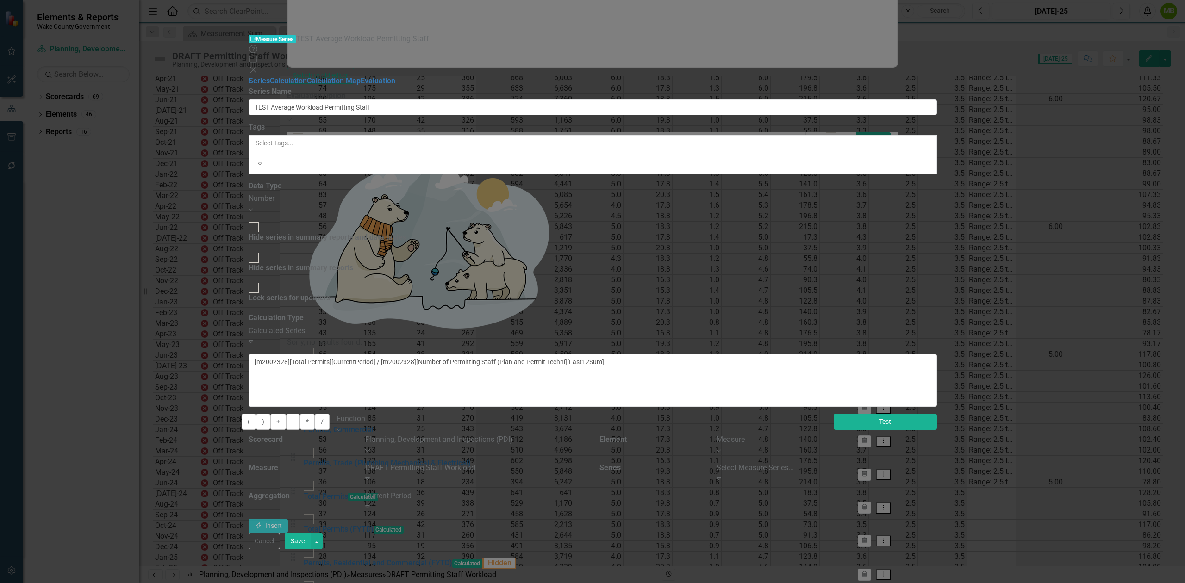
click at [937, 414] on button "Test" at bounding box center [885, 422] width 103 height 16
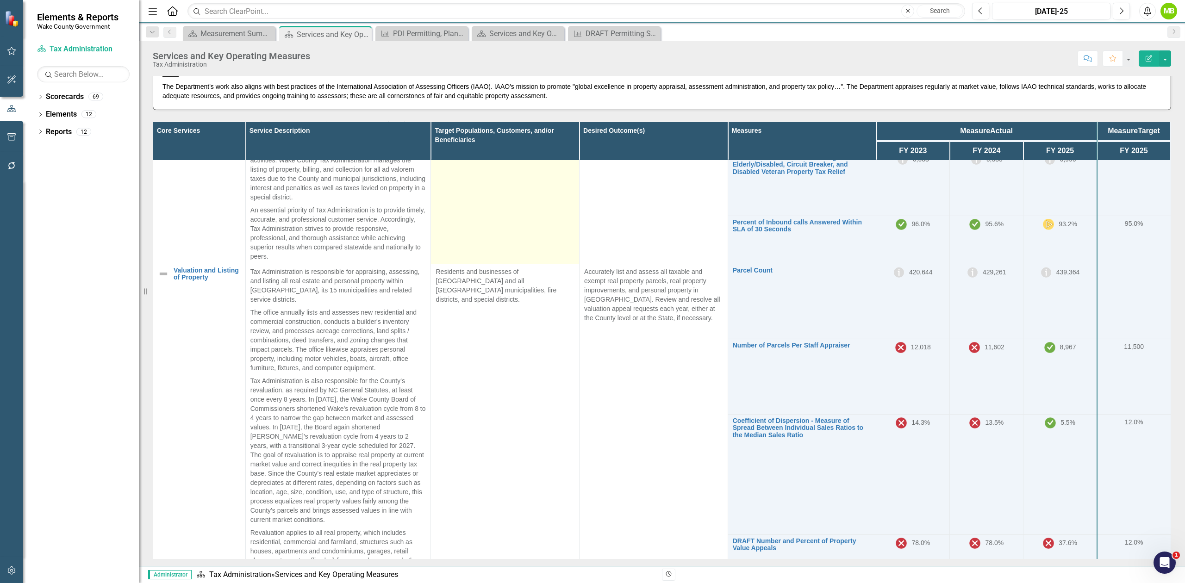
scroll to position [123, 0]
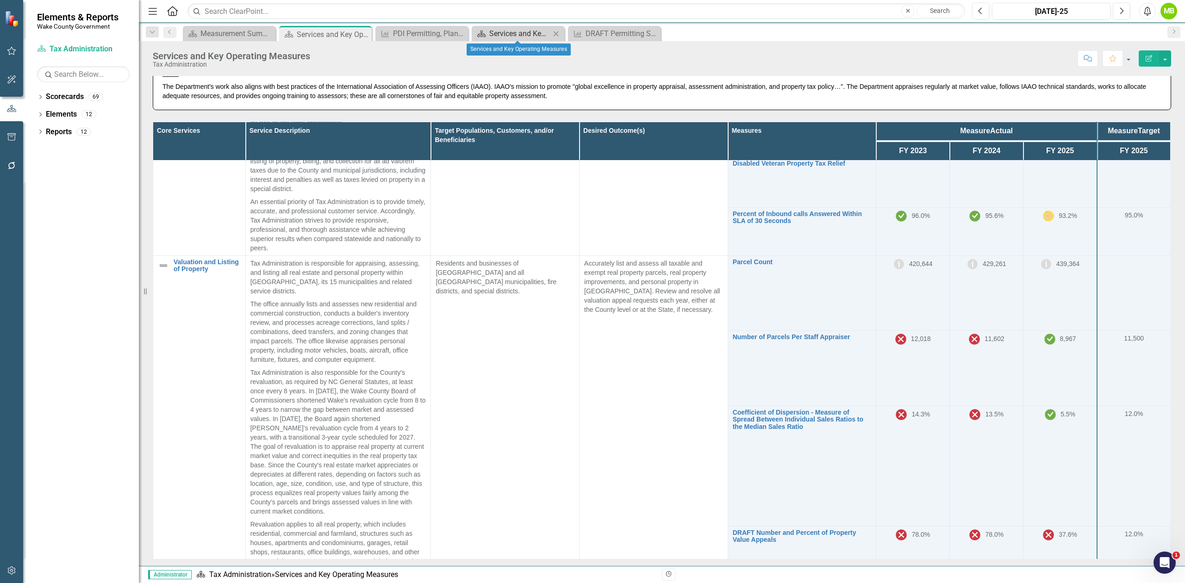
click at [506, 35] on div "Services and Key Operating Measures" at bounding box center [519, 34] width 61 height 12
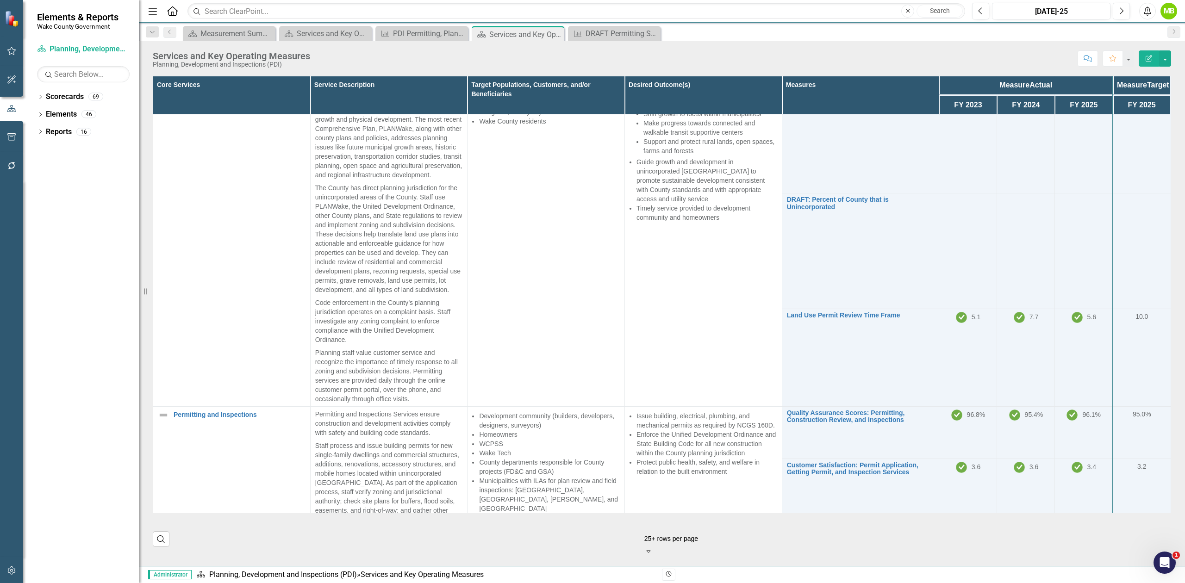
scroll to position [62, 0]
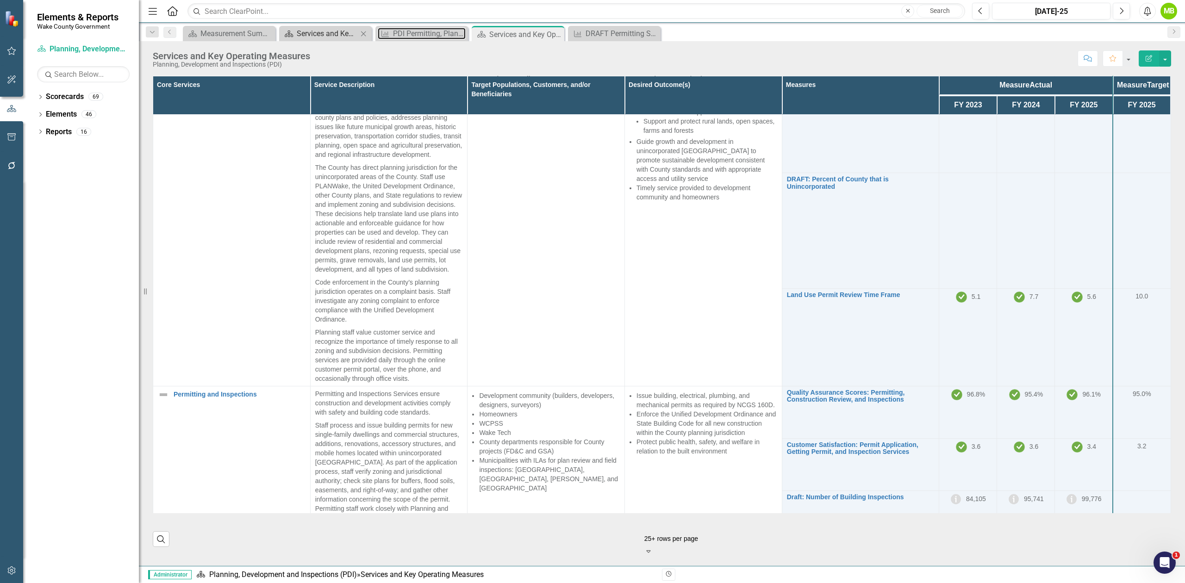
drag, startPoint x: 404, startPoint y: 34, endPoint x: 367, endPoint y: 33, distance: 37.0
click at [404, 34] on div "PDI Permitting, Plan Review, and Inspections Authorized Staffing" at bounding box center [429, 34] width 73 height 12
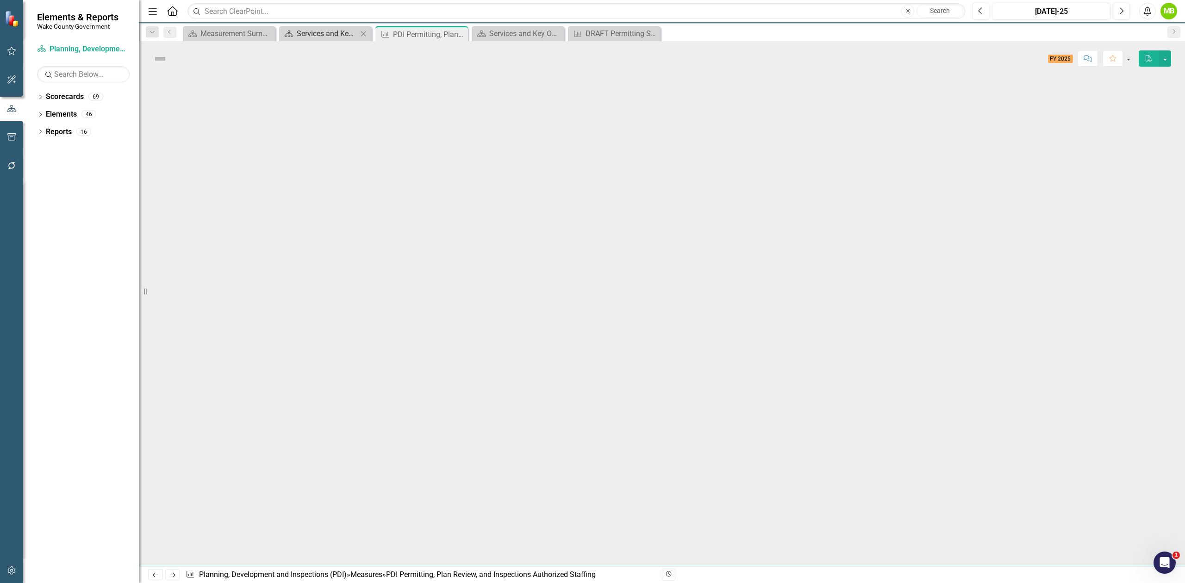
click at [310, 28] on div "Services and Key Operating Measures" at bounding box center [327, 34] width 61 height 12
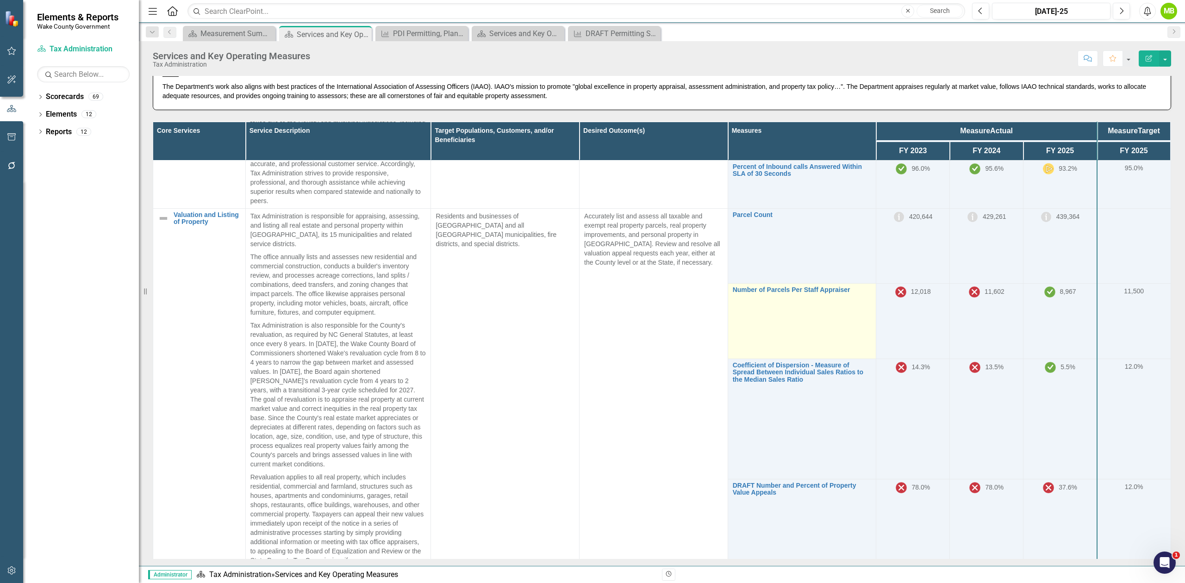
scroll to position [274, 0]
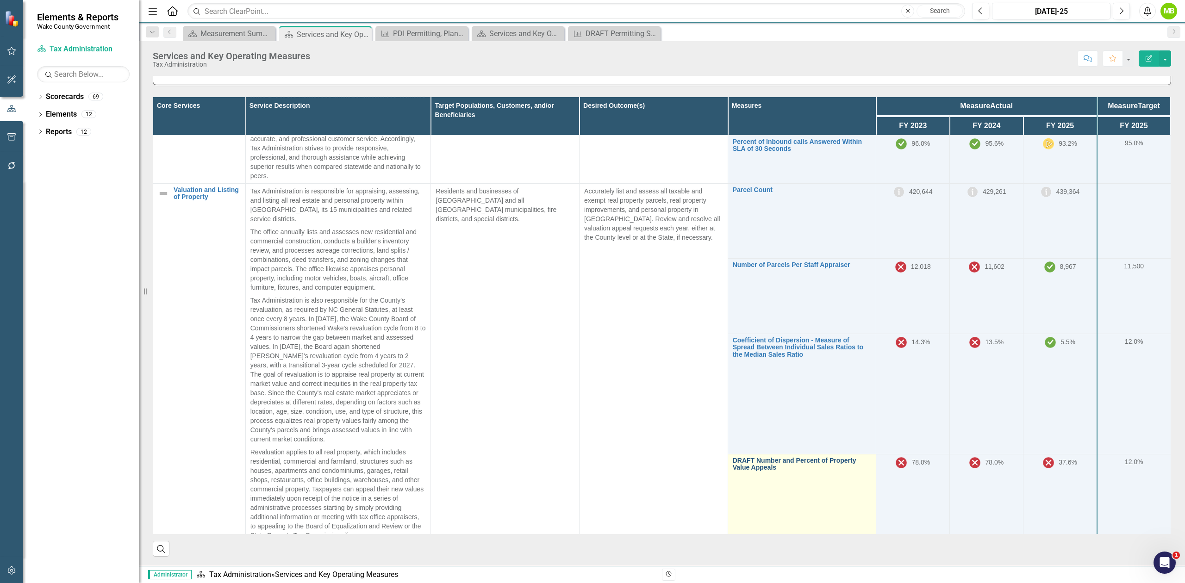
click at [749, 460] on link "DRAFT Number and Percent of Property Value Appeals" at bounding box center [802, 464] width 139 height 14
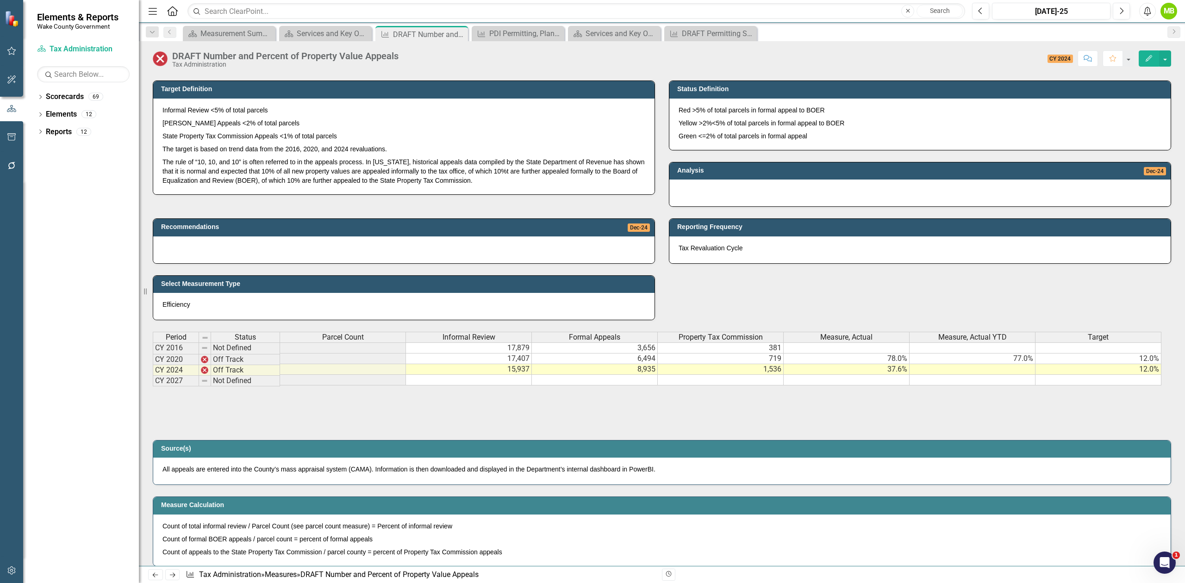
scroll to position [308, 0]
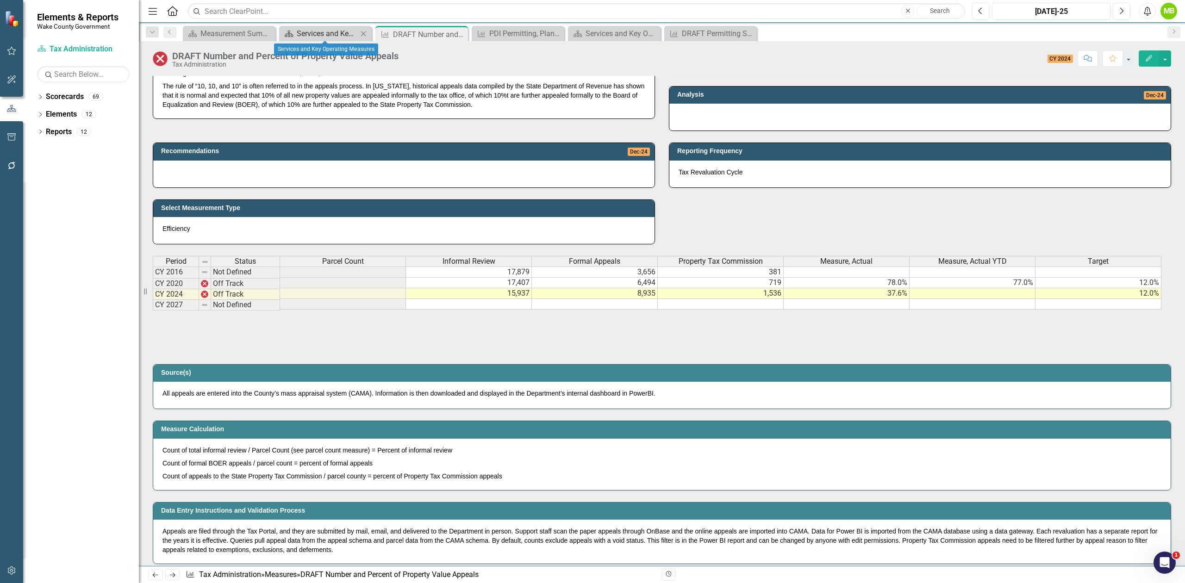
click at [340, 33] on div "Services and Key Operating Measures" at bounding box center [327, 34] width 61 height 12
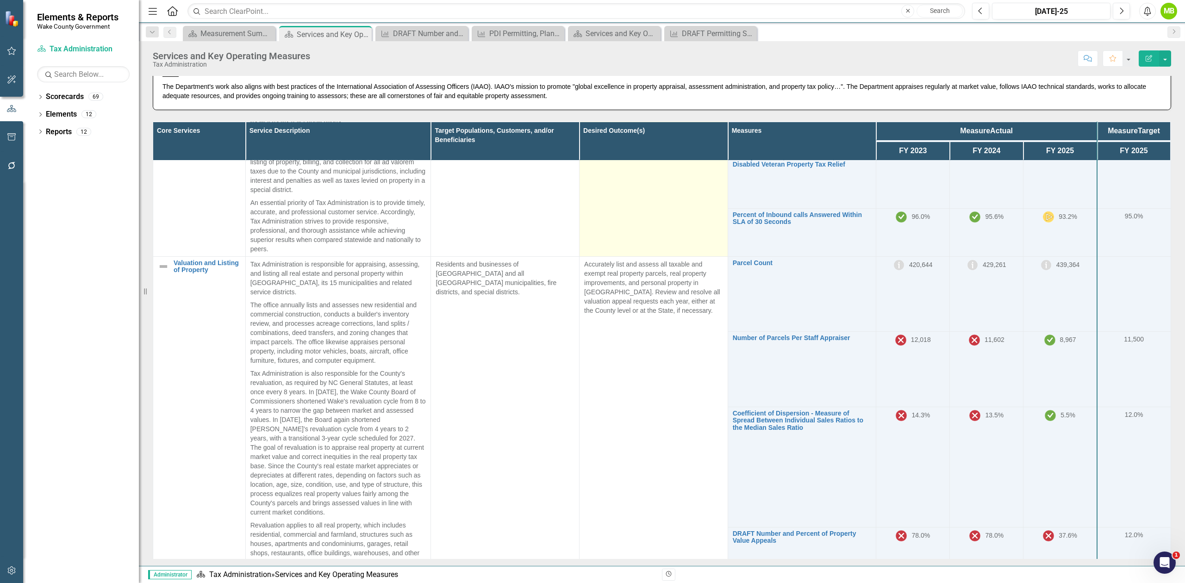
scroll to position [123, 0]
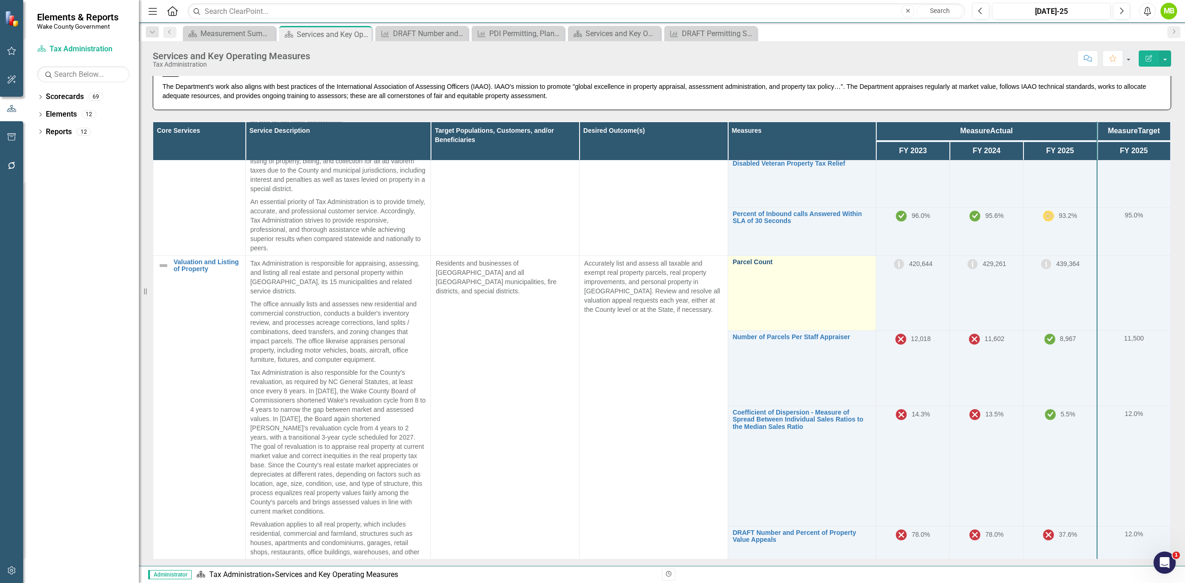
click at [745, 260] on link "Parcel Count" at bounding box center [802, 262] width 139 height 7
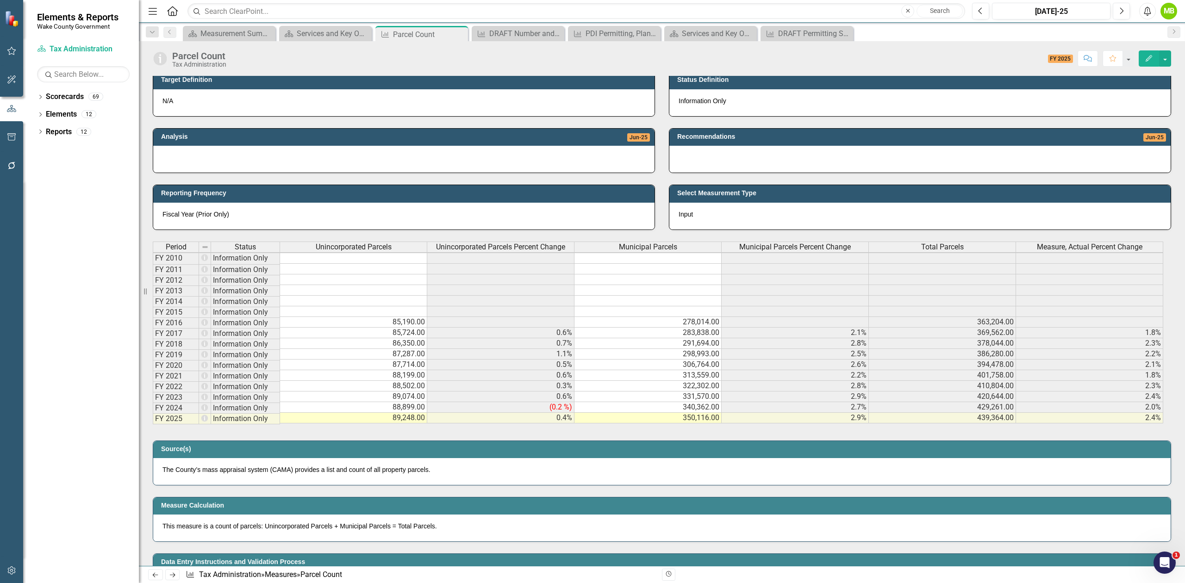
scroll to position [247, 0]
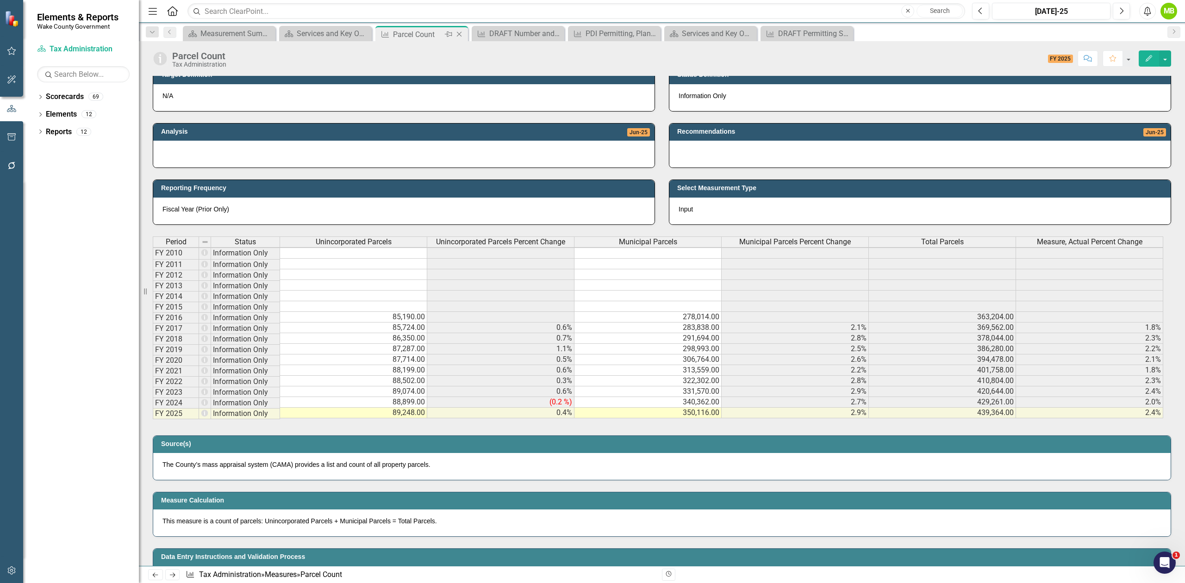
click at [458, 32] on icon "Close" at bounding box center [459, 34] width 9 height 7
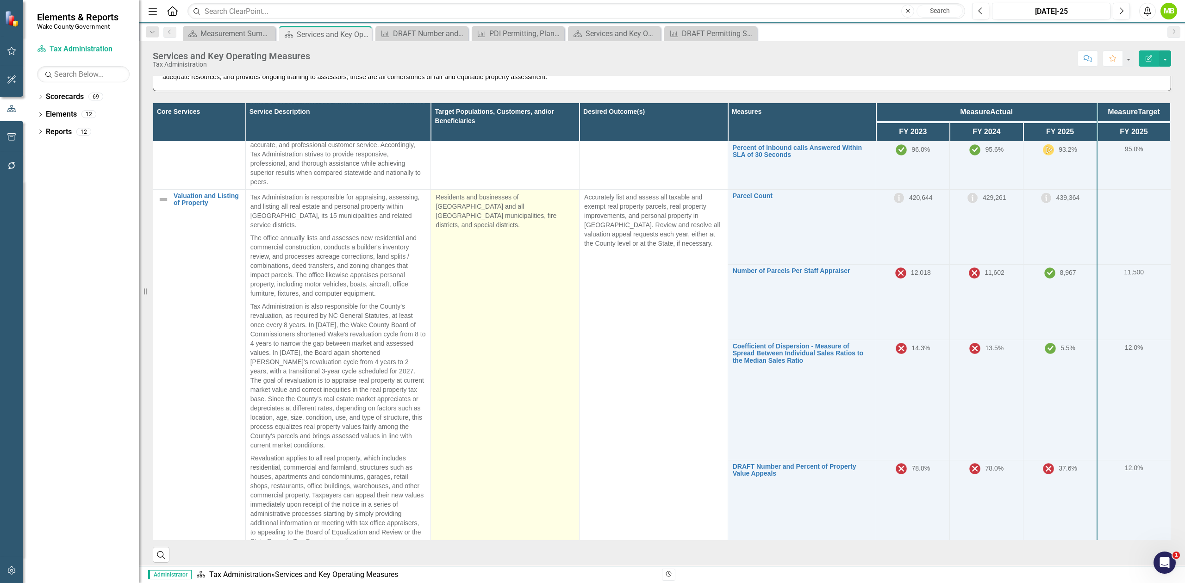
scroll to position [274, 0]
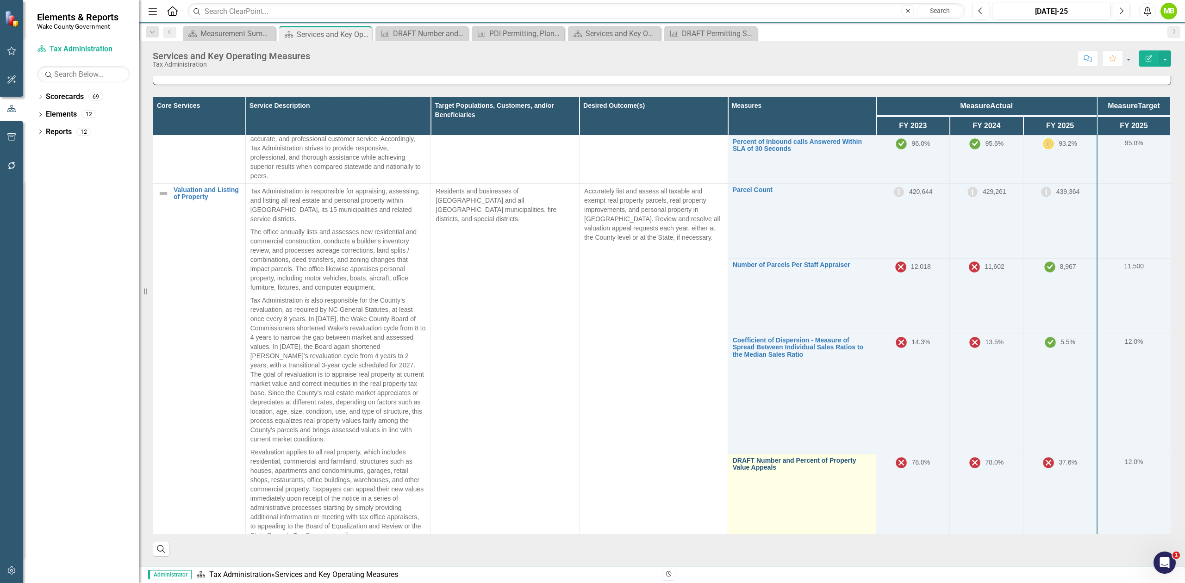
click at [749, 457] on link "DRAFT Number and Percent of Property Value Appeals" at bounding box center [802, 464] width 139 height 14
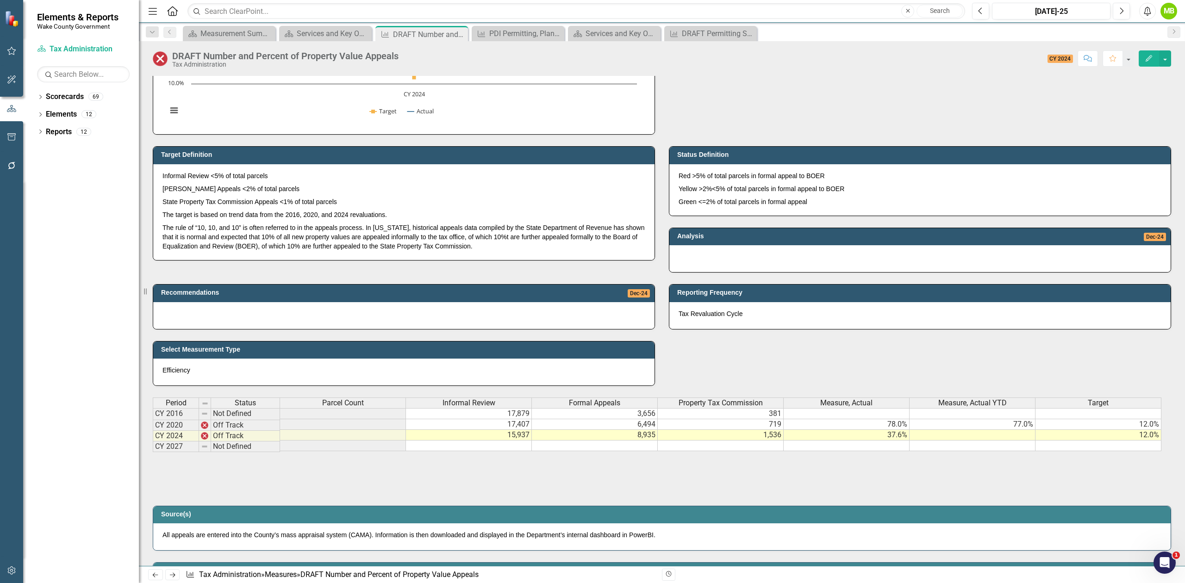
scroll to position [185, 0]
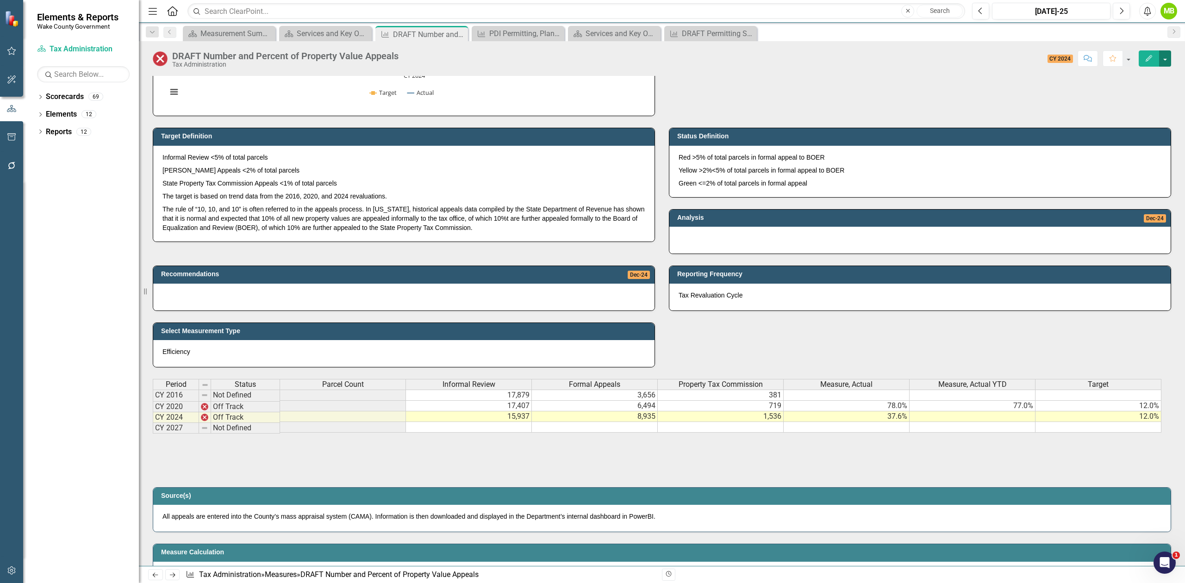
click at [1168, 56] on button "button" at bounding box center [1165, 58] width 12 height 16
click at [1145, 72] on link "Edit Edit Measure" at bounding box center [1126, 76] width 90 height 17
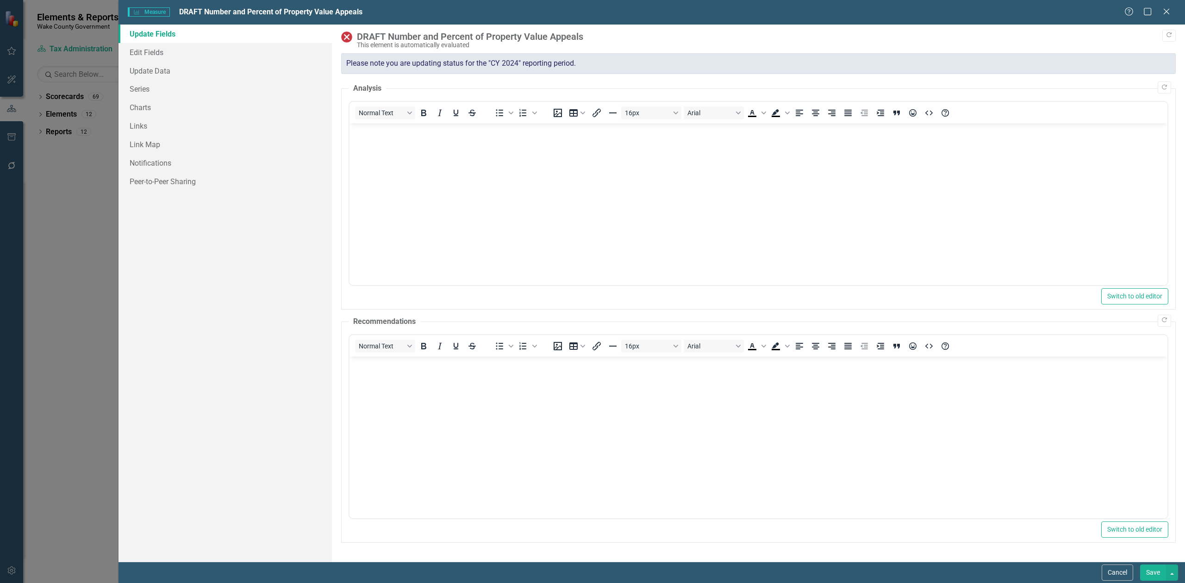
scroll to position [0, 0]
click at [142, 88] on link "Series" at bounding box center [225, 89] width 213 height 19
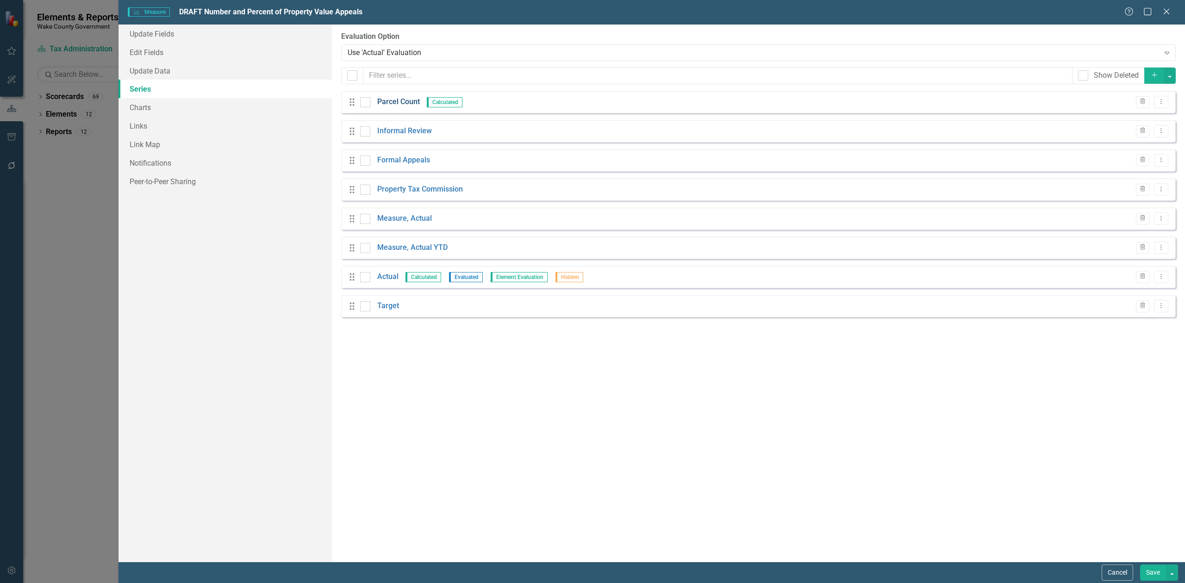
click at [406, 104] on link "Parcel Count" at bounding box center [398, 102] width 43 height 11
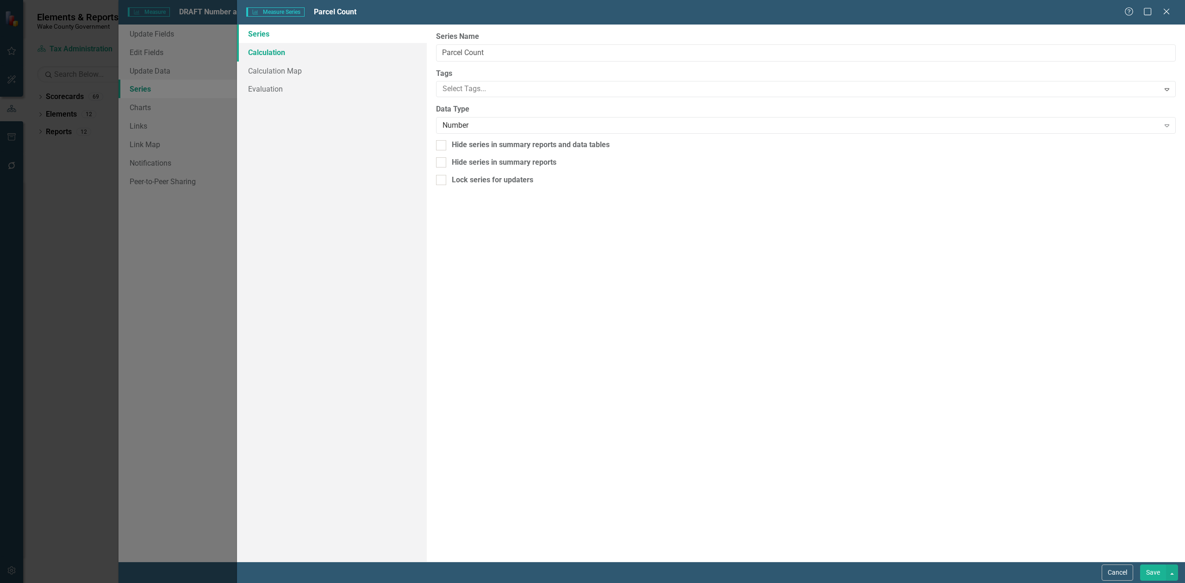
click at [302, 54] on link "Calculation" at bounding box center [332, 52] width 190 height 19
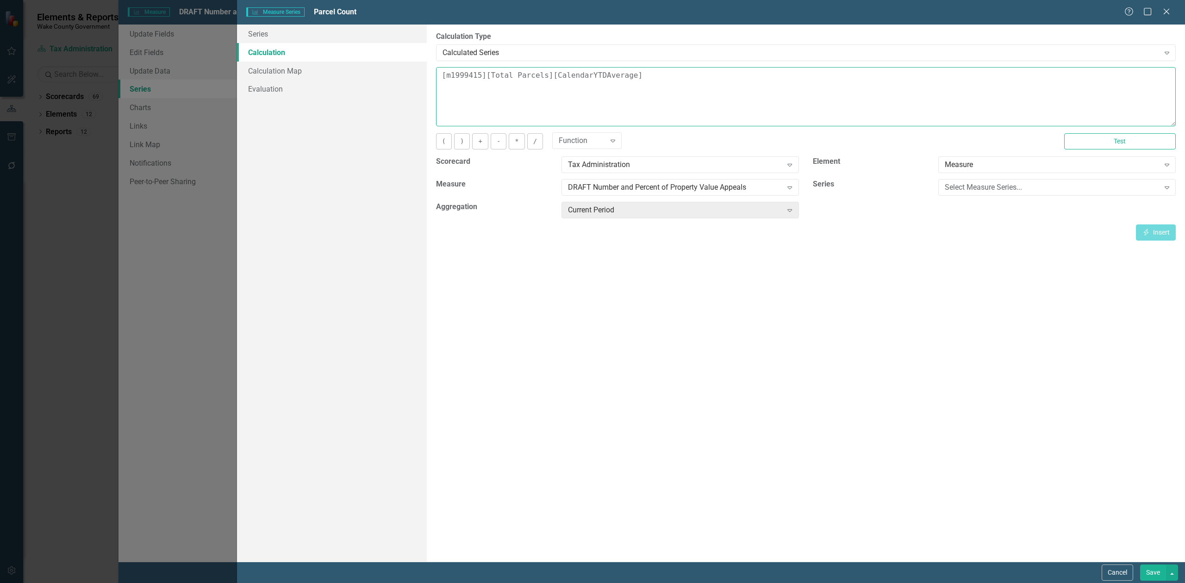
drag, startPoint x: 687, startPoint y: 84, endPoint x: 549, endPoint y: 74, distance: 139.3
click at [549, 74] on textarea "[m1999415][Total Parcels][CalendarYTDAverage]" at bounding box center [806, 96] width 740 height 59
type textarea "[m1999415][Total Parcels]["
click at [737, 189] on div "DRAFT Number and Percent of Property Value Appeals" at bounding box center [675, 187] width 214 height 11
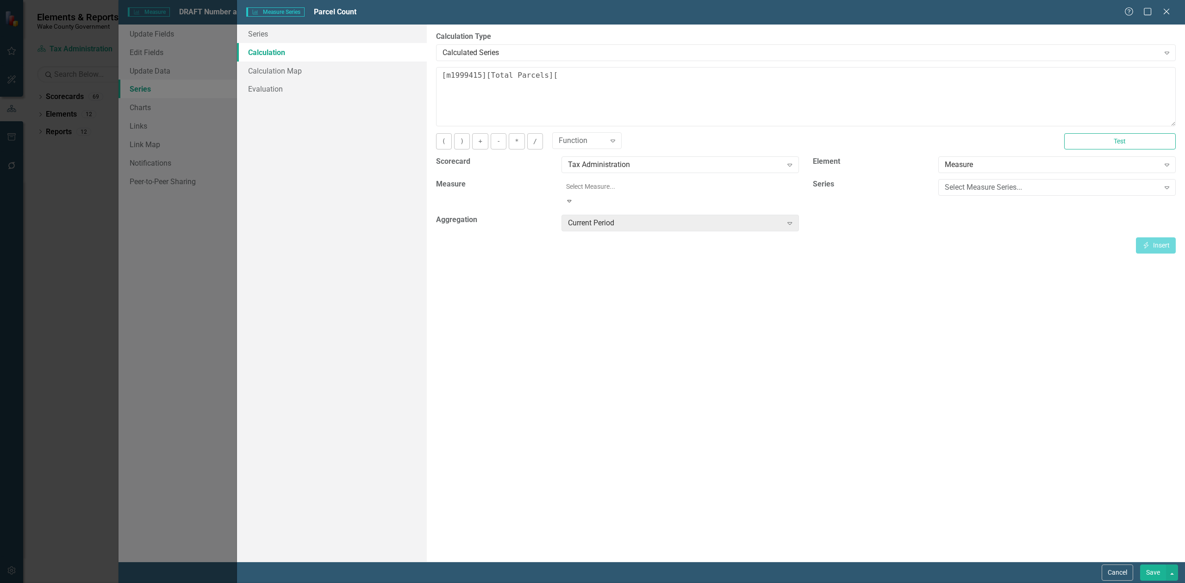
click at [978, 188] on div "Select Measure Series..." at bounding box center [1052, 187] width 214 height 11
click at [643, 209] on div "Current Period" at bounding box center [675, 210] width 214 height 11
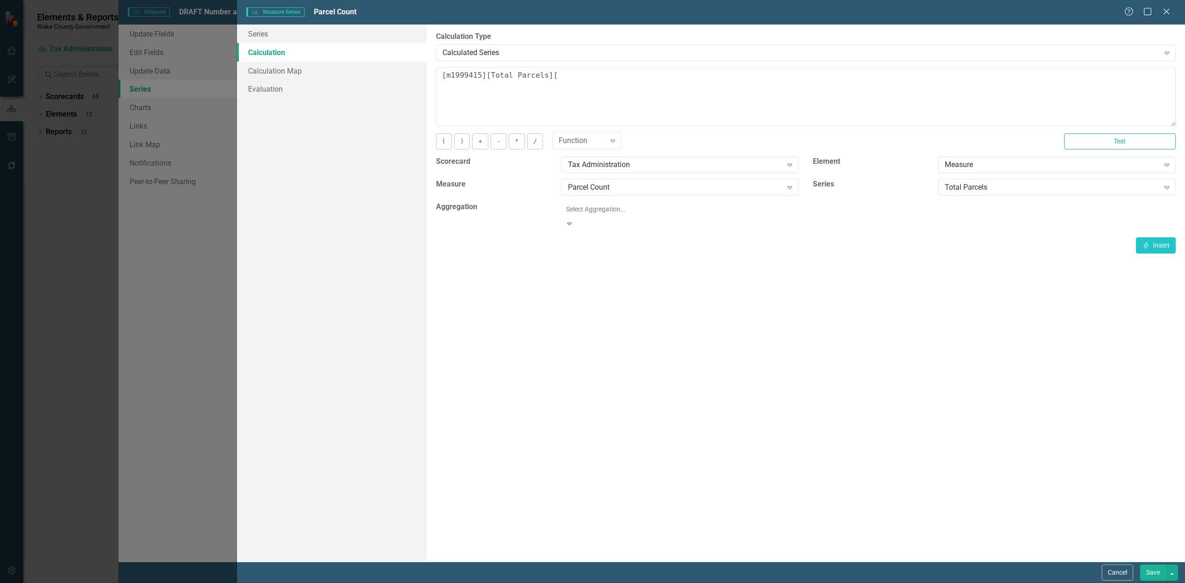
drag, startPoint x: 560, startPoint y: 81, endPoint x: 394, endPoint y: 76, distance: 166.7
click at [394, 76] on div "Series Calculation Calculation Map Evaluation From this page, you can edit the …" at bounding box center [711, 293] width 948 height 537
click at [1145, 234] on icon "Insert" at bounding box center [1146, 232] width 8 height 6
click at [1143, 139] on button "Test" at bounding box center [1120, 141] width 112 height 16
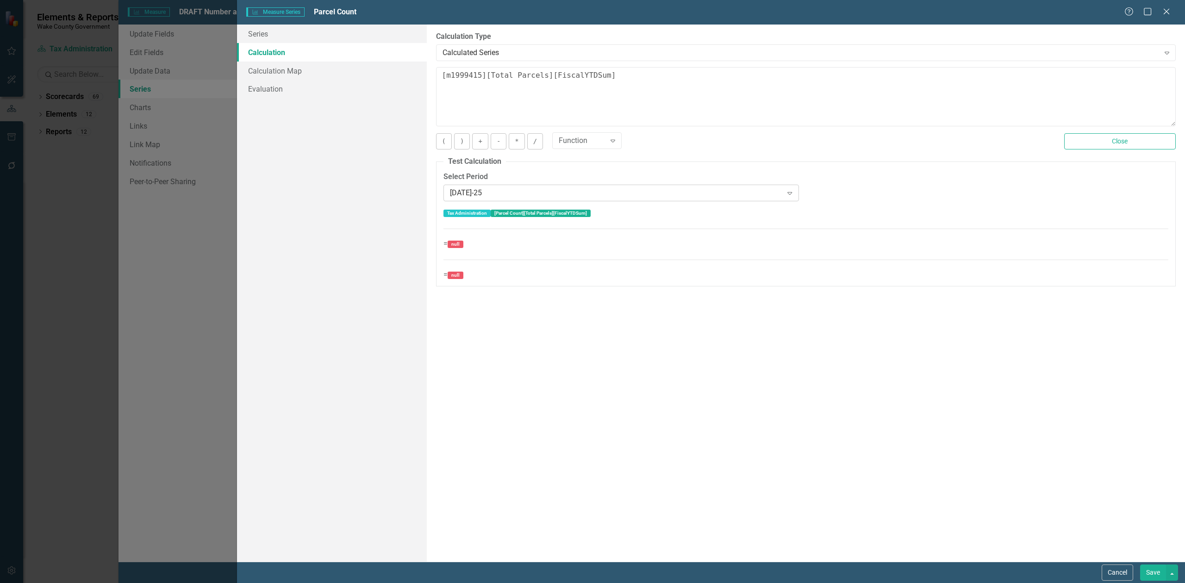
click at [625, 200] on div "Jul-25 Expand" at bounding box center [622, 193] width 356 height 17
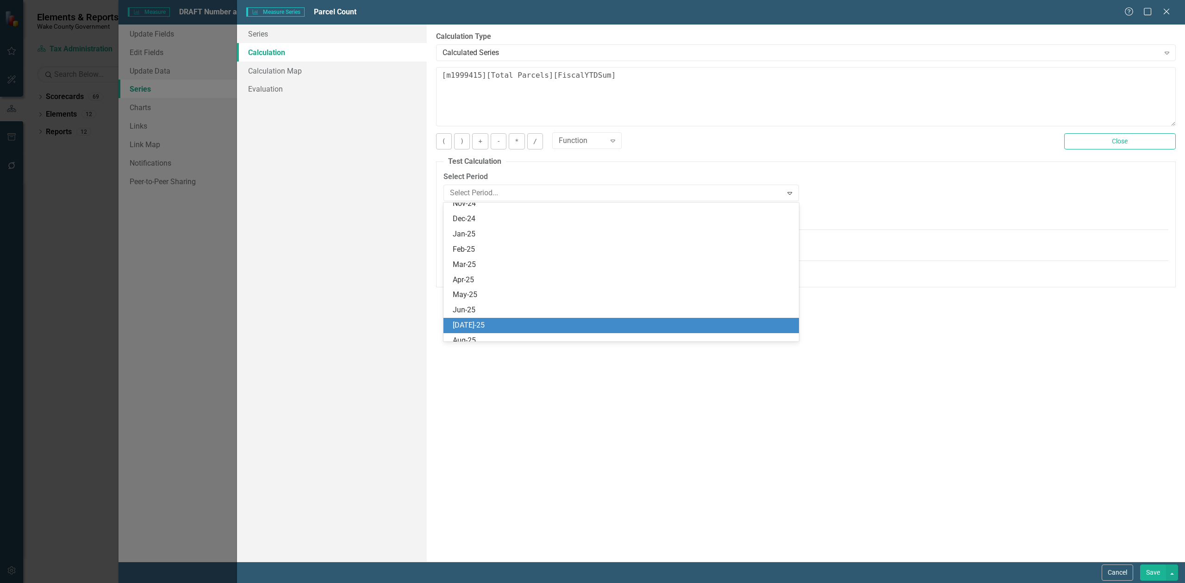
scroll to position [2067, 0]
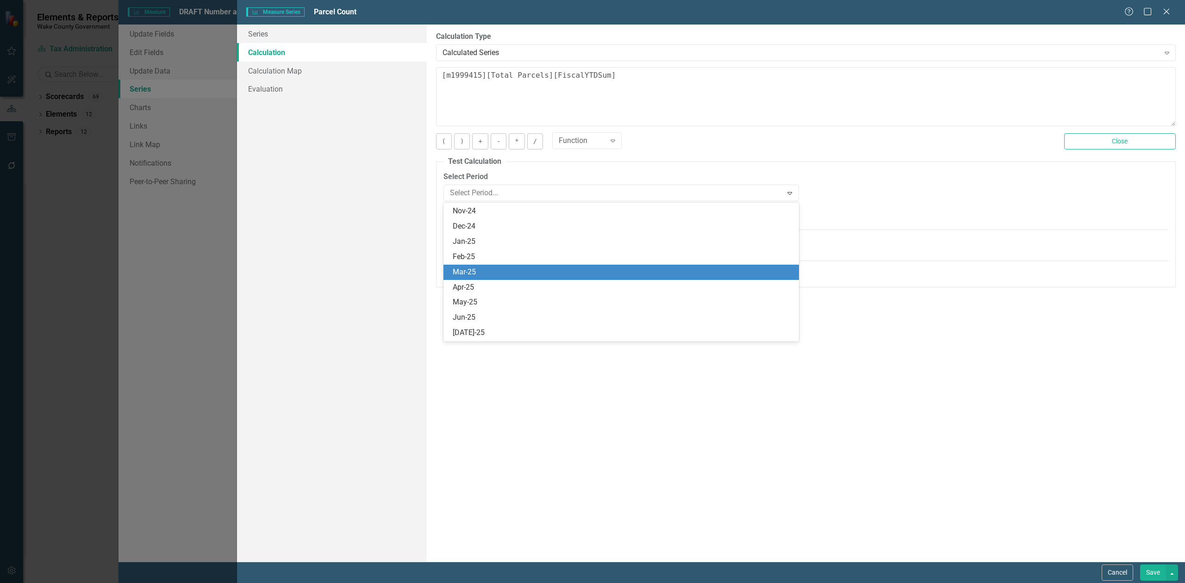
click at [541, 265] on div "Mar-25" at bounding box center [622, 272] width 356 height 15
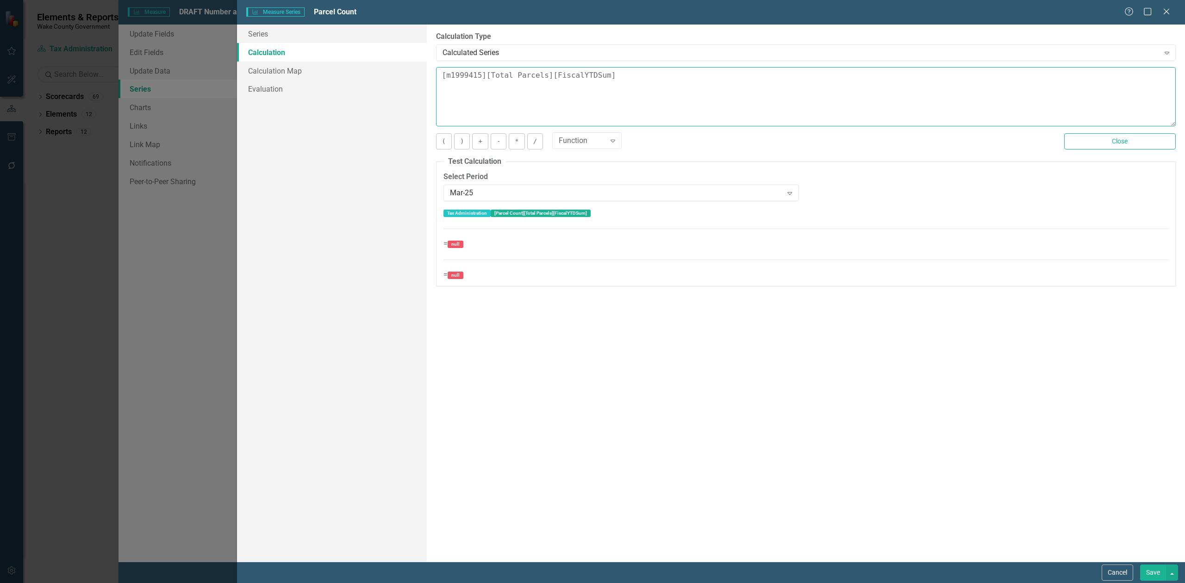
drag, startPoint x: 601, startPoint y: 74, endPoint x: 549, endPoint y: 69, distance: 52.5
click at [549, 69] on textarea "[m1999415][Total Parcels][FiscalYTDSum]" at bounding box center [806, 96] width 740 height 59
type textarea "[m1999415][Total Parcels]"
drag, startPoint x: 584, startPoint y: 84, endPoint x: 435, endPoint y: 68, distance: 150.0
click at [435, 68] on div "By default, series in ClearPoint are not calculated. So, if you leave the form …" at bounding box center [806, 293] width 758 height 537
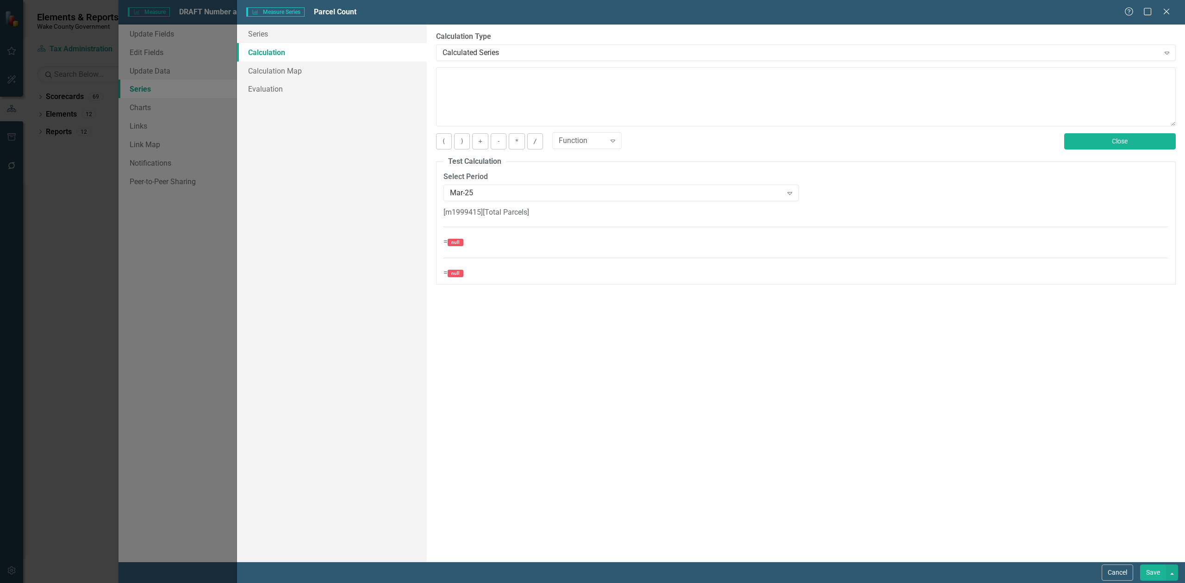
click at [1102, 141] on button "Close" at bounding box center [1120, 141] width 112 height 16
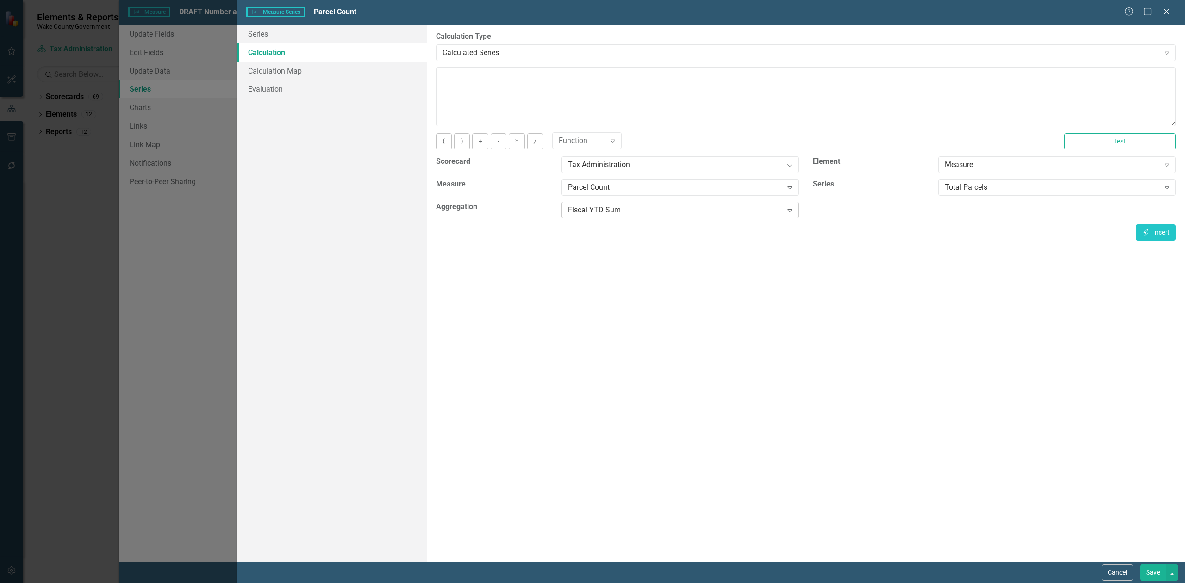
click at [625, 215] on div "Fiscal YTD Sum" at bounding box center [675, 210] width 214 height 11
click at [1150, 227] on button "Insert Insert" at bounding box center [1156, 233] width 40 height 16
type textarea "[m1999415][Total Parcels][CalendarYTDSum]"
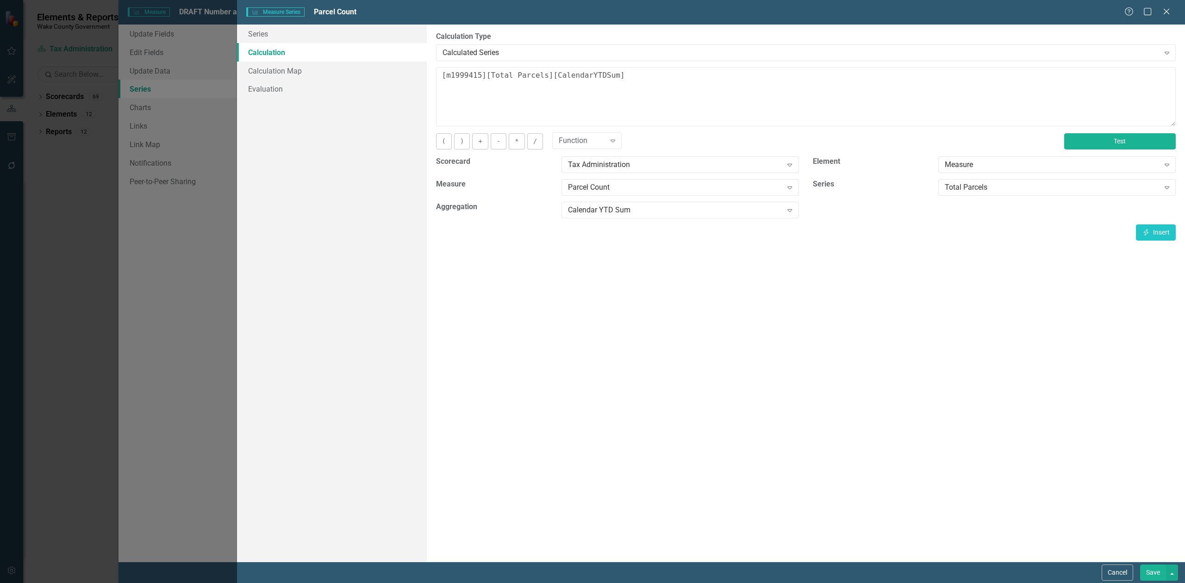
click at [1121, 145] on button "Test" at bounding box center [1120, 141] width 112 height 16
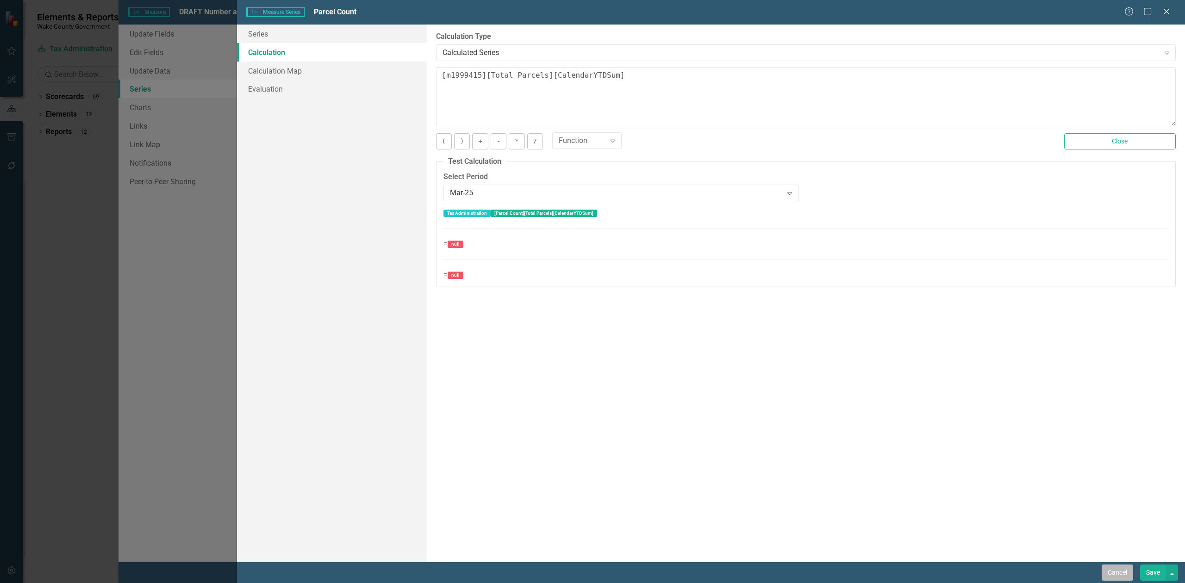
click at [1129, 570] on button "Cancel" at bounding box center [1117, 573] width 31 height 16
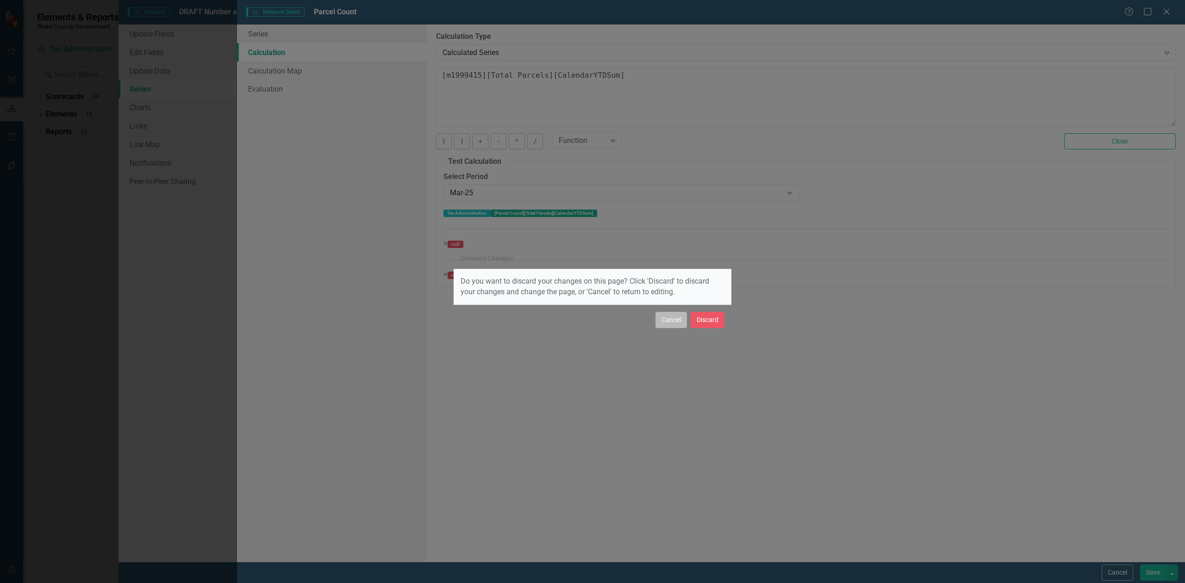
click at [675, 315] on button "Cancel" at bounding box center [671, 320] width 31 height 16
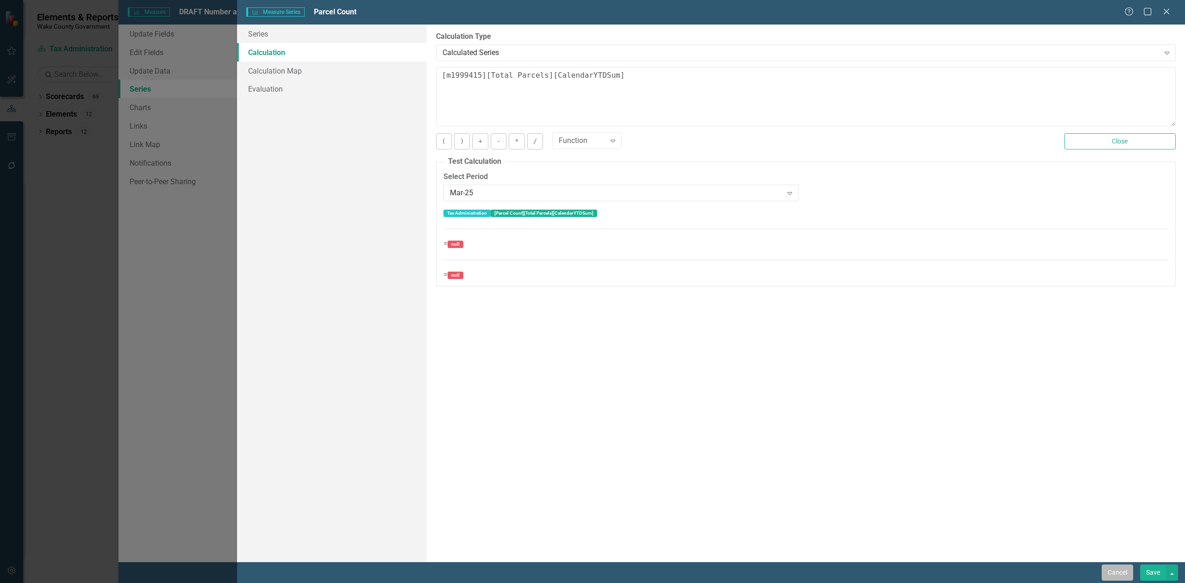
click at [1121, 571] on button "Cancel" at bounding box center [1117, 573] width 31 height 16
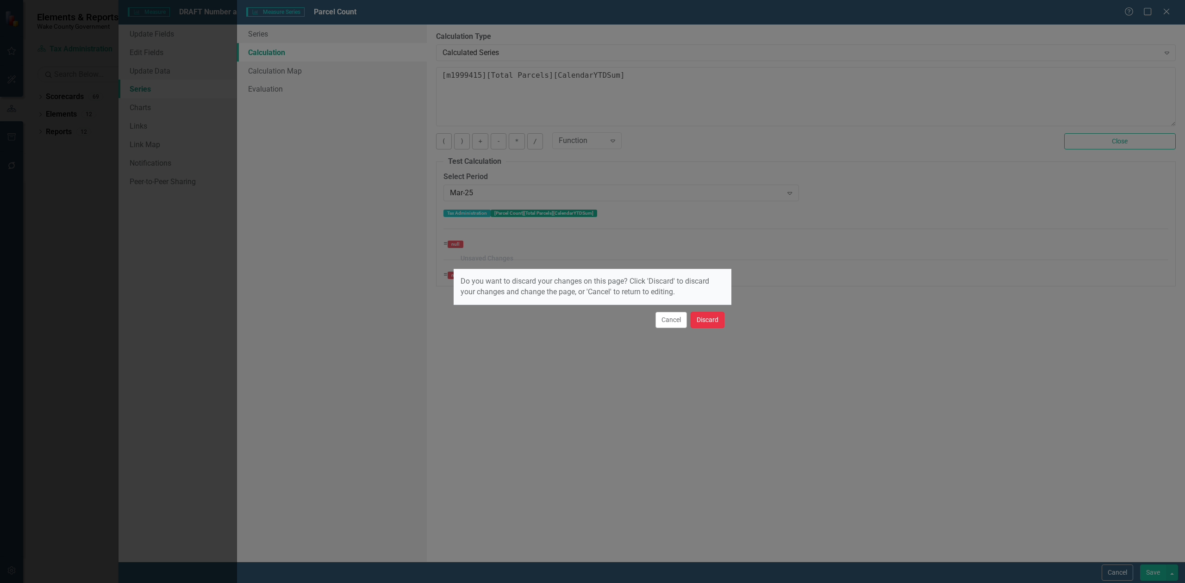
click at [698, 312] on button "Discard" at bounding box center [708, 320] width 34 height 16
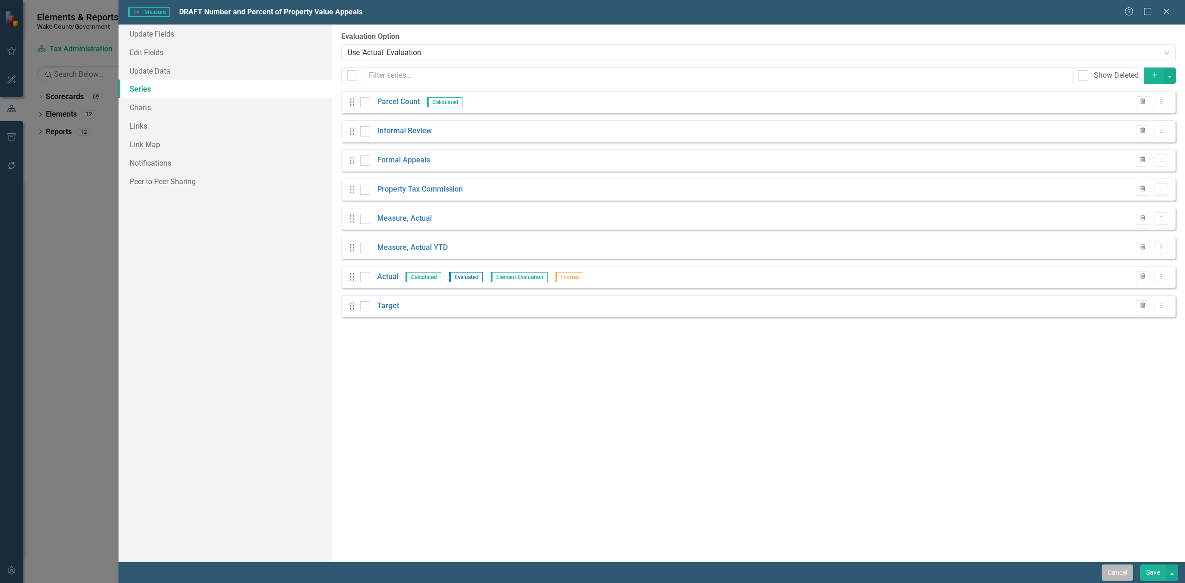
click at [1111, 573] on button "Cancel" at bounding box center [1117, 573] width 31 height 16
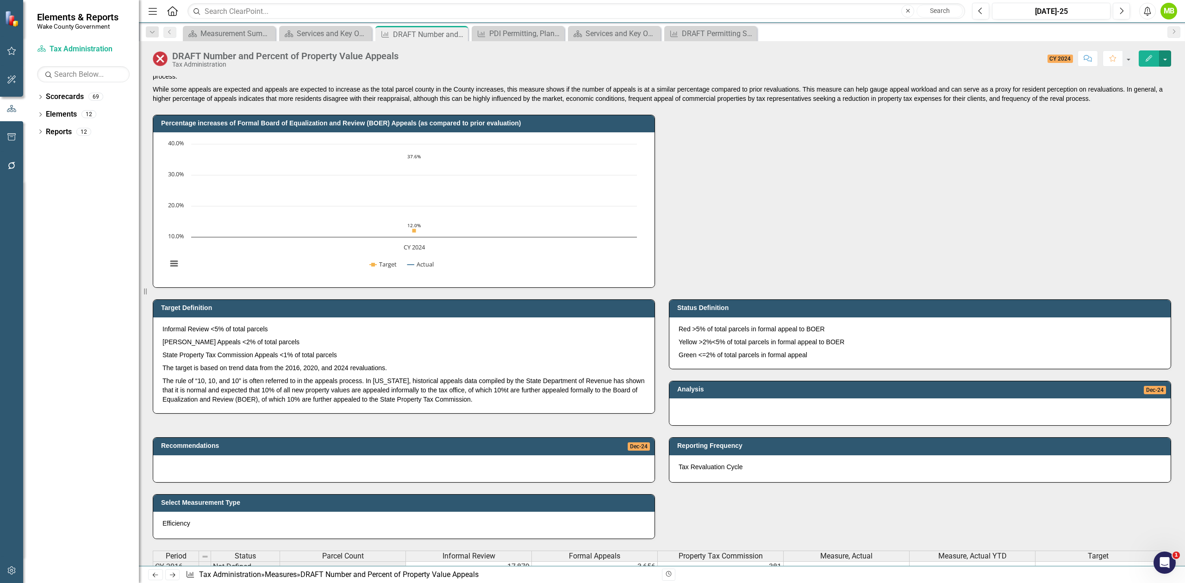
scroll to position [0, 0]
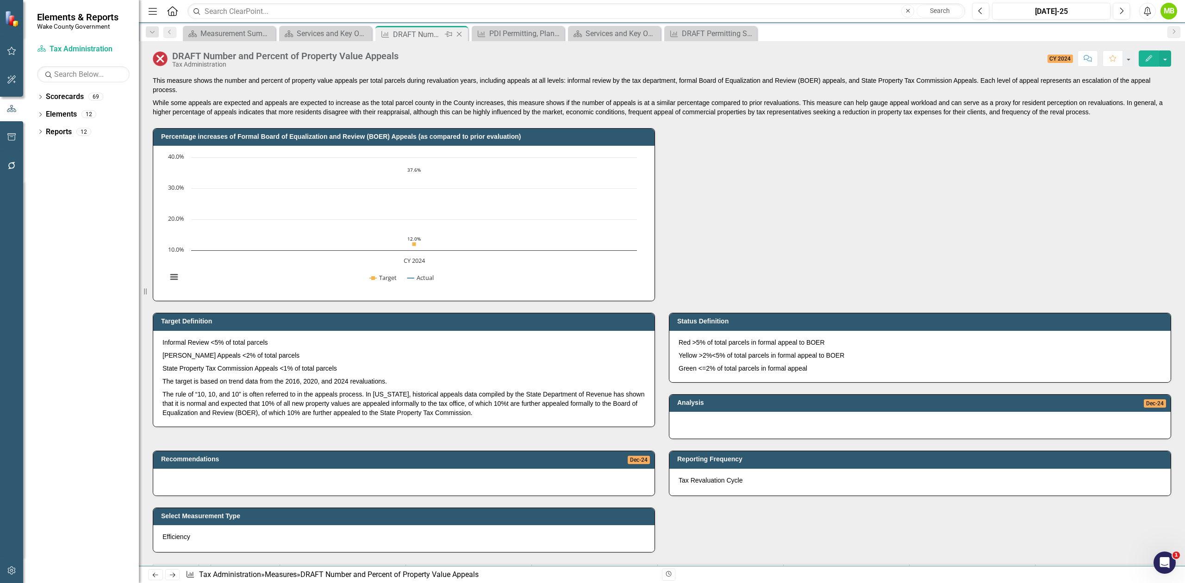
click at [456, 31] on icon "Close" at bounding box center [459, 34] width 9 height 7
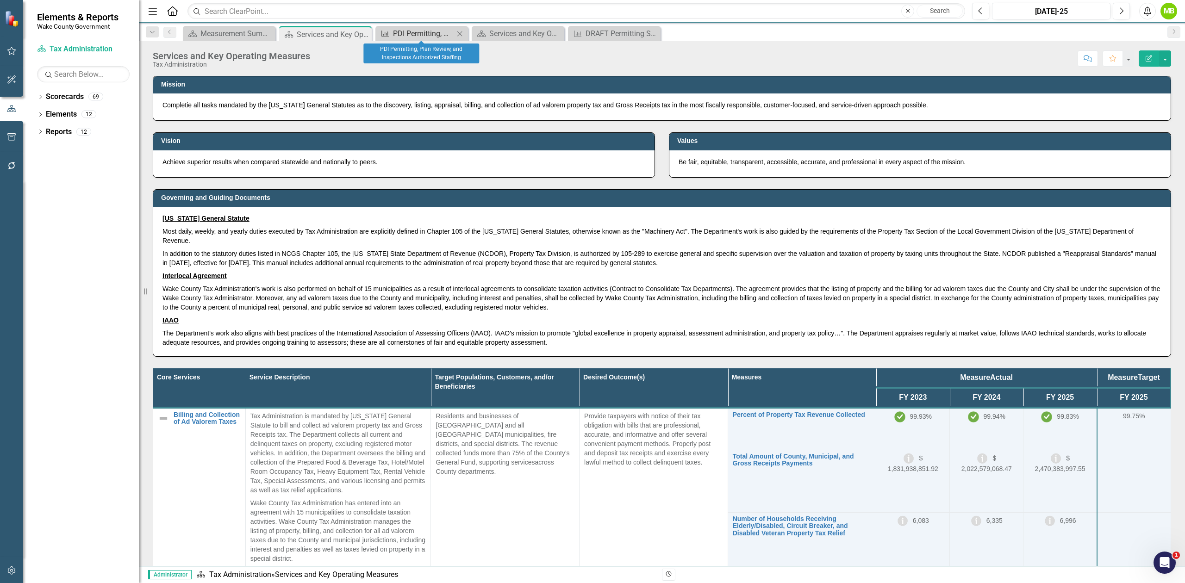
click at [423, 36] on div "PDI Permitting, Plan Review, and Inspections Authorized Staffing" at bounding box center [423, 34] width 61 height 12
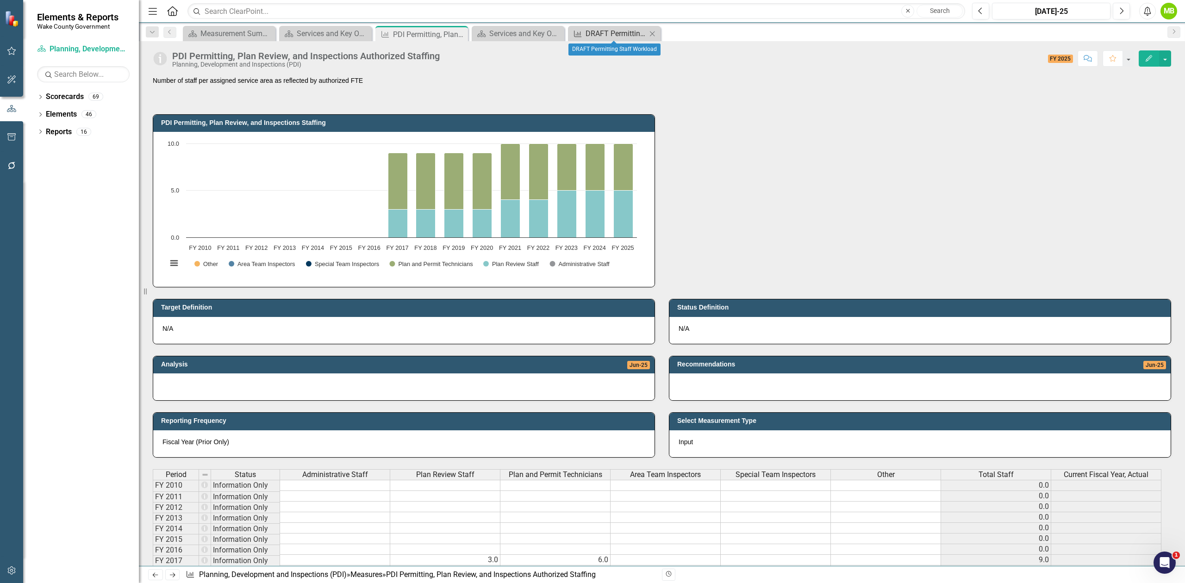
click at [607, 32] on div "DRAFT Permitting Staff Workload" at bounding box center [616, 34] width 61 height 12
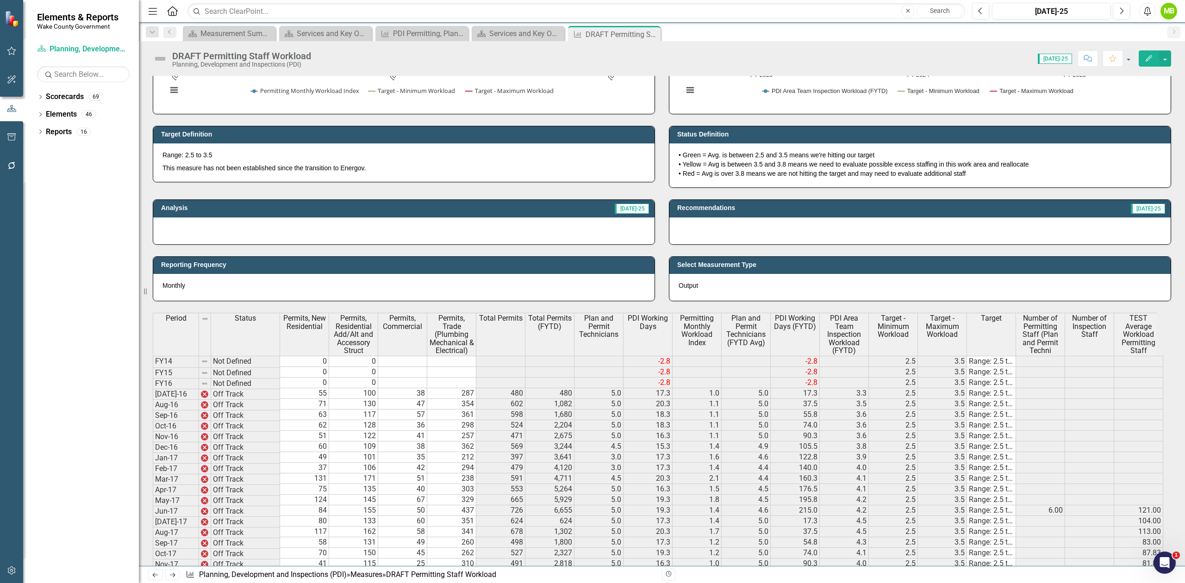
scroll to position [370, 0]
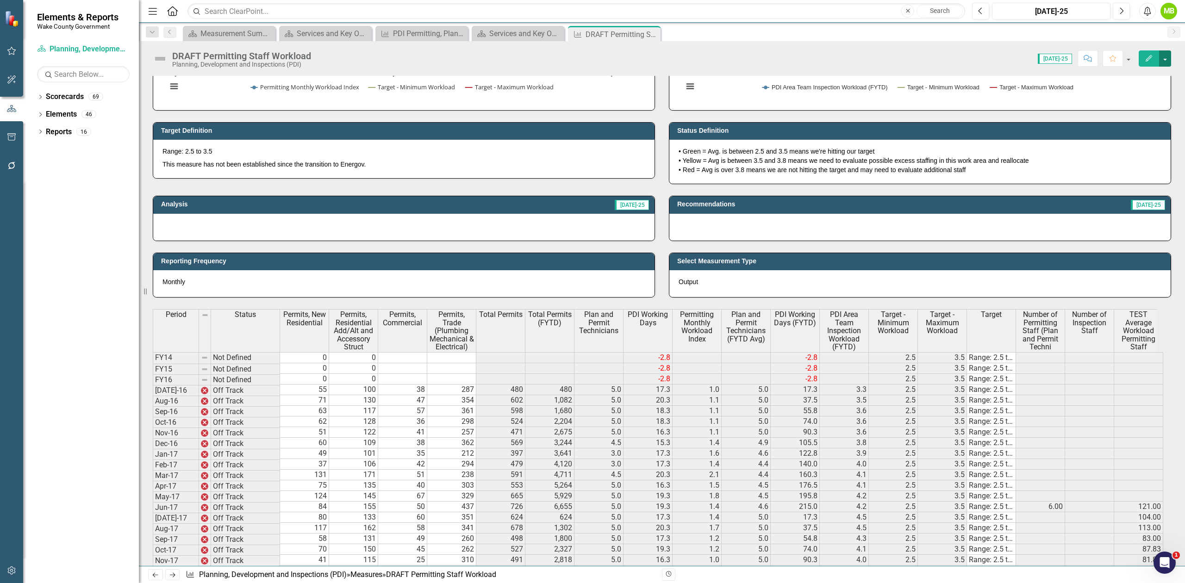
click at [1161, 60] on button "button" at bounding box center [1165, 58] width 12 height 16
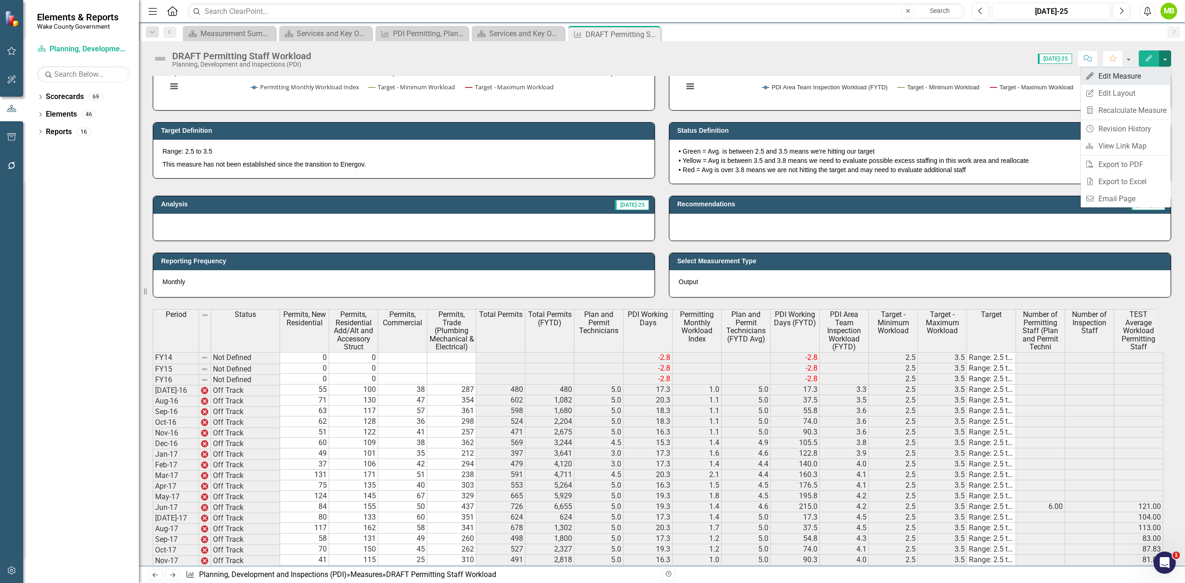
click at [1130, 75] on link "Edit Edit Measure" at bounding box center [1126, 76] width 90 height 17
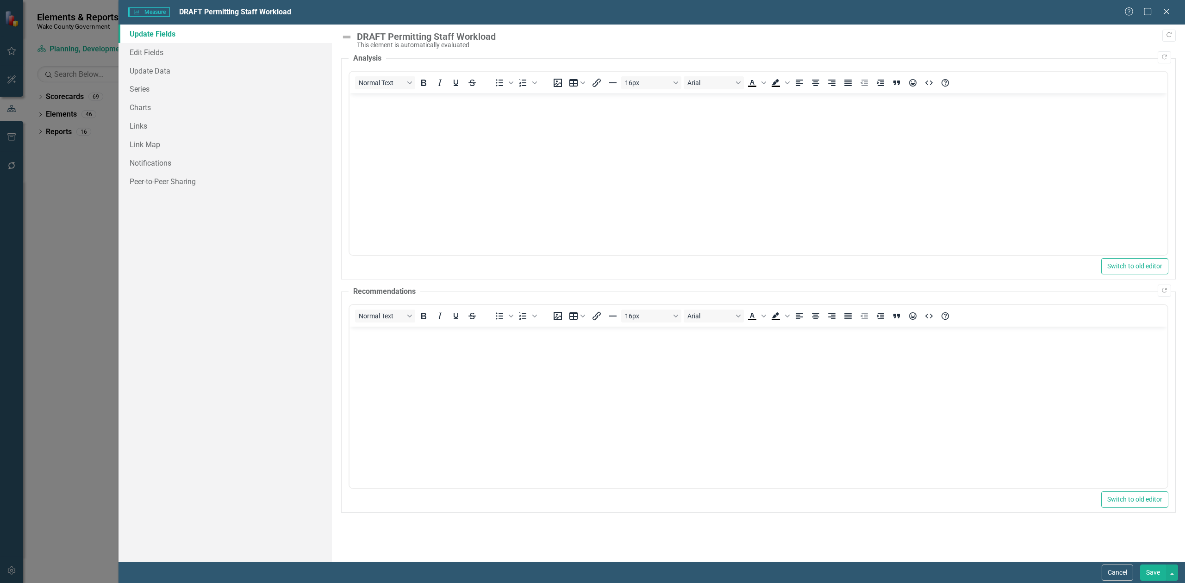
scroll to position [0, 0]
click at [149, 93] on link "Series" at bounding box center [225, 89] width 213 height 19
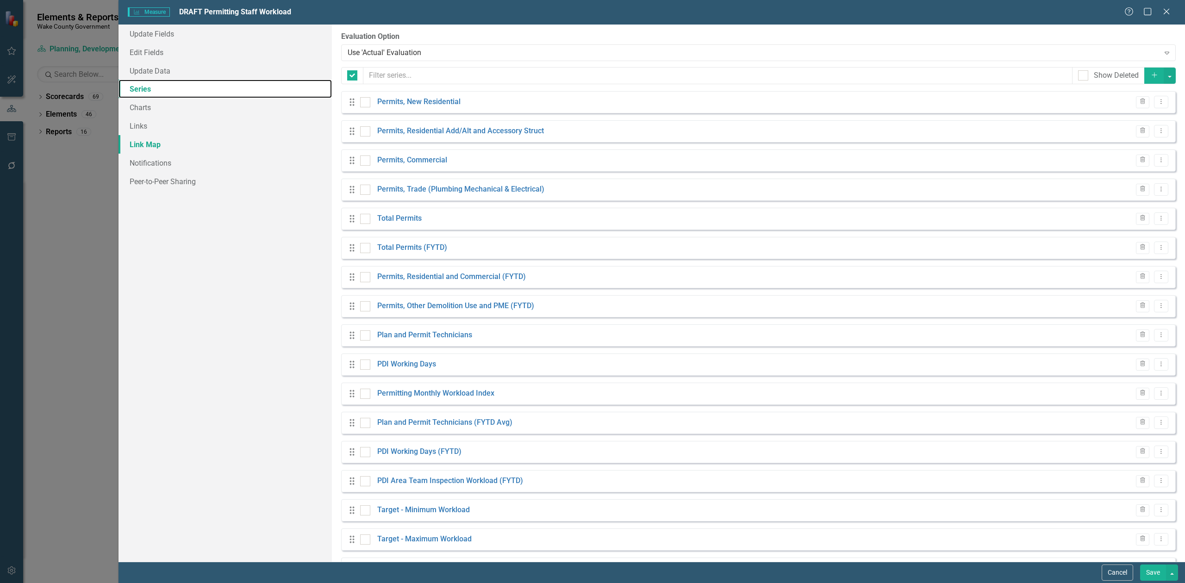
checkbox input "false"
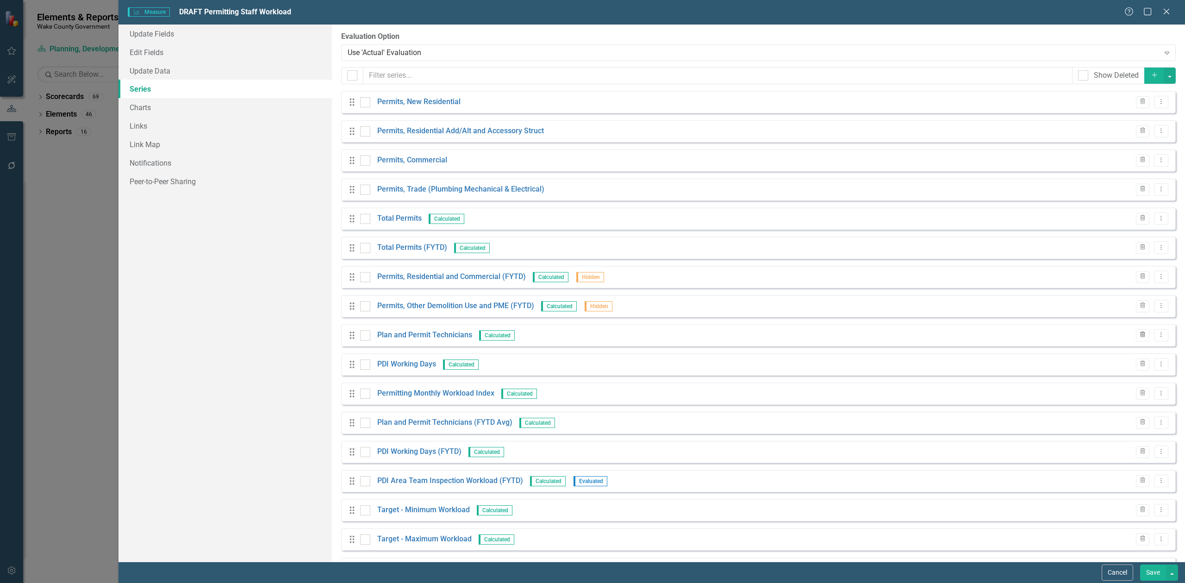
click at [1139, 337] on icon "Trash" at bounding box center [1142, 335] width 7 height 6
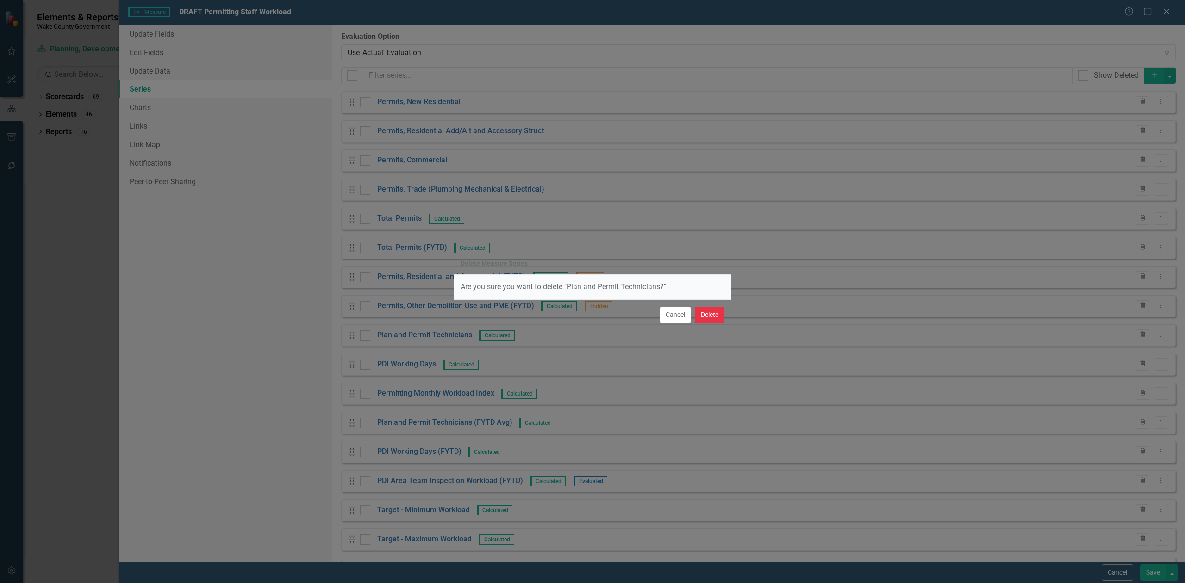
click at [708, 316] on button "Delete" at bounding box center [710, 315] width 30 height 16
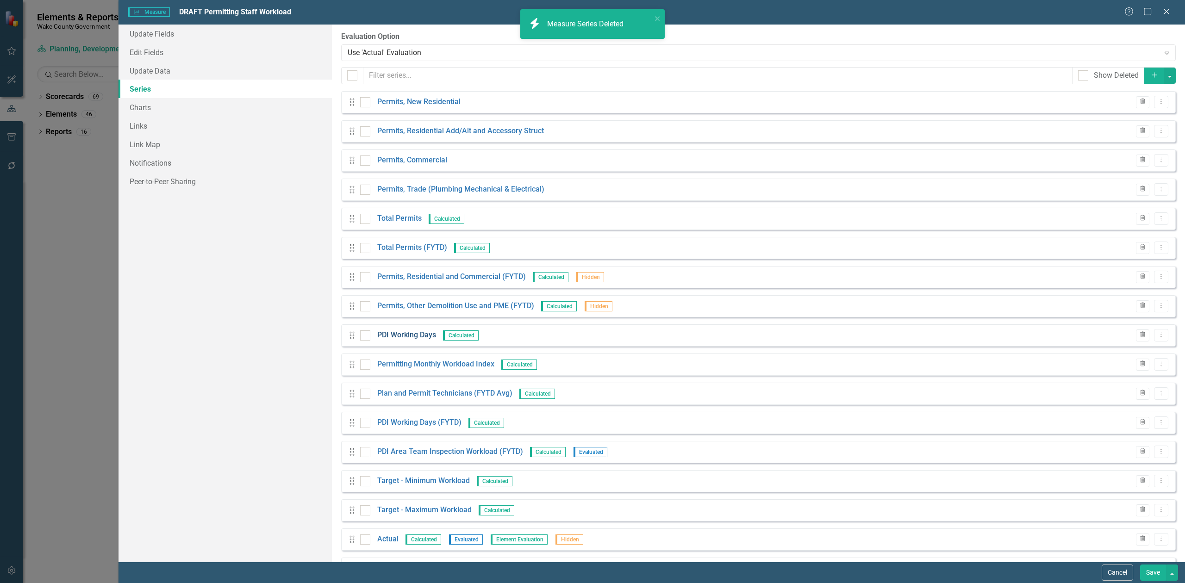
click at [402, 337] on link "PDI Working Days" at bounding box center [406, 335] width 59 height 11
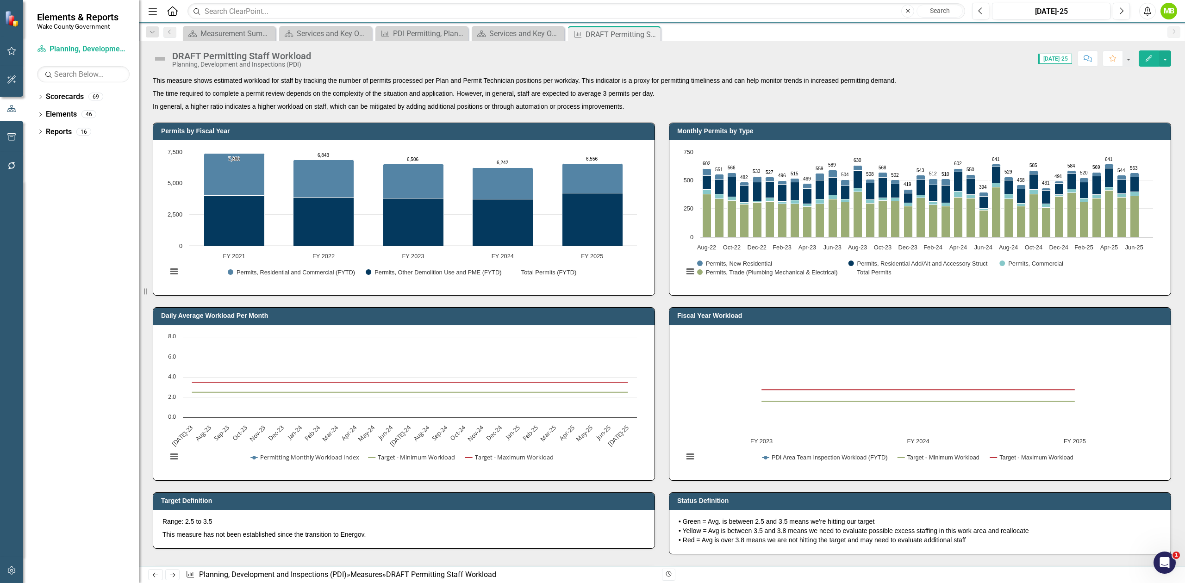
scroll to position [15, 0]
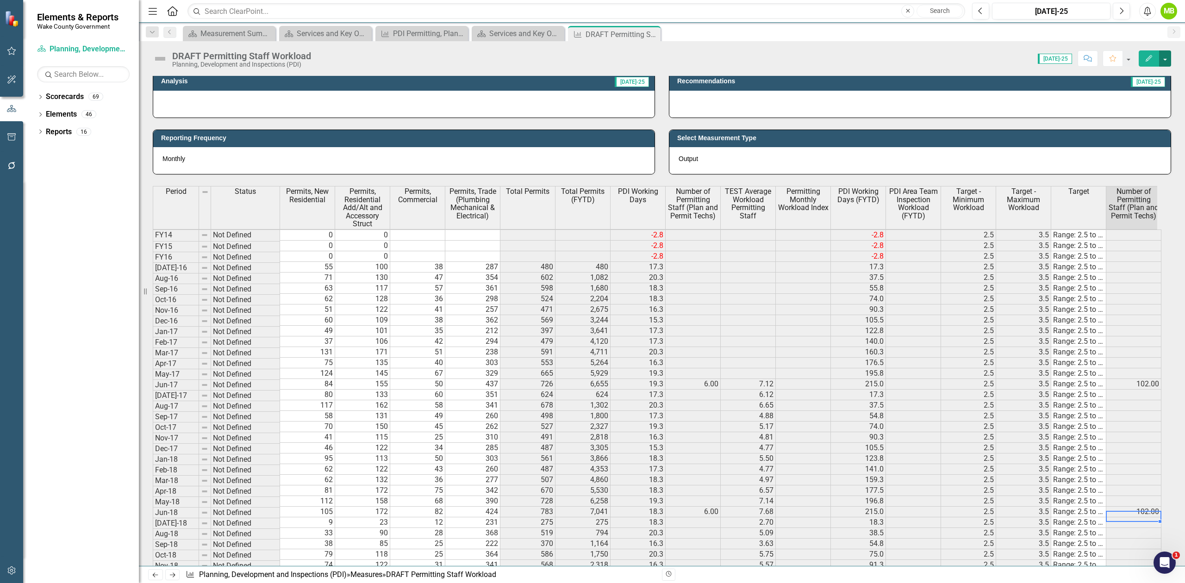
click at [1168, 60] on button "button" at bounding box center [1165, 58] width 12 height 16
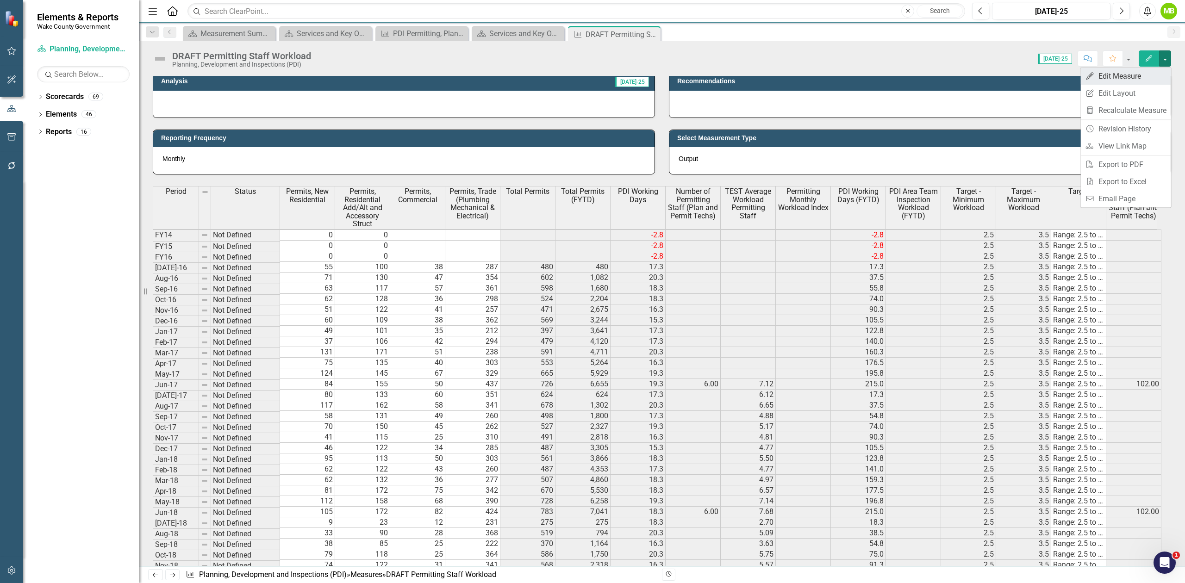
click at [1124, 77] on link "Edit Edit Measure" at bounding box center [1126, 76] width 90 height 17
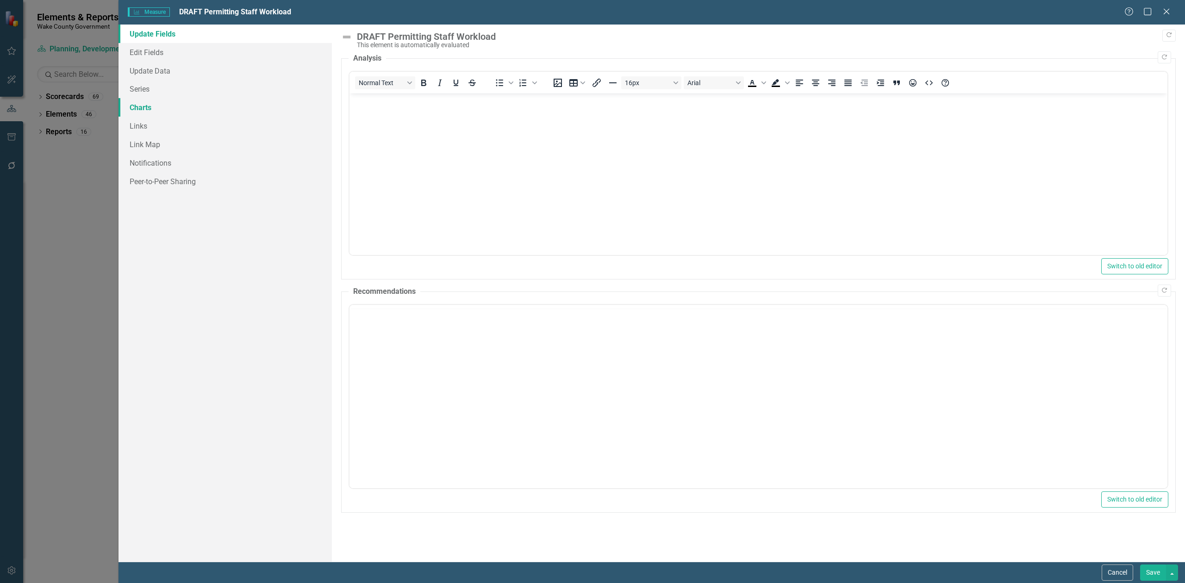
scroll to position [0, 0]
click at [171, 84] on link "Series" at bounding box center [225, 89] width 213 height 19
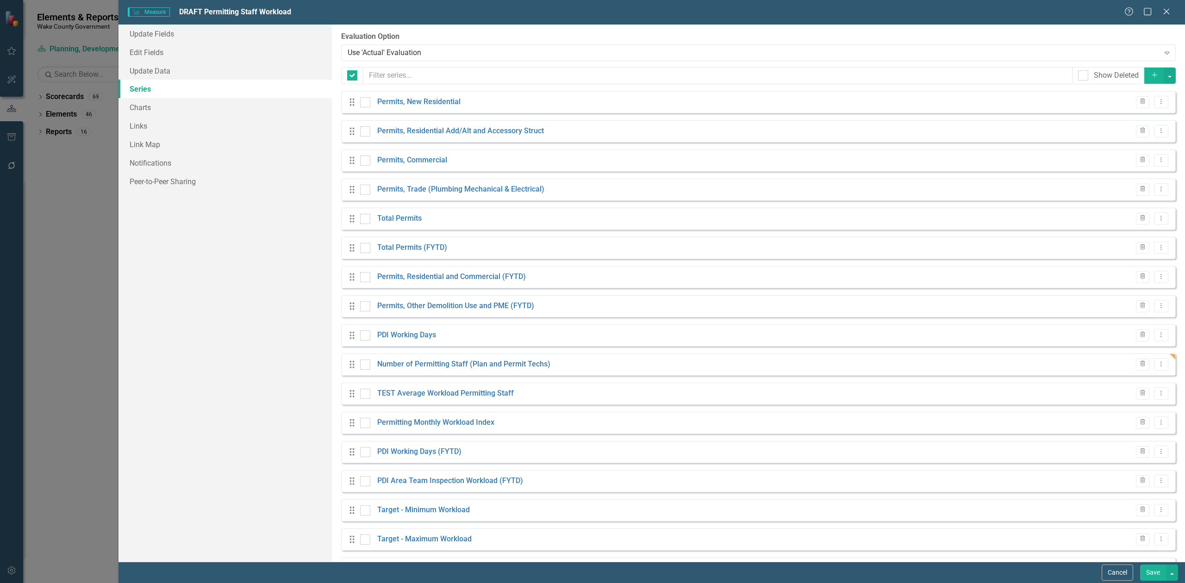
checkbox input "false"
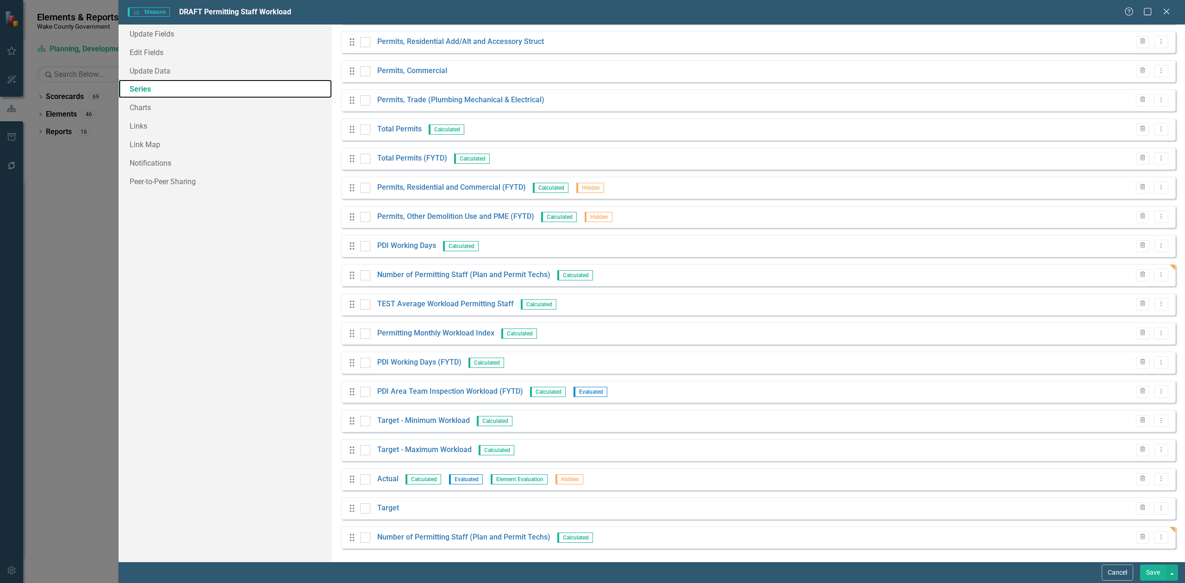
scroll to position [91, 0]
click at [1139, 537] on icon "Trash" at bounding box center [1142, 537] width 7 height 6
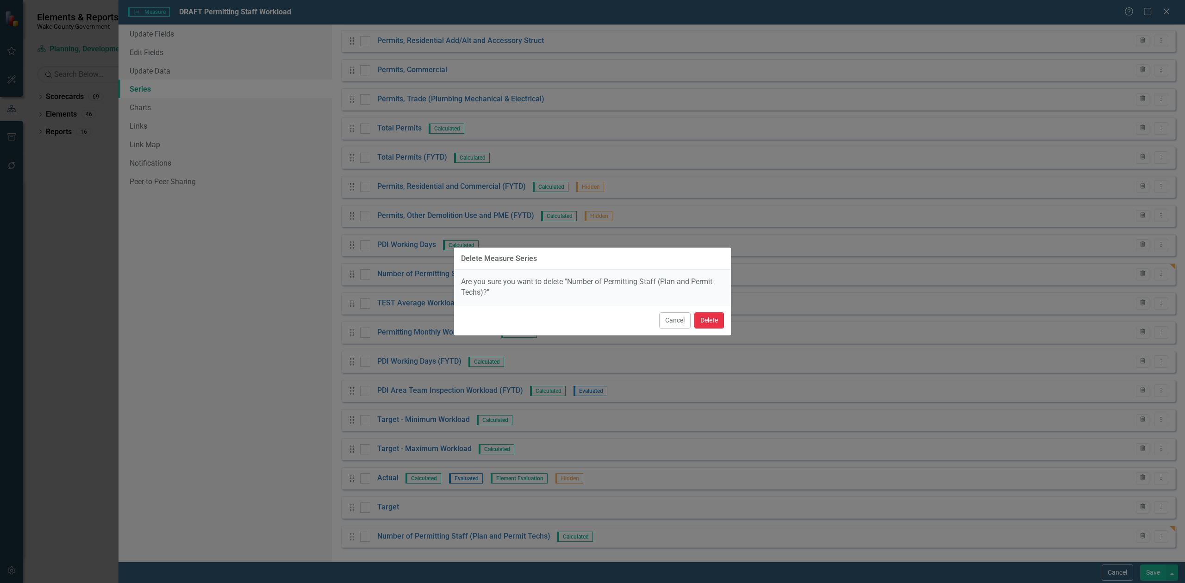
click at [708, 319] on button "Delete" at bounding box center [709, 320] width 30 height 16
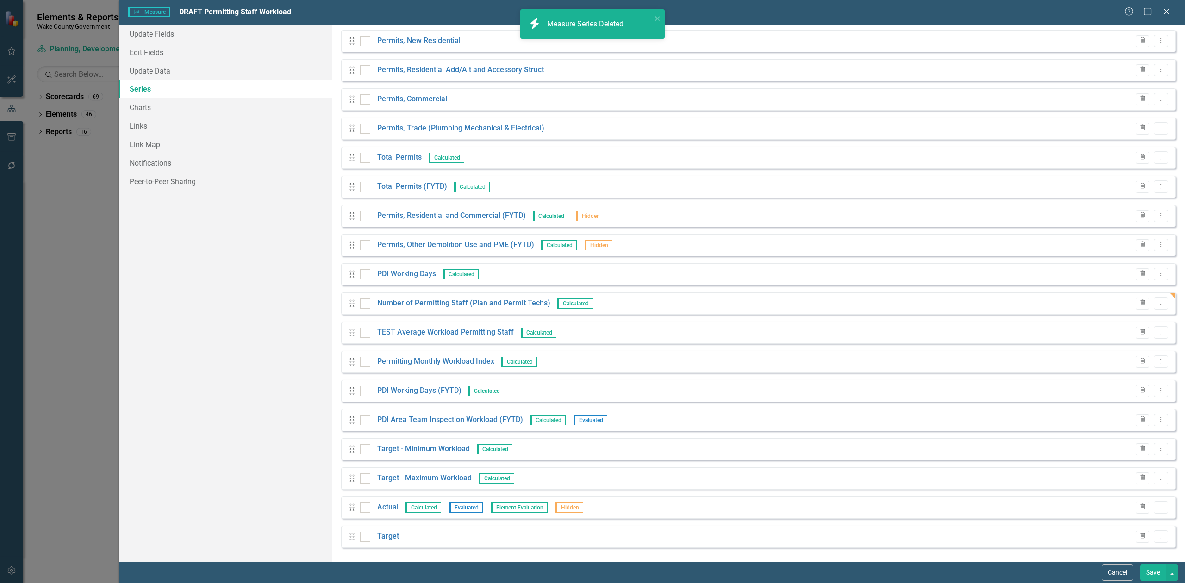
scroll to position [62, 0]
click at [423, 450] on link "Target - Minimum Workload" at bounding box center [423, 449] width 93 height 11
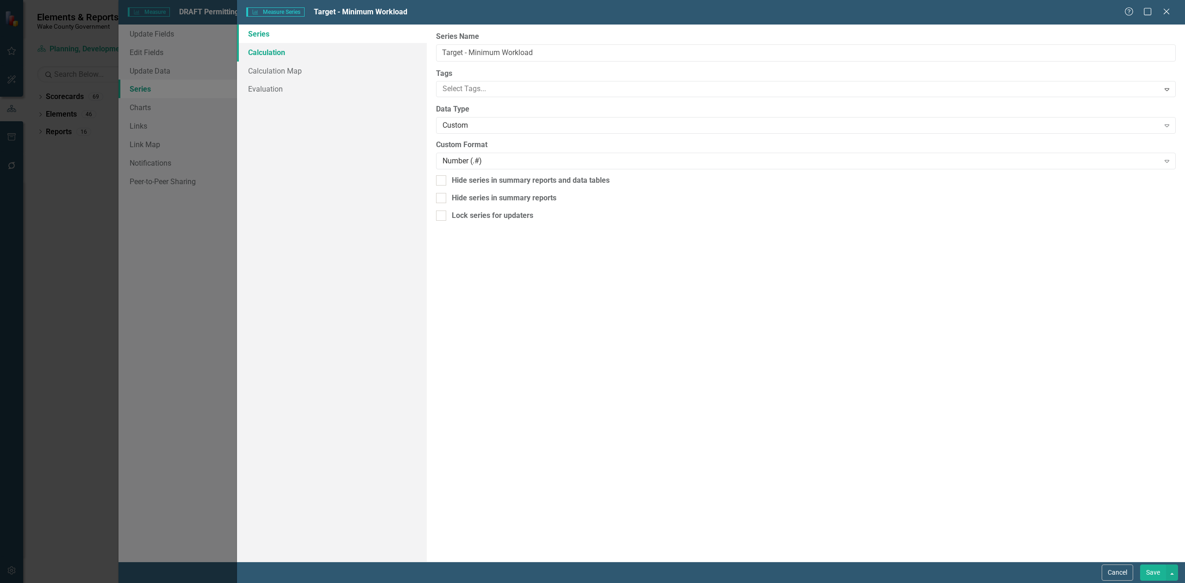
click at [311, 54] on link "Calculation" at bounding box center [332, 52] width 190 height 19
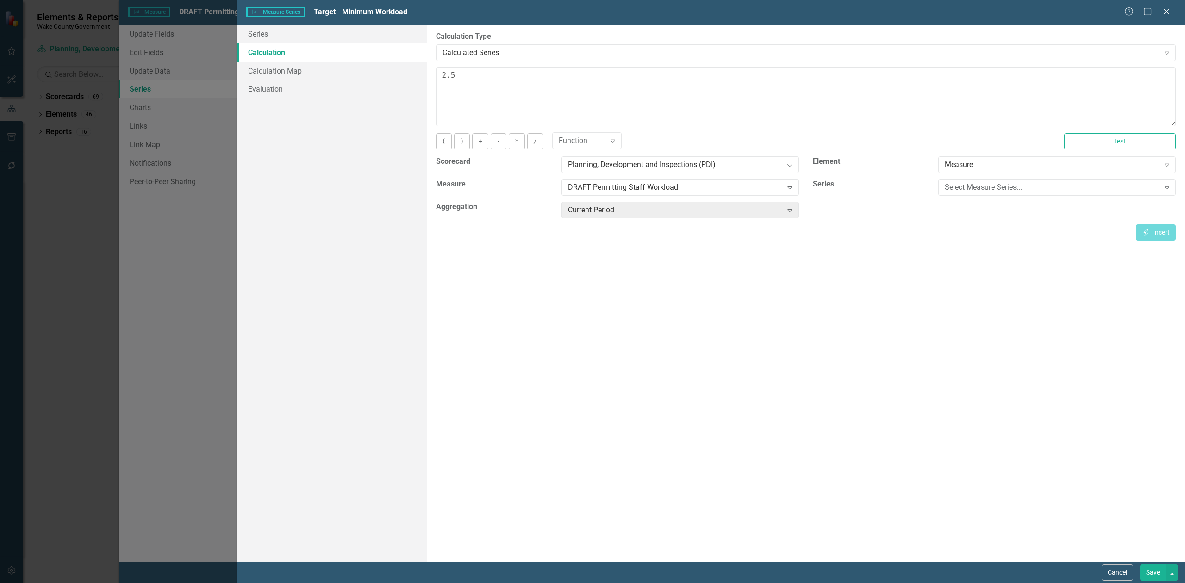
drag, startPoint x: 1109, startPoint y: 571, endPoint x: 1086, endPoint y: 567, distance: 23.9
click at [1110, 571] on button "Cancel" at bounding box center [1117, 573] width 31 height 16
click at [431, 481] on link "Target - Maximum Workload" at bounding box center [424, 478] width 94 height 11
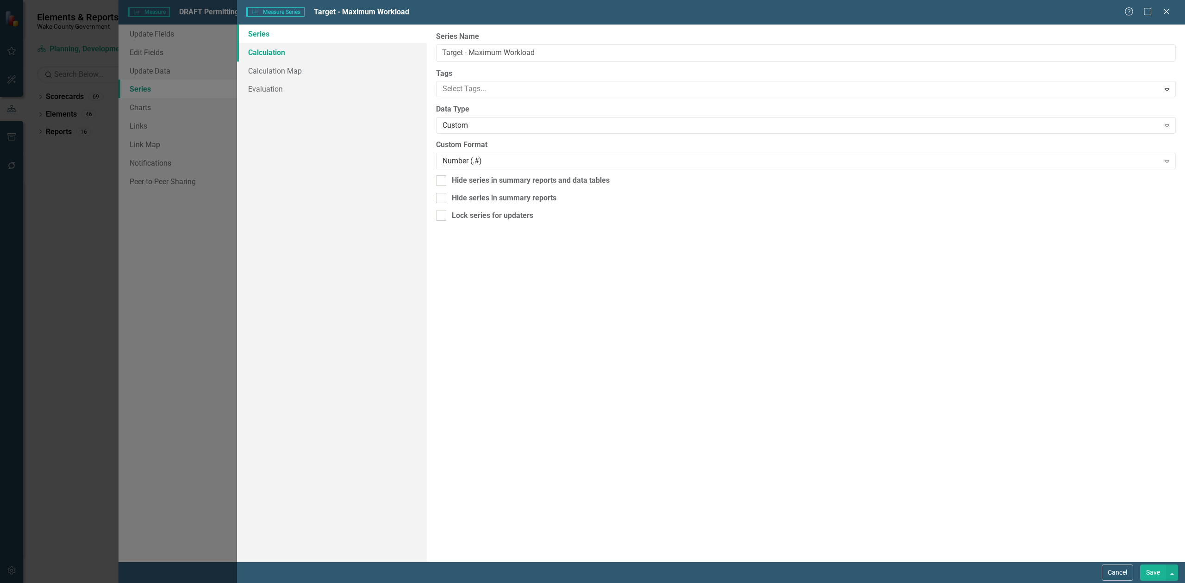
click at [255, 54] on link "Calculation" at bounding box center [332, 52] width 190 height 19
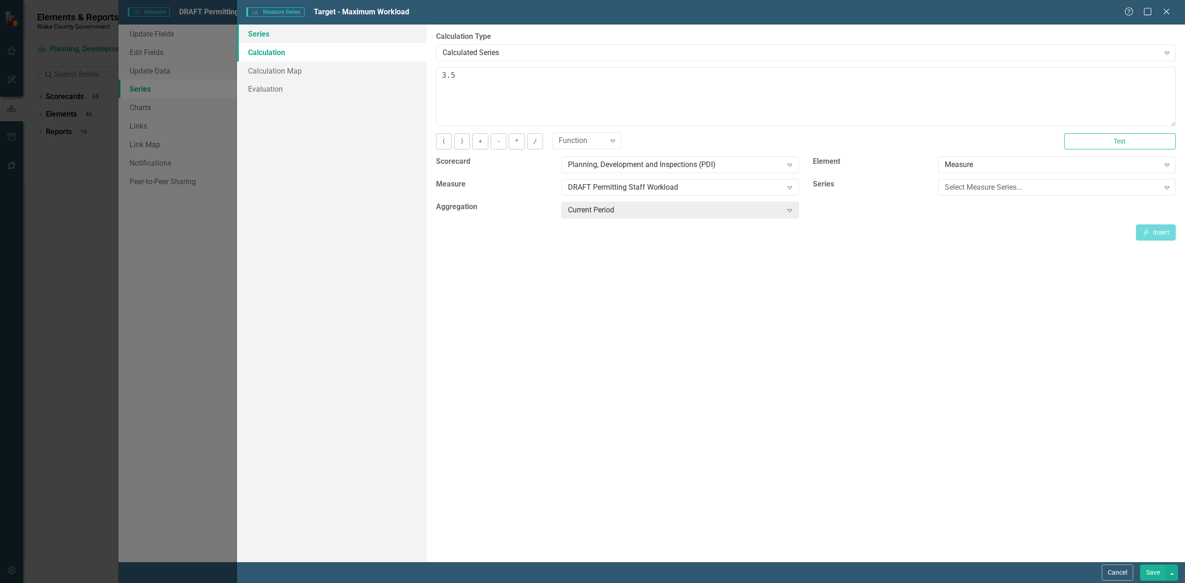
click at [271, 37] on link "Series" at bounding box center [332, 34] width 190 height 19
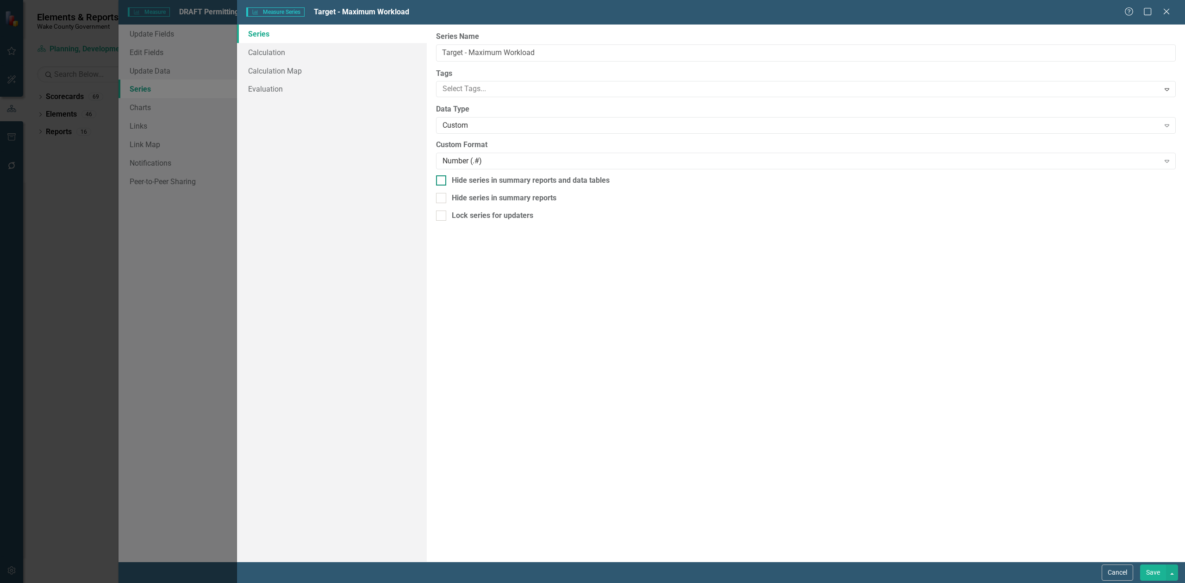
drag, startPoint x: 497, startPoint y: 174, endPoint x: 508, endPoint y: 176, distance: 11.3
click at [497, 174] on div "From this page, you can edit the name, type, and visibility options of your ser…" at bounding box center [806, 293] width 758 height 537
click at [524, 179] on div "Hide series in summary reports and data tables" at bounding box center [531, 180] width 158 height 11
click at [442, 179] on input "Hide series in summary reports and data tables" at bounding box center [439, 178] width 6 height 6
checkbox input "true"
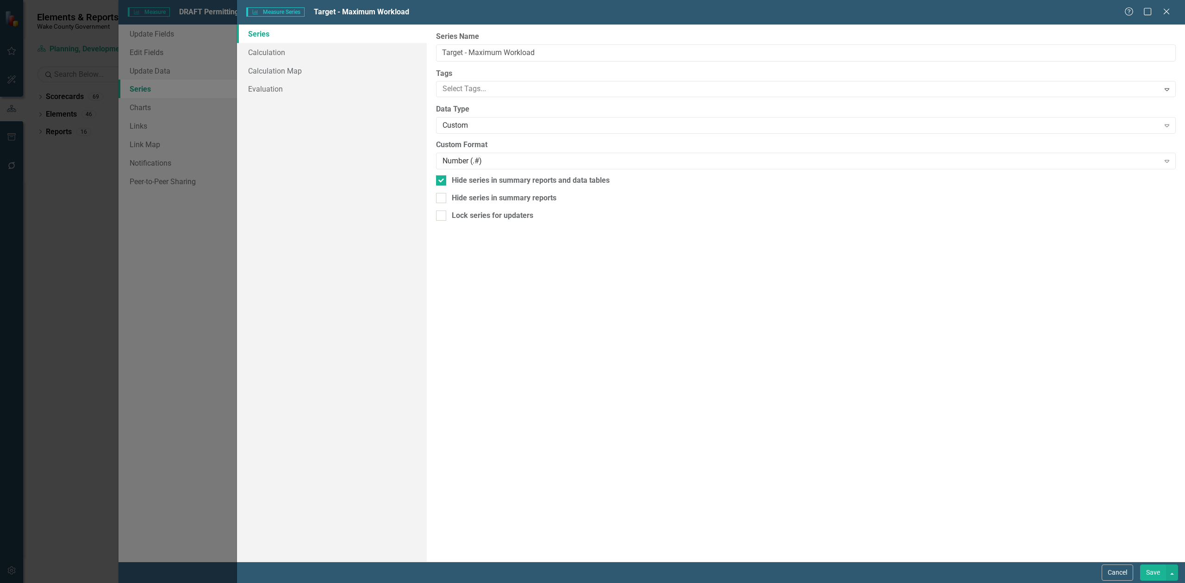
click at [1150, 568] on button "Save" at bounding box center [1153, 573] width 26 height 16
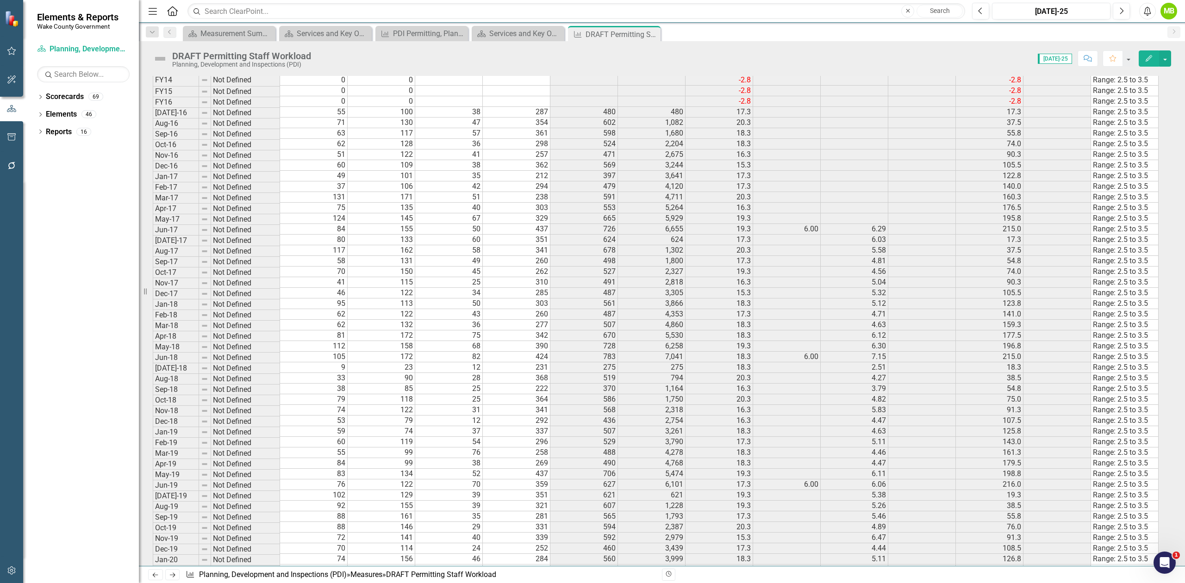
scroll to position [494, 0]
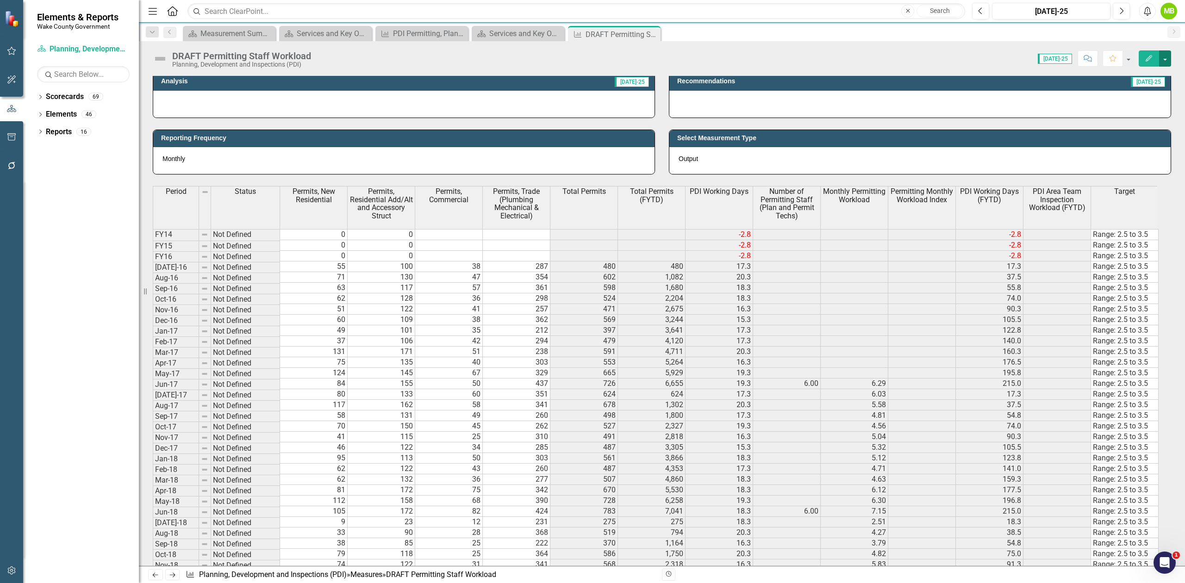
click at [1165, 59] on button "button" at bounding box center [1165, 58] width 12 height 16
click at [1144, 78] on link "Edit Edit Measure" at bounding box center [1126, 76] width 90 height 17
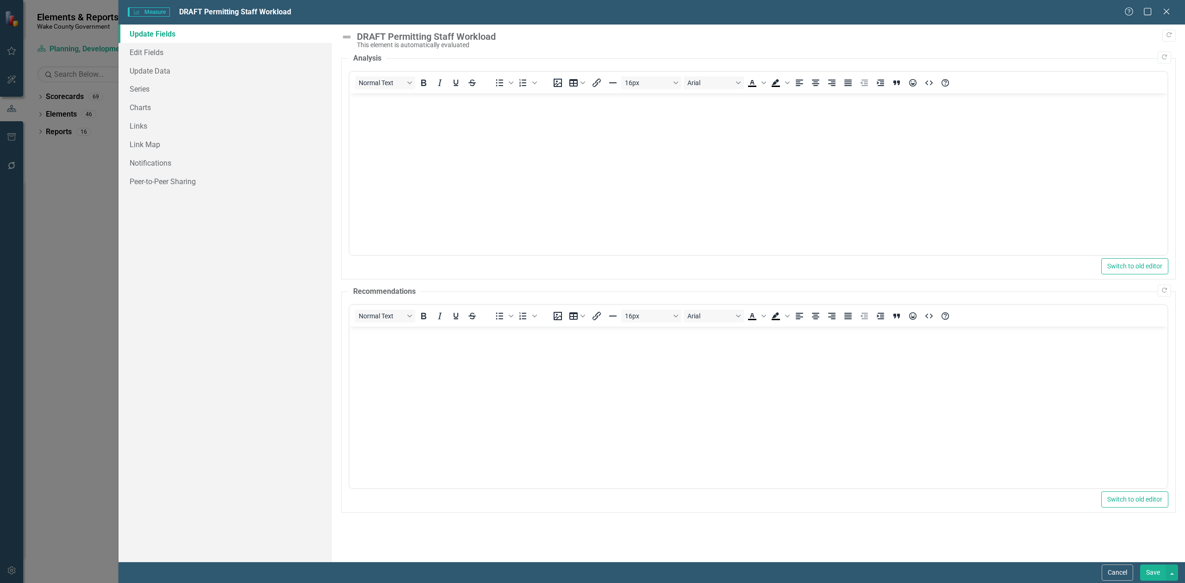
scroll to position [0, 0]
click at [179, 89] on link "Series" at bounding box center [225, 89] width 213 height 19
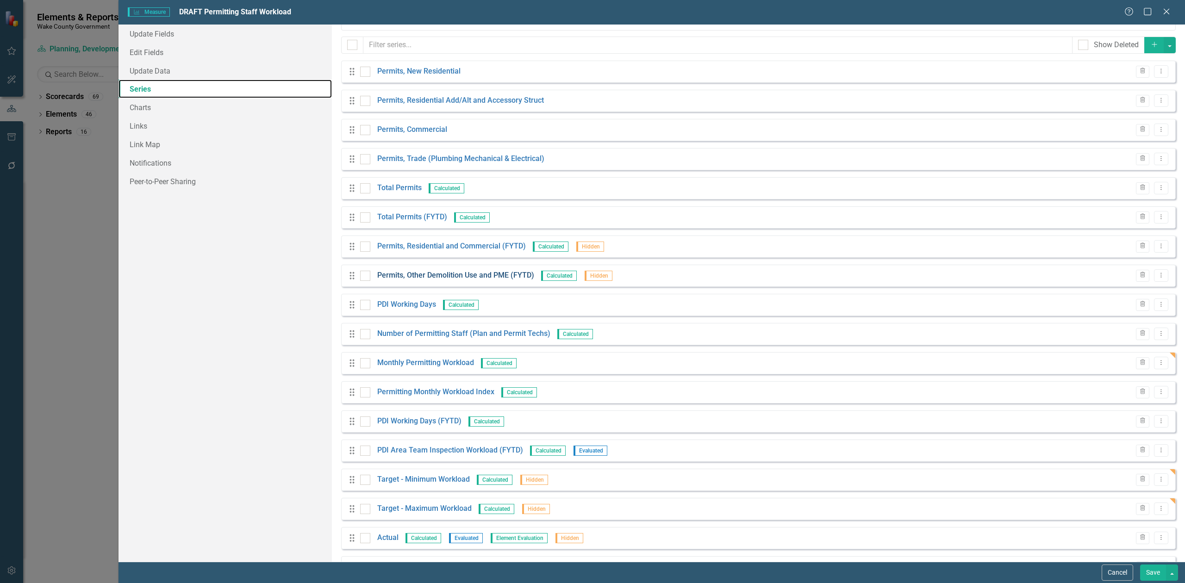
scroll to position [61, 0]
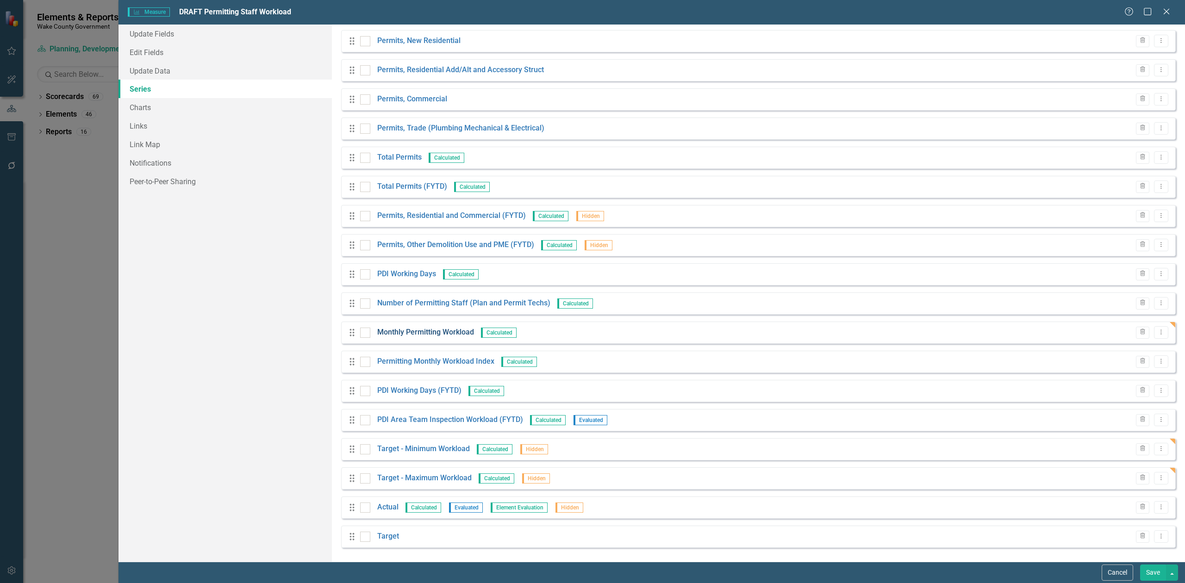
click at [450, 332] on link "Monthly Permitting Workload" at bounding box center [425, 332] width 97 height 11
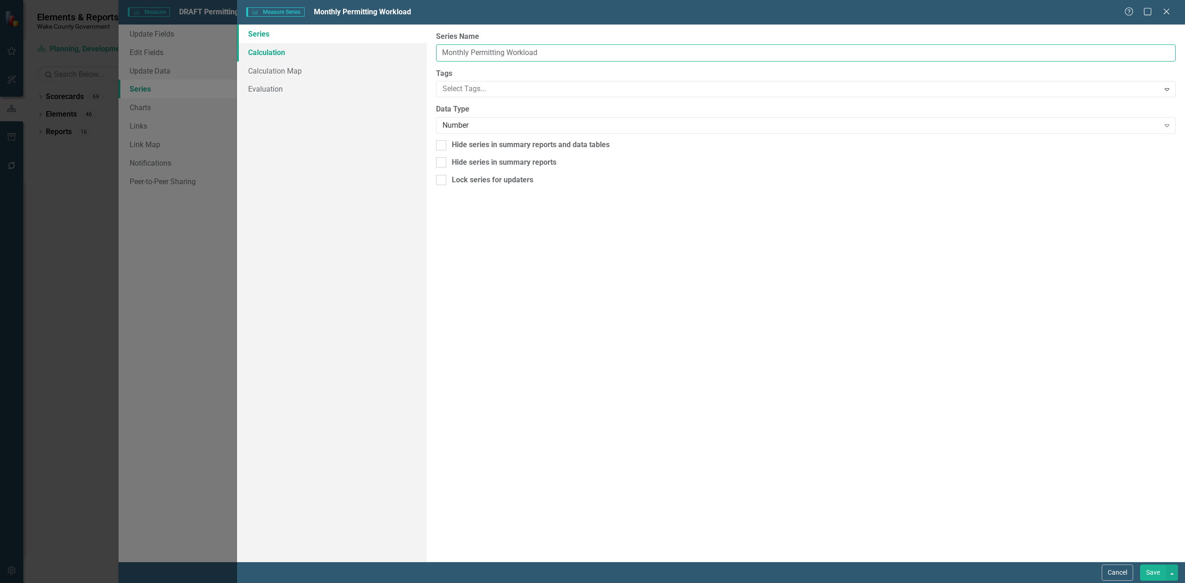
drag, startPoint x: 471, startPoint y: 54, endPoint x: 386, endPoint y: 48, distance: 85.4
click at [386, 48] on div "Series Calculation Calculation Map Evaluation From this page, you can edit the …" at bounding box center [711, 293] width 948 height 537
click at [539, 56] on input "Permitting Workload" at bounding box center [806, 52] width 740 height 17
type input "Permitting Workload (Permits per Tech per Day)"
click at [1143, 569] on button "Save" at bounding box center [1153, 573] width 26 height 16
